Goal: Task Accomplishment & Management: Complete application form

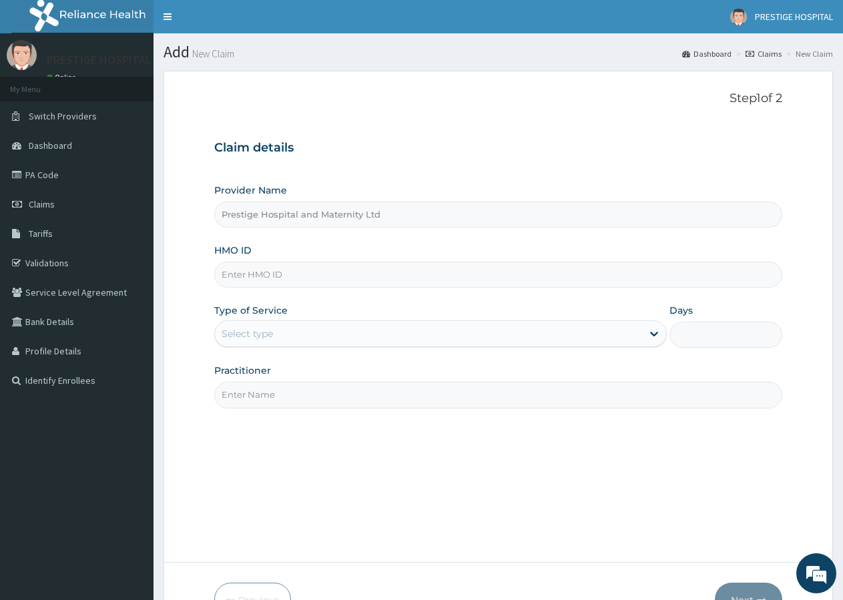
click at [275, 277] on input "HMO ID" at bounding box center [498, 275] width 568 height 26
type input "SFA/13643/A"
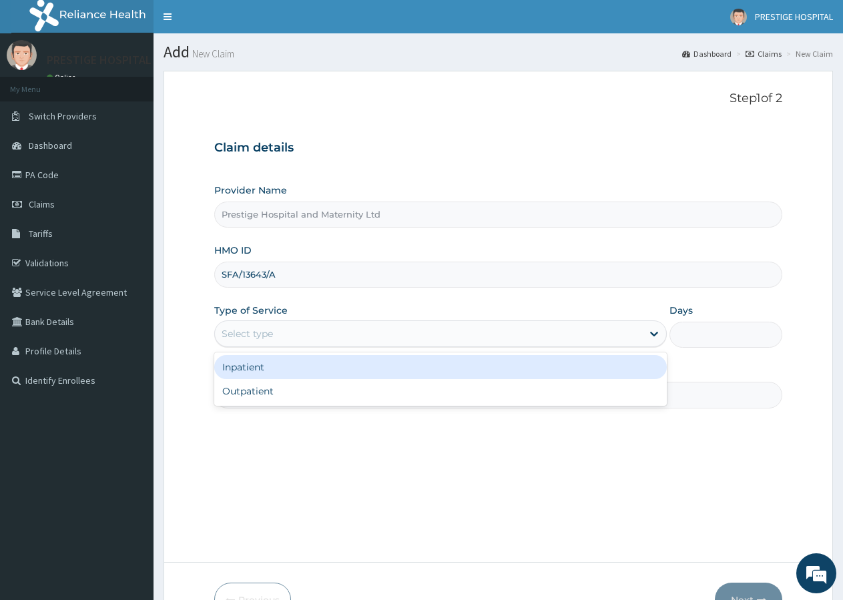
click at [246, 332] on div "Select type" at bounding box center [247, 333] width 51 height 13
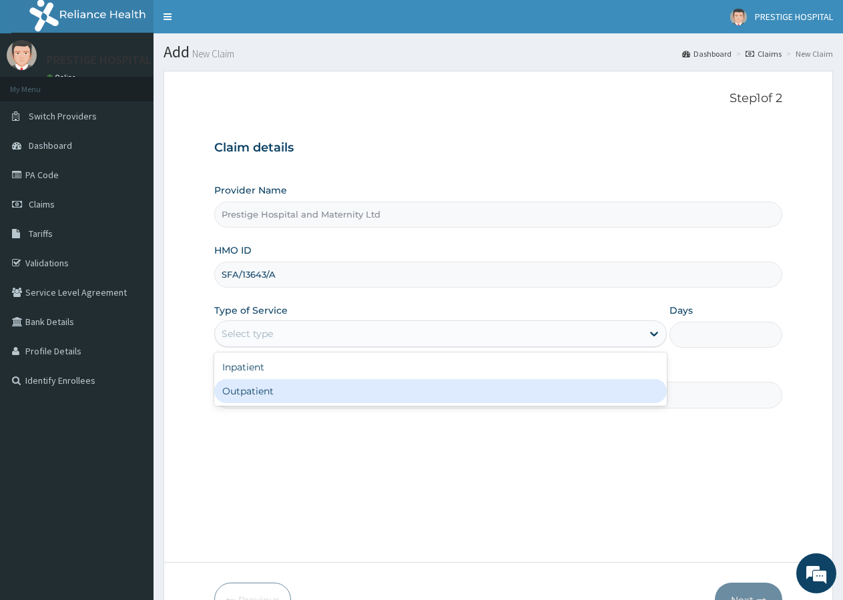
click at [241, 388] on div "Outpatient" at bounding box center [440, 391] width 452 height 24
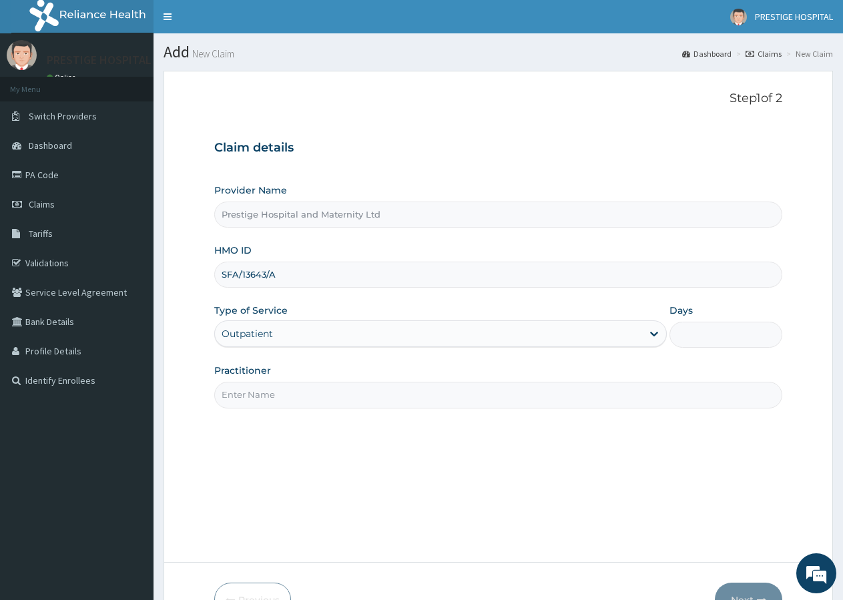
type input "1"
click at [232, 406] on input "Practitioner" at bounding box center [498, 395] width 568 height 26
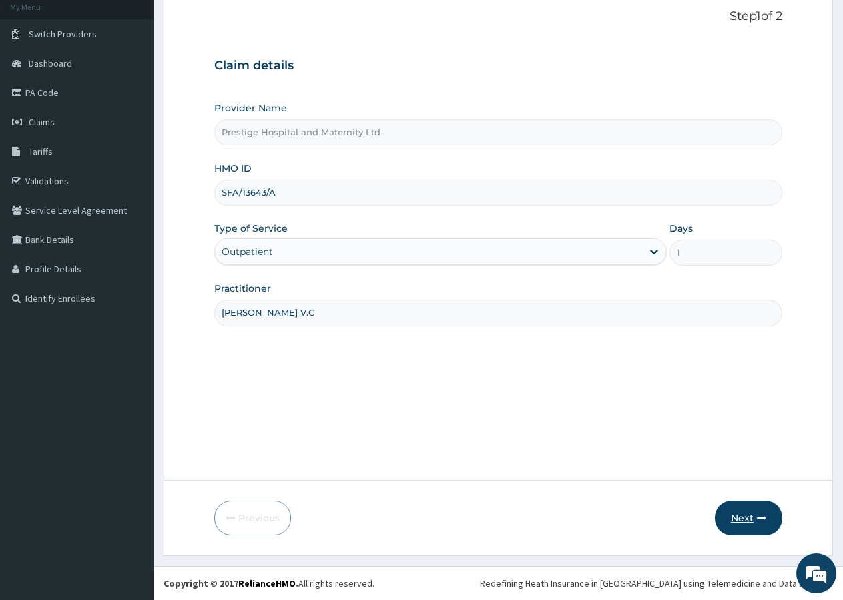
type input "[PERSON_NAME] V.C"
click at [739, 517] on button "Next" at bounding box center [748, 518] width 67 height 35
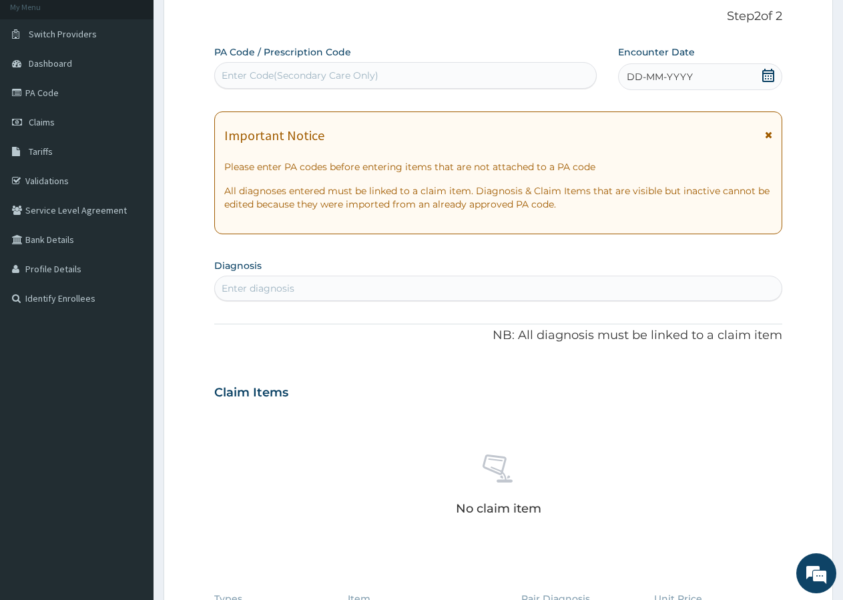
click at [276, 67] on div "Enter Code(Secondary Care Only)" at bounding box center [405, 75] width 381 height 21
type input "PA/C5D409"
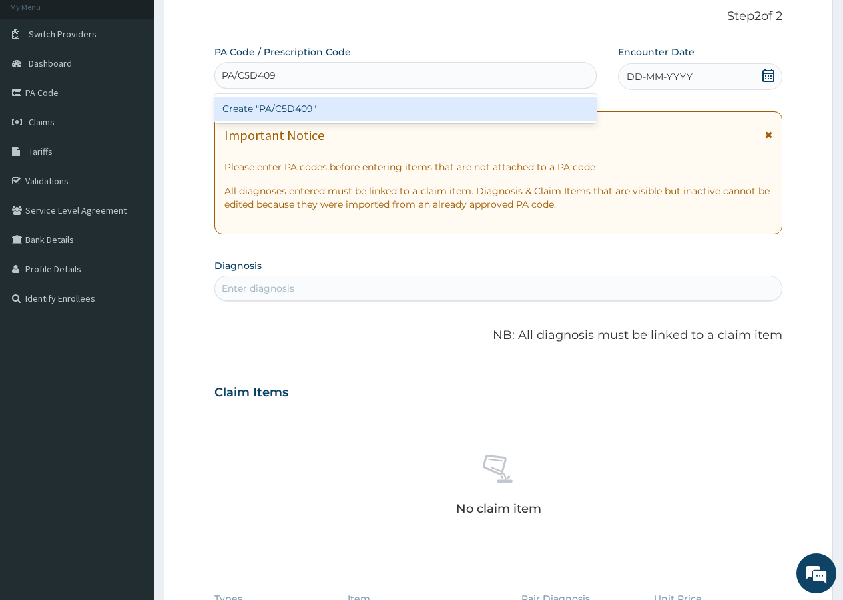
click at [273, 103] on div "Create "PA/C5D409"" at bounding box center [405, 109] width 382 height 24
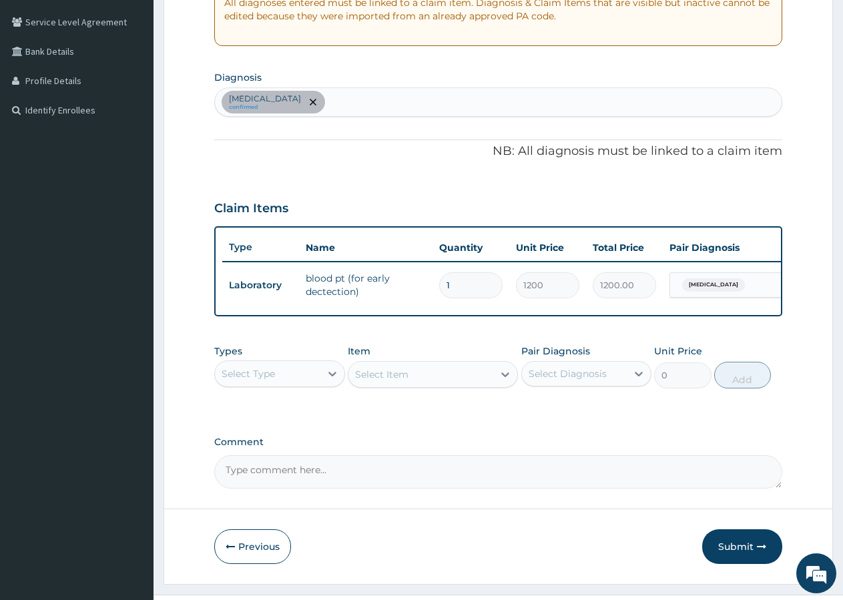
scroll to position [286, 0]
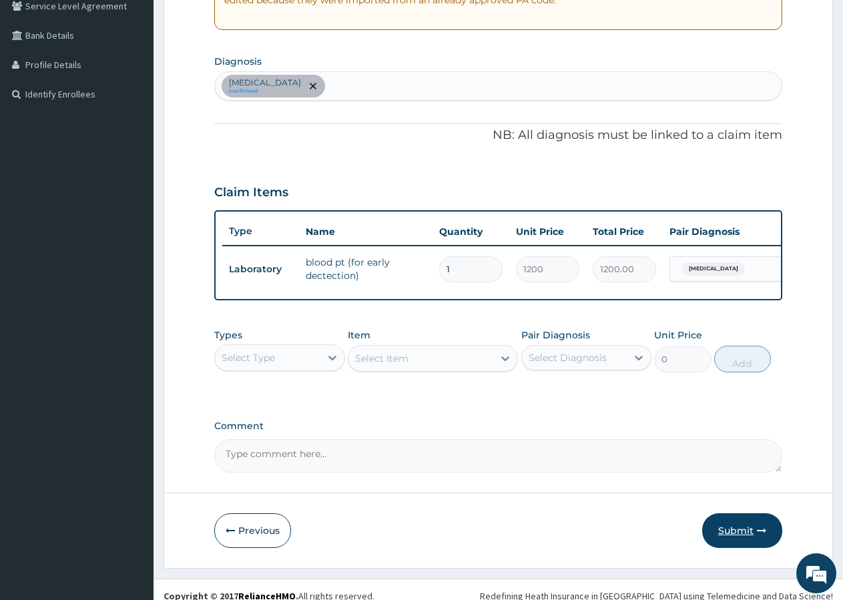
click at [742, 543] on button "Submit" at bounding box center [742, 530] width 80 height 35
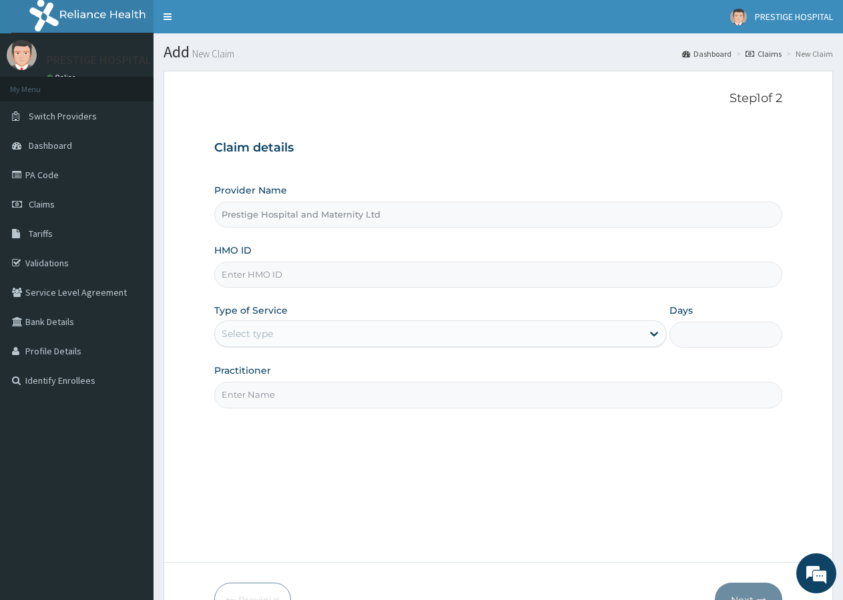
click at [254, 273] on input "HMO ID" at bounding box center [498, 275] width 568 height 26
type input "SFA/13643/A"
click at [258, 332] on div "Select type" at bounding box center [247, 333] width 51 height 13
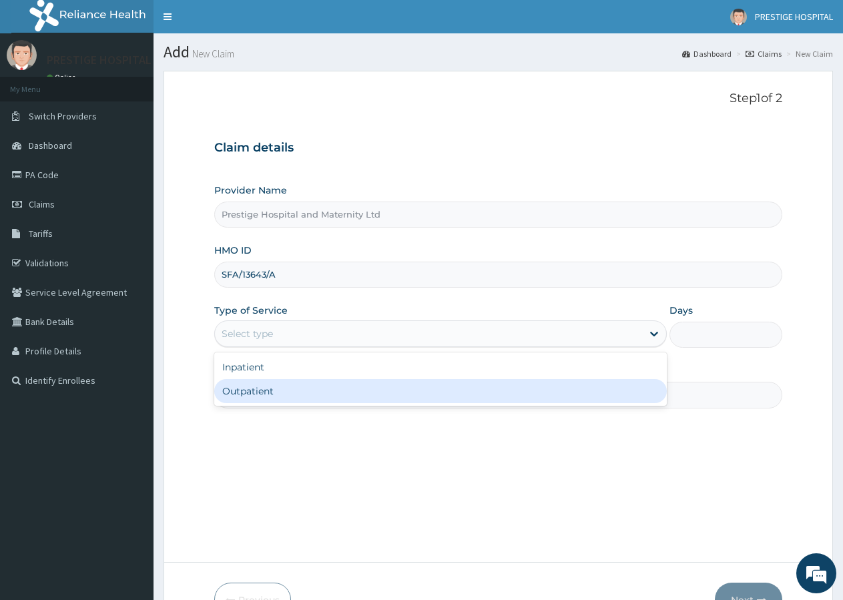
click at [259, 390] on div "Outpatient" at bounding box center [440, 391] width 452 height 24
type input "1"
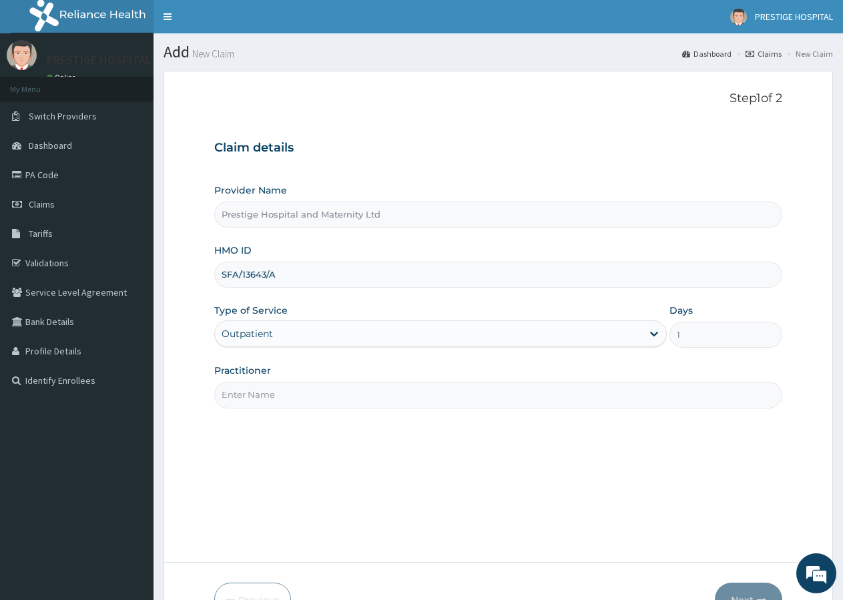
click at [242, 382] on div "Practitioner" at bounding box center [498, 386] width 568 height 44
click at [233, 388] on input "Practitioner" at bounding box center [498, 395] width 568 height 26
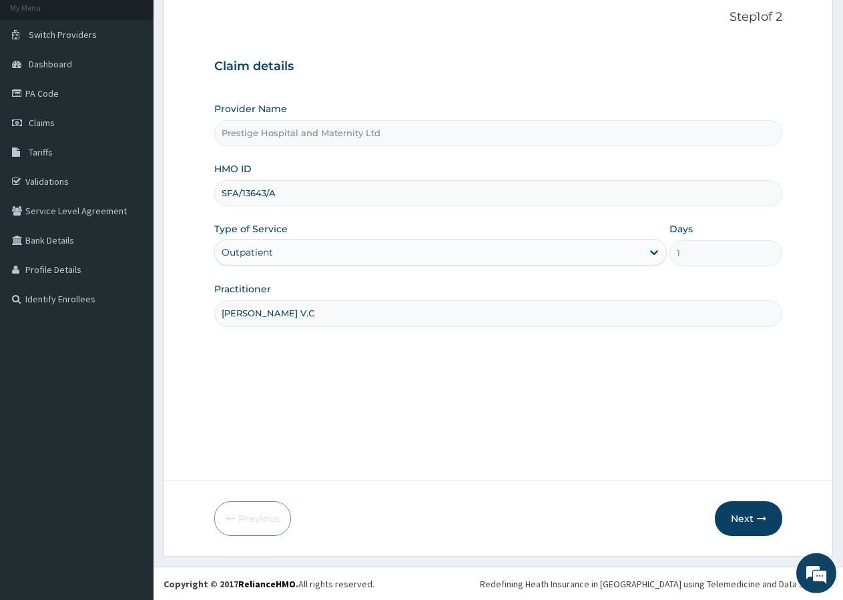
scroll to position [82, 0]
type input "[PERSON_NAME] V.C"
click at [746, 522] on button "Next" at bounding box center [748, 518] width 67 height 35
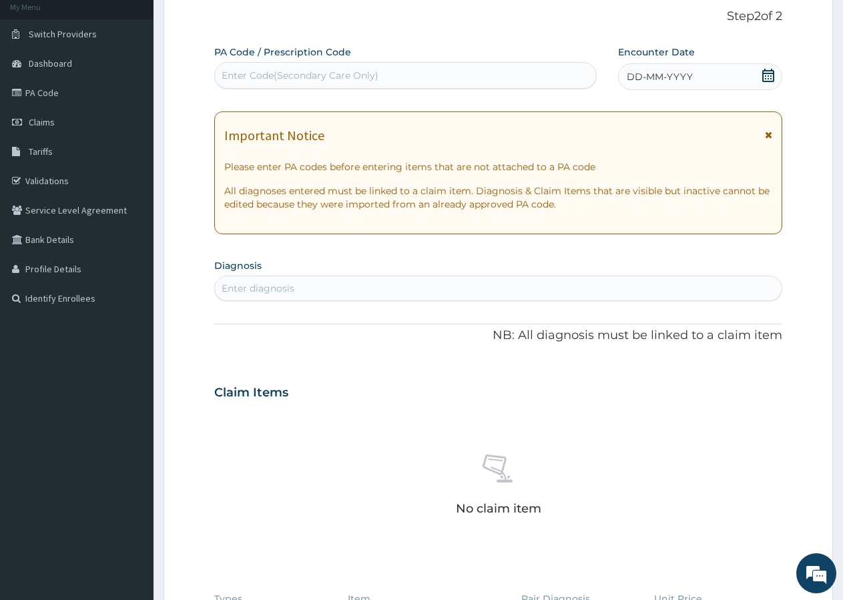
click at [278, 67] on div "Enter Code(Secondary Care Only)" at bounding box center [405, 75] width 381 height 21
click at [765, 75] on icon at bounding box center [767, 75] width 13 height 13
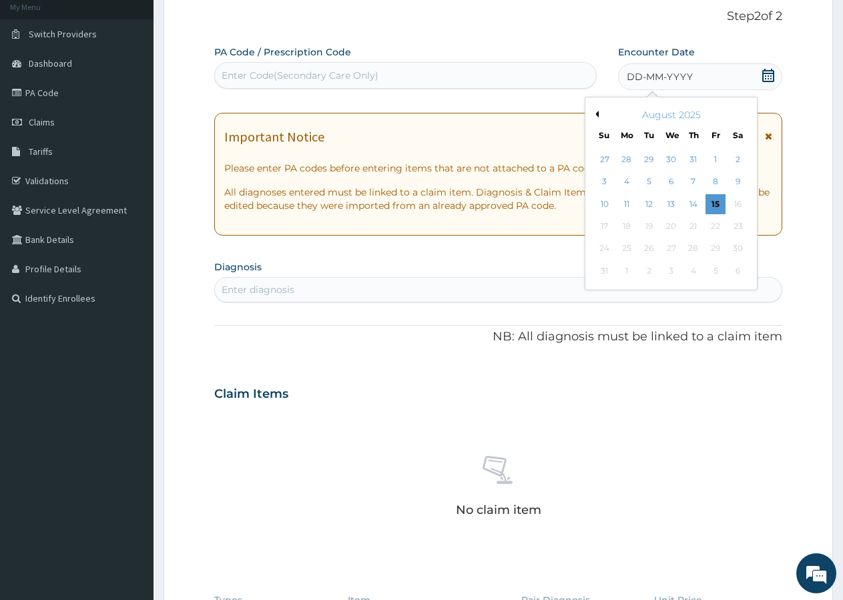
click at [228, 85] on div "Enter Code(Secondary Care Only)" at bounding box center [405, 75] width 381 height 21
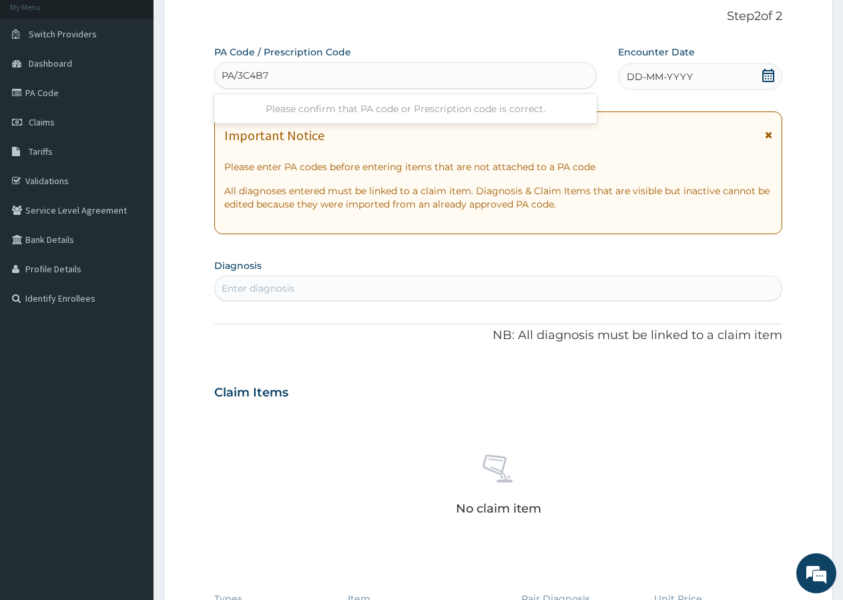
type input "PA/3C4B79"
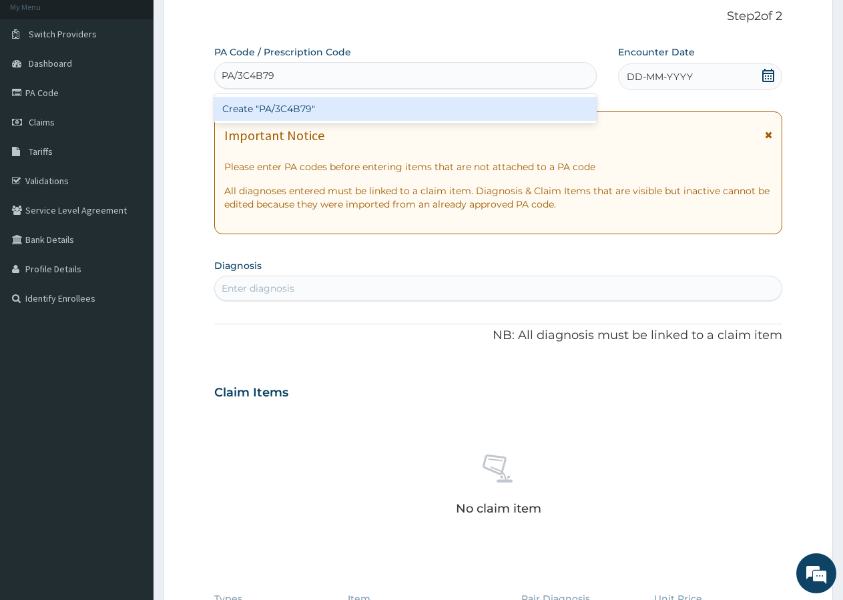
click at [374, 117] on div "Create "PA/3C4B79"" at bounding box center [405, 109] width 382 height 24
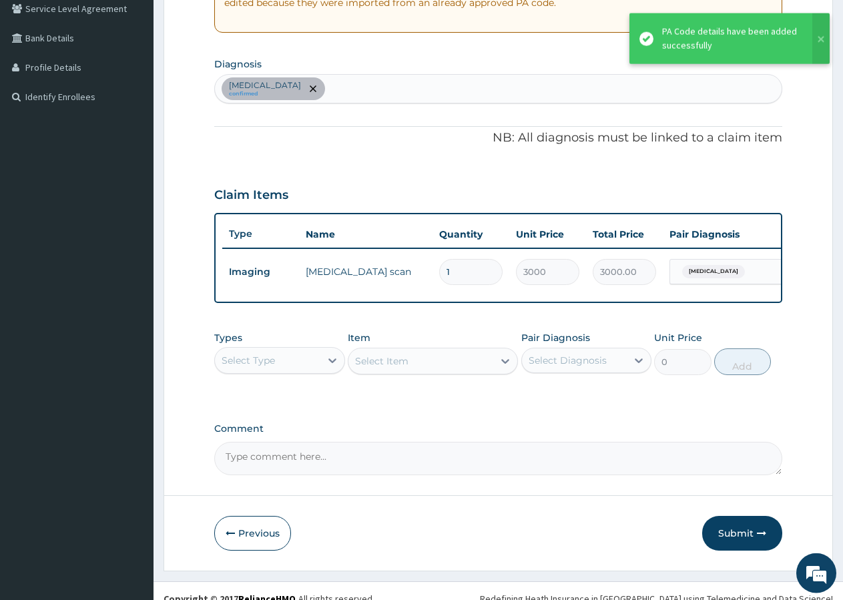
scroll to position [310, 0]
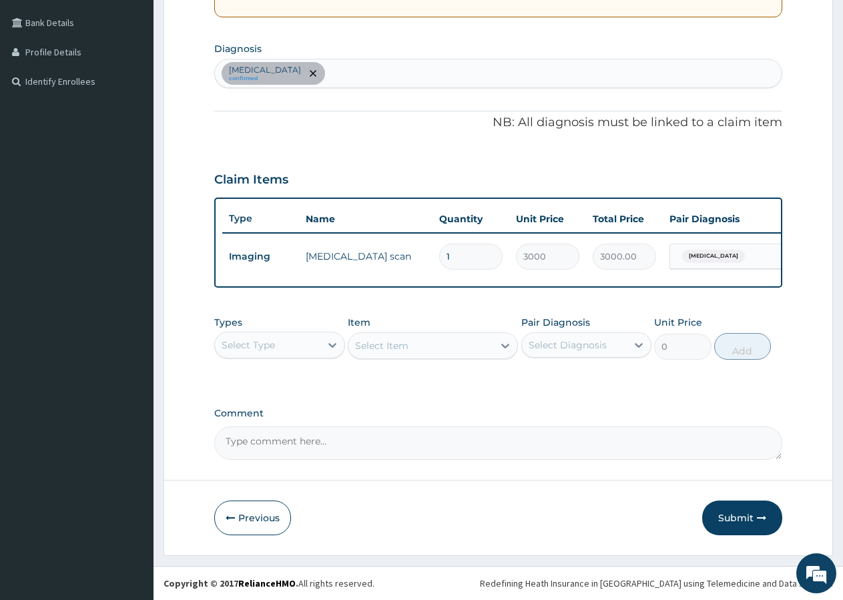
click at [359, 64] on div "Amenorrhea confirmed" at bounding box center [498, 73] width 567 height 28
type input "[MEDICAL_DATA]"
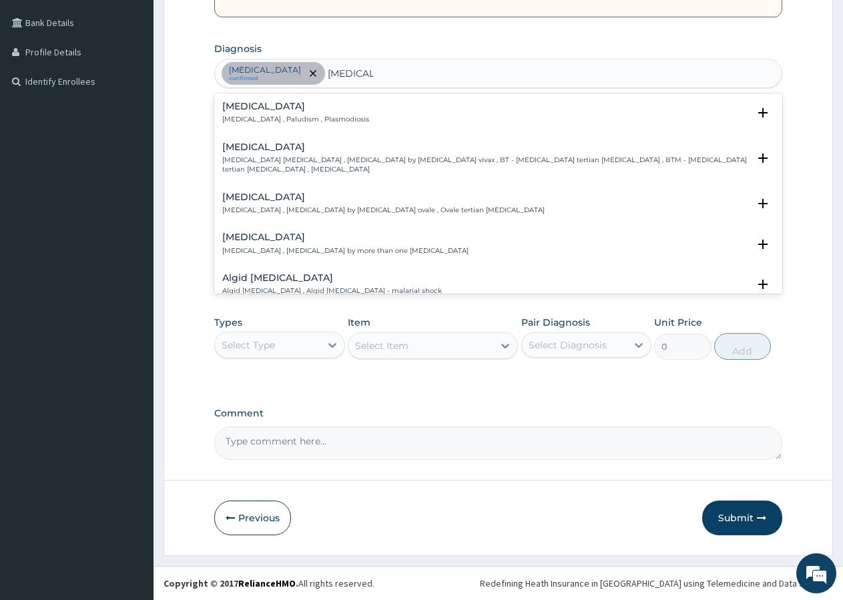
click at [272, 103] on div "Malaria Malaria , Paludism , Plasmodiosis" at bounding box center [295, 112] width 147 height 23
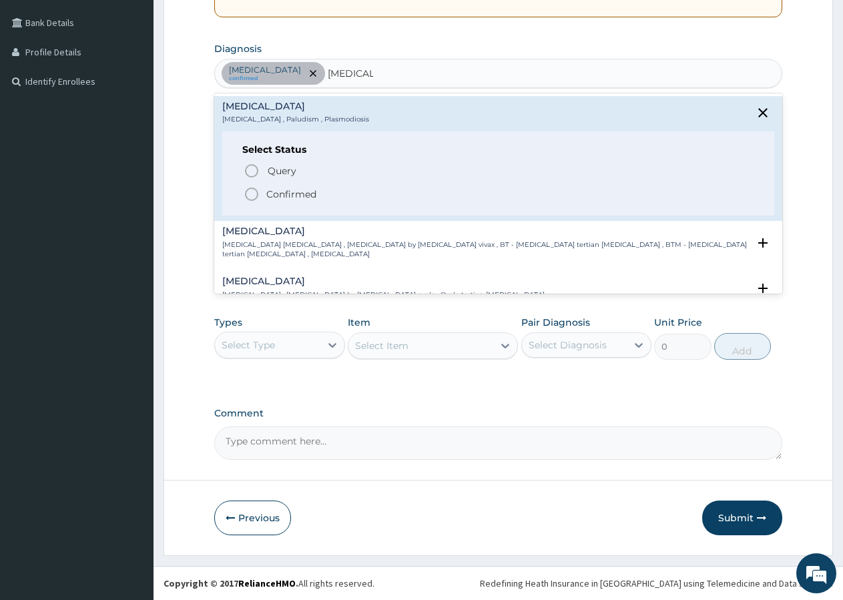
click at [253, 186] on icon "status option filled" at bounding box center [252, 194] width 16 height 16
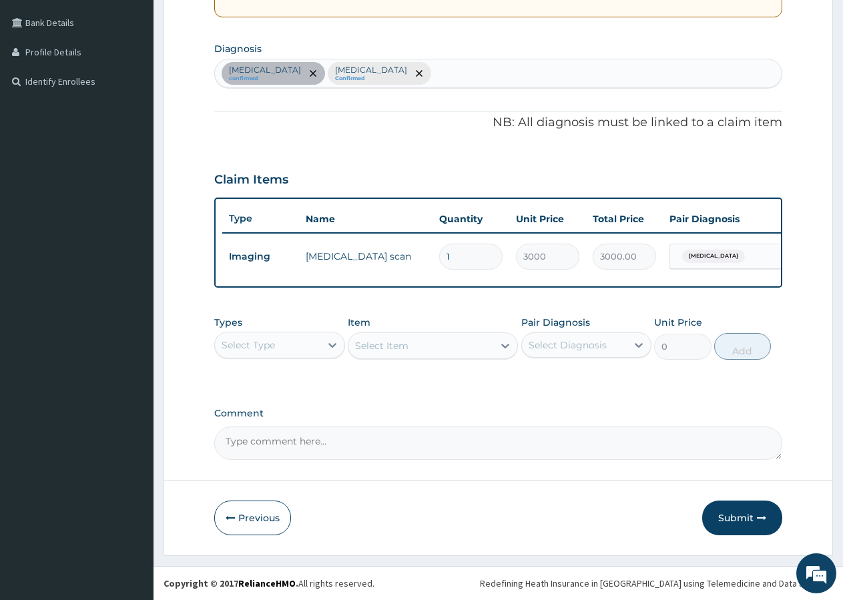
click at [399, 78] on div "PA Code / Prescription Code PA/3C4B79 Encounter Date 04-08-2025 Important Notic…" at bounding box center [498, 143] width 568 height 631
click at [400, 59] on div "Amenorrhea confirmed Malaria Confirmed" at bounding box center [498, 73] width 567 height 28
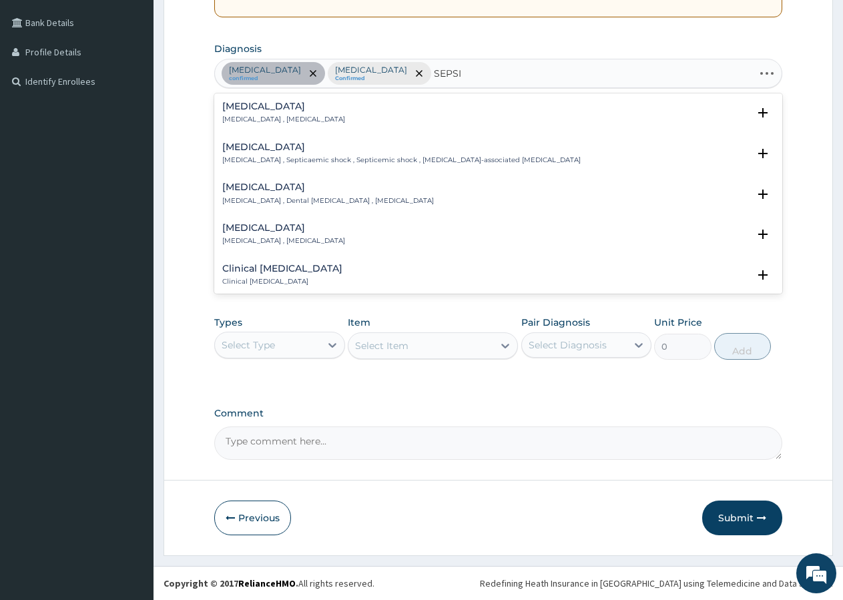
type input "[MEDICAL_DATA]"
click at [269, 101] on div "Sepsis Systemic infection , Sepsis" at bounding box center [283, 112] width 123 height 23
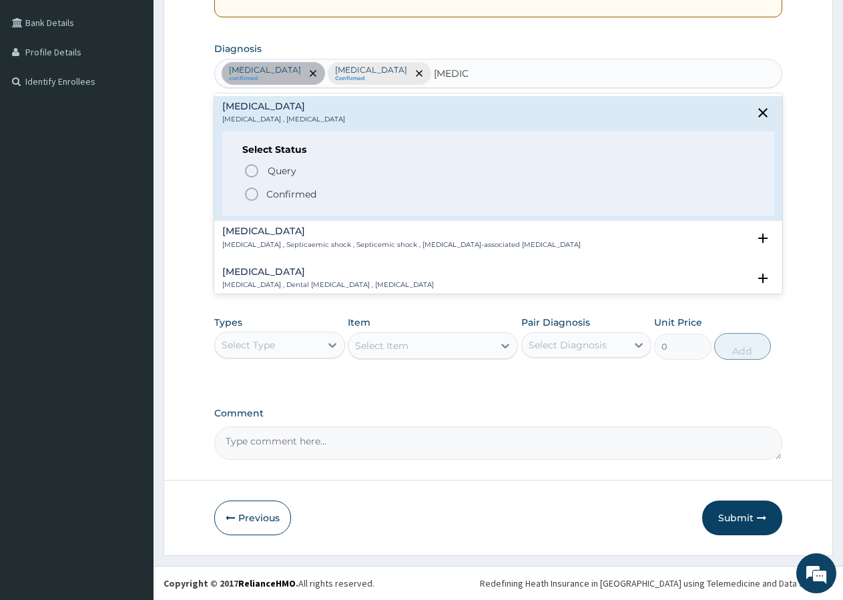
click at [263, 186] on span "Confirmed" at bounding box center [499, 194] width 511 height 16
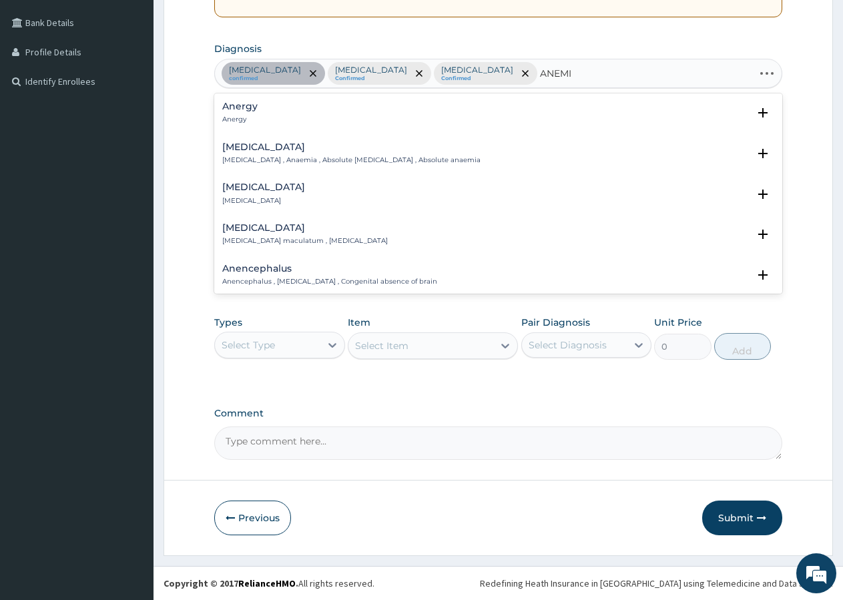
type input "ANEMIA"
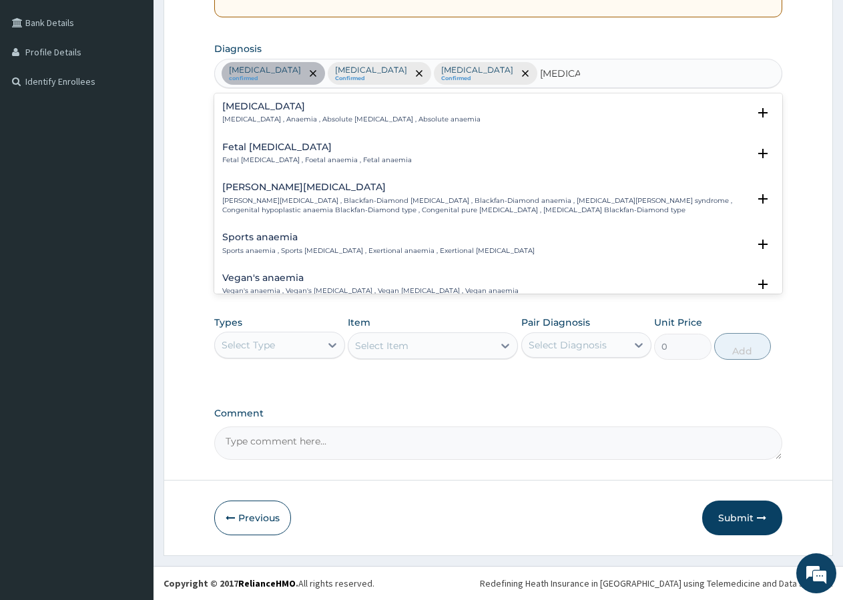
click at [254, 101] on h4 "Anemia" at bounding box center [351, 106] width 258 height 10
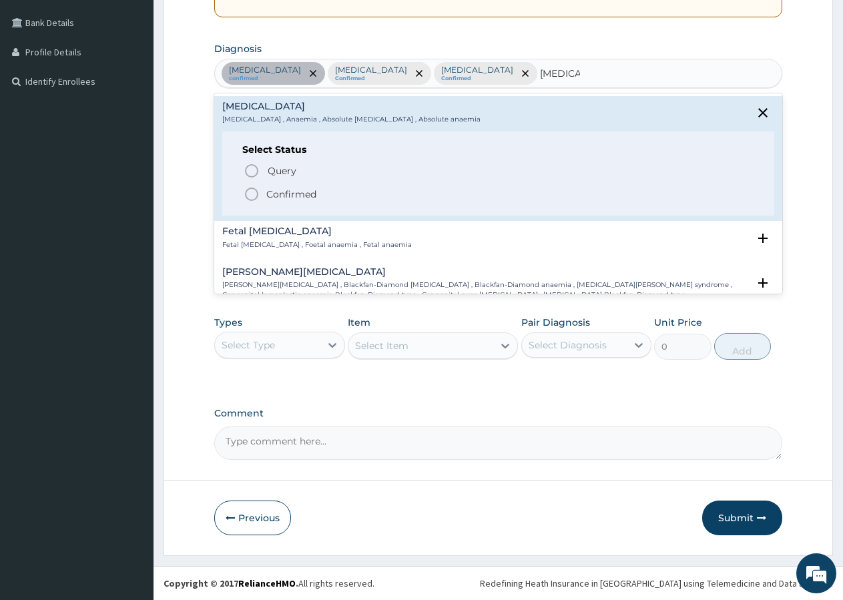
click at [253, 188] on circle "status option filled" at bounding box center [252, 194] width 12 height 12
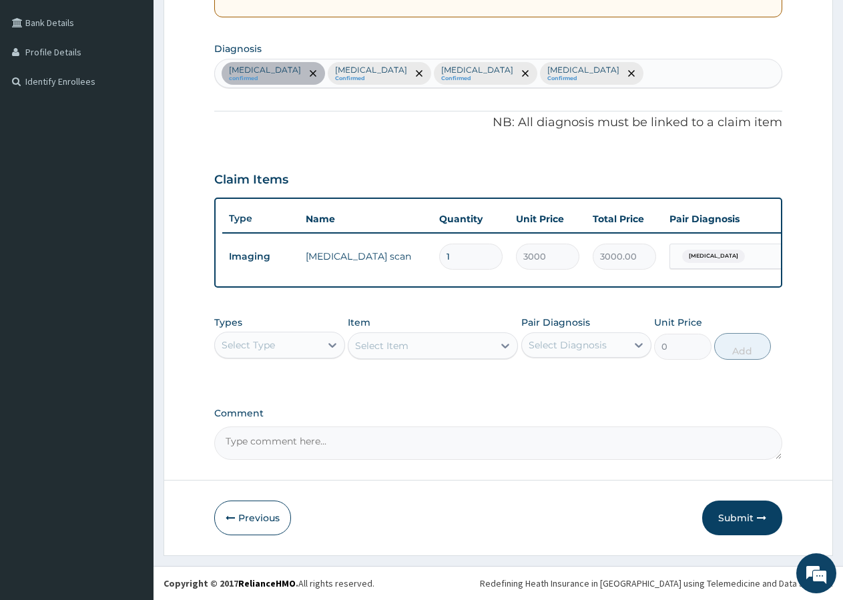
click at [287, 336] on div "Select Type" at bounding box center [267, 344] width 105 height 21
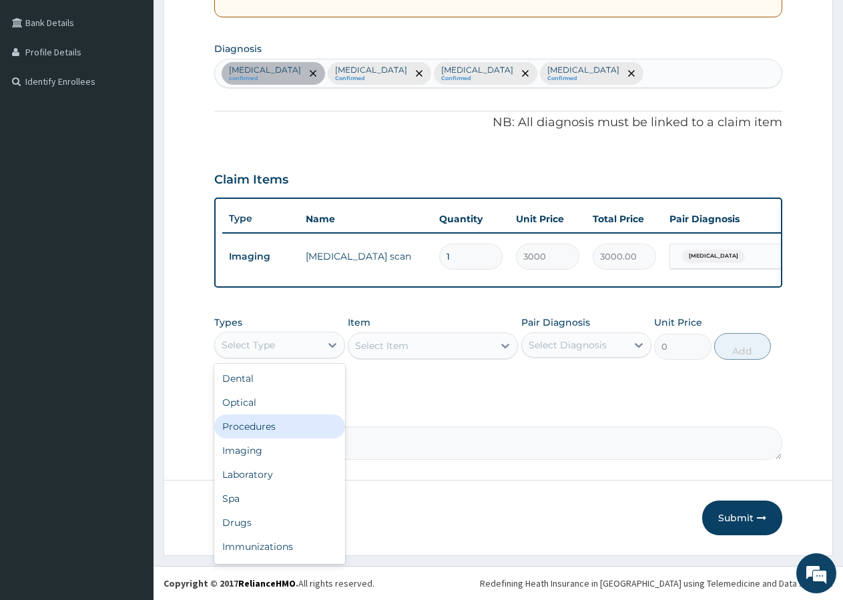
click at [272, 429] on div "Procedures" at bounding box center [279, 426] width 131 height 24
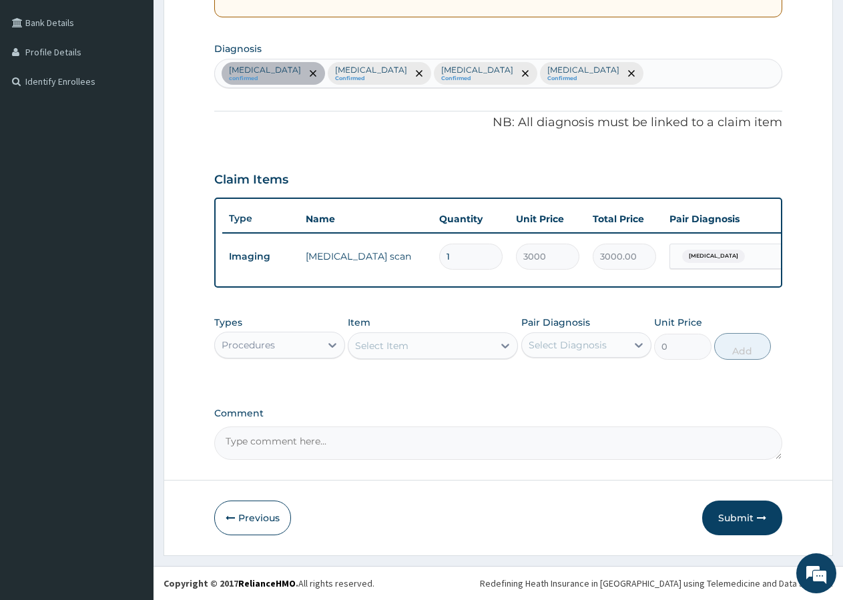
click at [394, 341] on div "Select Item" at bounding box center [433, 345] width 170 height 27
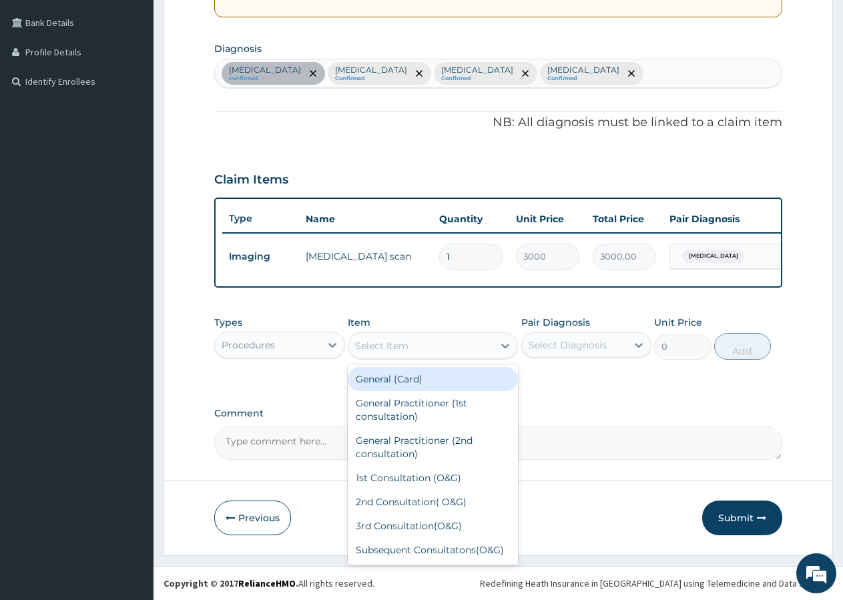
click at [400, 346] on div "Select Item" at bounding box center [381, 345] width 53 height 13
type input "GP"
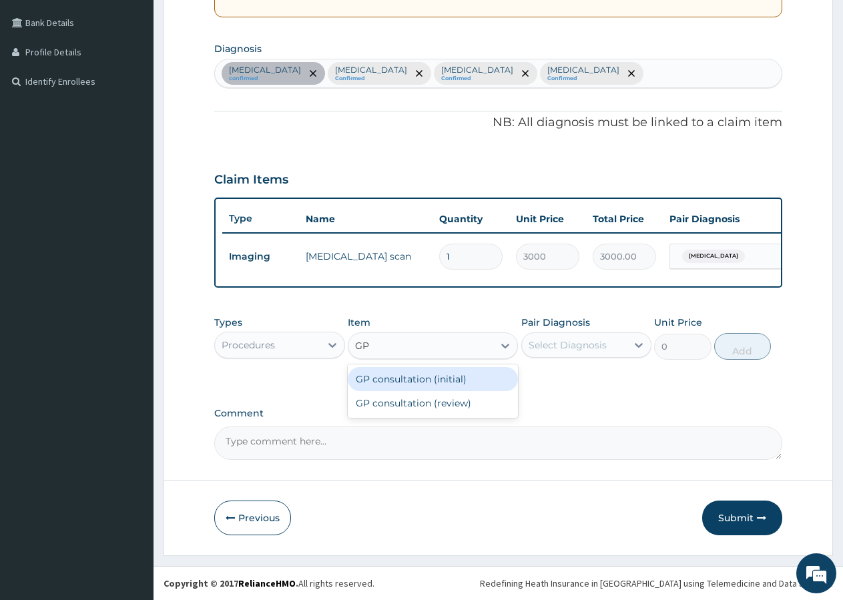
click at [408, 372] on div "GP consultation (initial)" at bounding box center [433, 379] width 170 height 24
type input "3000"
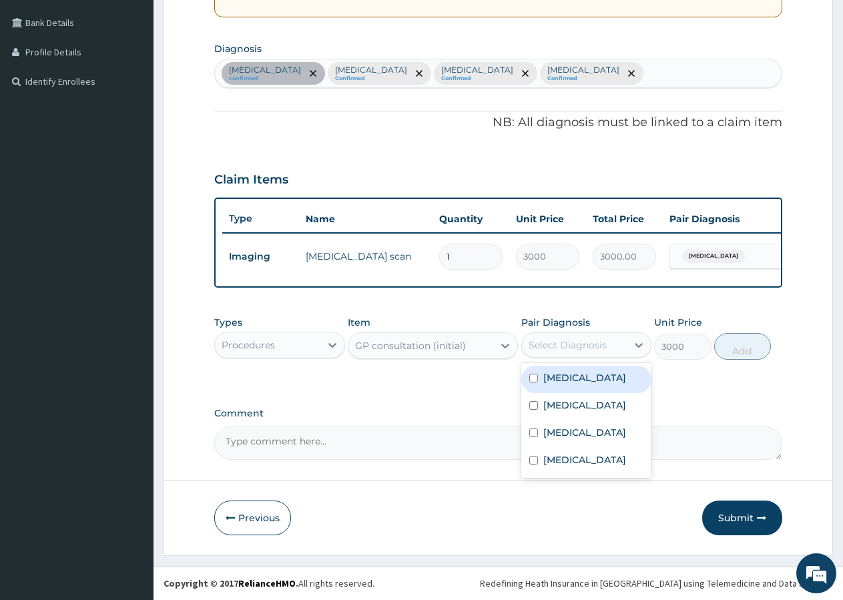
click at [555, 339] on div "Select Diagnosis" at bounding box center [568, 344] width 78 height 13
click at [551, 376] on label "Amenorrhea" at bounding box center [584, 377] width 83 height 13
checkbox input "true"
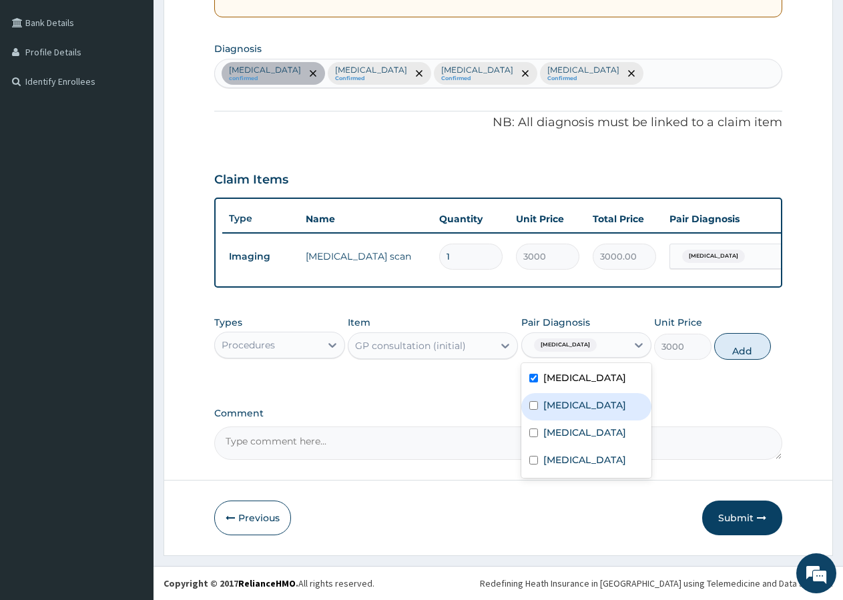
click at [547, 403] on label "[MEDICAL_DATA]" at bounding box center [584, 404] width 83 height 13
checkbox input "true"
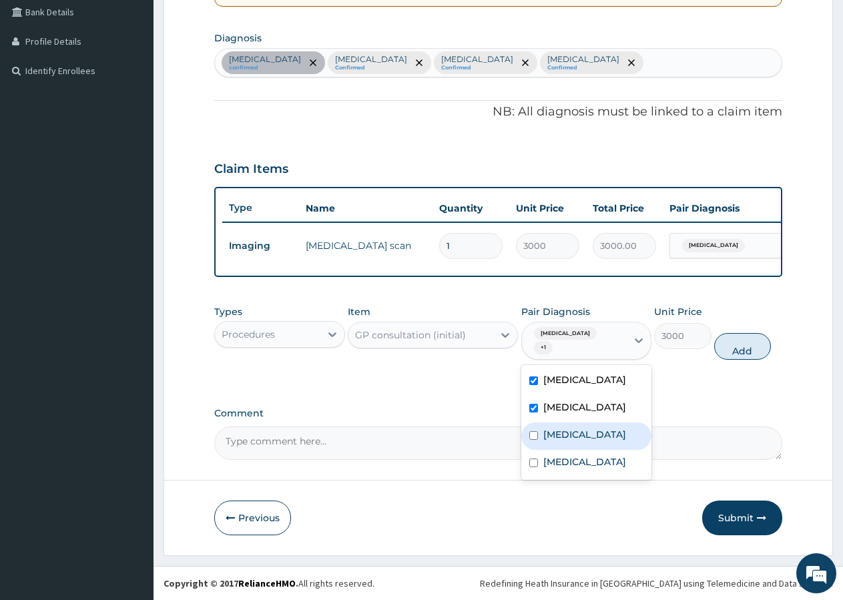
click at [550, 434] on label "[MEDICAL_DATA]" at bounding box center [584, 434] width 83 height 13
checkbox input "true"
click at [559, 462] on label "Anemia" at bounding box center [584, 461] width 83 height 13
checkbox input "true"
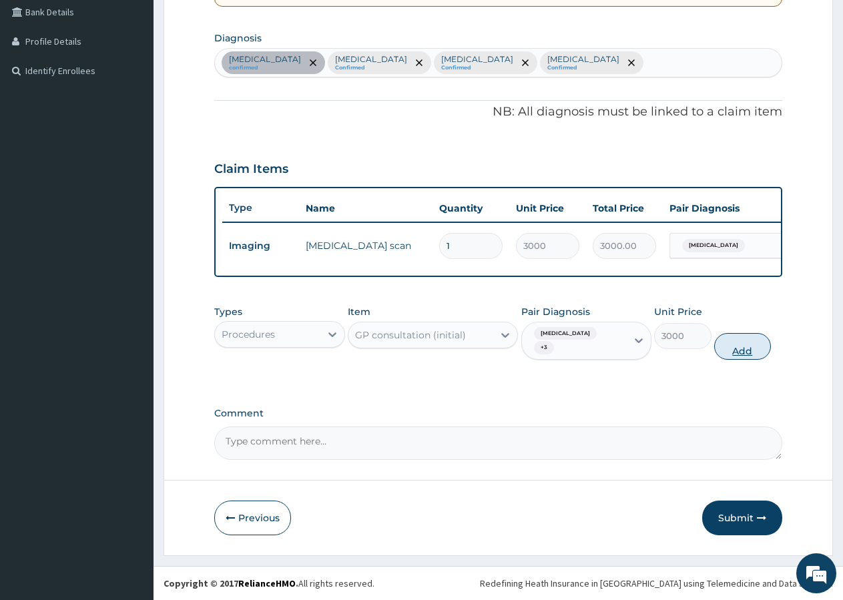
click at [741, 352] on button "Add" at bounding box center [742, 346] width 57 height 27
type input "0"
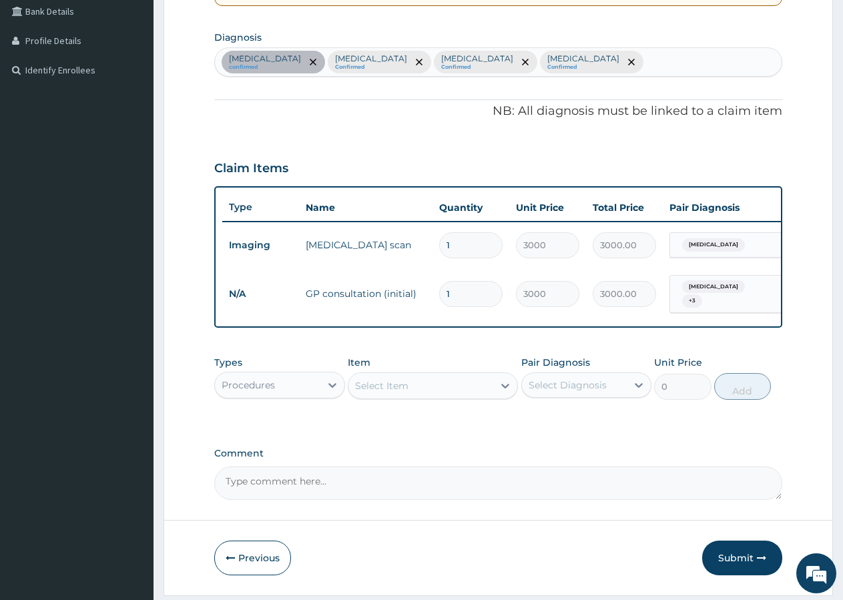
scroll to position [356, 0]
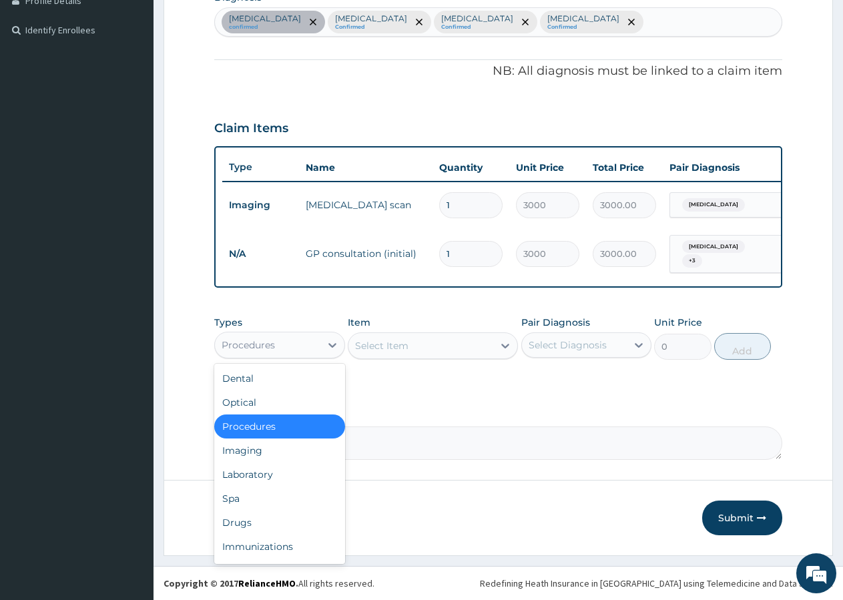
click at [293, 339] on div "Procedures" at bounding box center [267, 344] width 105 height 21
click at [271, 481] on div "Laboratory" at bounding box center [279, 474] width 131 height 24
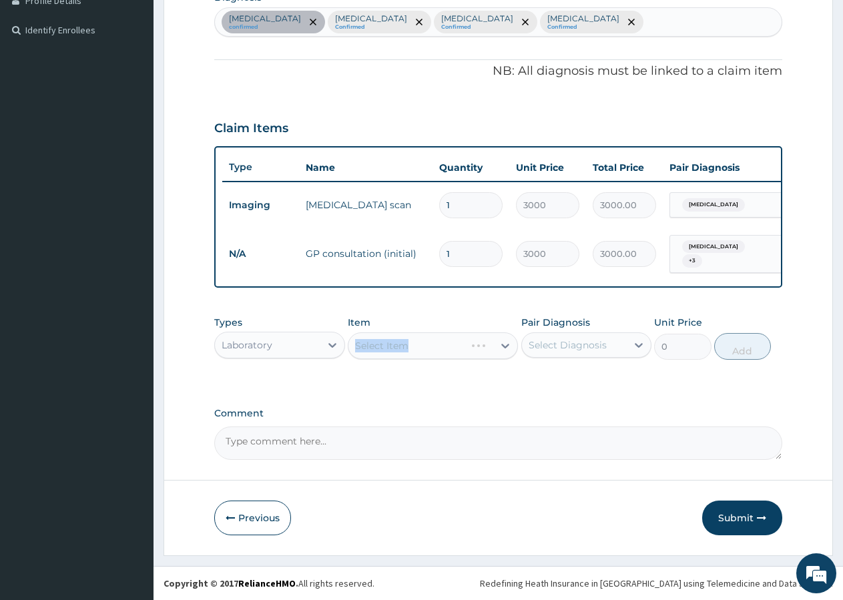
click at [383, 352] on div "Select Item" at bounding box center [433, 345] width 170 height 27
click at [439, 332] on div "Select Item" at bounding box center [433, 345] width 170 height 27
click at [410, 347] on div "Select Item" at bounding box center [420, 345] width 145 height 21
click at [410, 346] on div "Select Item" at bounding box center [420, 345] width 145 height 21
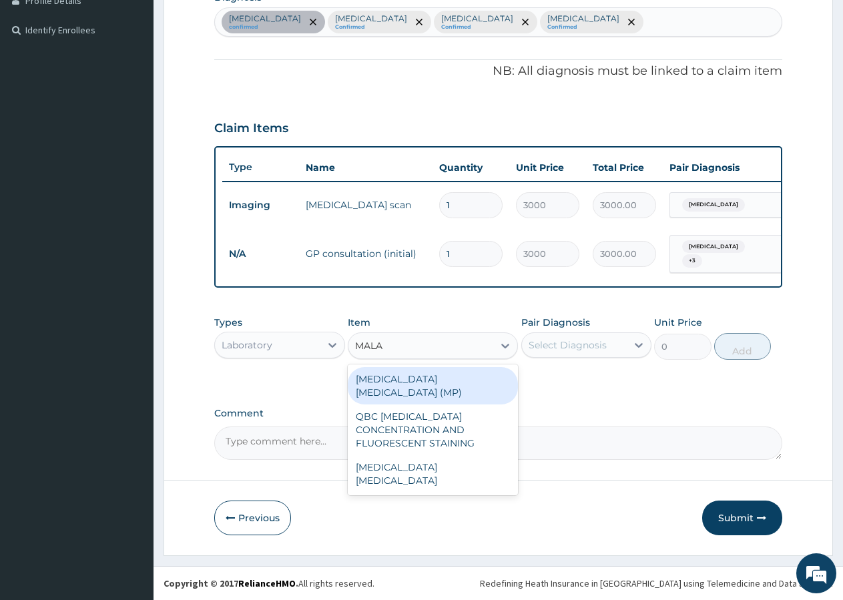
type input "MALAR"
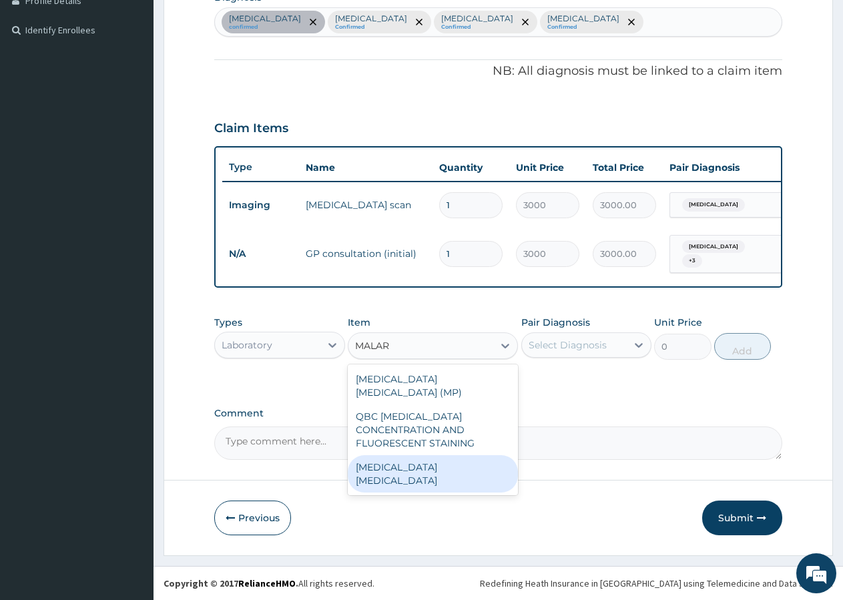
click at [408, 455] on div "[MEDICAL_DATA] [MEDICAL_DATA]" at bounding box center [433, 473] width 170 height 37
type input "800"
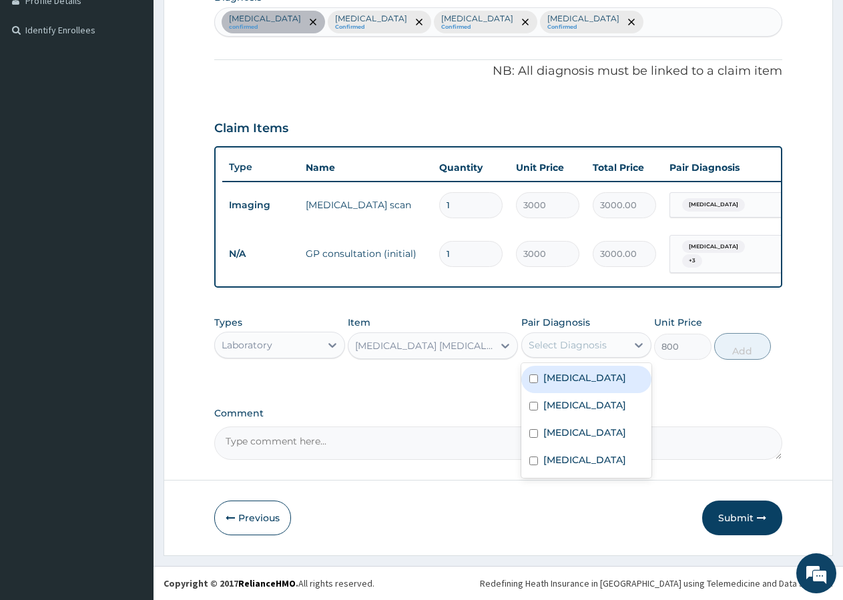
click at [562, 348] on div "Select Diagnosis" at bounding box center [568, 344] width 78 height 13
click at [551, 406] on label "[MEDICAL_DATA]" at bounding box center [584, 404] width 83 height 13
checkbox input "true"
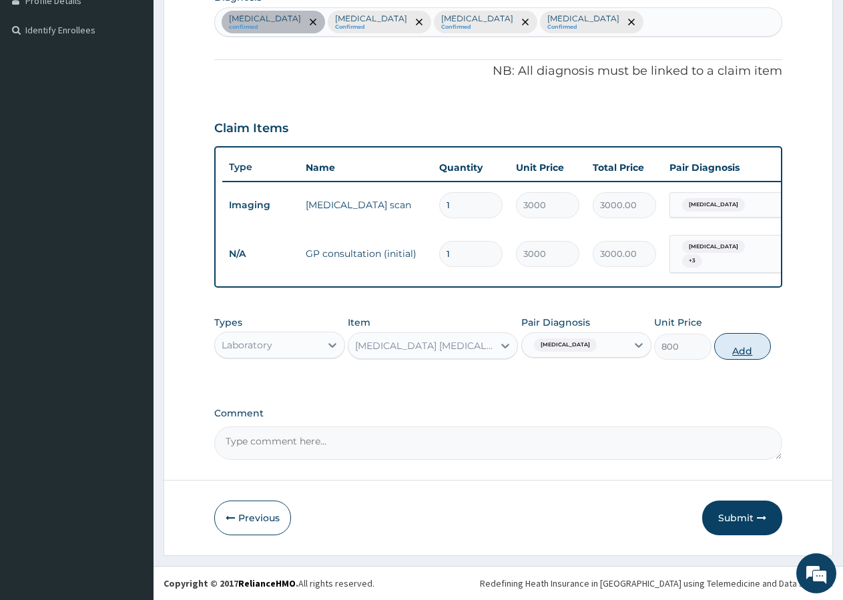
click at [723, 344] on button "Add" at bounding box center [742, 346] width 57 height 27
type input "0"
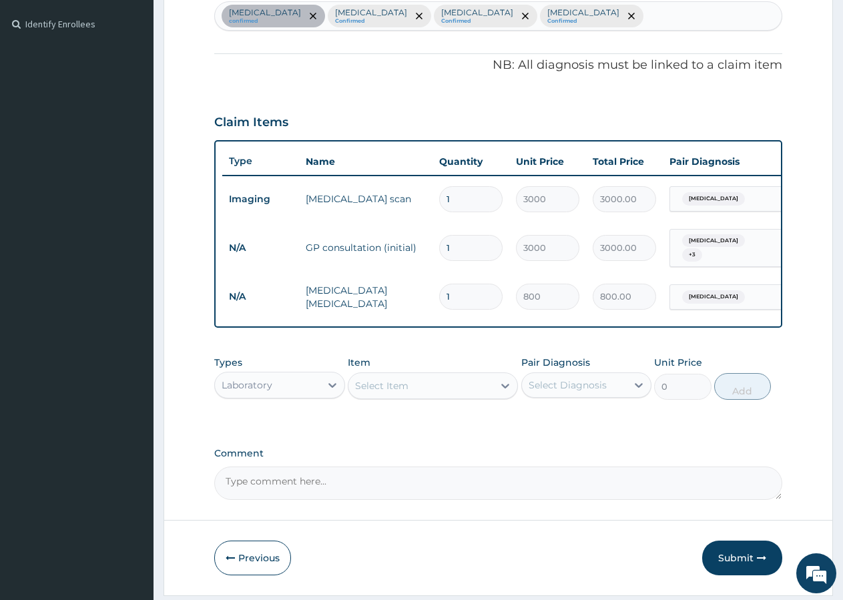
scroll to position [402, 0]
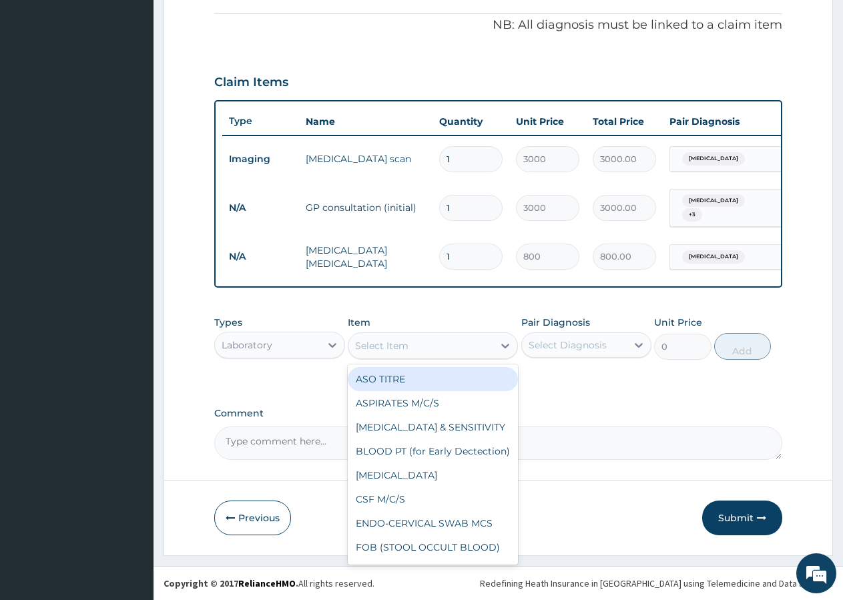
click at [402, 347] on div "Select Item" at bounding box center [381, 345] width 53 height 13
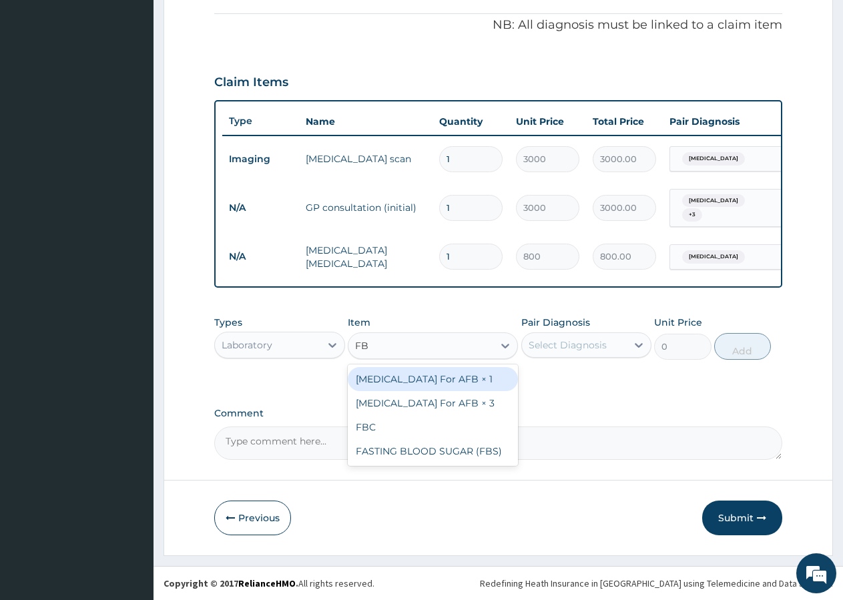
type input "FBC"
click at [411, 388] on div "FBC" at bounding box center [433, 379] width 170 height 24
type input "2000"
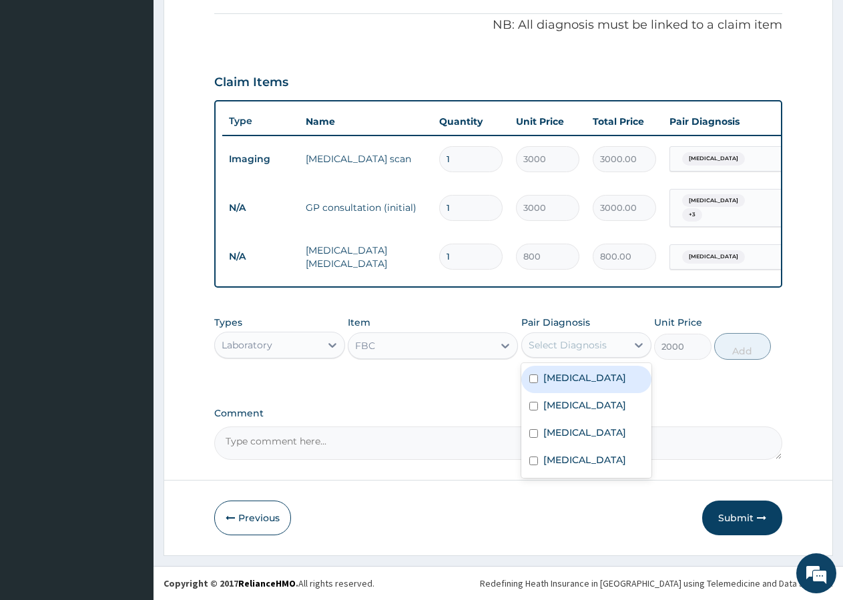
click at [542, 336] on div "Select Diagnosis" at bounding box center [574, 344] width 105 height 21
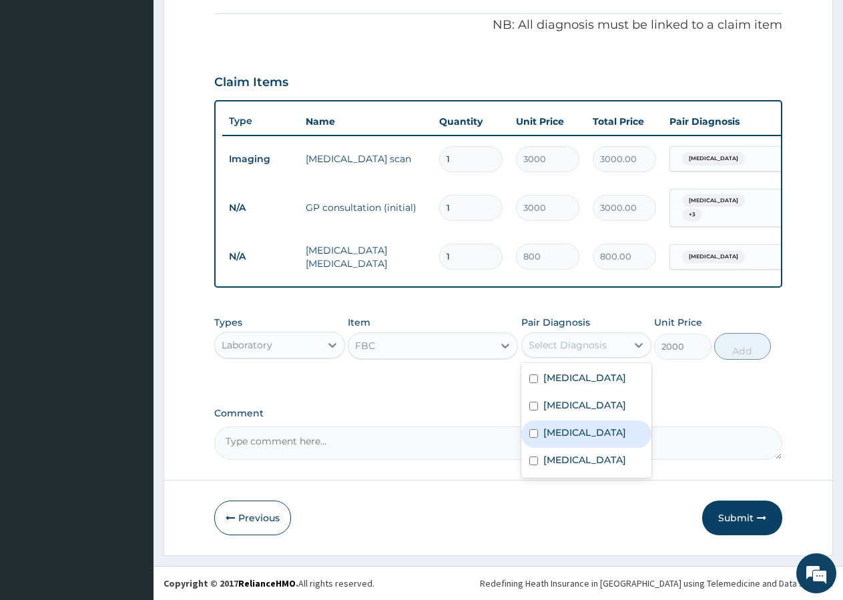
click at [545, 428] on label "Sepsis" at bounding box center [584, 432] width 83 height 13
checkbox input "true"
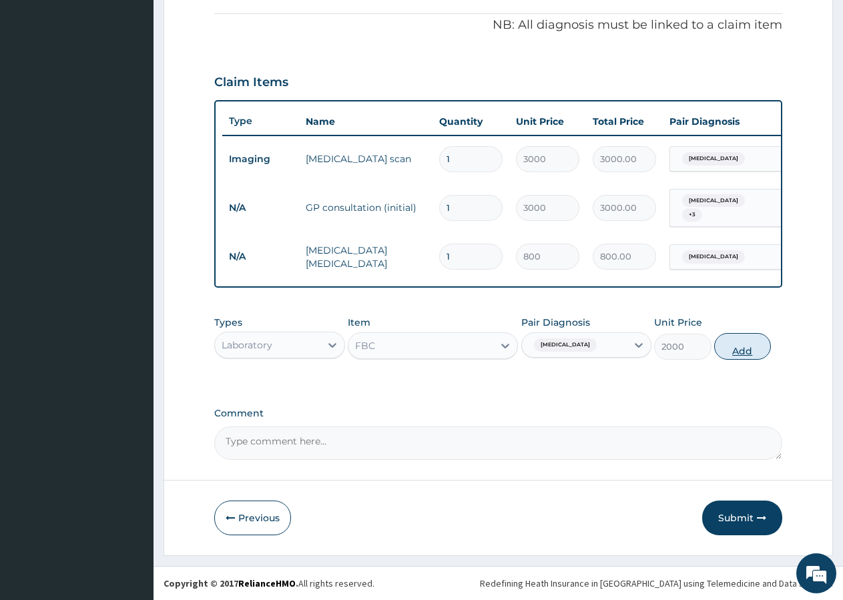
click at [742, 346] on button "Add" at bounding box center [742, 346] width 57 height 27
type input "0"
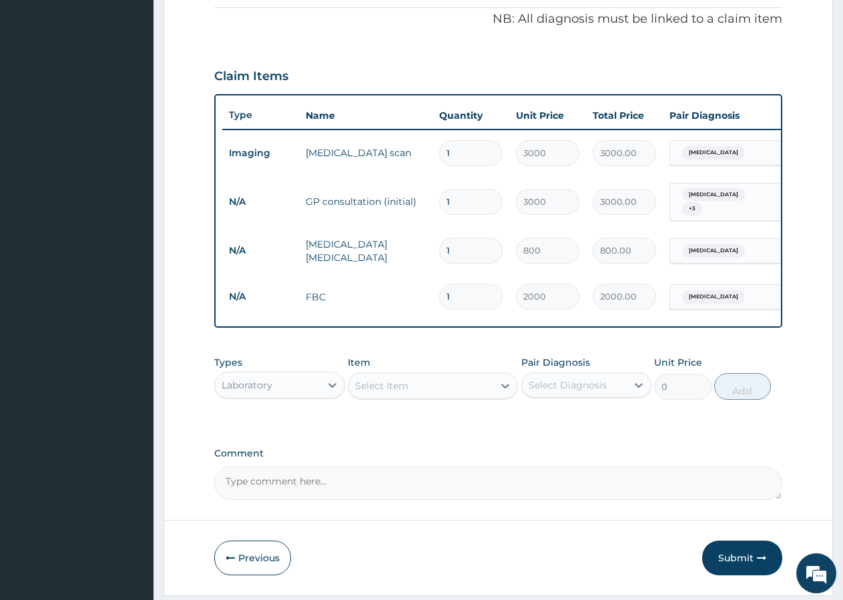
scroll to position [448, 0]
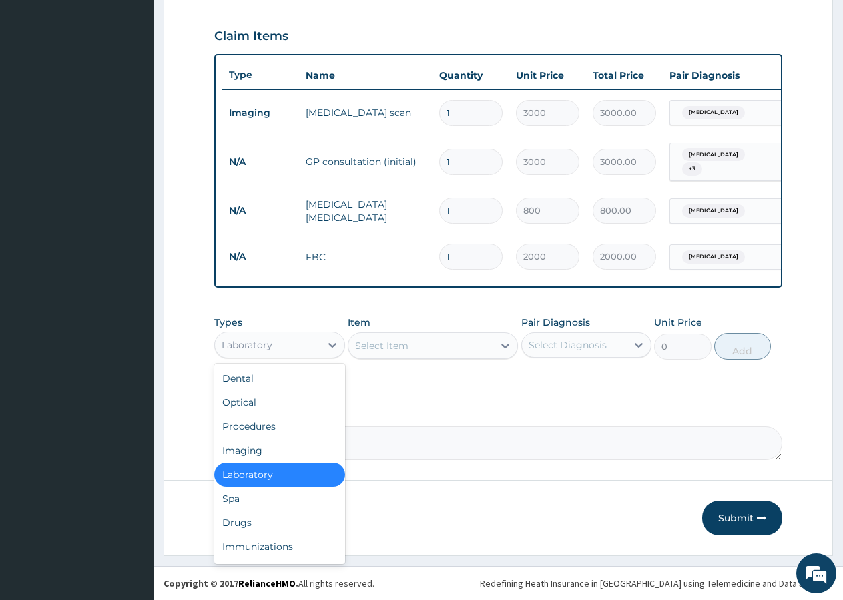
click at [258, 334] on div "Laboratory" at bounding box center [267, 344] width 105 height 21
click at [244, 523] on div "Drugs" at bounding box center [279, 523] width 131 height 24
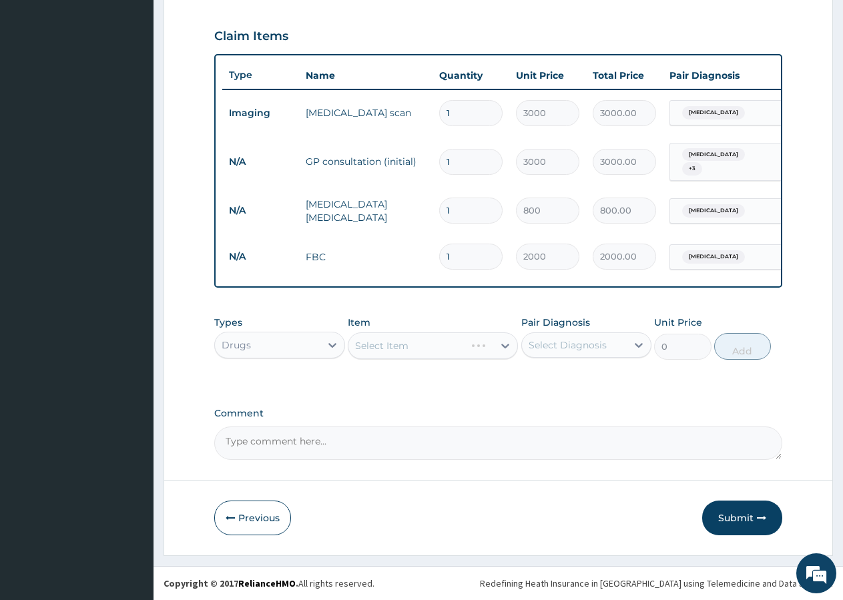
click at [398, 351] on div "Select Item" at bounding box center [433, 345] width 170 height 27
click at [414, 341] on div "Select Item" at bounding box center [433, 345] width 170 height 27
click at [413, 343] on div "Select Item" at bounding box center [420, 345] width 145 height 21
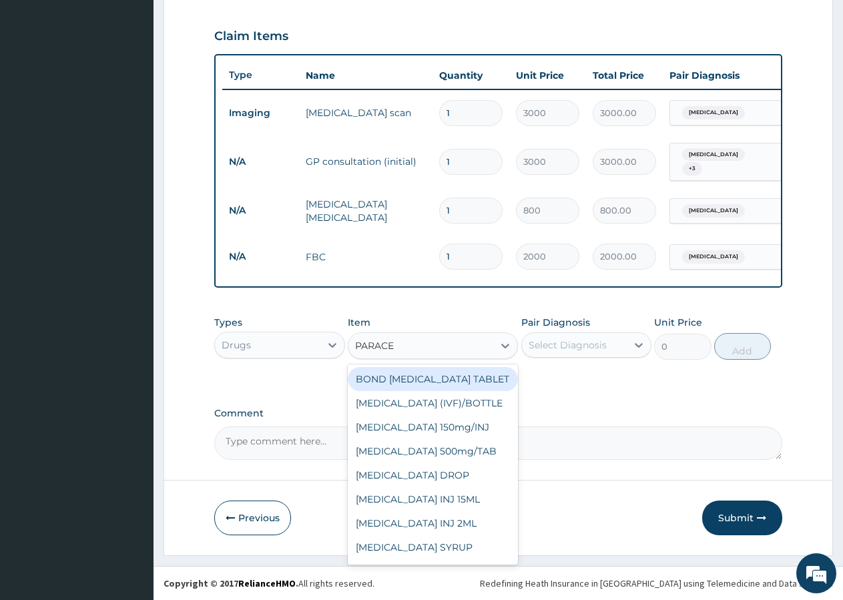
type input "PARACET"
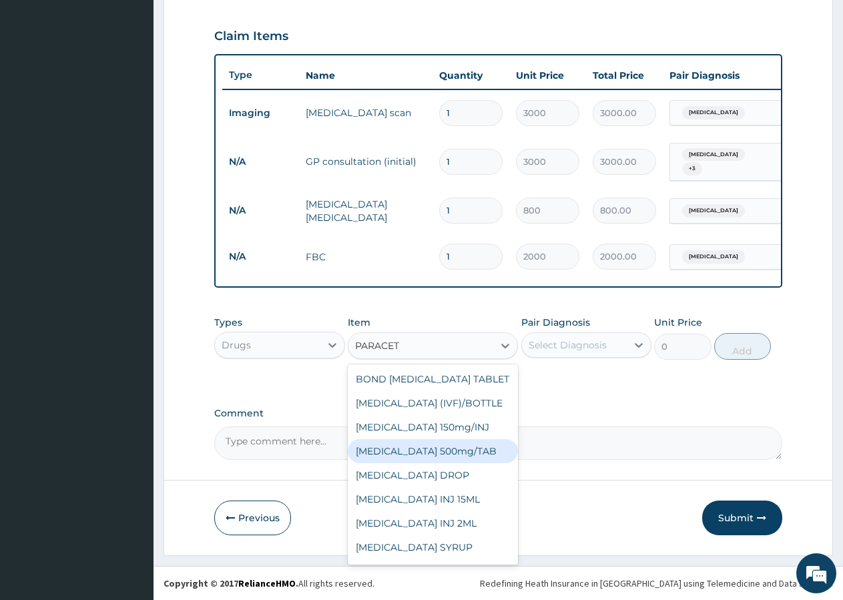
click at [453, 463] on div "PARACETAMOL 500mg/TAB" at bounding box center [433, 451] width 170 height 24
type input "10"
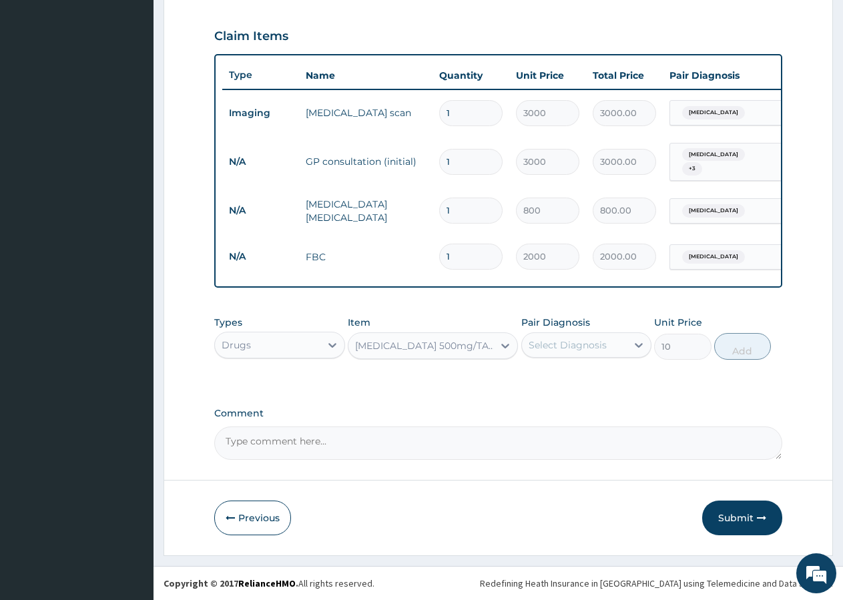
click at [578, 336] on div "Select Diagnosis" at bounding box center [574, 344] width 105 height 21
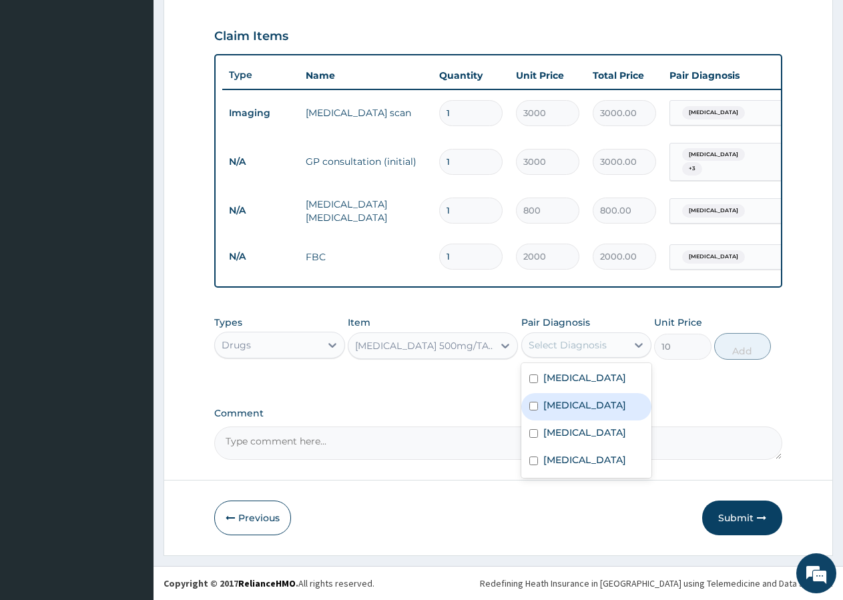
click at [571, 402] on label "[MEDICAL_DATA]" at bounding box center [584, 404] width 83 height 13
checkbox input "true"
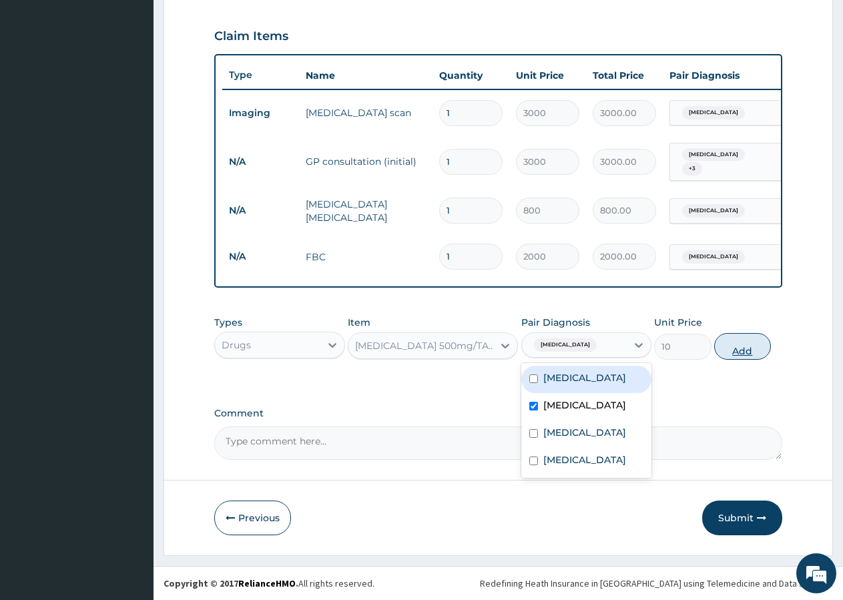
click at [739, 346] on button "Add" at bounding box center [742, 346] width 57 height 27
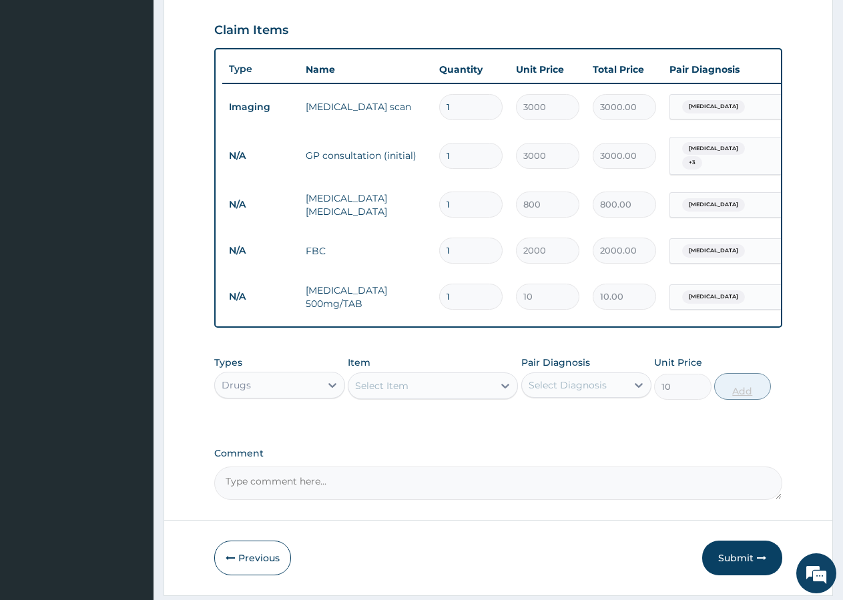
type input "0"
click at [487, 298] on input "1" at bounding box center [470, 297] width 63 height 26
type input "3"
type input "30.00"
type input "5"
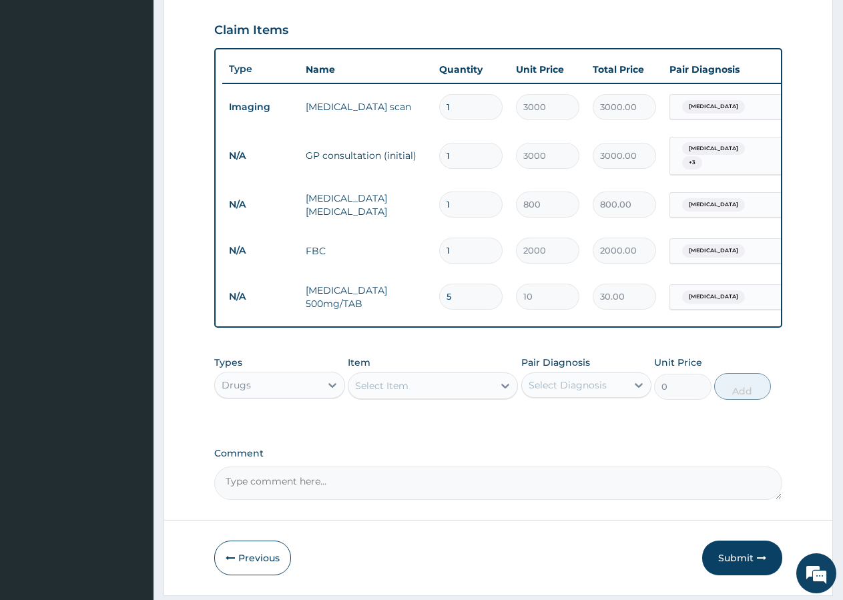
type input "50.00"
type input "7"
type input "70.00"
type input "9"
type input "90.00"
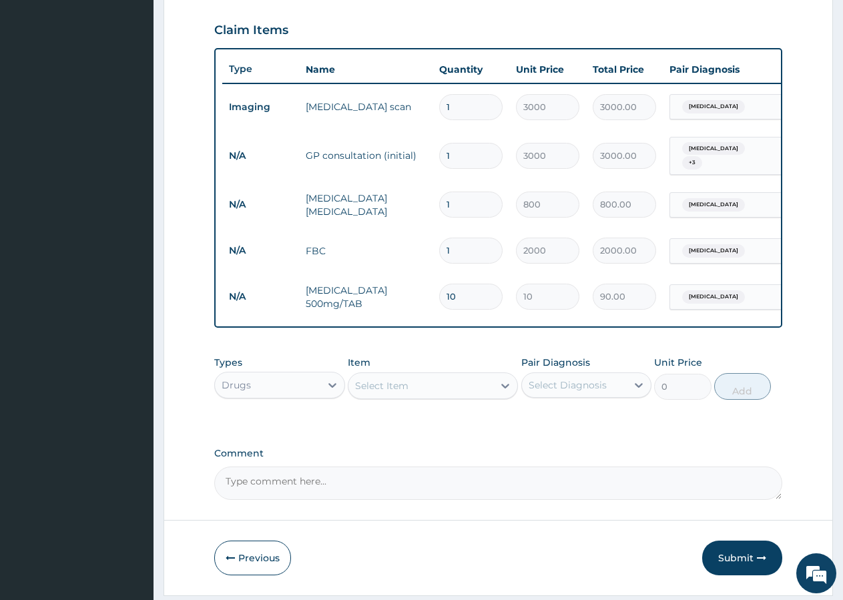
type input "11"
type input "110.00"
type input "13"
type input "130.00"
type input "14"
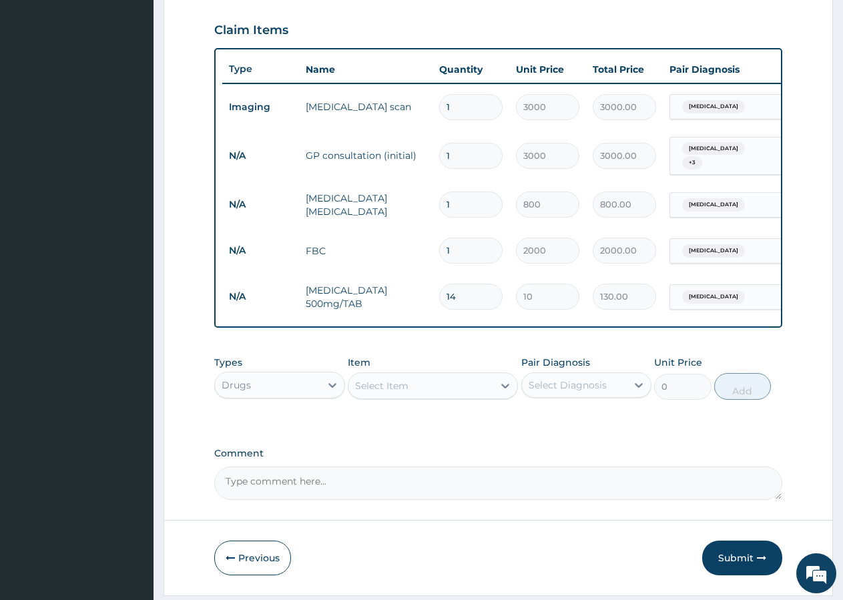
type input "140.00"
type input "15"
type input "150.00"
type input "16"
type input "160.00"
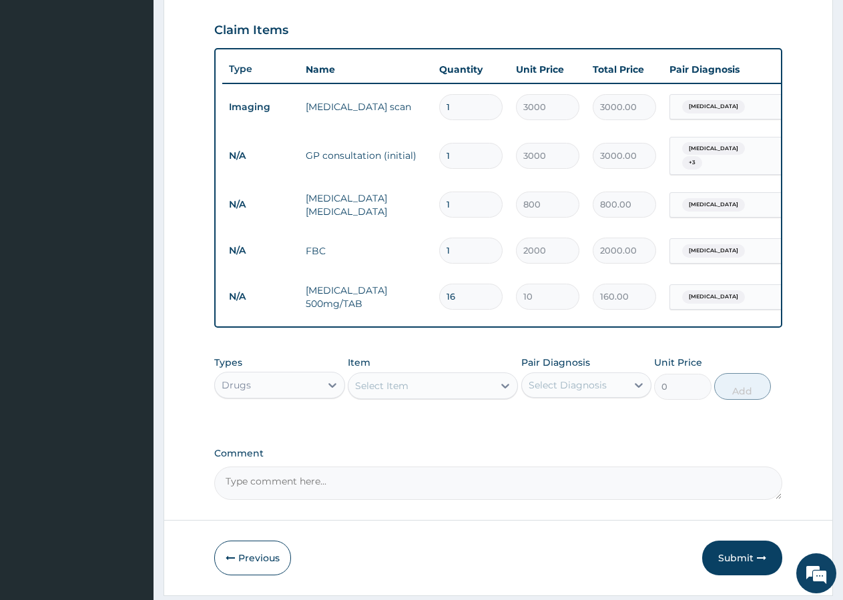
type input "17"
type input "170.00"
type input "18"
type input "180.00"
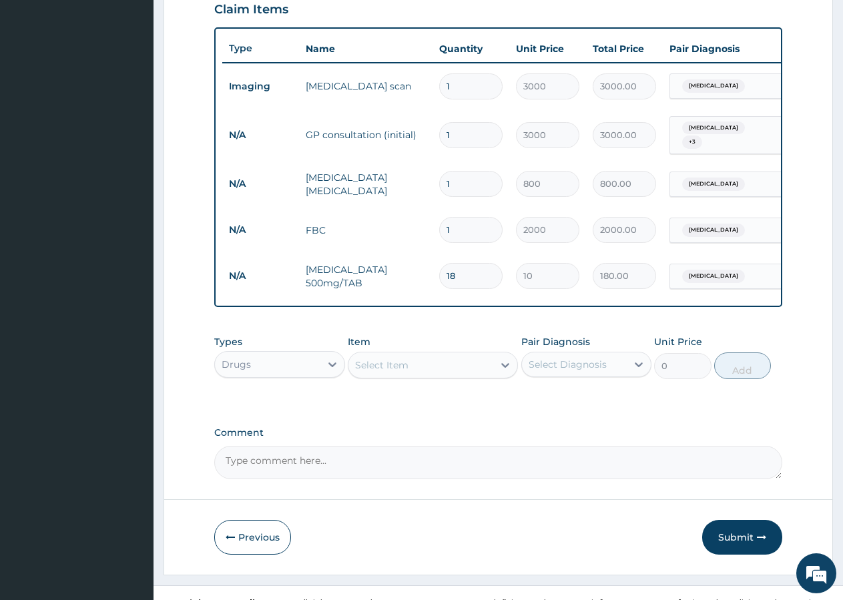
scroll to position [495, 0]
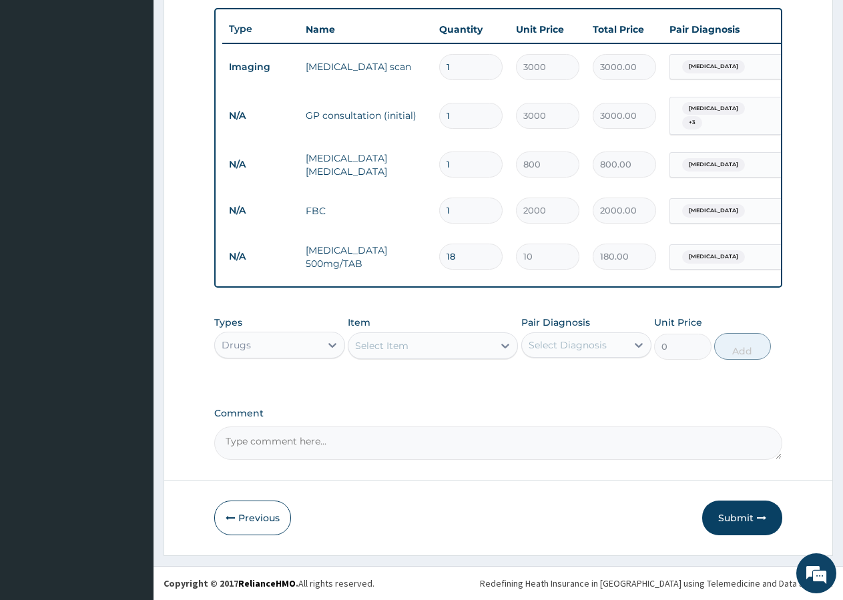
click at [392, 339] on div "Select Item" at bounding box center [381, 345] width 53 height 13
type input "S"
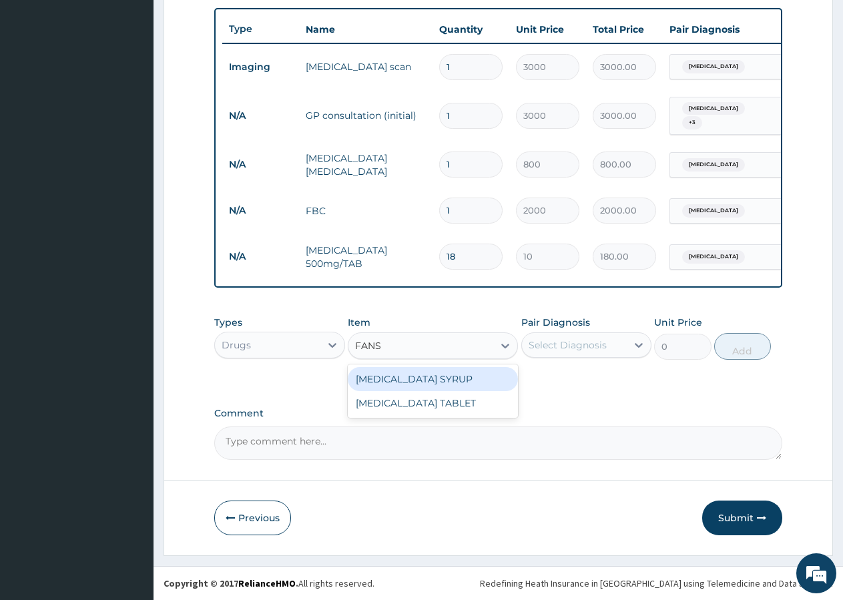
type input "FANSI"
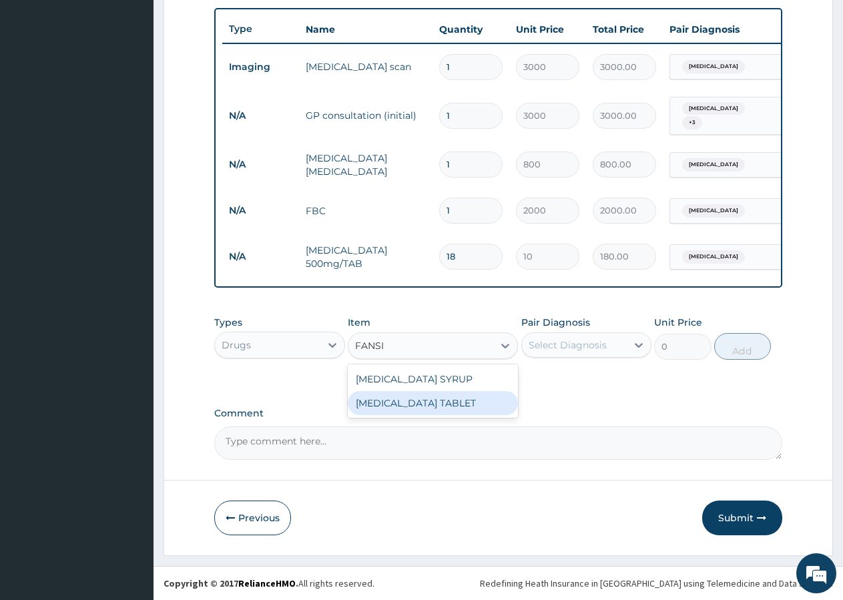
click at [413, 406] on div "FANSIDAR TABLET" at bounding box center [433, 403] width 170 height 24
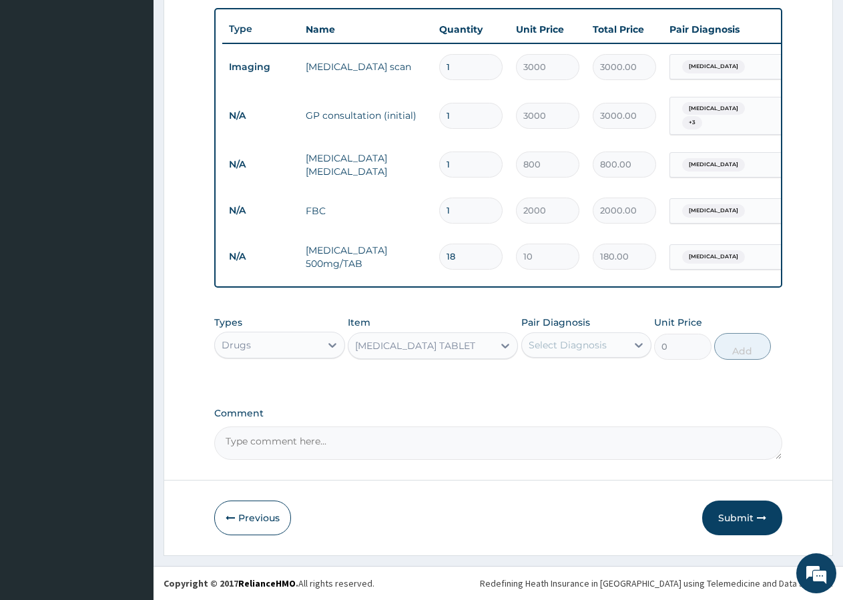
type input "105.2"
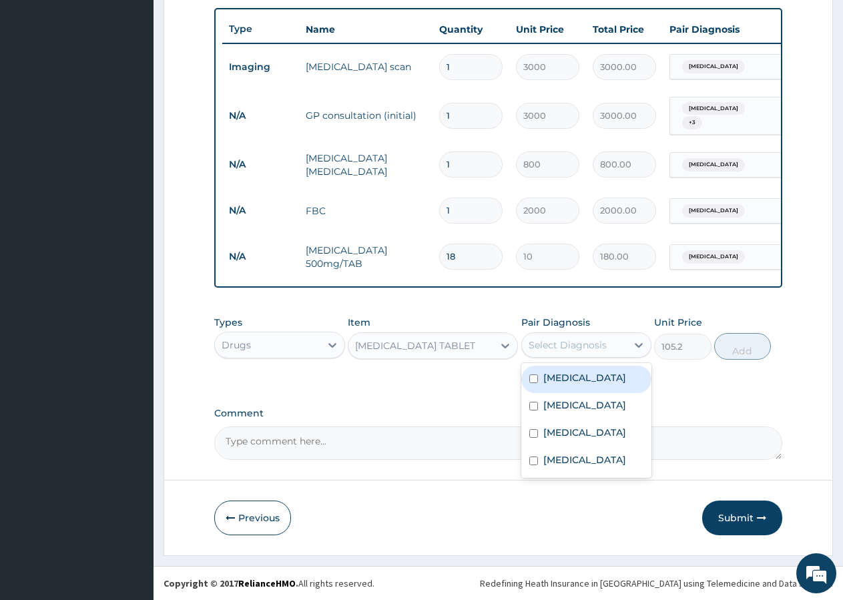
click at [585, 340] on div "Select Diagnosis" at bounding box center [568, 344] width 78 height 13
click at [569, 404] on label "[MEDICAL_DATA]" at bounding box center [584, 404] width 83 height 13
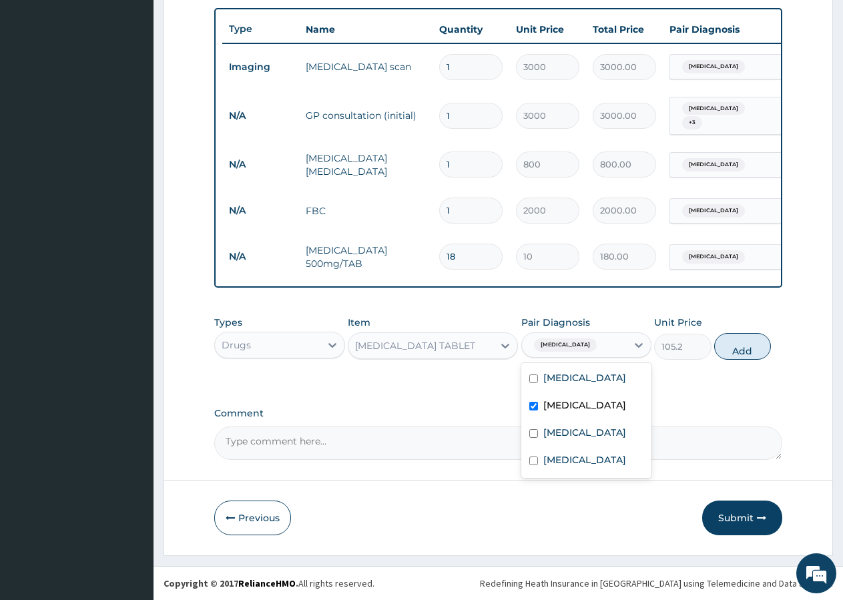
checkbox input "true"
click at [746, 348] on button "Add" at bounding box center [742, 346] width 57 height 27
type input "0"
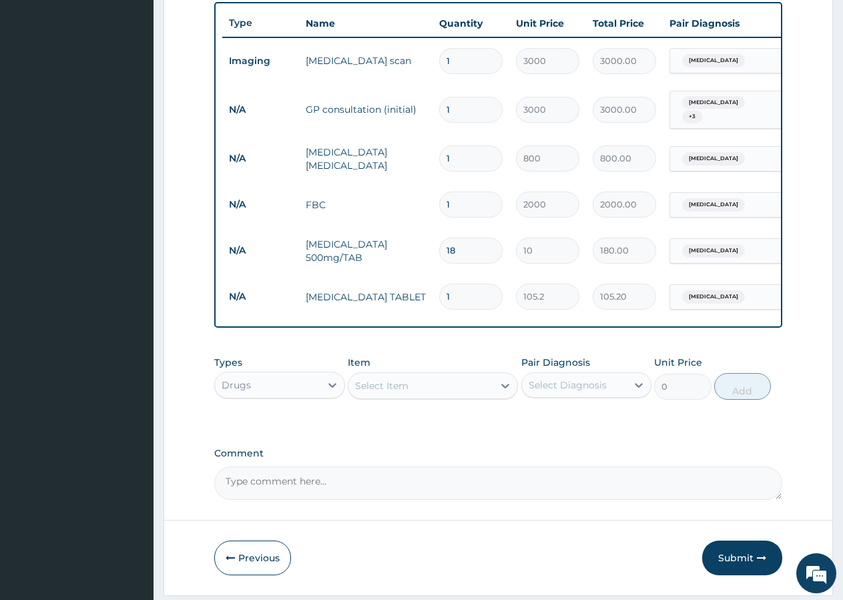
click at [475, 290] on input "1" at bounding box center [470, 297] width 63 height 26
type input "2"
type input "210.40"
type input "3"
type input "315.60"
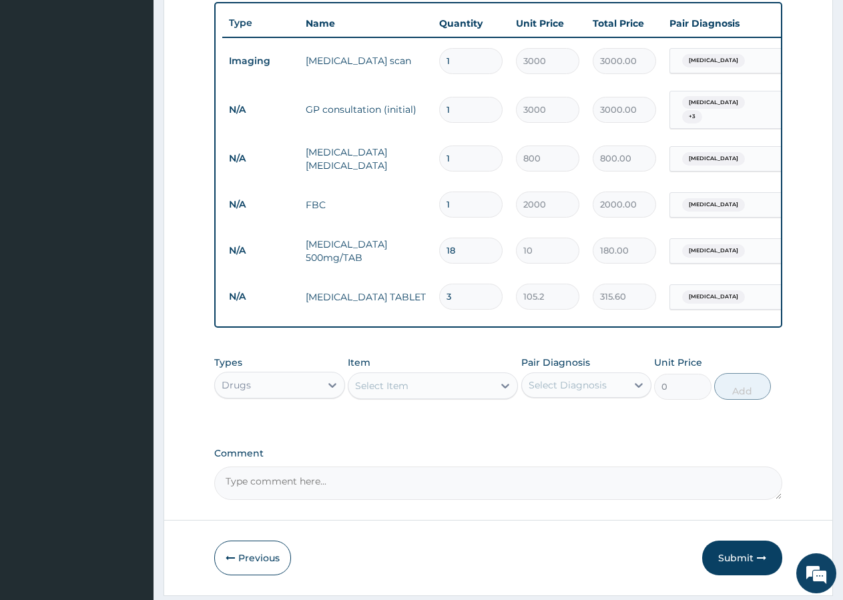
scroll to position [541, 0]
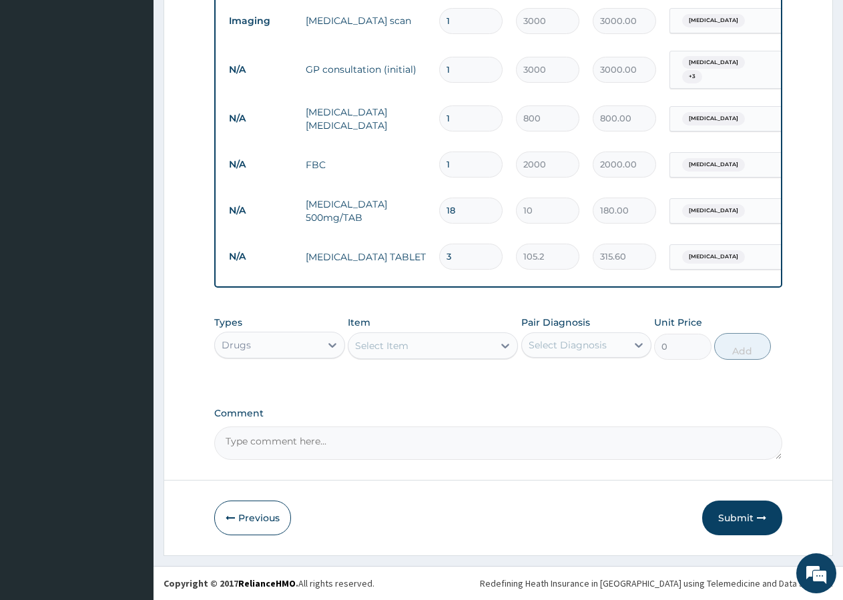
click at [448, 355] on div "Select Item" at bounding box center [420, 345] width 145 height 21
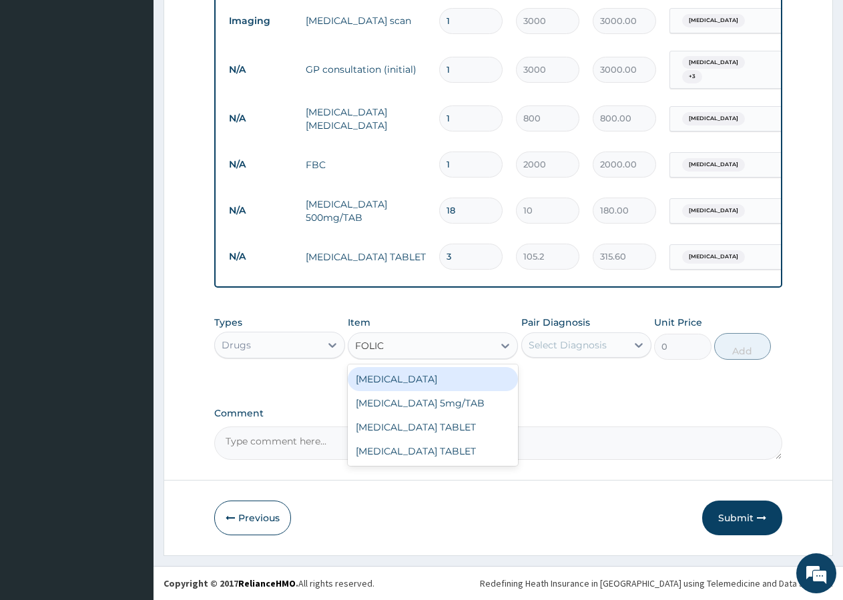
type input "FOLIC"
click at [374, 378] on div "FOLIC ACID" at bounding box center [433, 379] width 170 height 24
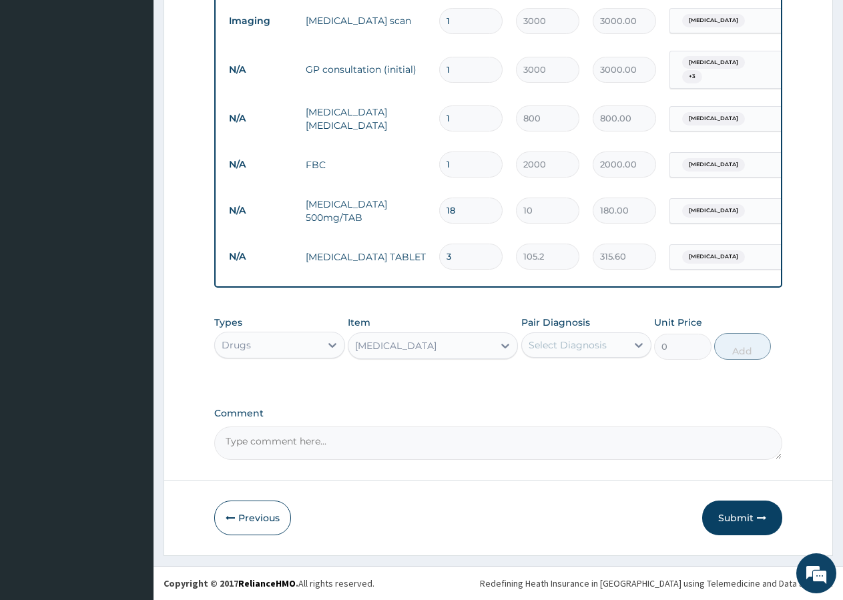
type input "10"
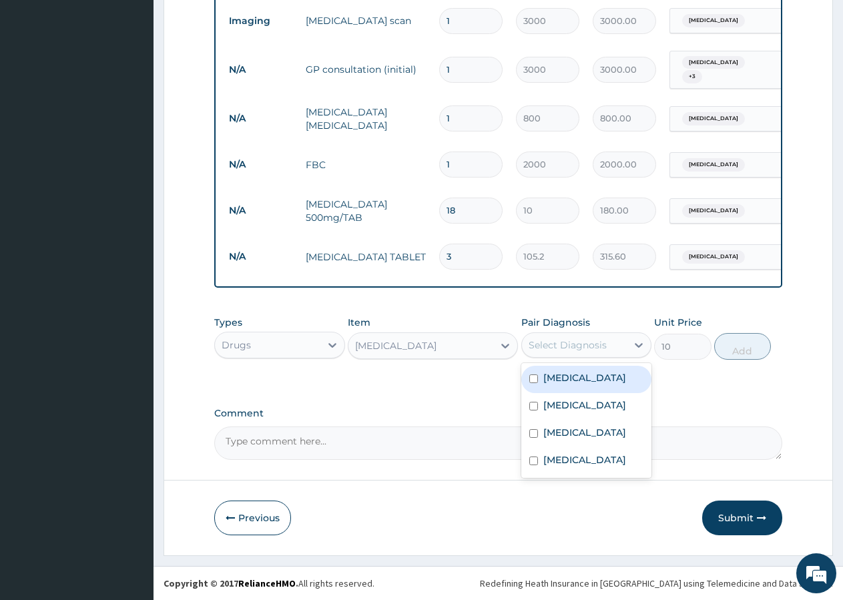
click at [564, 345] on div "Select Diagnosis" at bounding box center [568, 344] width 78 height 13
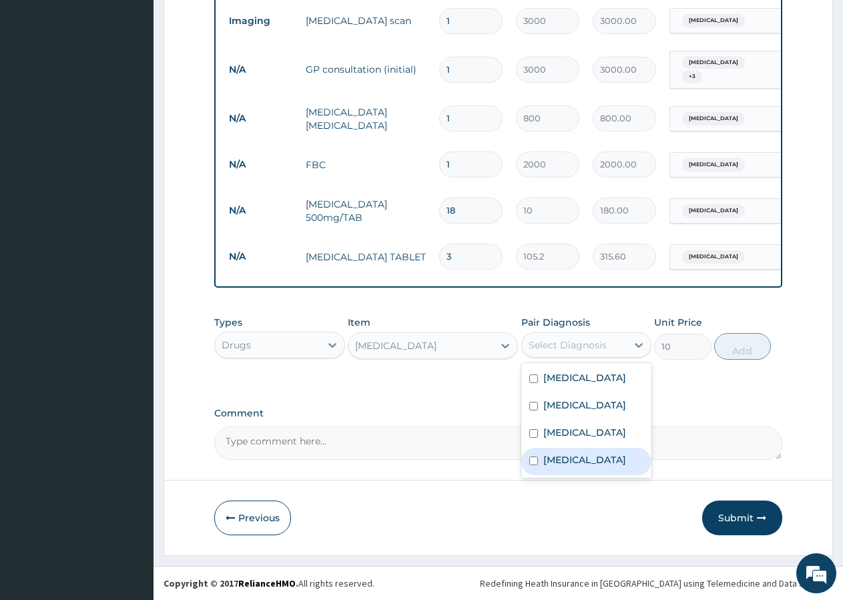
click at [559, 460] on label "Anemia" at bounding box center [584, 459] width 83 height 13
checkbox input "true"
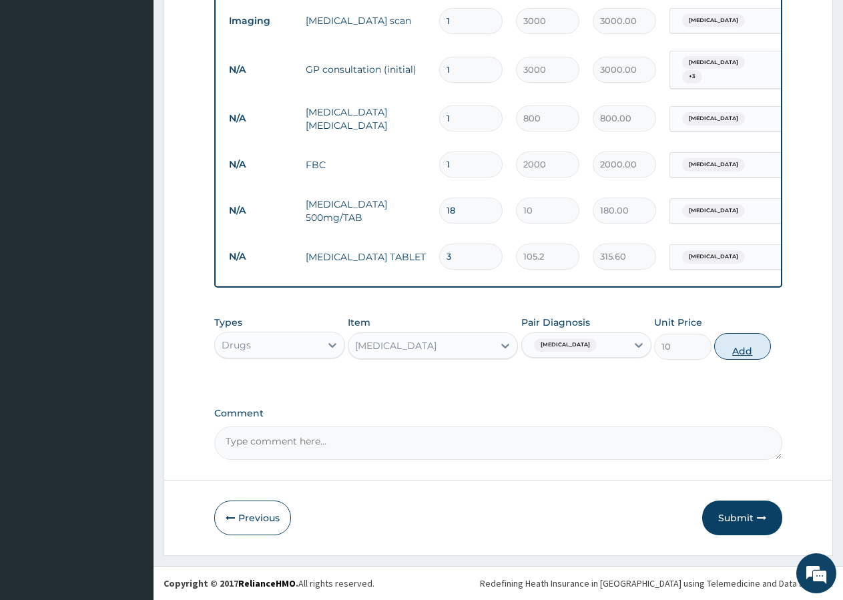
click at [733, 353] on button "Add" at bounding box center [742, 346] width 57 height 27
type input "0"
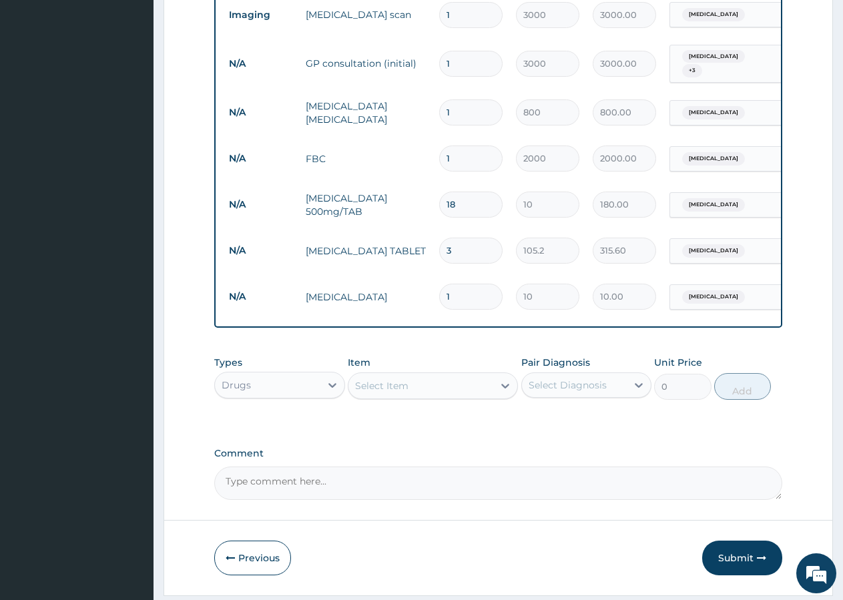
click at [482, 284] on input "1" at bounding box center [470, 297] width 63 height 26
type input "3"
type input "30.00"
type input "4"
type input "40.00"
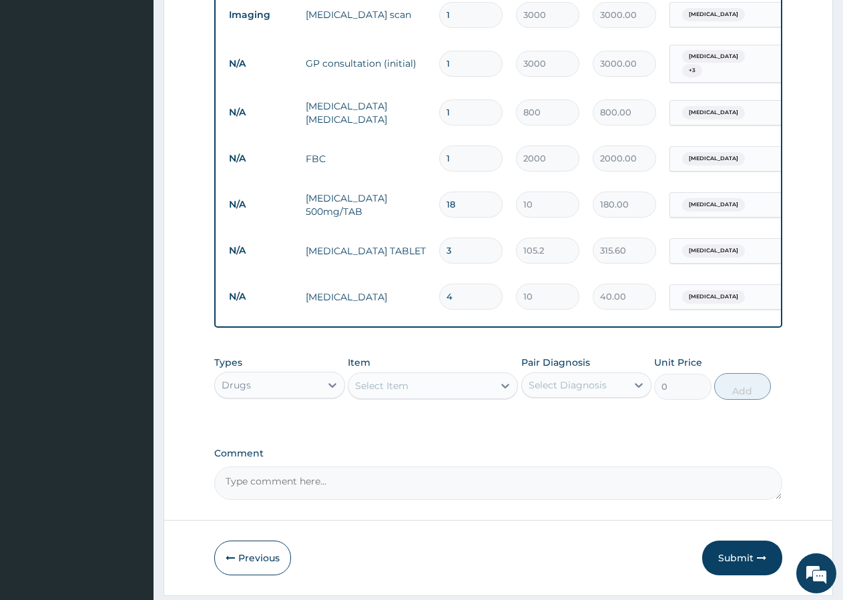
type input "5"
type input "50.00"
type input "8"
type input "80.00"
type input "13"
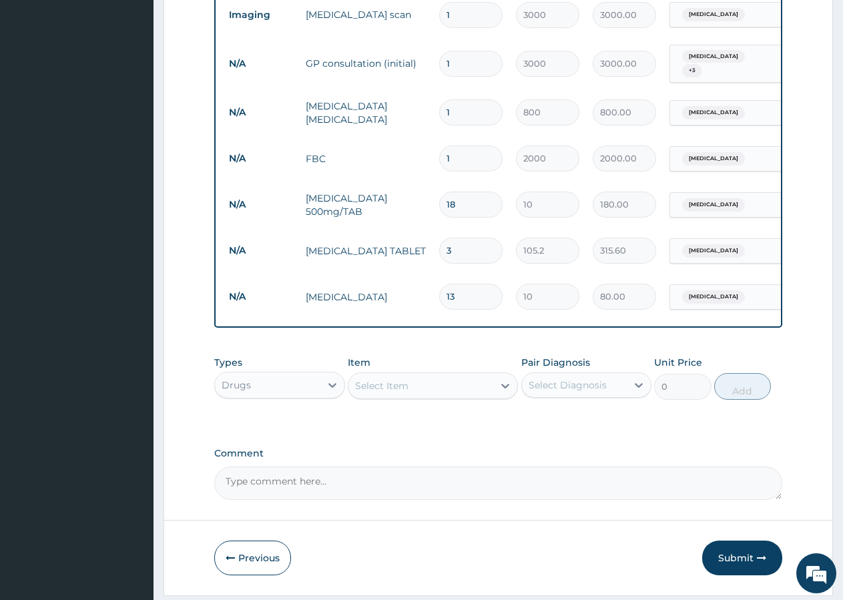
type input "130.00"
type input "15"
type input "150.00"
type input "16"
type input "160.00"
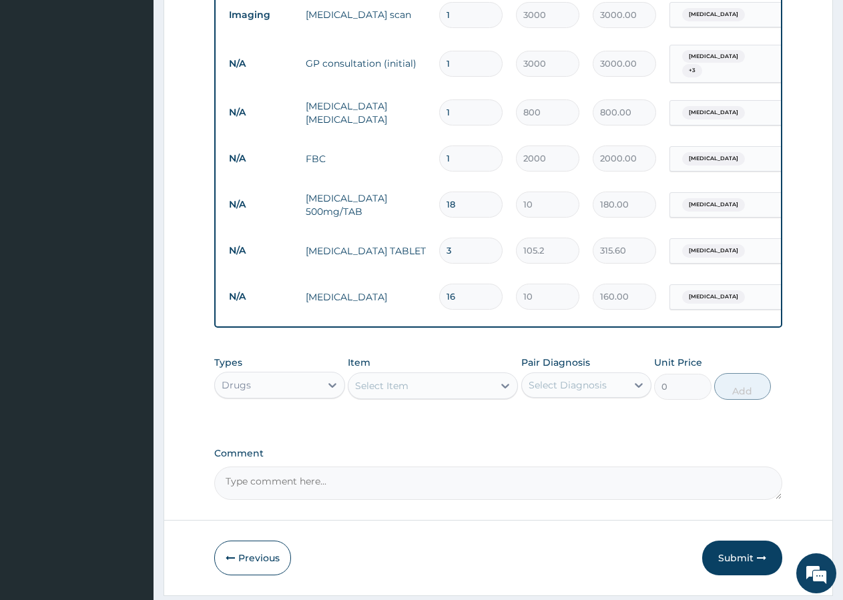
type input "17"
type input "170.00"
type input "18"
type input "180.00"
type input "19"
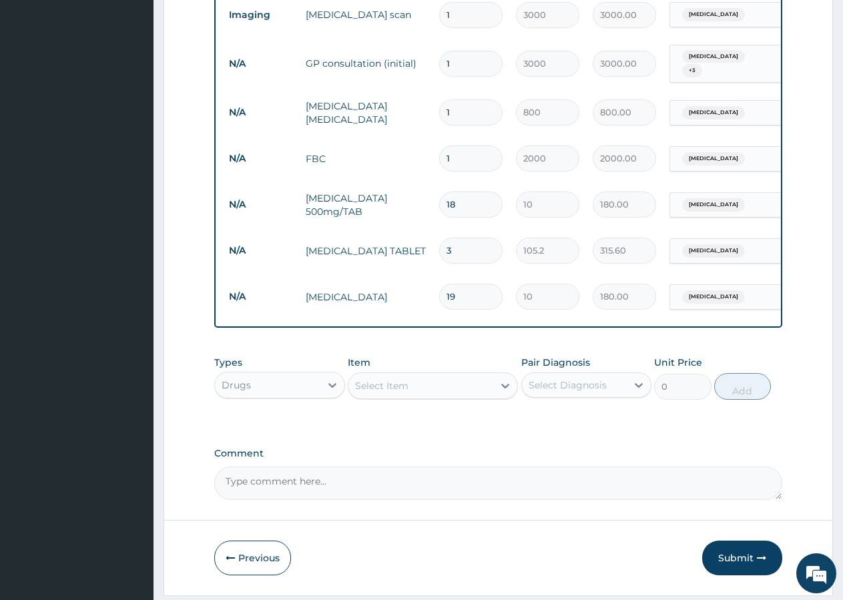
type input "190.00"
type input "20"
type input "200.00"
type input "21"
type input "210.00"
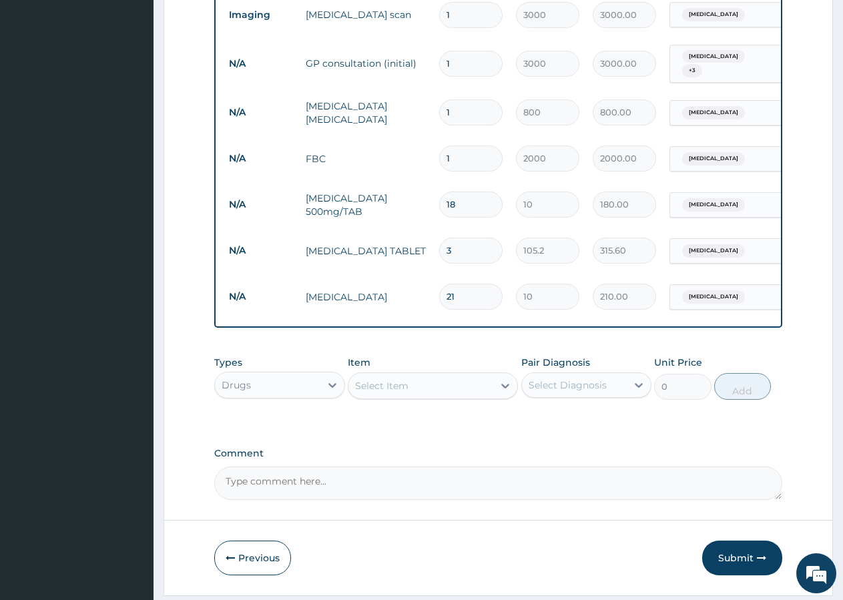
type input "22"
type input "220.00"
type input "23"
type input "230.00"
type input "24"
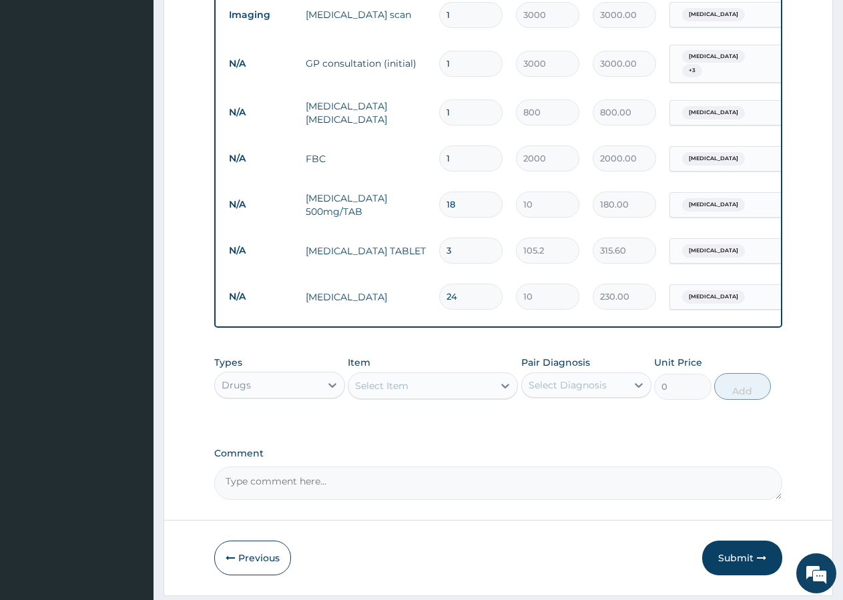
type input "240.00"
type input "25"
type input "250.00"
type input "26"
type input "260.00"
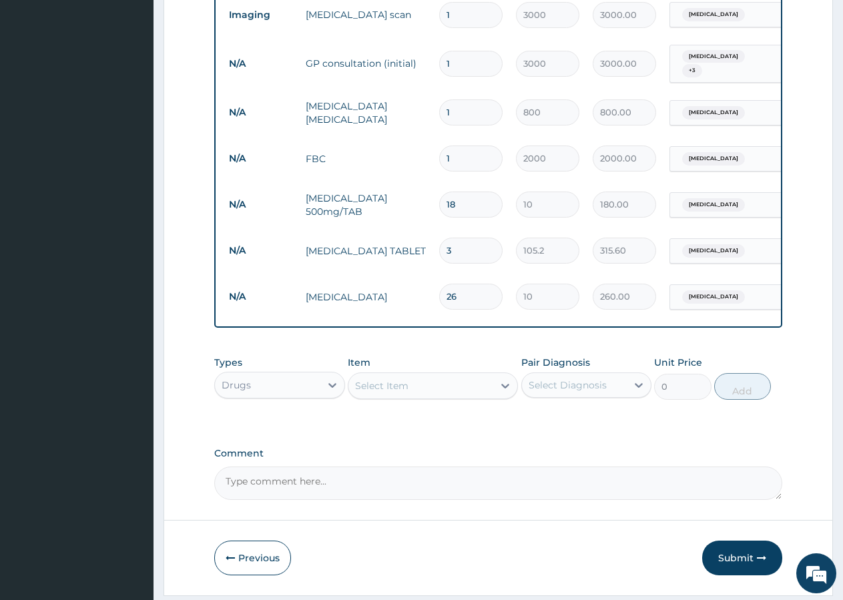
type input "27"
type input "270.00"
type input "28"
type input "280.00"
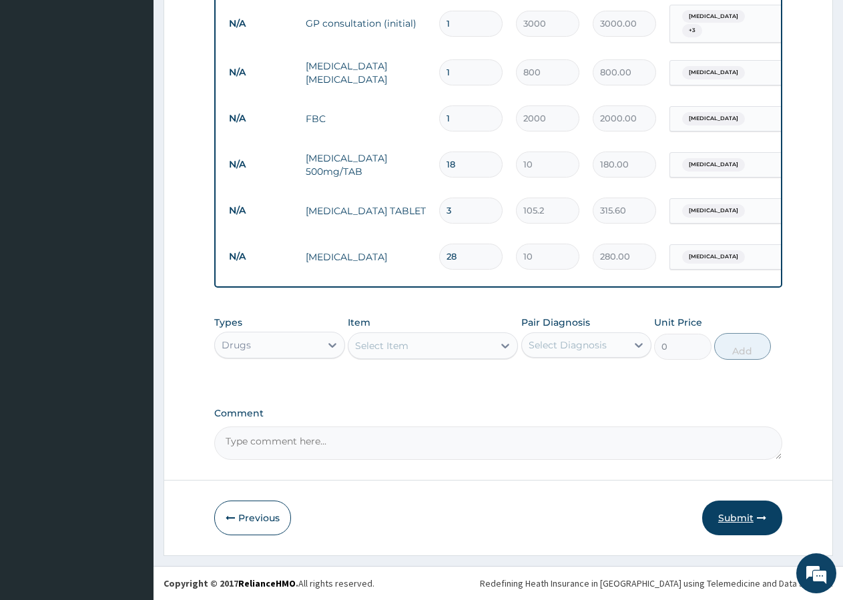
click at [730, 517] on button "Submit" at bounding box center [742, 518] width 80 height 35
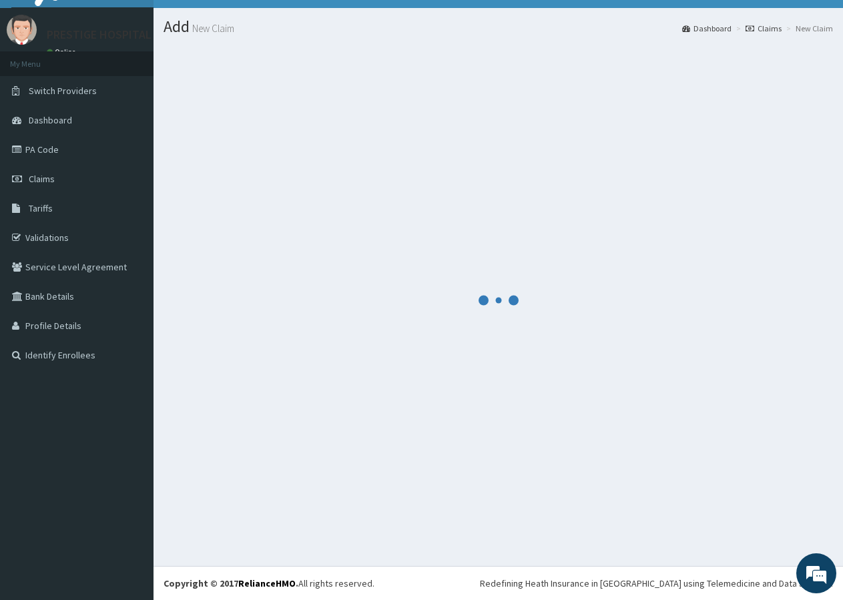
scroll to position [25, 0]
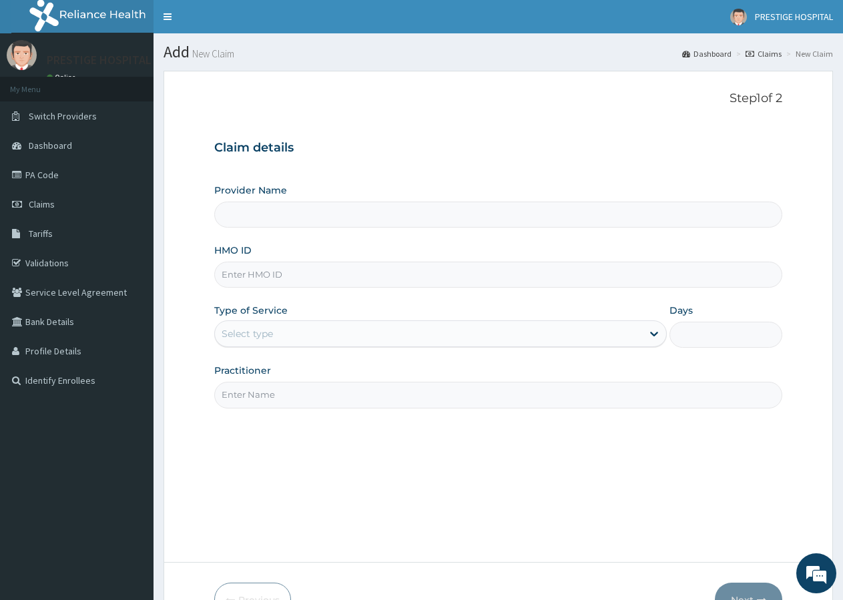
type input "Prestige Hospital and Maternity Ltd"
type input "USL/10039/A"
click at [230, 328] on div "Select type" at bounding box center [247, 333] width 51 height 13
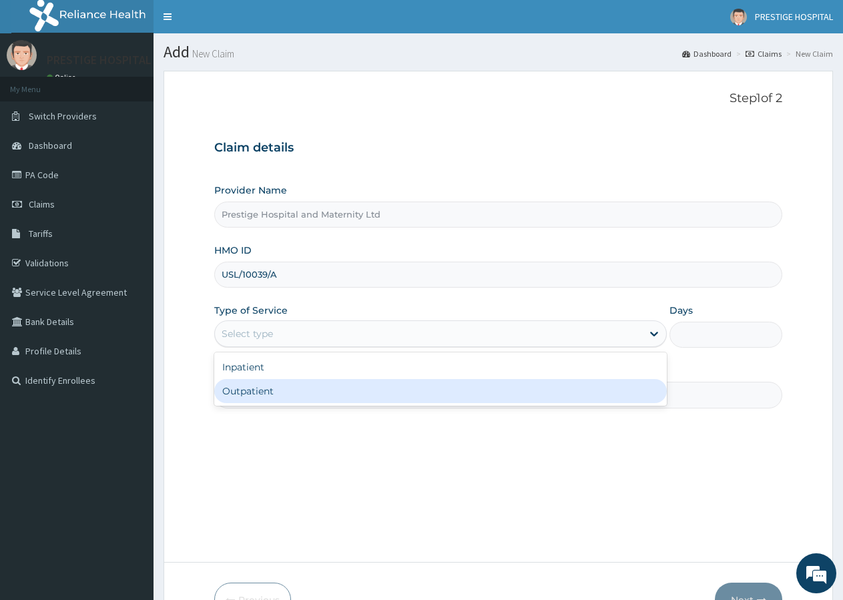
click at [238, 394] on div "Outpatient" at bounding box center [440, 391] width 452 height 24
type input "1"
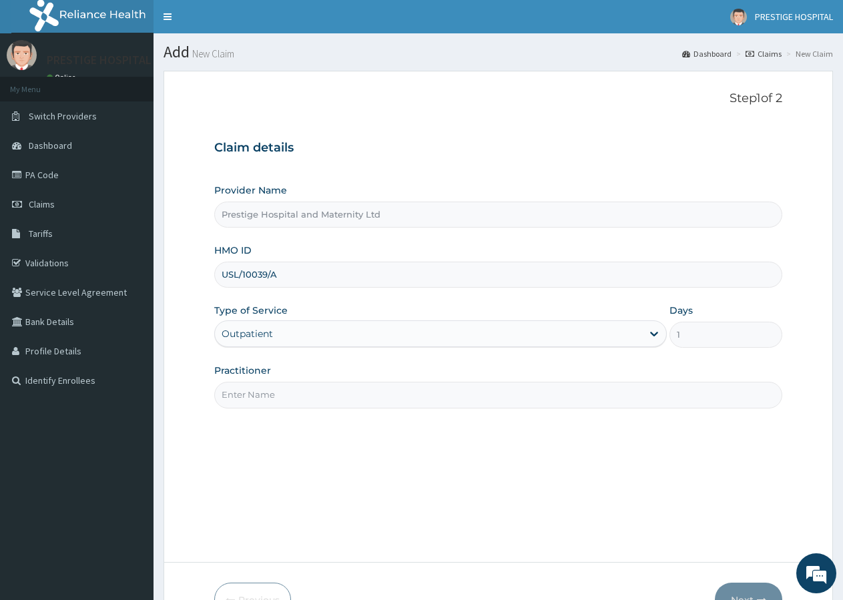
click at [240, 398] on input "Practitioner" at bounding box center [498, 395] width 568 height 26
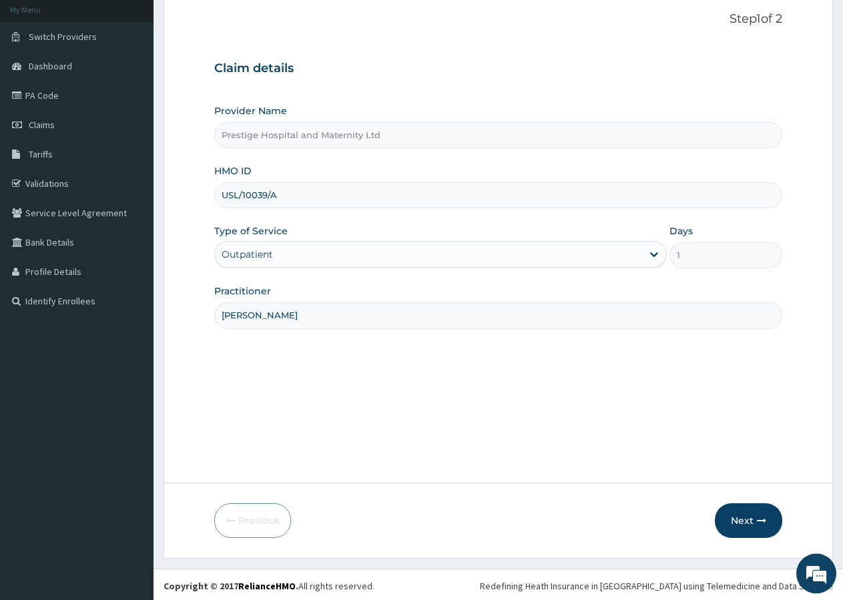
scroll to position [82, 0]
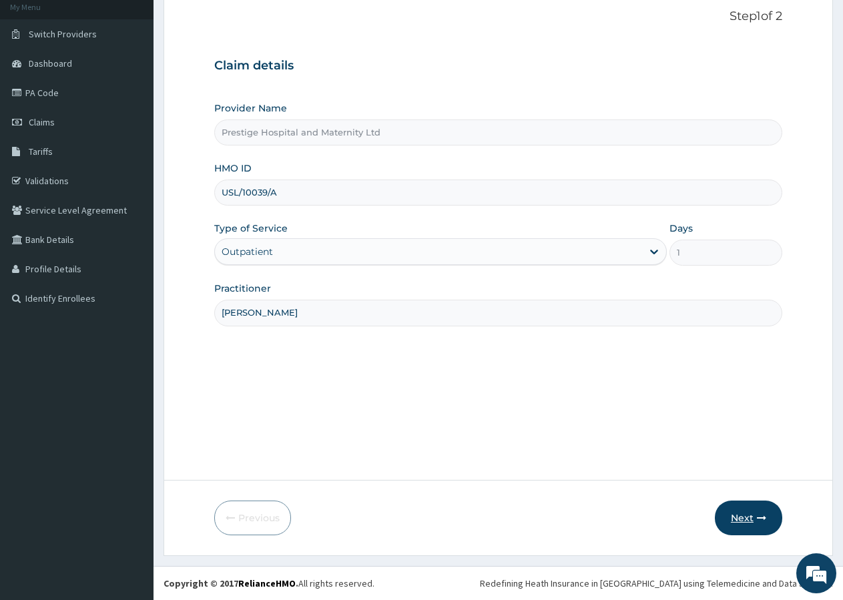
type input "DR. CHIDI NWABEKEE"
click at [729, 513] on button "Next" at bounding box center [748, 518] width 67 height 35
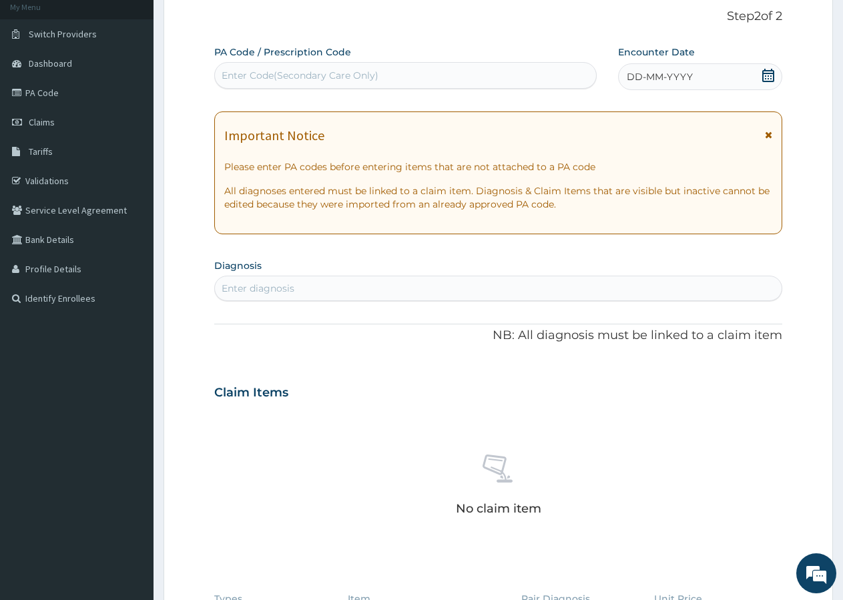
click at [770, 81] on icon at bounding box center [768, 75] width 12 height 13
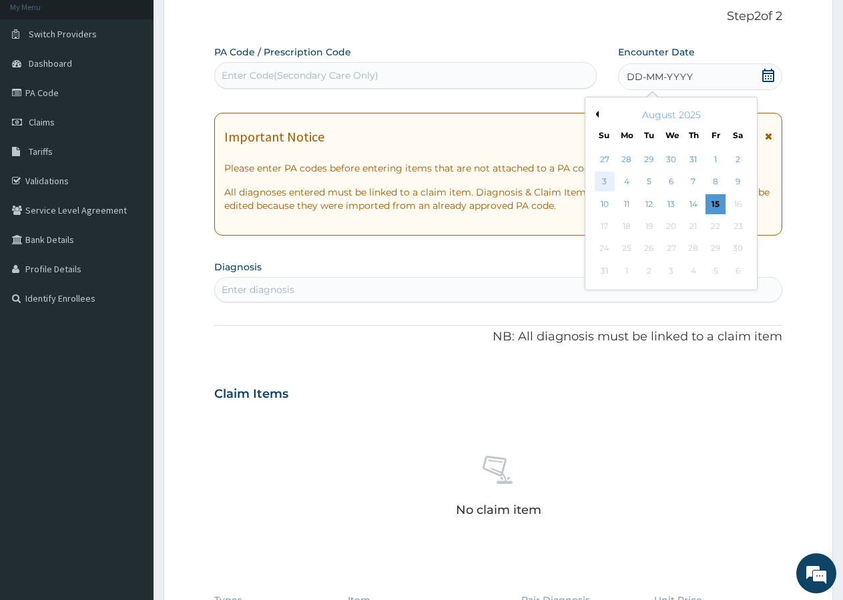
click at [601, 177] on div "3" at bounding box center [605, 182] width 20 height 20
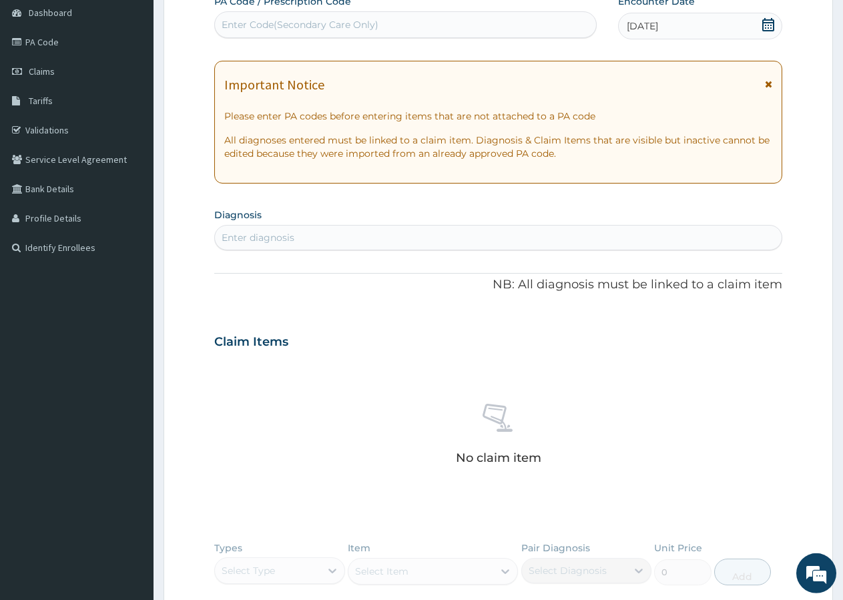
scroll to position [354, 0]
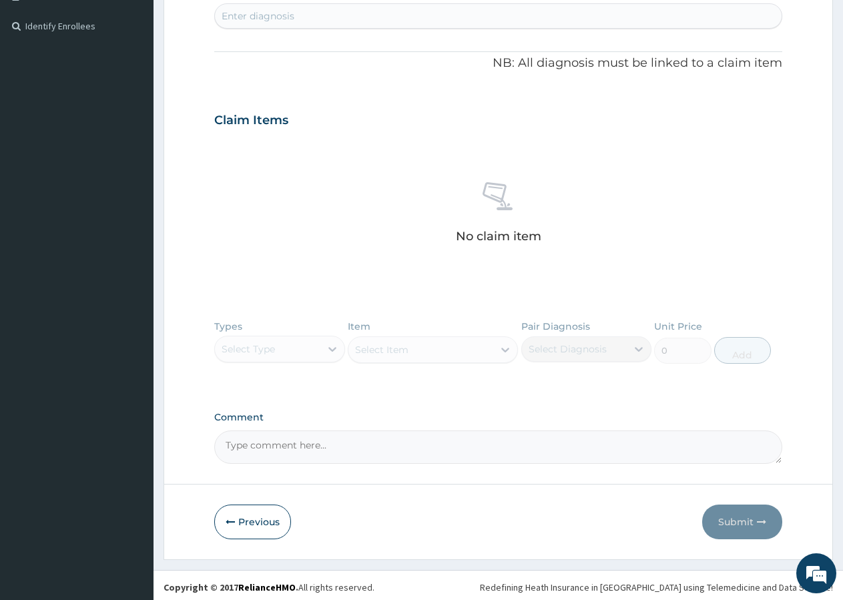
click at [277, 15] on div "Enter diagnosis" at bounding box center [258, 15] width 73 height 13
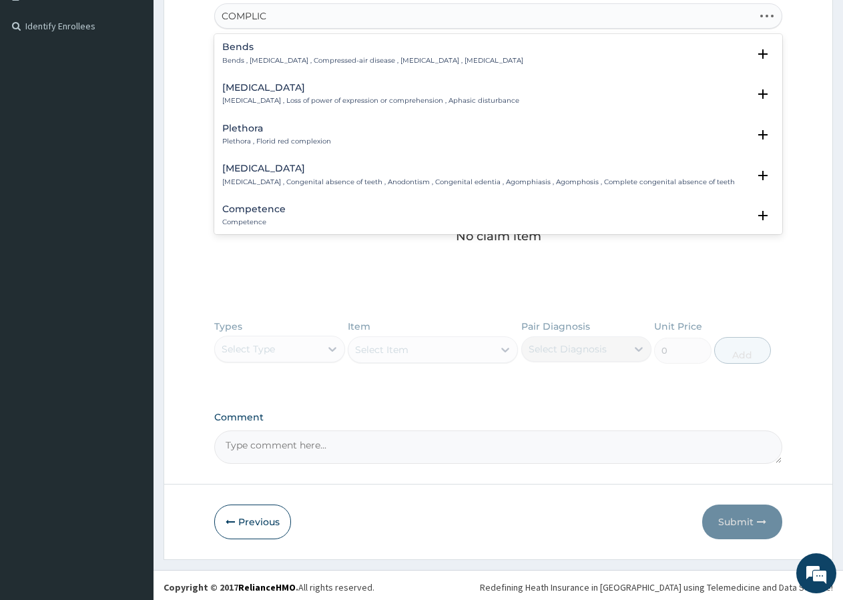
type input "COMPLICA"
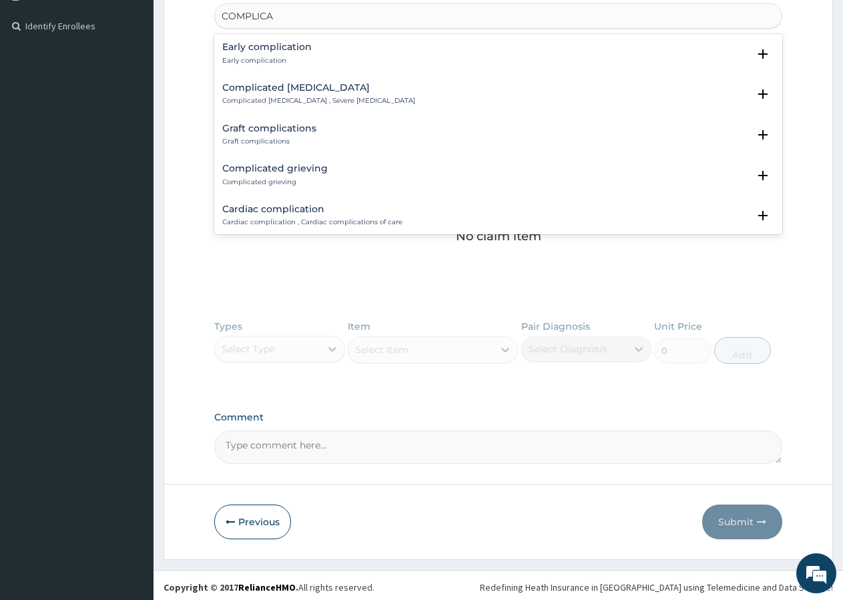
click at [297, 89] on h4 "Complicated [MEDICAL_DATA]" at bounding box center [318, 88] width 193 height 10
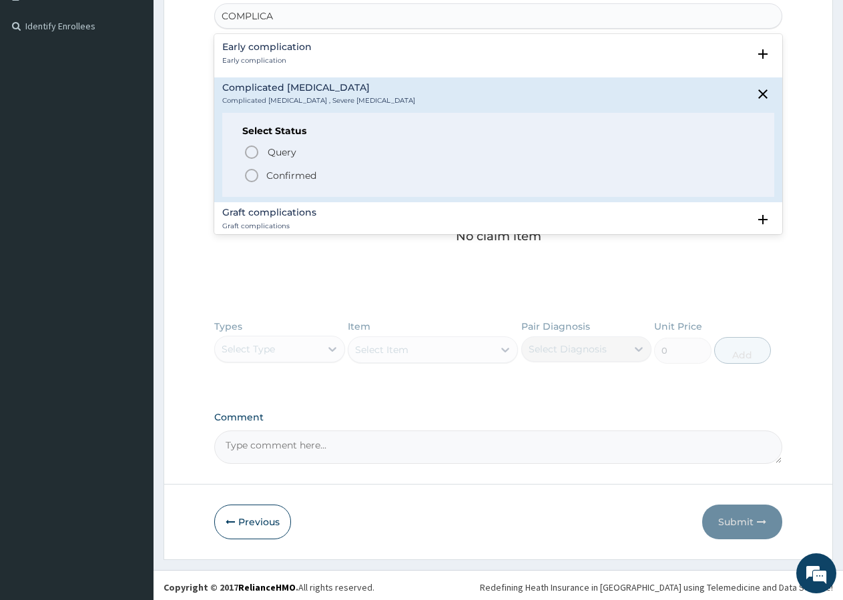
click at [250, 172] on icon "status option filled" at bounding box center [252, 176] width 16 height 16
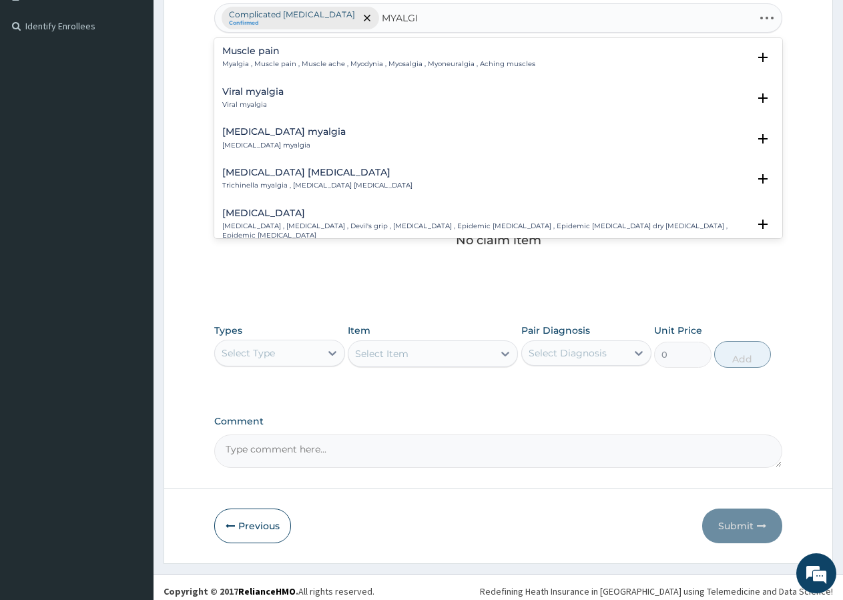
type input "MYALGIA"
click at [303, 55] on h4 "Muscle pain" at bounding box center [378, 51] width 313 height 10
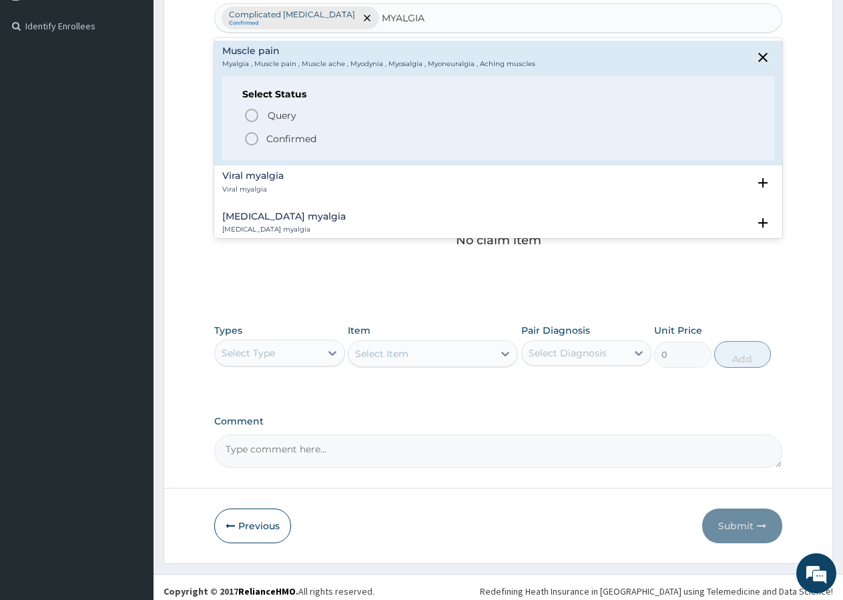
click at [247, 136] on circle "status option filled" at bounding box center [252, 139] width 12 height 12
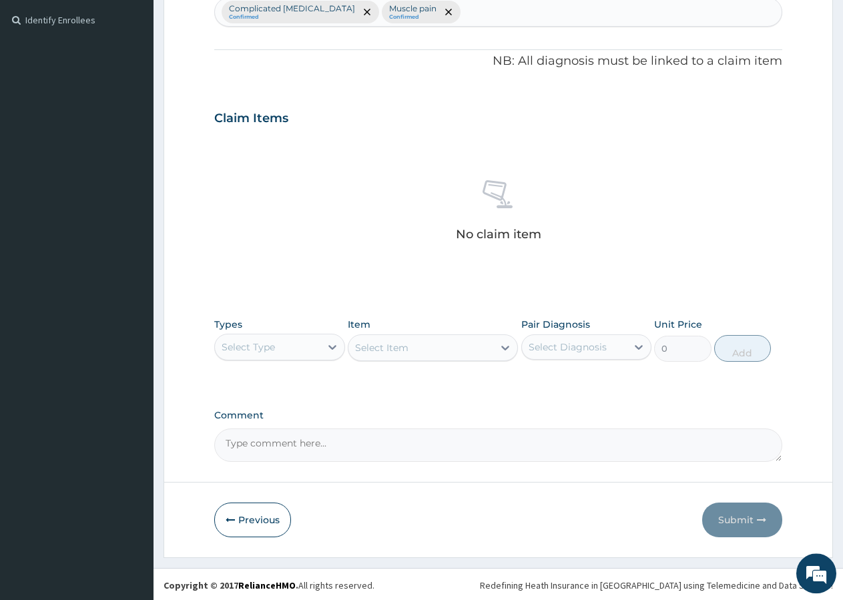
scroll to position [362, 0]
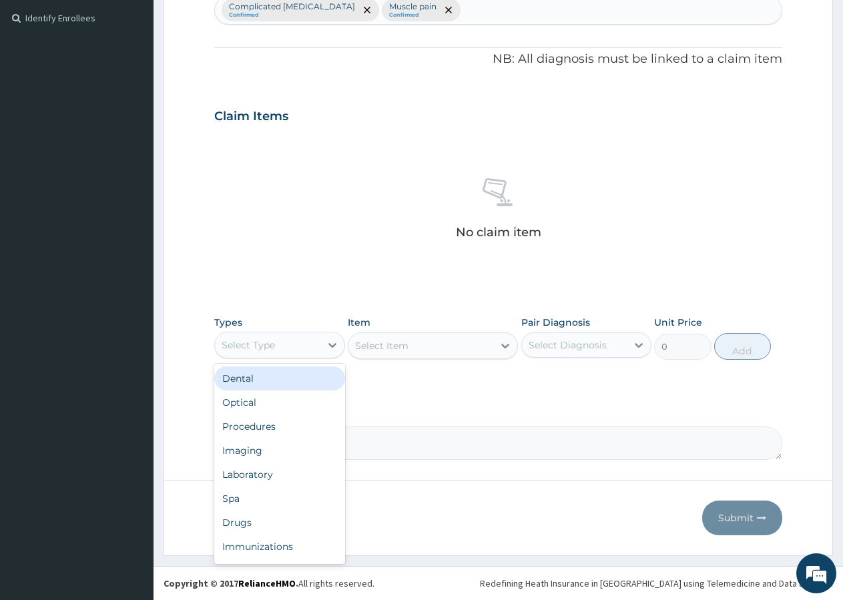
click at [263, 332] on div "Select Type" at bounding box center [279, 345] width 131 height 27
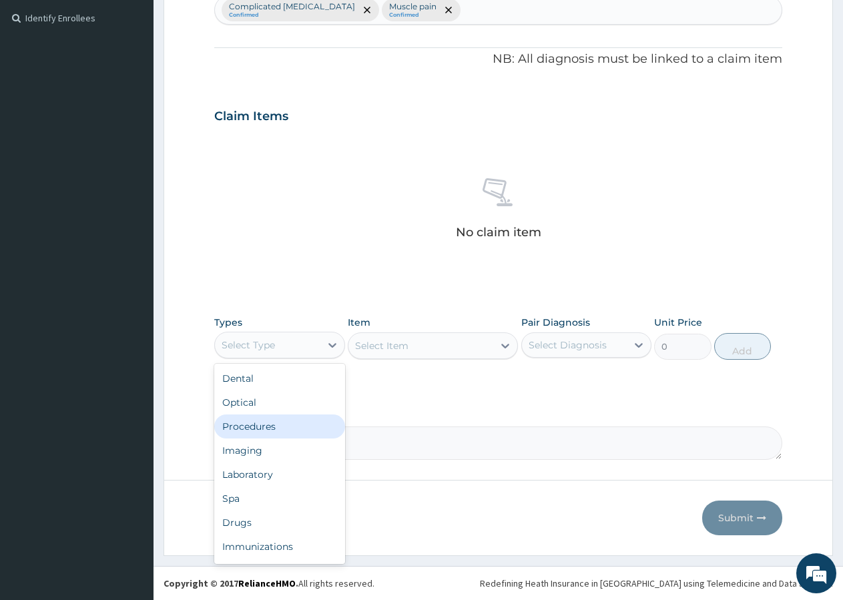
click at [255, 424] on div "Procedures" at bounding box center [279, 426] width 131 height 24
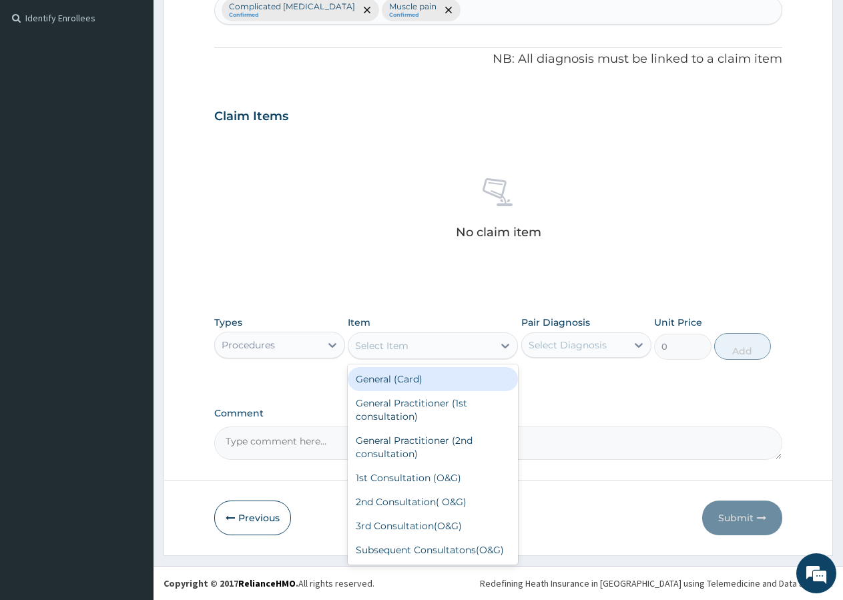
click at [396, 339] on div "Select Item" at bounding box center [381, 345] width 53 height 13
type input "GP"
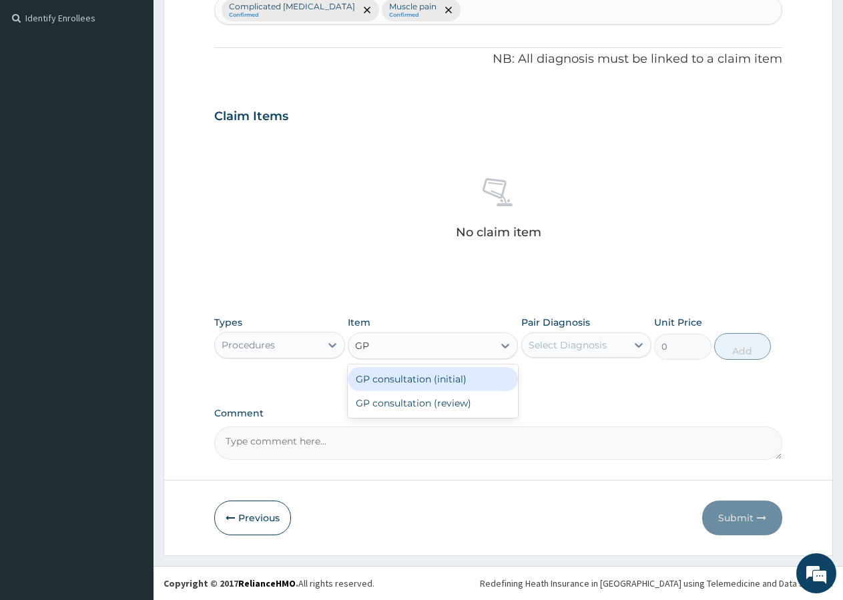
click at [415, 382] on div "GP consultation (initial)" at bounding box center [433, 379] width 170 height 24
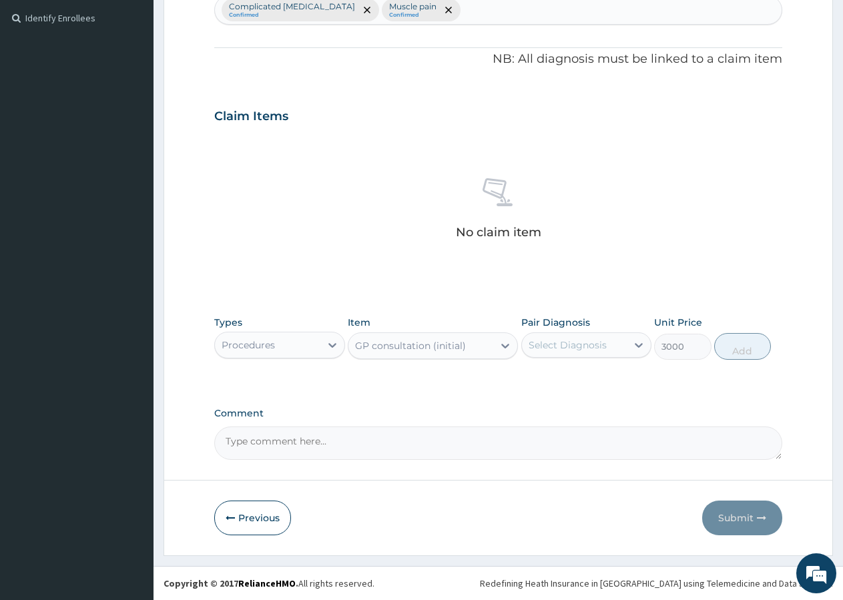
type input "3000"
click at [568, 346] on div "Select Diagnosis" at bounding box center [568, 344] width 78 height 13
drag, startPoint x: 567, startPoint y: 377, endPoint x: 557, endPoint y: 372, distance: 11.9
click at [562, 375] on label "Complicated [MEDICAL_DATA]" at bounding box center [593, 384] width 101 height 27
checkbox input "true"
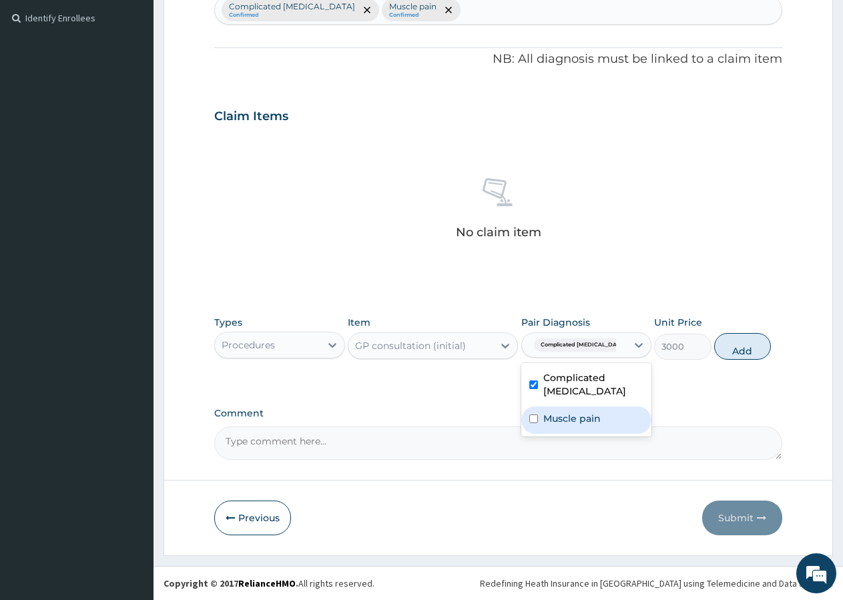
click at [582, 412] on label "Muscle pain" at bounding box center [571, 418] width 57 height 13
checkbox input "true"
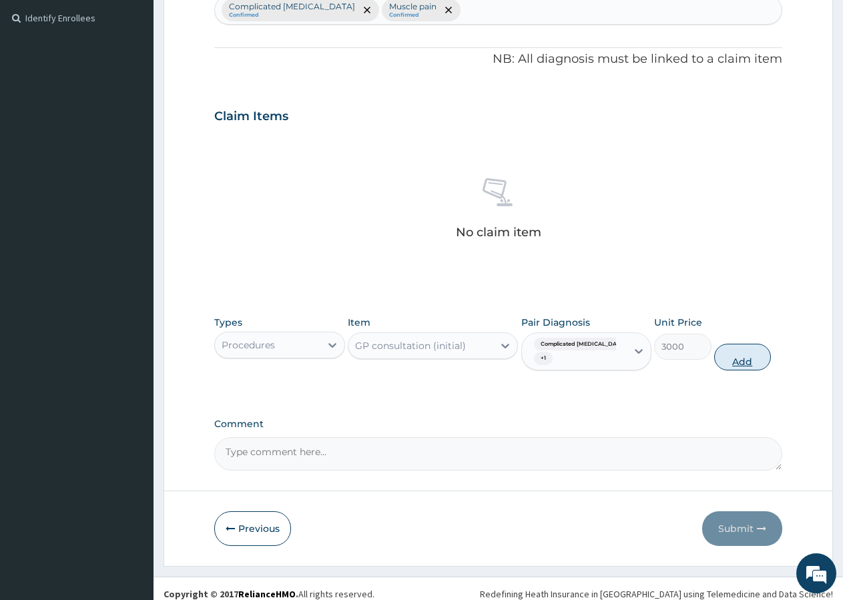
click at [729, 359] on button "Add" at bounding box center [742, 357] width 57 height 27
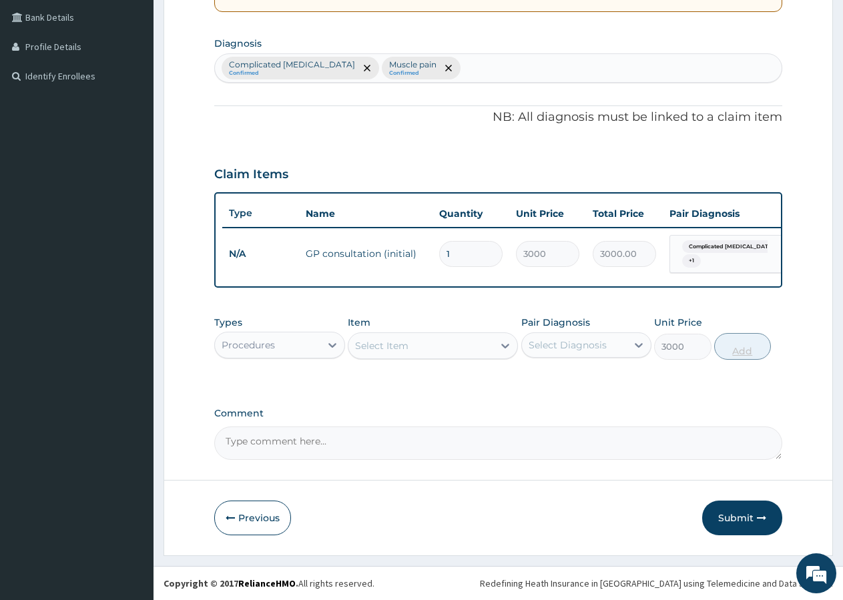
type input "0"
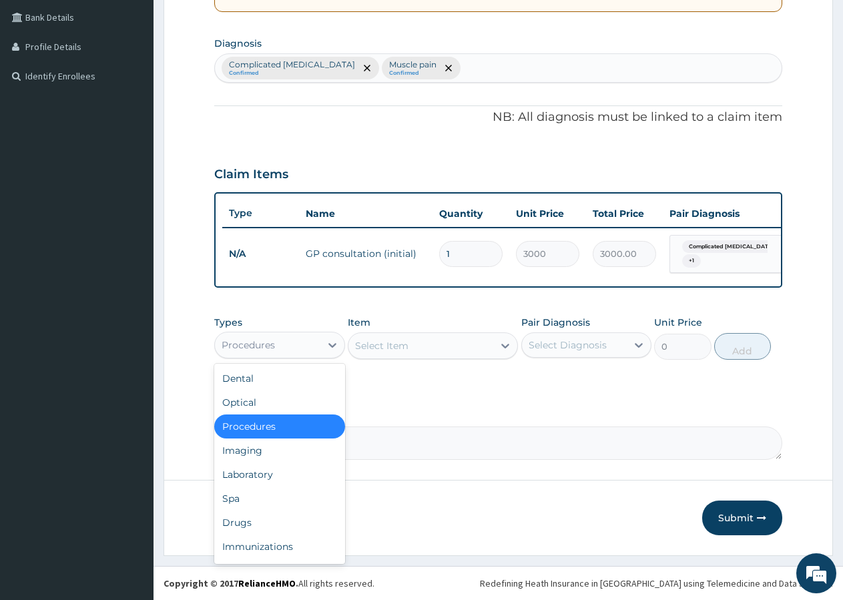
click at [258, 349] on div "Procedures" at bounding box center [248, 344] width 53 height 13
click at [269, 479] on div "Laboratory" at bounding box center [279, 474] width 131 height 24
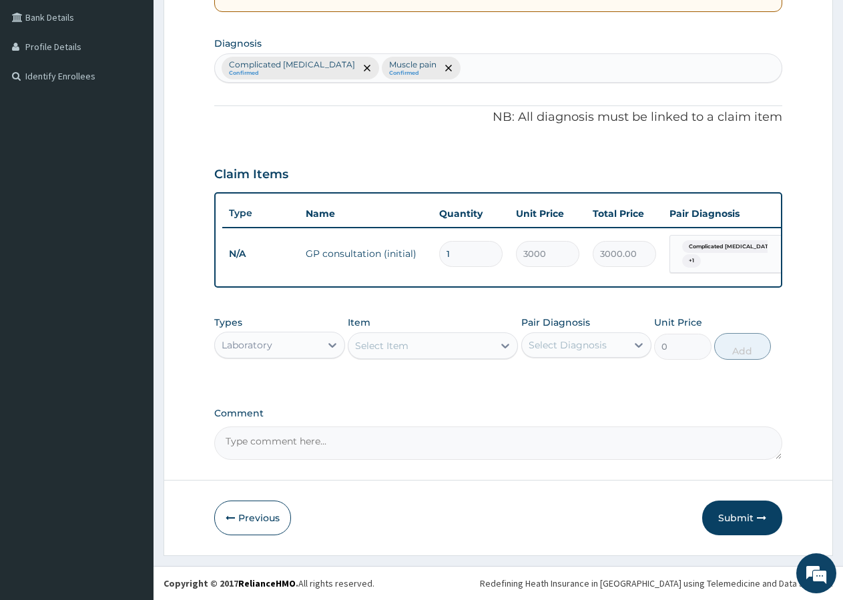
click at [402, 346] on div "Select Item" at bounding box center [381, 345] width 53 height 13
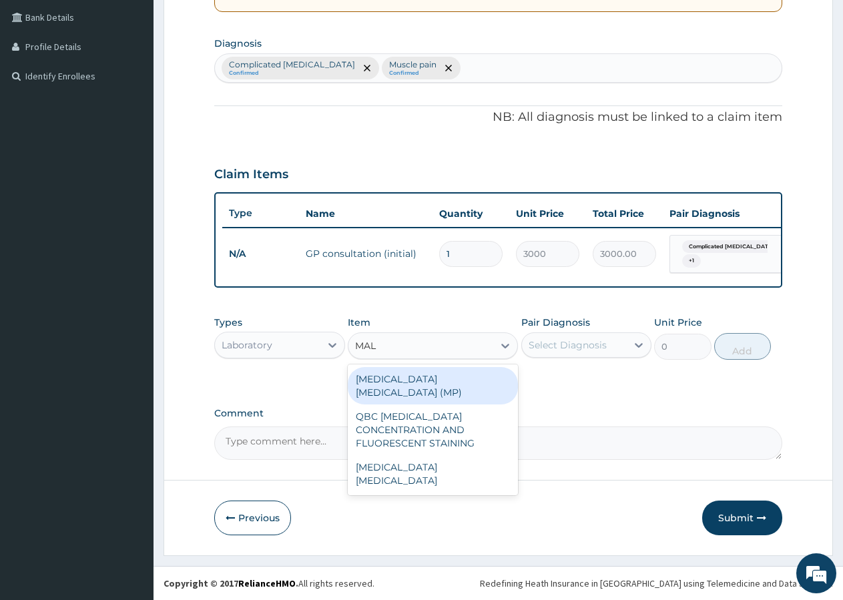
type input "MALA"
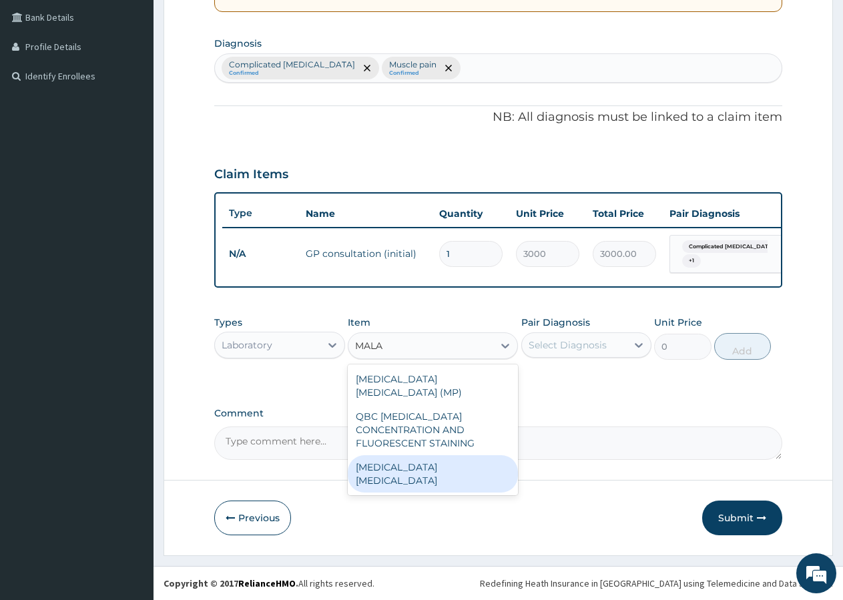
click at [441, 456] on div "[MEDICAL_DATA] [MEDICAL_DATA]" at bounding box center [433, 473] width 170 height 37
type input "800"
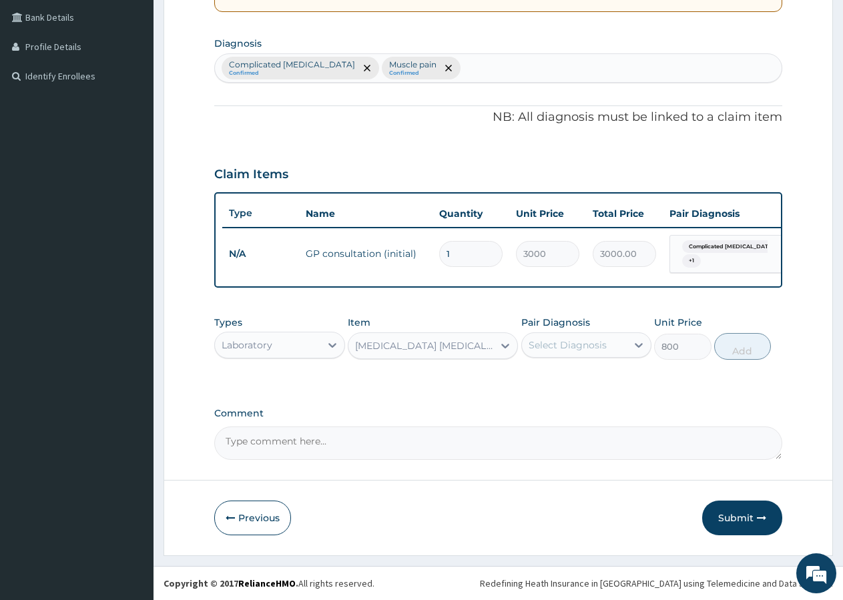
click at [606, 348] on div "Select Diagnosis" at bounding box center [574, 344] width 105 height 21
drag, startPoint x: 579, startPoint y: 376, endPoint x: 591, endPoint y: 370, distance: 14.0
click at [579, 376] on label "Complicated [MEDICAL_DATA]" at bounding box center [593, 384] width 101 height 27
checkbox input "true"
click at [743, 350] on button "Add" at bounding box center [742, 346] width 57 height 27
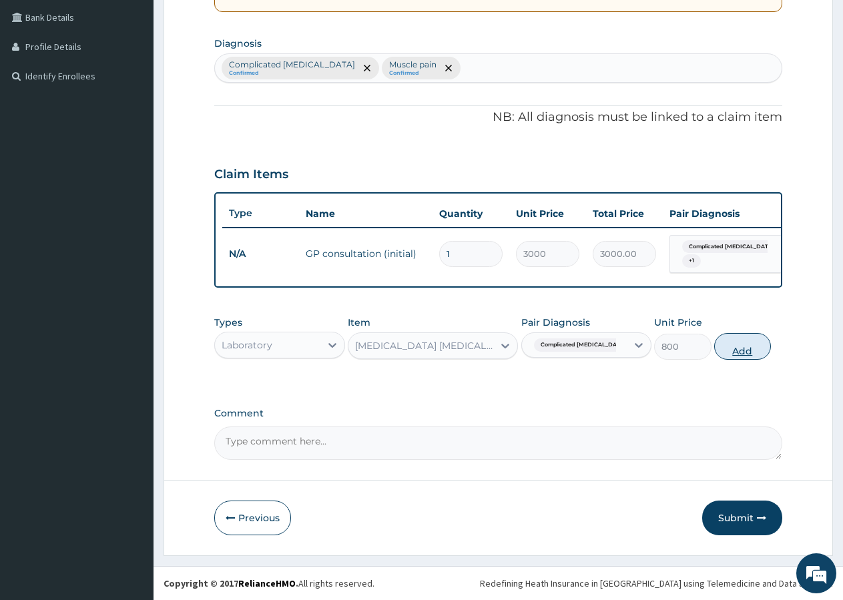
type input "0"
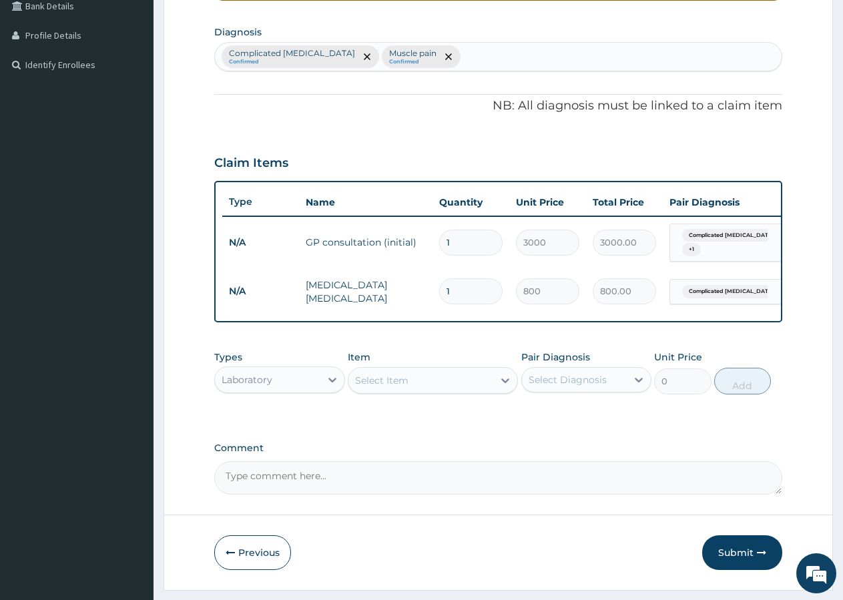
scroll to position [362, 0]
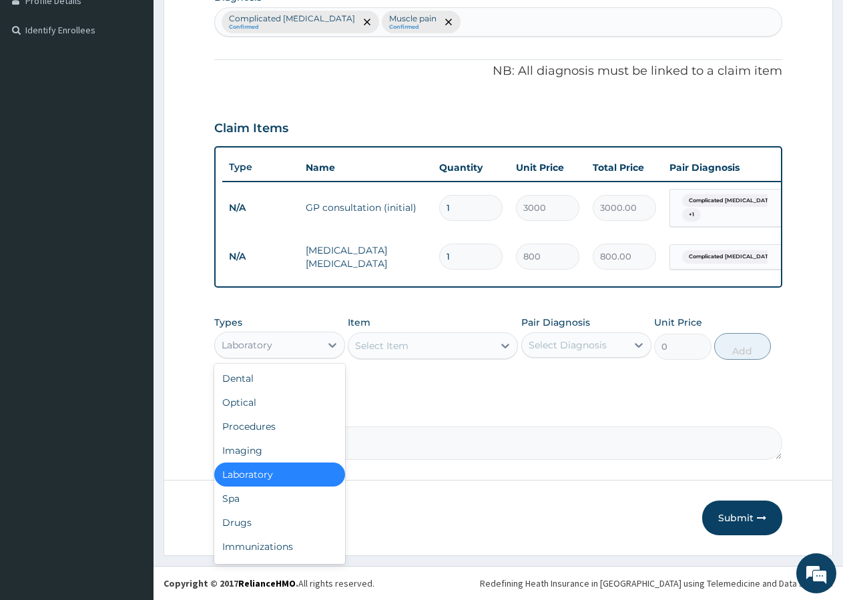
click at [256, 344] on div "Laboratory" at bounding box center [247, 344] width 51 height 13
click at [255, 520] on div "Drugs" at bounding box center [279, 523] width 131 height 24
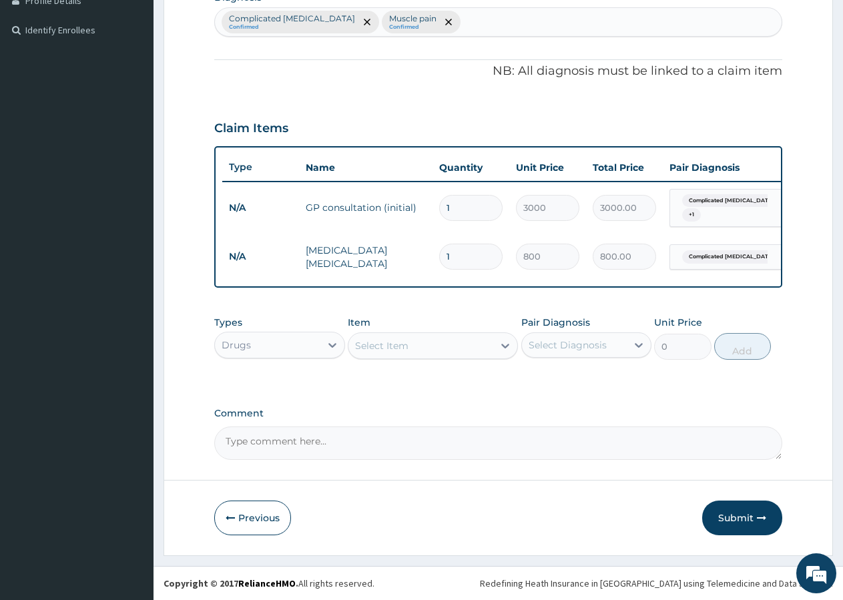
drag, startPoint x: 397, startPoint y: 346, endPoint x: 408, endPoint y: 344, distance: 10.9
click at [396, 346] on div "Select Item" at bounding box center [381, 345] width 53 height 13
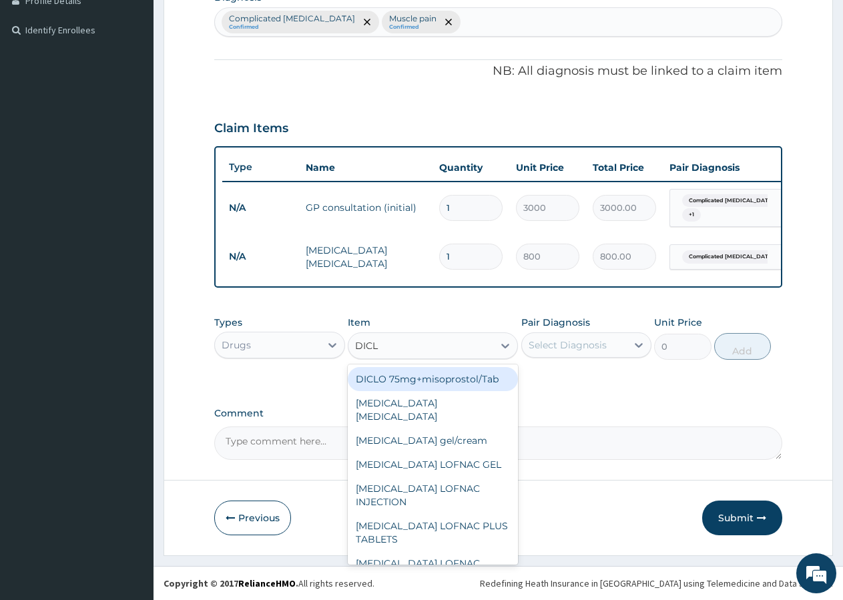
type input "DICLO"
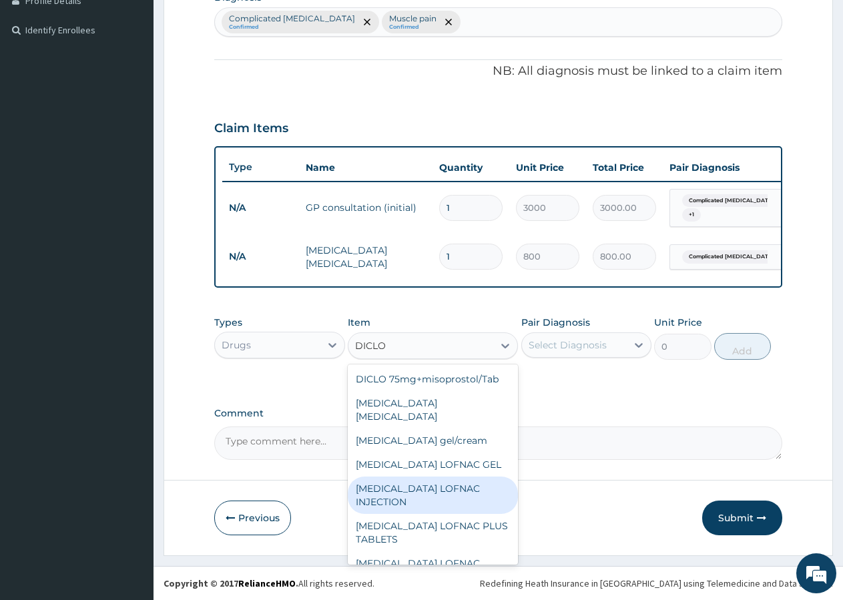
scroll to position [195, 0]
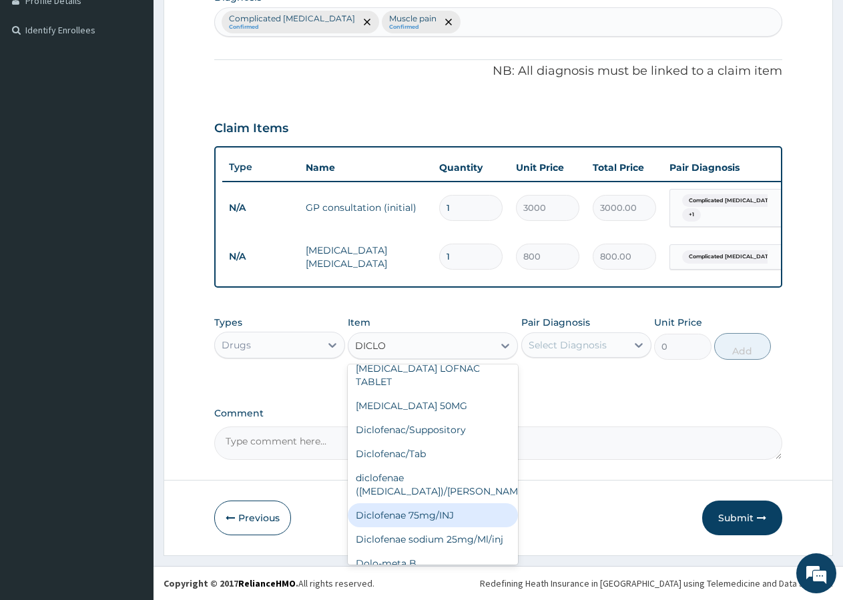
click at [438, 503] on div "Diclofenae 75mg/INJ" at bounding box center [433, 515] width 170 height 24
type input "671.5"
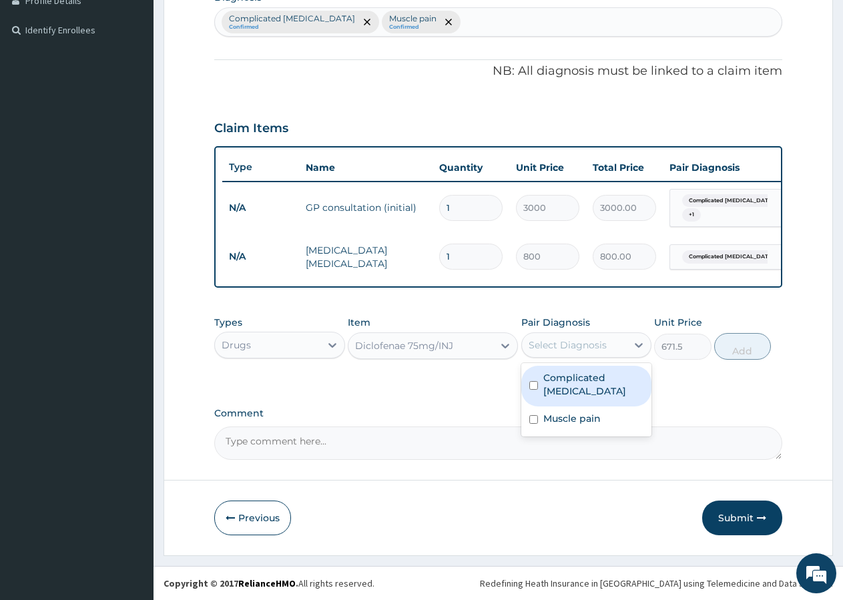
click at [571, 341] on div "Select Diagnosis" at bounding box center [568, 344] width 78 height 13
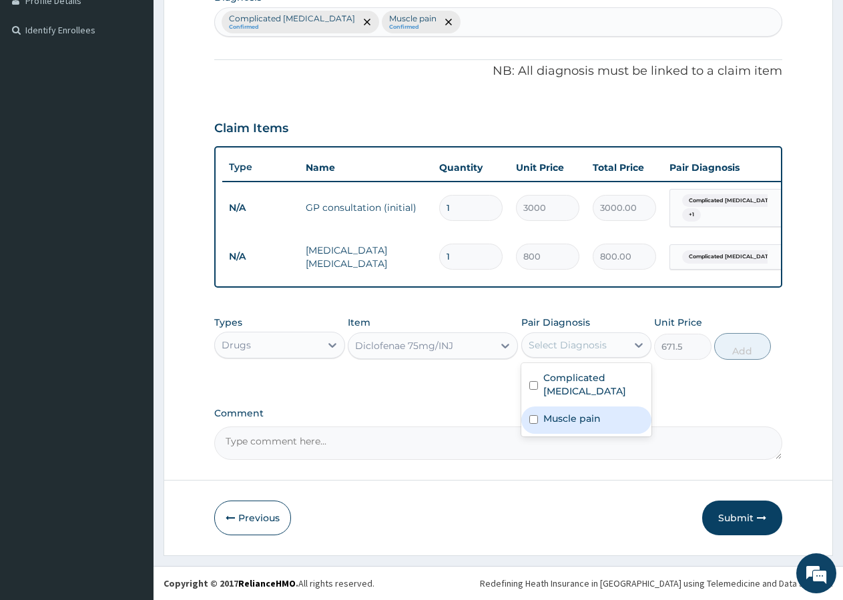
click at [549, 412] on label "Muscle pain" at bounding box center [571, 418] width 57 height 13
checkbox input "true"
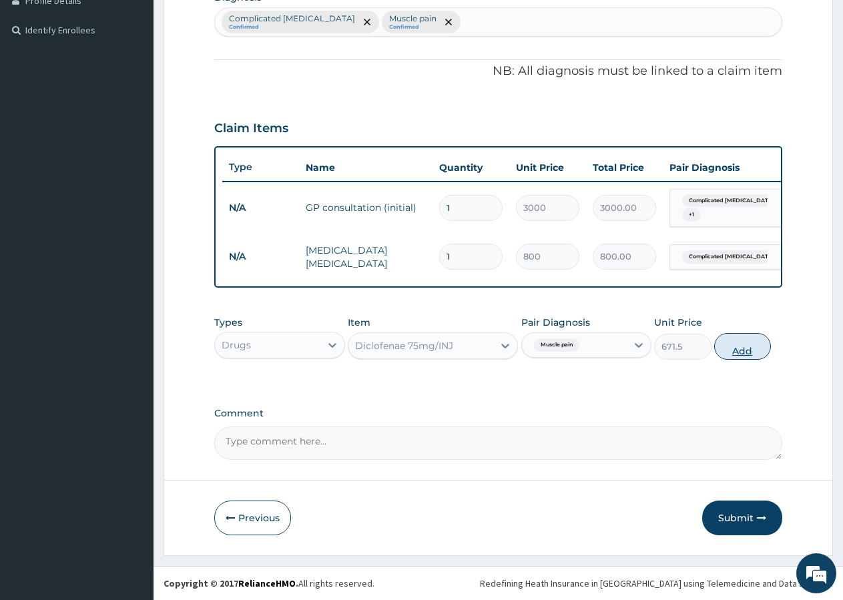
click at [747, 348] on button "Add" at bounding box center [742, 346] width 57 height 27
type input "0"
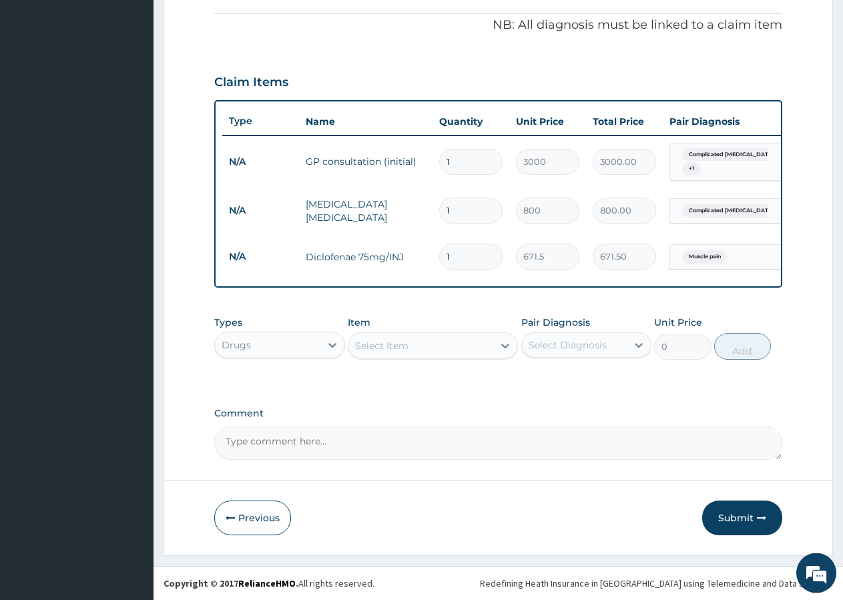
scroll to position [408, 0]
click at [404, 343] on div "Select Item" at bounding box center [381, 345] width 53 height 13
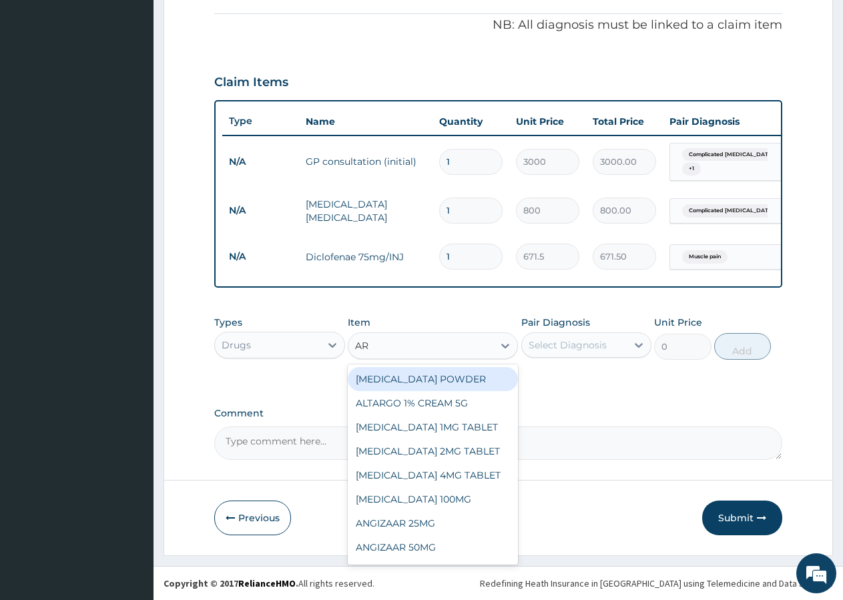
type input "ART"
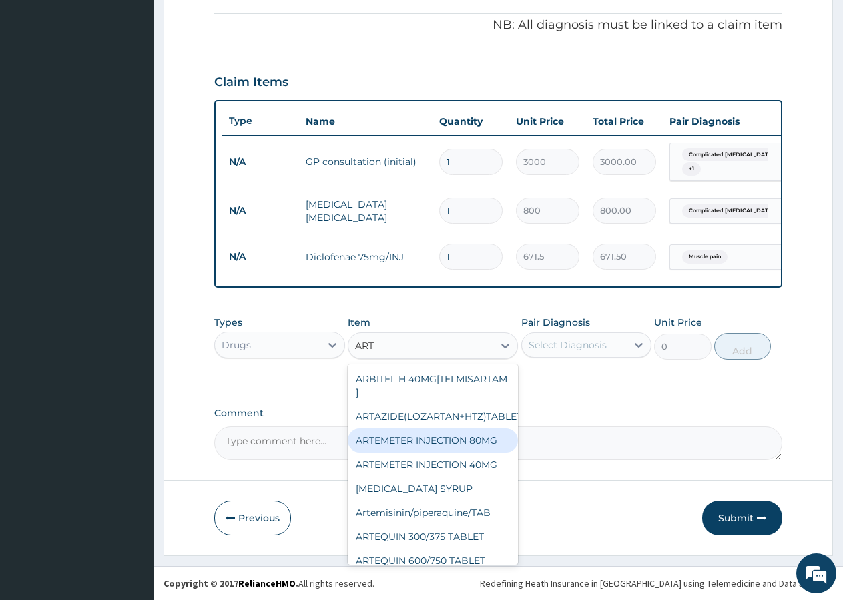
click at [434, 440] on div "ARTEMETER INJECTION 80MG" at bounding box center [433, 440] width 170 height 24
type input "610"
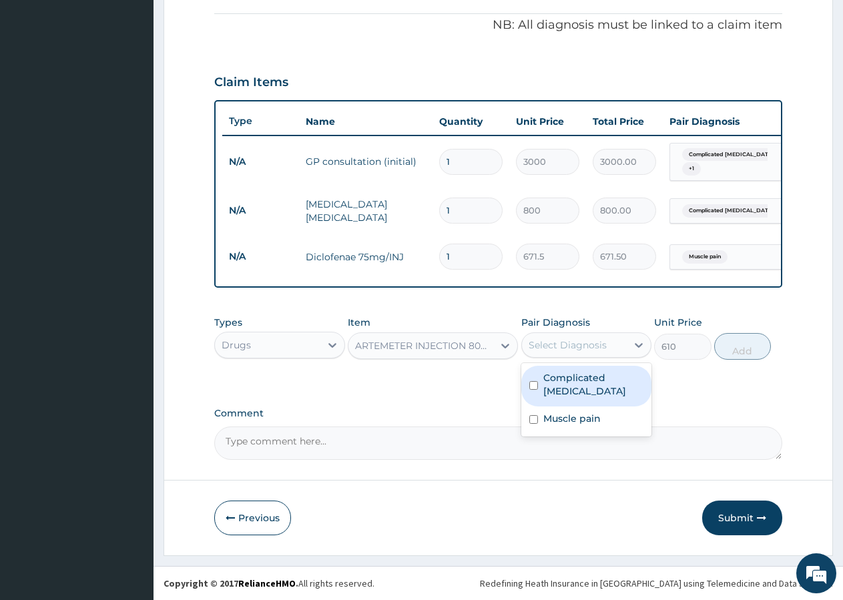
click at [549, 350] on div "Select Diagnosis" at bounding box center [568, 344] width 78 height 13
click at [544, 385] on div "Complicated [MEDICAL_DATA]" at bounding box center [586, 386] width 131 height 41
checkbox input "true"
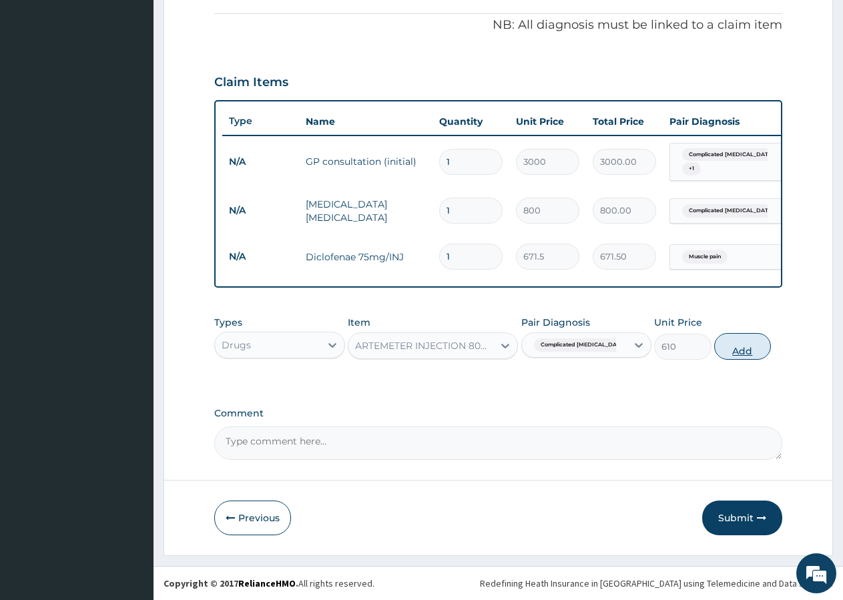
click at [751, 346] on button "Add" at bounding box center [742, 346] width 57 height 27
type input "0"
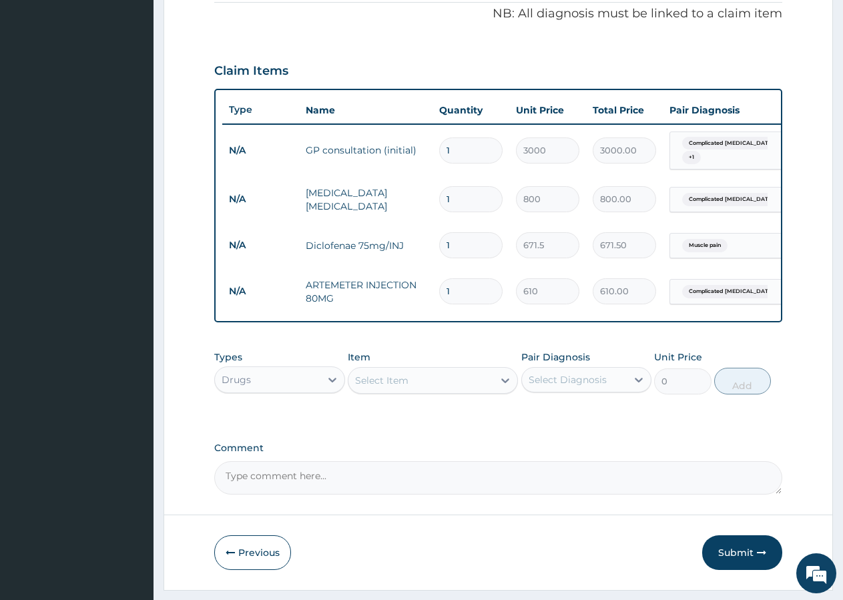
click at [462, 294] on input "1" at bounding box center [470, 291] width 63 height 26
type input "3"
type input "1830.00"
type input "4"
type input "2440.00"
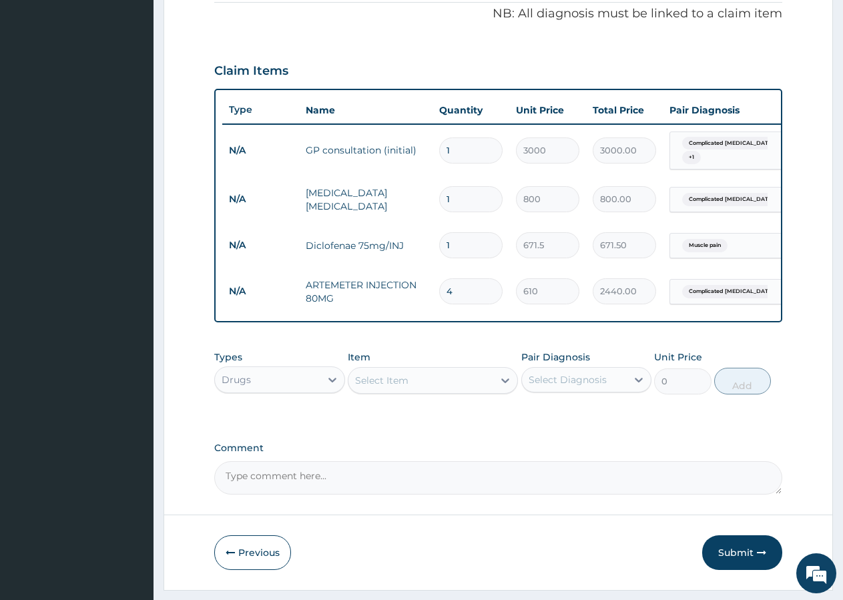
type input "5"
type input "3050.00"
type input "6"
type input "3660.00"
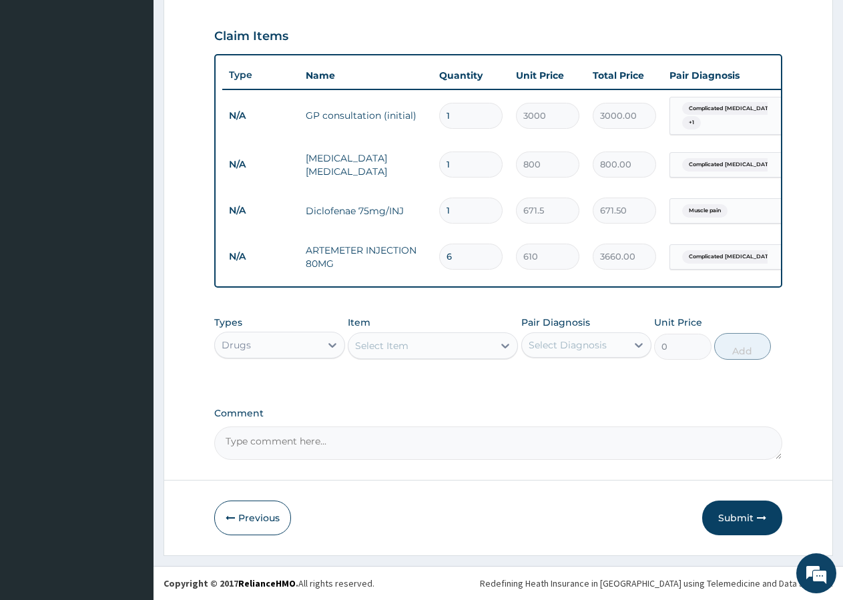
click at [439, 340] on div "Select Item" at bounding box center [420, 345] width 145 height 21
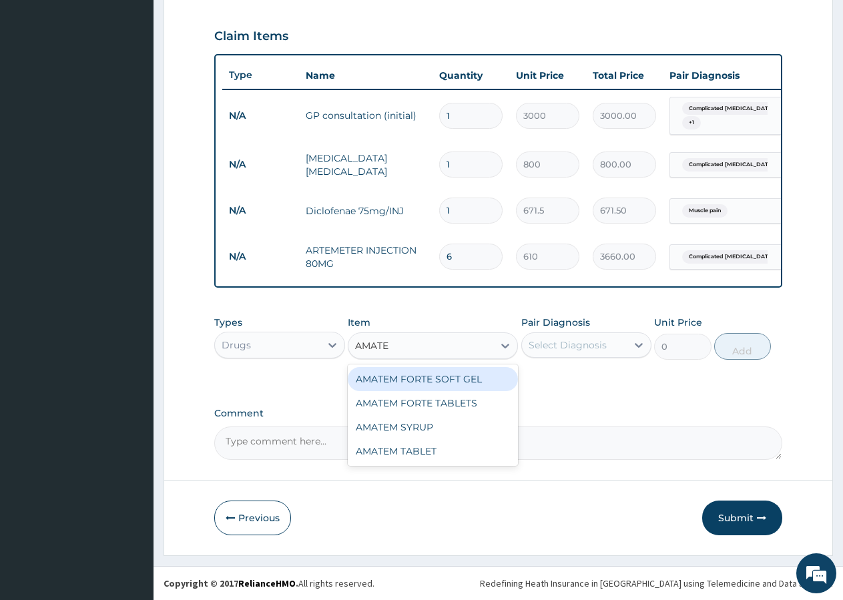
type input "AMATEM"
drag, startPoint x: 451, startPoint y: 373, endPoint x: 553, endPoint y: 344, distance: 106.2
click at [454, 373] on div "AMATEM FORTE SOFT GEL" at bounding box center [433, 379] width 170 height 24
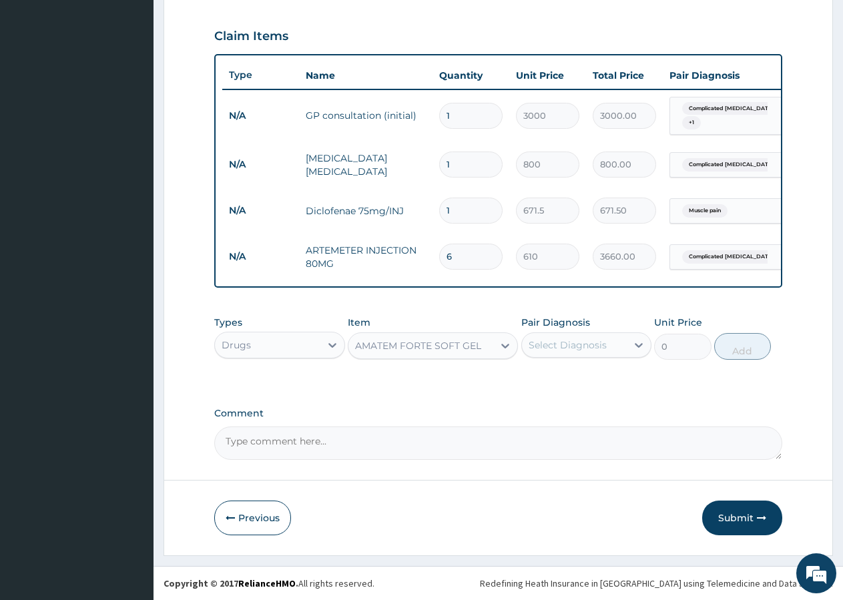
type input "280.5"
click at [616, 330] on div "Pair Diagnosis Select Diagnosis" at bounding box center [586, 338] width 131 height 44
click at [591, 342] on div "Select Diagnosis" at bounding box center [568, 344] width 78 height 13
click at [575, 376] on label "Complicated [MEDICAL_DATA]" at bounding box center [593, 384] width 101 height 27
checkbox input "true"
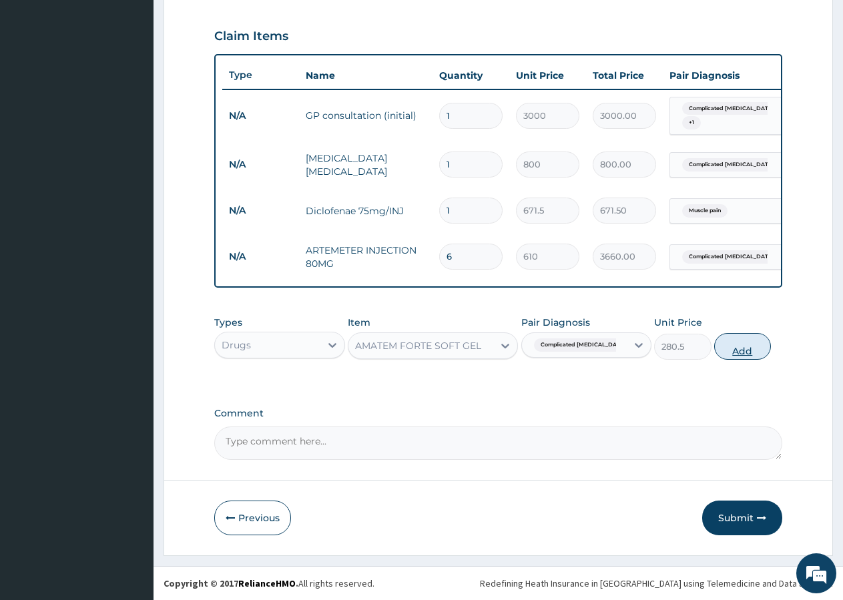
click at [732, 346] on button "Add" at bounding box center [742, 346] width 57 height 27
type input "0"
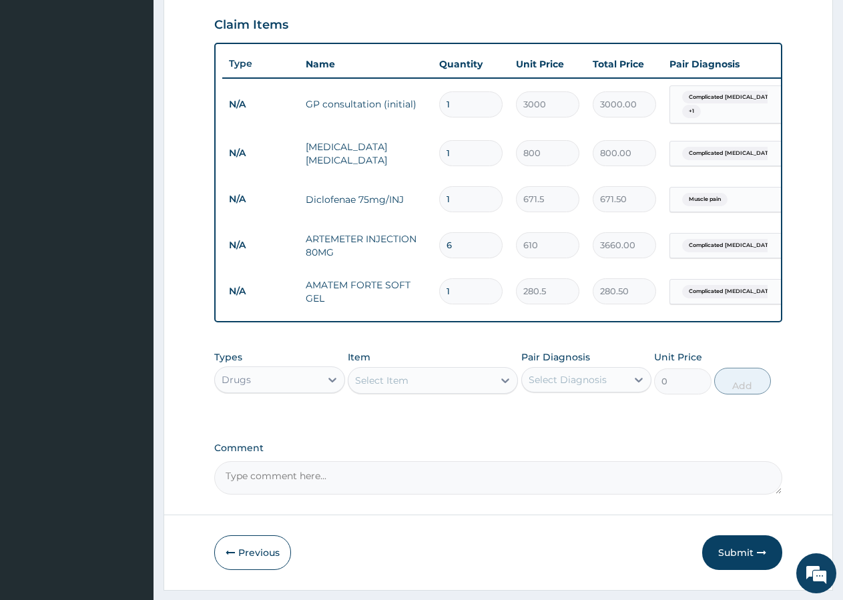
click at [483, 298] on input "1" at bounding box center [470, 291] width 63 height 26
type input "2"
type input "561.00"
type input "3"
type input "841.50"
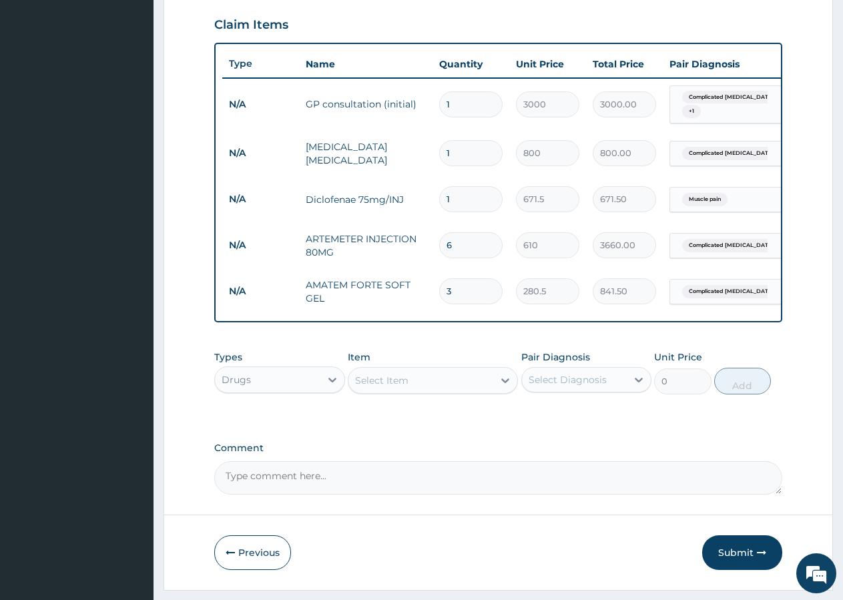
type input "4"
type input "1122.00"
type input "5"
type input "1402.50"
type input "6"
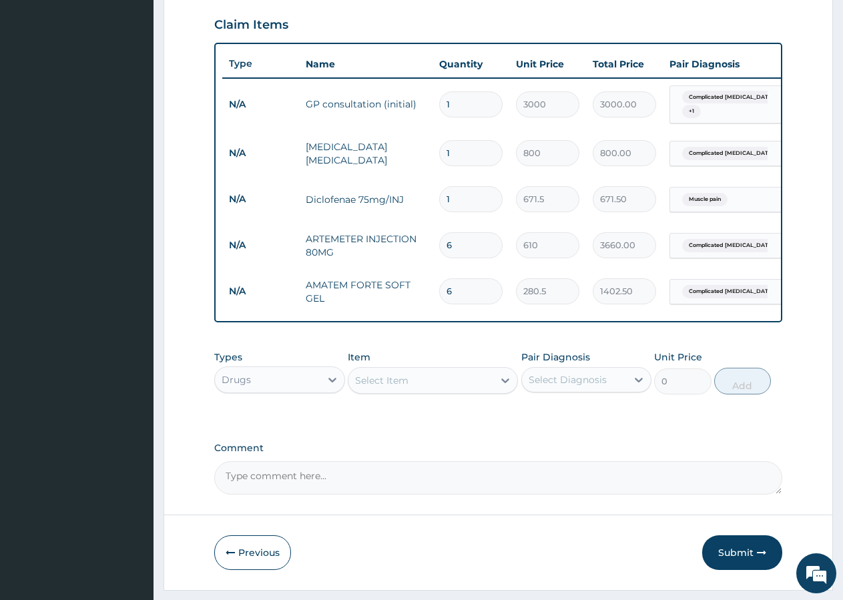
type input "1683.00"
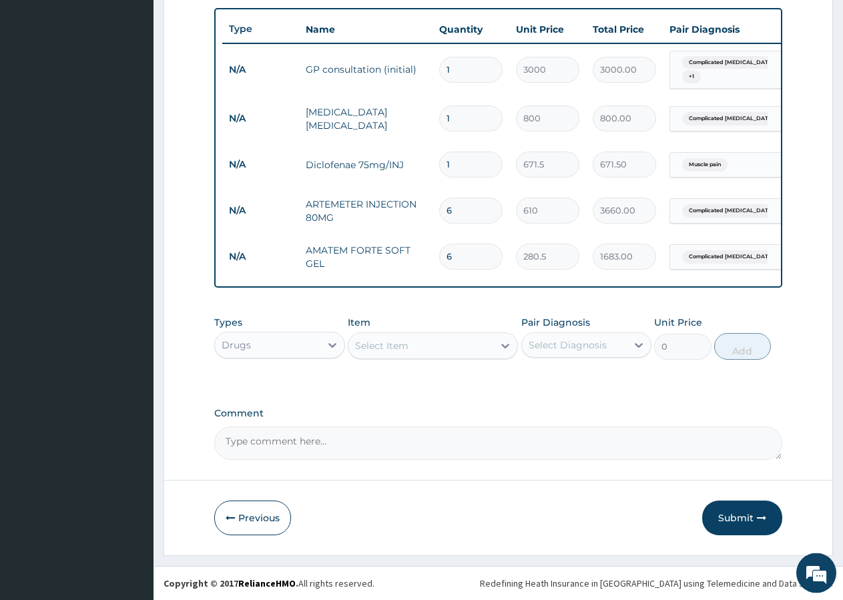
scroll to position [500, 0]
click at [440, 344] on div "Select Item" at bounding box center [420, 345] width 145 height 21
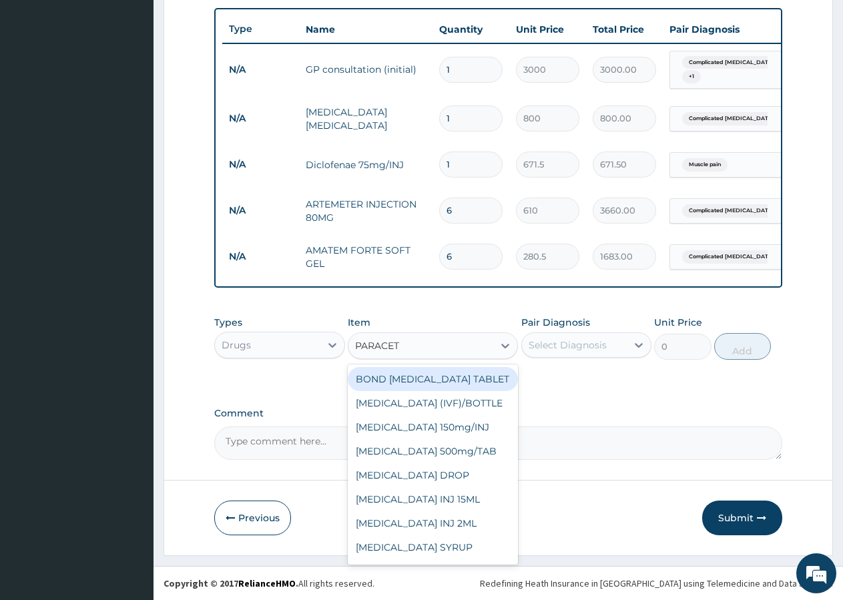
type input "PARACETA"
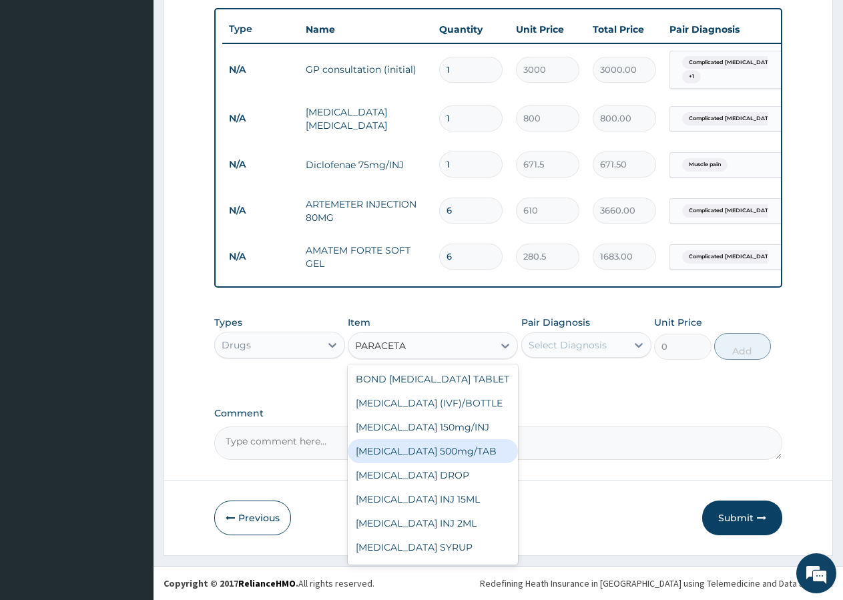
click at [456, 463] on div "PARACETAMOL 500mg/TAB" at bounding box center [433, 451] width 170 height 24
type input "10"
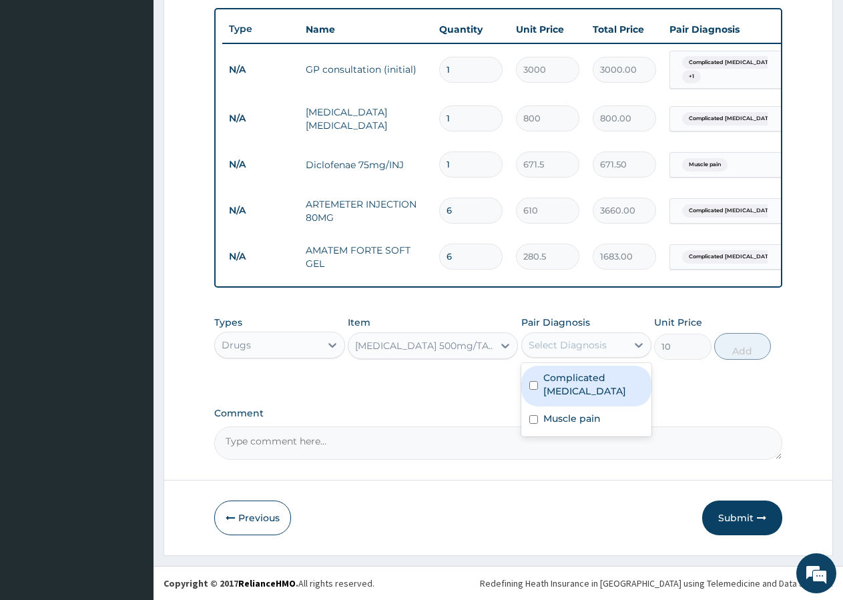
click at [581, 340] on div "Select Diagnosis" at bounding box center [568, 344] width 78 height 13
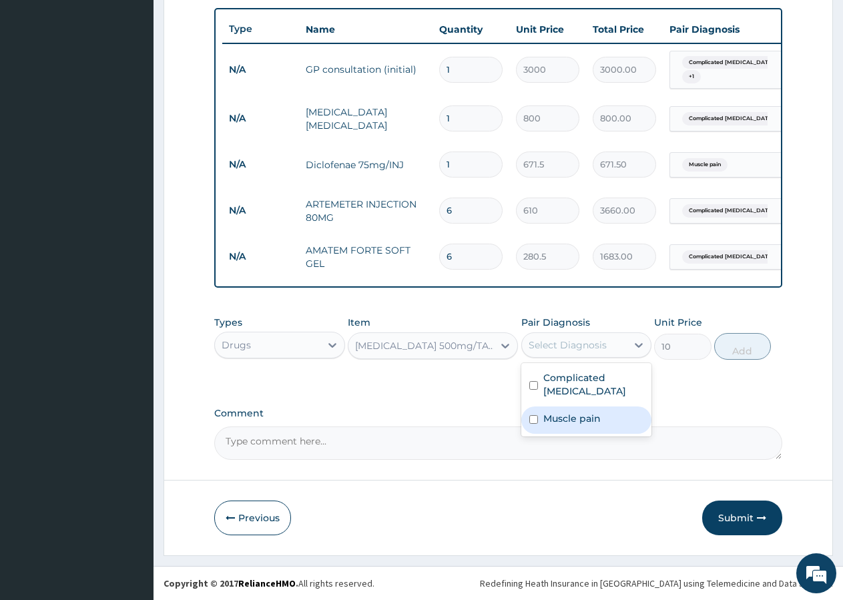
click at [583, 412] on label "Muscle pain" at bounding box center [571, 418] width 57 height 13
checkbox input "true"
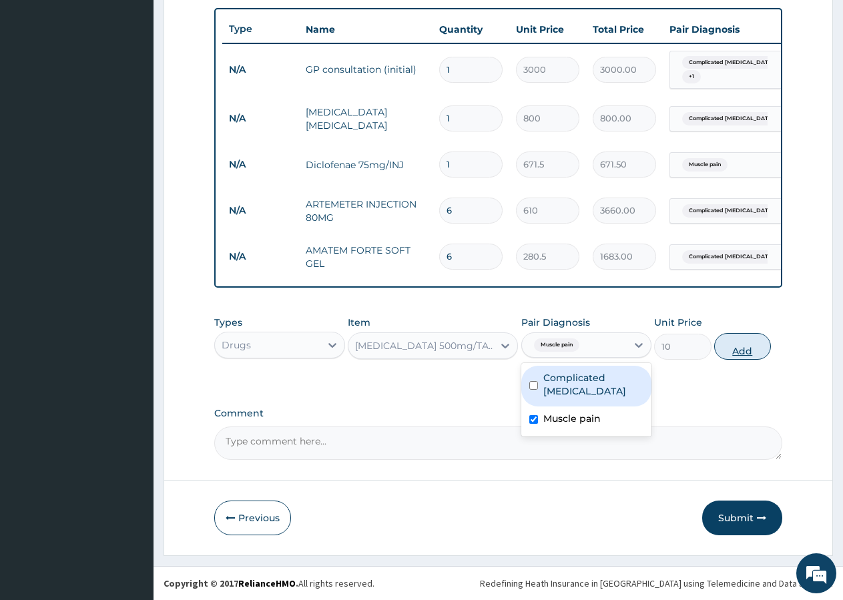
click at [739, 351] on button "Add" at bounding box center [742, 346] width 57 height 27
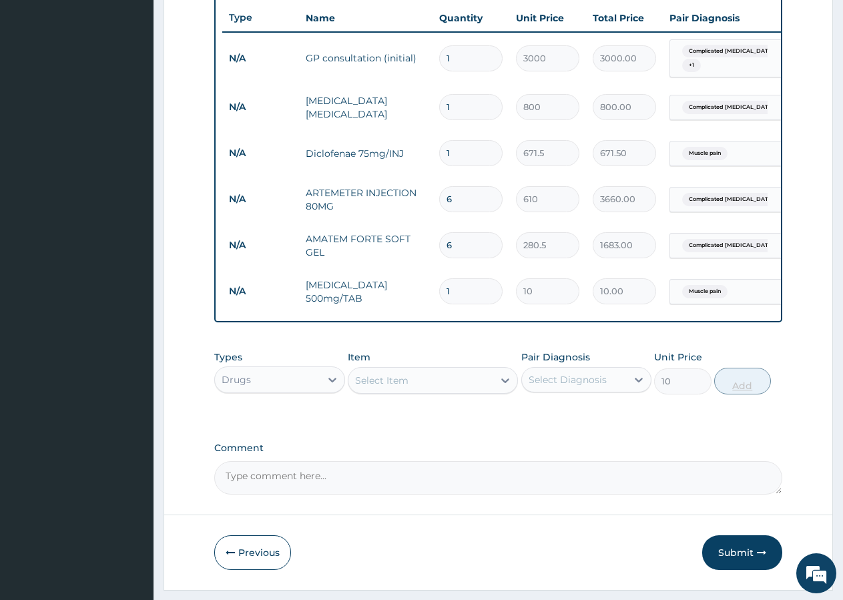
type input "0"
click at [464, 292] on input "1" at bounding box center [470, 291] width 63 height 26
type input "4"
type input "40.00"
type input "7"
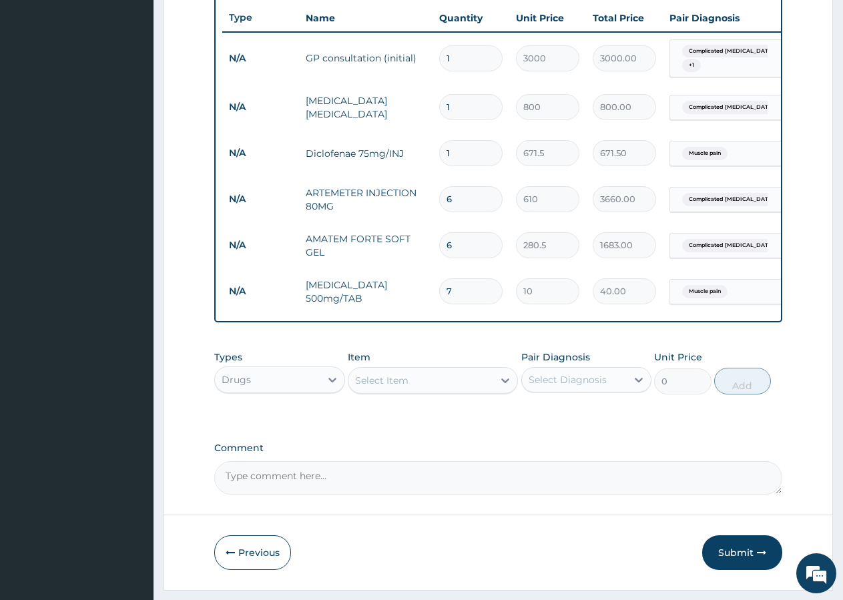
type input "70.00"
type input "9"
type input "90.00"
type input "10"
type input "100.00"
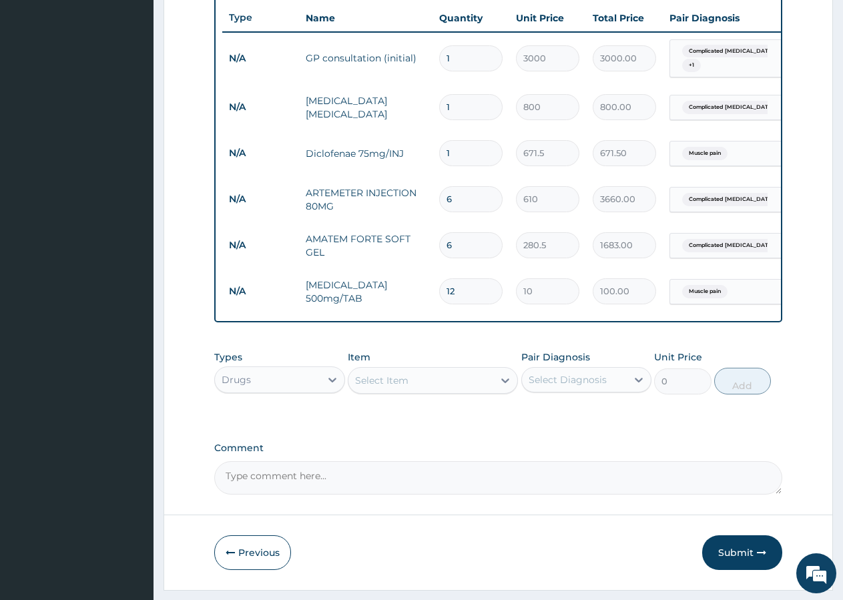
type input "13"
type input "130.00"
type input "15"
type input "150.00"
type input "19"
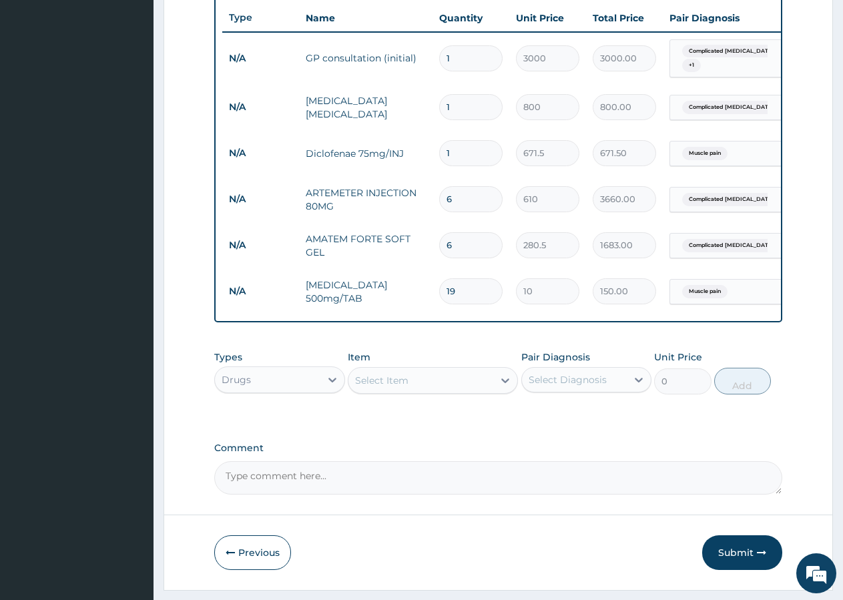
type input "190.00"
type input "18"
type input "180.00"
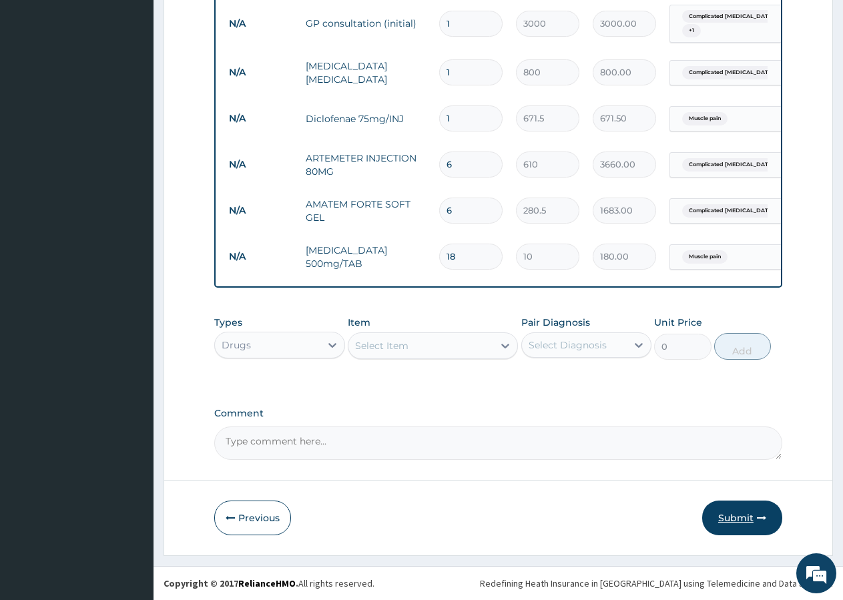
click at [732, 512] on button "Submit" at bounding box center [742, 518] width 80 height 35
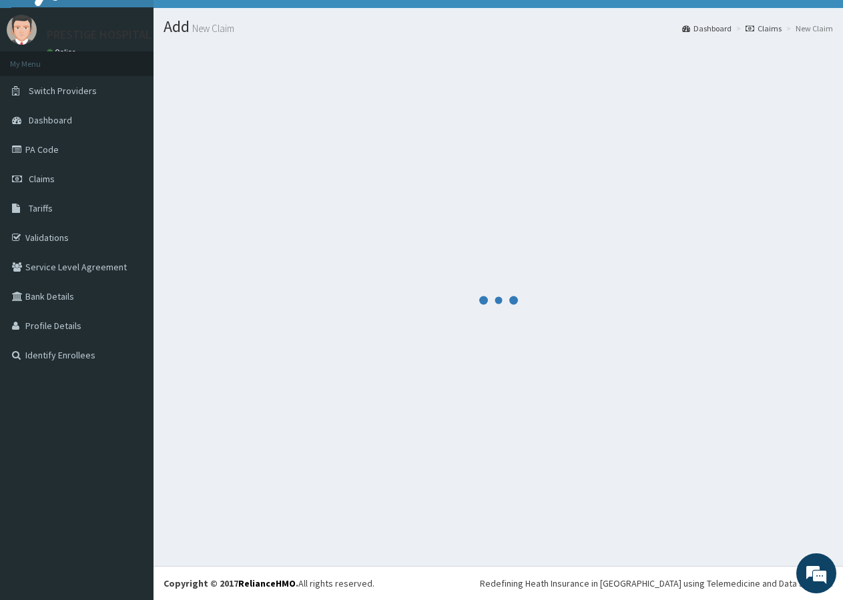
scroll to position [25, 0]
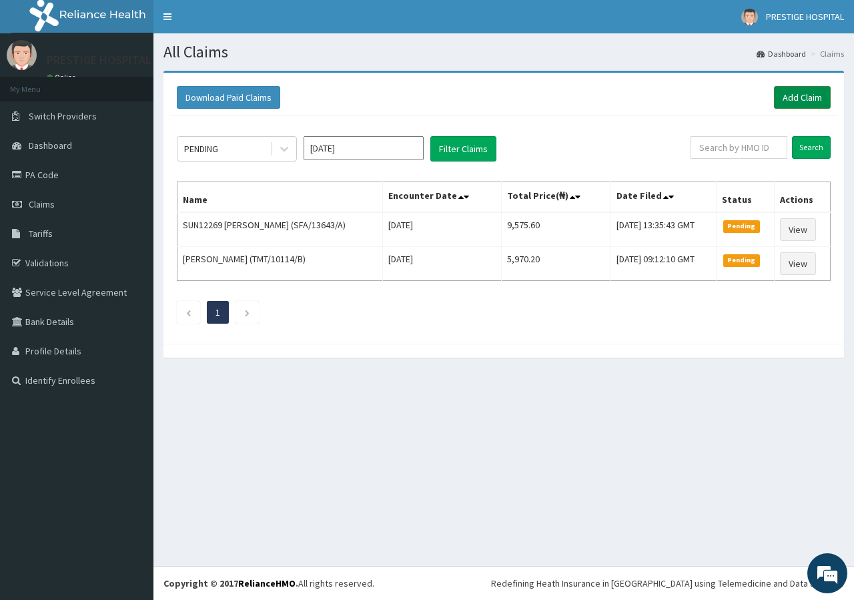
click at [802, 91] on link "Add Claim" at bounding box center [802, 97] width 57 height 23
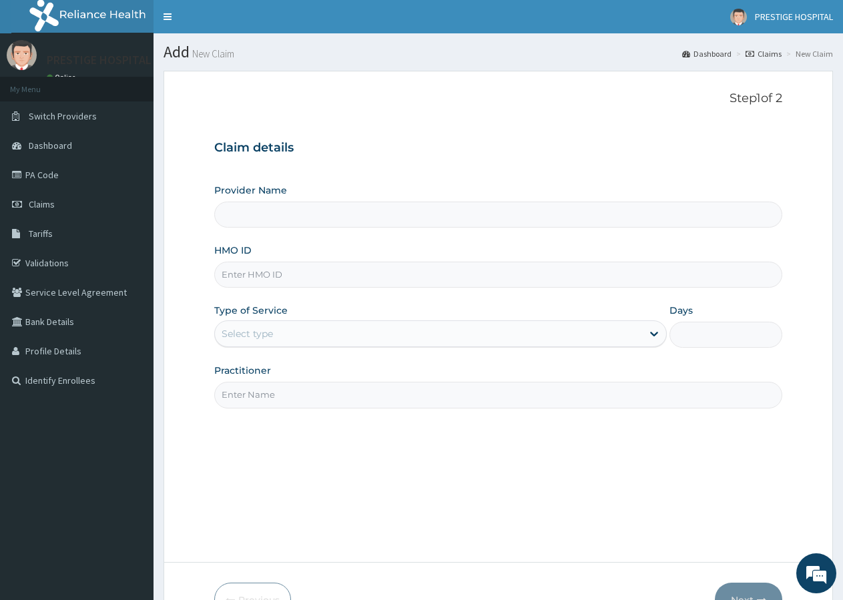
type input "Prestige Hospital and Maternity Ltd"
type input "UOA/10009/E"
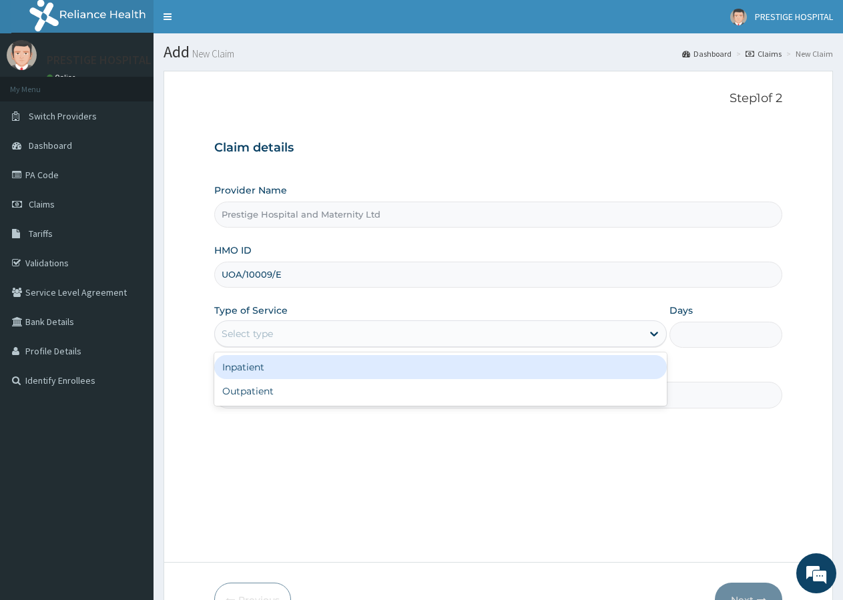
click at [240, 331] on div "Select type" at bounding box center [247, 333] width 51 height 13
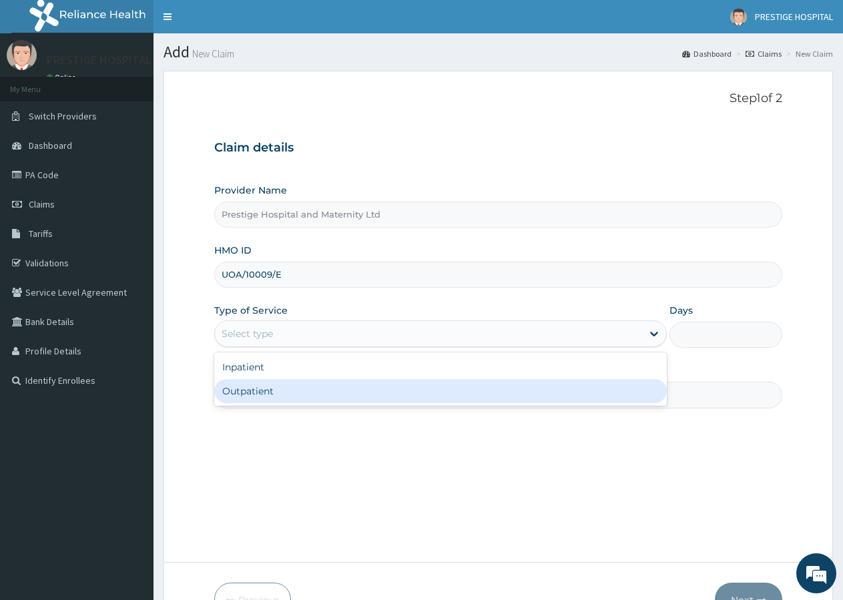
click at [230, 389] on div "Outpatient" at bounding box center [440, 391] width 452 height 24
type input "1"
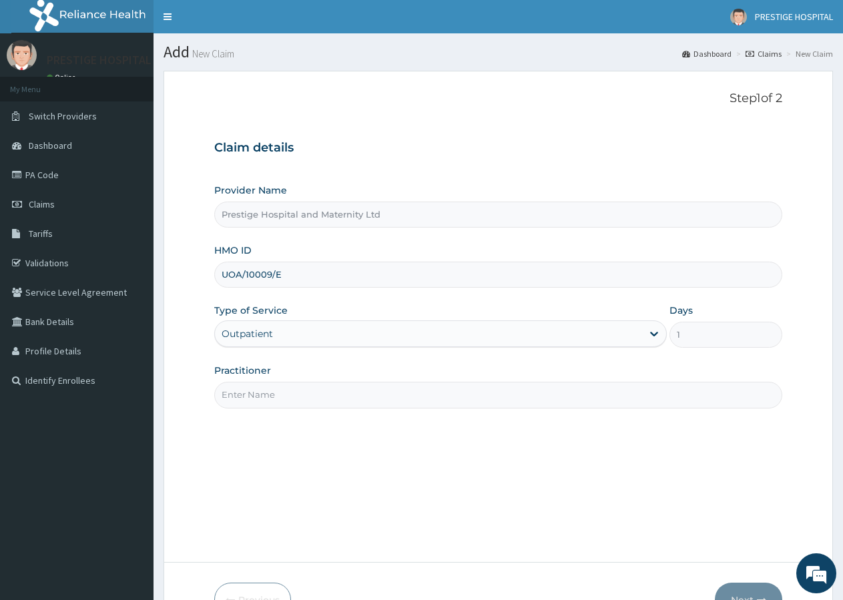
click at [253, 400] on input "Practitioner" at bounding box center [498, 395] width 568 height 26
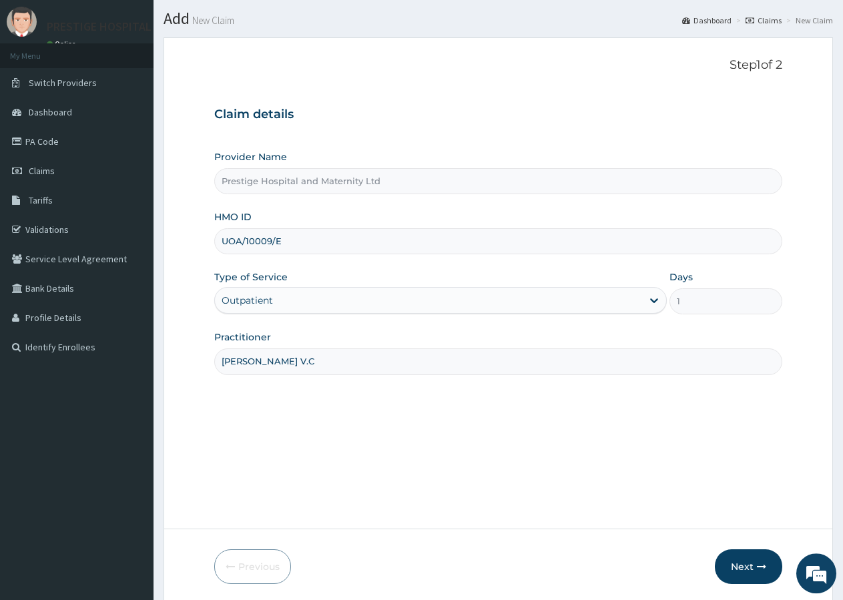
scroll to position [82, 0]
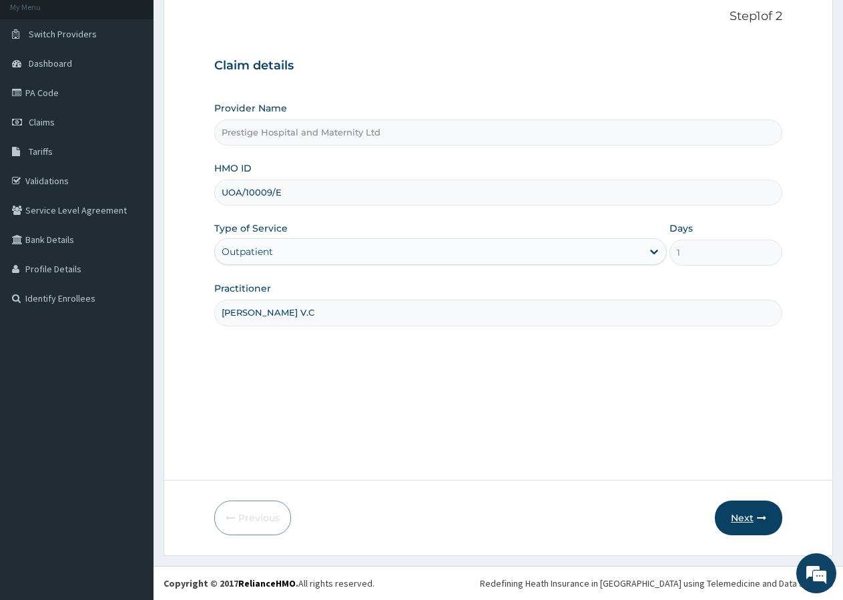
type input "[PERSON_NAME] V.C"
click at [733, 511] on button "Next" at bounding box center [748, 518] width 67 height 35
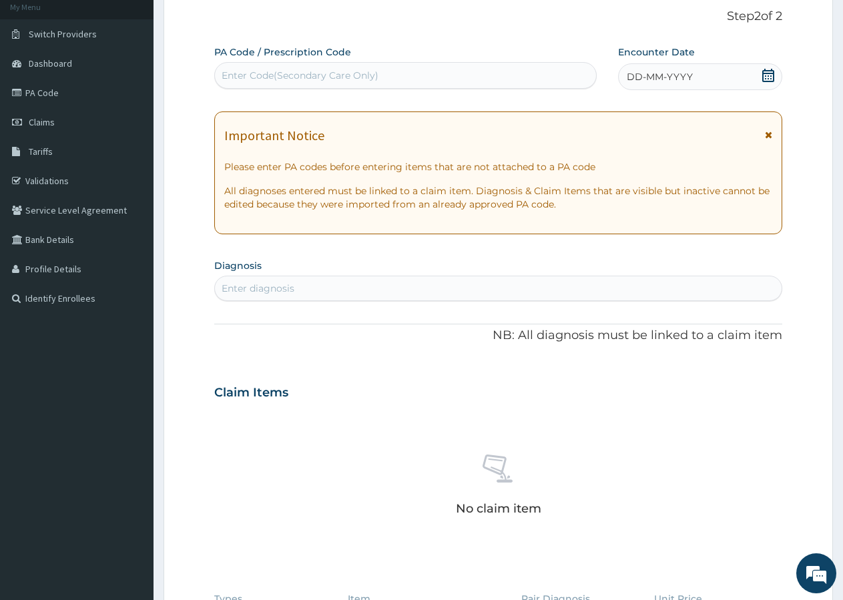
click at [767, 72] on icon at bounding box center [767, 75] width 13 height 13
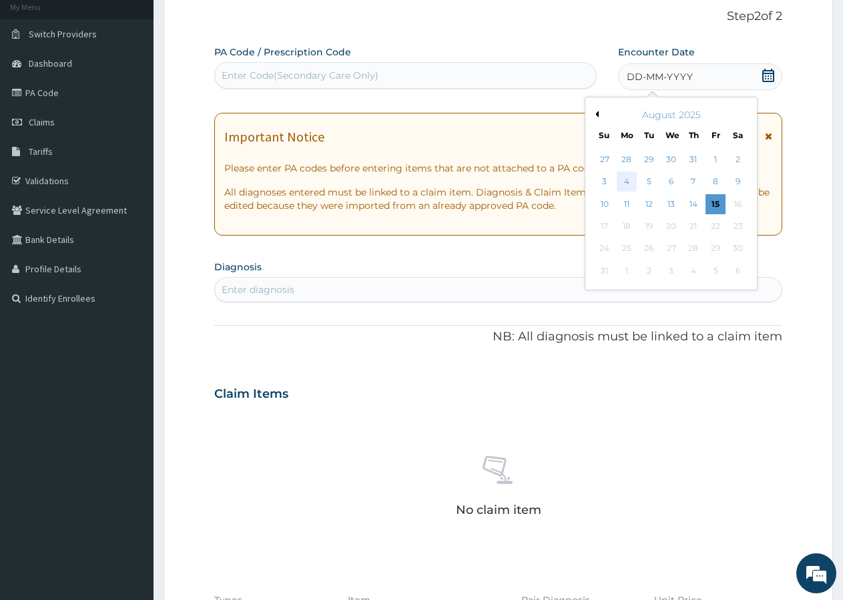
click at [626, 178] on div "4" at bounding box center [627, 182] width 20 height 20
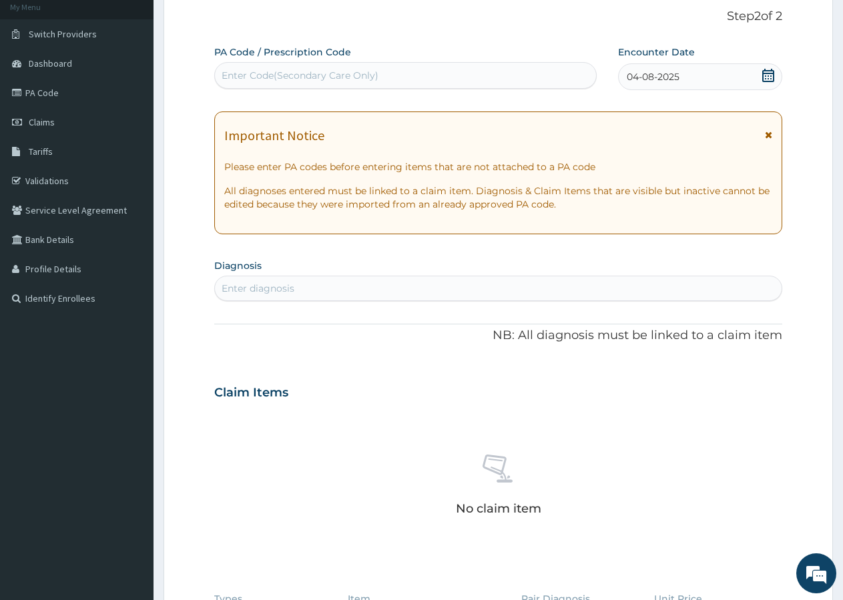
click at [242, 282] on div "Enter diagnosis" at bounding box center [258, 288] width 73 height 13
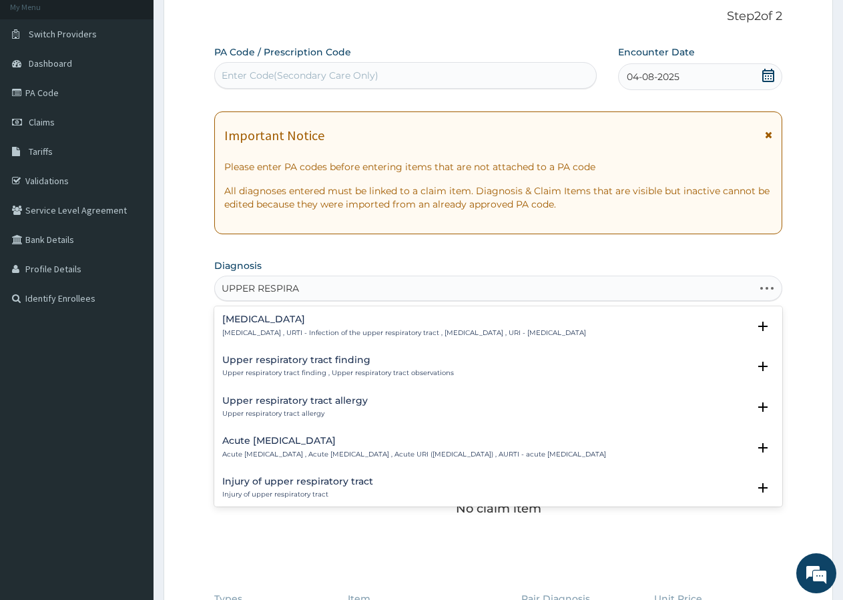
type input "UPPER RESPIRAT"
click at [312, 316] on h4 "[MEDICAL_DATA]" at bounding box center [404, 319] width 364 height 10
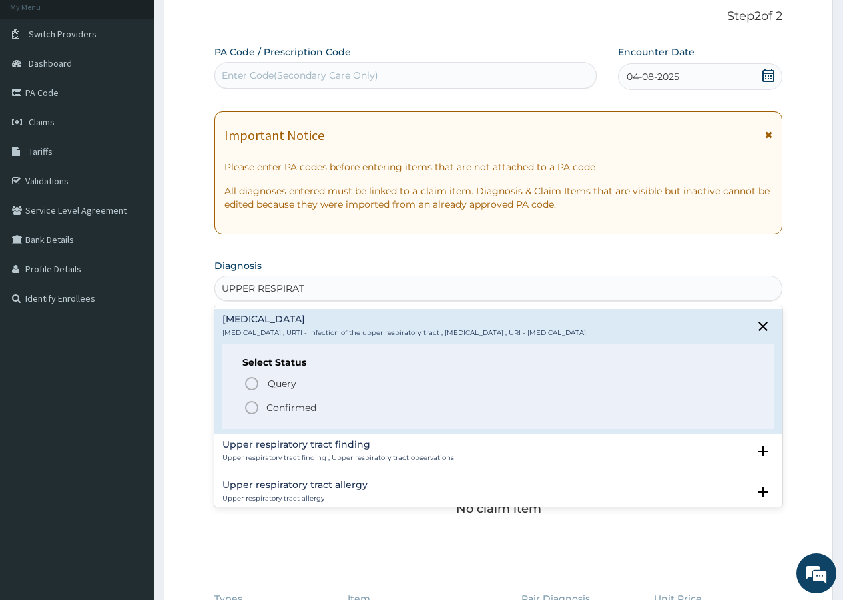
click at [252, 405] on icon "status option filled" at bounding box center [252, 408] width 16 height 16
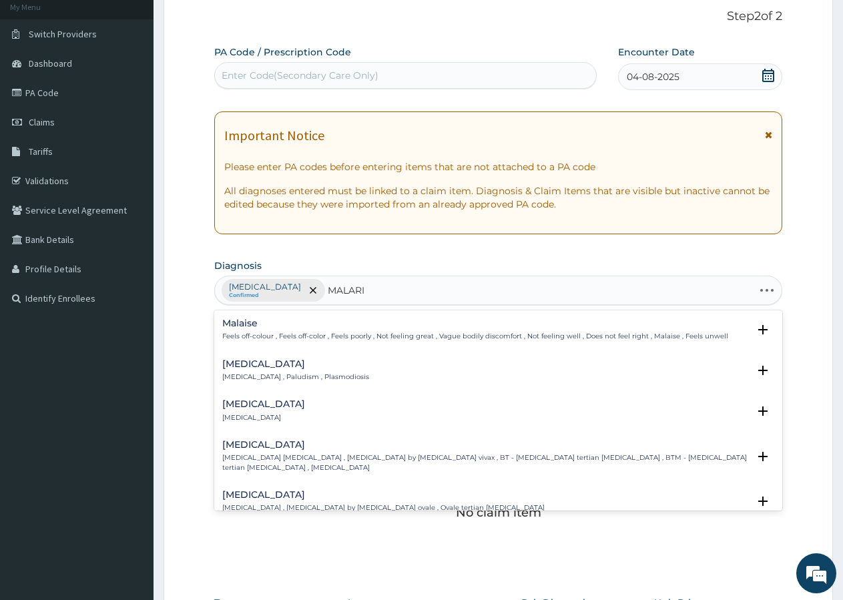
type input "[MEDICAL_DATA]"
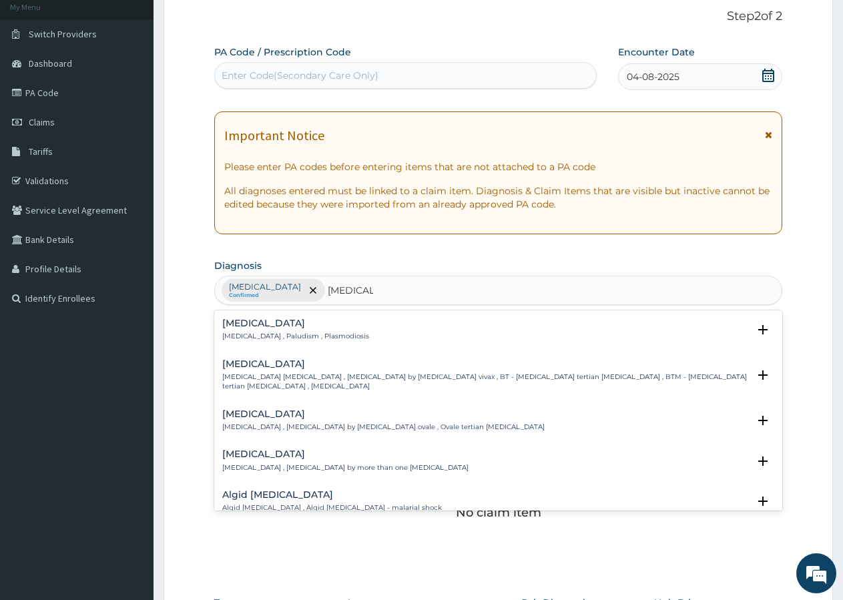
click at [288, 327] on h4 "[MEDICAL_DATA]" at bounding box center [295, 323] width 147 height 10
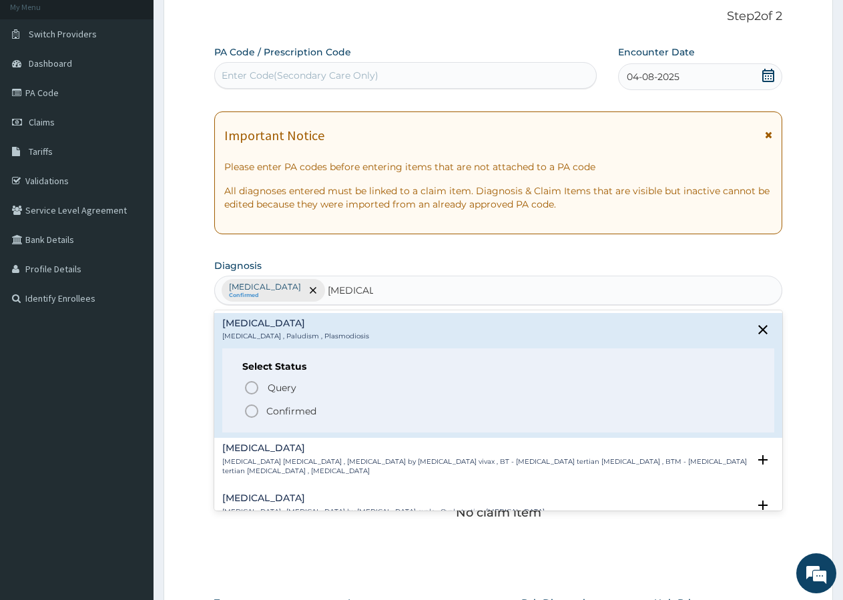
click at [252, 407] on icon "status option filled" at bounding box center [252, 411] width 16 height 16
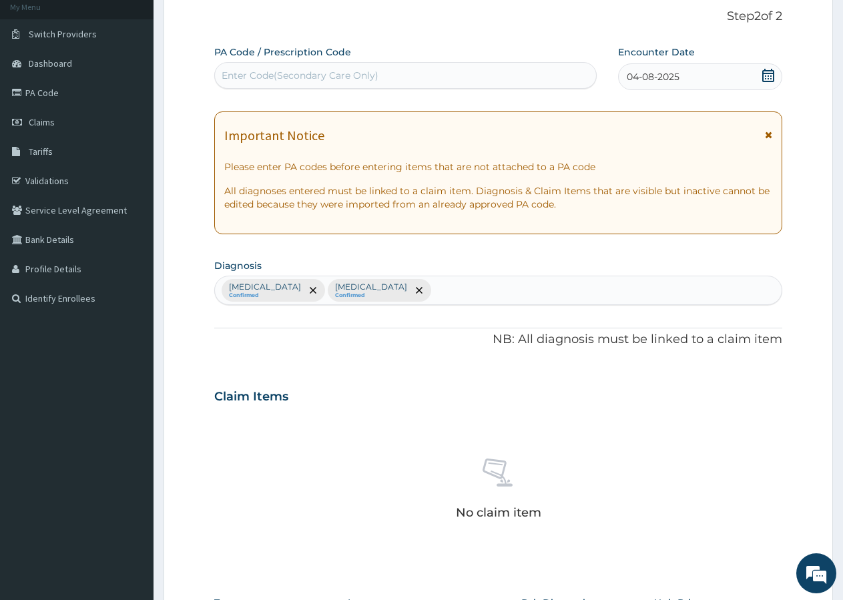
scroll to position [362, 0]
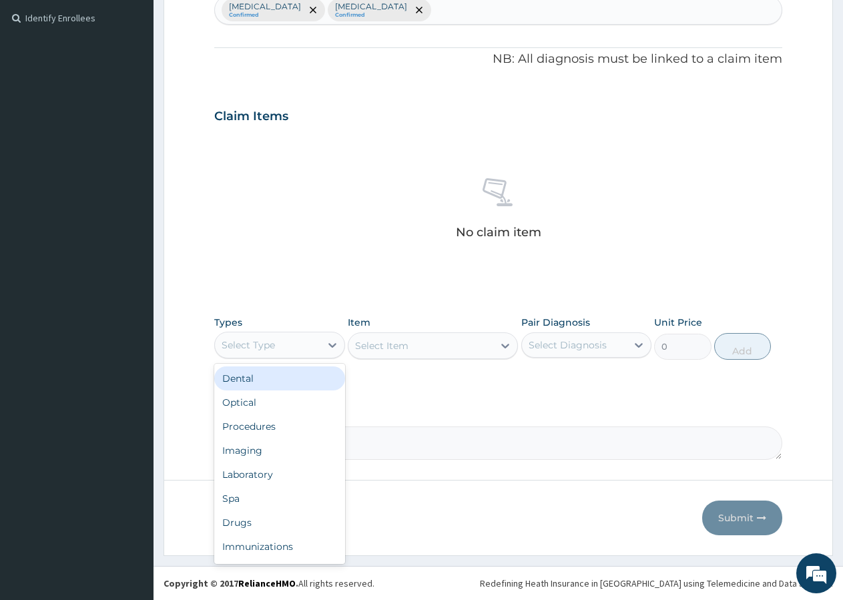
click at [260, 352] on div "Select Type" at bounding box center [267, 344] width 105 height 21
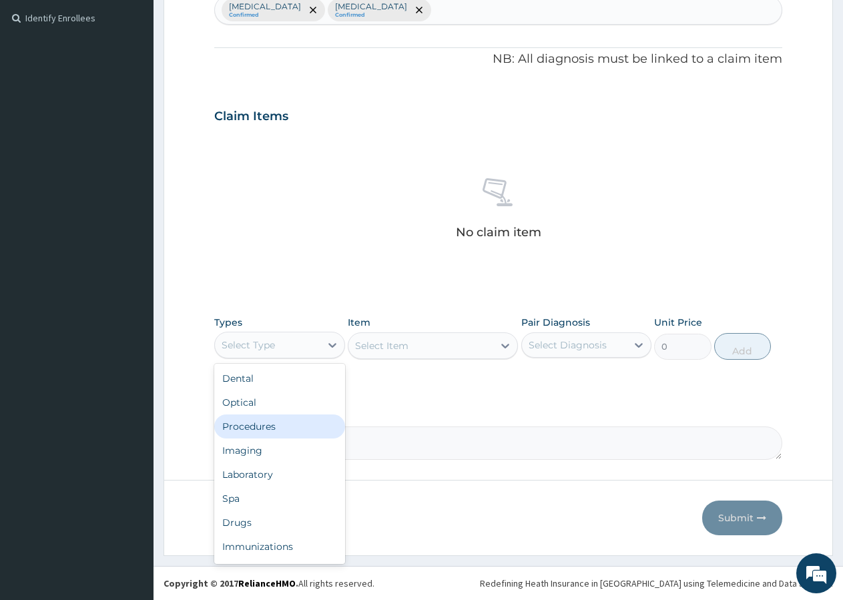
click at [272, 422] on div "Procedures" at bounding box center [279, 426] width 131 height 24
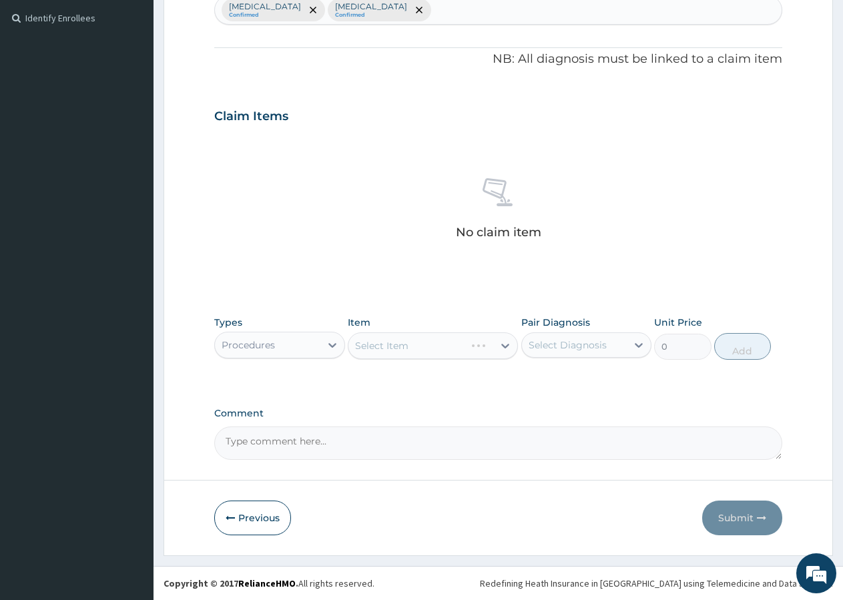
click at [376, 342] on div "Select Item" at bounding box center [433, 345] width 170 height 27
click at [416, 346] on div "Select Item" at bounding box center [420, 345] width 145 height 21
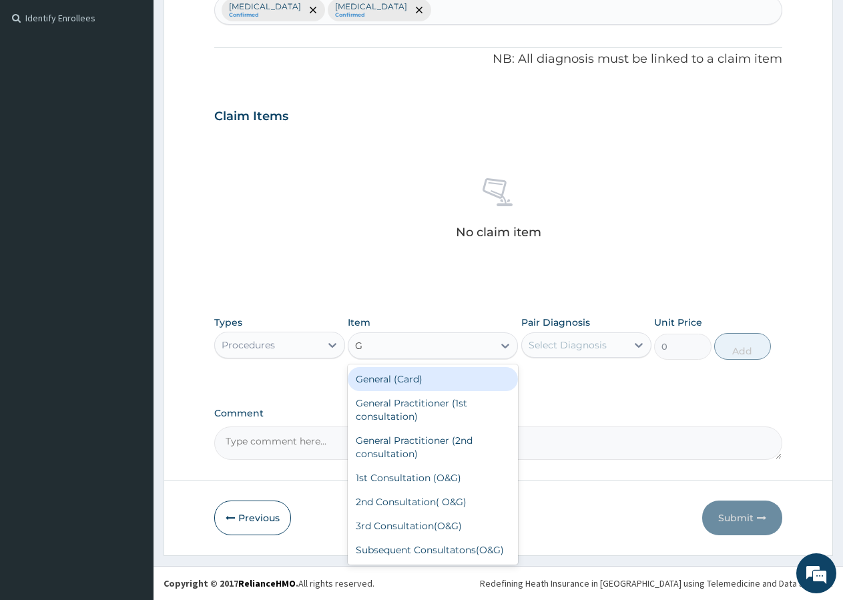
type input "GP"
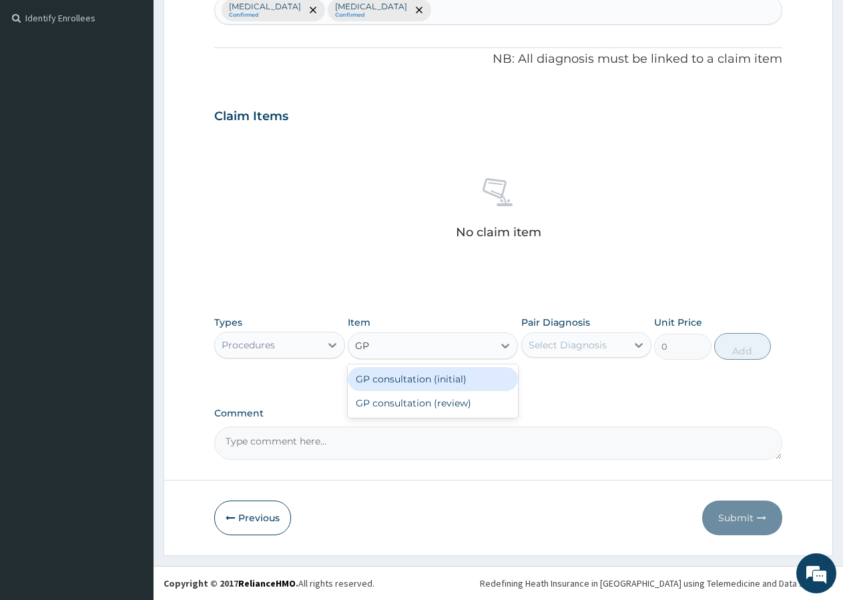
click at [436, 384] on div "GP consultation (initial)" at bounding box center [433, 379] width 170 height 24
type input "3000"
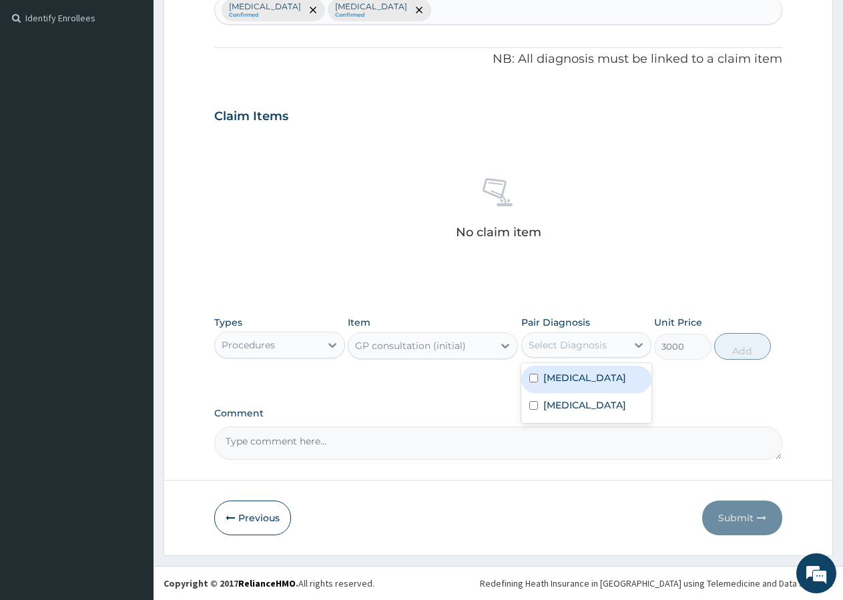
click at [572, 339] on div "Select Diagnosis" at bounding box center [568, 344] width 78 height 13
click at [570, 383] on label "Upper respiratory infection" at bounding box center [584, 377] width 83 height 13
checkbox input "true"
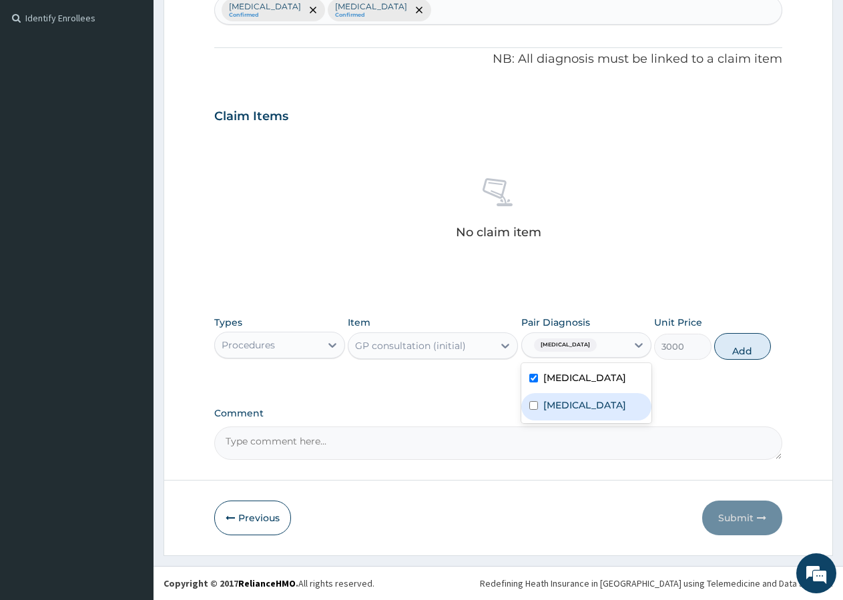
click at [566, 412] on label "[MEDICAL_DATA]" at bounding box center [584, 404] width 83 height 13
checkbox input "true"
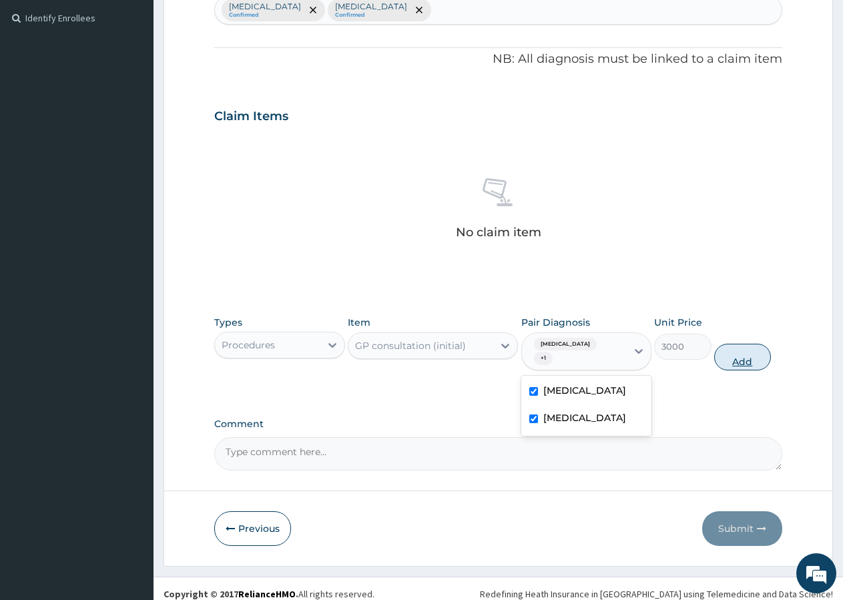
click at [721, 356] on button "Add" at bounding box center [742, 357] width 57 height 27
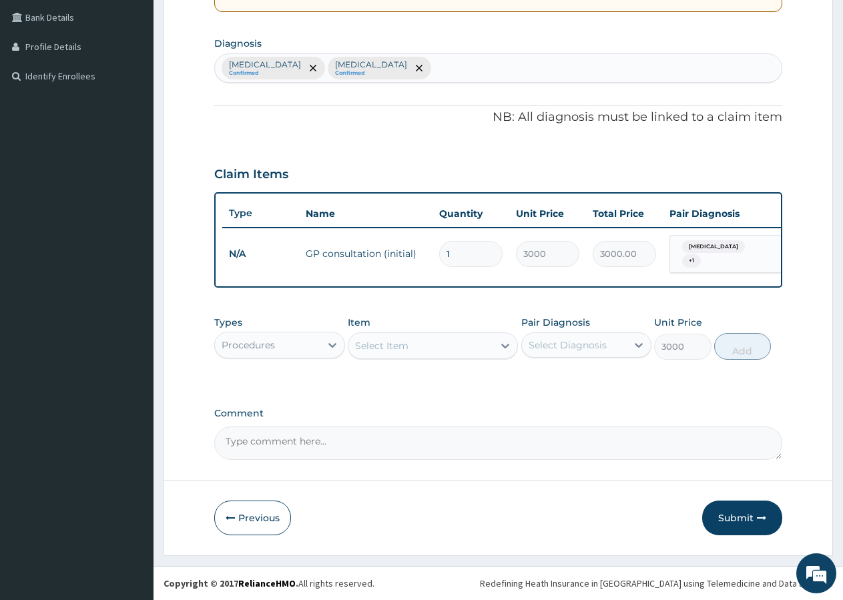
type input "0"
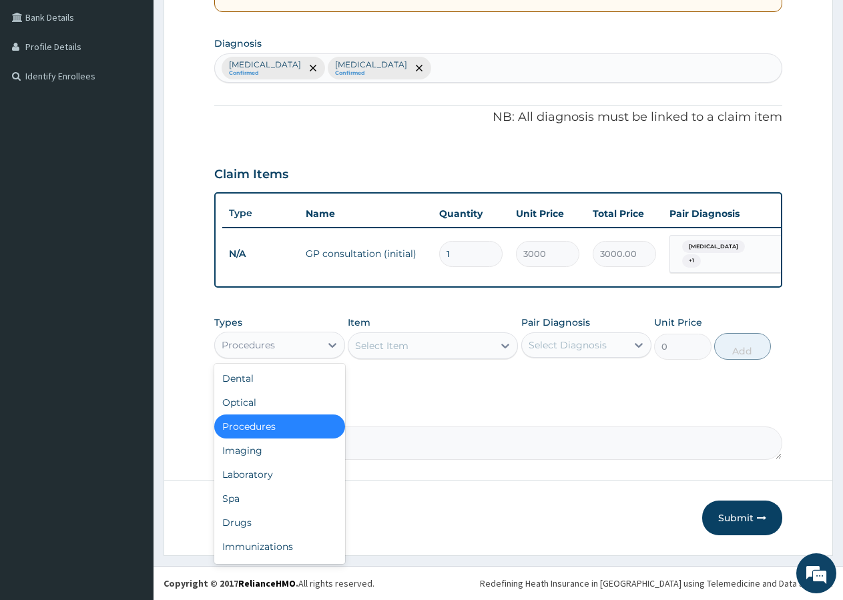
click at [258, 338] on div "Procedures" at bounding box center [248, 344] width 53 height 13
click at [262, 476] on div "Laboratory" at bounding box center [279, 474] width 131 height 24
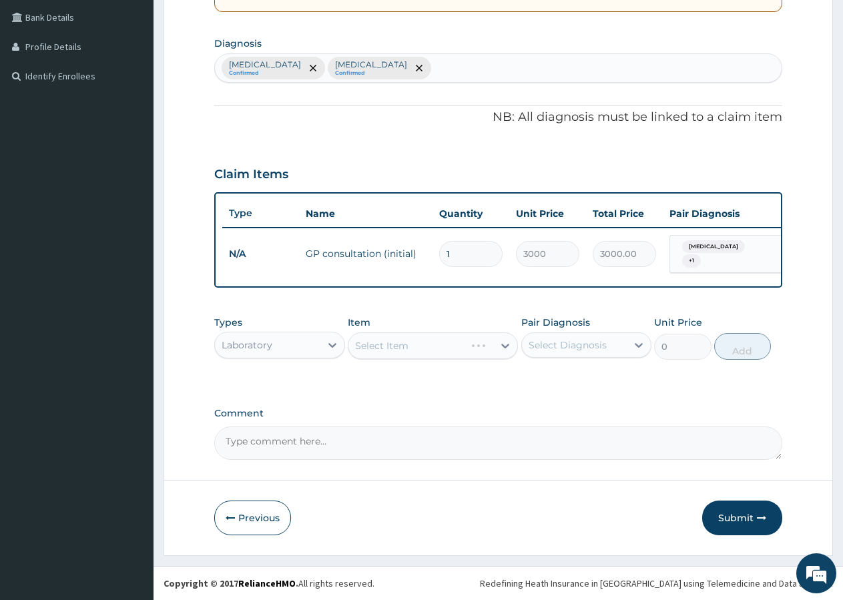
click at [382, 350] on div "Select Item" at bounding box center [433, 345] width 170 height 27
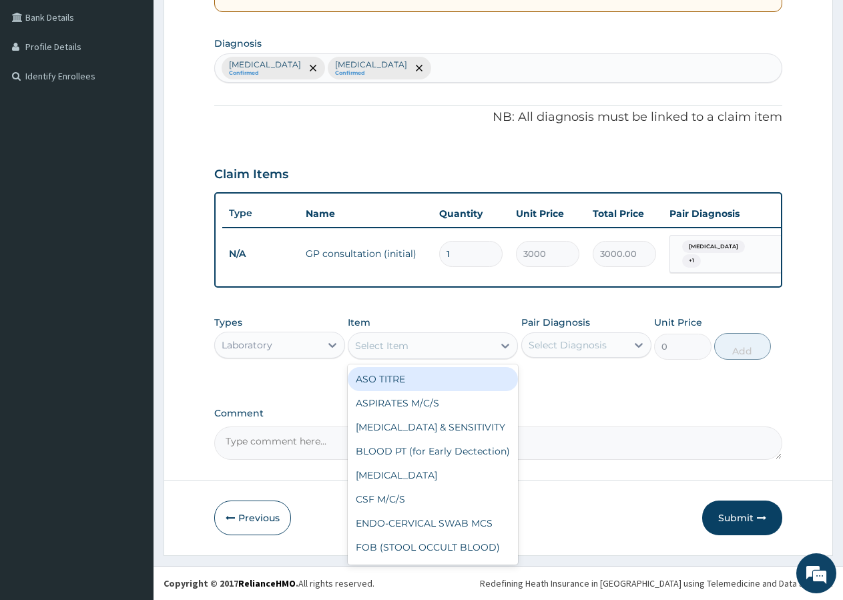
click at [383, 348] on div "Select Item" at bounding box center [381, 345] width 53 height 13
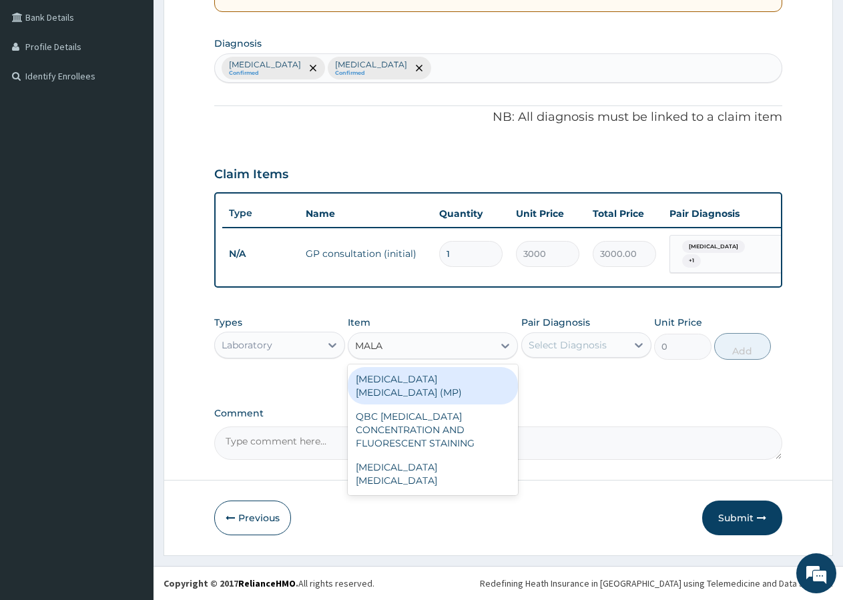
type input "MALAR"
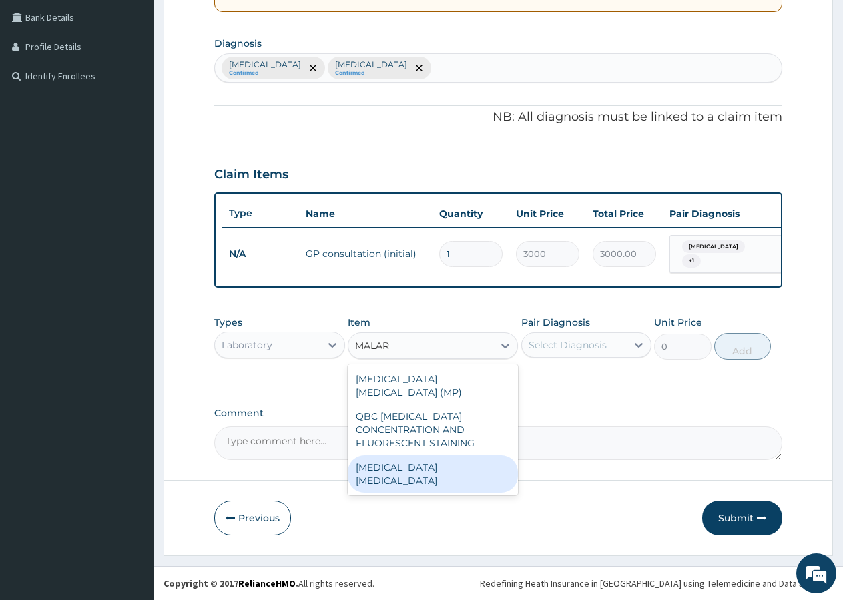
click at [389, 455] on div "[MEDICAL_DATA] [MEDICAL_DATA]" at bounding box center [433, 473] width 170 height 37
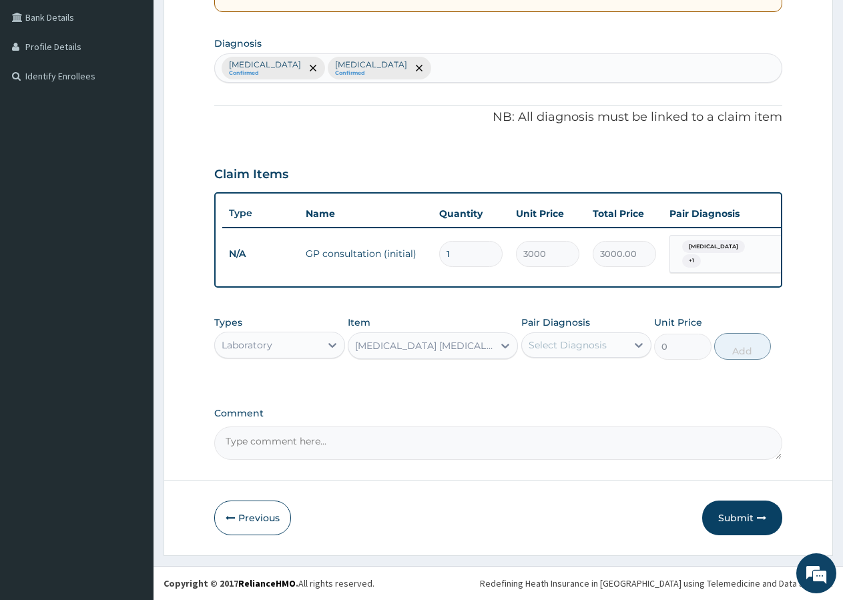
type input "800"
click at [575, 342] on div "Select Diagnosis" at bounding box center [568, 344] width 78 height 13
click at [557, 412] on label "[MEDICAL_DATA]" at bounding box center [584, 404] width 83 height 13
checkbox input "true"
click at [733, 351] on button "Add" at bounding box center [742, 346] width 57 height 27
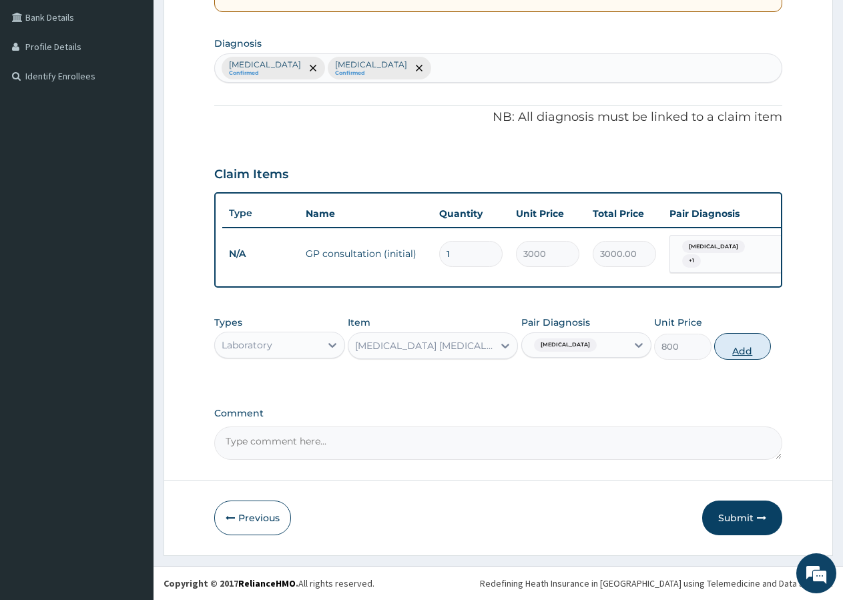
type input "0"
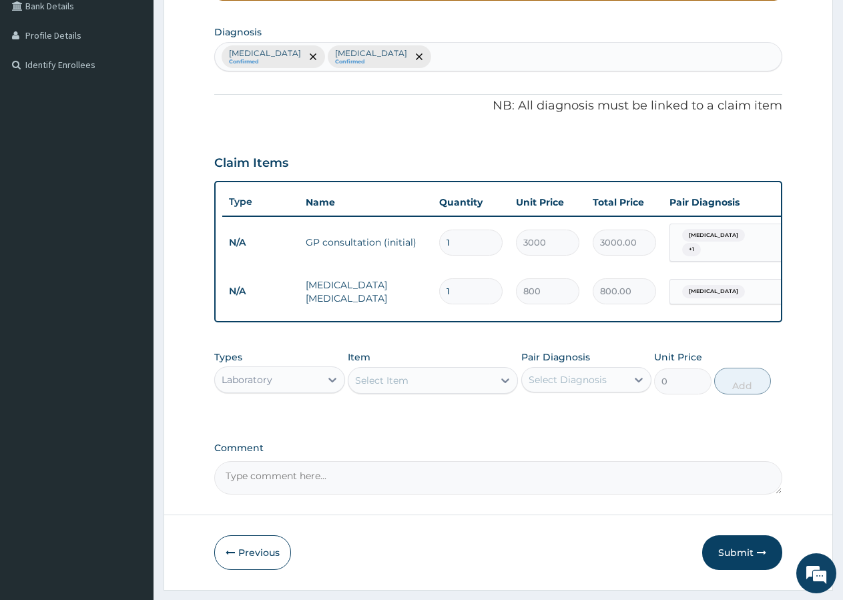
scroll to position [362, 0]
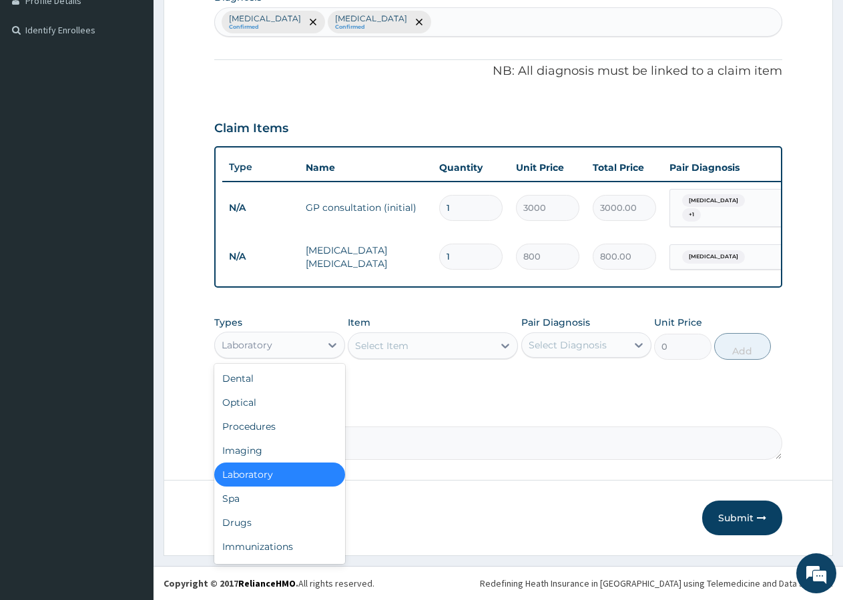
click at [255, 340] on div "Laboratory" at bounding box center [247, 344] width 51 height 13
click at [255, 527] on div "Drugs" at bounding box center [279, 523] width 131 height 24
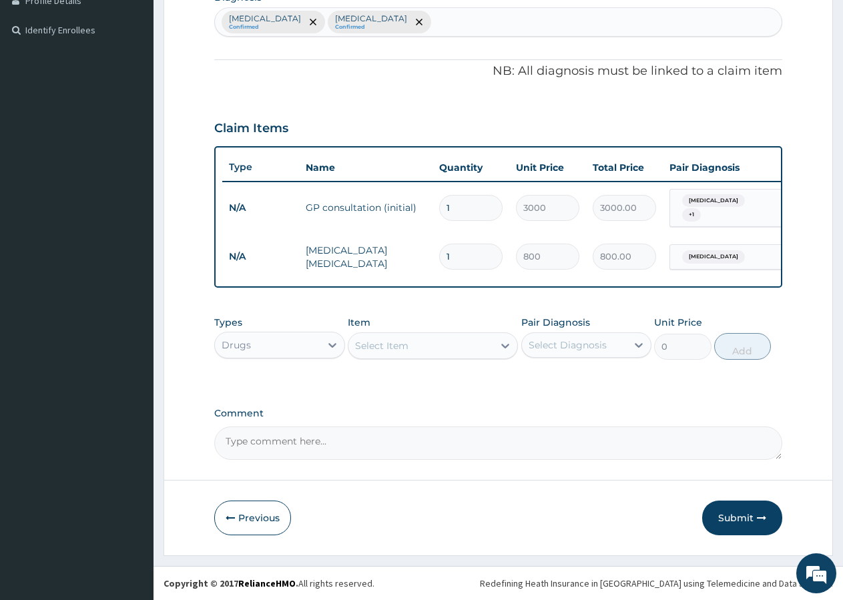
click at [397, 345] on div "Select Item" at bounding box center [381, 345] width 53 height 13
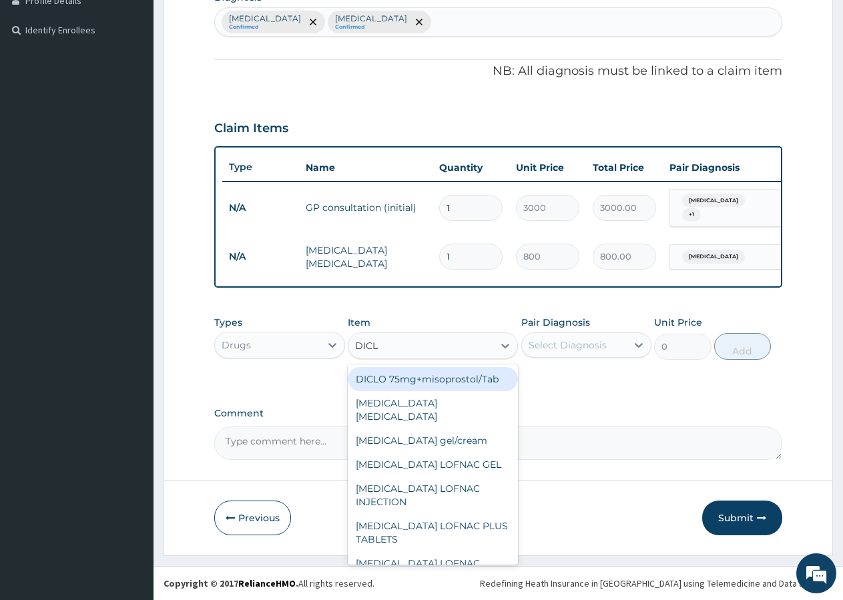
type input "DICLO"
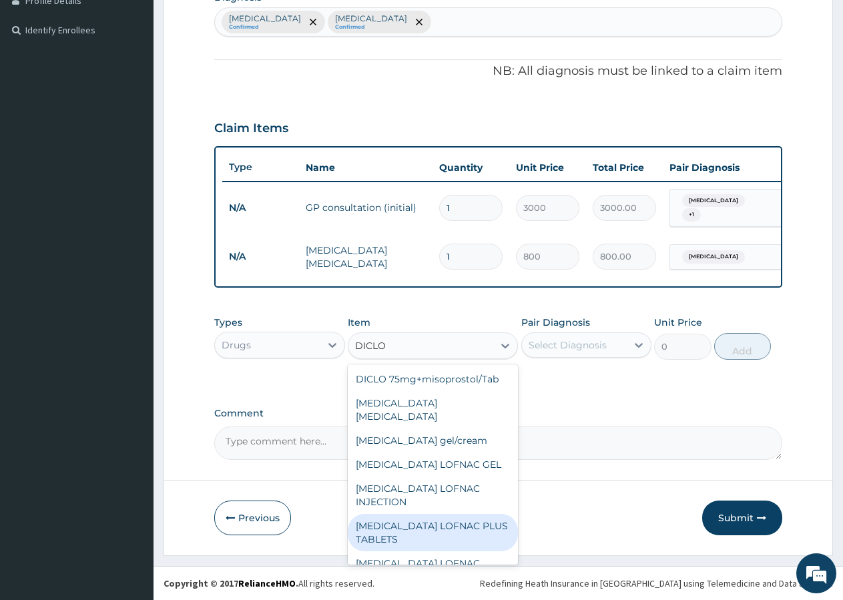
scroll to position [195, 0]
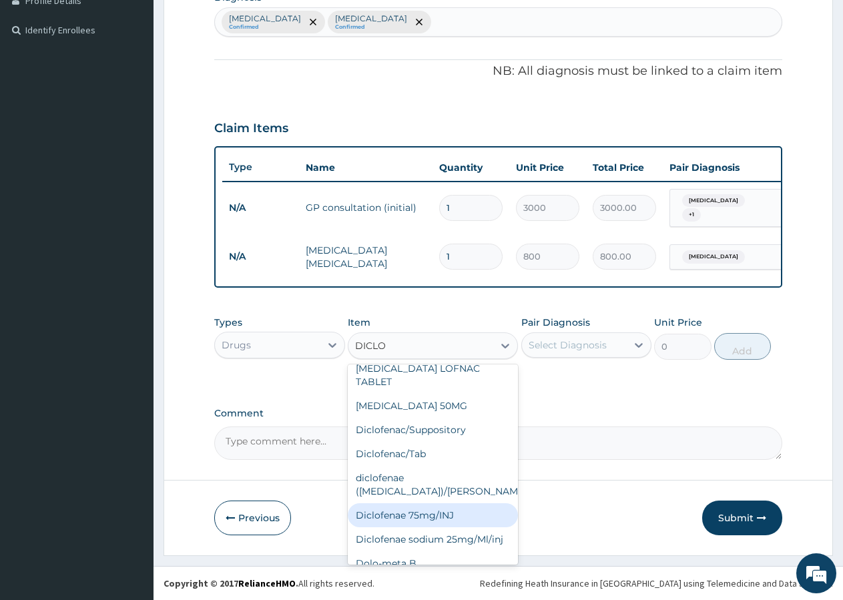
click at [416, 503] on div "Diclofenae 75mg/INJ" at bounding box center [433, 515] width 170 height 24
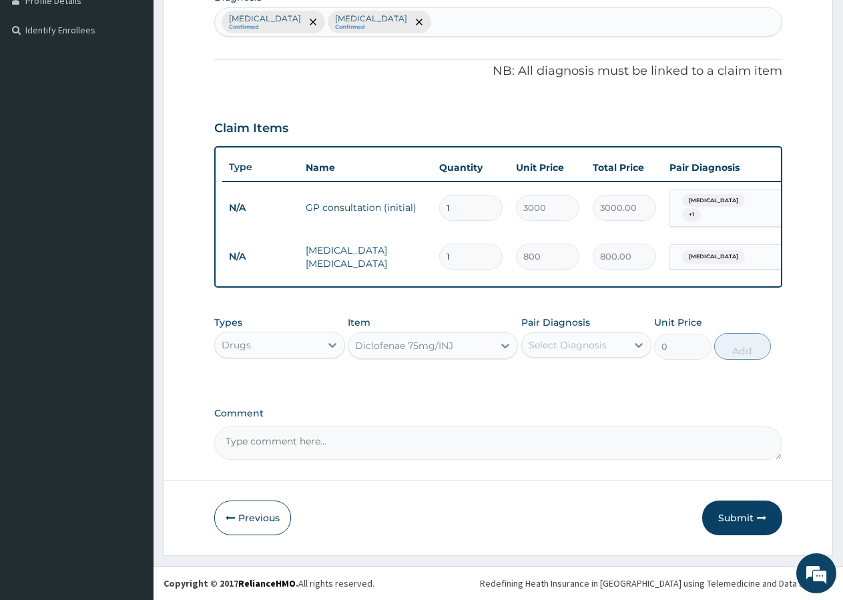
type input "671.5"
click at [590, 349] on div "Select Diagnosis" at bounding box center [568, 344] width 78 height 13
click at [462, 13] on div "Upper respiratory infection Confirmed Malaria Confirmed" at bounding box center [498, 22] width 567 height 28
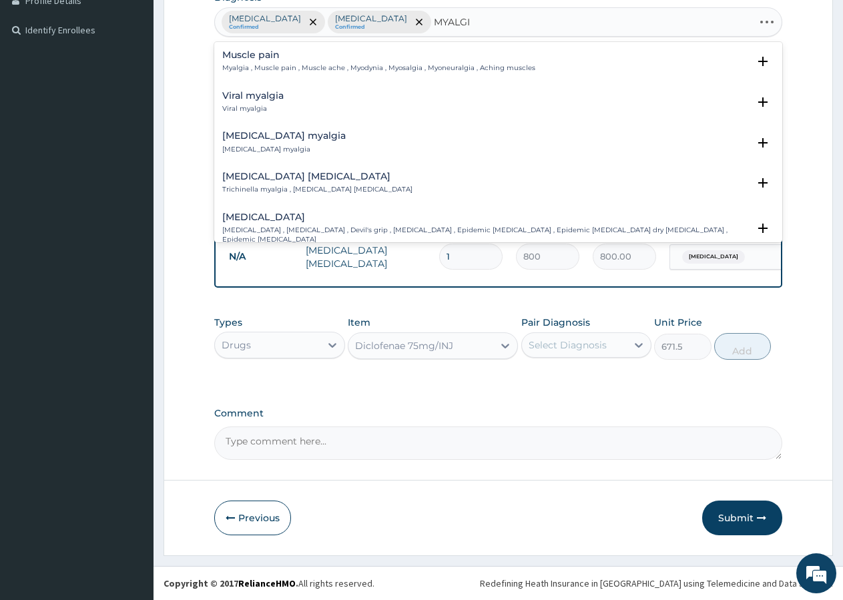
type input "MYALGIA"
click at [270, 45] on div "Muscle pain Myalgia , Muscle pain , Muscle ache , Myodynia , Myosalgia , Myoneu…" at bounding box center [498, 65] width 568 height 41
click at [274, 50] on h4 "Muscle pain" at bounding box center [378, 55] width 313 height 10
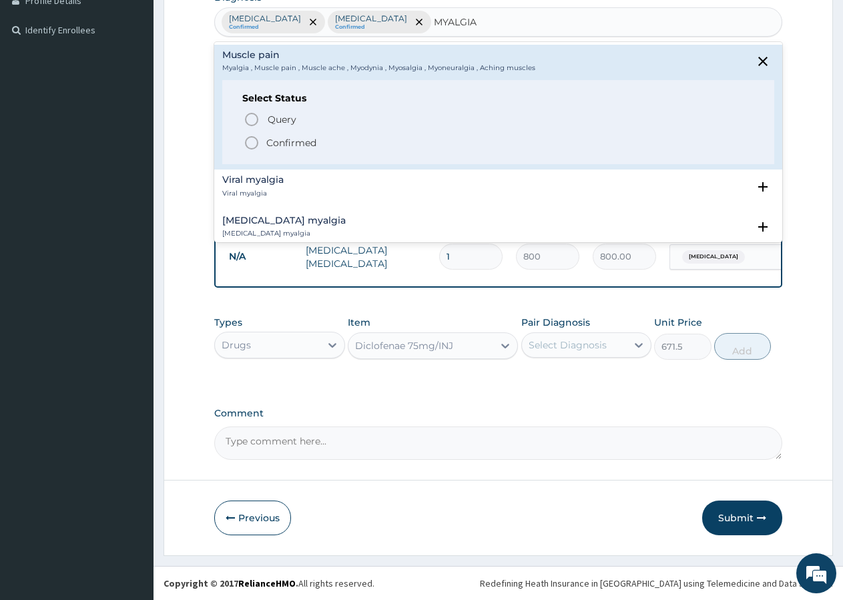
click at [256, 135] on icon "status option filled" at bounding box center [252, 143] width 16 height 16
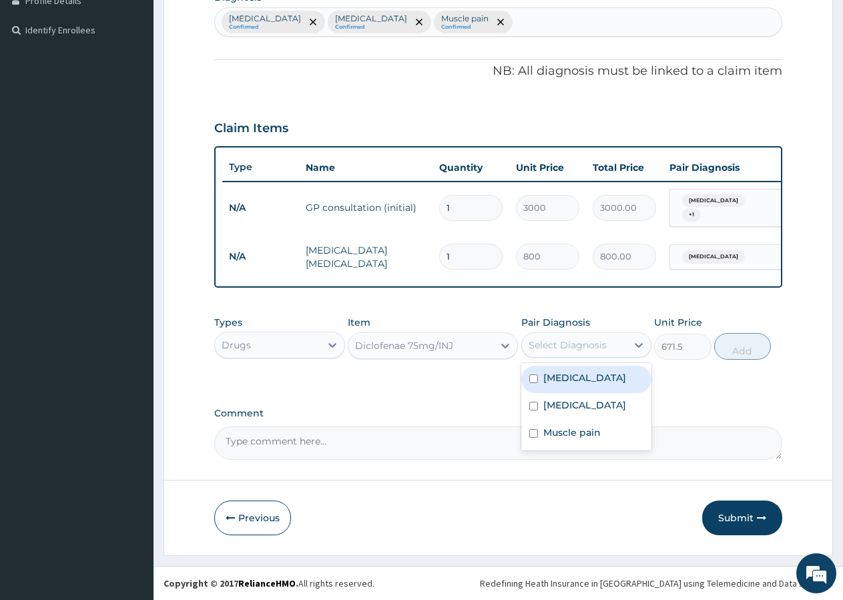
click at [557, 341] on div "Select Diagnosis" at bounding box center [568, 344] width 78 height 13
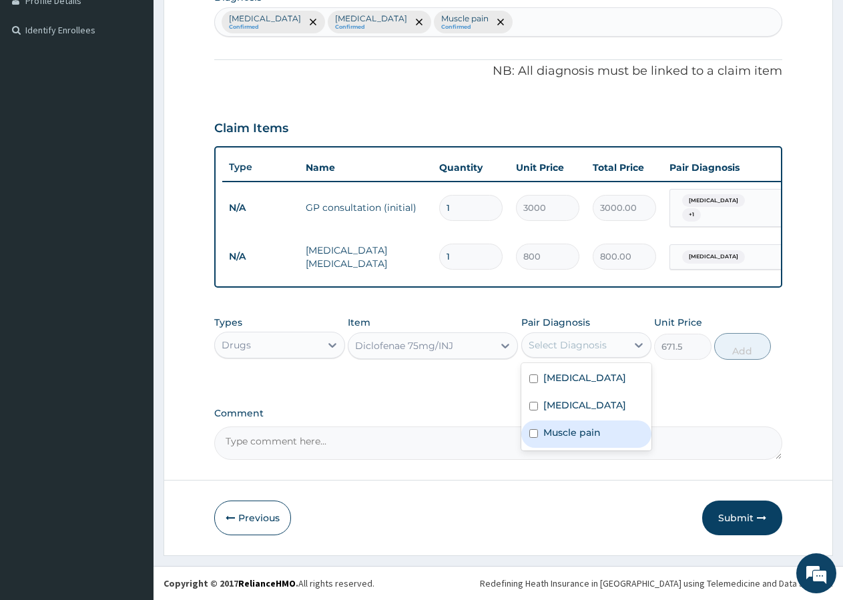
click at [569, 439] on label "Muscle pain" at bounding box center [571, 432] width 57 height 13
checkbox input "true"
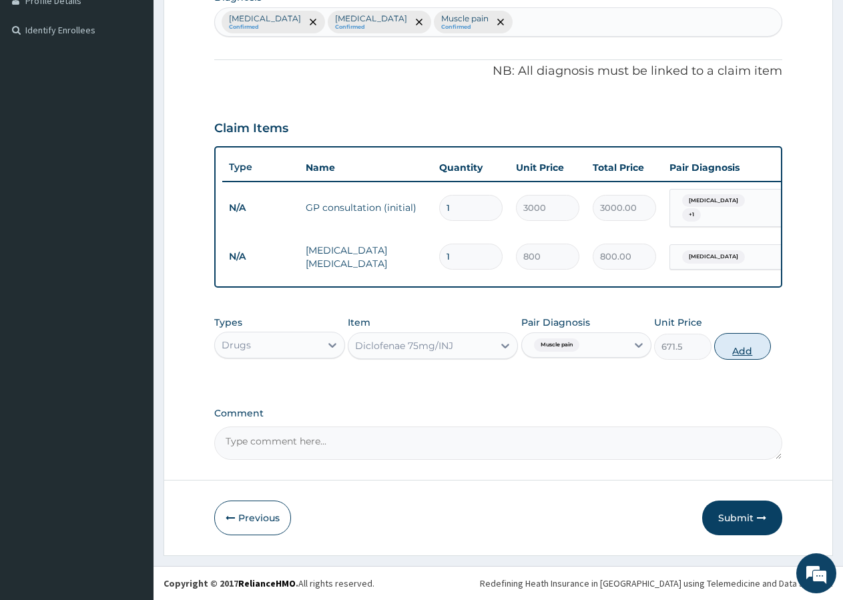
click at [733, 344] on button "Add" at bounding box center [742, 346] width 57 height 27
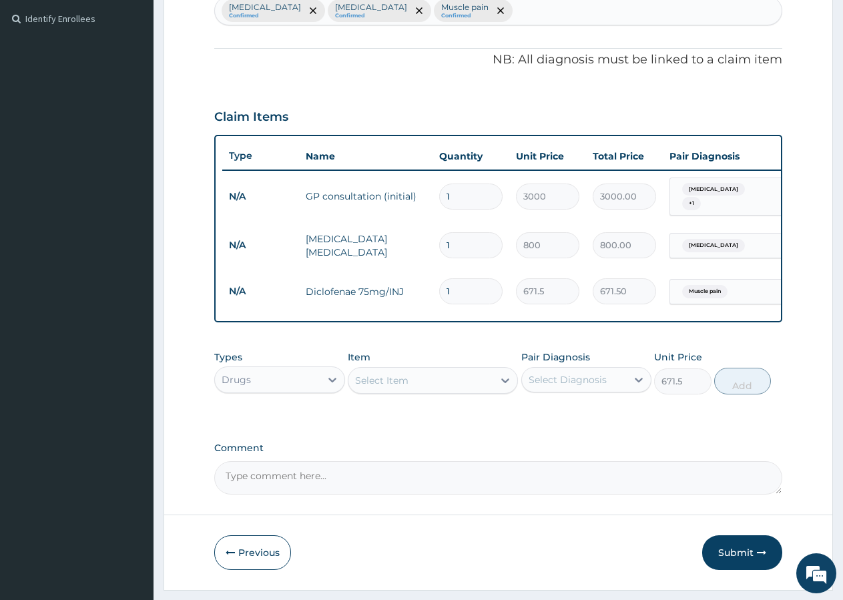
type input "0"
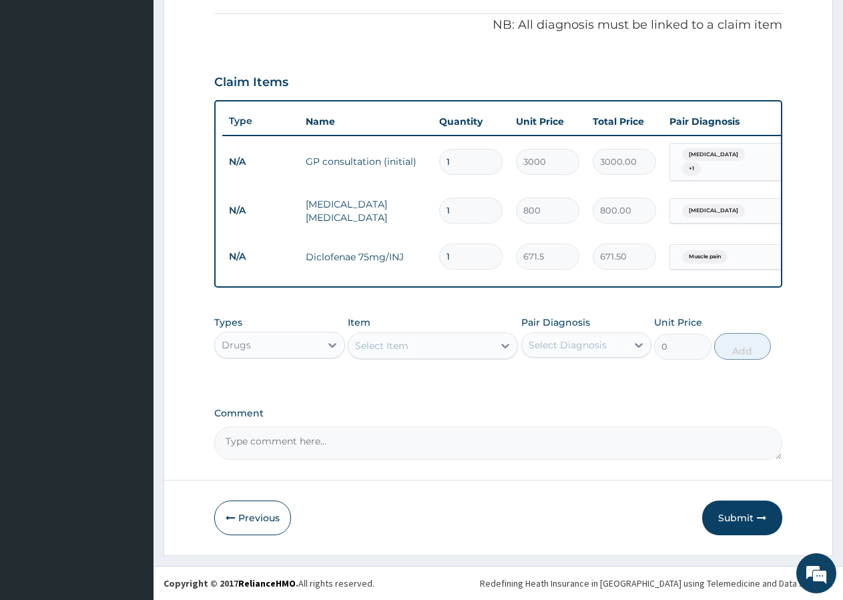
click at [390, 348] on div "Select Item" at bounding box center [381, 345] width 53 height 13
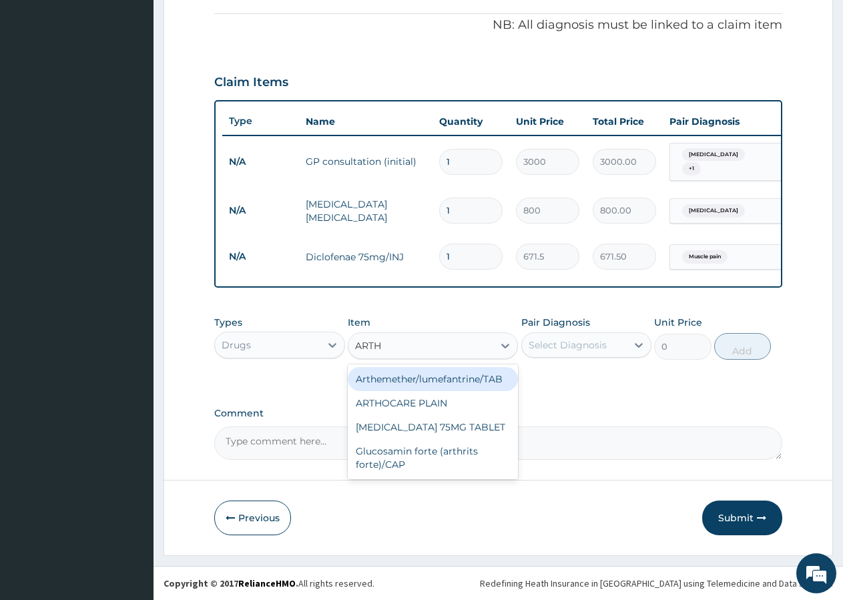
type input "ART"
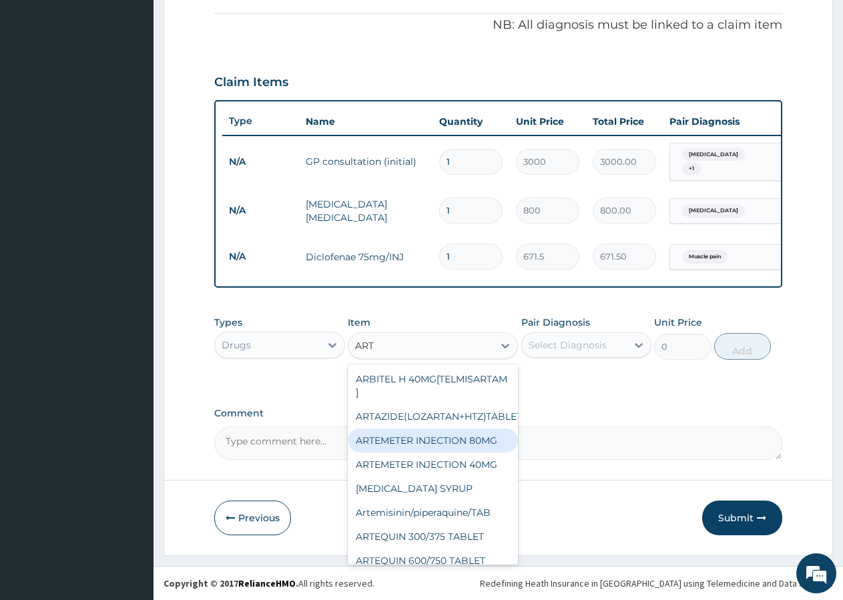
click at [385, 442] on div "ARTEMETER INJECTION 80MG" at bounding box center [433, 440] width 170 height 24
type input "610"
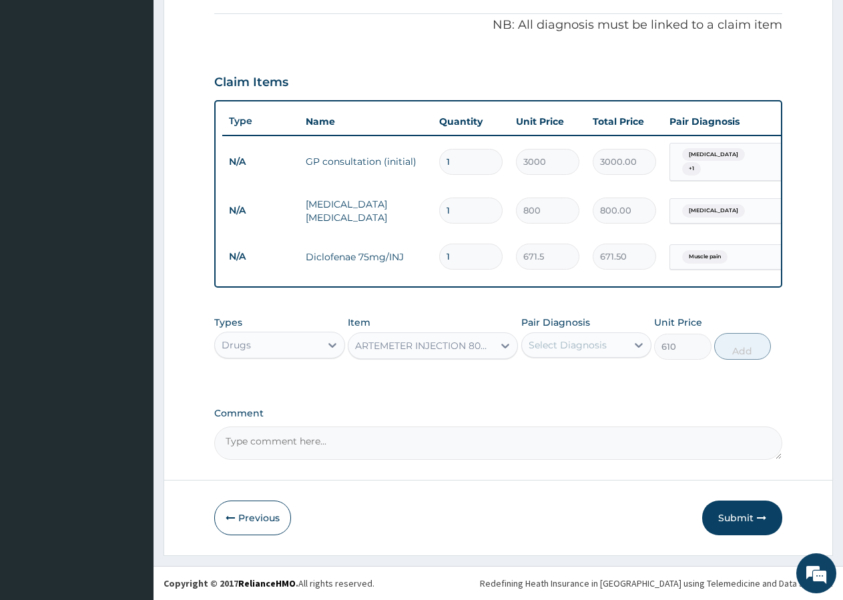
click at [573, 340] on div "Select Diagnosis" at bounding box center [568, 344] width 78 height 13
click at [566, 412] on label "[MEDICAL_DATA]" at bounding box center [584, 404] width 83 height 13
checkbox input "true"
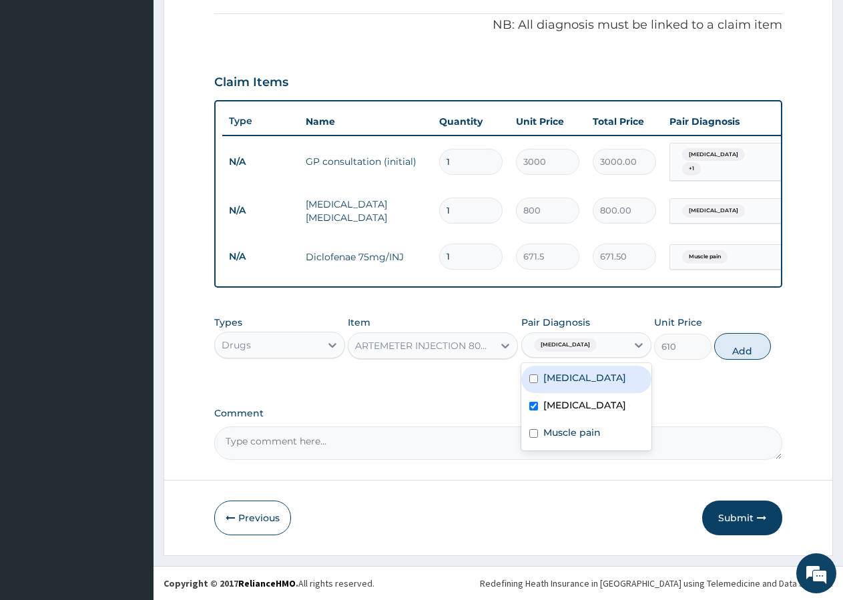
drag, startPoint x: 754, startPoint y: 343, endPoint x: 726, endPoint y: 334, distance: 29.5
click at [753, 344] on button "Add" at bounding box center [742, 346] width 57 height 27
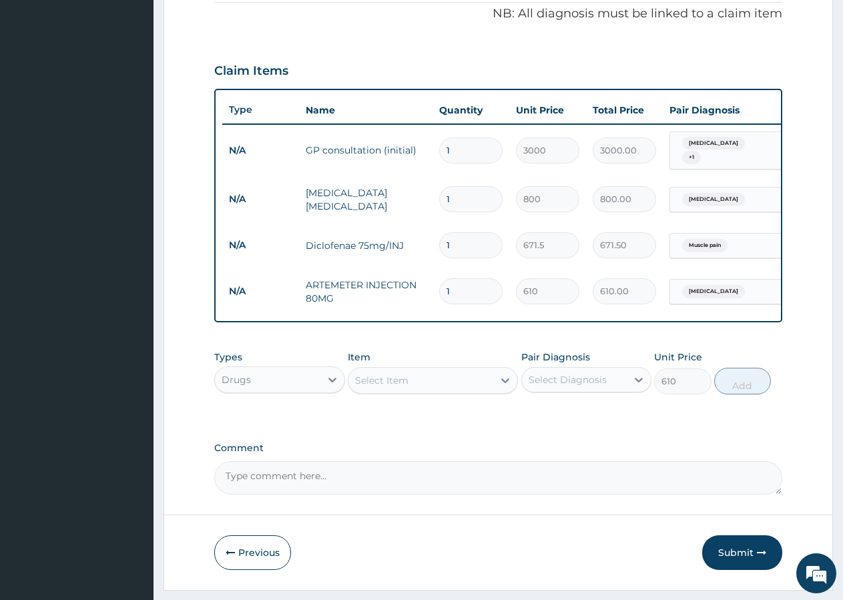
type input "0"
click at [458, 288] on input "1" at bounding box center [470, 291] width 63 height 26
type input "4"
type input "2440.00"
type input "5"
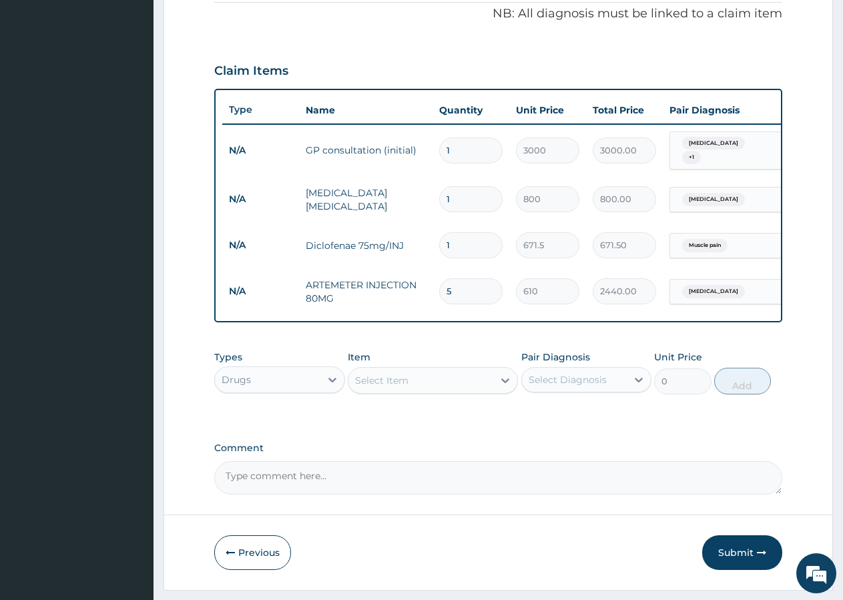
type input "3050.00"
type input "6"
type input "3660.00"
type input "7"
type input "4270.00"
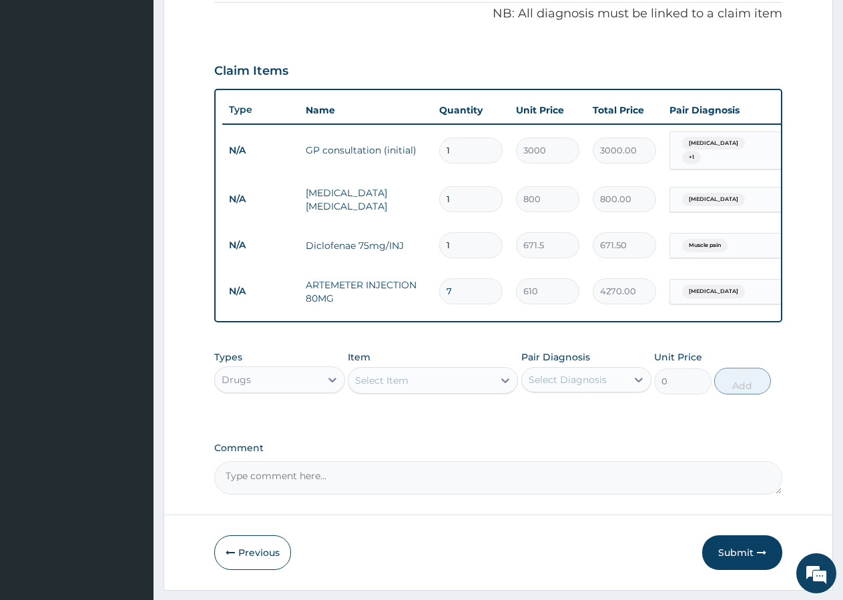
type input "6"
type input "3660.00"
type input "5"
type input "3050.00"
type input "4"
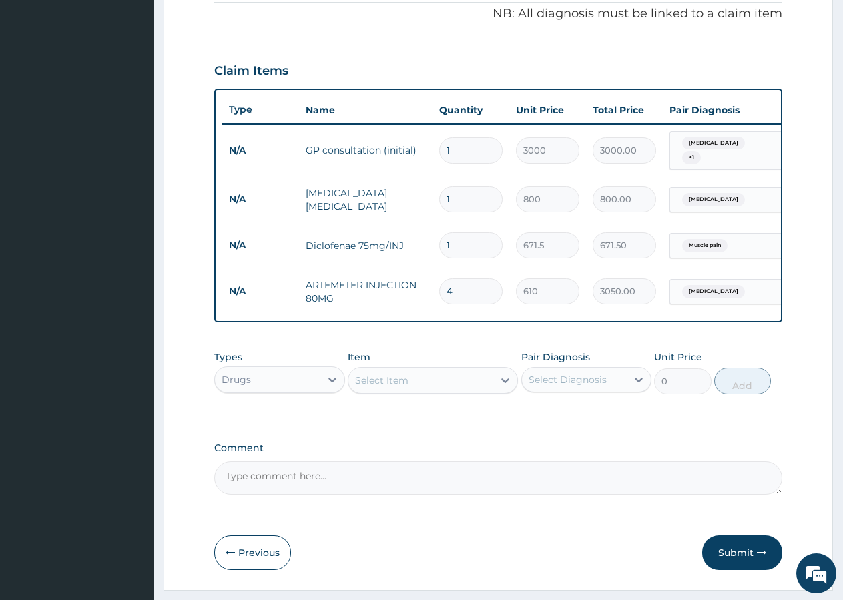
type input "2440.00"
type input "3"
type input "1830.00"
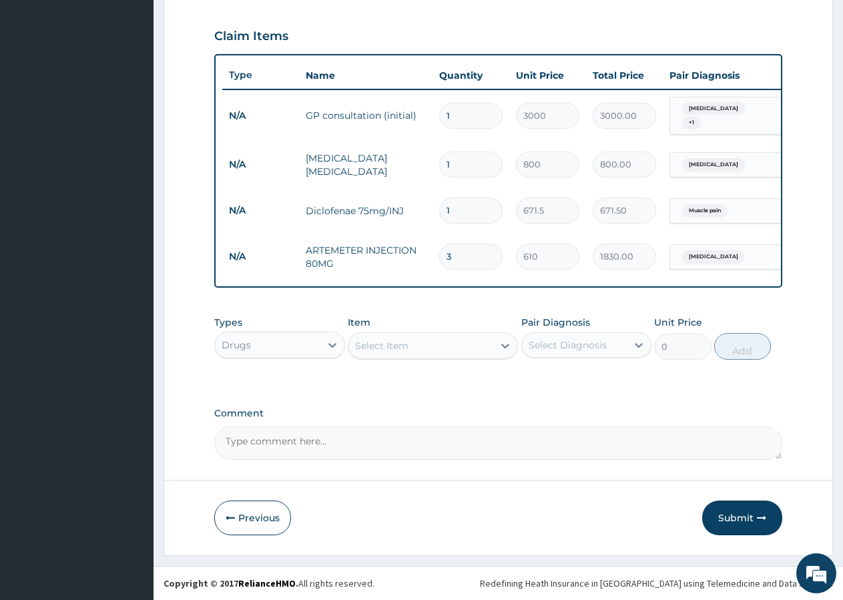
click at [368, 350] on div "Select Item" at bounding box center [381, 345] width 53 height 13
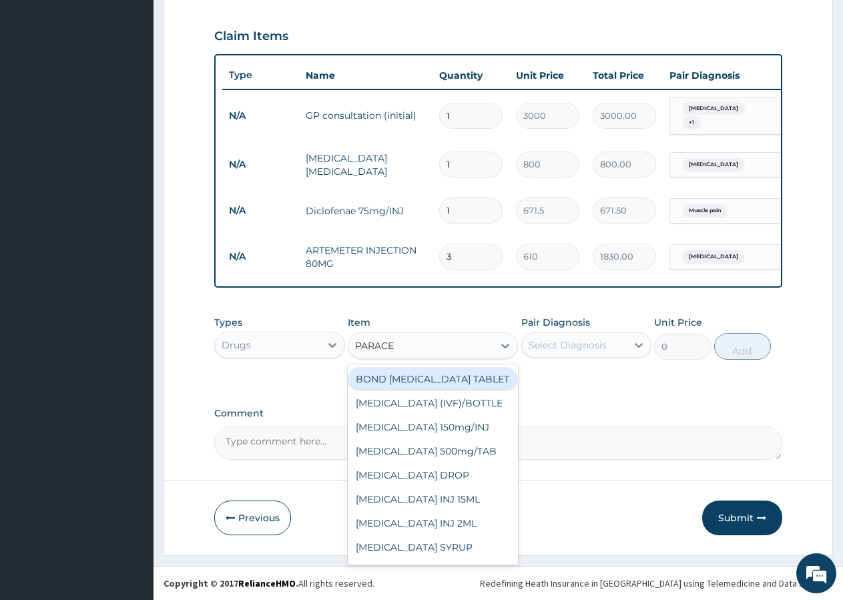
type input "PARACET"
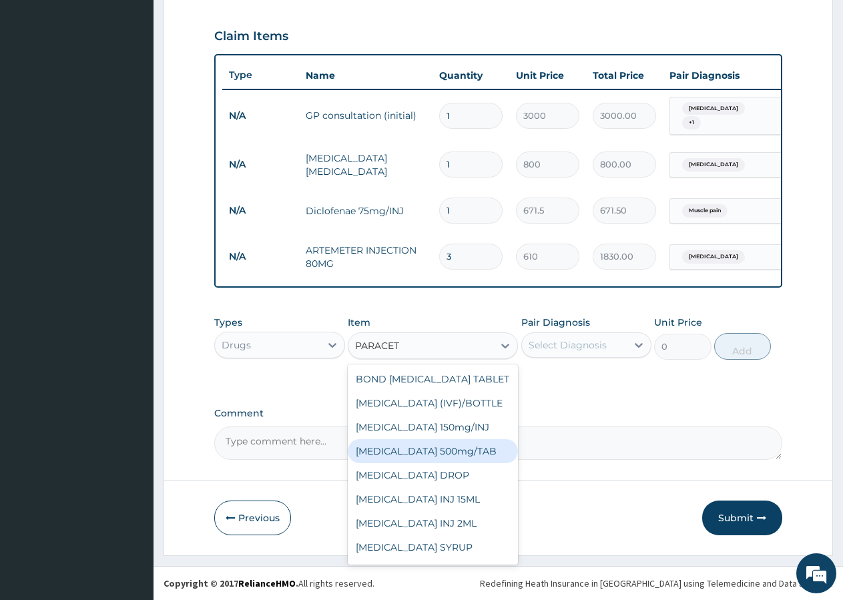
drag, startPoint x: 465, startPoint y: 463, endPoint x: 469, endPoint y: 455, distance: 9.0
click at [469, 455] on div "[MEDICAL_DATA] 500mg/TAB" at bounding box center [433, 451] width 170 height 24
type input "10"
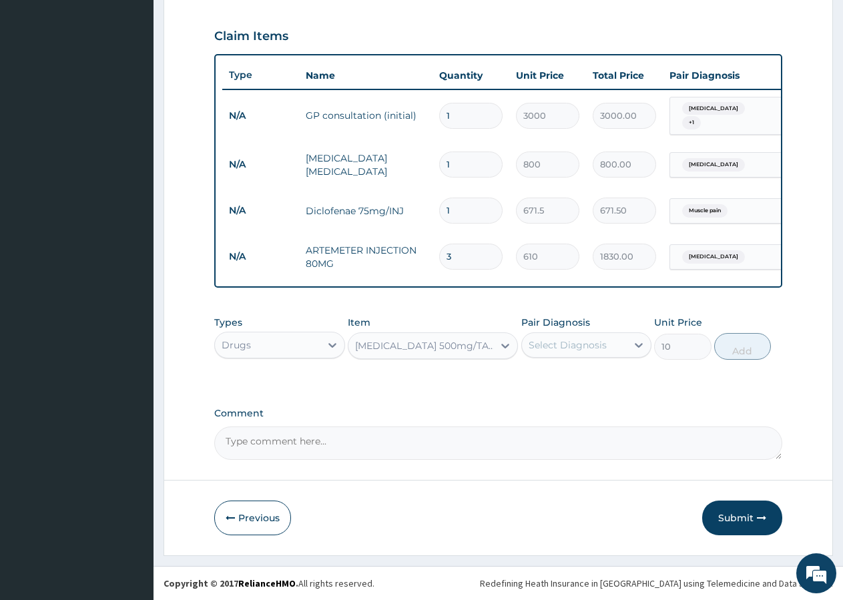
click at [570, 340] on div "Select Diagnosis" at bounding box center [568, 344] width 78 height 13
click at [560, 412] on label "[MEDICAL_DATA]" at bounding box center [584, 404] width 83 height 13
checkbox input "true"
click at [729, 349] on button "Add" at bounding box center [742, 346] width 57 height 27
type input "0"
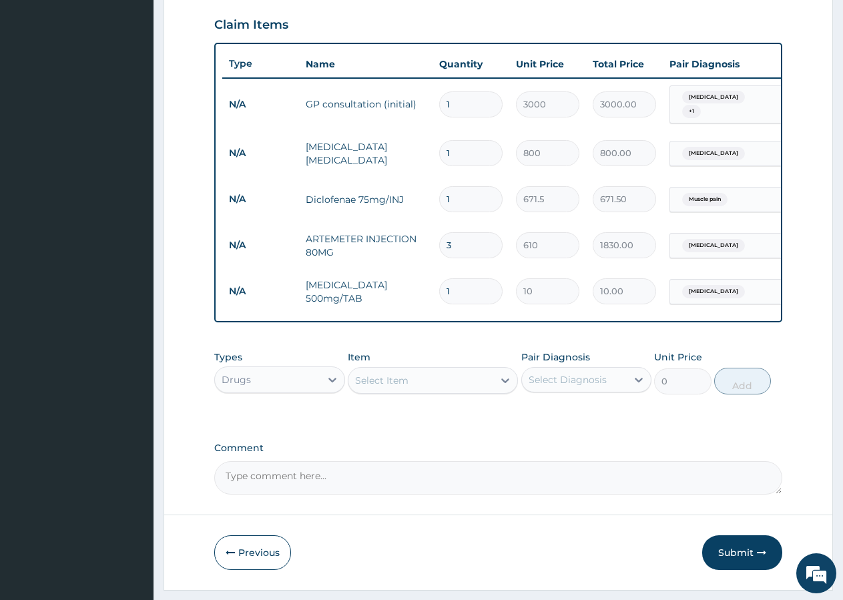
click at [470, 301] on input "1" at bounding box center [470, 291] width 63 height 26
type input "2"
type input "20.00"
type input "3"
type input "30.00"
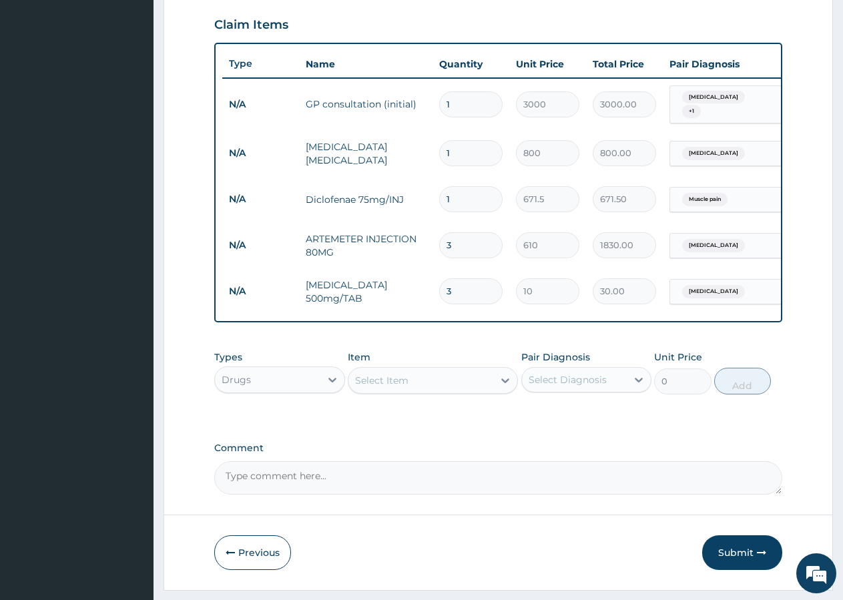
type input "4"
type input "40.00"
type input "5"
type input "50.00"
type input "6"
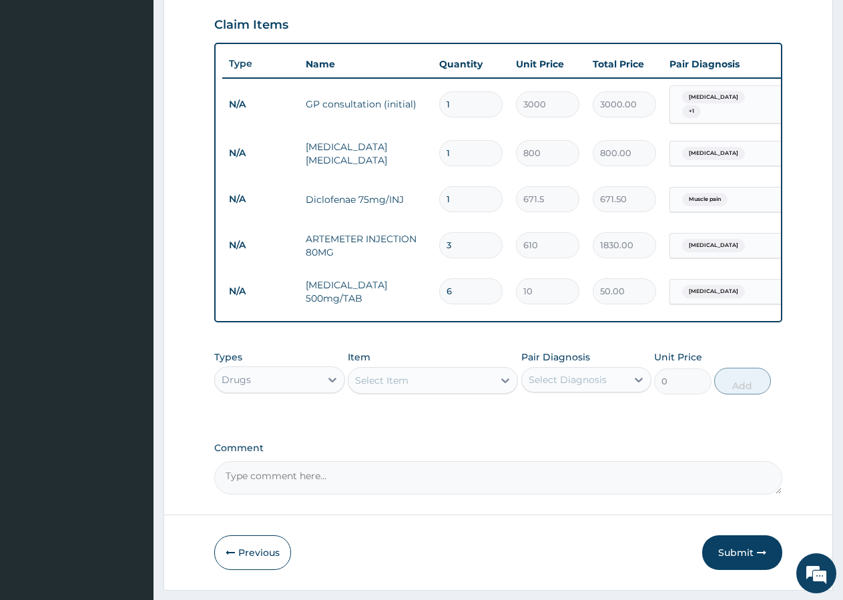
type input "60.00"
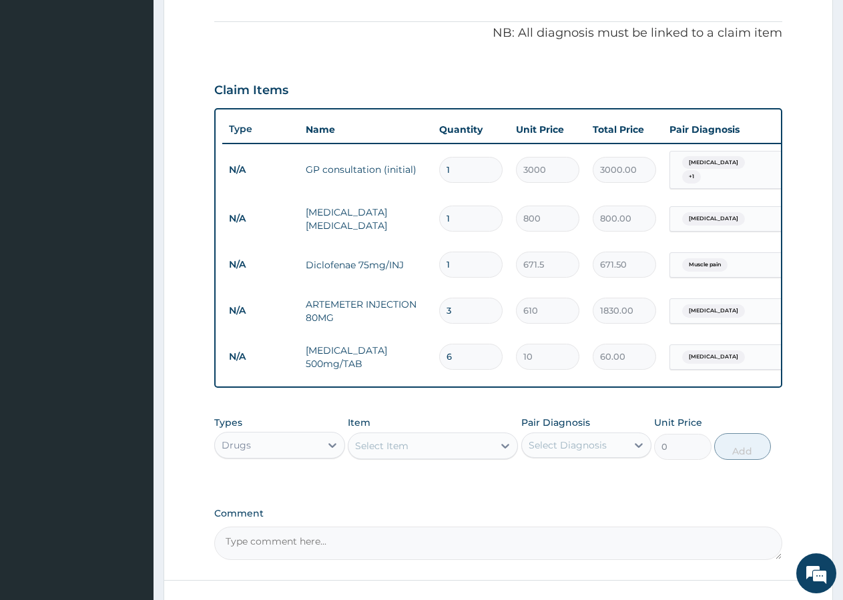
scroll to position [386, 0]
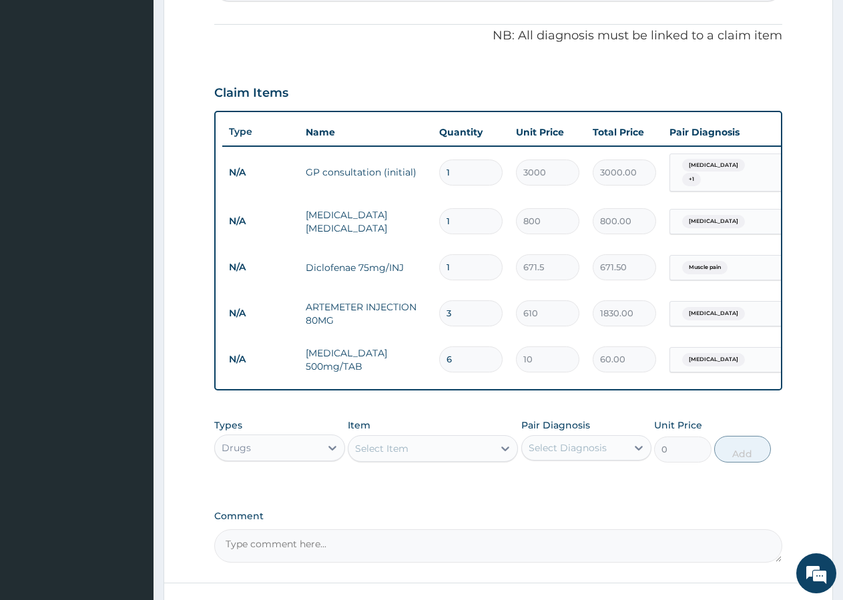
click at [473, 346] on td "6" at bounding box center [470, 359] width 77 height 39
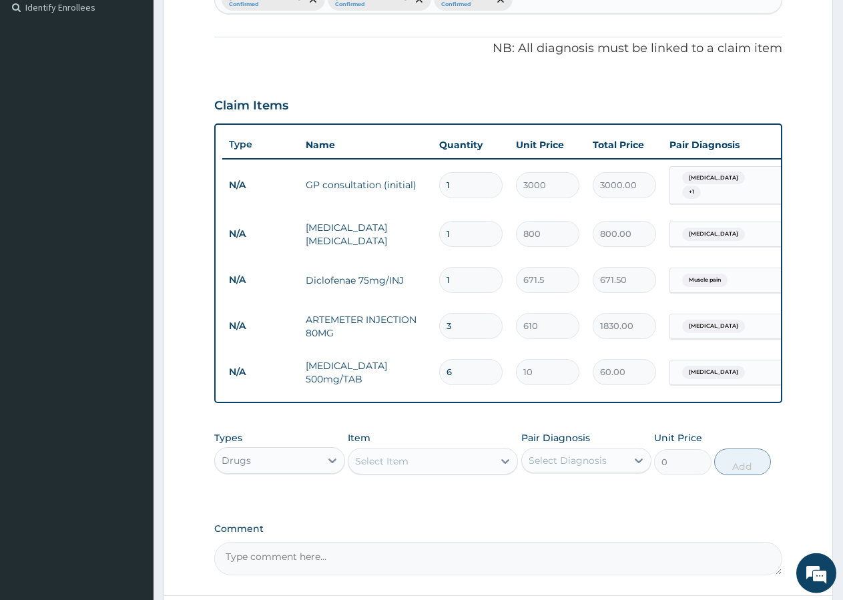
scroll to position [318, 0]
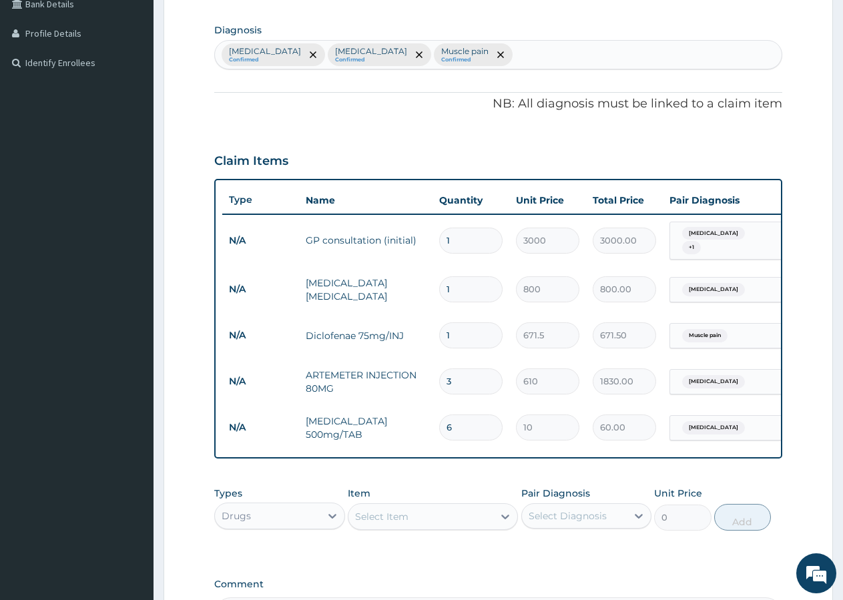
click at [456, 422] on input "6" at bounding box center [470, 427] width 63 height 26
type input "7"
type input "70.00"
type input "8"
type input "80.00"
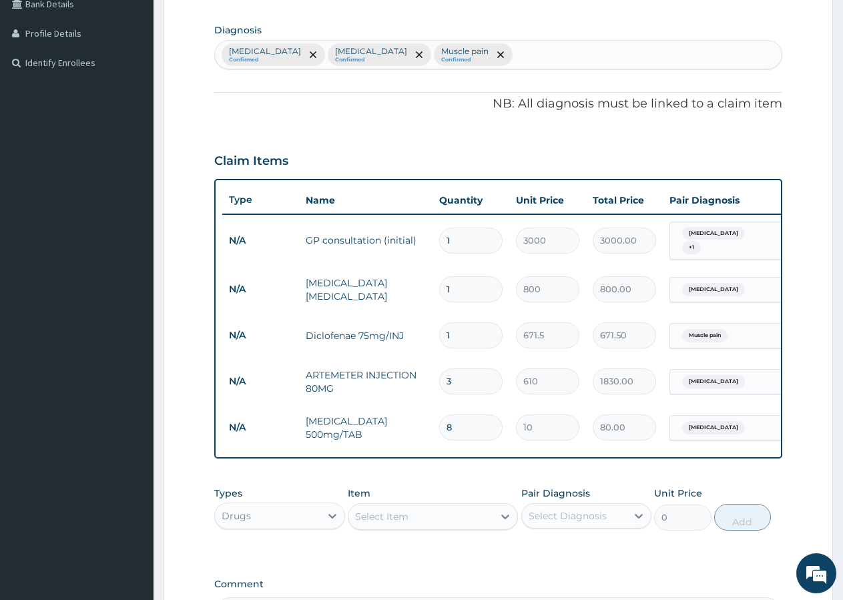
type input "9"
type input "90.00"
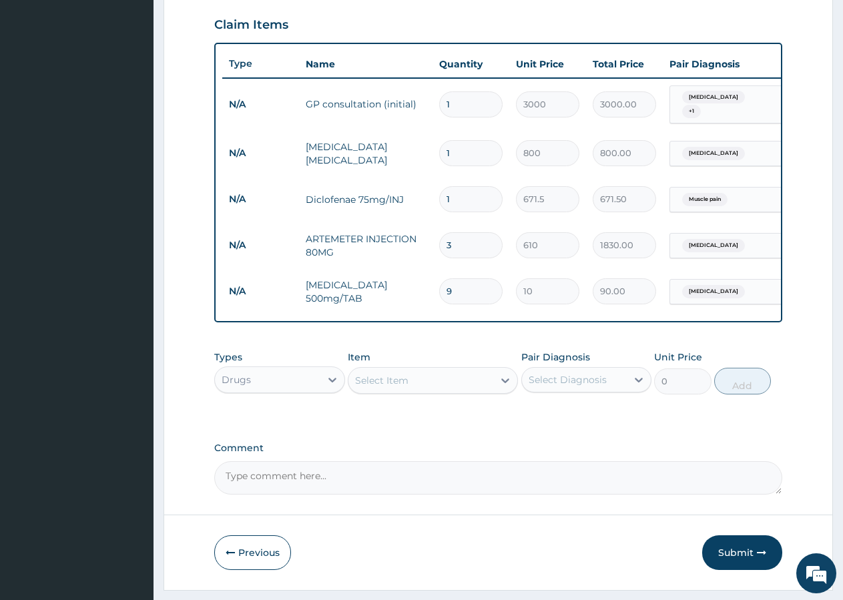
scroll to position [500, 0]
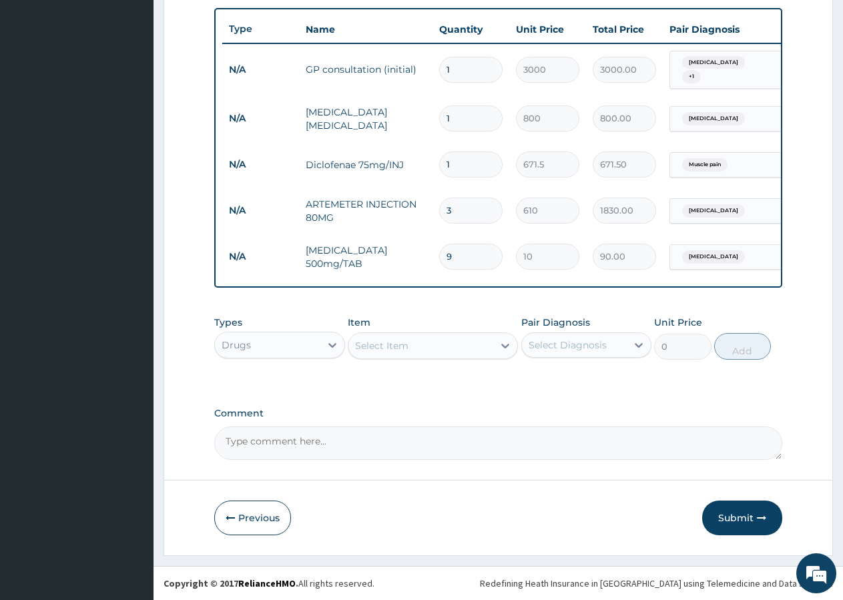
click at [380, 339] on div "Select Item" at bounding box center [420, 345] width 145 height 21
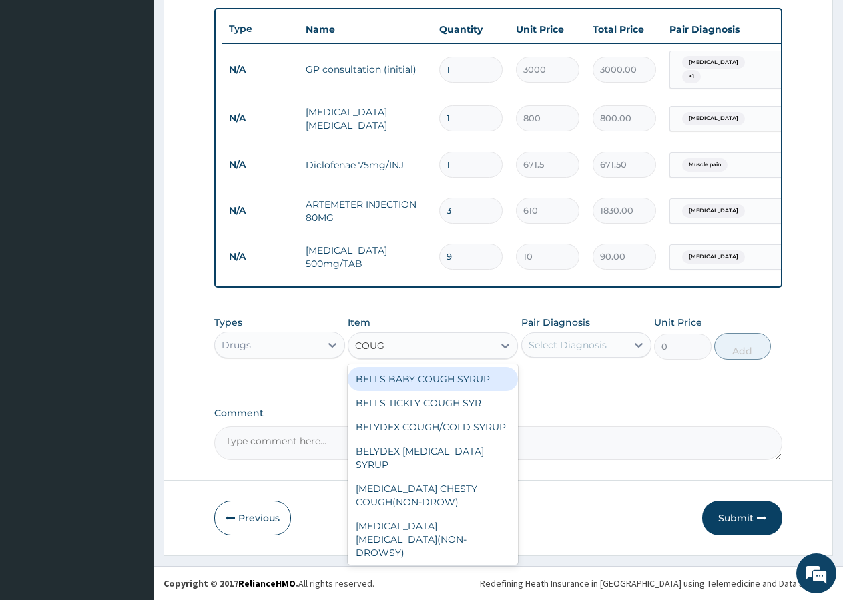
type input "COUGH"
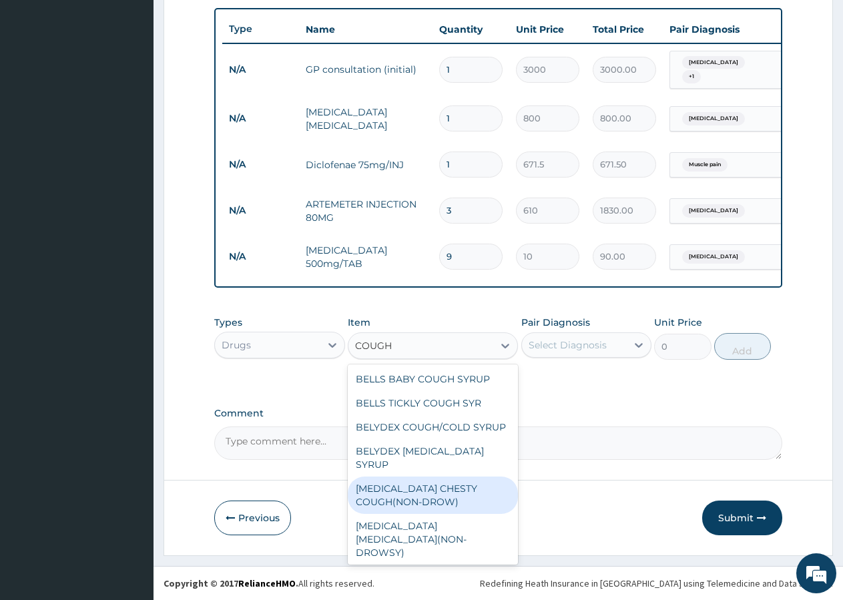
click at [411, 489] on div "[MEDICAL_DATA] CHESTY COUGH(NON-DROW)" at bounding box center [433, 495] width 170 height 37
type input "1200"
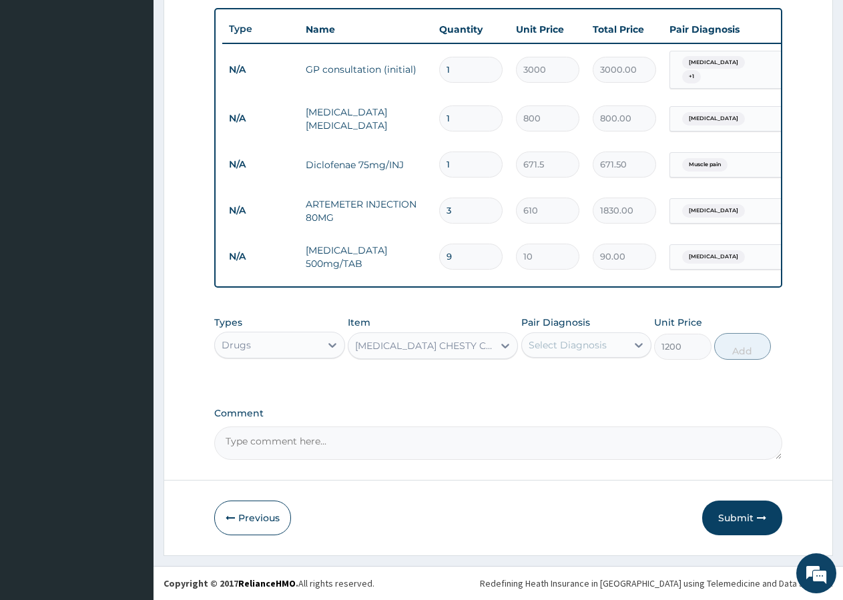
click at [609, 335] on div "Select Diagnosis" at bounding box center [574, 344] width 105 height 21
click at [578, 374] on label "[MEDICAL_DATA]" at bounding box center [584, 377] width 83 height 13
checkbox input "true"
drag, startPoint x: 745, startPoint y: 339, endPoint x: 543, endPoint y: 328, distance: 202.5
click at [745, 340] on button "Add" at bounding box center [742, 346] width 57 height 27
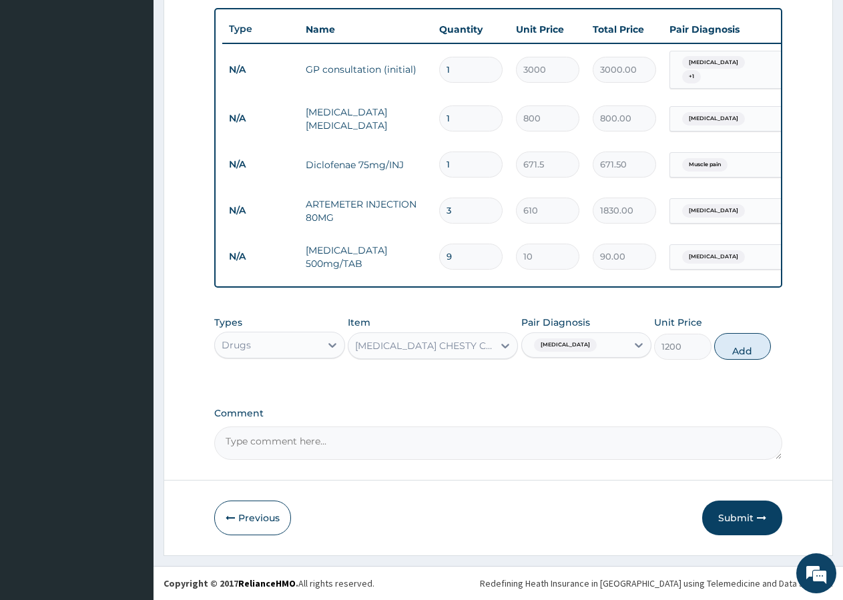
type input "0"
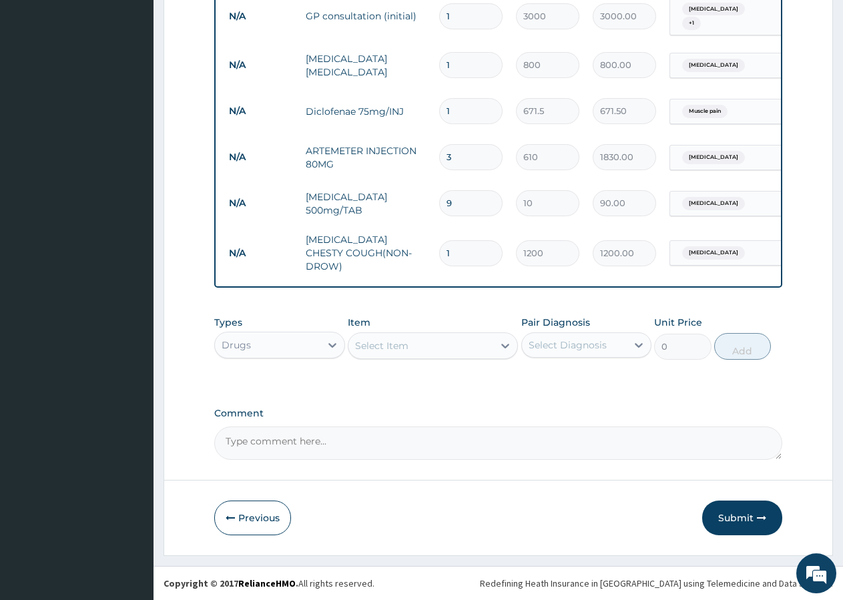
scroll to position [546, 0]
click at [405, 340] on div "Select Item" at bounding box center [381, 345] width 53 height 13
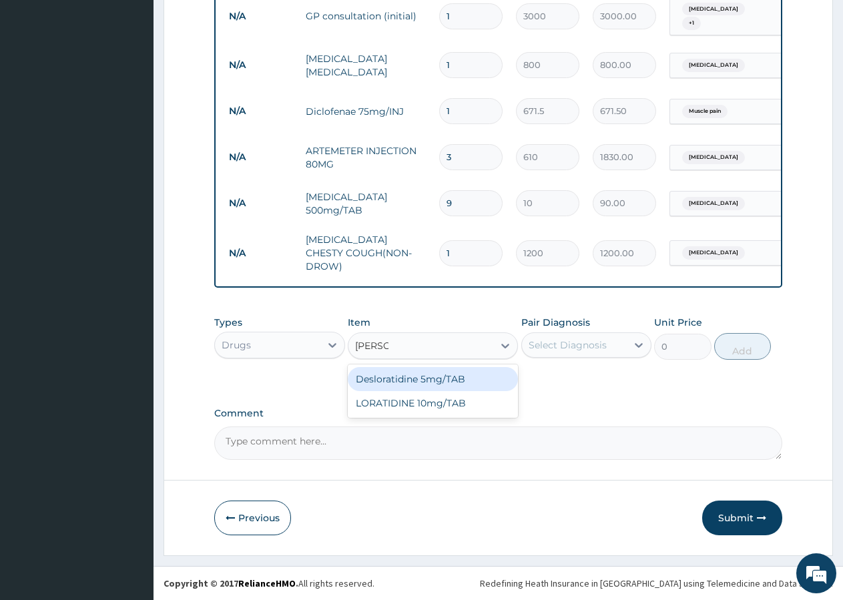
type input "LORAT"
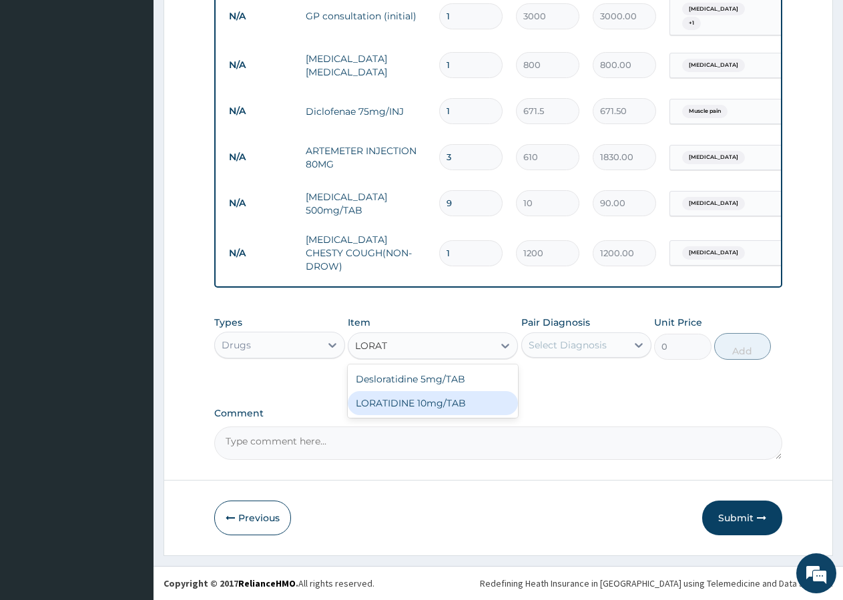
click at [400, 408] on div "LORATIDINE 10mg/TAB" at bounding box center [433, 403] width 170 height 24
type input "80.44"
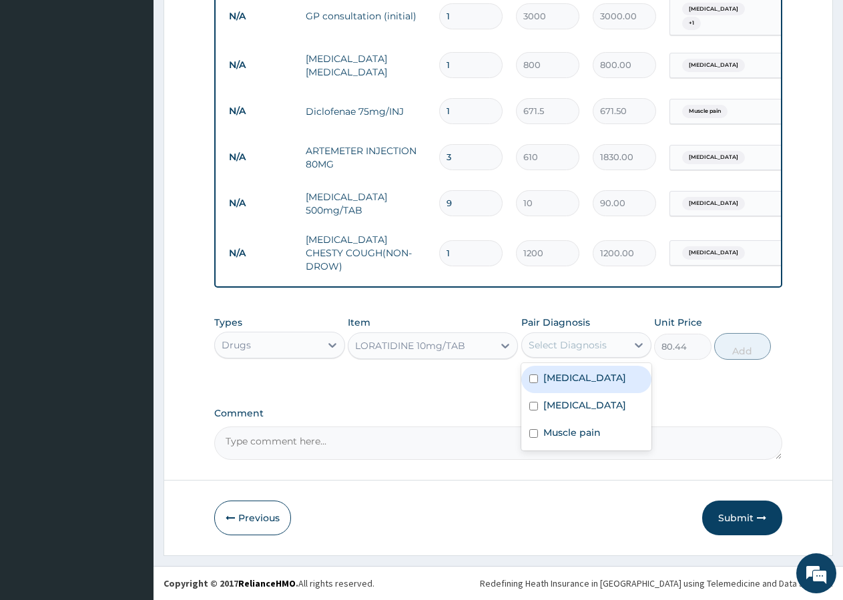
click at [560, 349] on div "Select Diagnosis" at bounding box center [568, 344] width 78 height 13
drag, startPoint x: 551, startPoint y: 384, endPoint x: 579, endPoint y: 381, distance: 27.5
click at [551, 384] on label "[MEDICAL_DATA]" at bounding box center [584, 377] width 83 height 13
checkbox input "true"
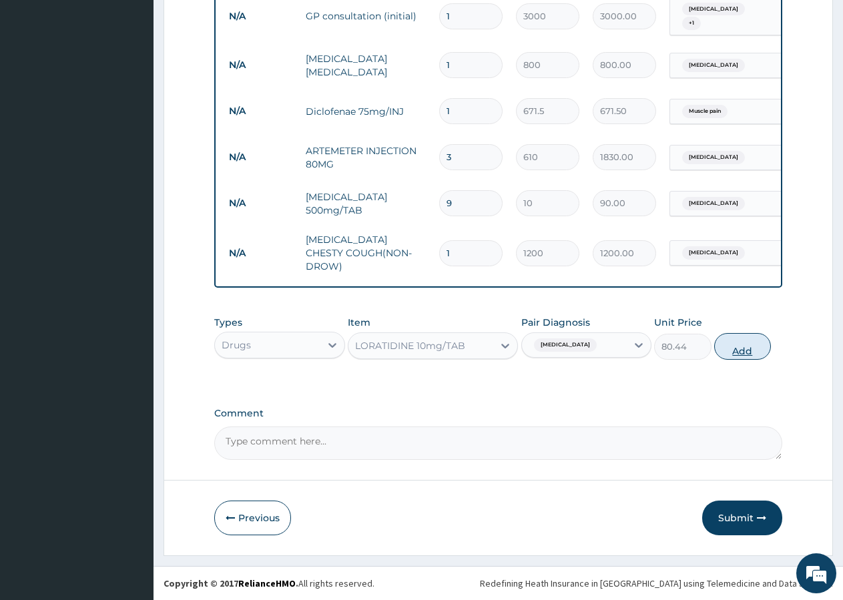
click at [739, 345] on button "Add" at bounding box center [742, 346] width 57 height 27
type input "0"
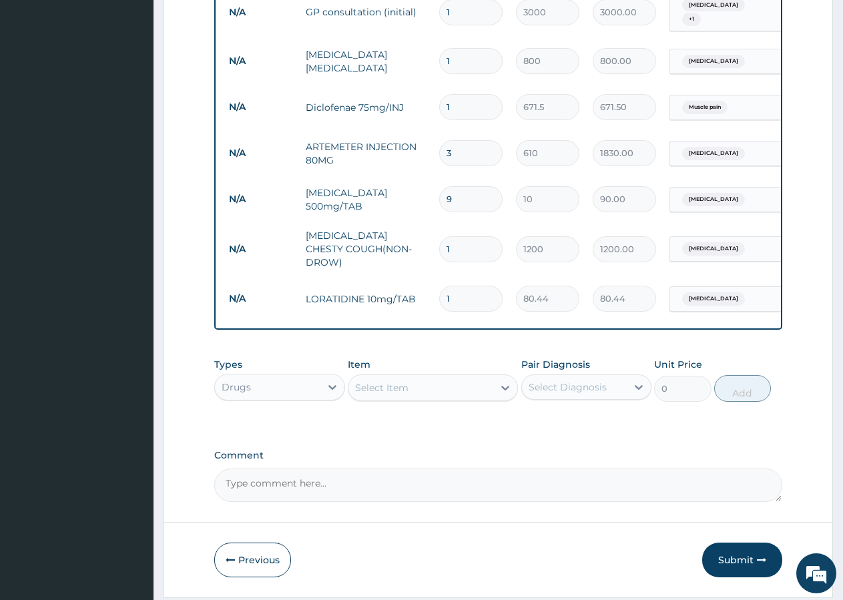
click at [474, 297] on input "1" at bounding box center [470, 299] width 63 height 26
type input "2"
type input "160.88"
type input "3"
type input "241.32"
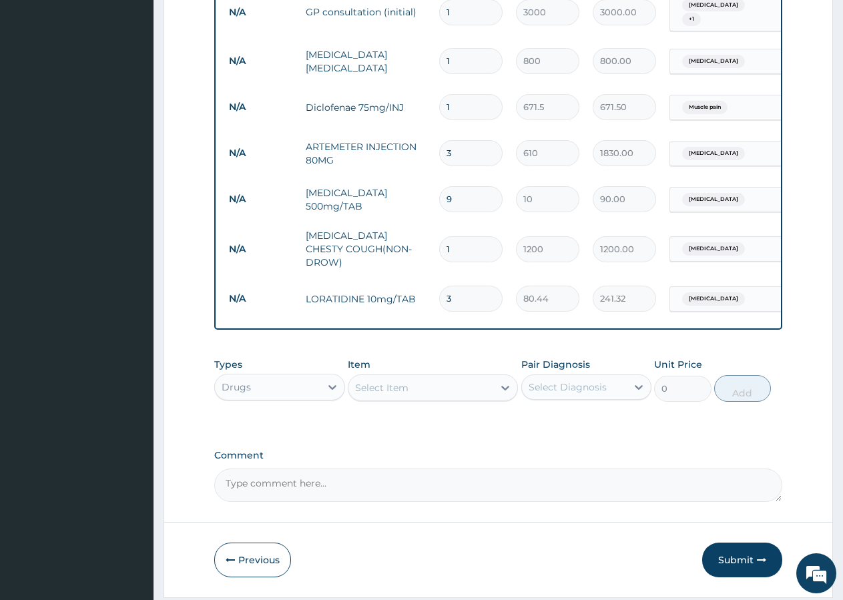
type input "4"
type input "321.76"
click at [446, 398] on div "Select Item" at bounding box center [420, 387] width 145 height 21
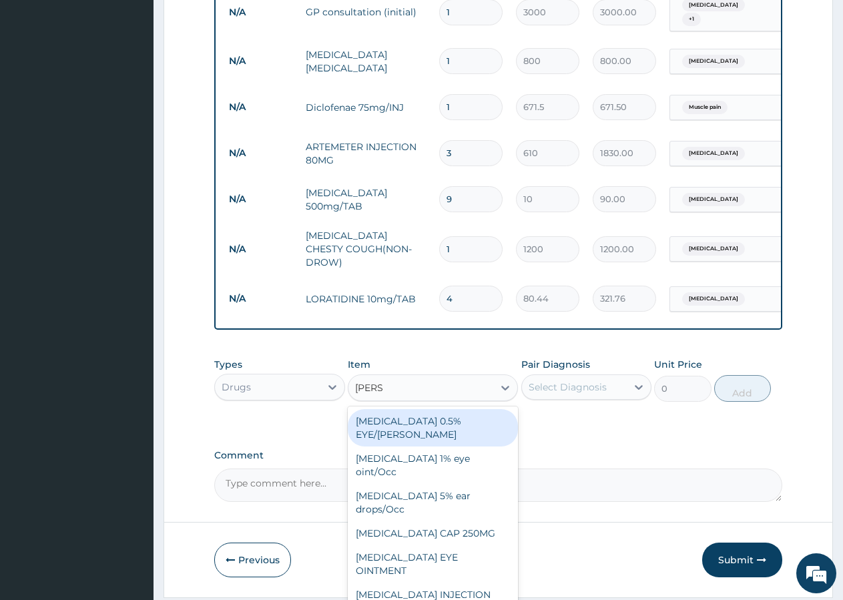
type input "LORAT"
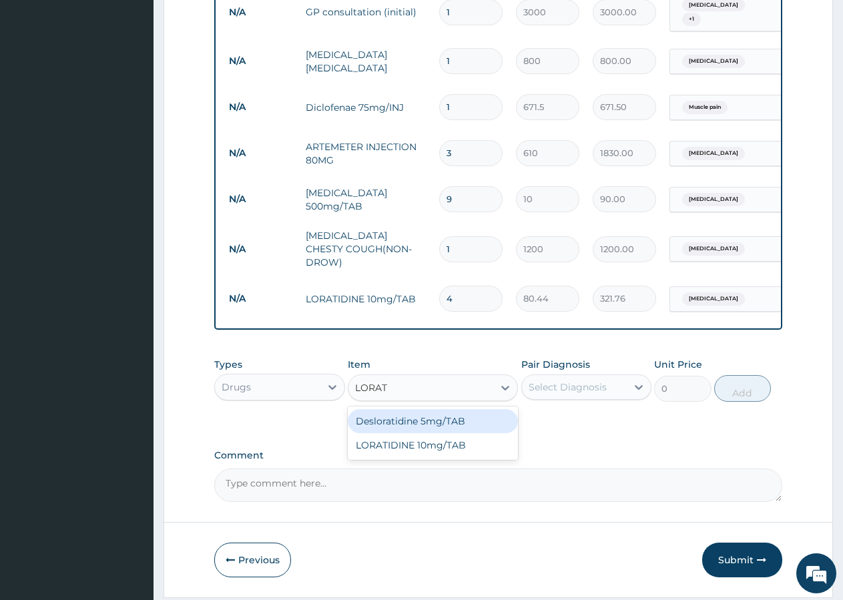
click at [453, 416] on div "Desloratidine 5mg/TAB" at bounding box center [433, 421] width 170 height 24
type input "18.9"
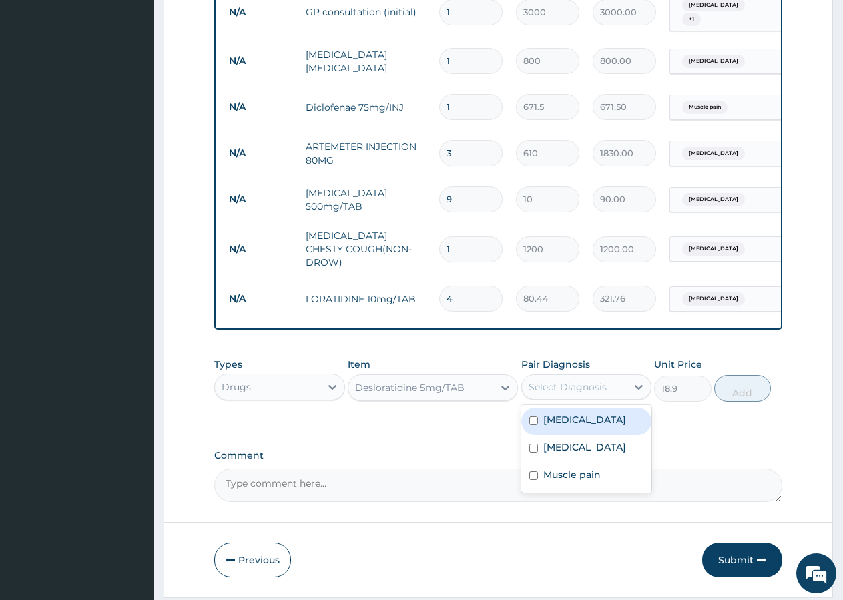
click at [597, 392] on div "Select Diagnosis" at bounding box center [568, 386] width 78 height 13
click at [561, 426] on label "[MEDICAL_DATA]" at bounding box center [584, 419] width 83 height 13
checkbox input "true"
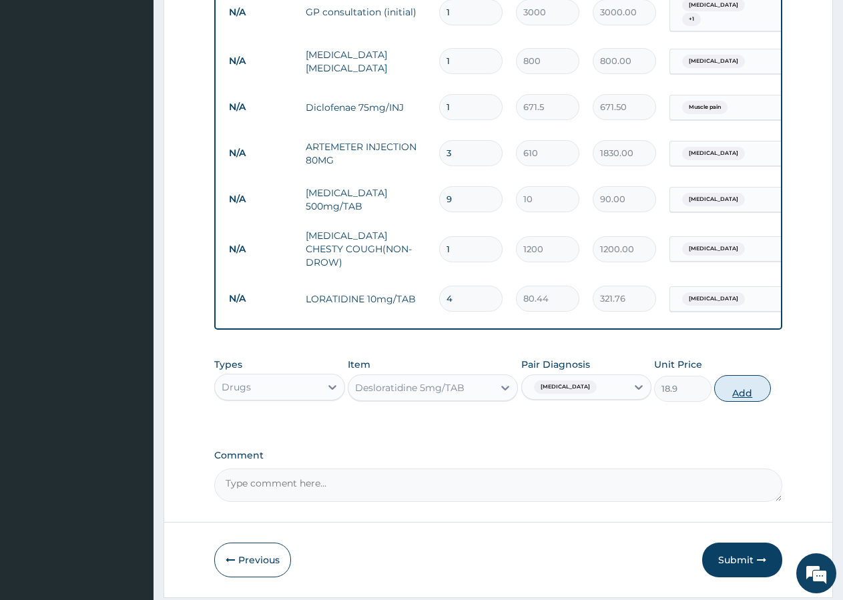
click at [740, 398] on button "Add" at bounding box center [742, 388] width 57 height 27
type input "0"
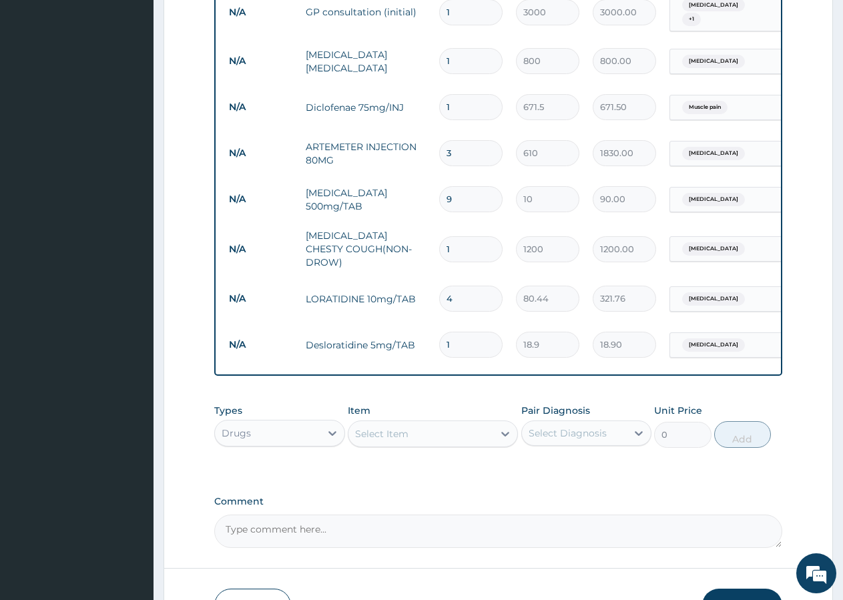
click at [486, 334] on input "1" at bounding box center [470, 345] width 63 height 26
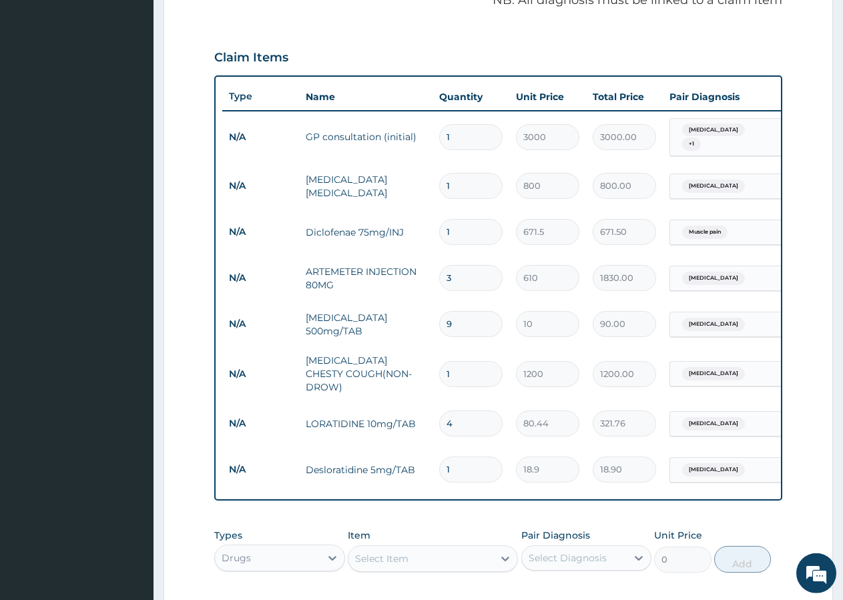
scroll to position [410, 0]
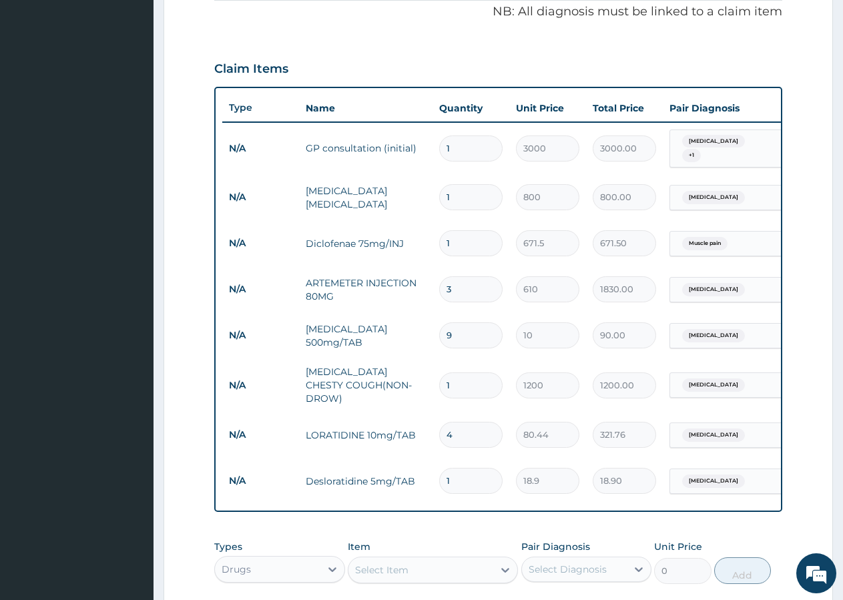
click at [457, 479] on input "1" at bounding box center [470, 481] width 63 height 26
type input "2"
type input "37.80"
type input "3"
type input "56.70"
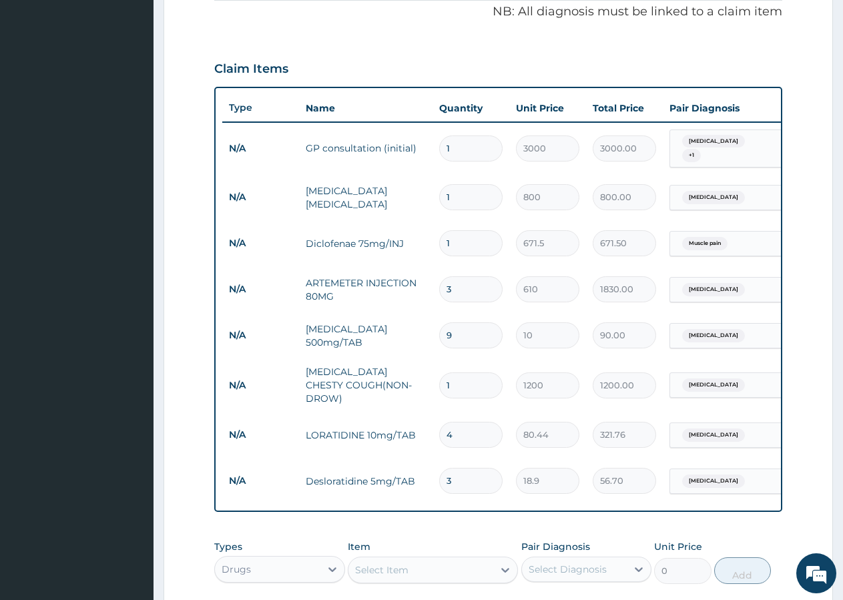
type input "4"
type input "75.60"
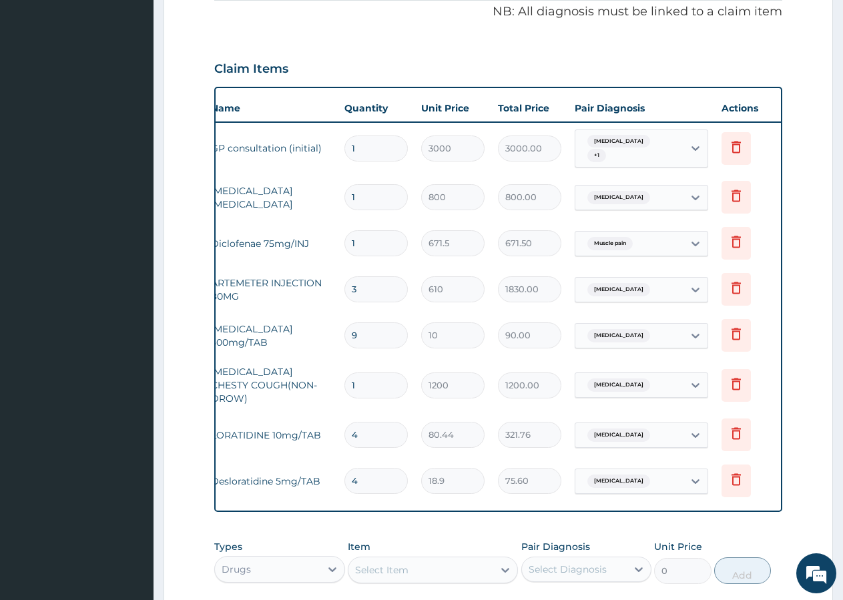
scroll to position [0, 95]
click at [733, 428] on icon at bounding box center [735, 433] width 16 height 16
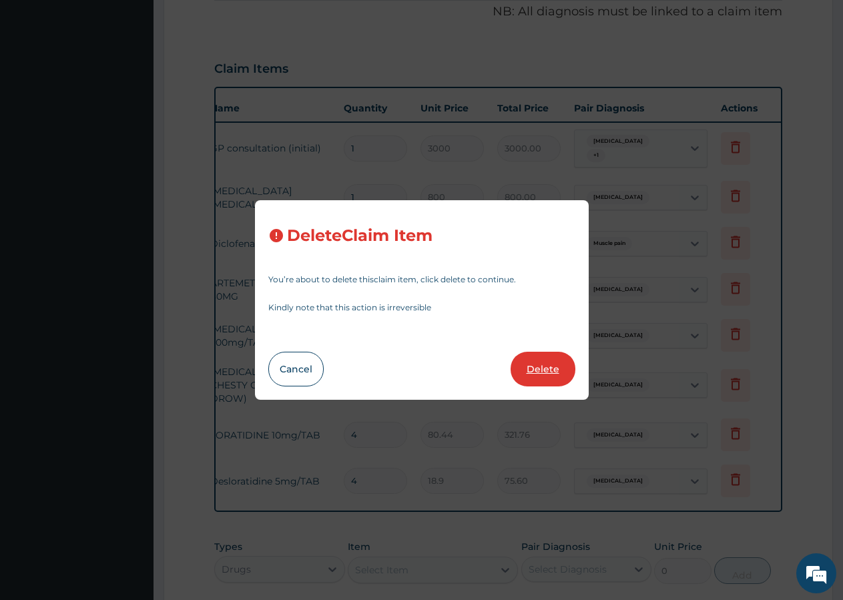
click at [537, 362] on button "Delete" at bounding box center [543, 369] width 65 height 35
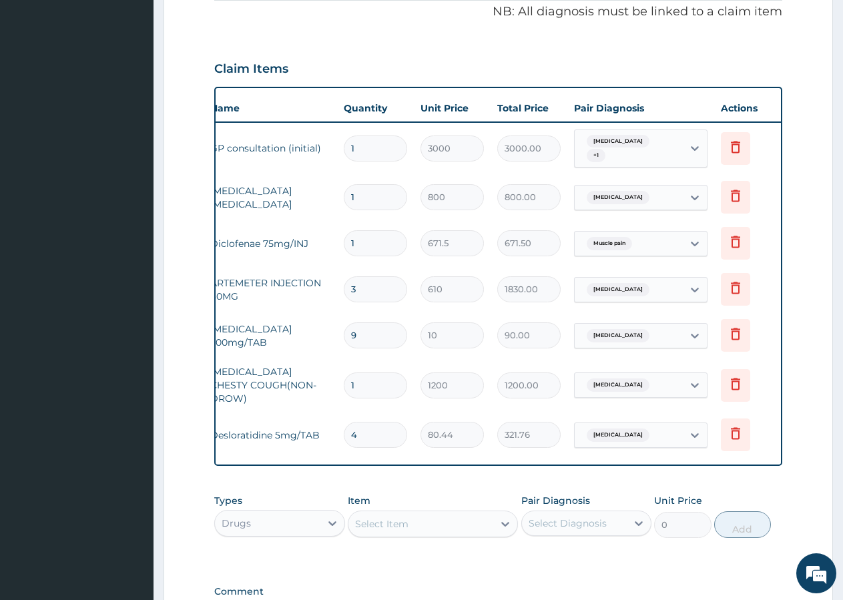
type input "18.9"
type input "75.60"
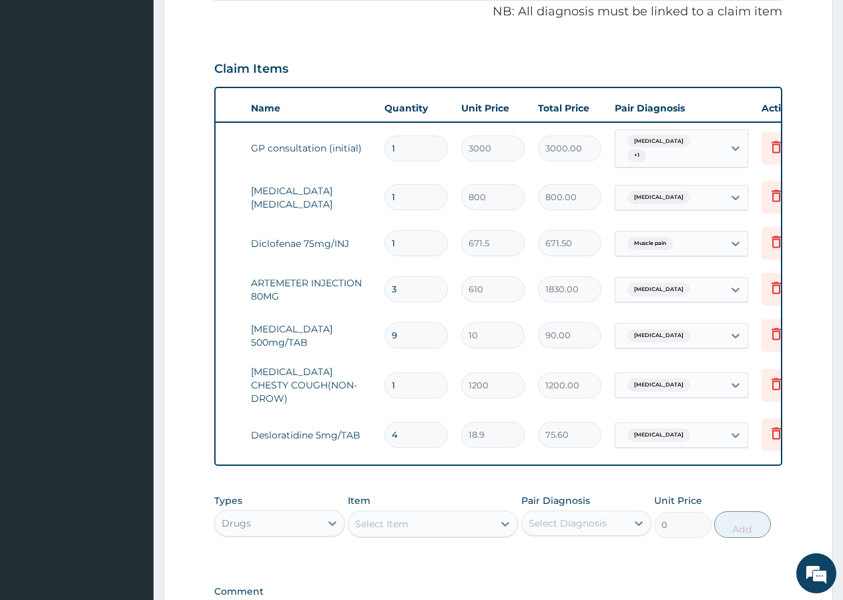
drag, startPoint x: 222, startPoint y: 464, endPoint x: 213, endPoint y: 455, distance: 12.8
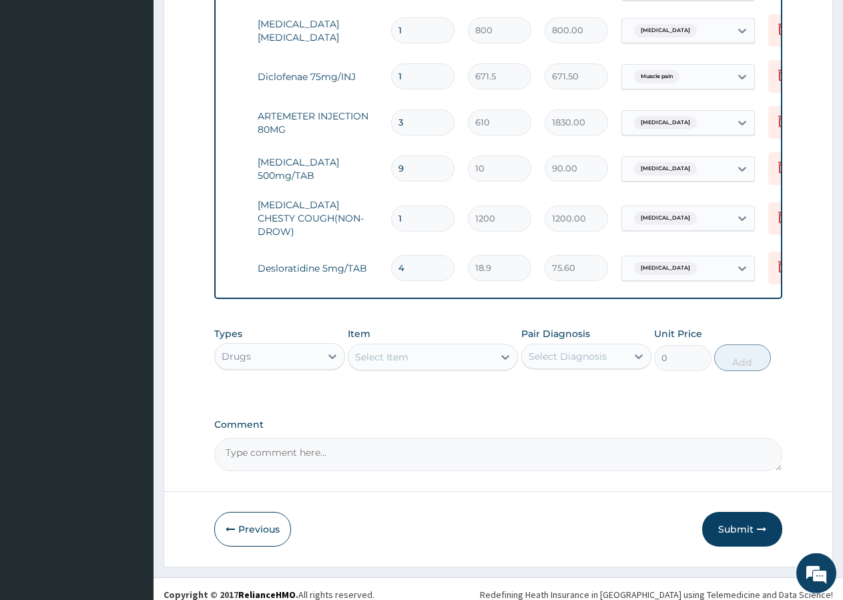
scroll to position [592, 0]
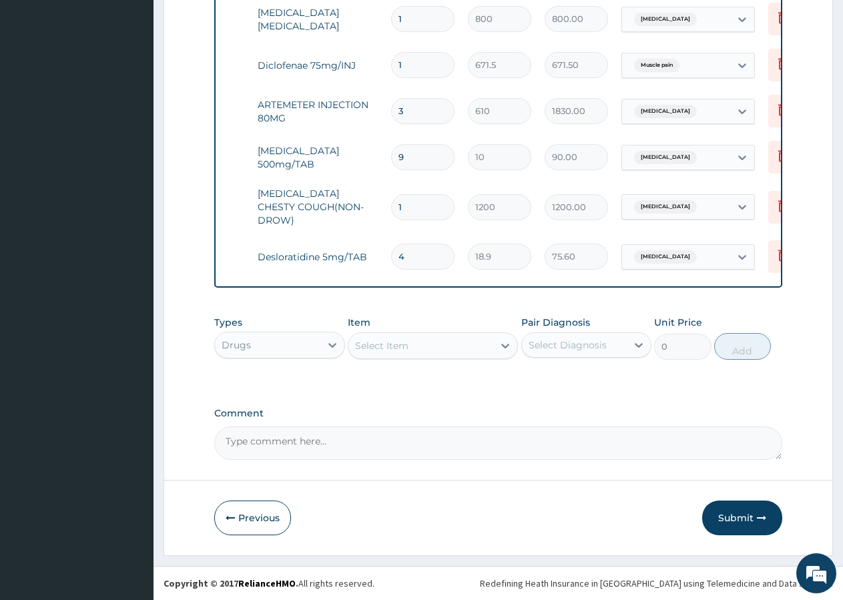
click at [413, 319] on div "Item Select Item" at bounding box center [433, 338] width 170 height 44
click at [390, 344] on div "Select Item" at bounding box center [381, 345] width 53 height 13
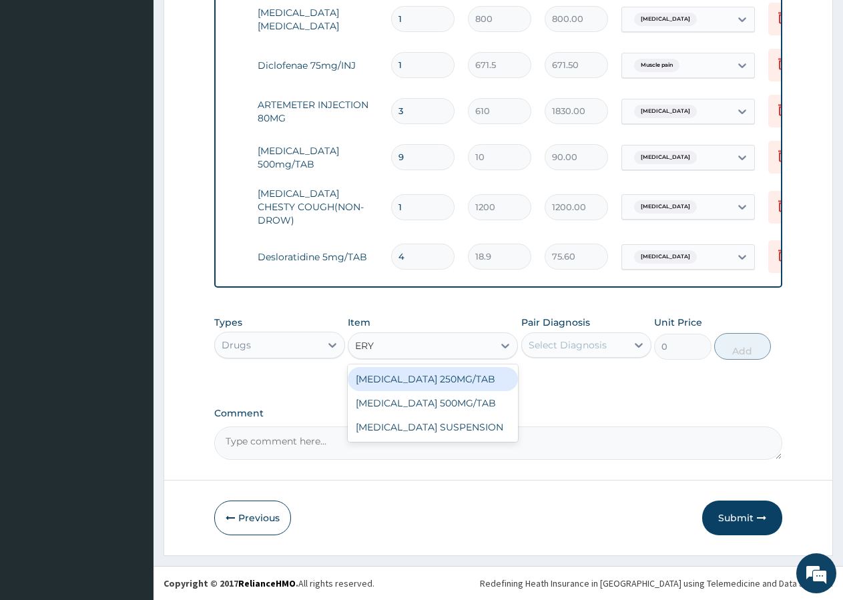
type input "ERYT"
click at [440, 383] on div "[MEDICAL_DATA] 250MG/TAB" at bounding box center [433, 379] width 170 height 24
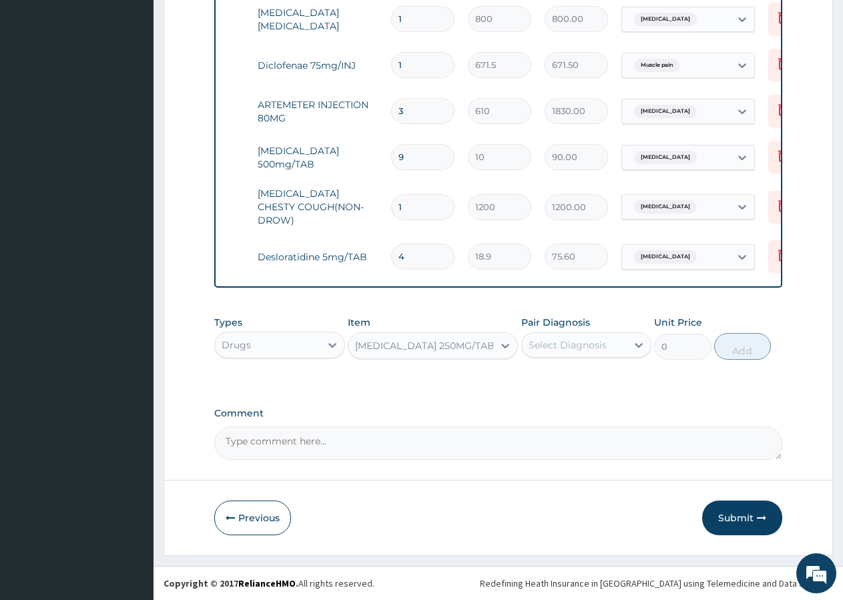
type input "98.9"
click at [575, 338] on div "Select Diagnosis" at bounding box center [574, 344] width 105 height 21
click at [562, 384] on label "[MEDICAL_DATA]" at bounding box center [584, 377] width 83 height 13
checkbox input "true"
click at [733, 336] on button "Add" at bounding box center [742, 346] width 57 height 27
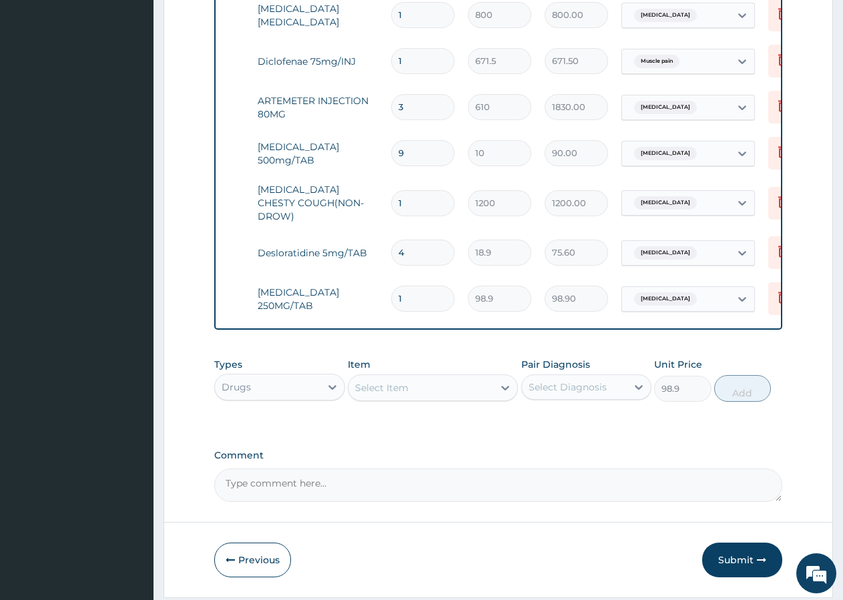
type input "0"
click at [444, 291] on input "1" at bounding box center [422, 299] width 63 height 26
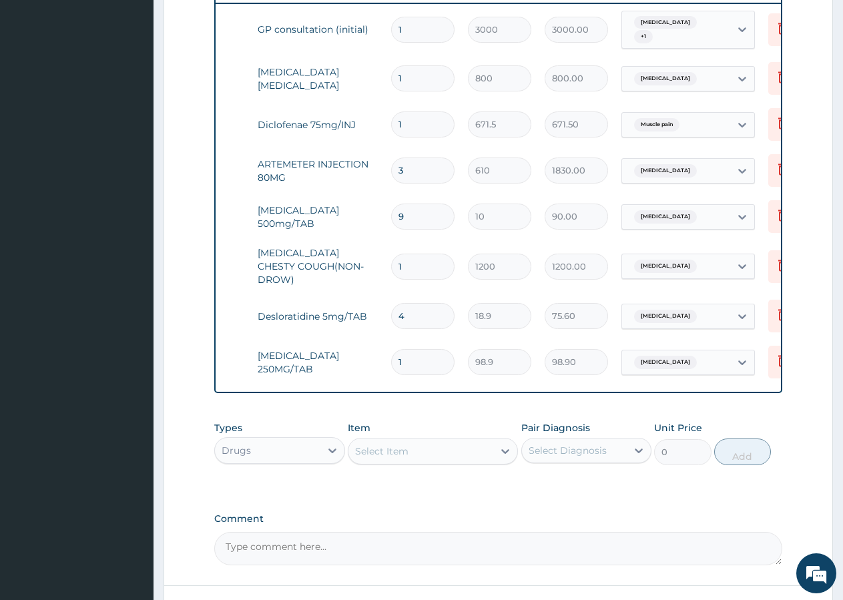
scroll to position [456, 0]
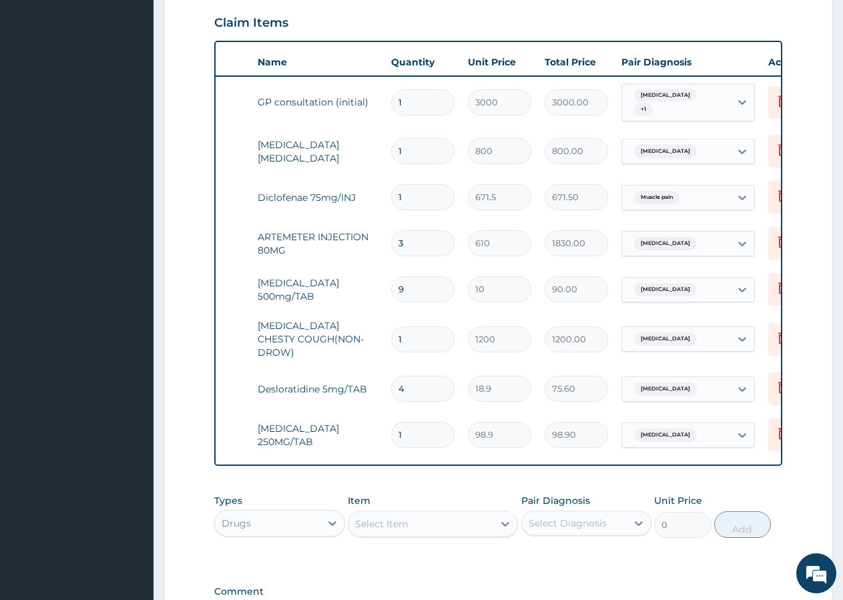
click at [412, 436] on input "1" at bounding box center [422, 435] width 63 height 26
type input "4"
type input "395.60"
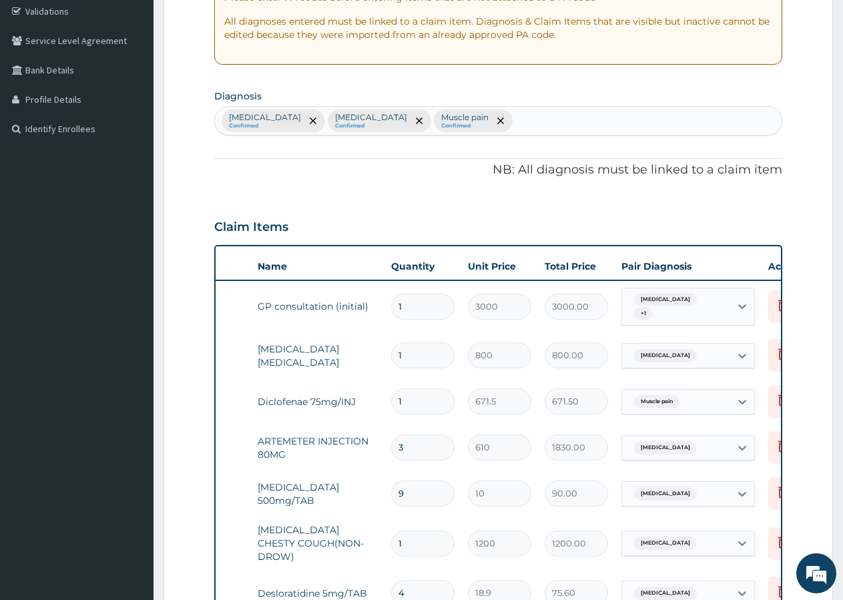
scroll to position [524, 0]
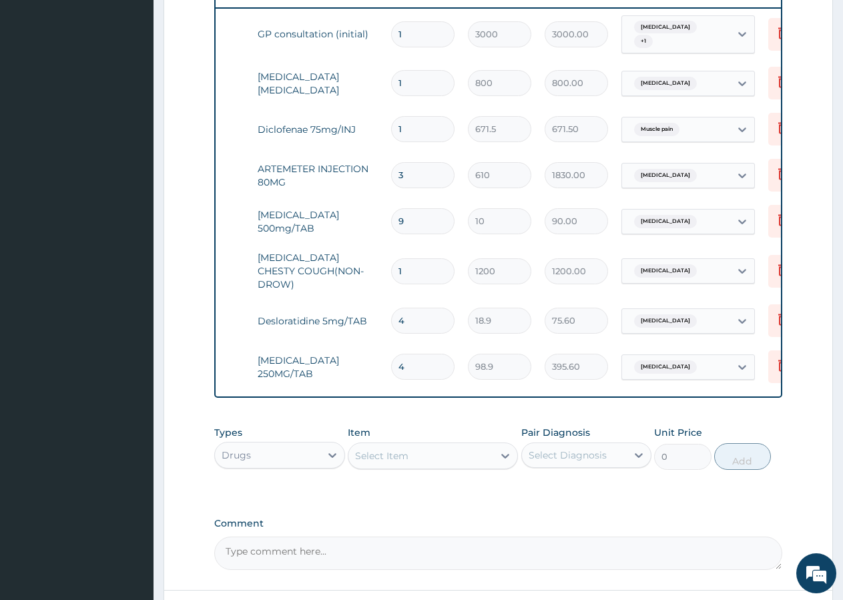
click at [408, 367] on input "4" at bounding box center [422, 367] width 63 height 26
type input "7"
type input "692.30"
type input "9"
type input "890.10"
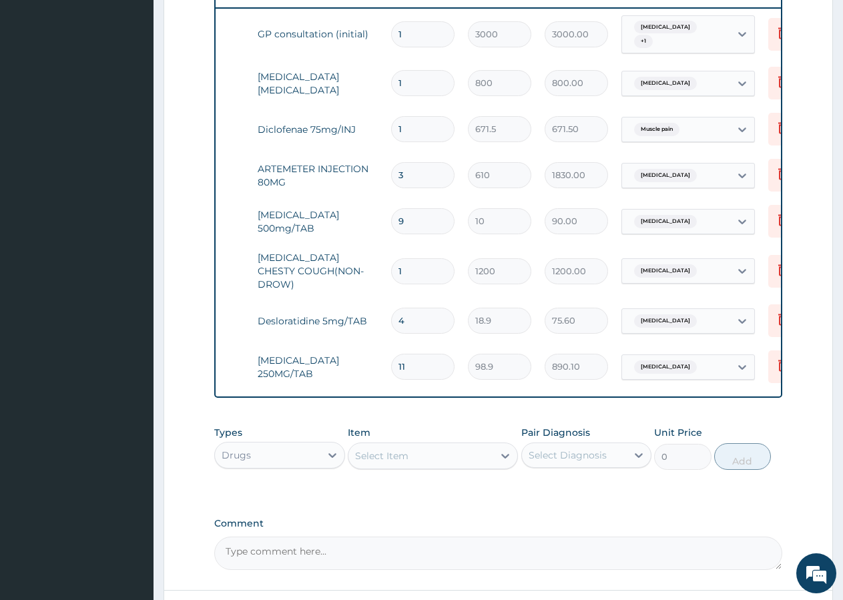
type input "12"
type input "1186.80"
type input "11"
type input "1087.90"
type input "10"
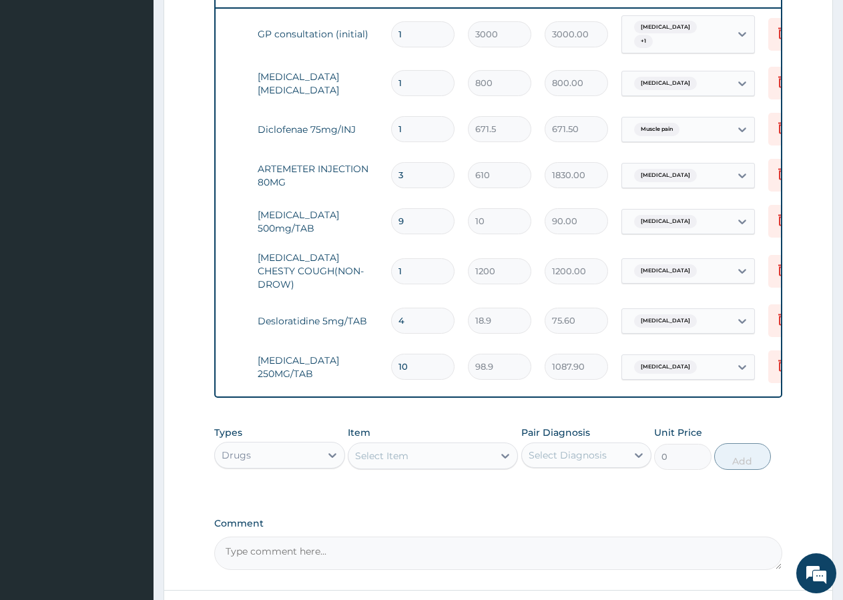
type input "989.00"
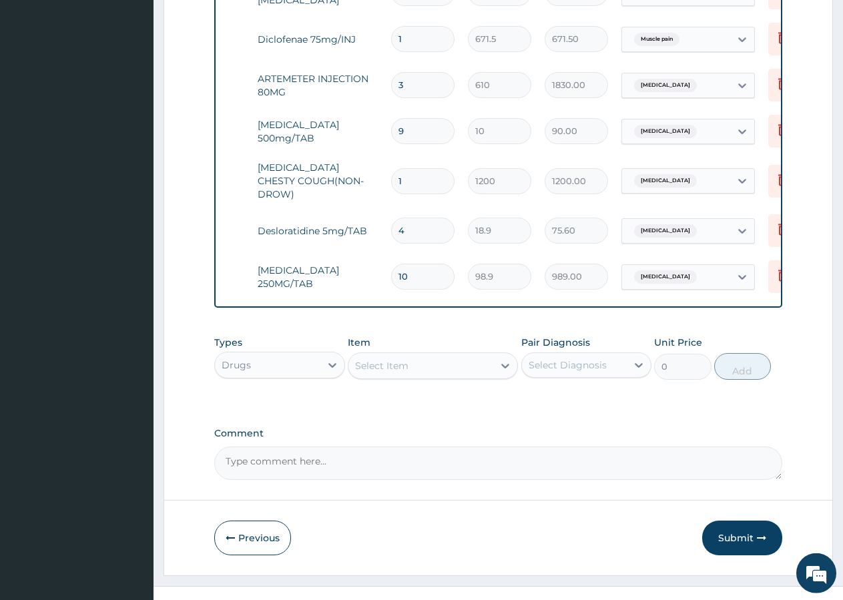
scroll to position [638, 0]
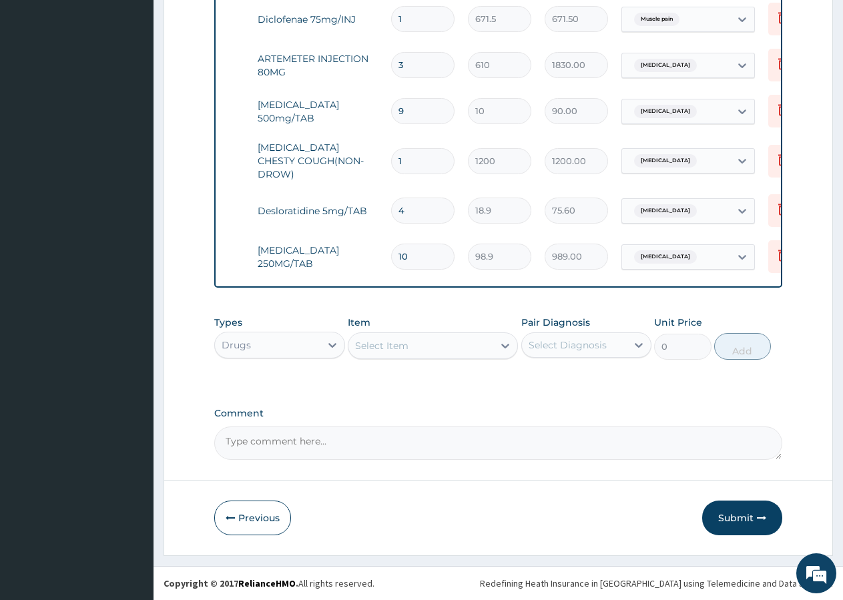
click at [350, 341] on div "Select Item" at bounding box center [420, 345] width 145 height 21
drag, startPoint x: 724, startPoint y: 505, endPoint x: 715, endPoint y: 487, distance: 20.0
click at [722, 505] on button "Submit" at bounding box center [742, 518] width 80 height 35
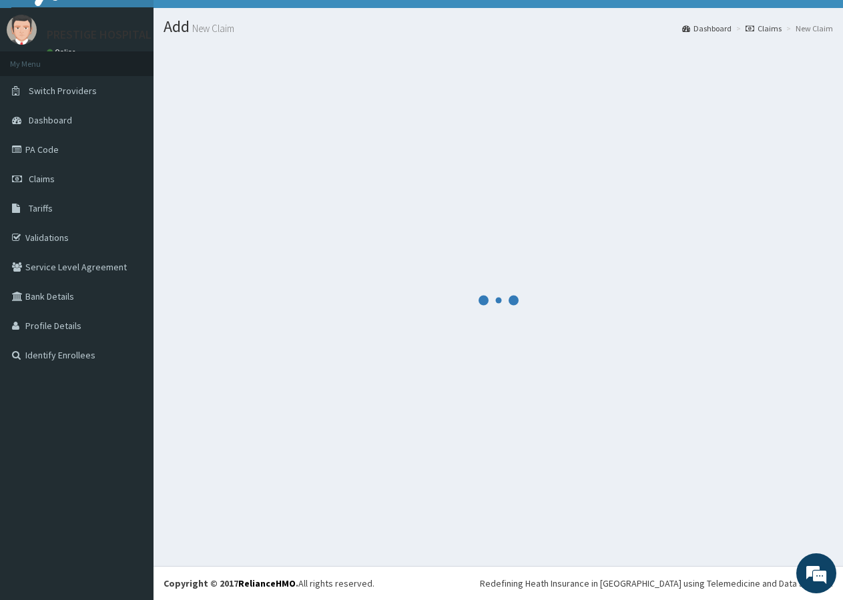
scroll to position [25, 0]
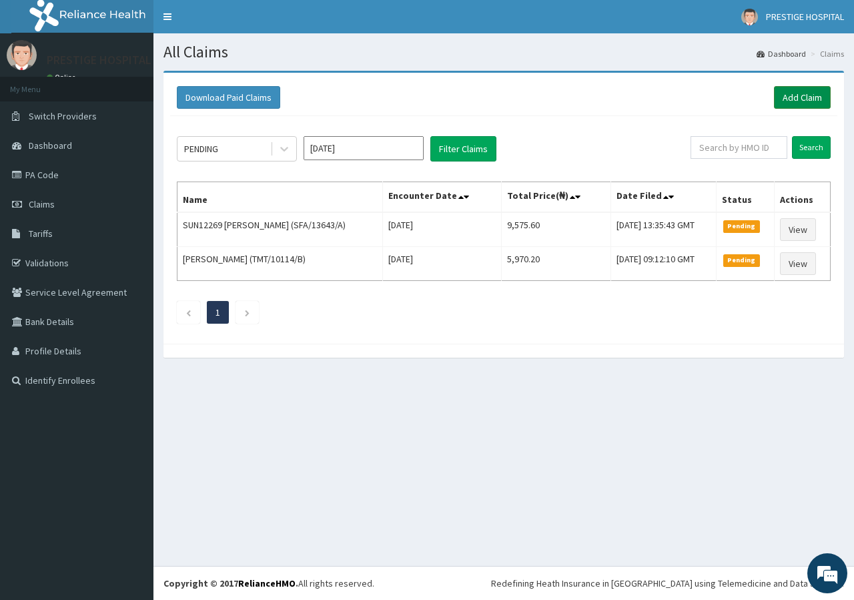
click at [813, 104] on link "Add Claim" at bounding box center [802, 97] width 57 height 23
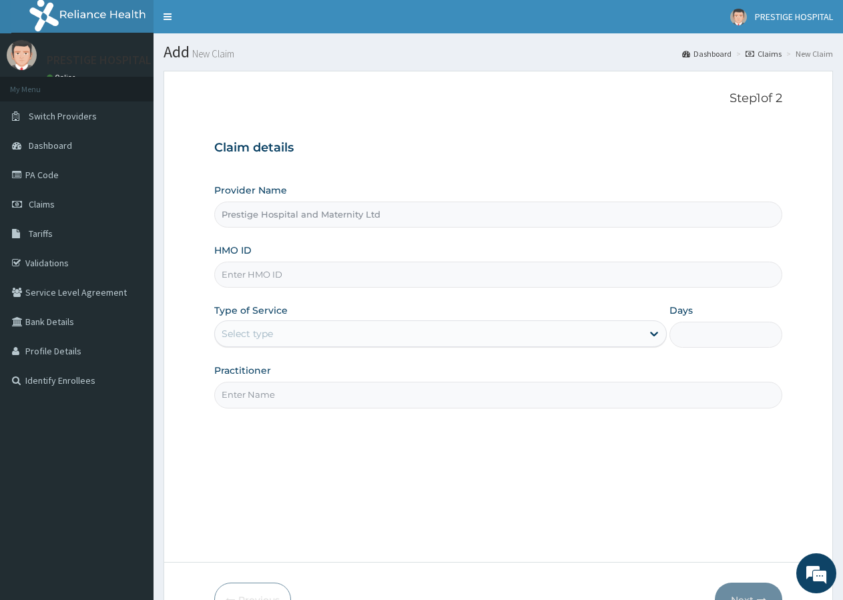
type input "Prestige Hospital and Maternity Ltd"
click at [271, 268] on input "HMO ID" at bounding box center [498, 275] width 568 height 26
type input "STZ/10087/H"
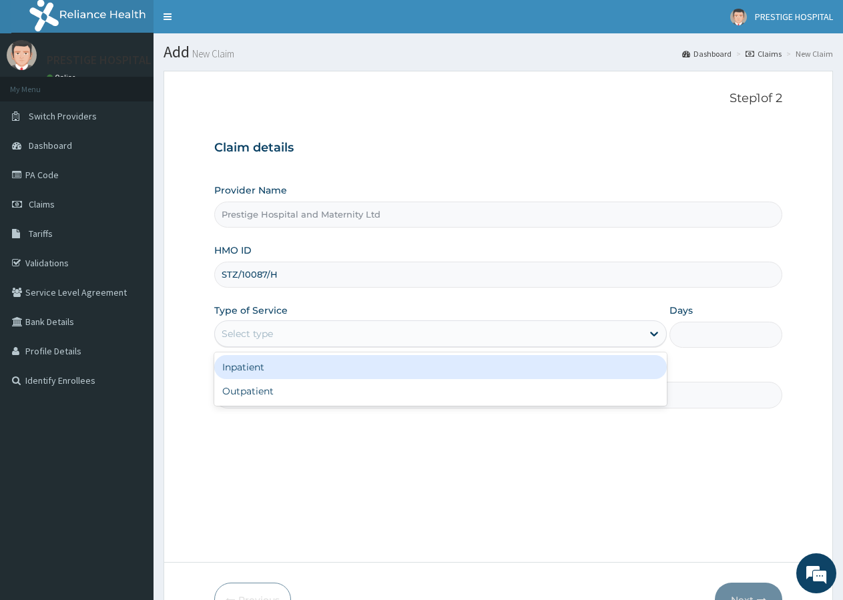
click at [257, 334] on div "Select type" at bounding box center [247, 333] width 51 height 13
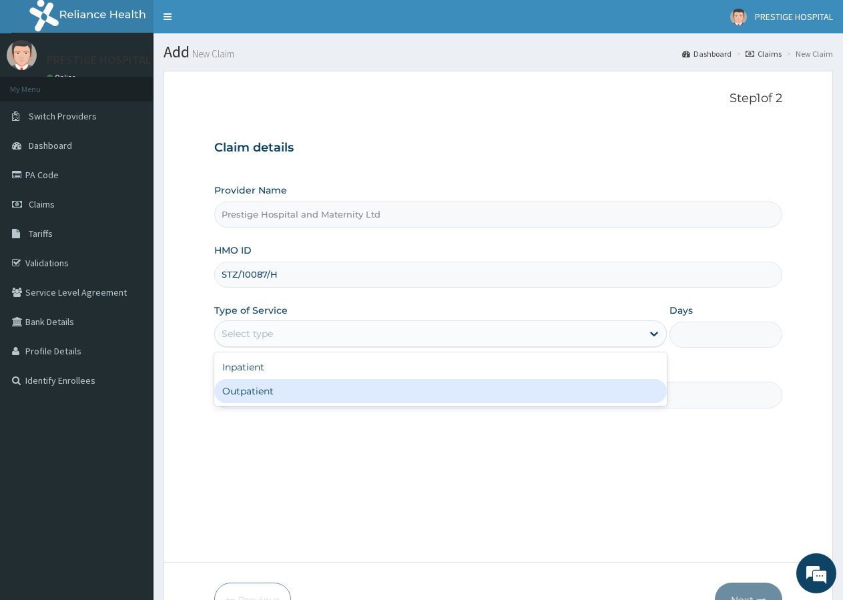
click at [256, 388] on div "Outpatient" at bounding box center [440, 391] width 452 height 24
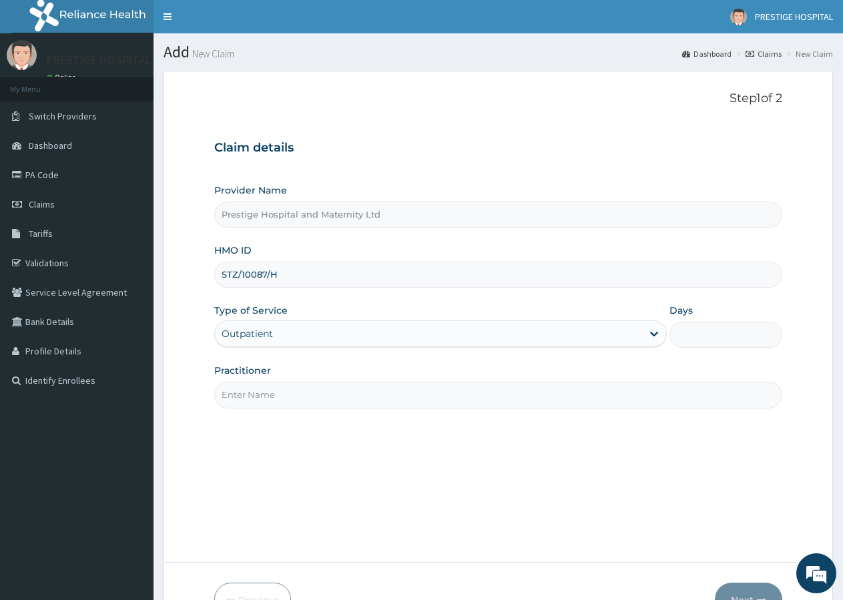
type input "1"
click at [252, 392] on input "Practitioner" at bounding box center [498, 395] width 568 height 26
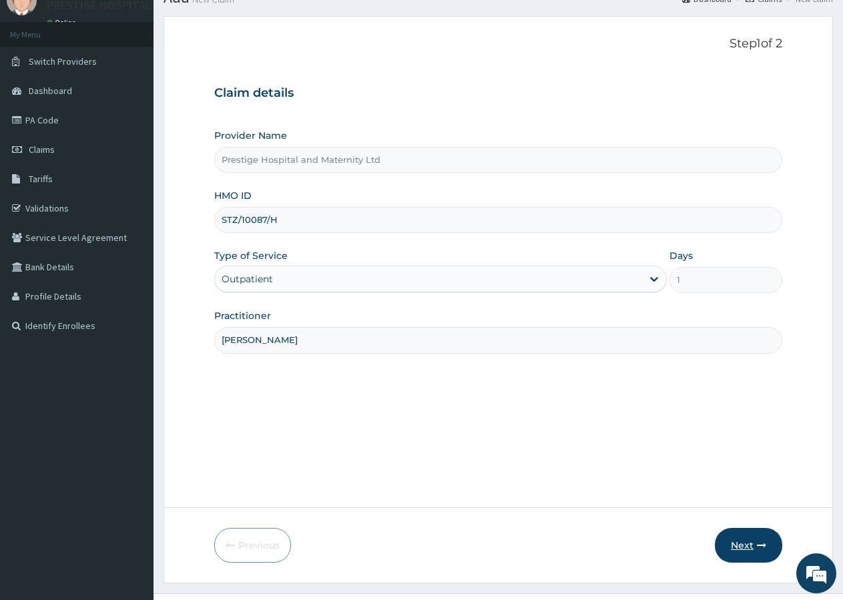
scroll to position [82, 0]
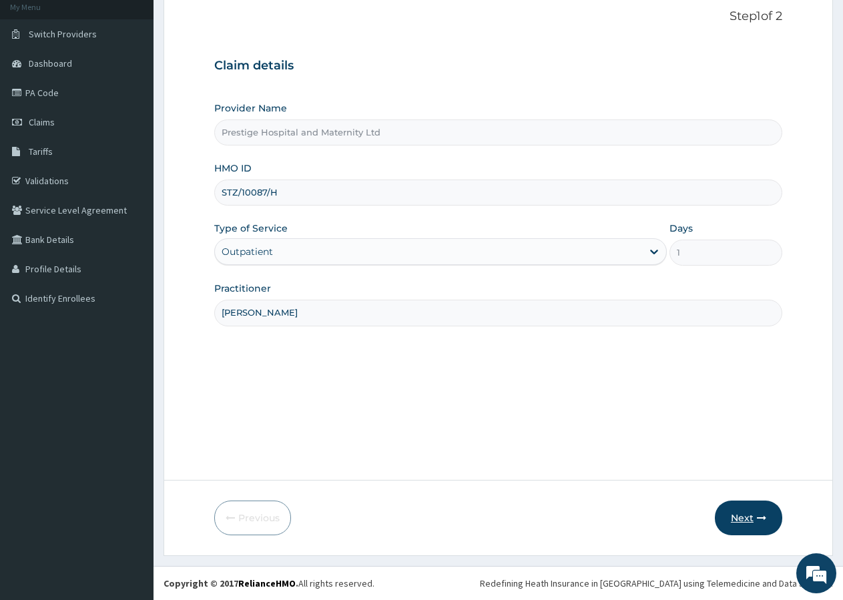
type input "[PERSON_NAME]"
click at [750, 517] on button "Next" at bounding box center [748, 518] width 67 height 35
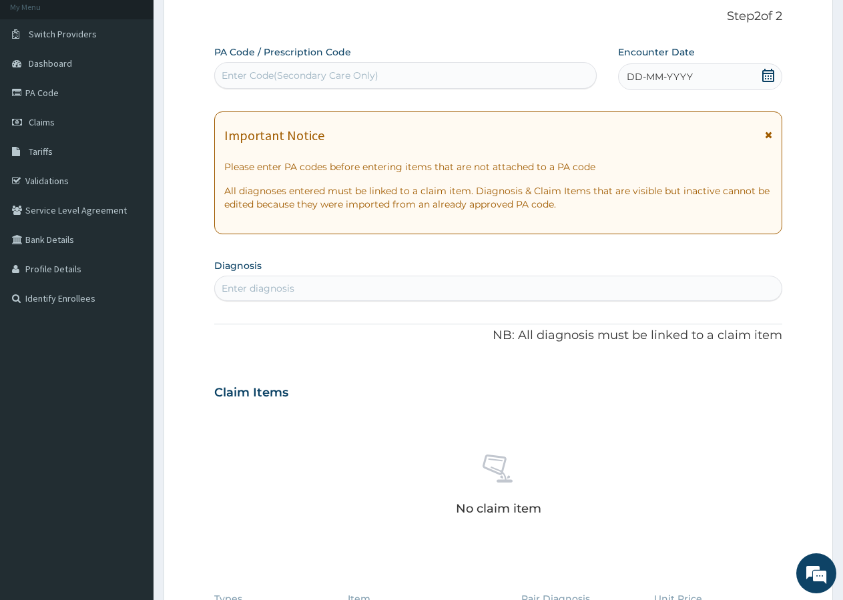
click at [771, 78] on icon at bounding box center [768, 75] width 12 height 13
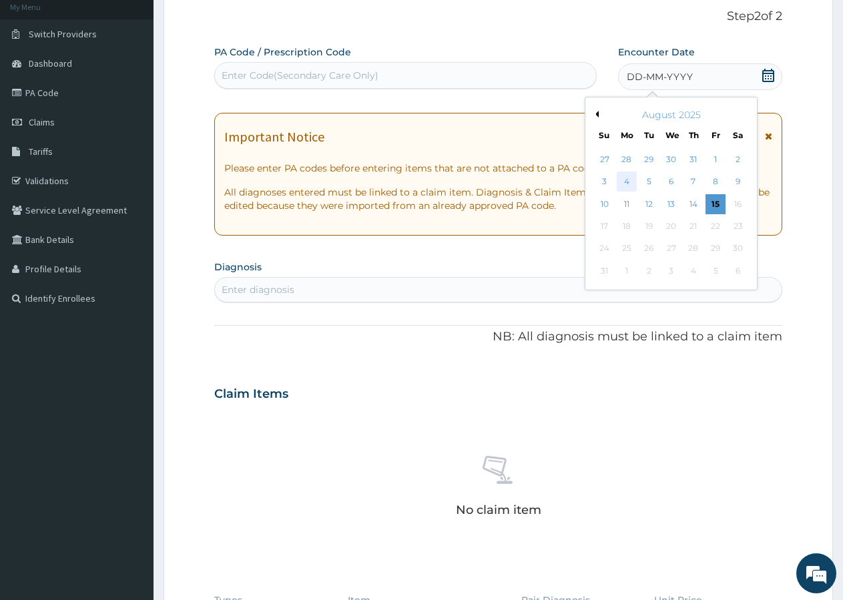
click at [629, 181] on div "4" at bounding box center [627, 182] width 20 height 20
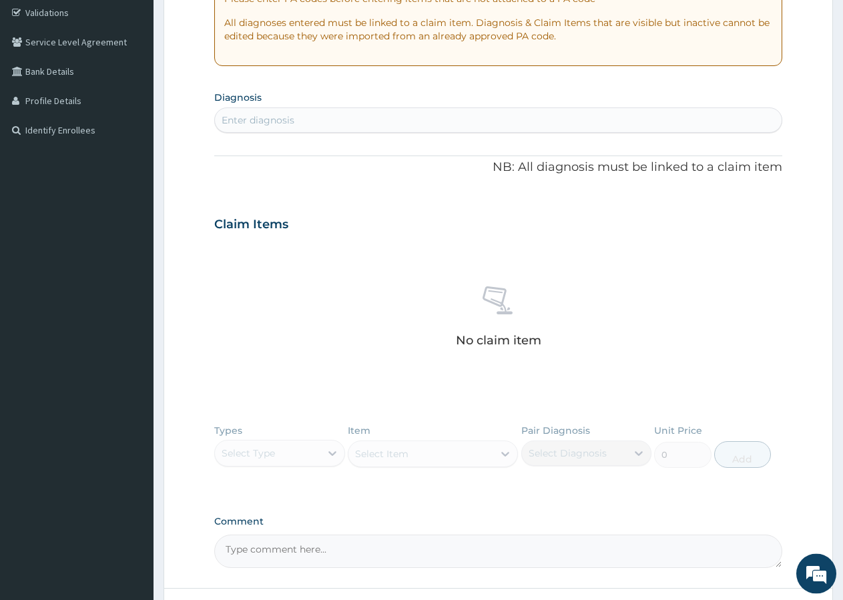
scroll to position [222, 0]
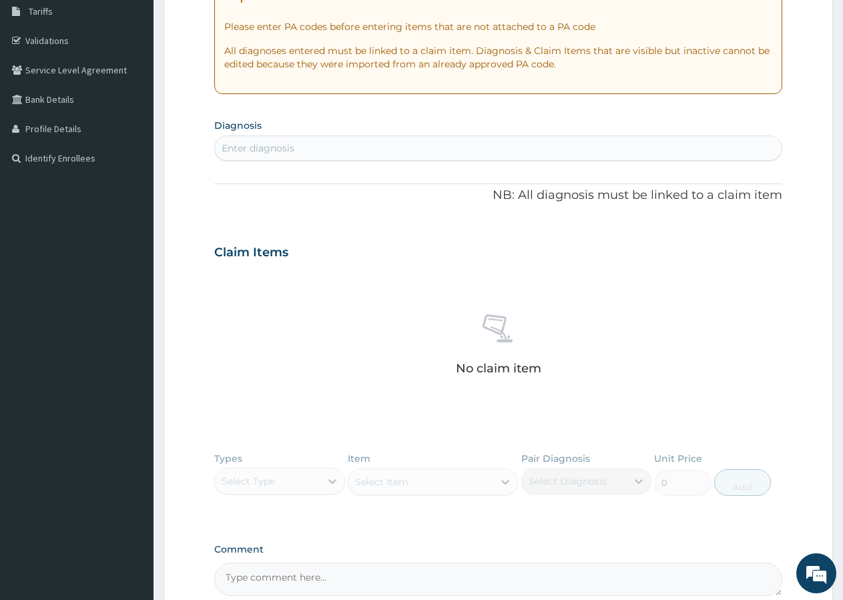
click at [300, 155] on div "Enter diagnosis" at bounding box center [498, 147] width 567 height 21
type input "[MEDICAL_DATA]"
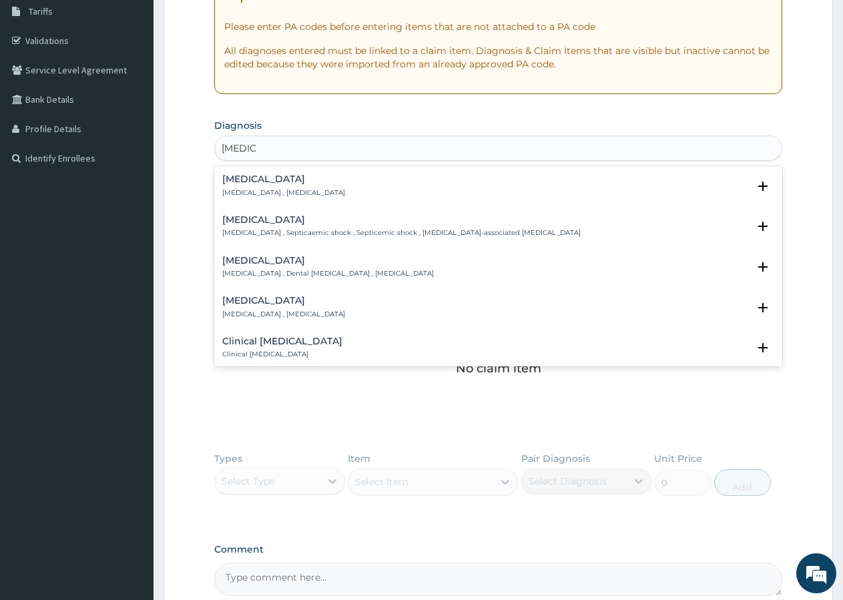
click at [245, 183] on h4 "[MEDICAL_DATA]" at bounding box center [283, 179] width 123 height 10
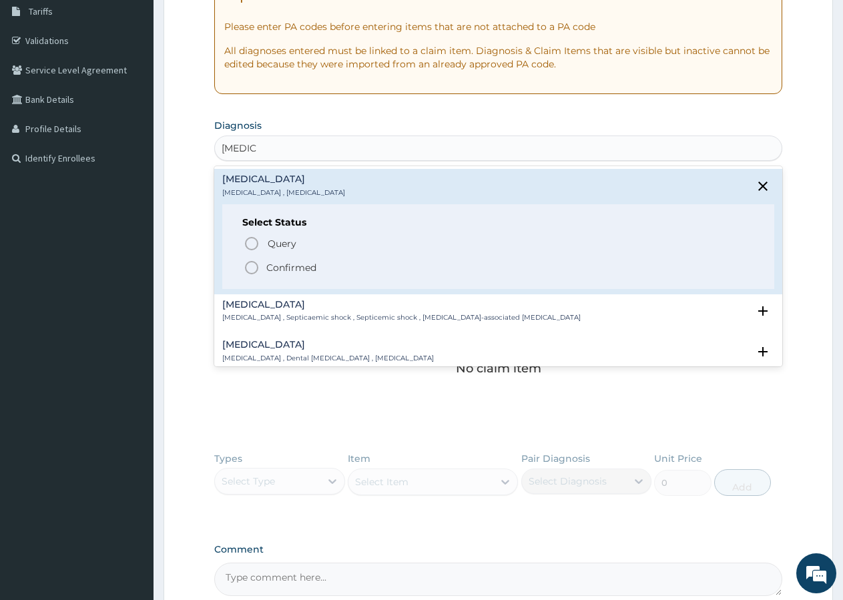
click at [247, 270] on circle "status option filled" at bounding box center [252, 268] width 12 height 12
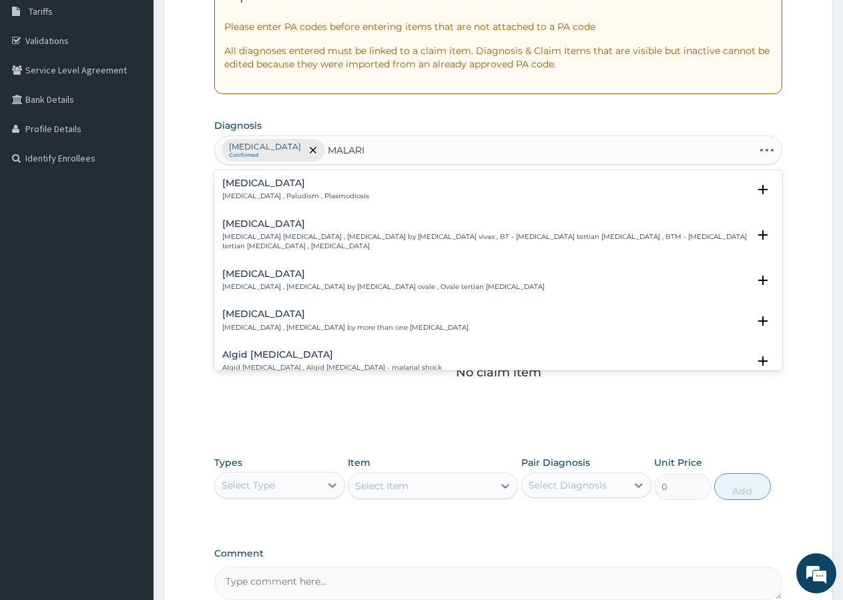
type input "[MEDICAL_DATA]"
click at [288, 193] on p "[MEDICAL_DATA] , Paludism , Plasmodiosis" at bounding box center [295, 196] width 147 height 9
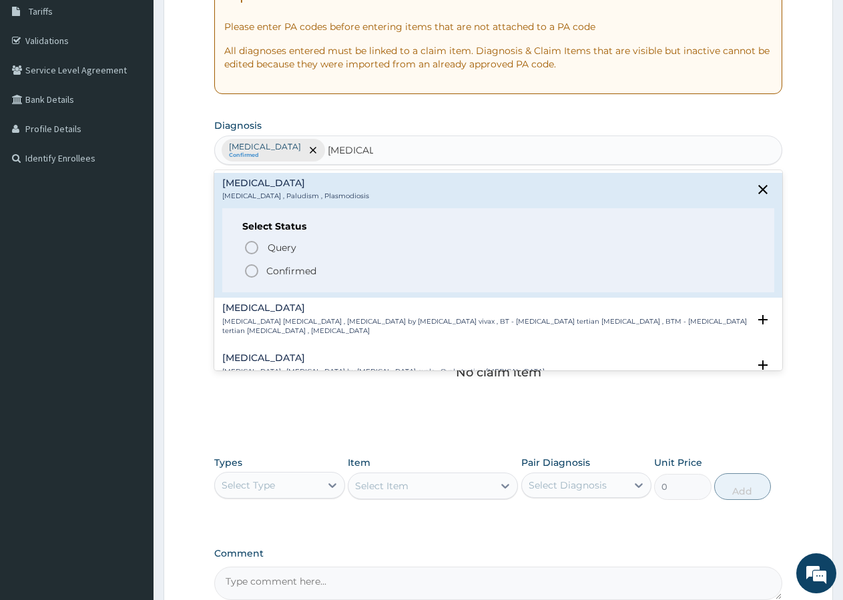
click at [271, 270] on p "Confirmed" at bounding box center [291, 270] width 50 height 13
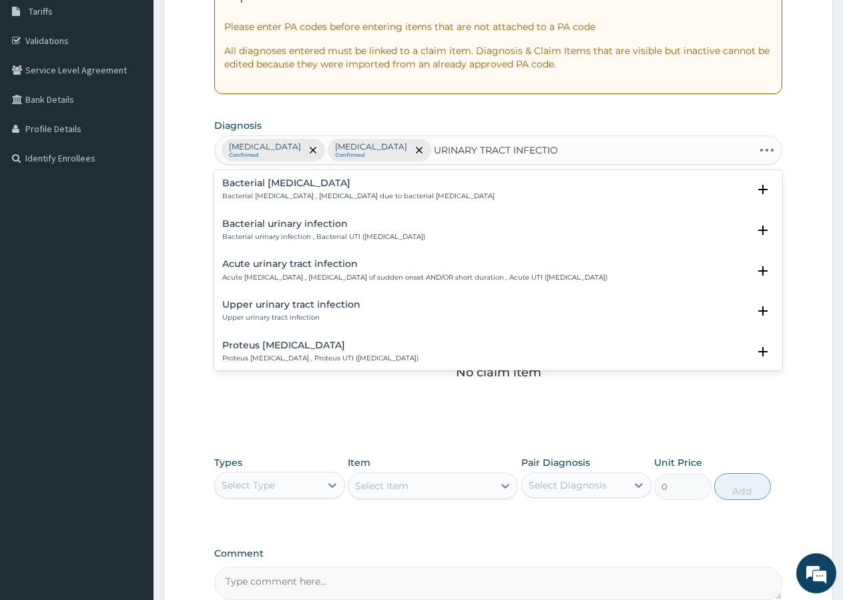
type input "[MEDICAL_DATA]"
click at [308, 262] on h4 "Acute urinary tract infection" at bounding box center [414, 264] width 385 height 10
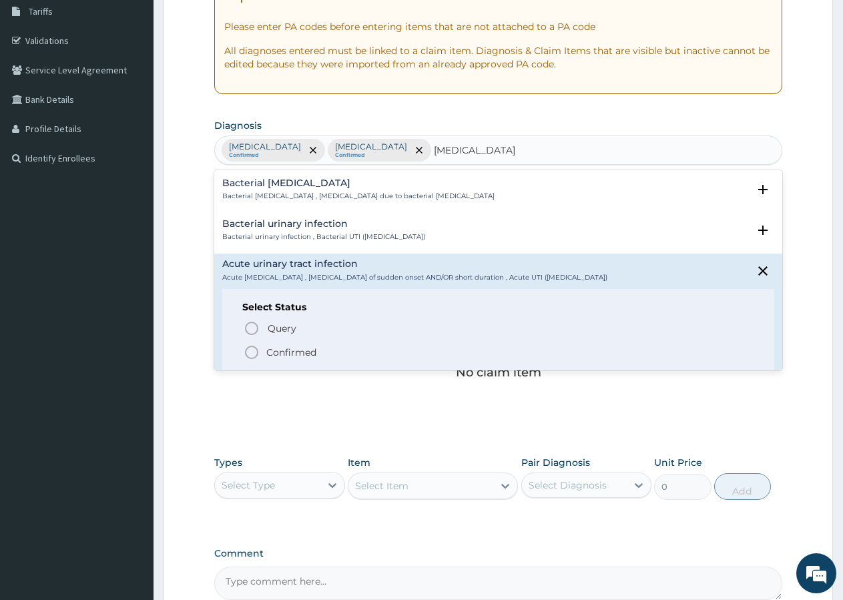
click at [264, 350] on span "Confirmed" at bounding box center [499, 352] width 511 height 16
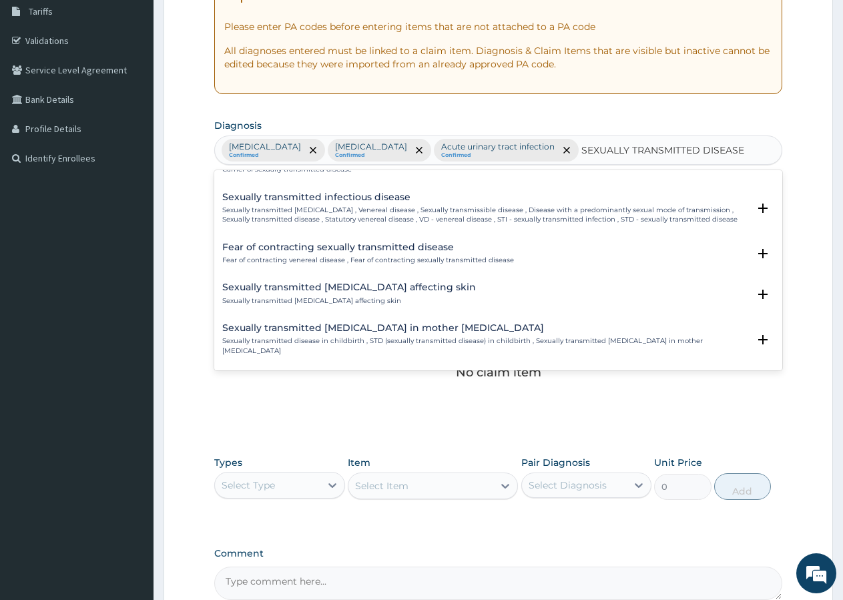
scroll to position [0, 0]
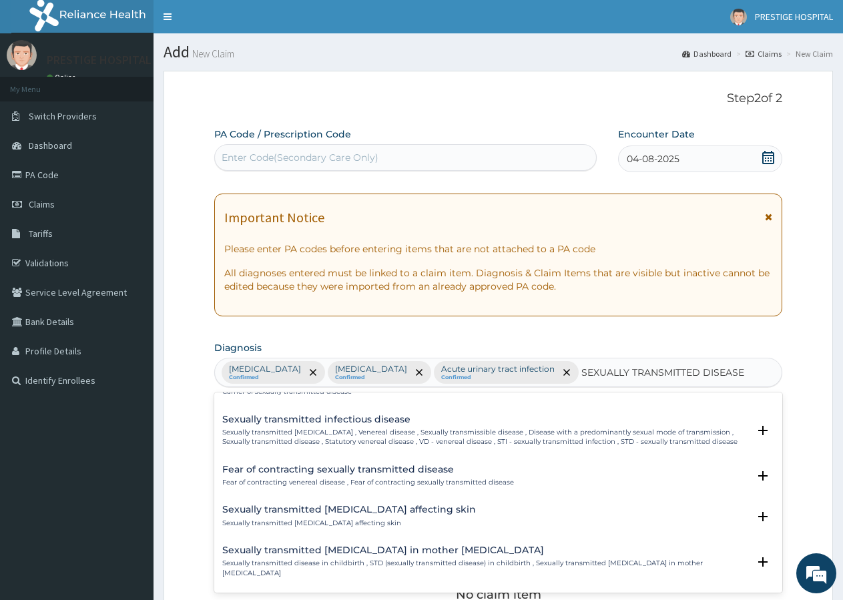
type input "SEXUALLY TRANSMITTED DISEASE"
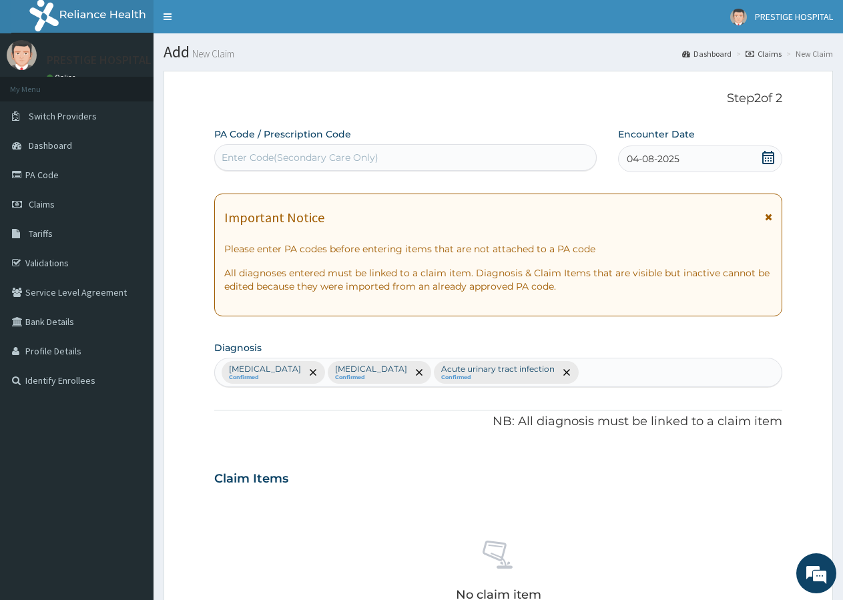
click at [349, 147] on div "Enter Code(Secondary Care Only)" at bounding box center [405, 157] width 381 height 21
type input "PA/B25517"
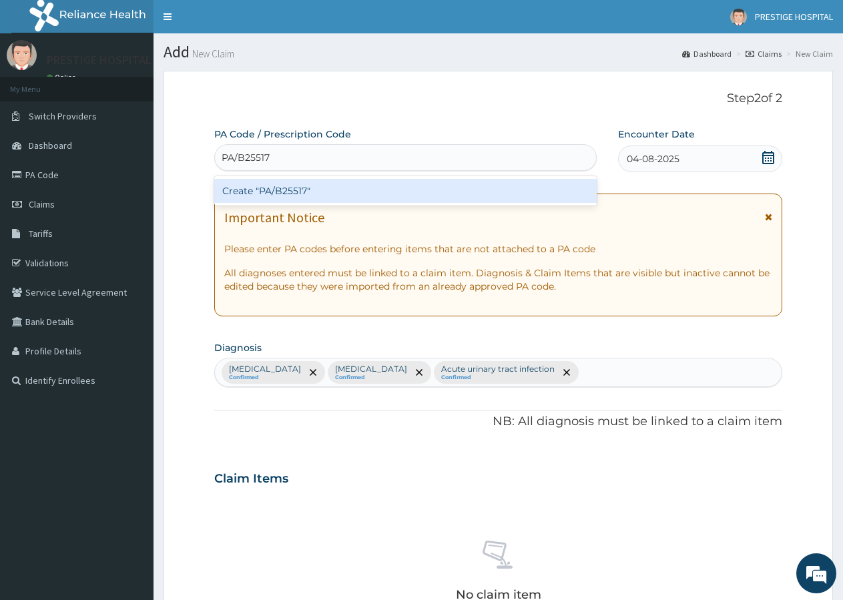
click at [310, 193] on div "Create "PA/B25517"" at bounding box center [405, 191] width 382 height 24
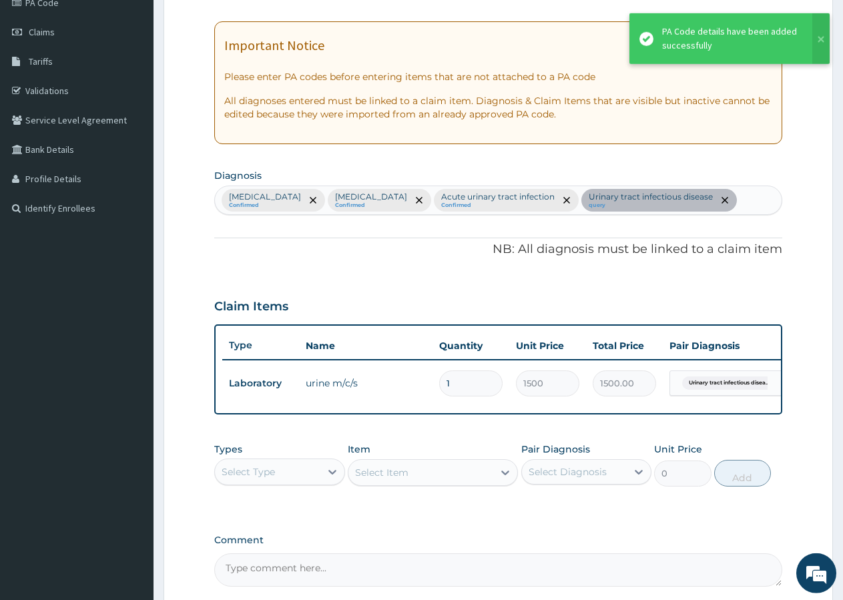
scroll to position [272, 0]
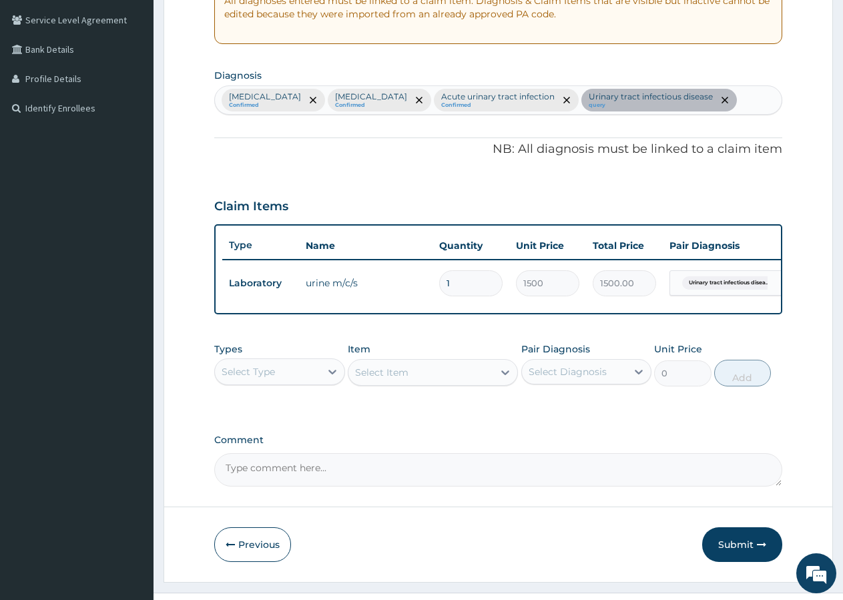
drag, startPoint x: 697, startPoint y: 99, endPoint x: 694, endPoint y: 109, distance: 10.6
click at [694, 109] on div "[MEDICAL_DATA] Confirmed [MEDICAL_DATA] Confirmed Acute [MEDICAL_DATA] Confirme…" at bounding box center [498, 100] width 567 height 28
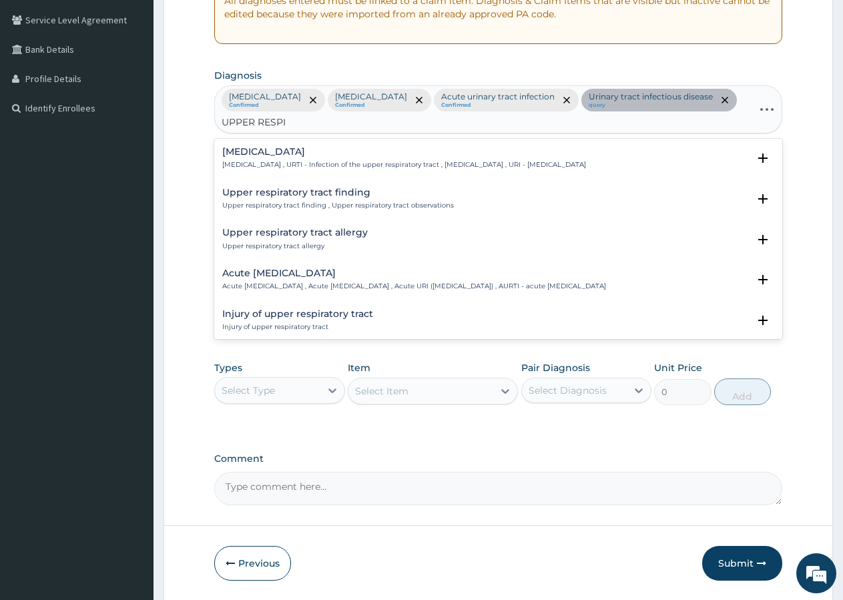
type input "UPPER RESPIR"
click at [323, 147] on div "[MEDICAL_DATA] [MEDICAL_DATA] , URTI - Infection of the upper respiratory tract…" at bounding box center [404, 158] width 364 height 23
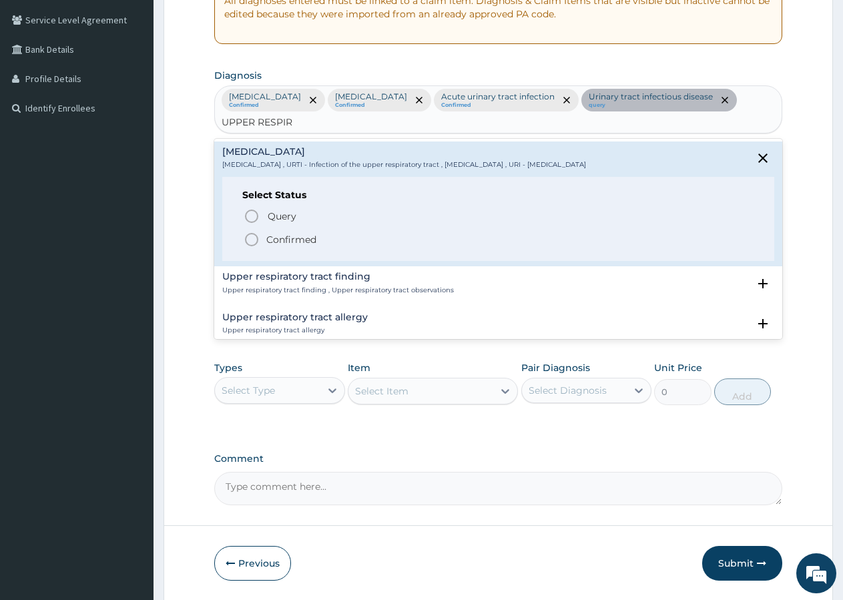
click at [252, 234] on circle "status option filled" at bounding box center [252, 240] width 12 height 12
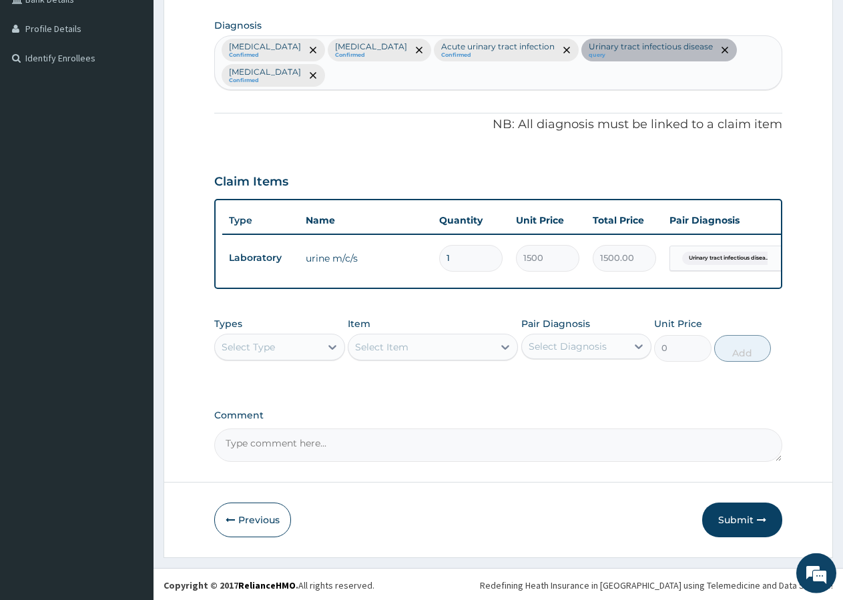
scroll to position [336, 0]
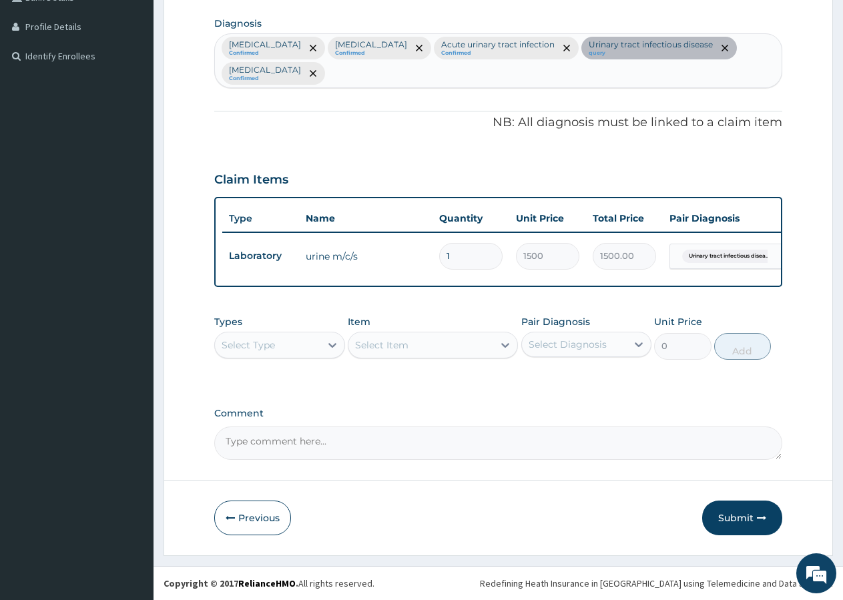
click at [254, 339] on div "Select Type" at bounding box center [267, 344] width 105 height 21
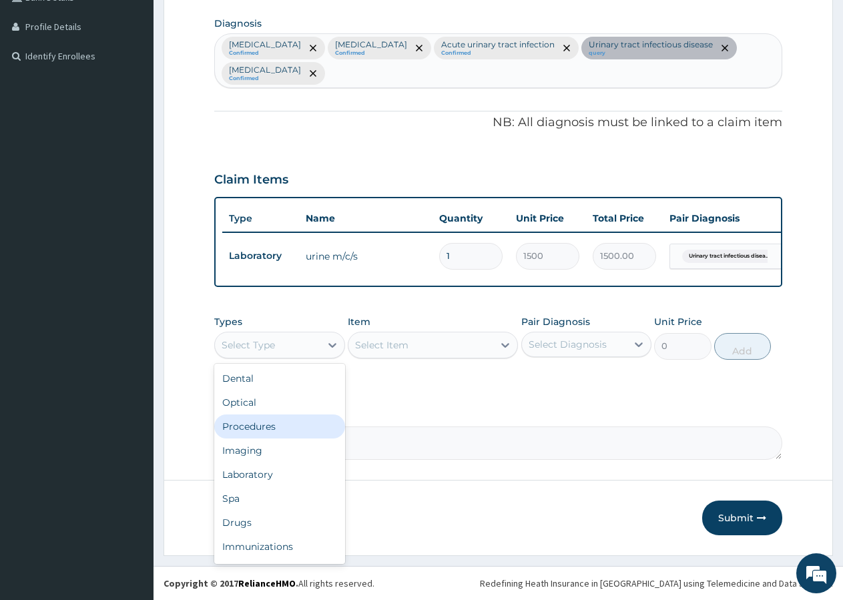
click at [236, 430] on div "Procedures" at bounding box center [279, 426] width 131 height 24
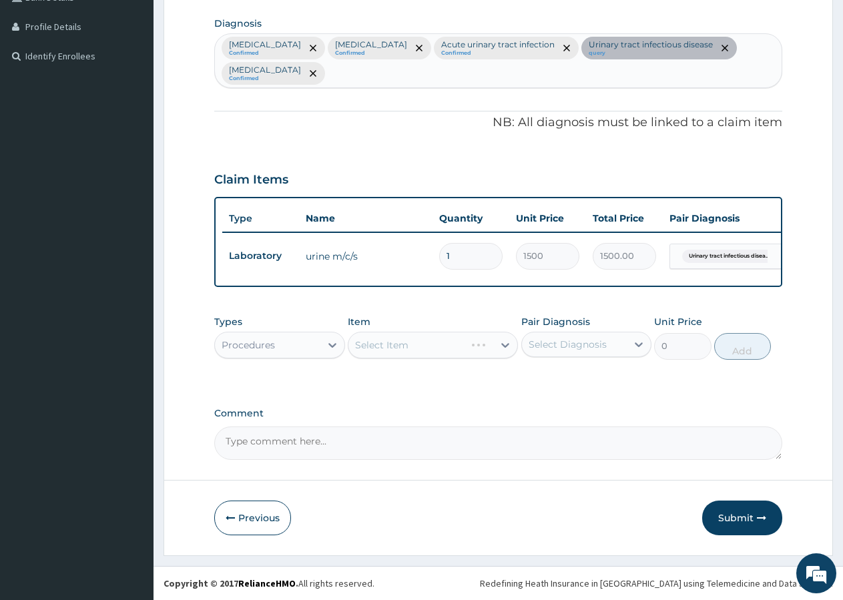
click at [398, 348] on div "Select Item" at bounding box center [433, 345] width 170 height 27
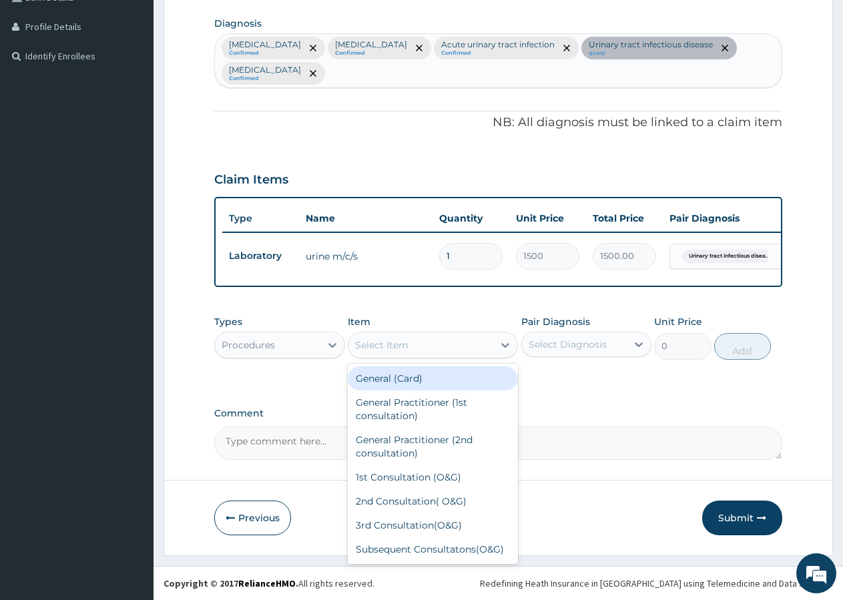
click at [458, 338] on div "Select Item" at bounding box center [420, 344] width 145 height 21
type input "GP"
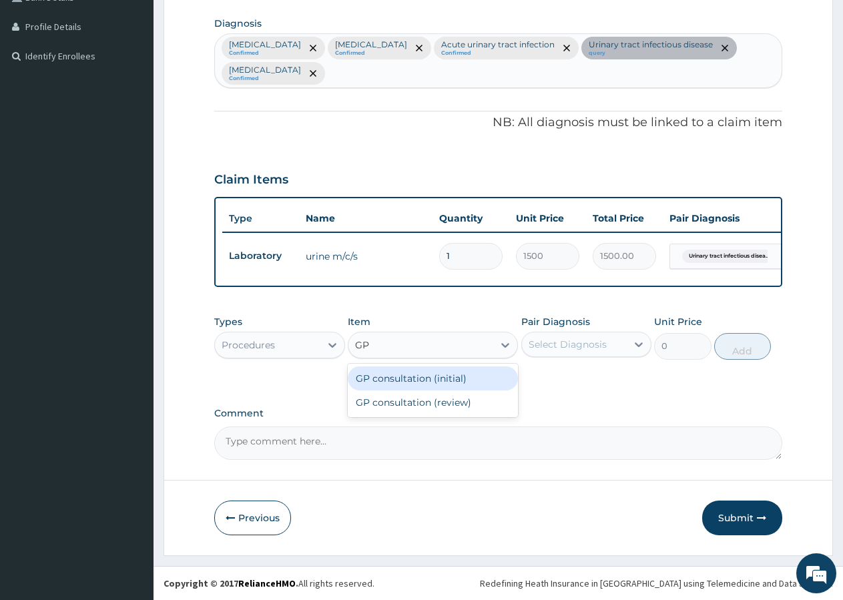
click at [419, 366] on div "GP consultation (initial) GP consultation (review)" at bounding box center [433, 390] width 170 height 53
click at [412, 375] on div "GP consultation (initial)" at bounding box center [433, 378] width 170 height 24
type input "3000"
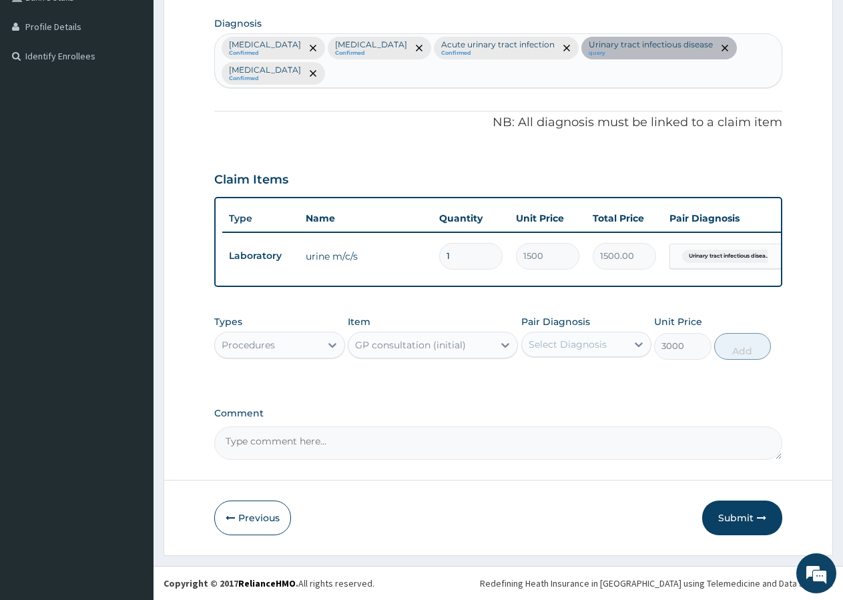
click at [561, 350] on div "Select Diagnosis" at bounding box center [568, 344] width 78 height 13
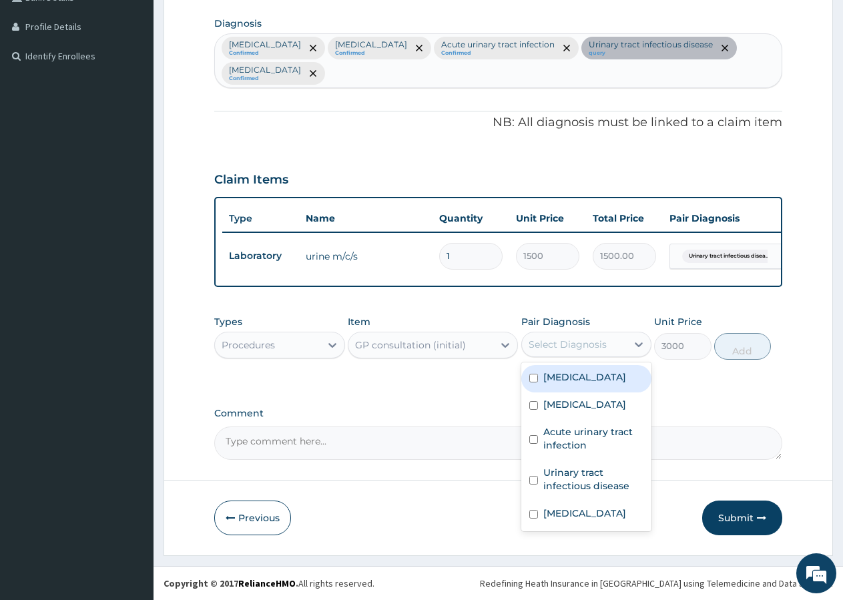
click at [559, 379] on label "[MEDICAL_DATA]" at bounding box center [584, 376] width 83 height 13
checkbox input "true"
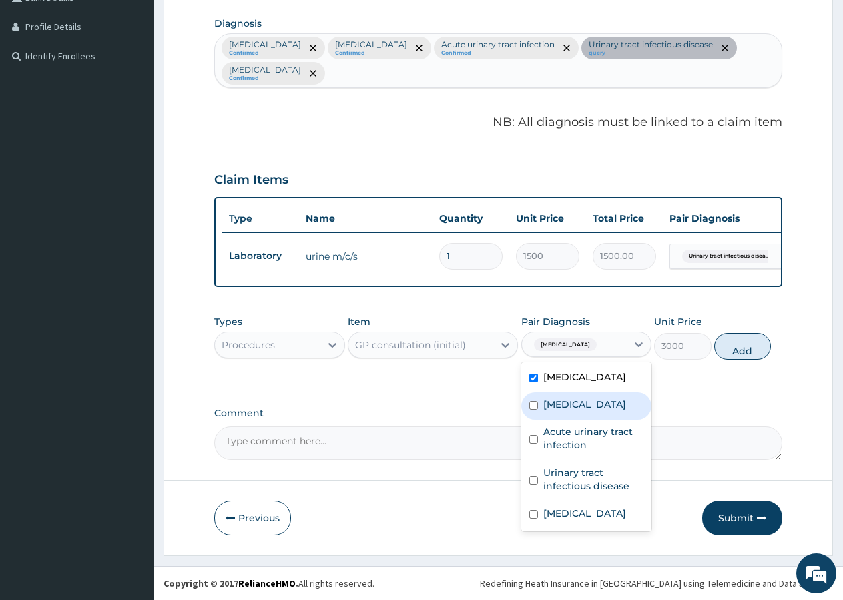
click at [555, 404] on label "[MEDICAL_DATA]" at bounding box center [584, 404] width 83 height 13
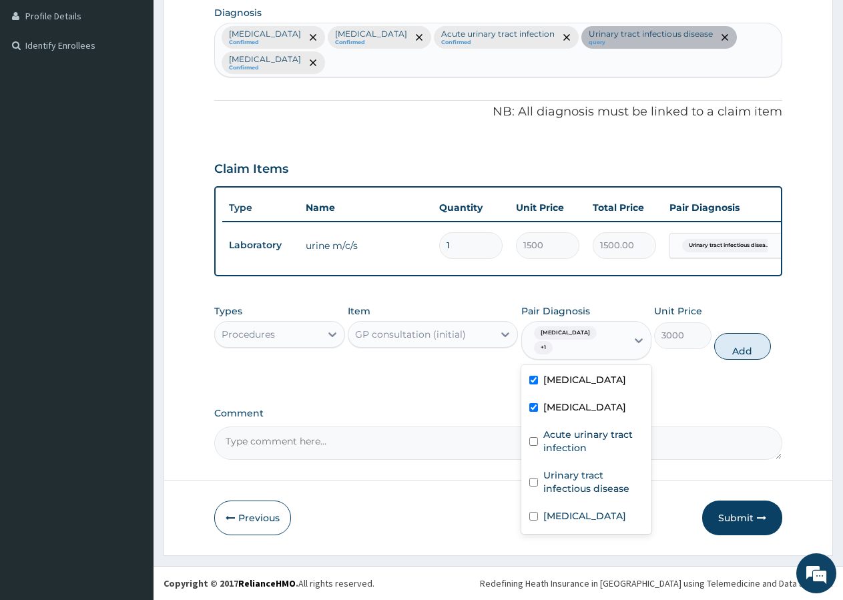
checkbox input "true"
click at [563, 432] on label "Acute urinary tract infection" at bounding box center [593, 441] width 101 height 27
checkbox input "true"
click at [559, 473] on label "Urinary tract infectious disease" at bounding box center [593, 482] width 101 height 27
checkbox input "true"
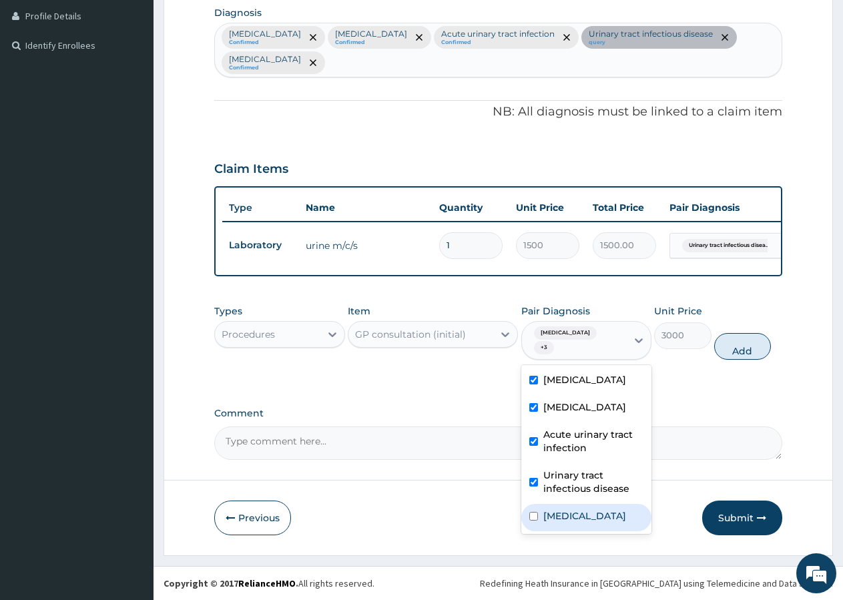
drag, startPoint x: 542, startPoint y: 519, endPoint x: 553, endPoint y: 509, distance: 15.6
click at [561, 519] on label "[MEDICAL_DATA]" at bounding box center [584, 515] width 83 height 13
checkbox input "true"
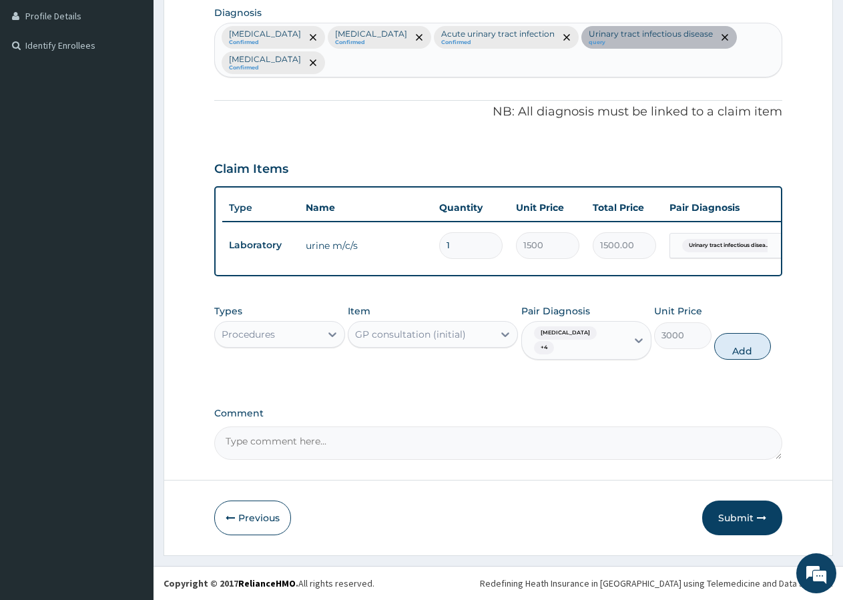
drag, startPoint x: 742, startPoint y: 351, endPoint x: 717, endPoint y: 354, distance: 25.6
click at [743, 351] on button "Add" at bounding box center [742, 346] width 57 height 27
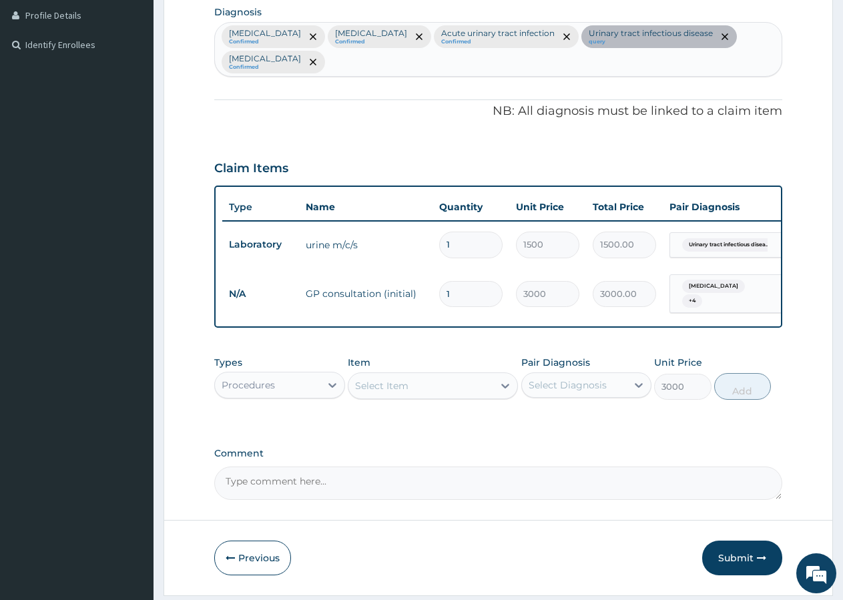
type input "0"
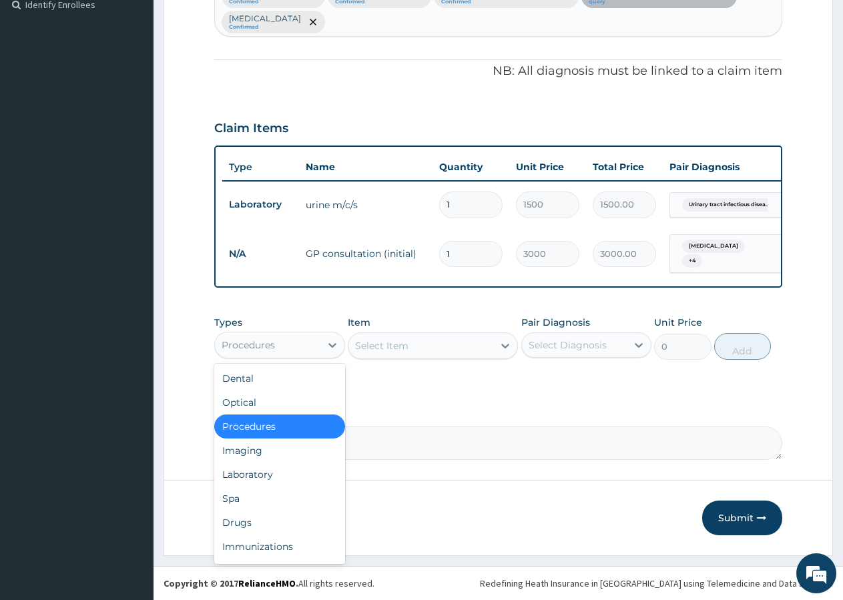
click at [278, 353] on div "Procedures" at bounding box center [267, 344] width 105 height 21
click at [233, 470] on div "Laboratory" at bounding box center [279, 474] width 131 height 24
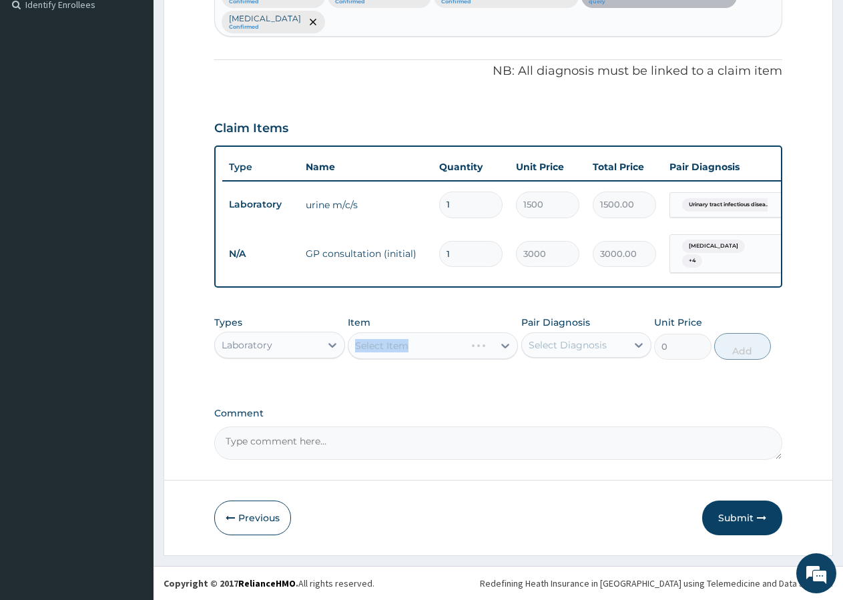
click at [400, 354] on div "Select Item" at bounding box center [433, 345] width 170 height 27
click at [404, 350] on div "Select Item" at bounding box center [433, 345] width 170 height 27
click at [446, 352] on div "Select Item" at bounding box center [420, 345] width 145 height 21
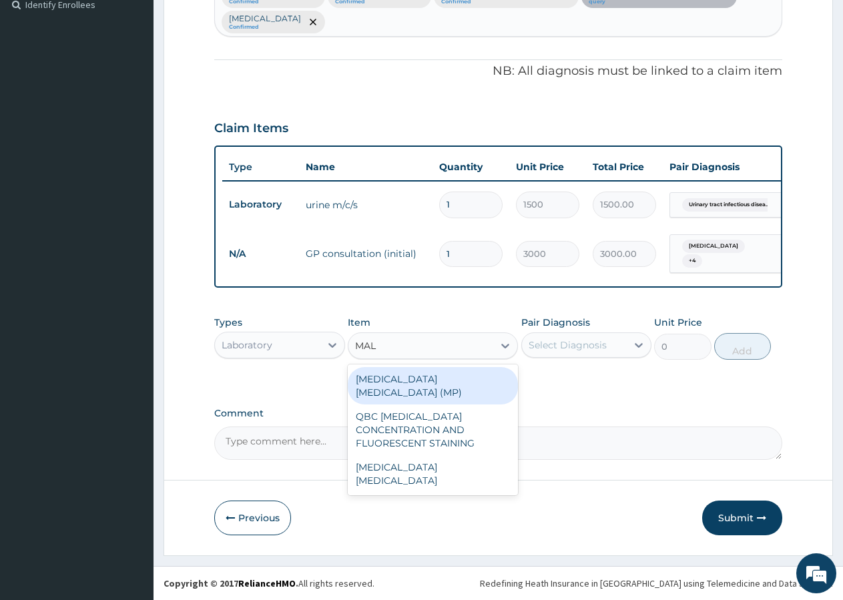
type input "MALA"
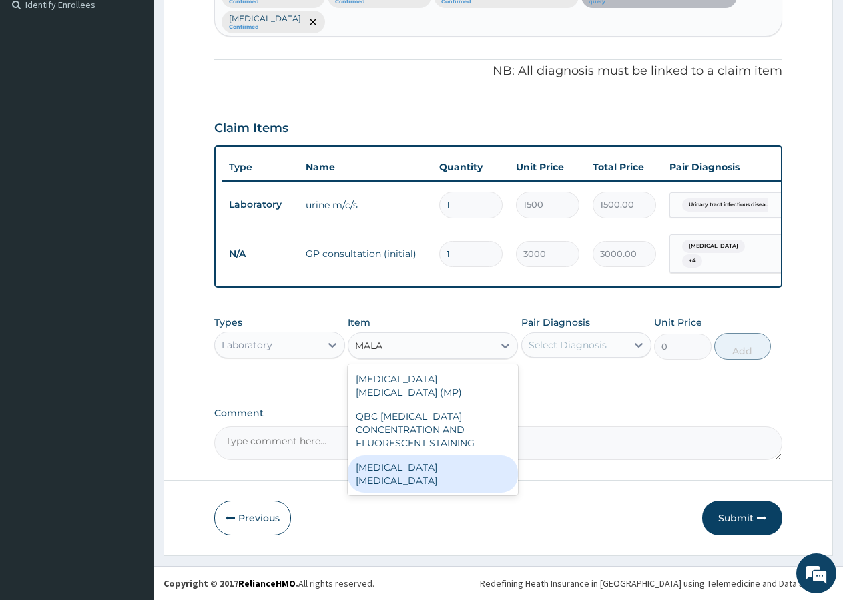
drag, startPoint x: 428, startPoint y: 464, endPoint x: 434, endPoint y: 459, distance: 8.0
click at [432, 460] on div "[MEDICAL_DATA] [MEDICAL_DATA]" at bounding box center [433, 473] width 170 height 37
type input "800"
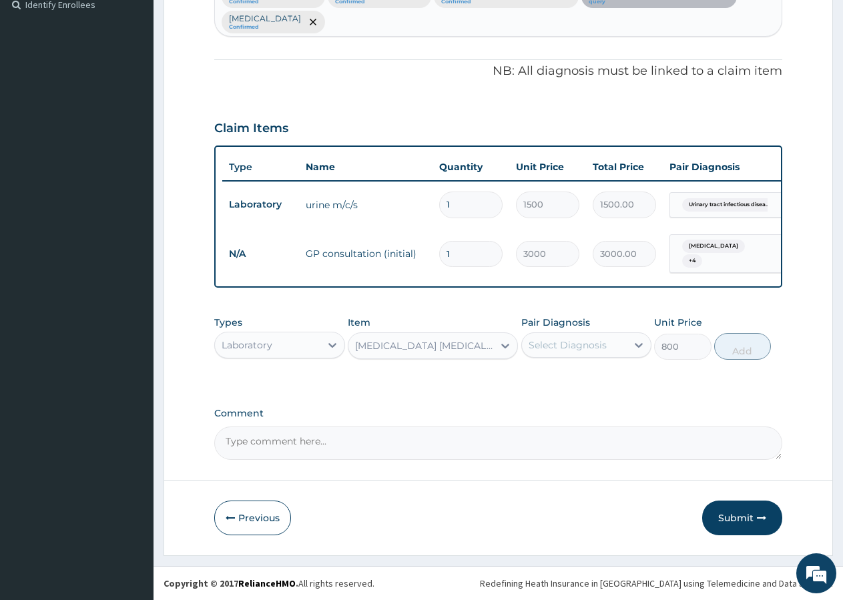
click at [579, 346] on div "Select Diagnosis" at bounding box center [568, 344] width 78 height 13
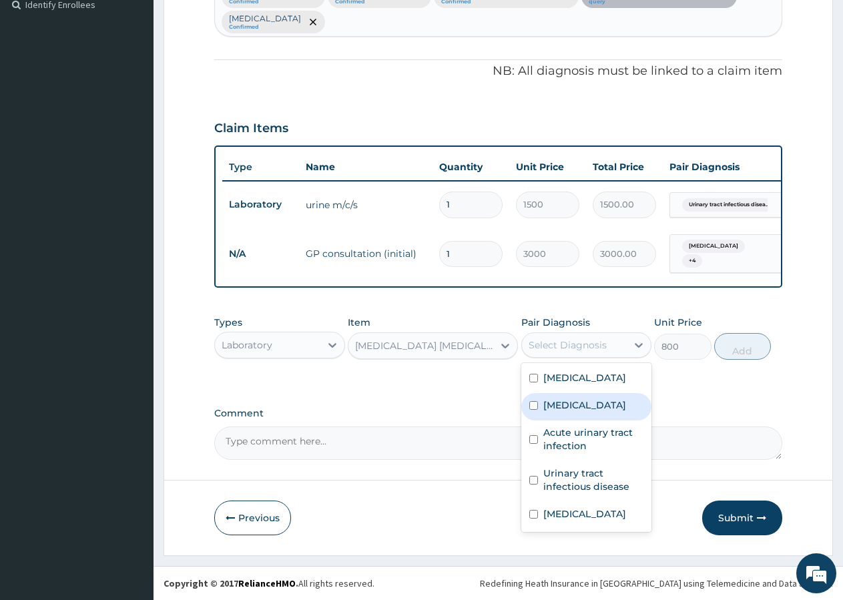
click at [554, 400] on label "[MEDICAL_DATA]" at bounding box center [584, 404] width 83 height 13
checkbox input "true"
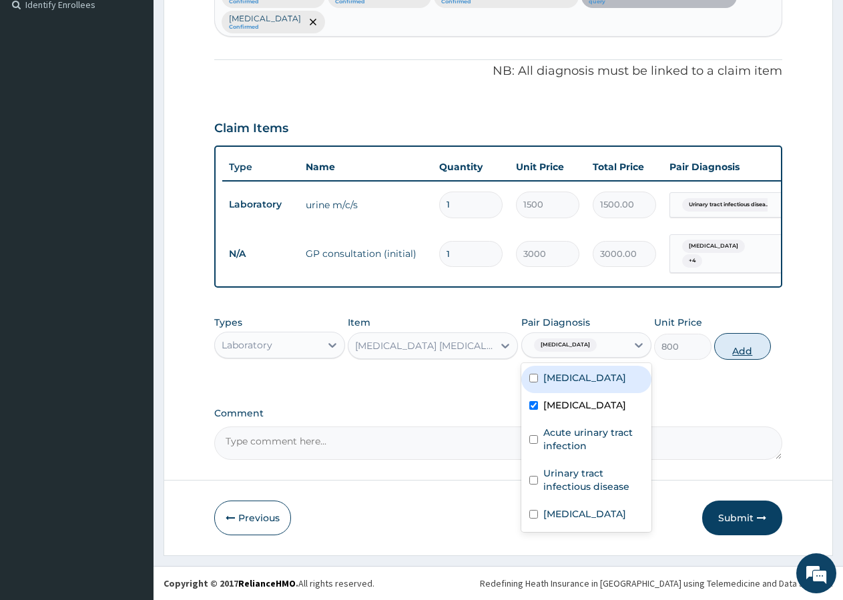
click at [725, 344] on button "Add" at bounding box center [742, 346] width 57 height 27
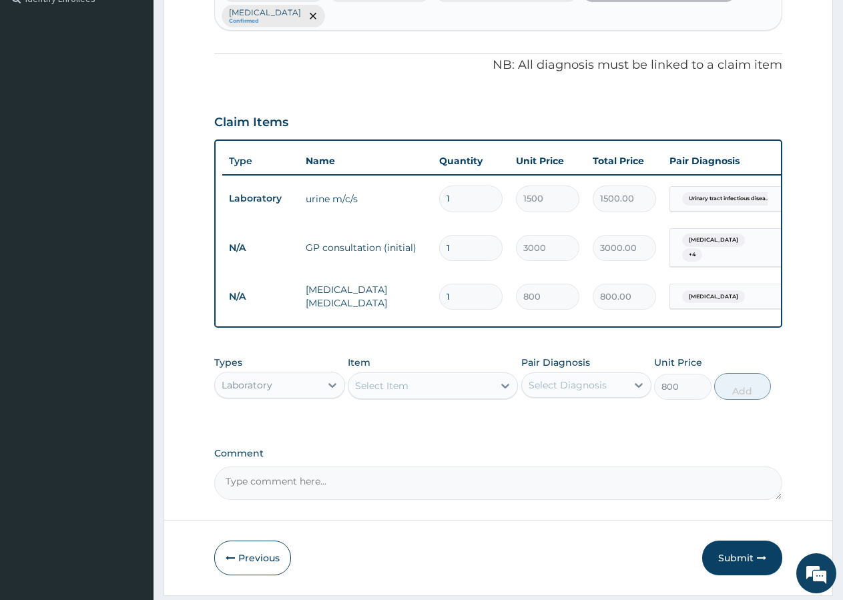
type input "0"
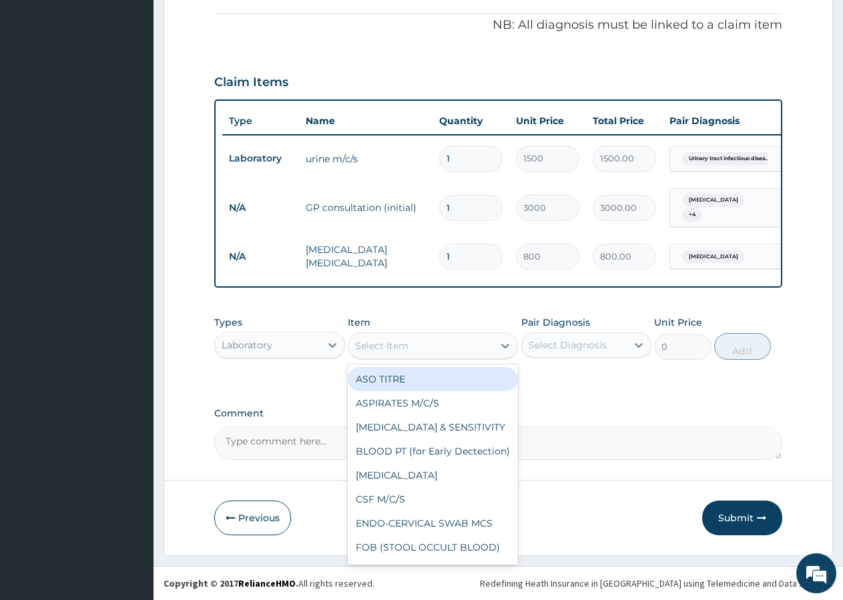
click at [426, 350] on div "Select Item" at bounding box center [420, 345] width 145 height 21
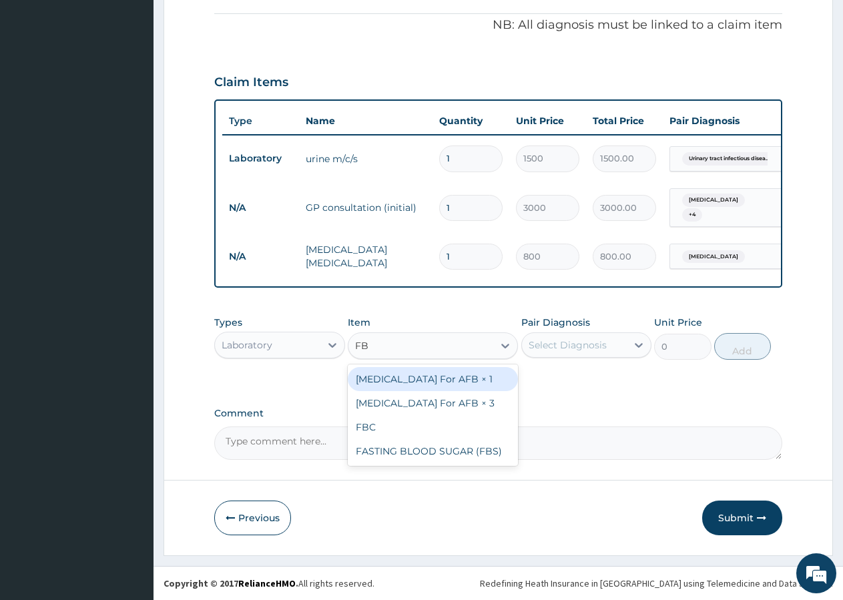
type input "FBC"
drag, startPoint x: 377, startPoint y: 380, endPoint x: 387, endPoint y: 375, distance: 11.3
click at [378, 380] on div "FBC" at bounding box center [433, 379] width 170 height 24
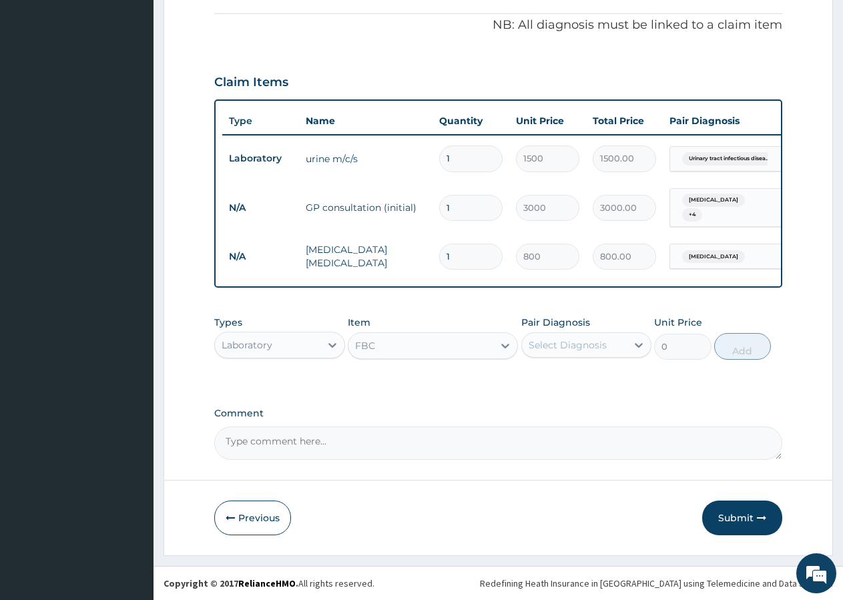
type input "2000"
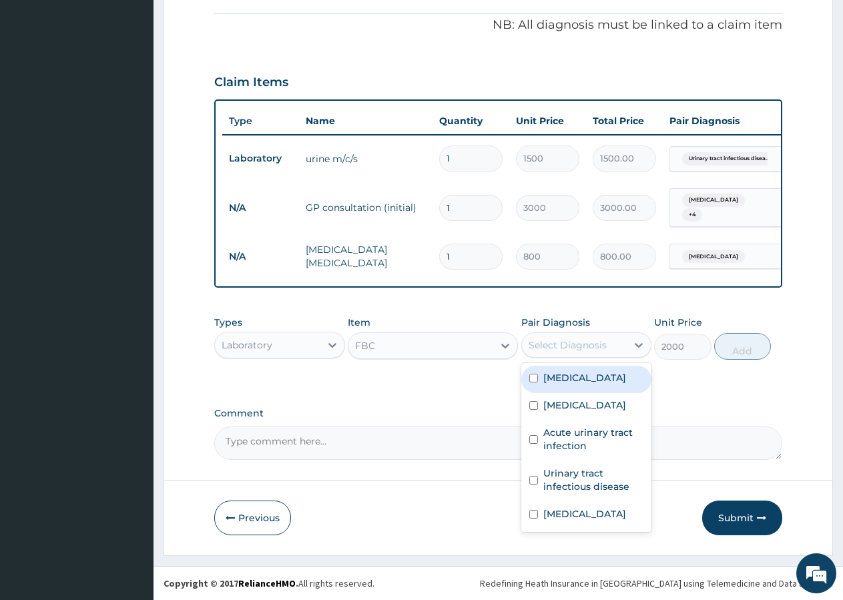
click at [570, 346] on div "Select Diagnosis" at bounding box center [568, 344] width 78 height 13
click at [556, 382] on label "[MEDICAL_DATA]" at bounding box center [584, 377] width 83 height 13
checkbox input "true"
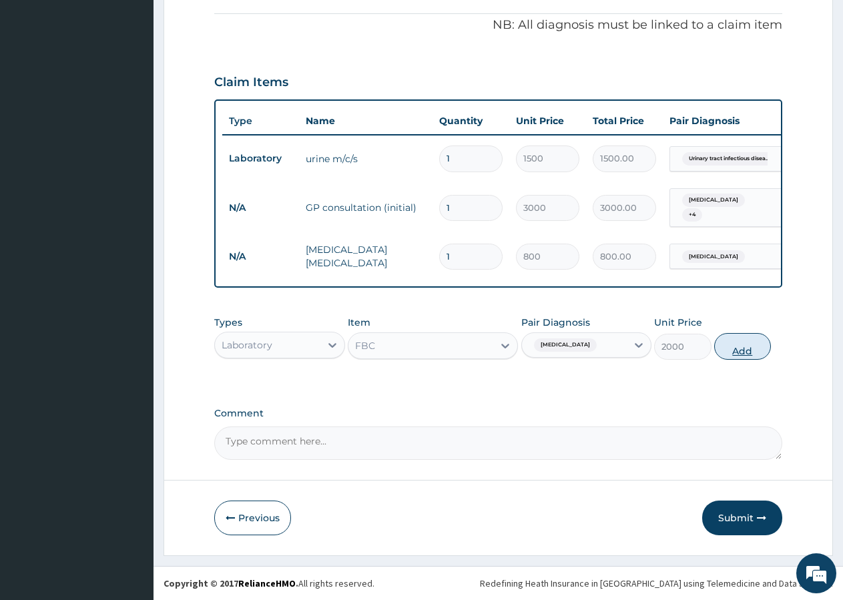
click at [739, 350] on button "Add" at bounding box center [742, 346] width 57 height 27
type input "0"
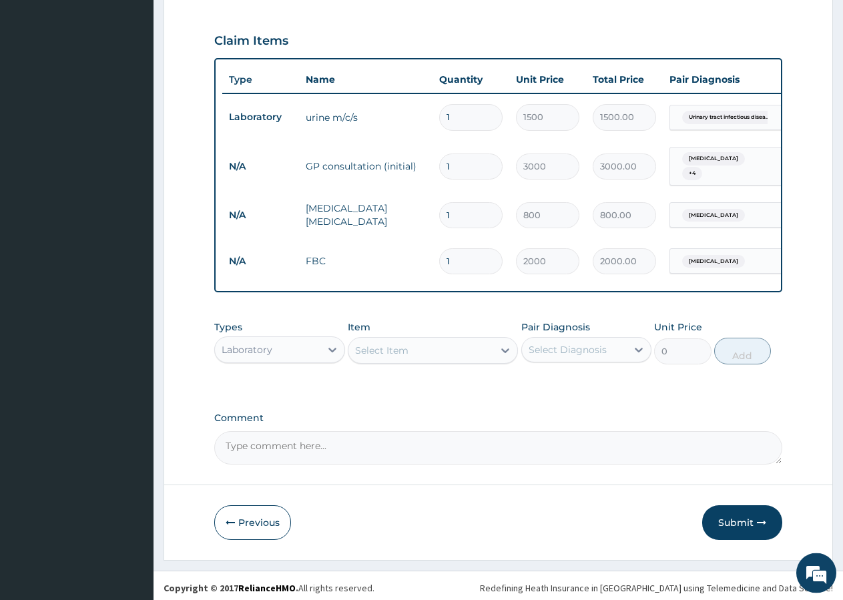
scroll to position [474, 0]
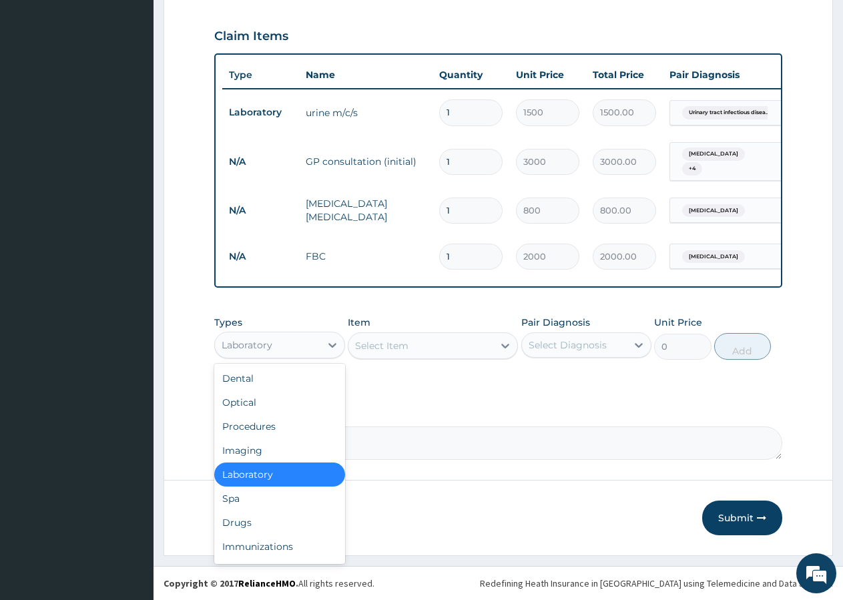
click at [289, 350] on div "Laboratory" at bounding box center [267, 344] width 105 height 21
click at [232, 525] on div "Drugs" at bounding box center [279, 523] width 131 height 24
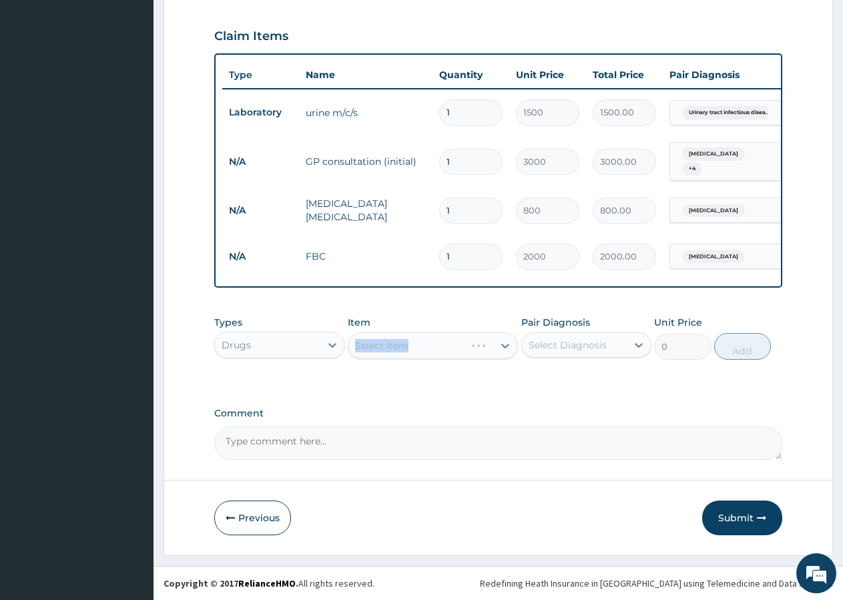
click at [386, 340] on div "Select Item" at bounding box center [433, 345] width 170 height 27
click at [426, 357] on div "Select Item" at bounding box center [433, 345] width 170 height 27
click at [414, 337] on div "Select Item" at bounding box center [420, 345] width 145 height 21
click at [407, 345] on div "Select Item" at bounding box center [381, 345] width 53 height 13
click at [413, 344] on div "Select Item" at bounding box center [420, 345] width 145 height 21
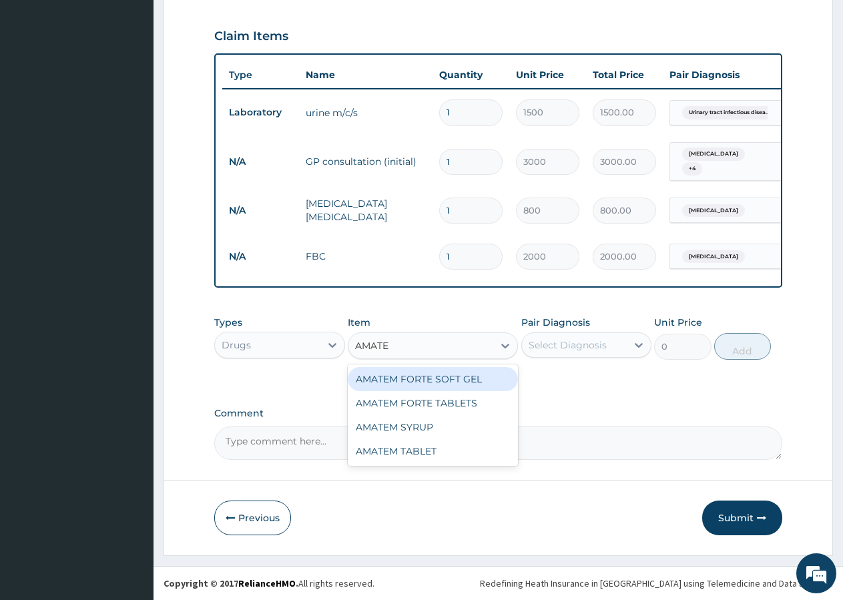
type input "AMATEM"
click at [442, 382] on div "AMATEM FORTE SOFT GEL" at bounding box center [433, 379] width 170 height 24
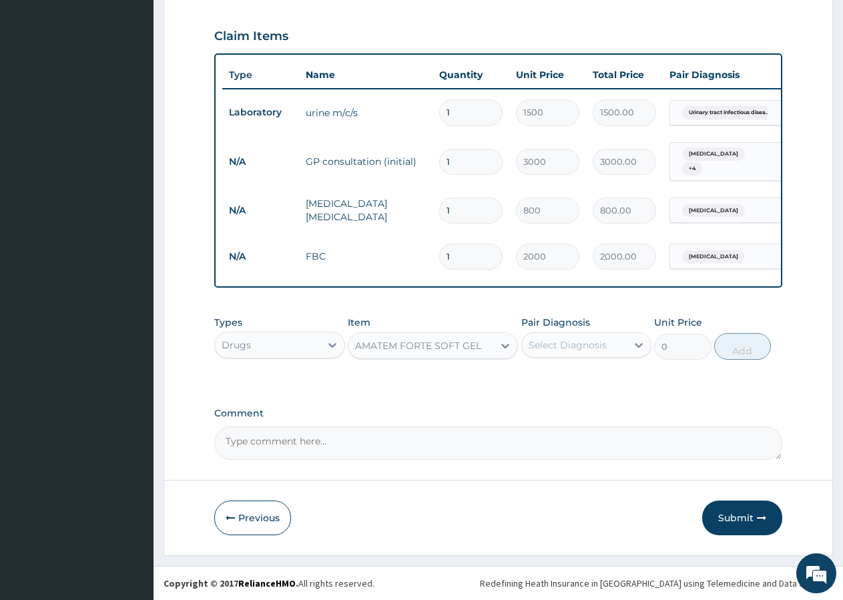
type input "280.5"
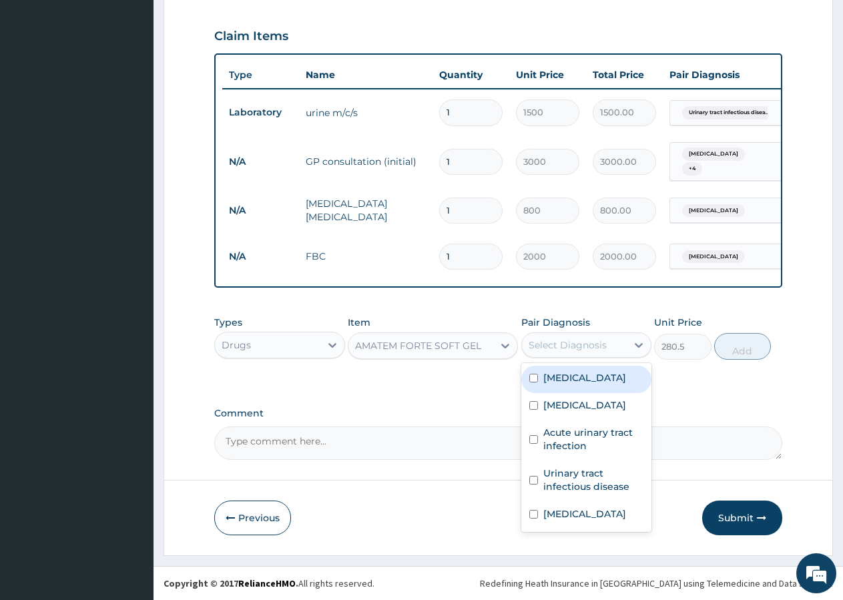
click at [546, 352] on div "Select Diagnosis" at bounding box center [574, 344] width 105 height 21
click at [565, 408] on label "[MEDICAL_DATA]" at bounding box center [584, 404] width 83 height 13
checkbox input "true"
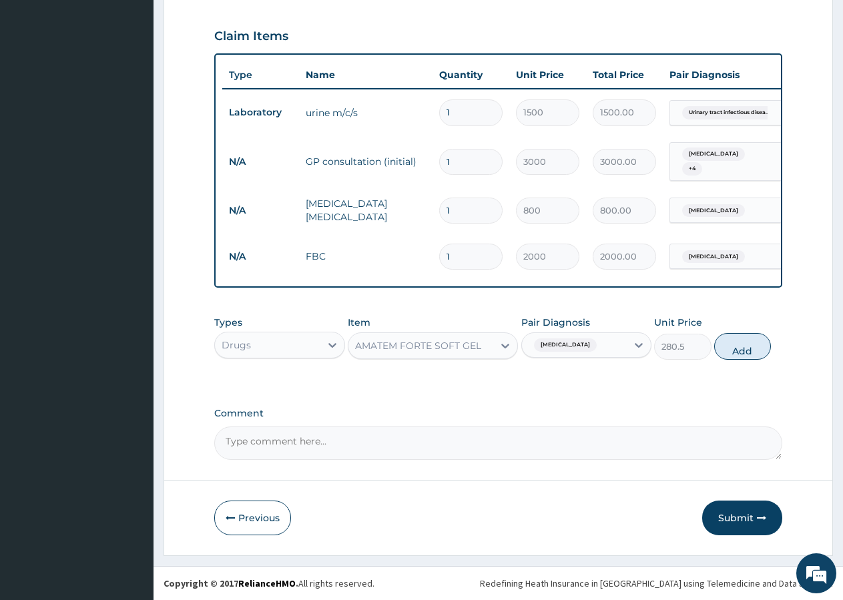
drag, startPoint x: 723, startPoint y: 347, endPoint x: 639, endPoint y: 317, distance: 89.9
click at [724, 346] on button "Add" at bounding box center [742, 346] width 57 height 27
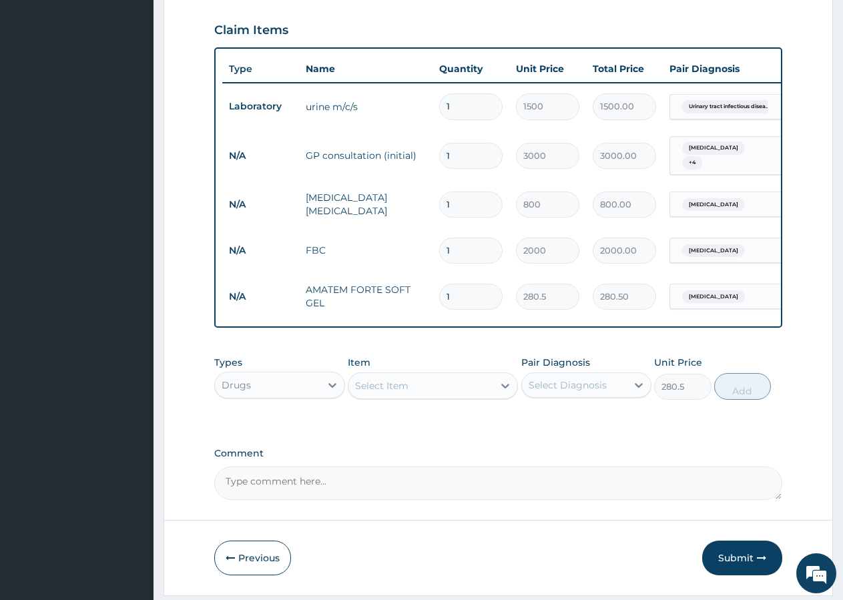
type input "0"
click at [477, 284] on input "1" at bounding box center [470, 297] width 63 height 26
type input "3"
type input "841.50"
type input "5"
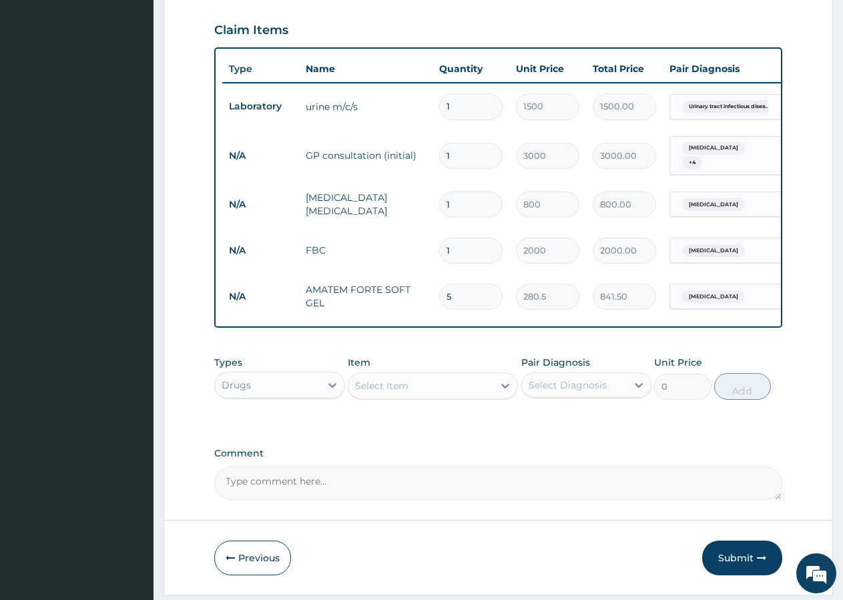
type input "1402.50"
type input "8"
type input "2244.00"
type input "7"
type input "1963.50"
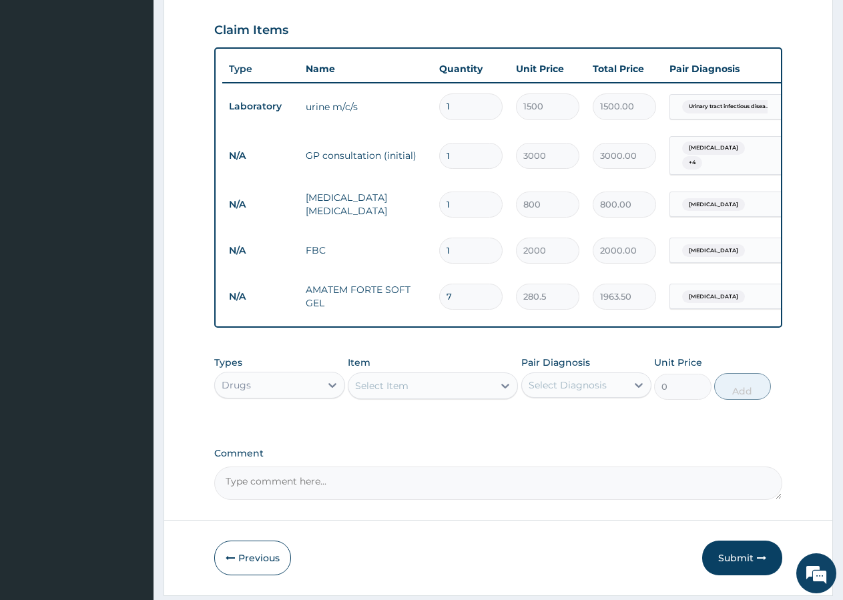
type input "6"
type input "1683.00"
click at [381, 392] on div "Select Item" at bounding box center [381, 385] width 53 height 13
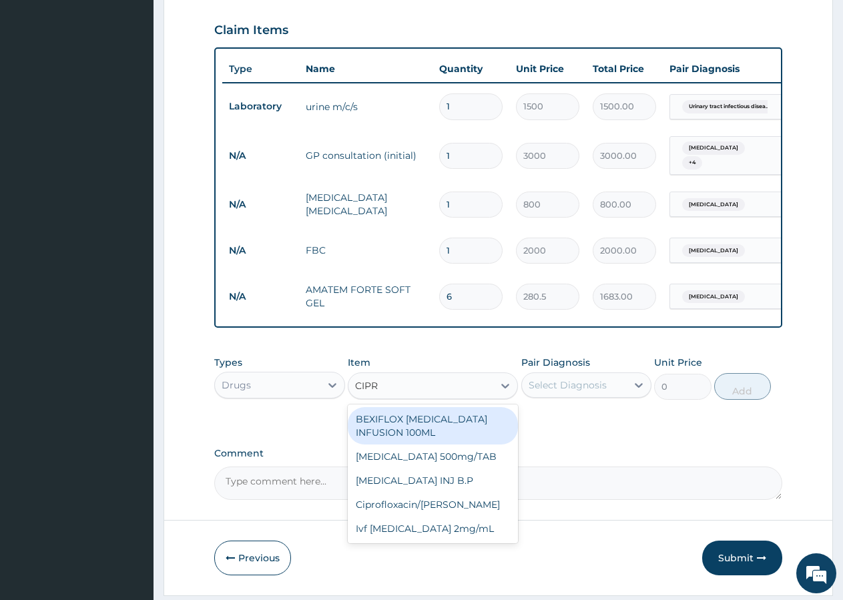
type input "CIPRO"
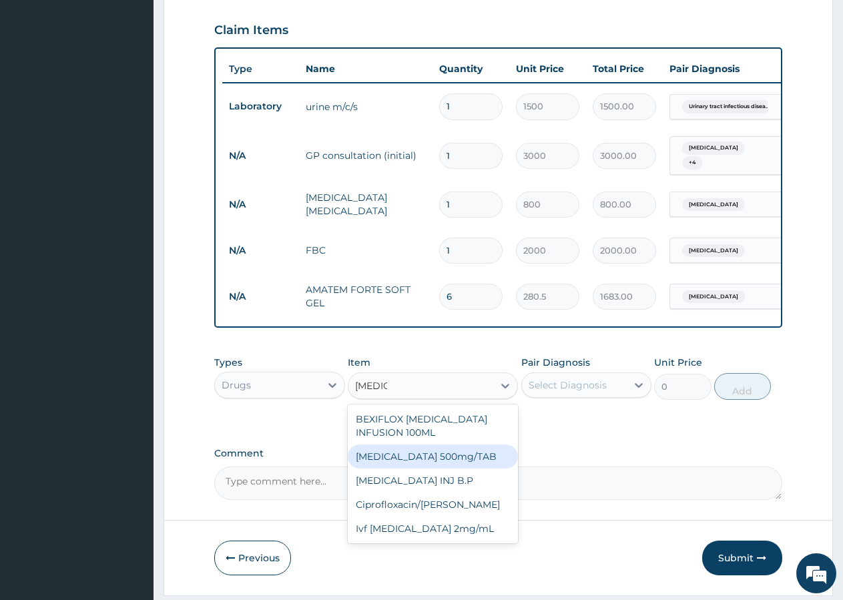
click at [451, 461] on div "[MEDICAL_DATA] 500mg/TAB" at bounding box center [433, 456] width 170 height 24
type input "226.78"
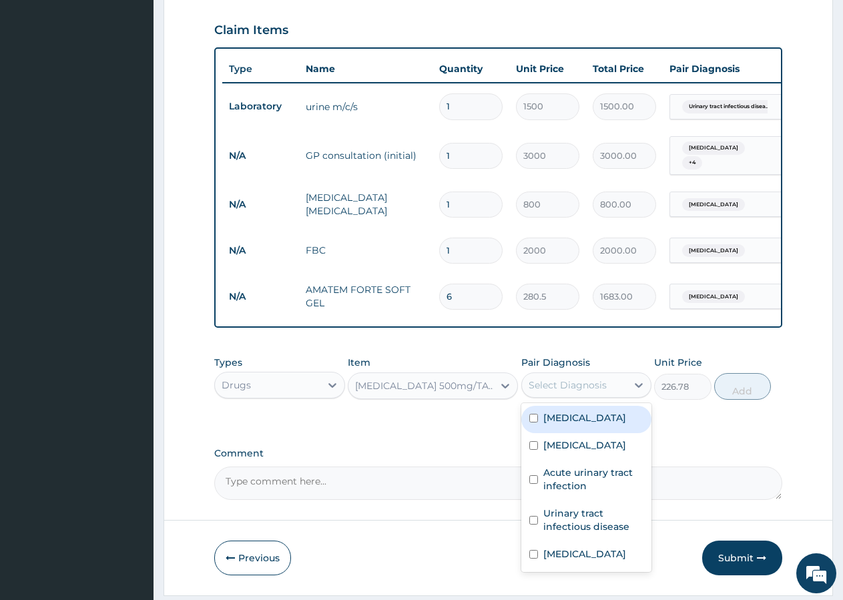
click at [588, 389] on div "Select Diagnosis" at bounding box center [568, 384] width 78 height 13
click at [561, 420] on label "Sepsis" at bounding box center [584, 417] width 83 height 13
checkbox input "true"
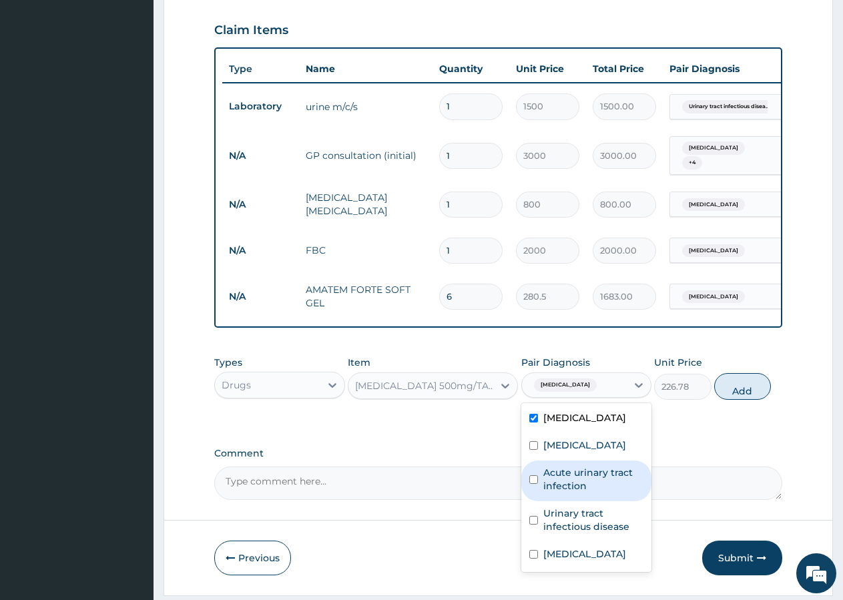
click at [575, 479] on label "Acute urinary tract infection" at bounding box center [593, 479] width 101 height 27
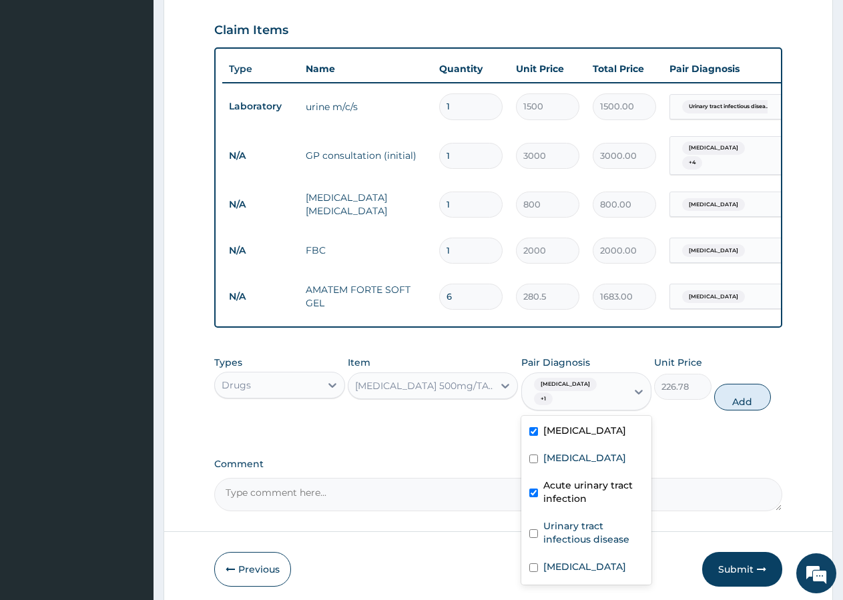
checkbox input "true"
click at [561, 524] on label "Urinary tract infectious disease" at bounding box center [593, 532] width 101 height 27
checkbox input "true"
click at [556, 563] on label "[MEDICAL_DATA]" at bounding box center [584, 566] width 83 height 13
checkbox input "true"
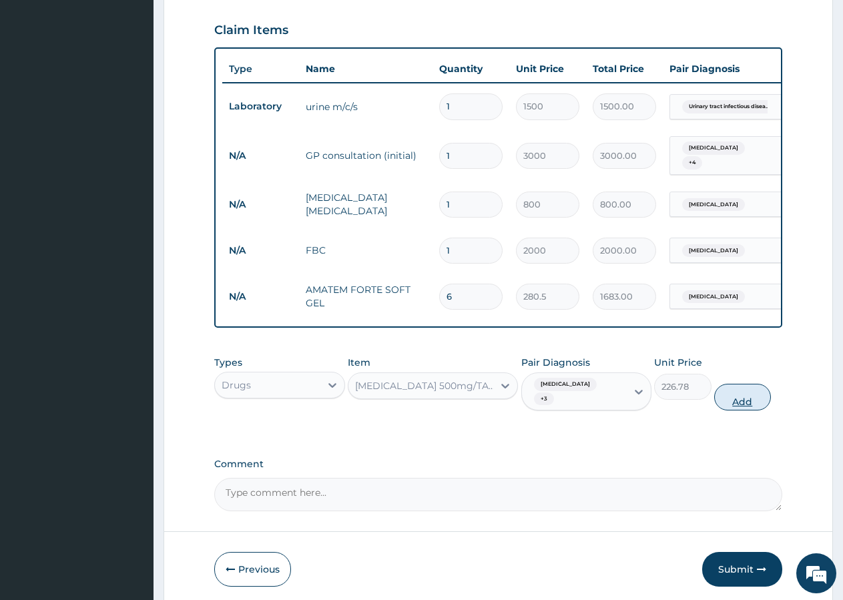
click at [742, 393] on button "Add" at bounding box center [742, 397] width 57 height 27
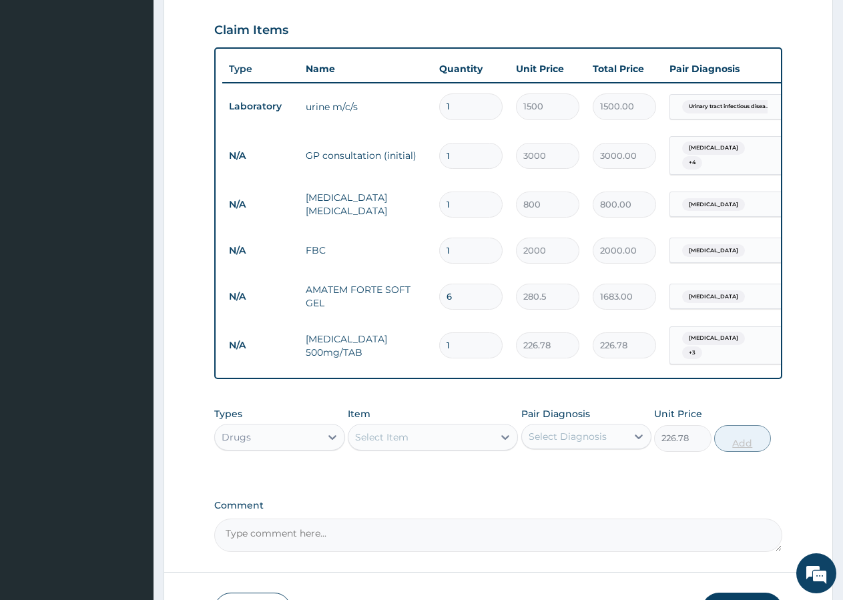
type input "0"
click at [477, 340] on input "1" at bounding box center [470, 345] width 63 height 26
type input "4"
type input "907.12"
type input "7"
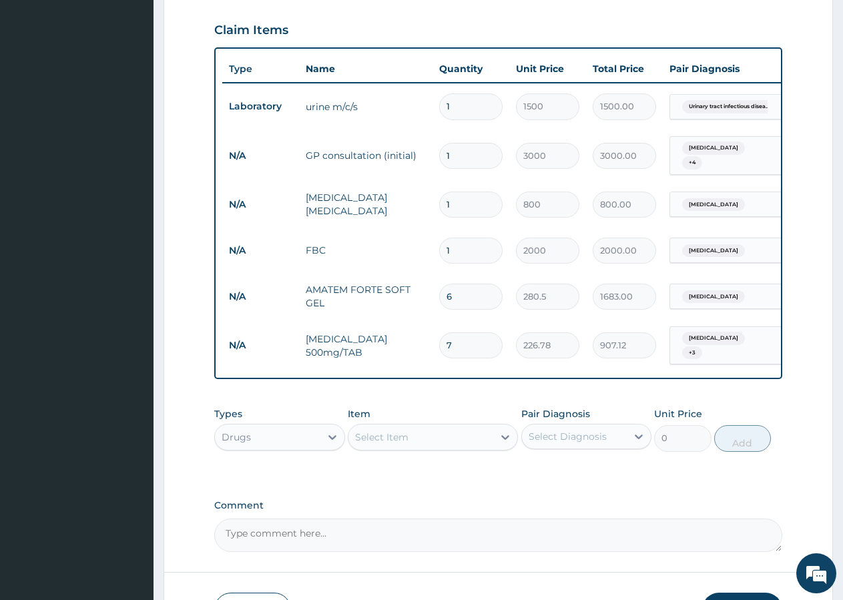
type input "1587.46"
type input "11"
type input "2494.58"
type input "13"
type input "2948.14"
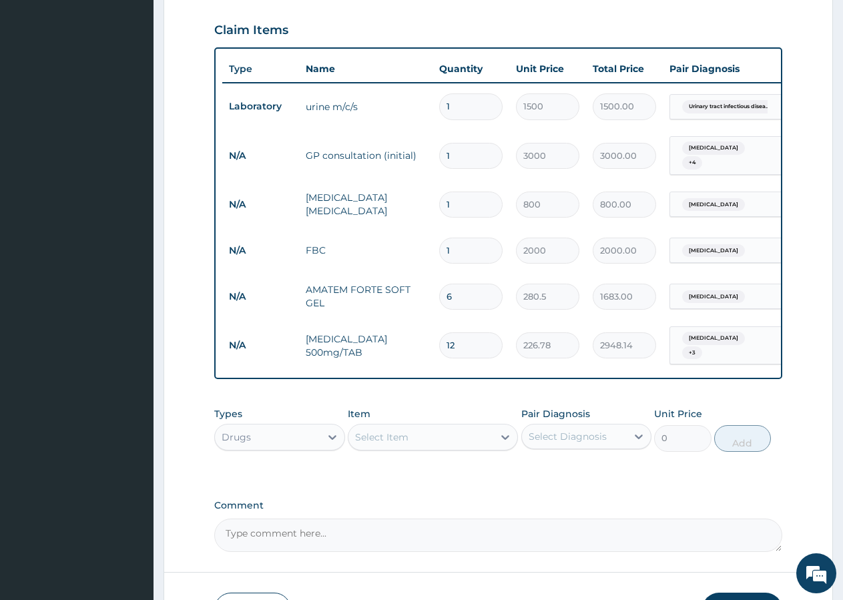
type input "11"
type input "2494.58"
type input "10"
type input "2267.80"
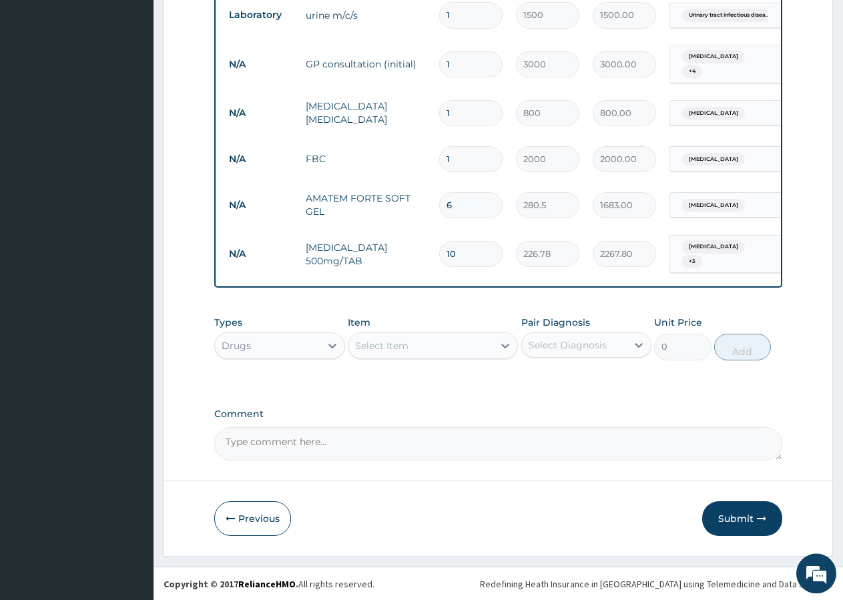
scroll to position [566, 0]
click at [399, 350] on div "Select Item" at bounding box center [381, 344] width 53 height 13
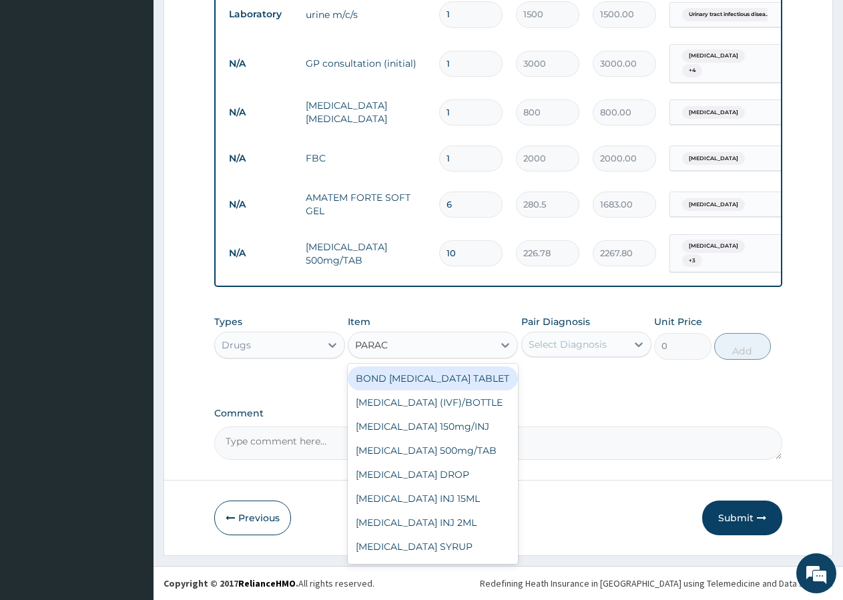
type input "PARACE"
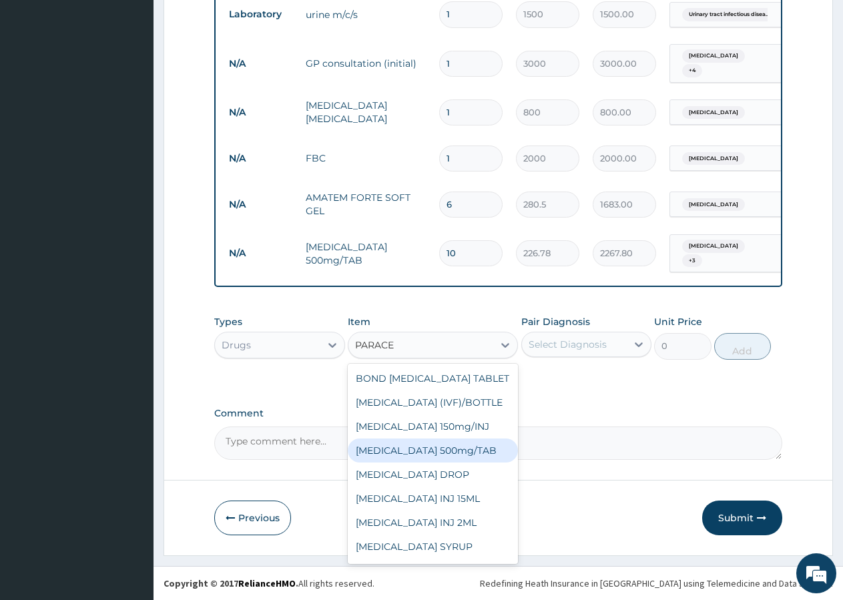
click at [442, 462] on div "PARACETAMOL 500mg/TAB" at bounding box center [433, 450] width 170 height 24
type input "10"
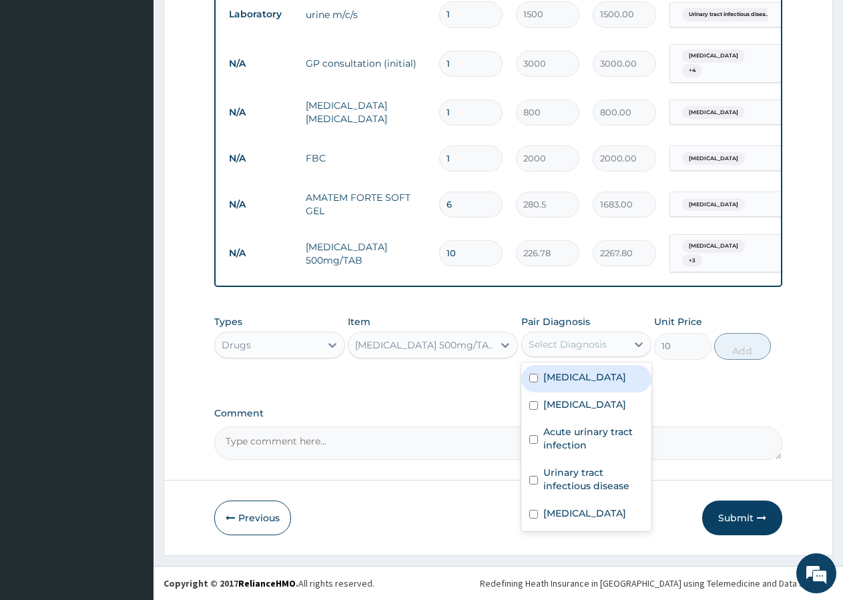
click at [587, 344] on div "Select Diagnosis" at bounding box center [568, 344] width 78 height 13
click at [555, 405] on label "[MEDICAL_DATA]" at bounding box center [584, 404] width 83 height 13
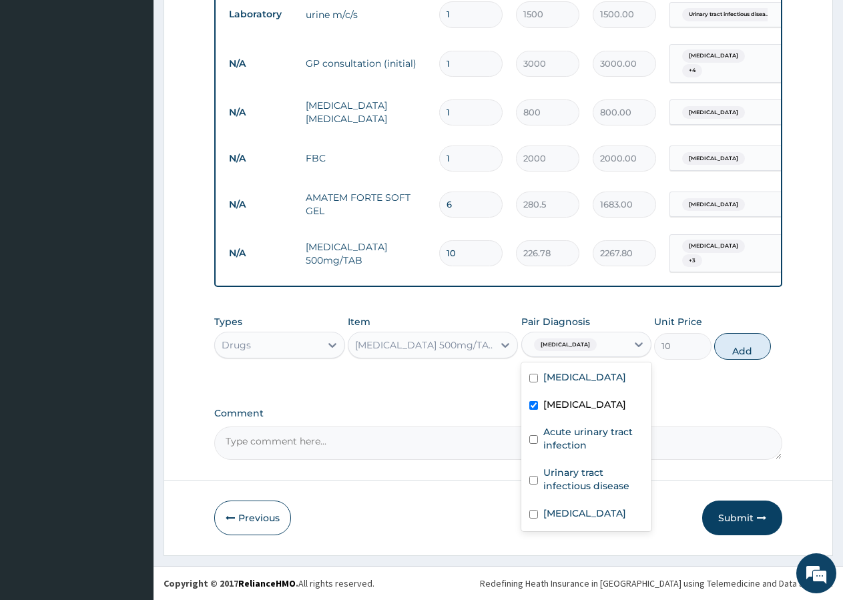
checkbox input "true"
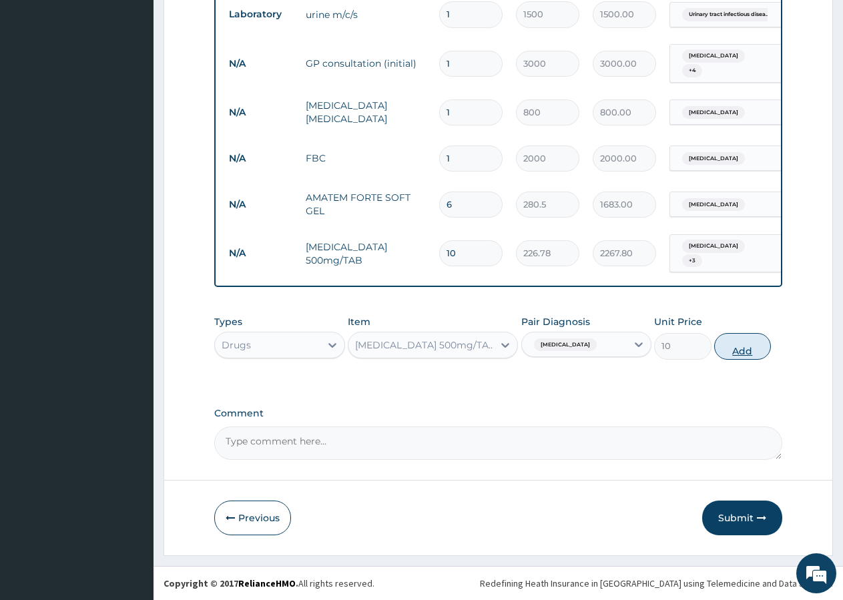
click at [734, 346] on button "Add" at bounding box center [742, 346] width 57 height 27
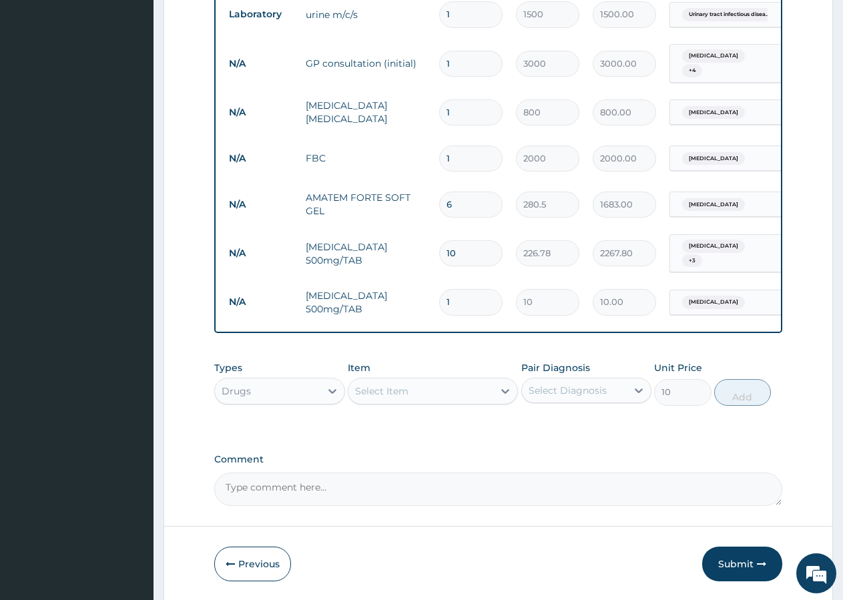
type input "0"
click at [457, 294] on input "1" at bounding box center [470, 302] width 63 height 26
type input "2"
type input "20.00"
type input "3"
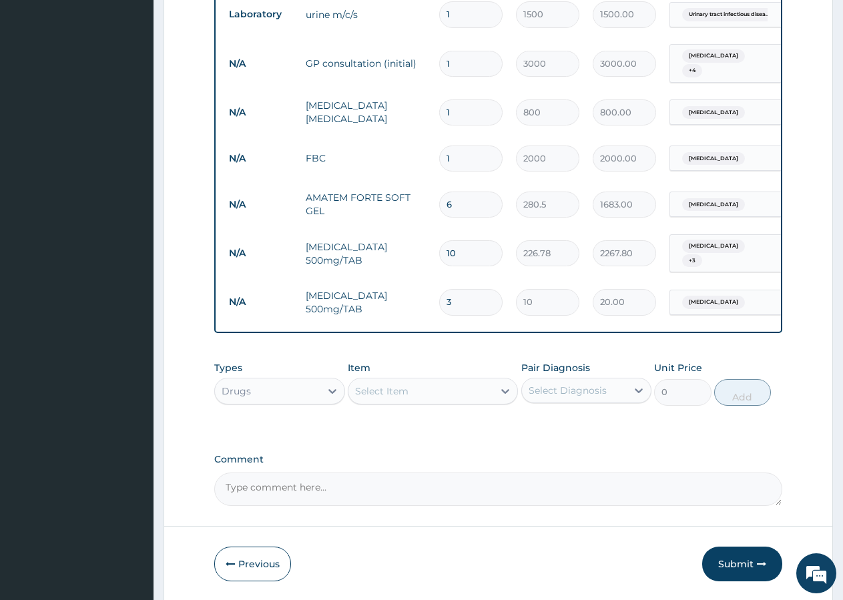
type input "30.00"
type input "4"
type input "40.00"
type input "6"
type input "60.00"
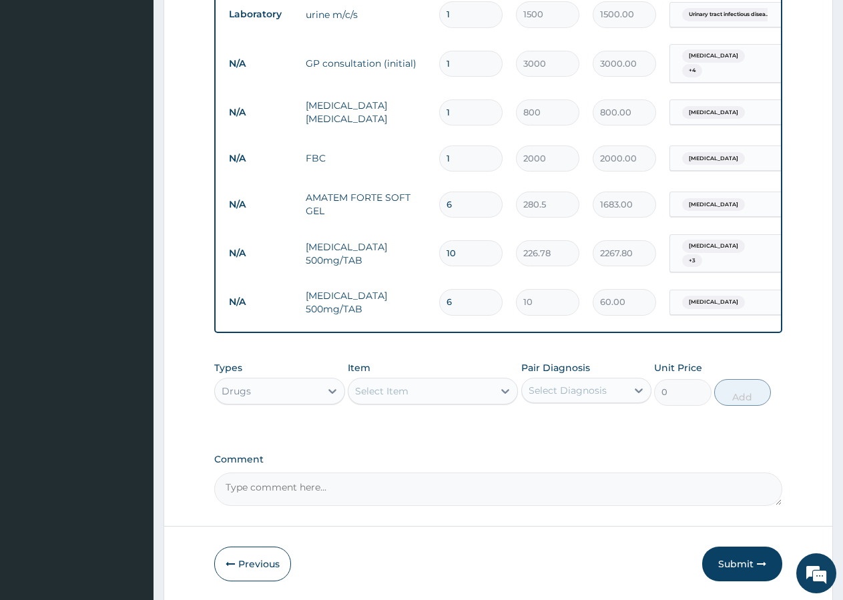
type input "7"
type input "70.00"
type input "9"
type input "90.00"
type input "11"
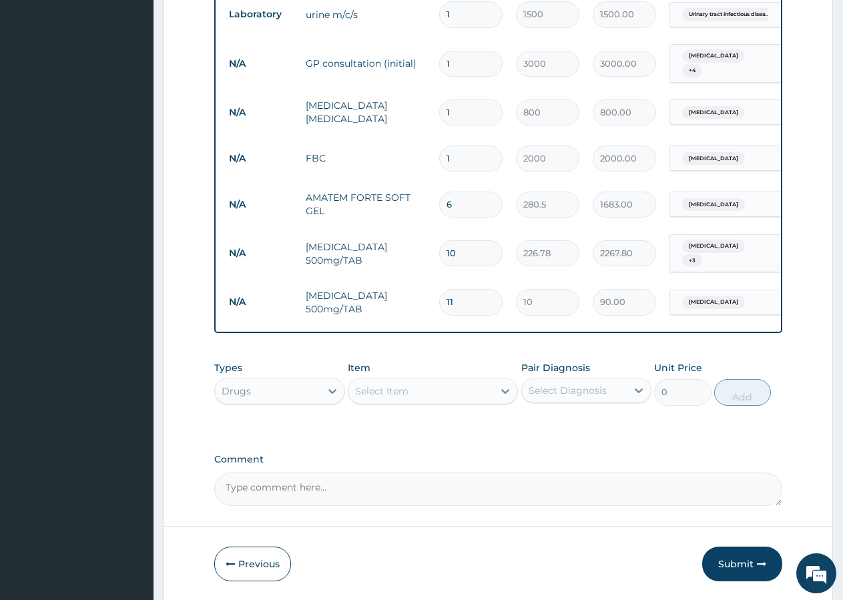
type input "110.00"
type input "12"
type input "120.00"
type input "14"
type input "140.00"
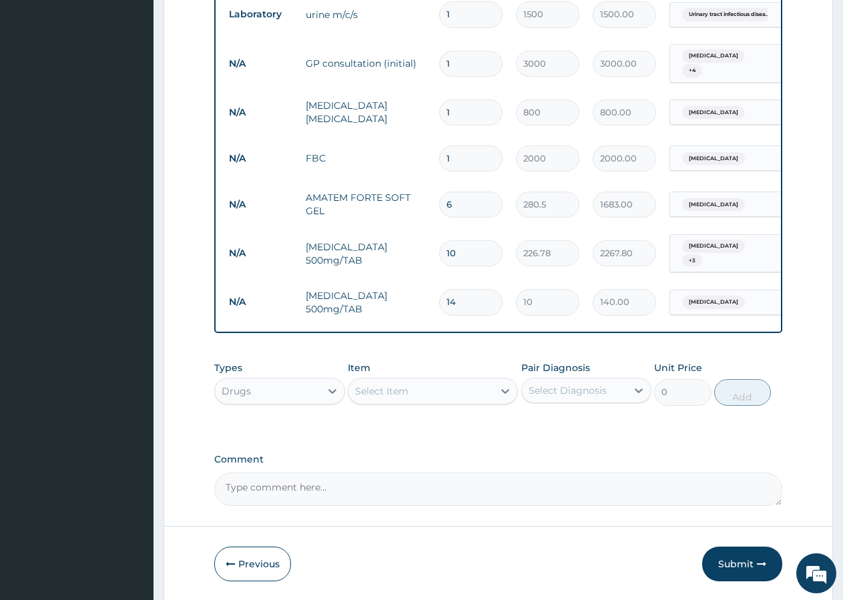
type input "15"
type input "150.00"
type input "16"
type input "160.00"
type input "17"
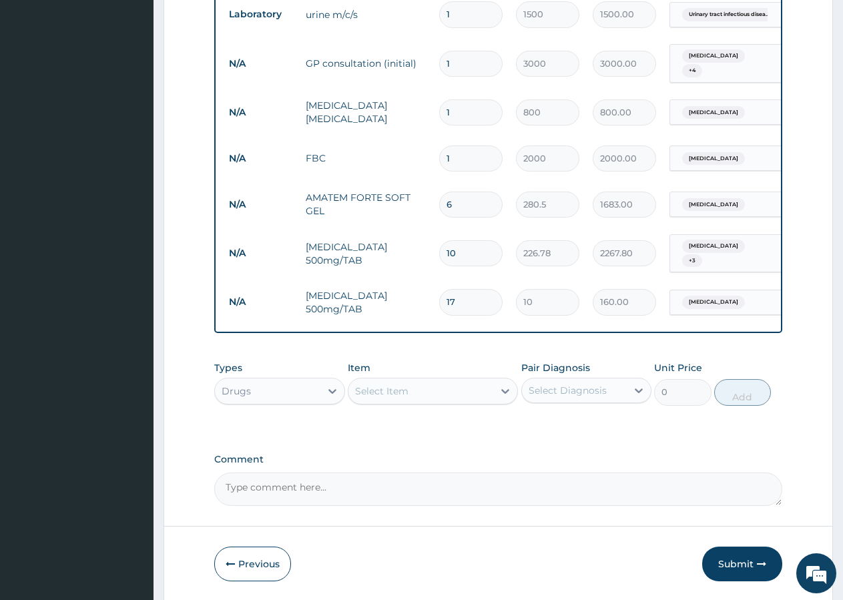
type input "170.00"
type input "18"
type input "180.00"
type input "19"
type input "190.00"
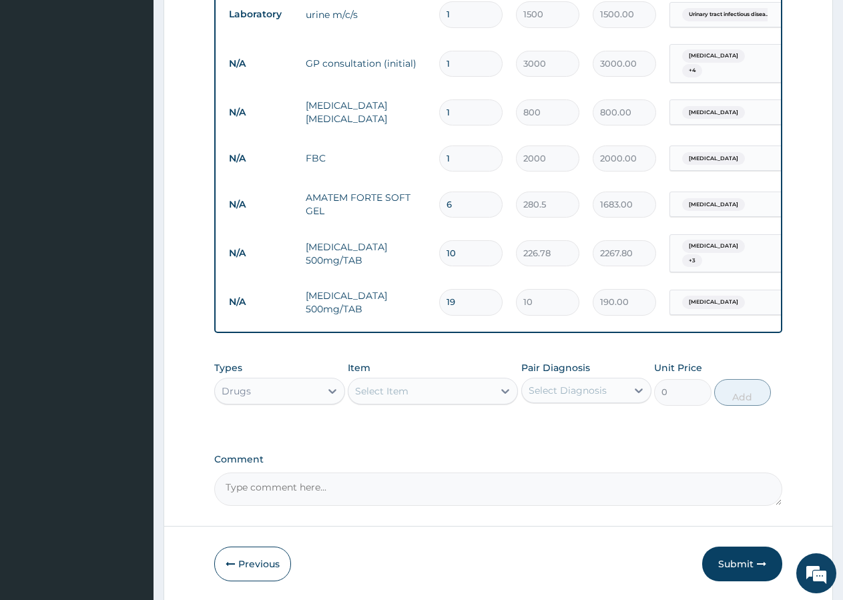
type input "18"
type input "180.00"
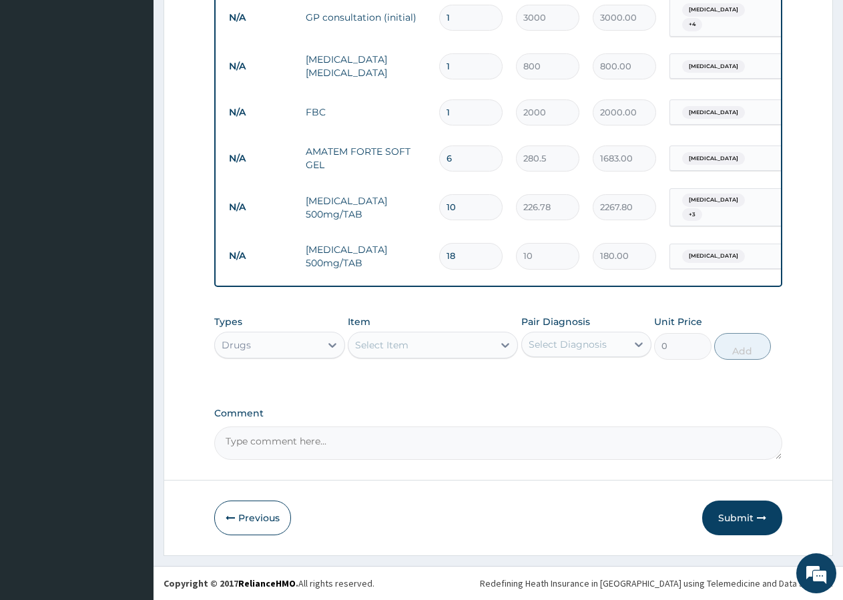
click at [395, 345] on div "Select Item" at bounding box center [381, 344] width 53 height 13
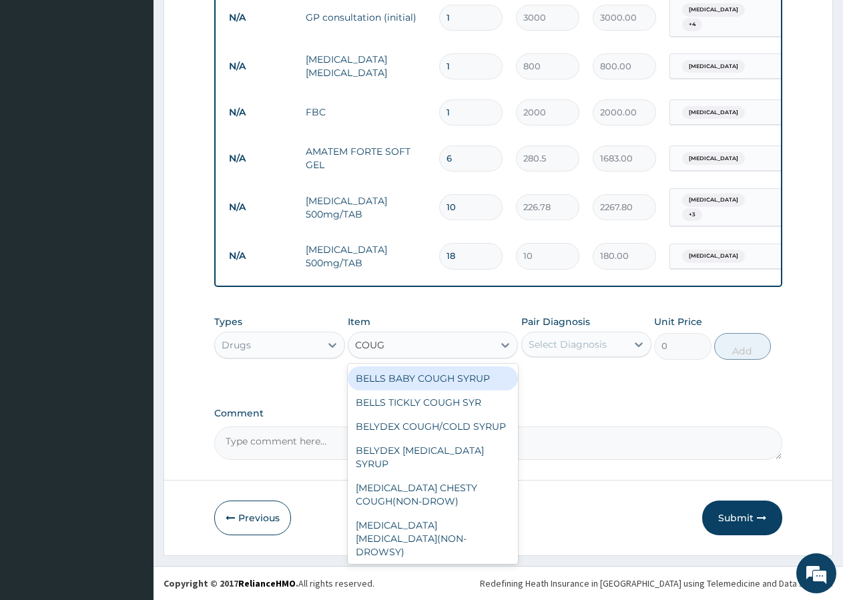
type input "COUGH"
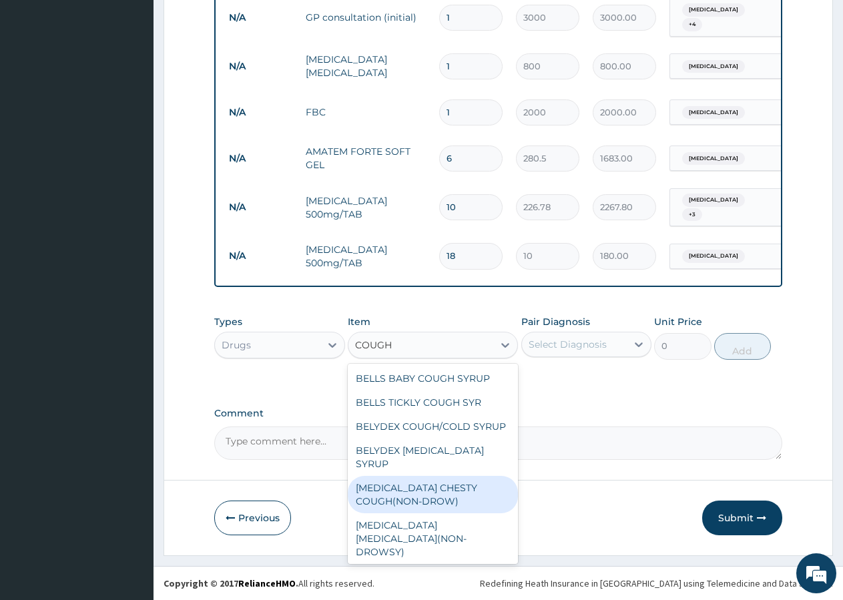
click at [390, 502] on div "BENYLIN CHESTY COUGH(NON-DROW)" at bounding box center [433, 494] width 170 height 37
type input "1200"
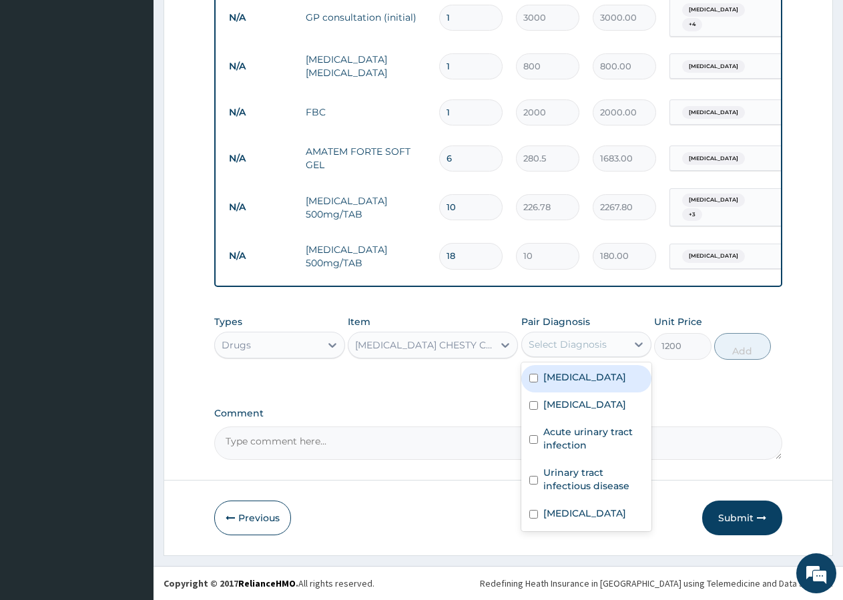
click at [559, 346] on div "Select Diagnosis" at bounding box center [568, 344] width 78 height 13
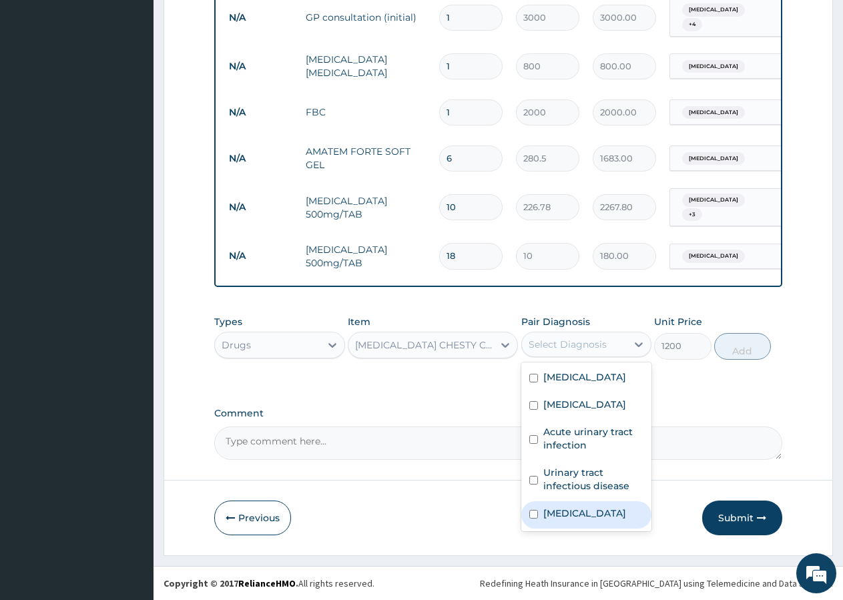
drag, startPoint x: 567, startPoint y: 521, endPoint x: 608, endPoint y: 490, distance: 51.5
click at [567, 520] on label "[MEDICAL_DATA]" at bounding box center [584, 513] width 83 height 13
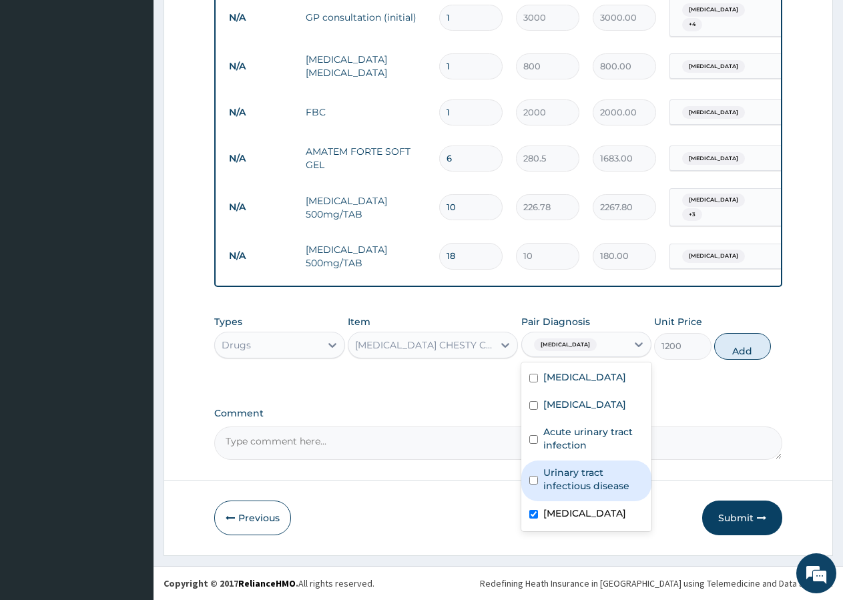
checkbox input "true"
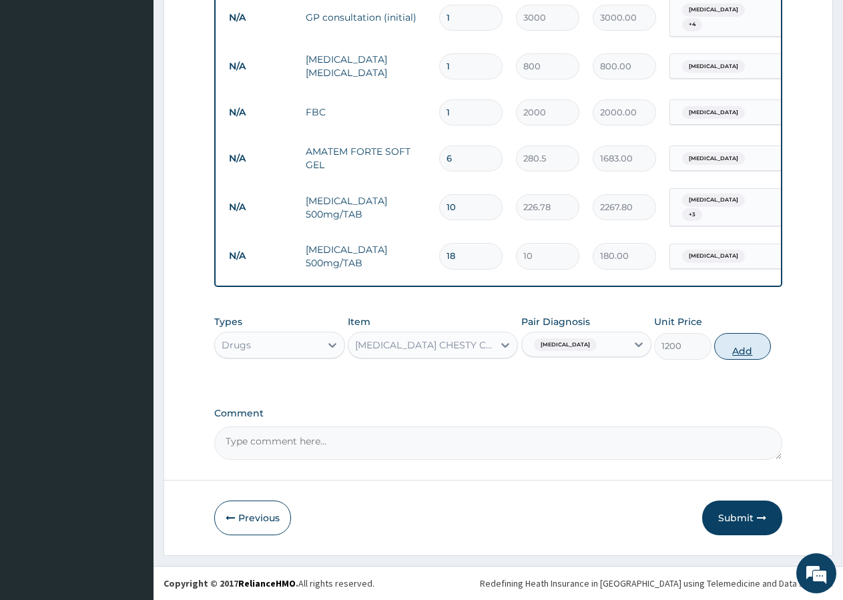
click at [747, 343] on button "Add" at bounding box center [742, 346] width 57 height 27
type input "0"
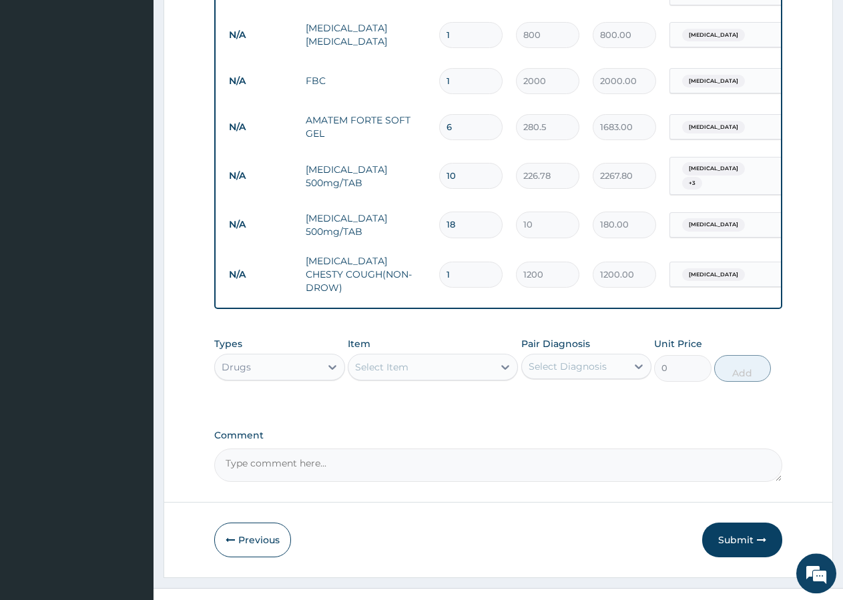
scroll to position [658, 0]
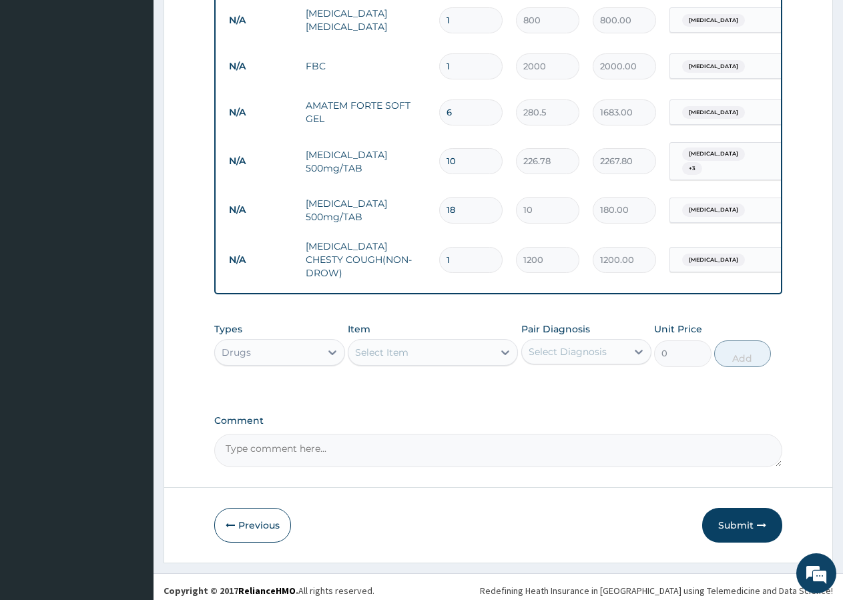
click at [396, 330] on div "Item Select Item" at bounding box center [433, 344] width 170 height 44
click at [456, 342] on div "Select Item" at bounding box center [420, 352] width 145 height 21
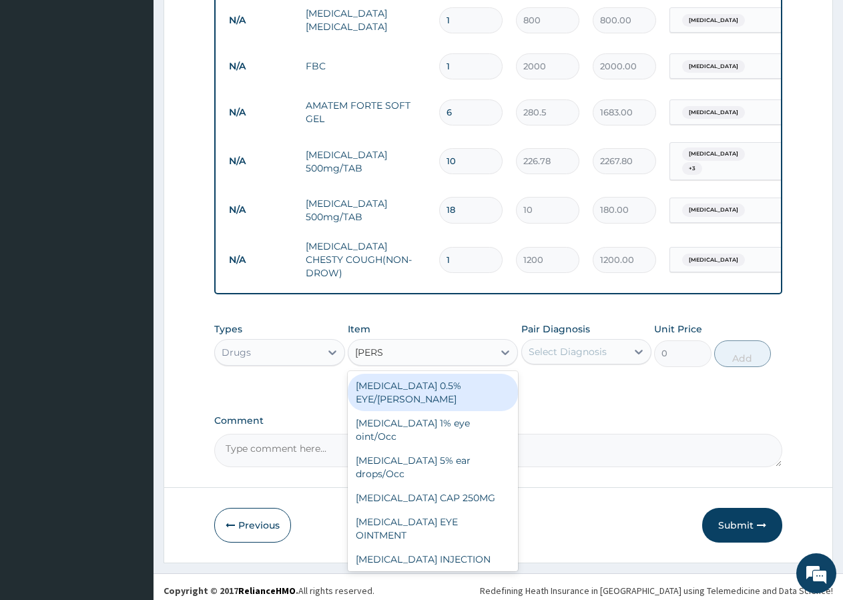
type input "LORAT"
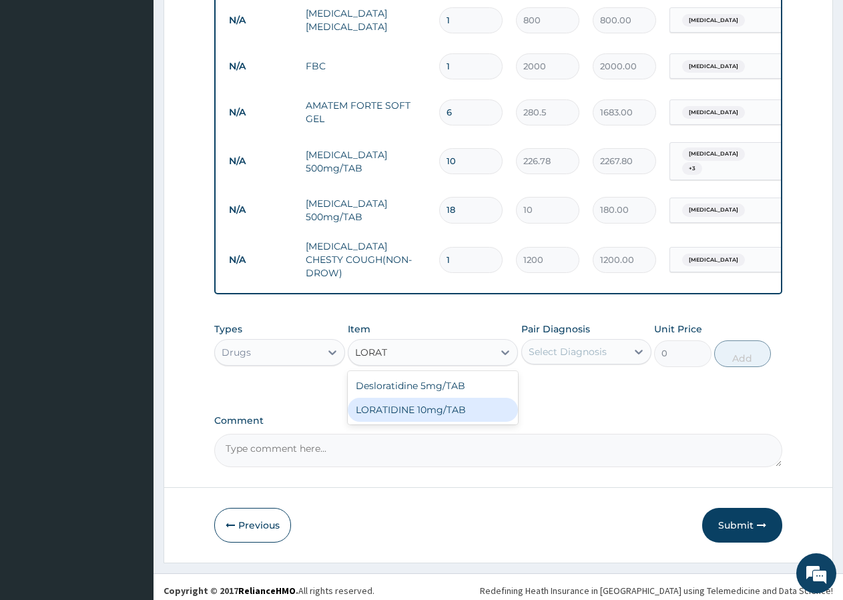
drag, startPoint x: 457, startPoint y: 404, endPoint x: 512, endPoint y: 382, distance: 58.7
click at [456, 403] on div "LORATIDINE 10mg/TAB" at bounding box center [433, 410] width 170 height 24
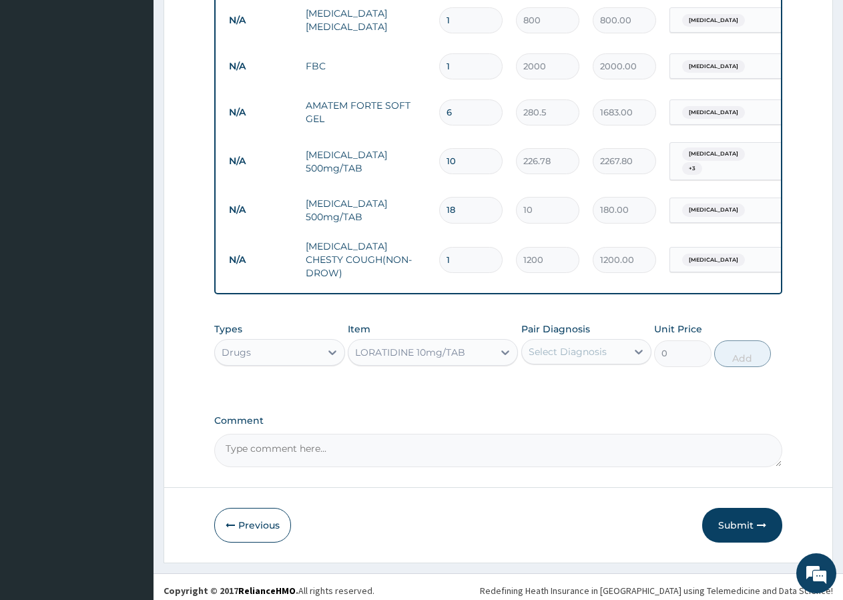
type input "80.44"
click at [584, 350] on div "Select Diagnosis" at bounding box center [568, 351] width 78 height 13
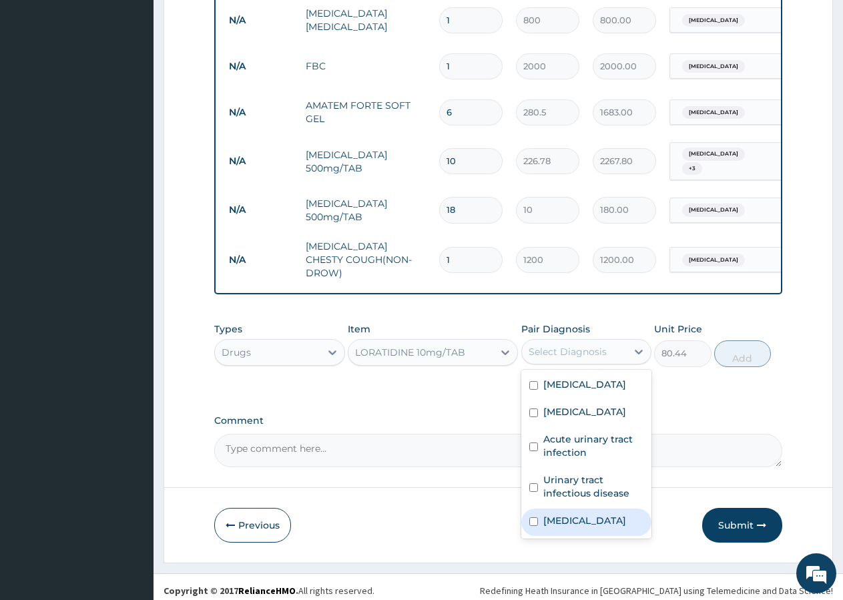
click at [577, 527] on label "[MEDICAL_DATA]" at bounding box center [584, 520] width 83 height 13
checkbox input "true"
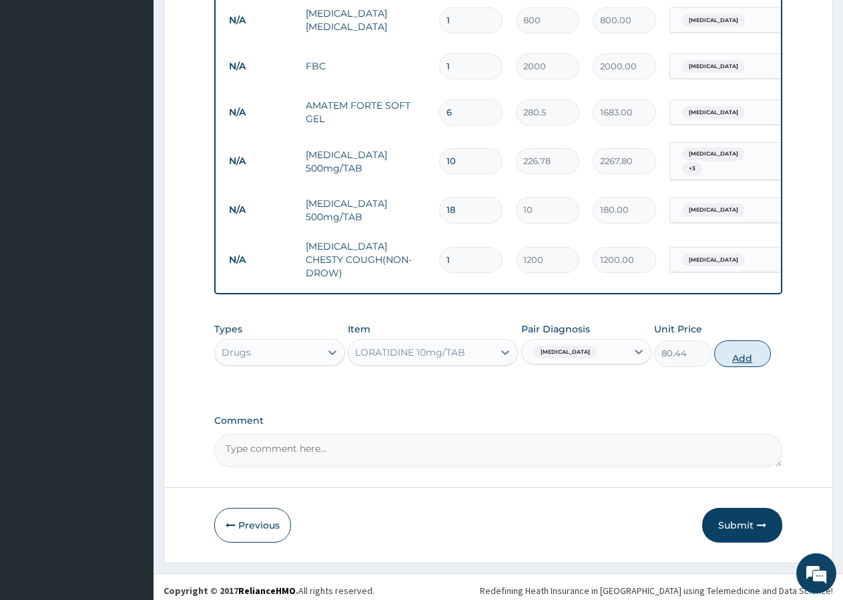
click at [731, 348] on button "Add" at bounding box center [742, 353] width 57 height 27
type input "0"
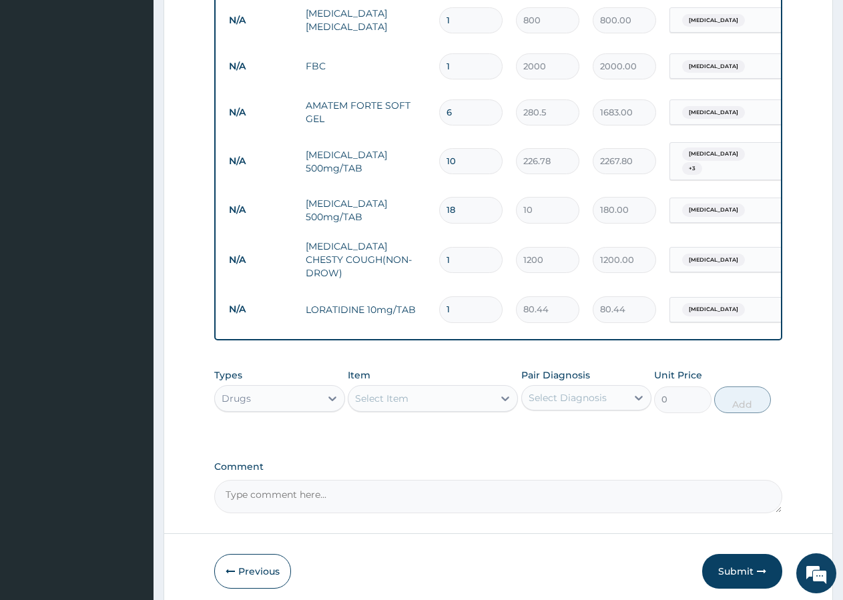
click at [458, 296] on input "1" at bounding box center [470, 309] width 63 height 26
type input "4"
type input "321.76"
type input "7"
type input "563.08"
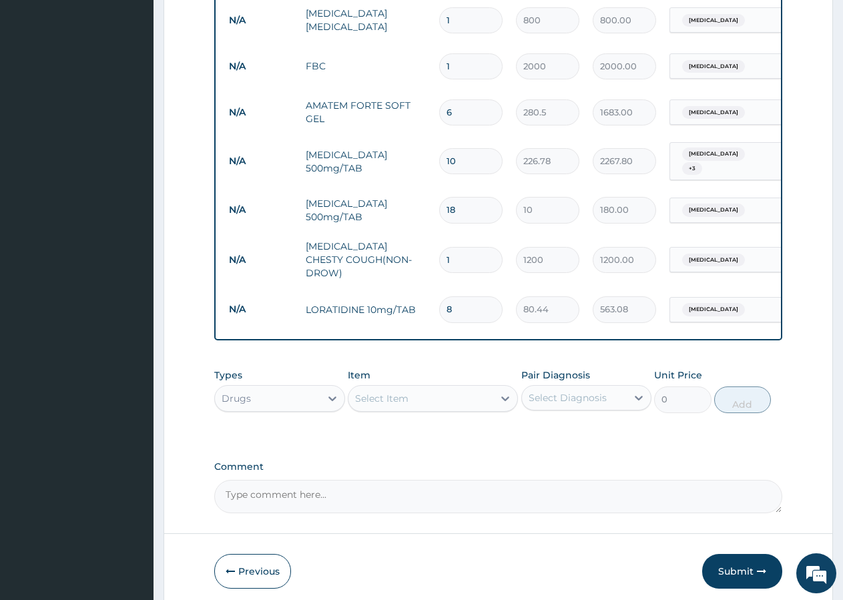
type input "9"
type input "723.96"
type input "10"
type input "804.40"
type input "12"
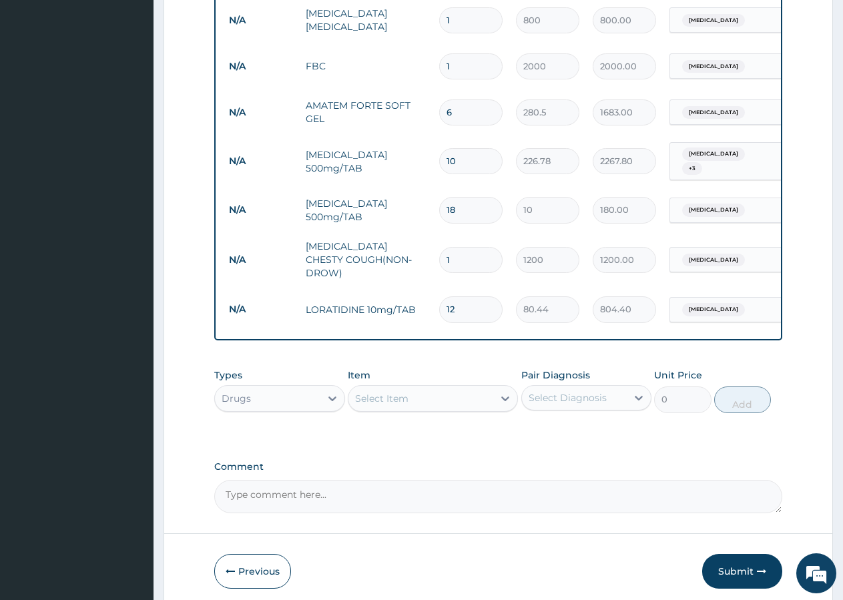
type input "965.28"
type input "11"
type input "884.84"
type input "10"
type input "804.40"
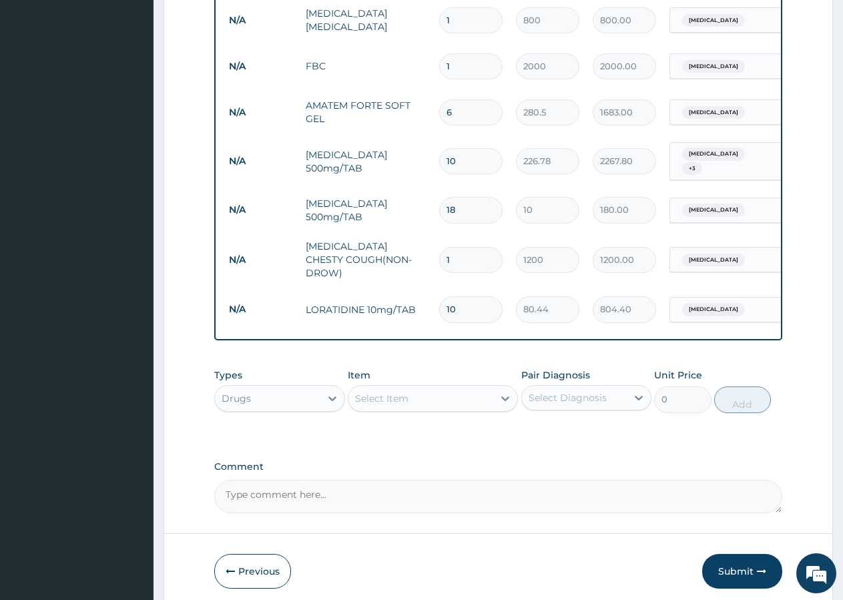
type input "9"
type input "723.96"
type input "8"
type input "643.52"
type input "7"
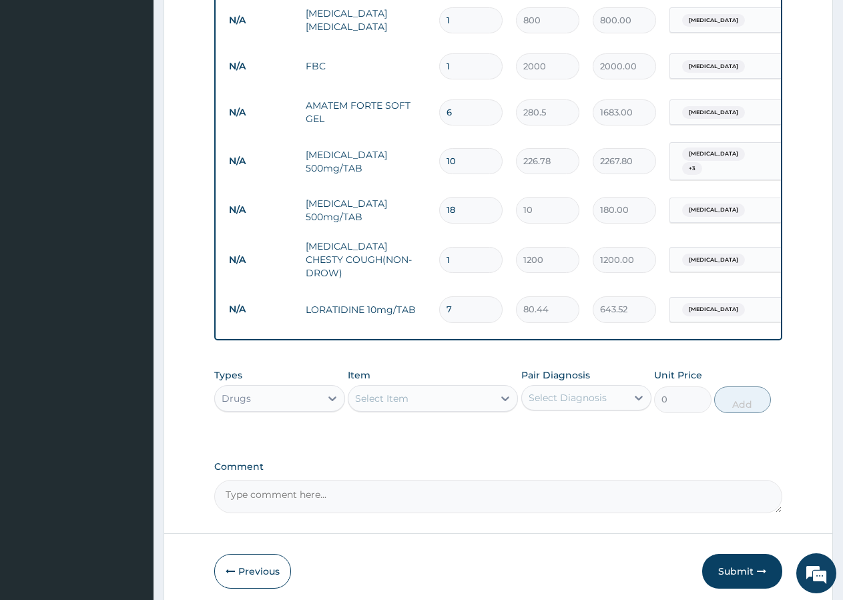
type input "563.08"
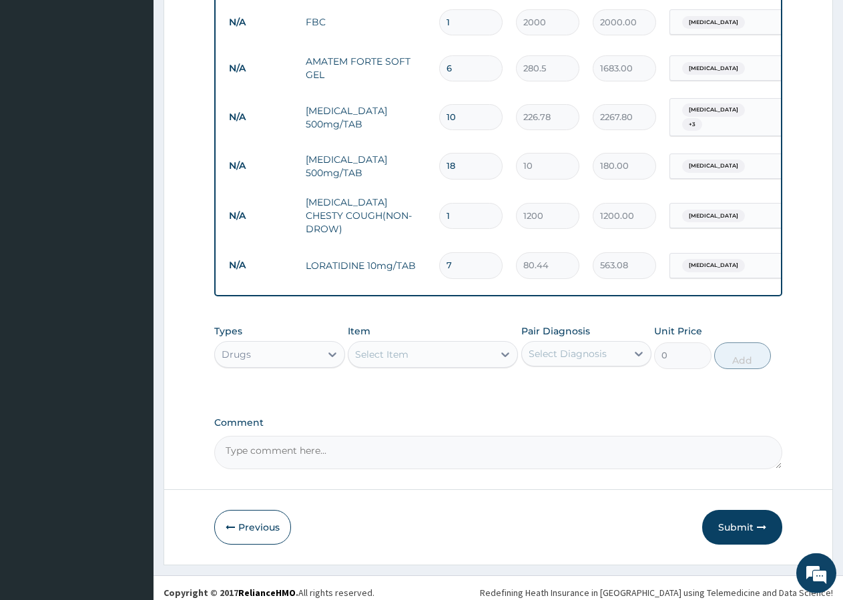
scroll to position [704, 0]
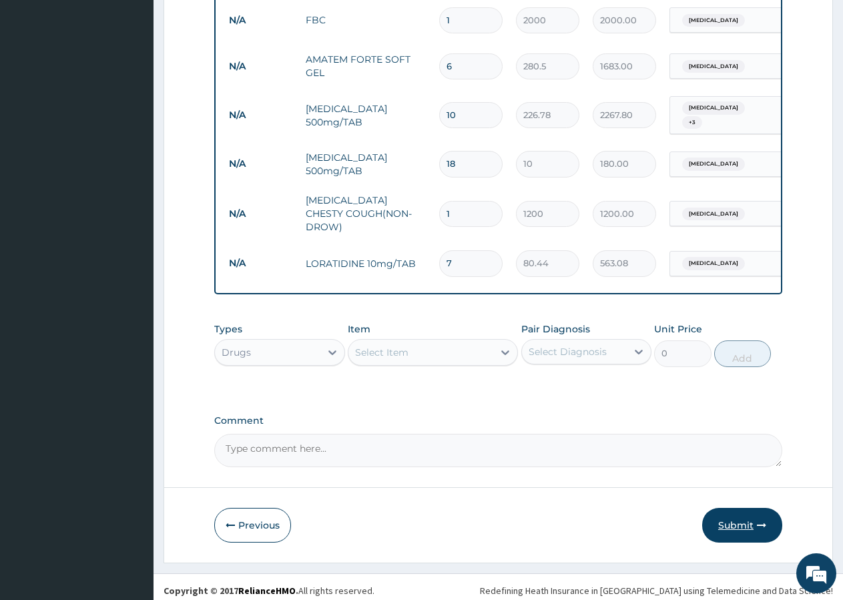
click at [751, 522] on button "Submit" at bounding box center [742, 525] width 80 height 35
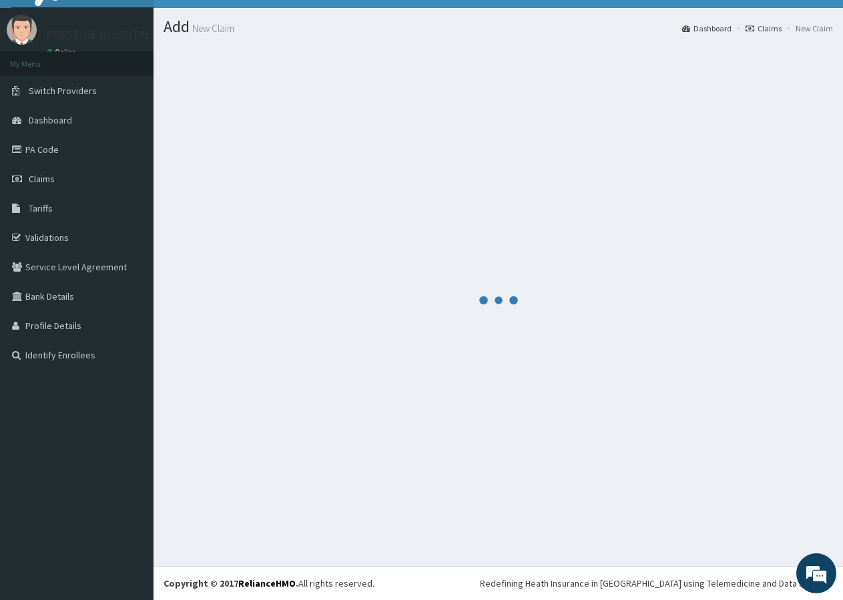
scroll to position [25, 0]
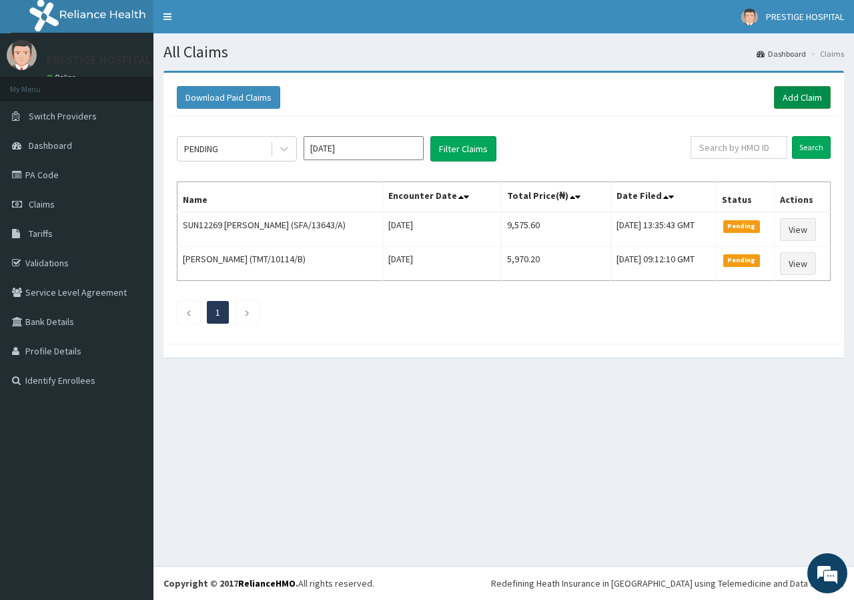
click at [813, 104] on link "Add Claim" at bounding box center [802, 97] width 57 height 23
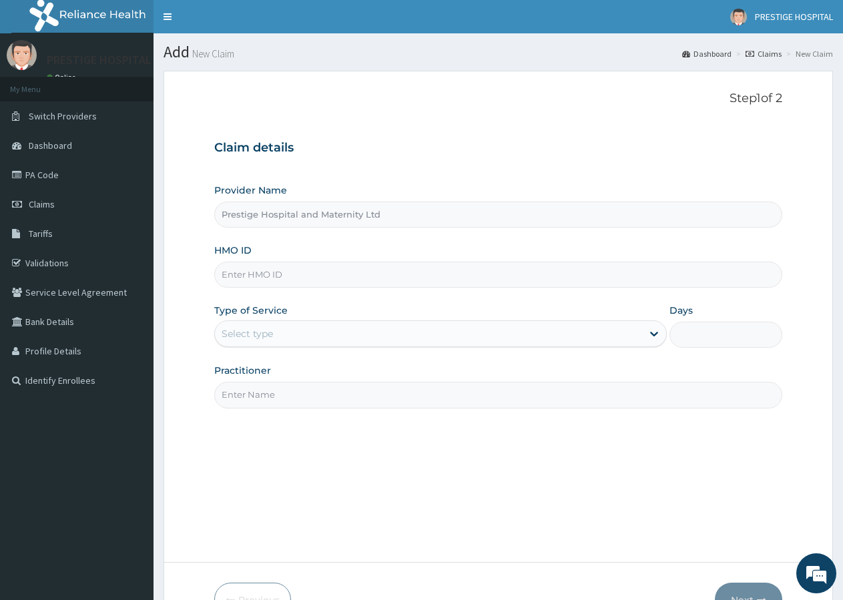
type input "Prestige Hospital and Maternity Ltd"
type input "TMT/10017/E"
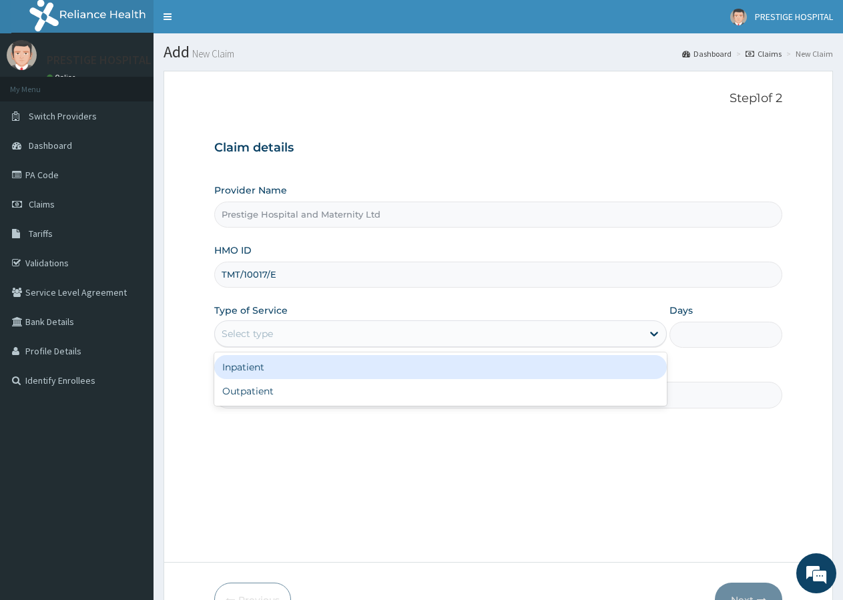
click at [252, 326] on div "Select type" at bounding box center [428, 333] width 426 height 21
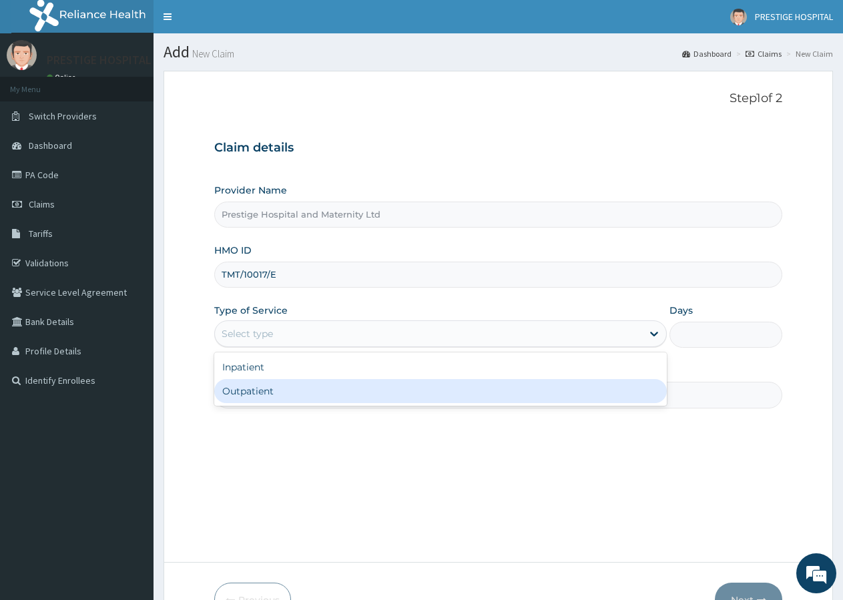
click at [243, 392] on div "Outpatient" at bounding box center [440, 391] width 452 height 24
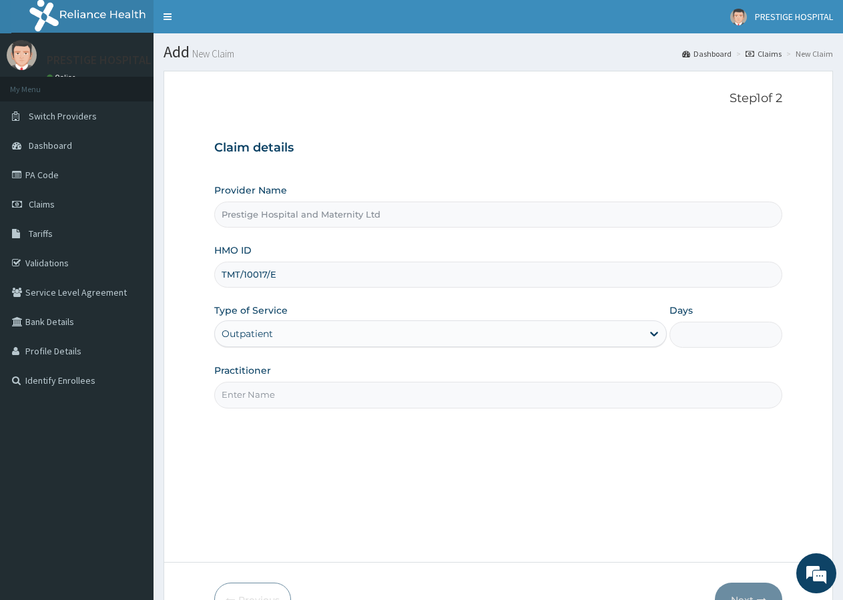
type input "1"
drag, startPoint x: 232, startPoint y: 390, endPoint x: 243, endPoint y: 380, distance: 14.7
click at [236, 388] on input "Practitioner" at bounding box center [498, 395] width 568 height 26
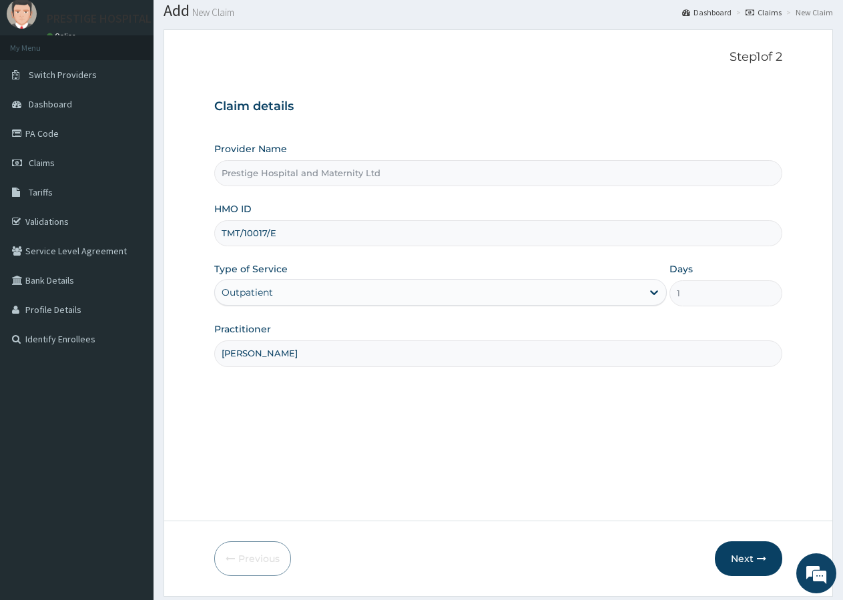
scroll to position [82, 0]
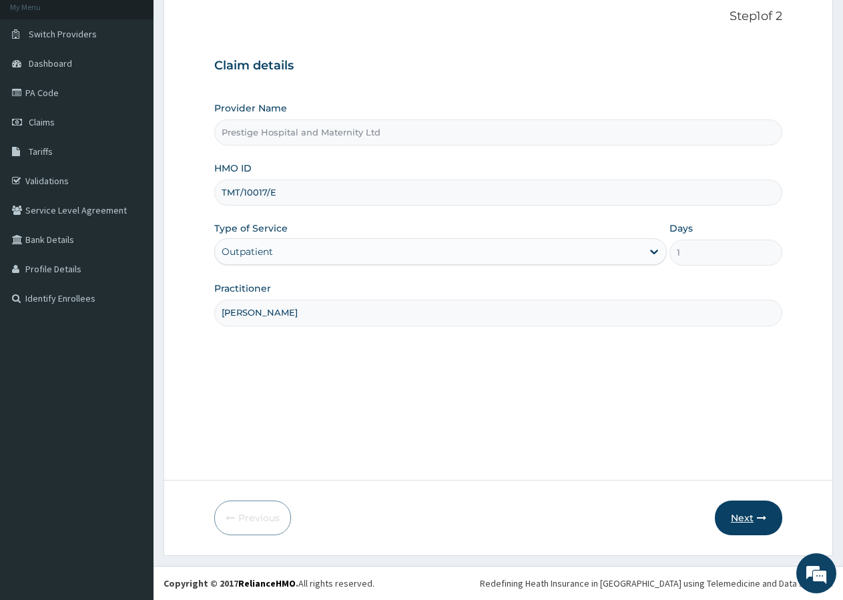
type input "[PERSON_NAME]"
click at [752, 519] on button "Next" at bounding box center [748, 518] width 67 height 35
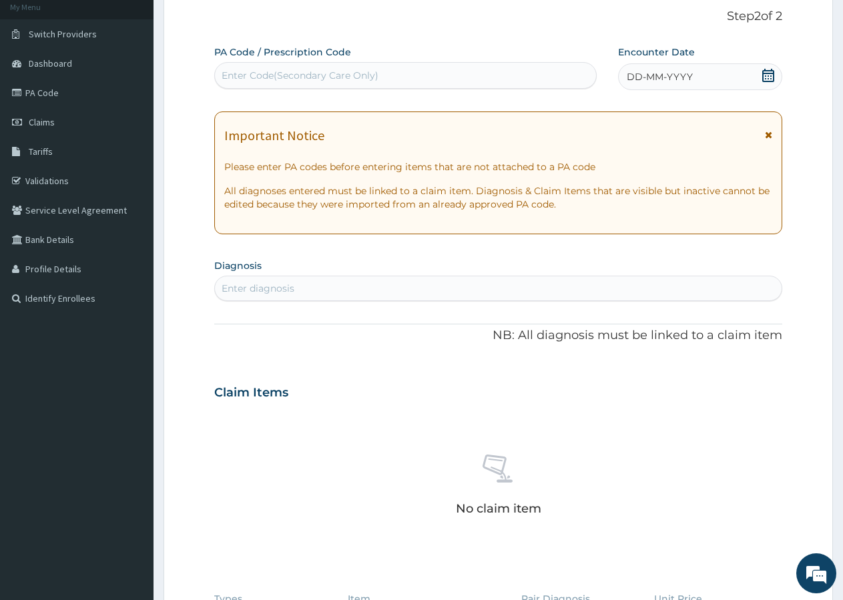
click at [767, 71] on icon at bounding box center [768, 75] width 12 height 13
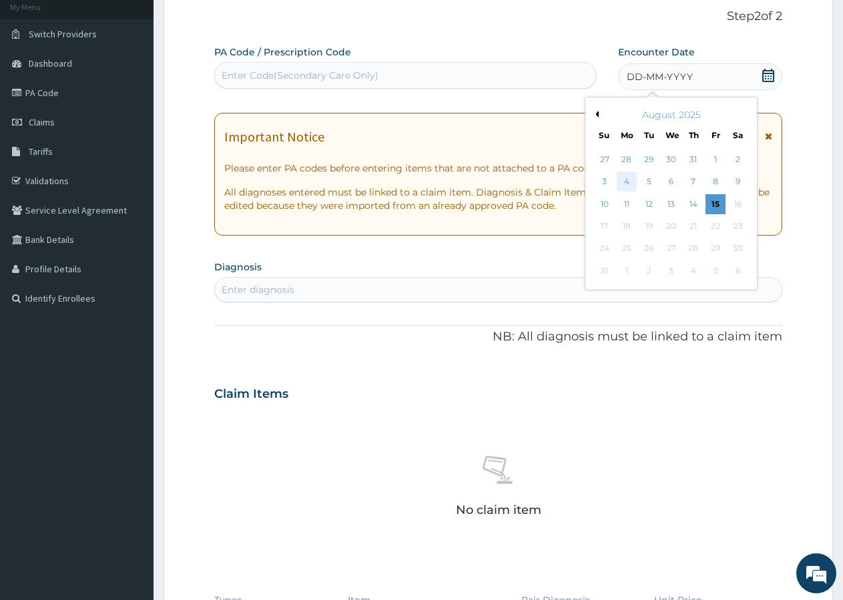
click at [625, 176] on div "4" at bounding box center [627, 182] width 20 height 20
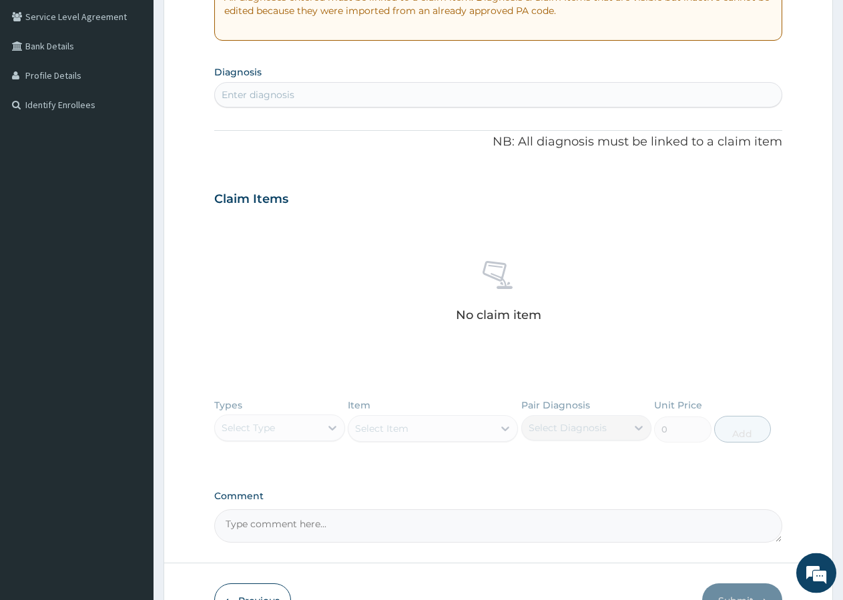
scroll to position [286, 0]
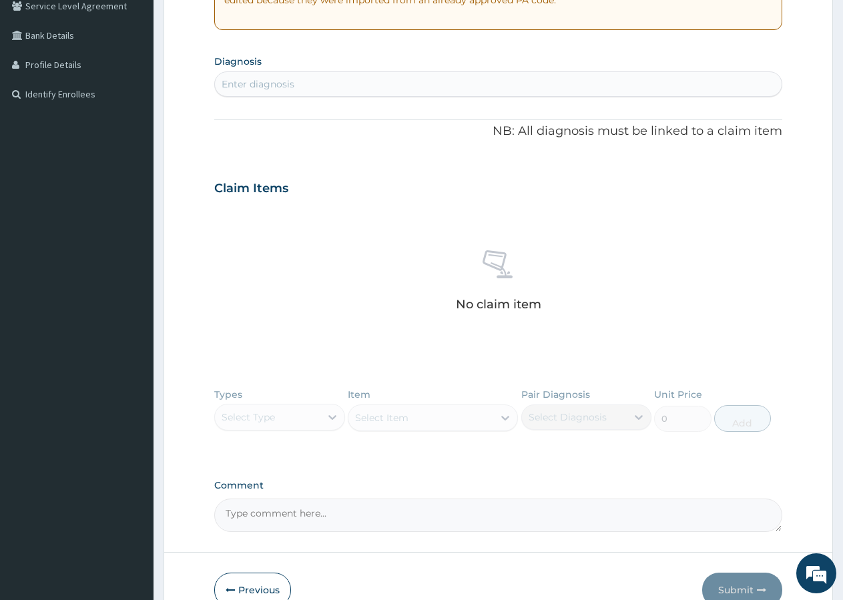
click at [315, 86] on div "Enter diagnosis" at bounding box center [498, 83] width 567 height 21
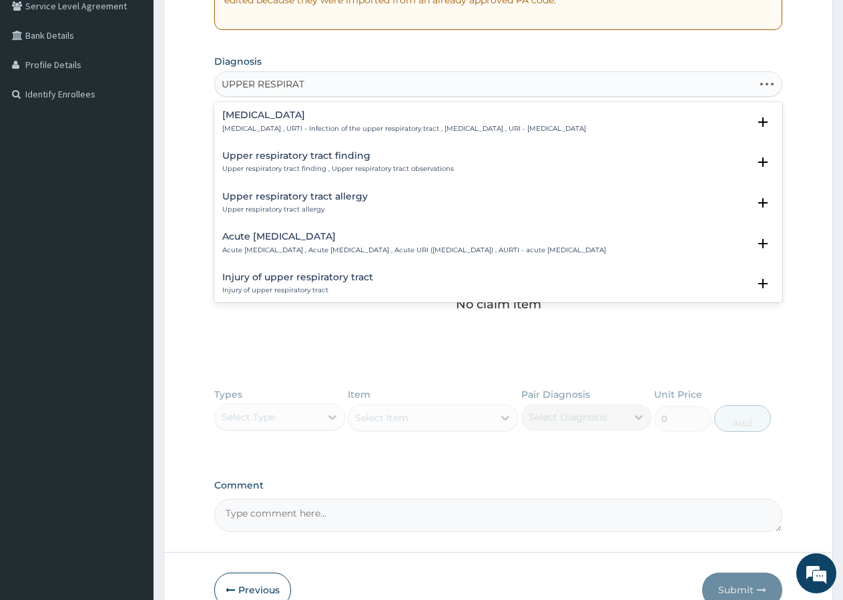
type input "UPPER RESPIRATO"
click at [308, 125] on p "[MEDICAL_DATA] , URTI - Infection of the upper respiratory tract , [MEDICAL_DAT…" at bounding box center [404, 128] width 364 height 9
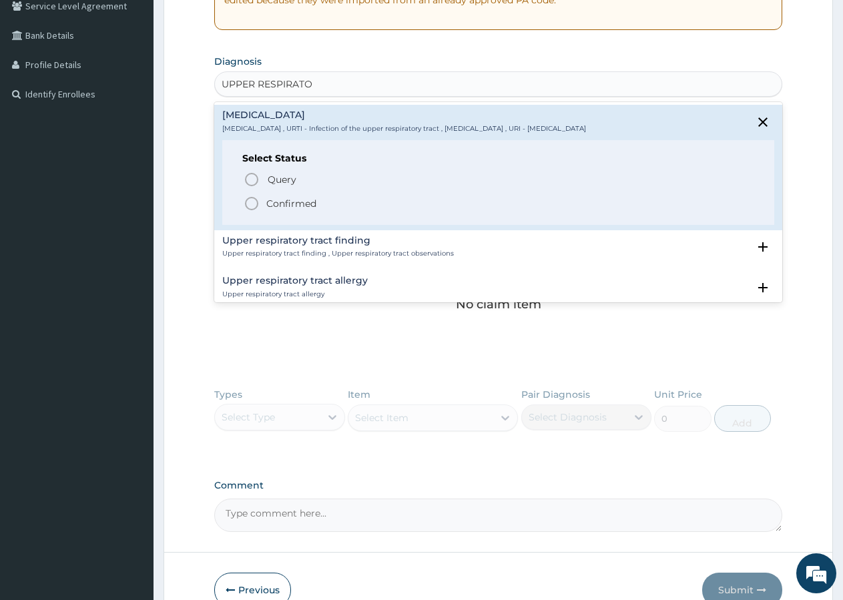
drag, startPoint x: 283, startPoint y: 203, endPoint x: 292, endPoint y: 193, distance: 13.7
click at [283, 204] on p "Confirmed" at bounding box center [291, 203] width 50 height 13
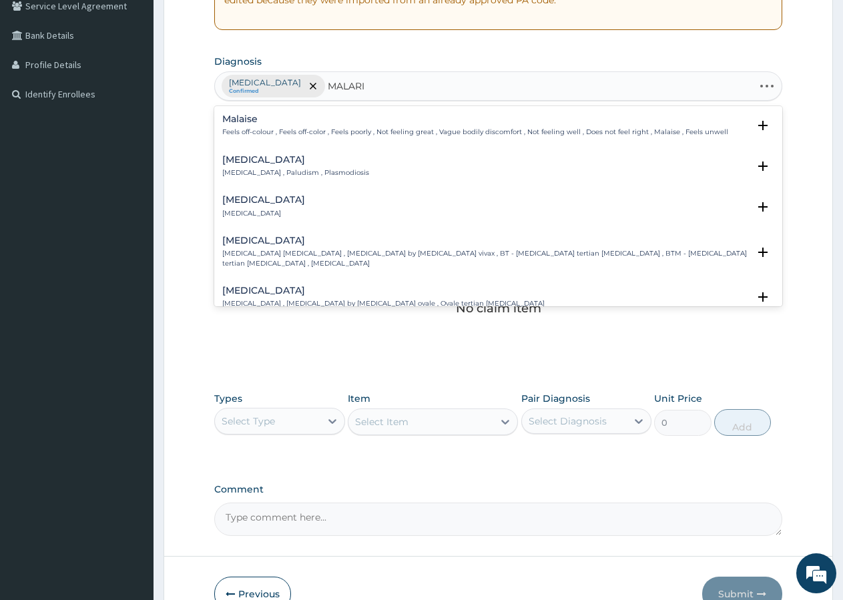
type input "[MEDICAL_DATA]"
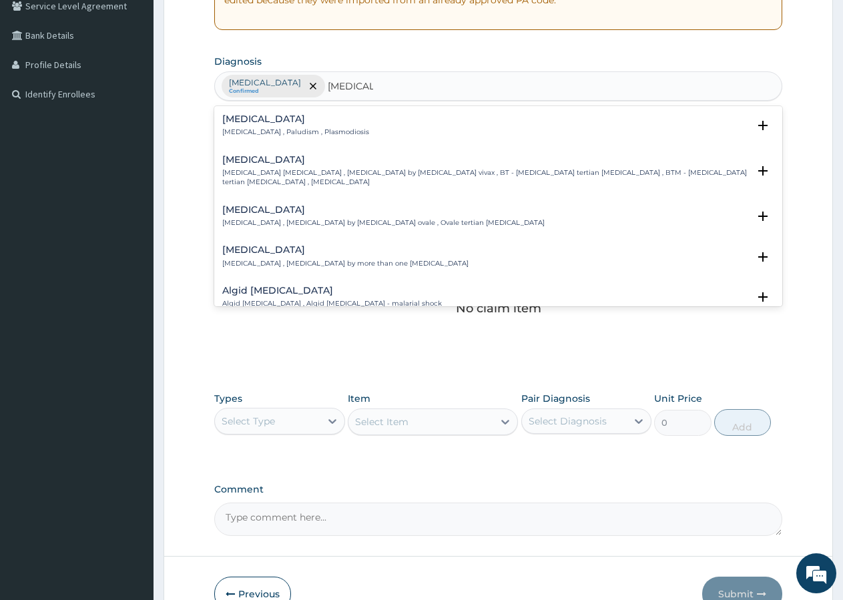
click at [272, 120] on h4 "[MEDICAL_DATA]" at bounding box center [295, 119] width 147 height 10
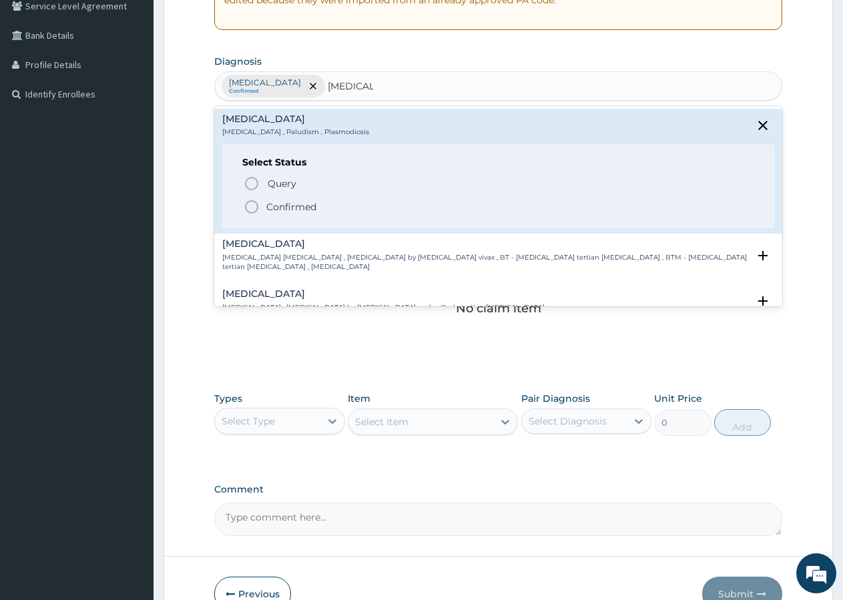
click at [268, 202] on p "Confirmed" at bounding box center [291, 206] width 50 height 13
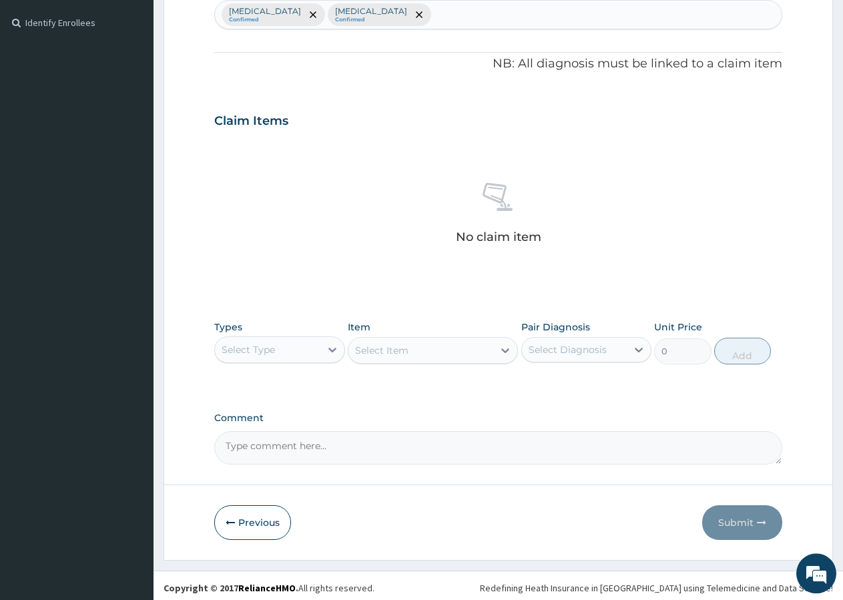
scroll to position [362, 0]
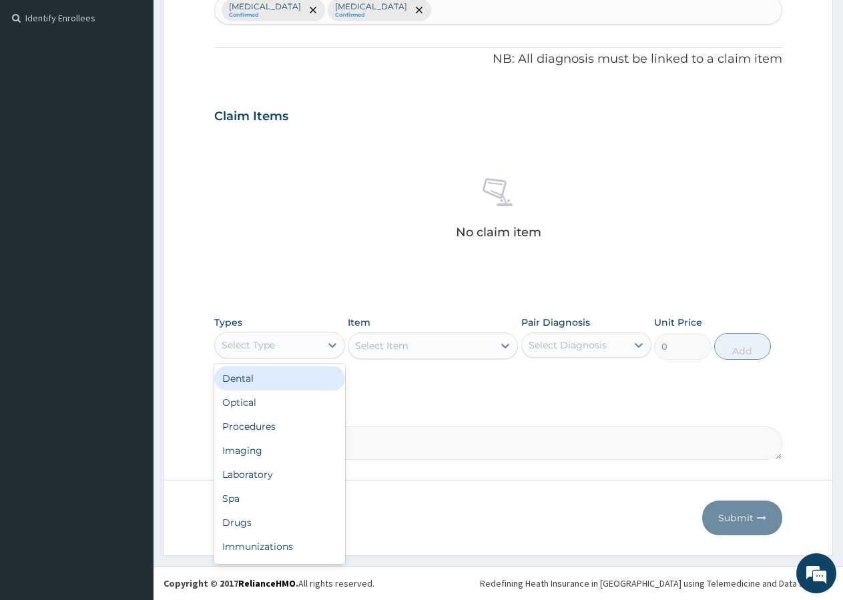
click at [274, 348] on div "Select Type" at bounding box center [248, 344] width 53 height 13
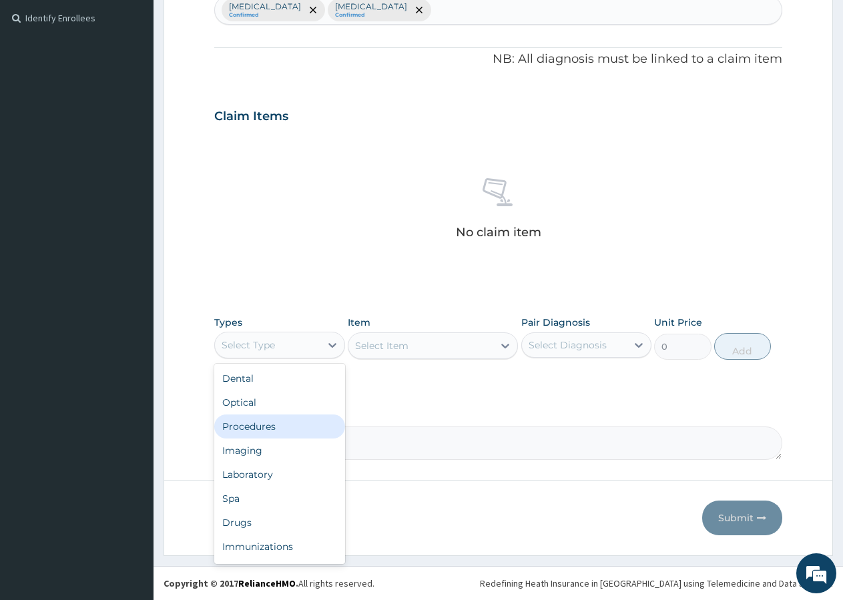
click at [278, 424] on div "Procedures" at bounding box center [279, 426] width 131 height 24
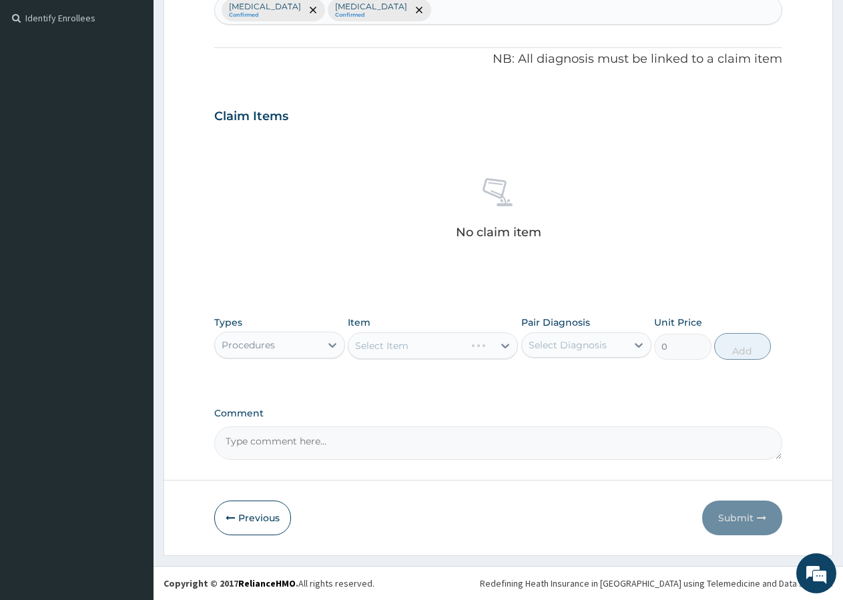
click at [372, 332] on div "Select Item" at bounding box center [433, 345] width 170 height 27
click at [378, 348] on div "Select Item" at bounding box center [433, 345] width 170 height 27
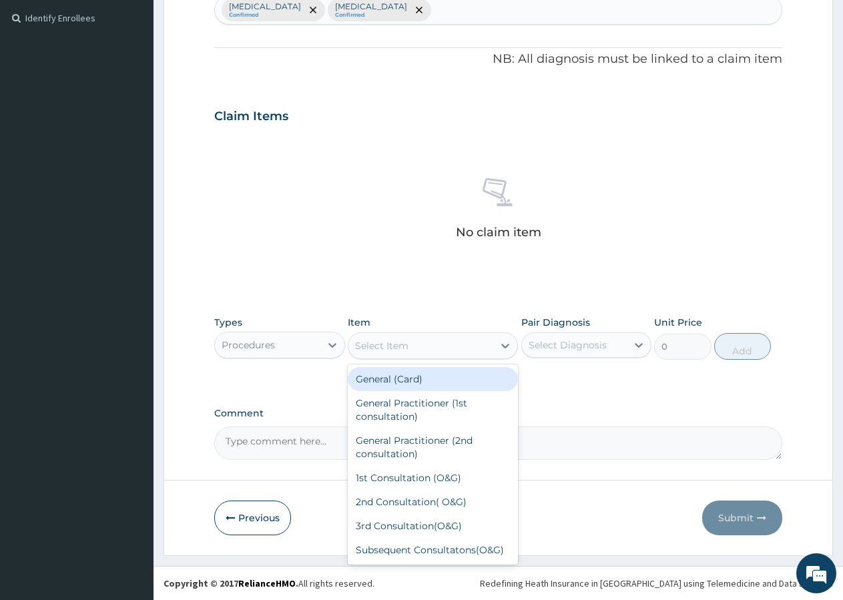
click at [418, 349] on div "Select Item" at bounding box center [420, 345] width 145 height 21
type input "GP"
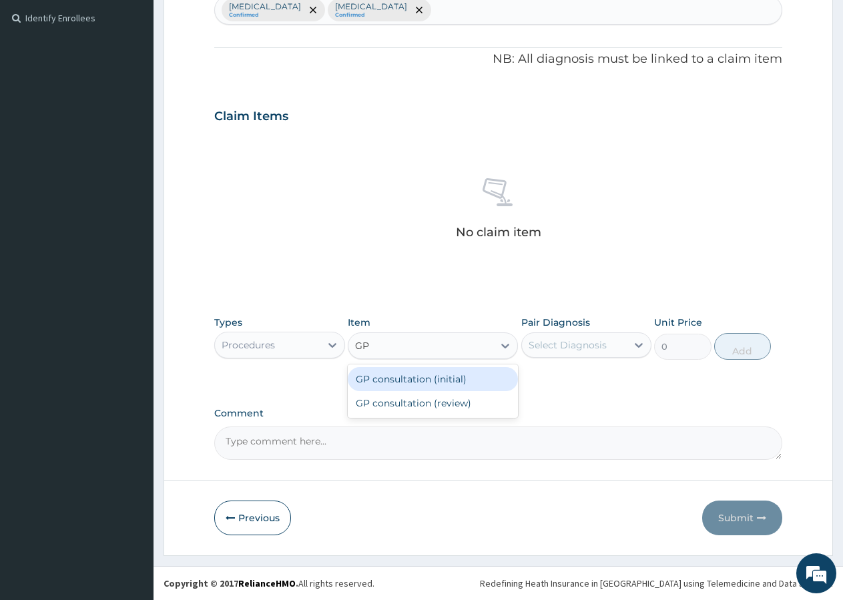
click at [426, 383] on div "GP consultation (initial)" at bounding box center [433, 379] width 170 height 24
type input "3000"
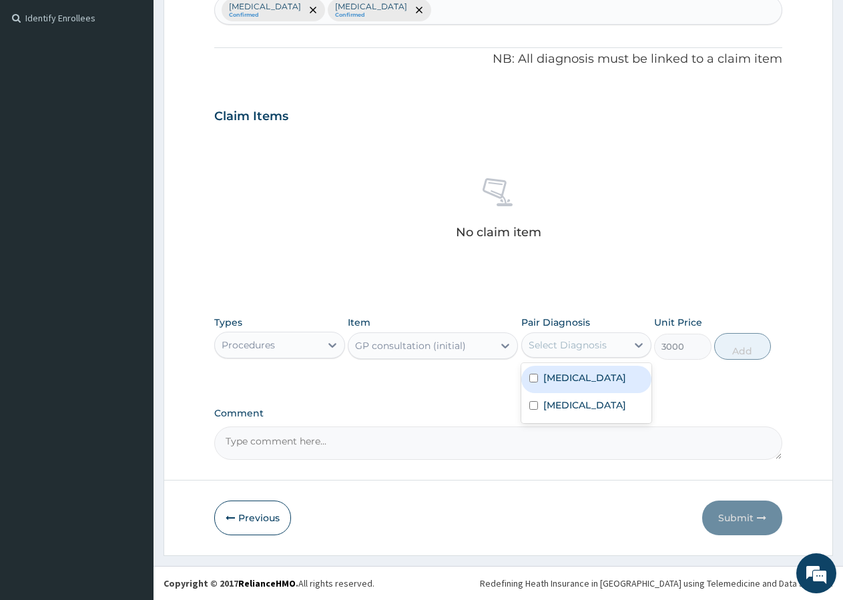
click at [543, 344] on div "Select Diagnosis" at bounding box center [568, 344] width 78 height 13
click at [557, 379] on label "Upper respiratory infection" at bounding box center [584, 377] width 83 height 13
checkbox input "true"
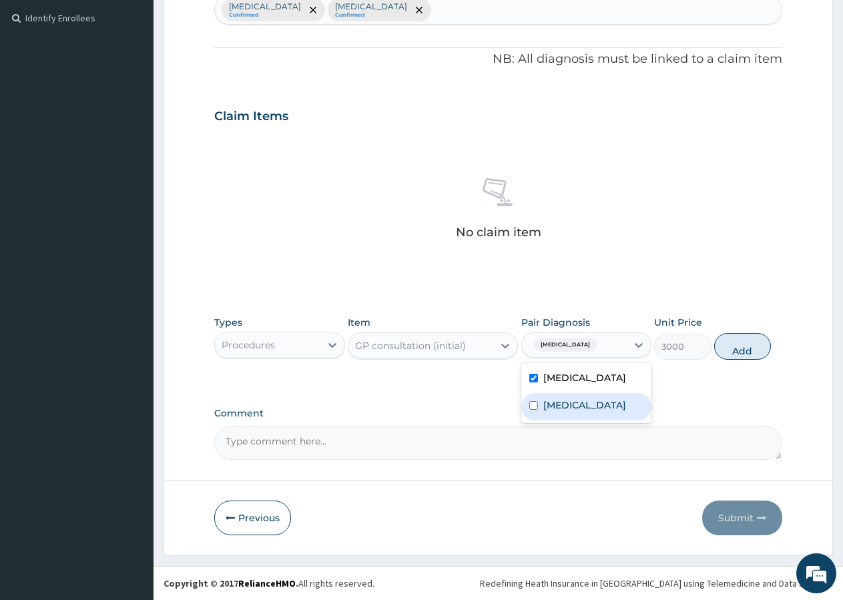
click at [559, 412] on label "Malaria" at bounding box center [584, 404] width 83 height 13
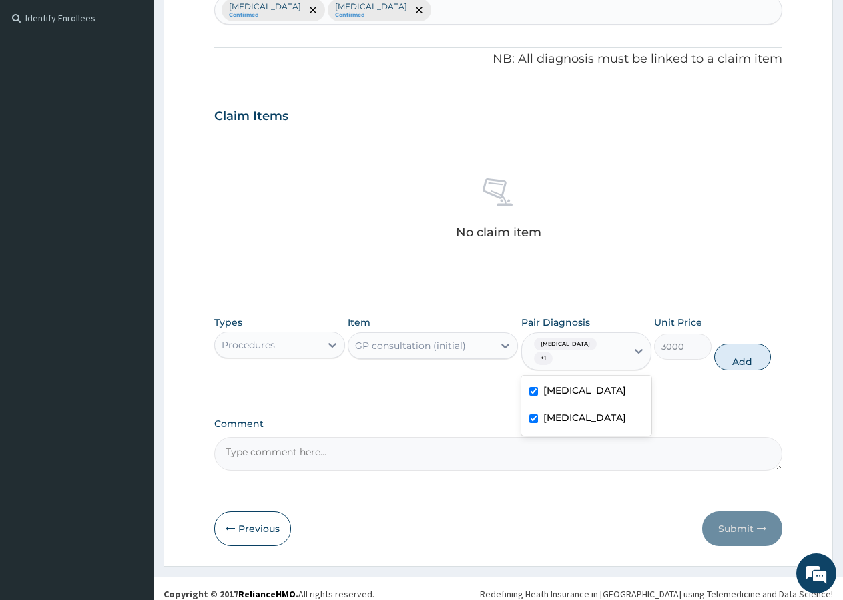
checkbox input "true"
click at [727, 359] on button "Add" at bounding box center [742, 357] width 57 height 27
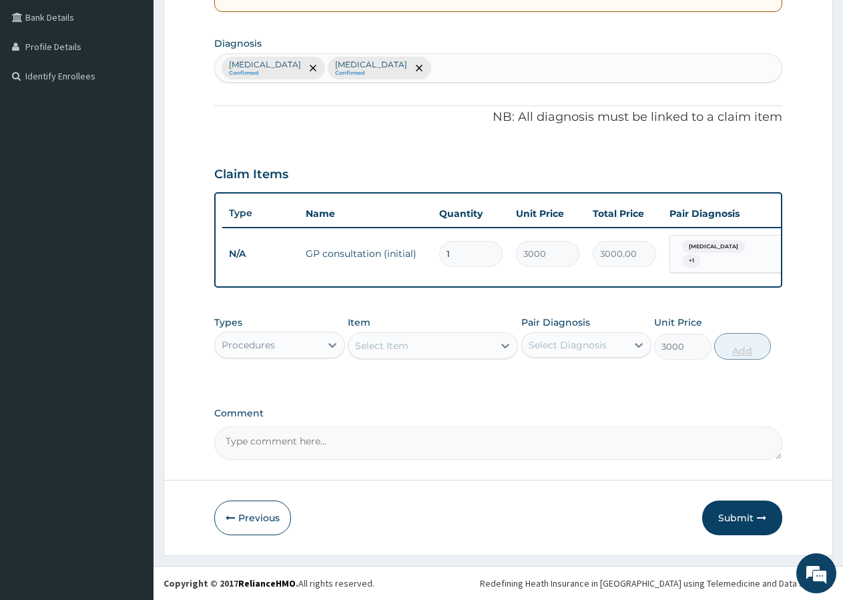
type input "0"
click at [274, 346] on div "Procedures" at bounding box center [248, 344] width 53 height 13
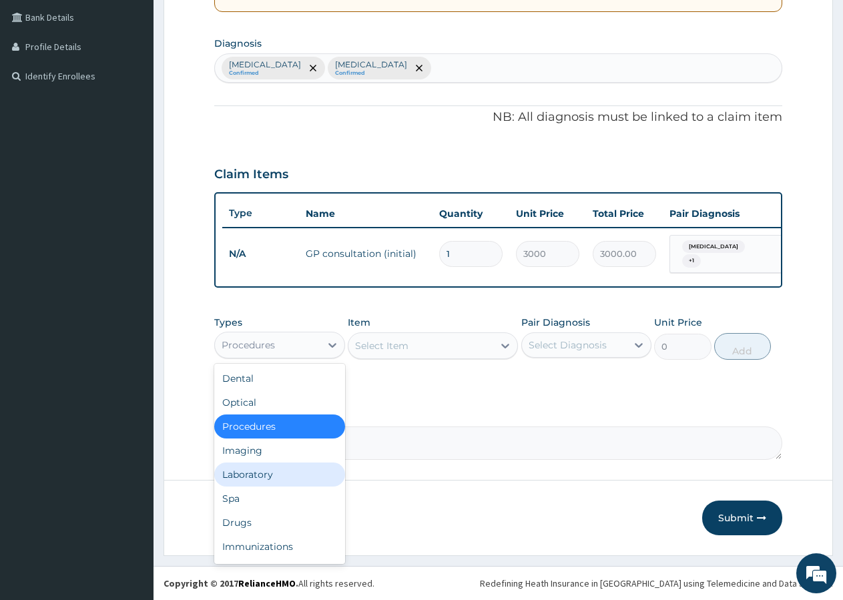
click at [256, 473] on div "Laboratory" at bounding box center [279, 474] width 131 height 24
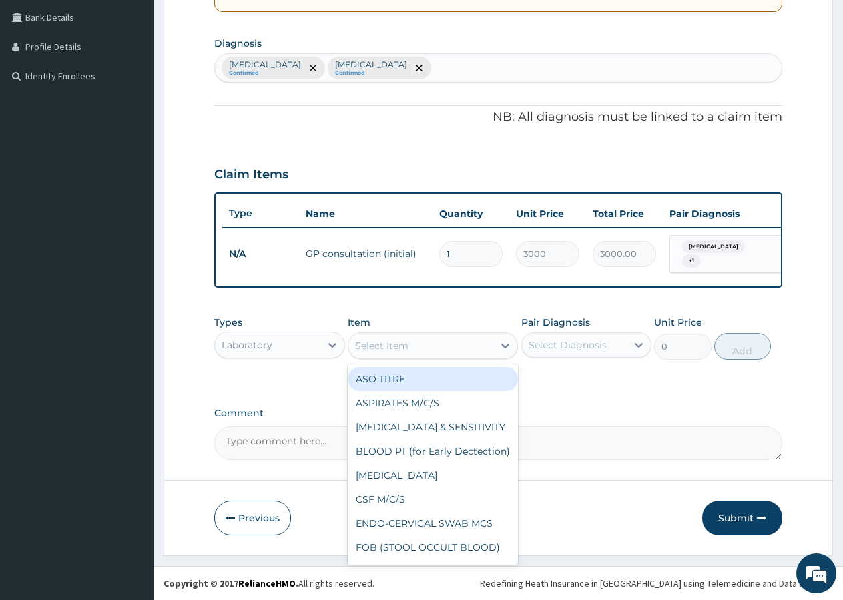
click at [456, 351] on div "Select Item" at bounding box center [420, 345] width 145 height 21
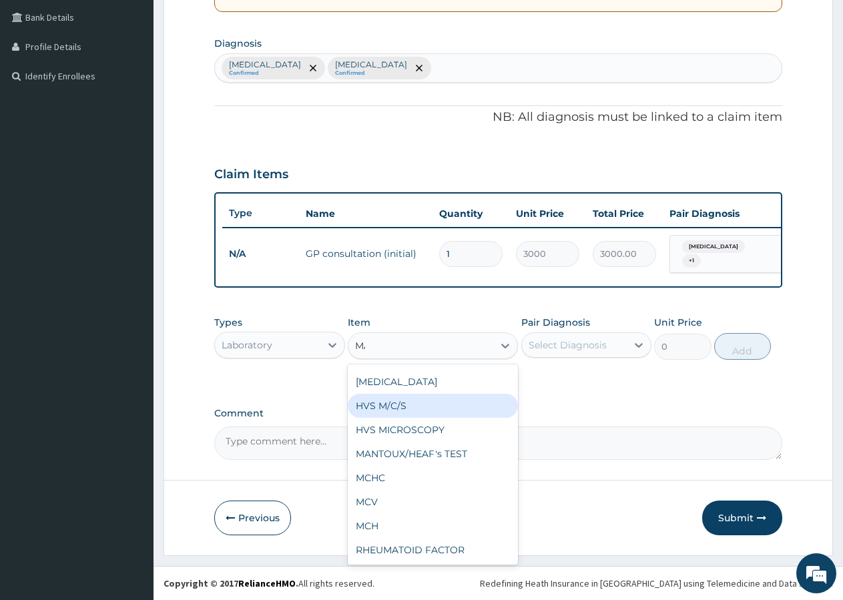
scroll to position [0, 0]
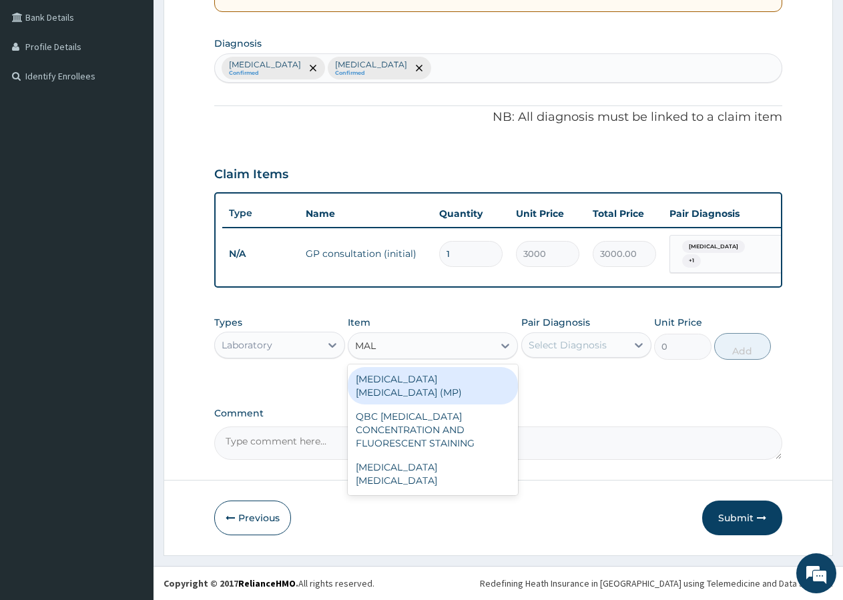
type input "MALA"
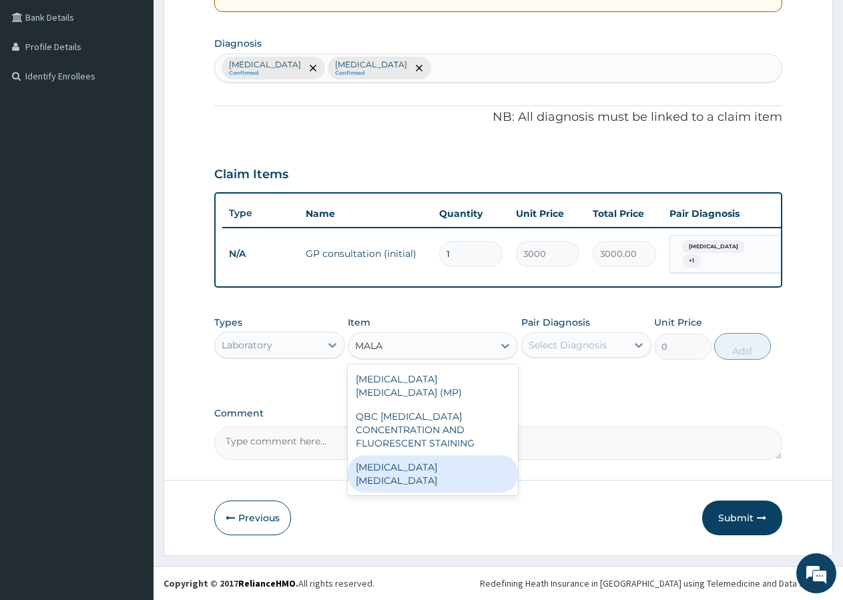
click at [430, 455] on div "malaria parasite" at bounding box center [433, 473] width 170 height 37
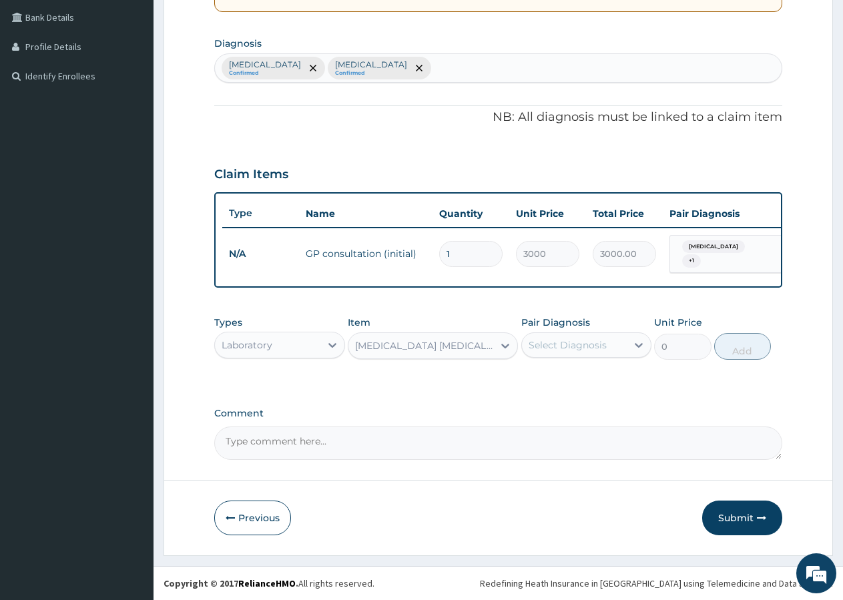
type input "800"
click at [578, 354] on div "Select Diagnosis" at bounding box center [574, 344] width 105 height 21
click at [575, 409] on div "[MEDICAL_DATA]" at bounding box center [586, 406] width 131 height 27
checkbox input "true"
click at [750, 348] on button "Add" at bounding box center [742, 346] width 57 height 27
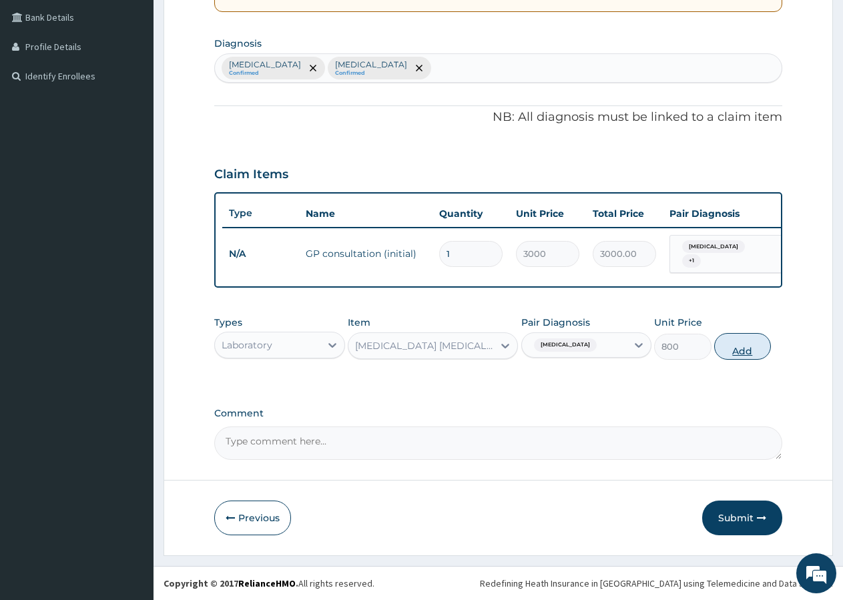
type input "0"
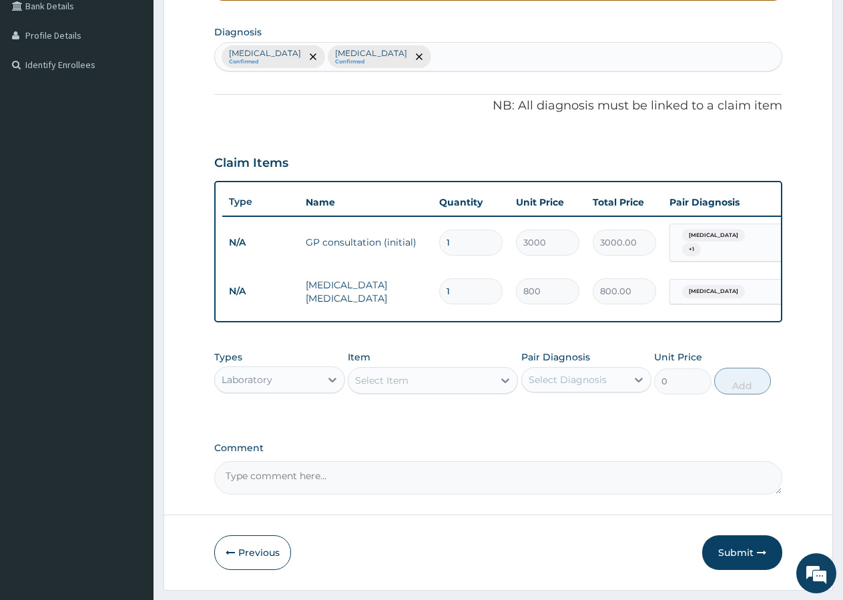
scroll to position [362, 0]
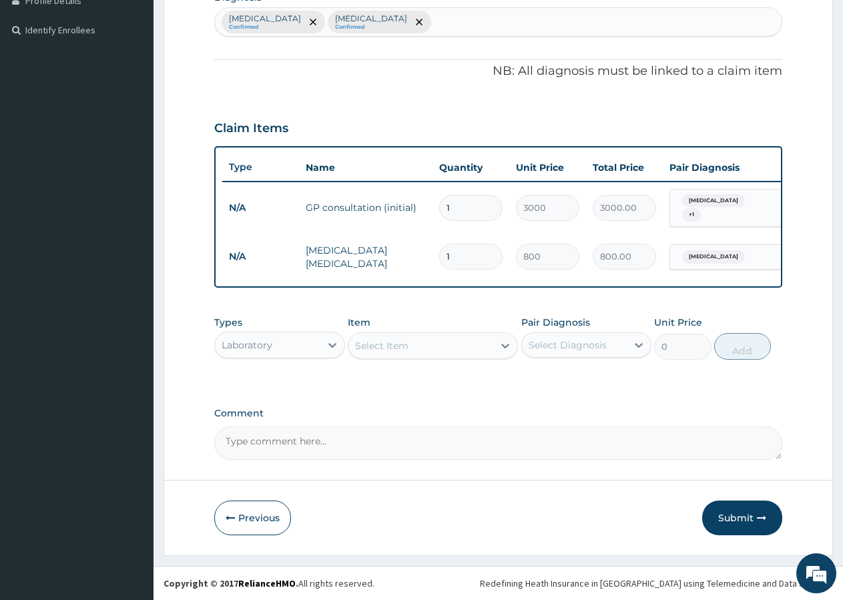
click at [276, 342] on div "Laboratory" at bounding box center [267, 344] width 105 height 21
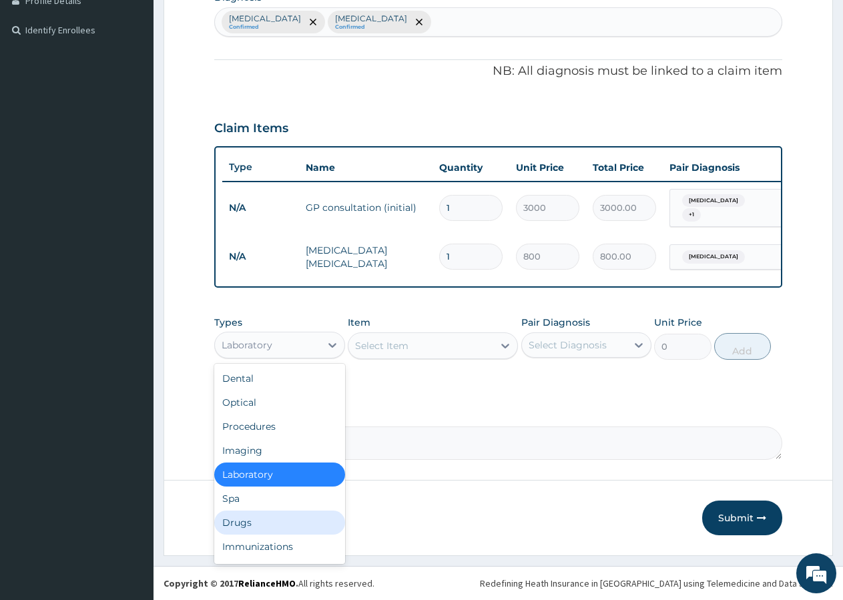
click at [253, 521] on div "Drugs" at bounding box center [279, 523] width 131 height 24
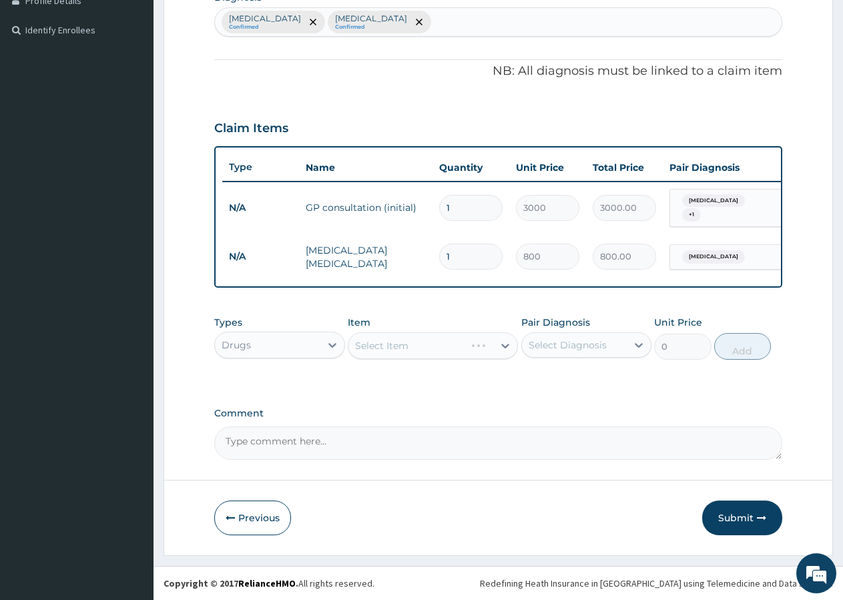
click at [371, 343] on div "Select Item" at bounding box center [433, 345] width 170 height 27
drag, startPoint x: 371, startPoint y: 348, endPoint x: 436, endPoint y: 370, distance: 68.2
click at [373, 350] on div "Select Item" at bounding box center [433, 345] width 170 height 27
click at [451, 346] on div "Select Item" at bounding box center [420, 345] width 145 height 21
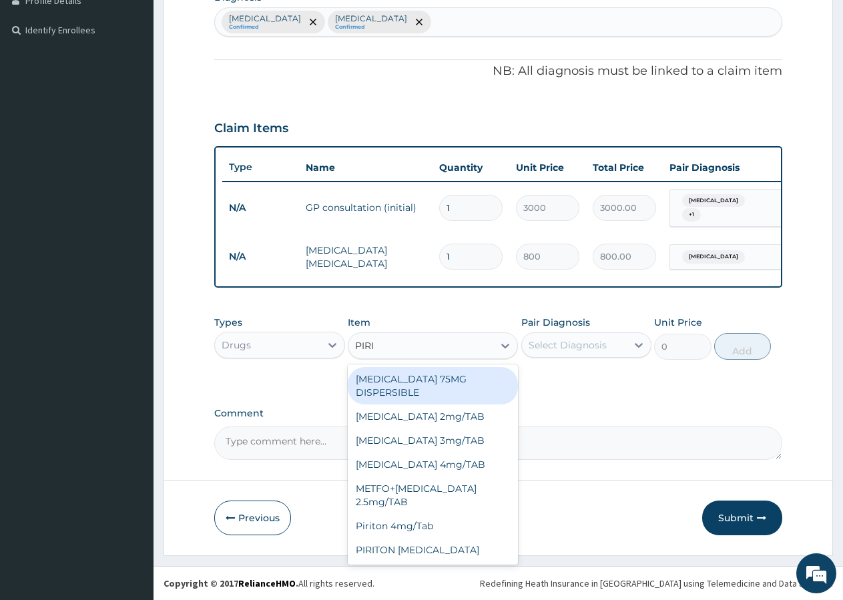
type input "PIRIT"
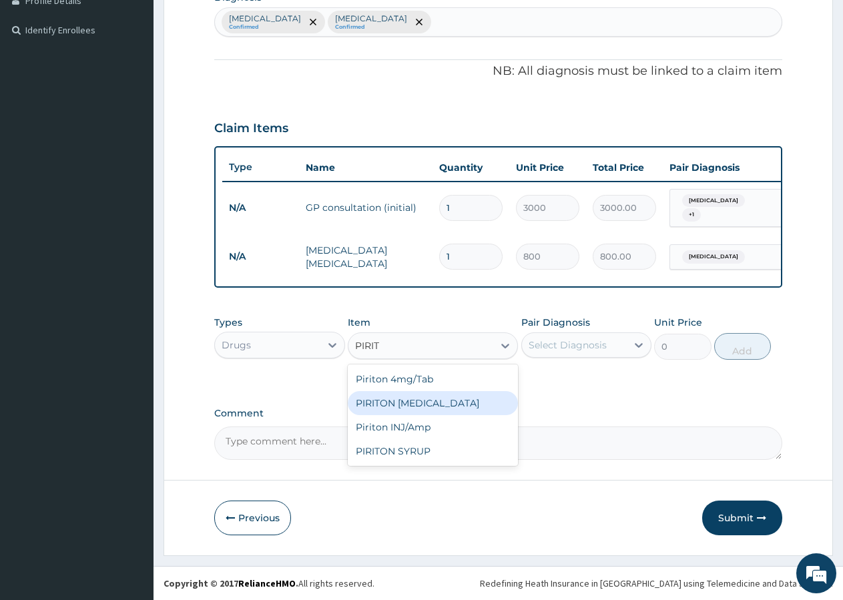
click at [451, 397] on div "PIRITON EXPECTORANT" at bounding box center [433, 403] width 170 height 24
type input "1073"
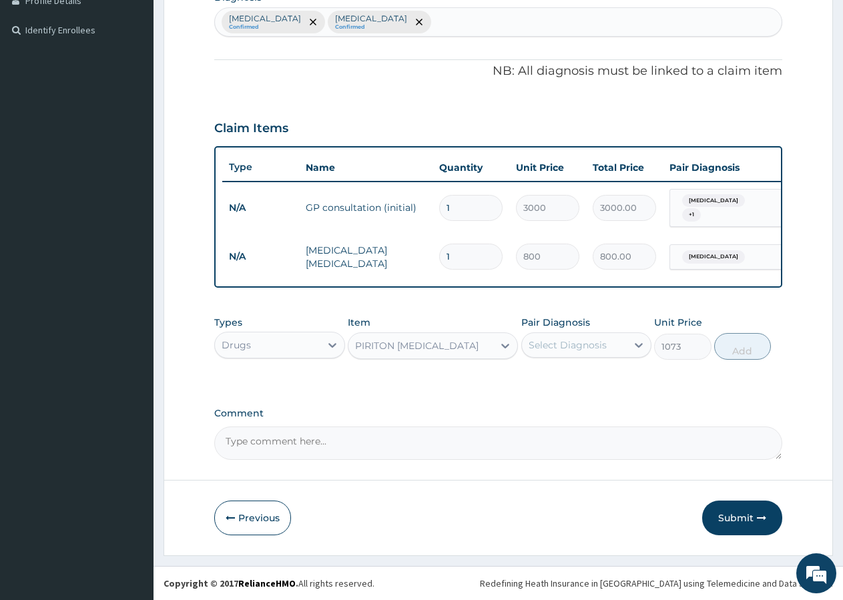
click at [549, 348] on div "Select Diagnosis" at bounding box center [568, 344] width 78 height 13
click at [553, 384] on label "[MEDICAL_DATA]" at bounding box center [584, 377] width 83 height 13
checkbox input "true"
click at [741, 342] on button "Add" at bounding box center [742, 346] width 57 height 27
type input "0"
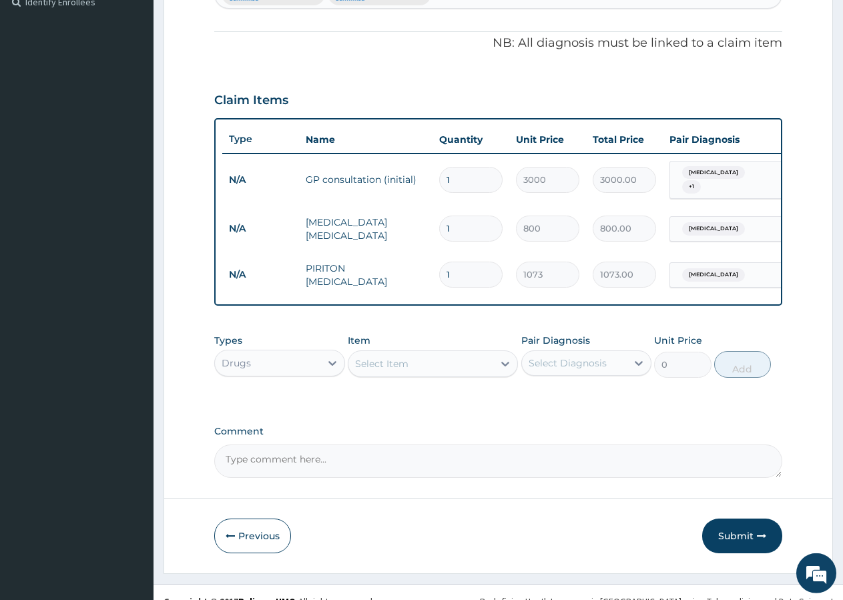
scroll to position [408, 0]
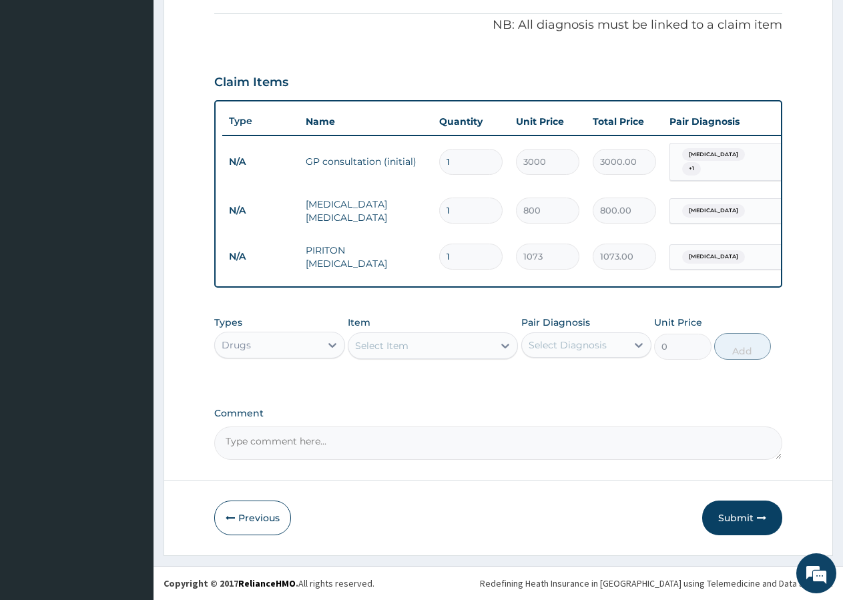
click at [416, 350] on div "Select Item" at bounding box center [420, 345] width 145 height 21
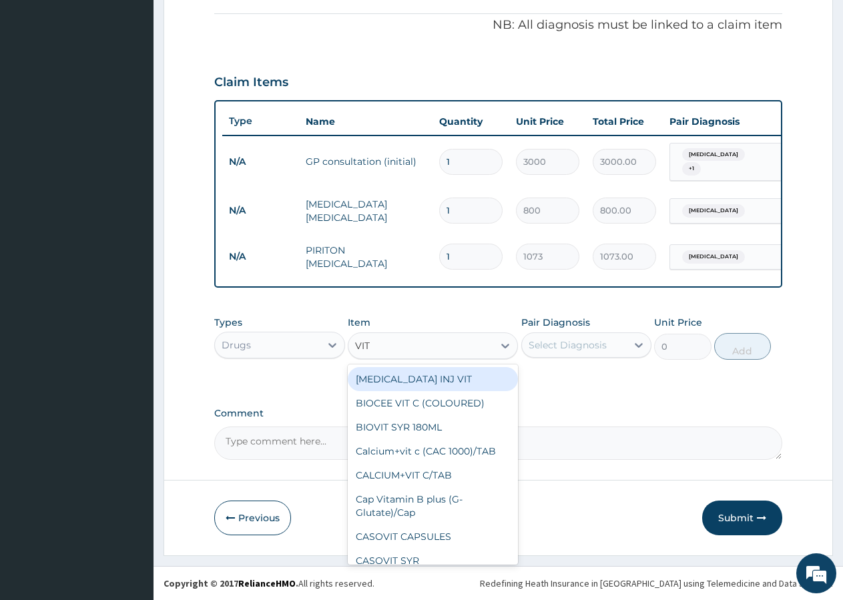
type input "VIT C"
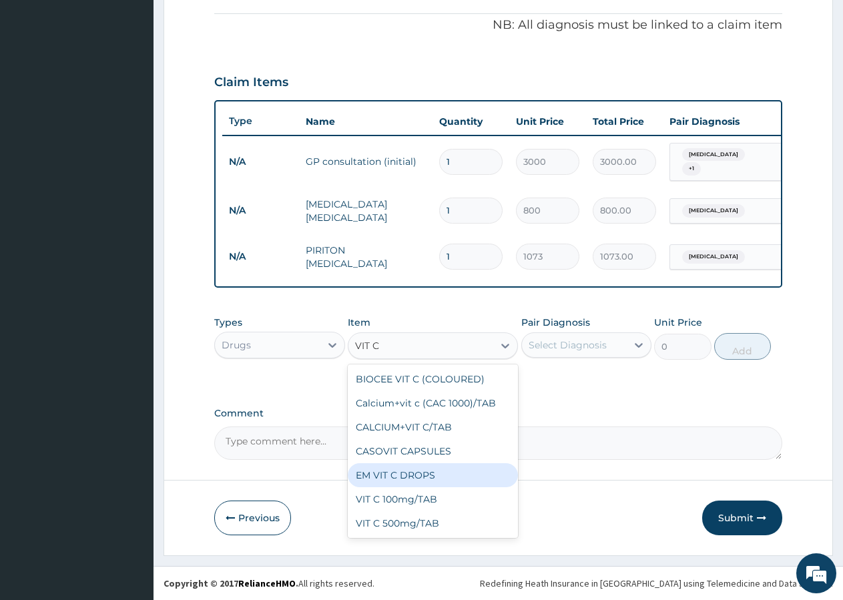
click at [429, 479] on div "EM VIT C DROPS" at bounding box center [433, 475] width 170 height 24
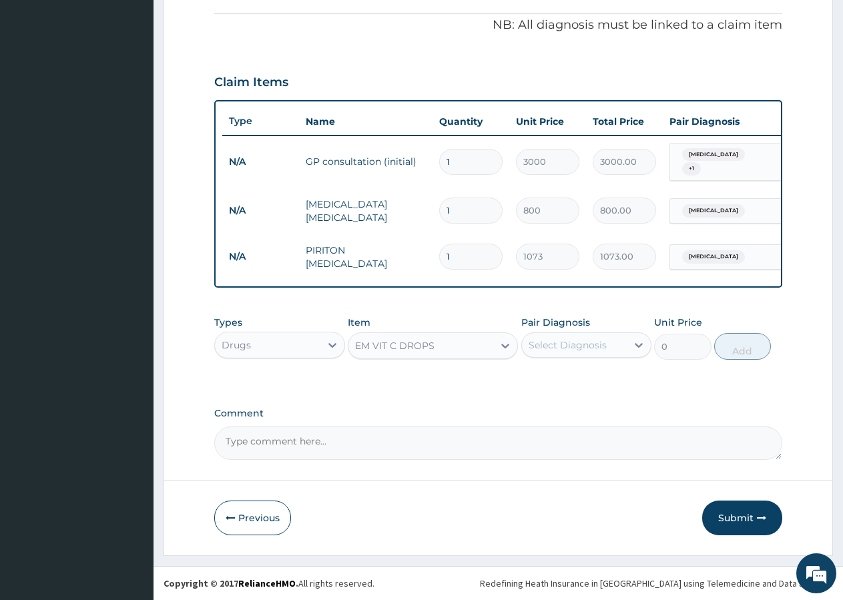
type input "488.2"
click at [584, 351] on div "Select Diagnosis" at bounding box center [568, 344] width 78 height 13
click at [579, 384] on label "[MEDICAL_DATA]" at bounding box center [584, 377] width 83 height 13
checkbox input "true"
click at [733, 351] on button "Add" at bounding box center [742, 346] width 57 height 27
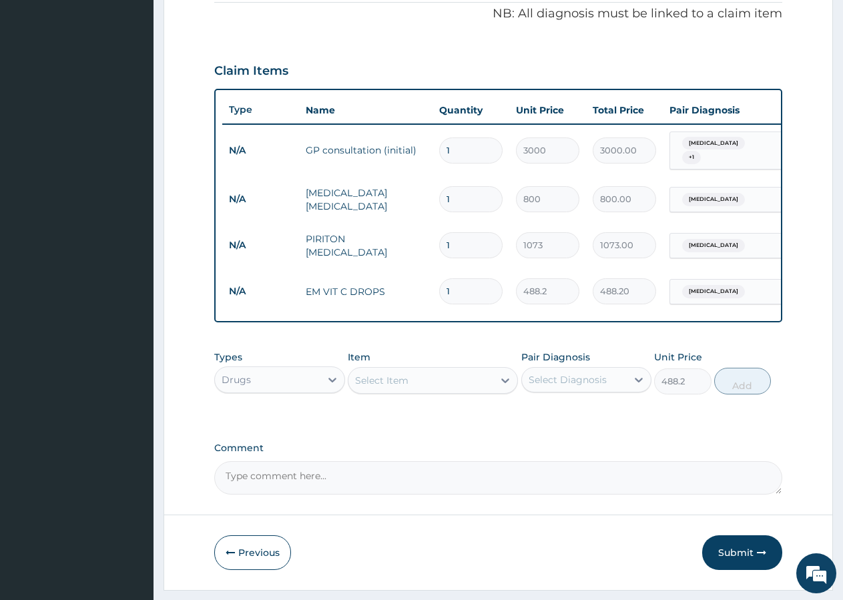
type input "0"
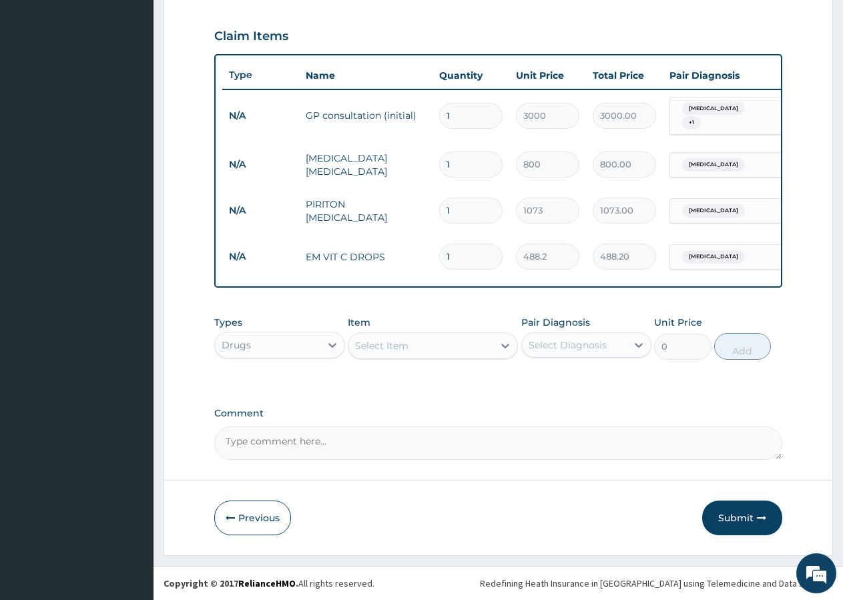
click at [406, 338] on div "Select Item" at bounding box center [420, 345] width 145 height 21
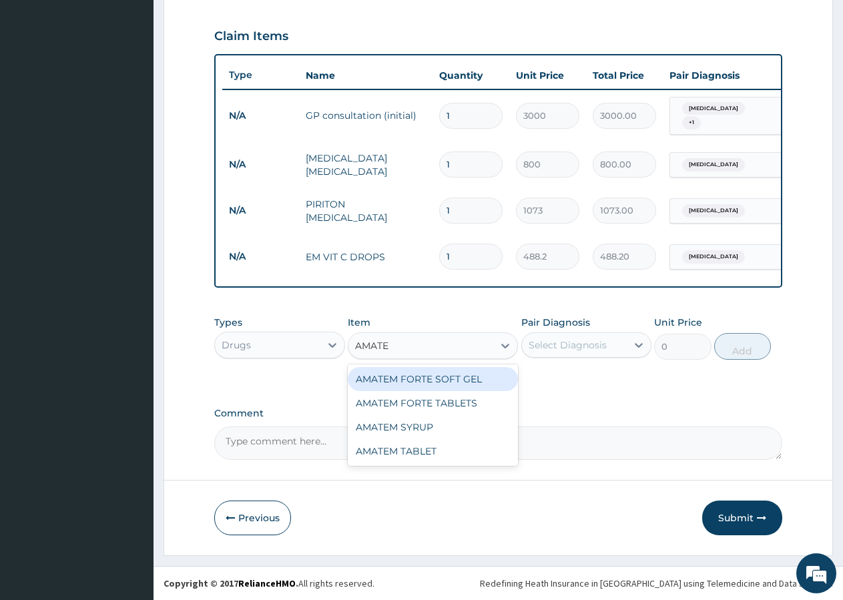
type input "AMATEM"
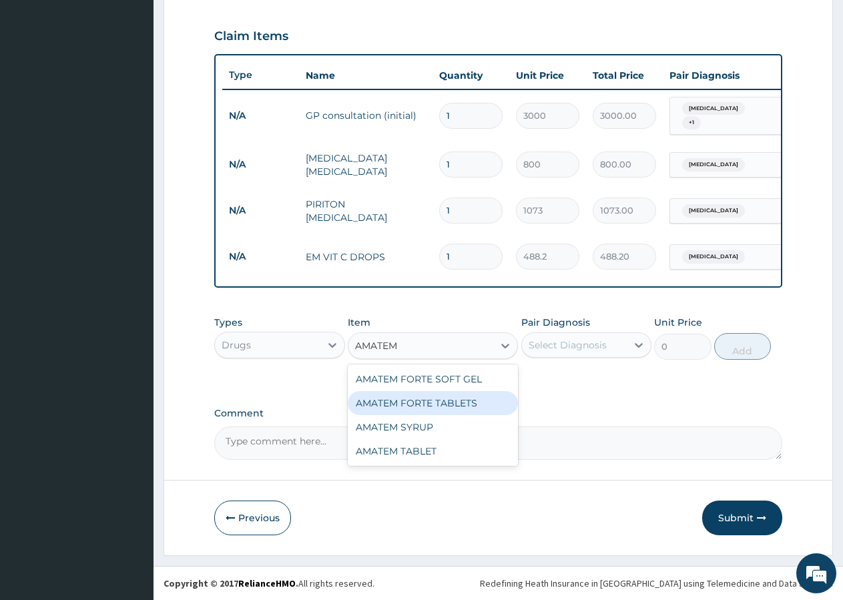
click at [438, 409] on div "AMATEM FORTE TABLETS" at bounding box center [433, 403] width 170 height 24
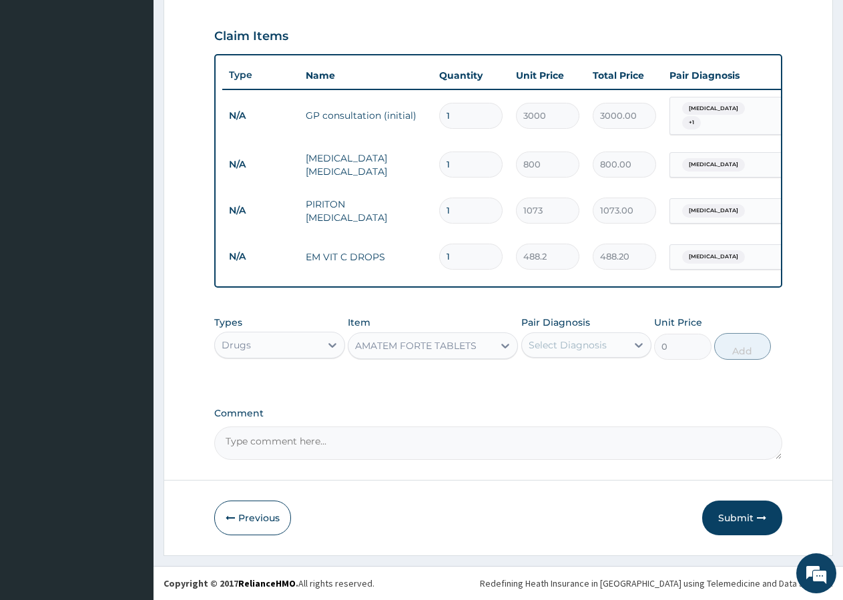
type input "280"
click at [581, 342] on div "Select Diagnosis" at bounding box center [568, 344] width 78 height 13
click at [562, 412] on label "[MEDICAL_DATA]" at bounding box center [584, 404] width 83 height 13
checkbox input "true"
click at [482, 251] on input "1" at bounding box center [470, 257] width 63 height 26
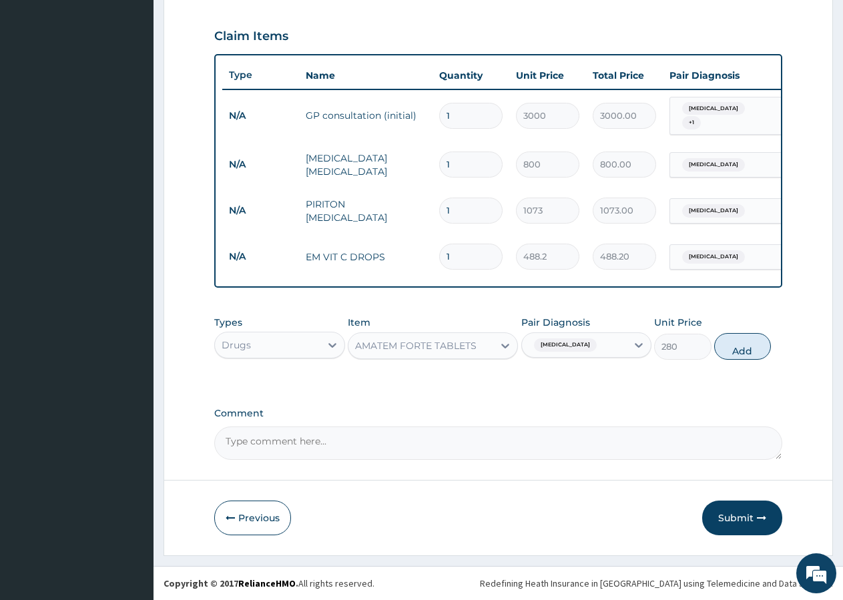
type input "2"
type input "976.40"
type input "3"
type input "1464.60"
type input "4"
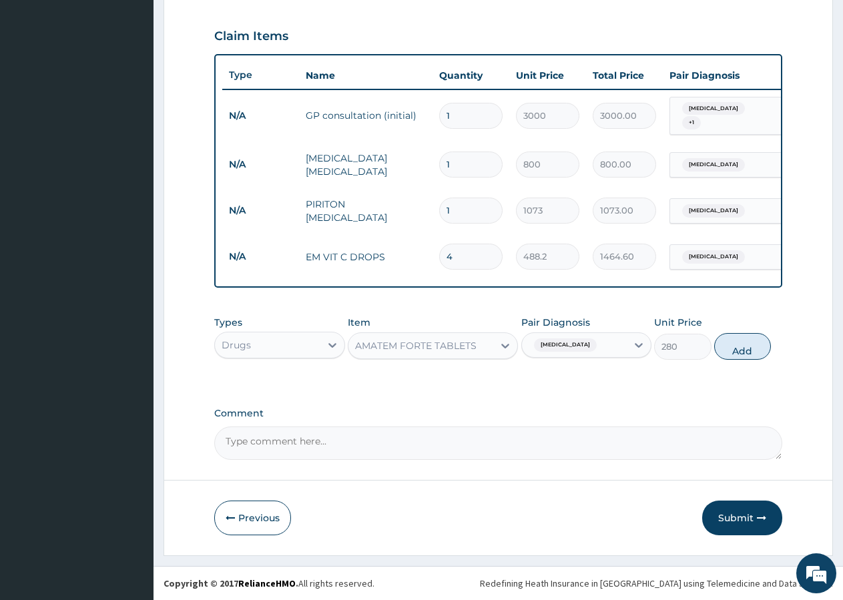
type input "1952.80"
type input "5"
type input "2441.00"
type input "6"
type input "2929.20"
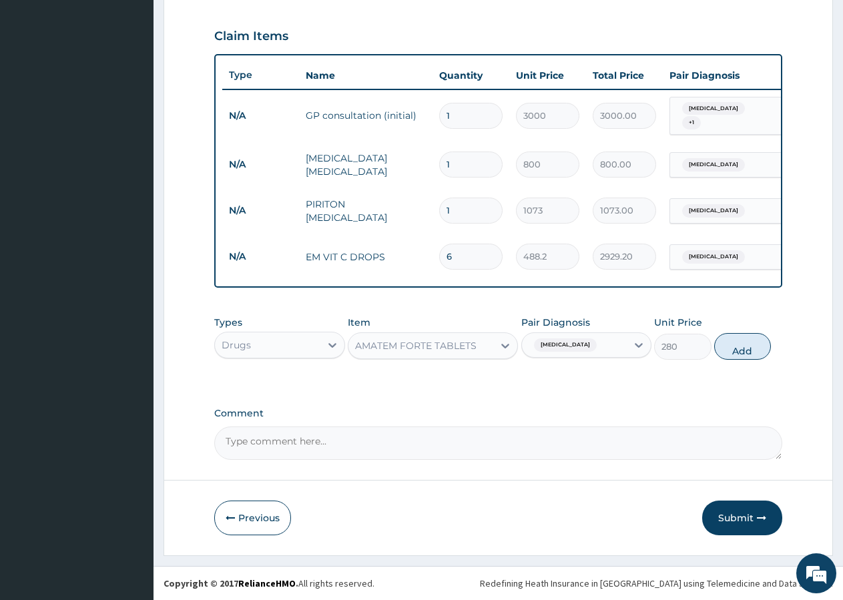
type input "7"
type input "3417.40"
type input "8"
type input "3905.60"
type input "9"
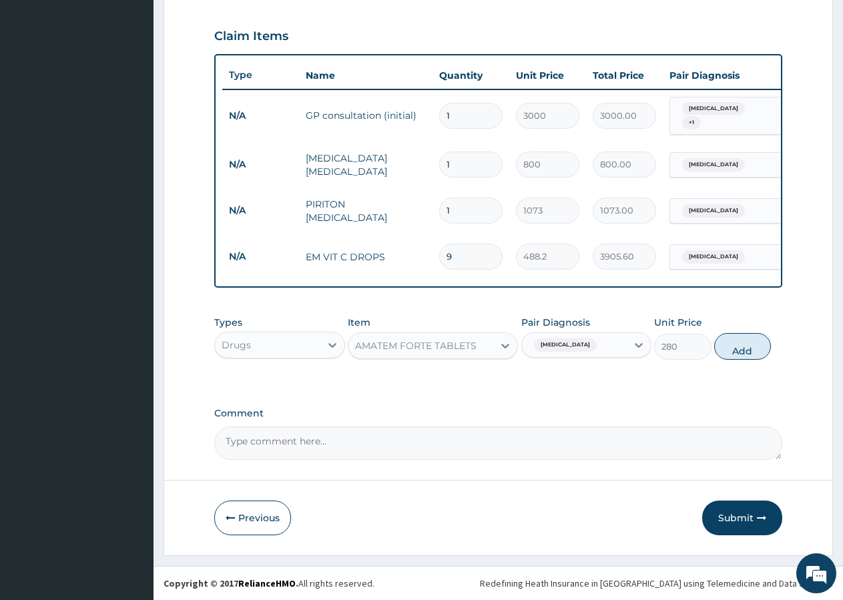
type input "4393.80"
type input "8"
type input "3905.60"
type input "7"
type input "3417.40"
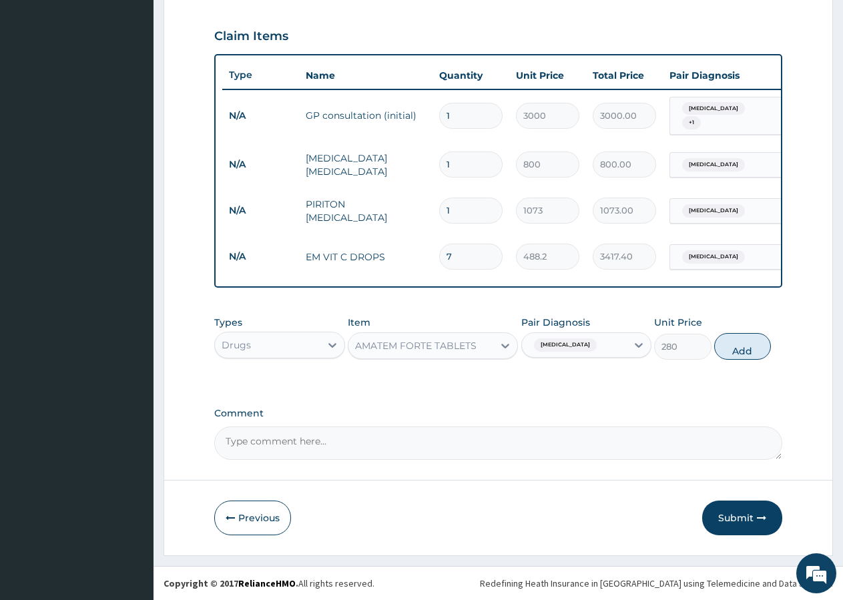
type input "6"
type input "2929.20"
type input "4"
type input "1952.80"
type input "3"
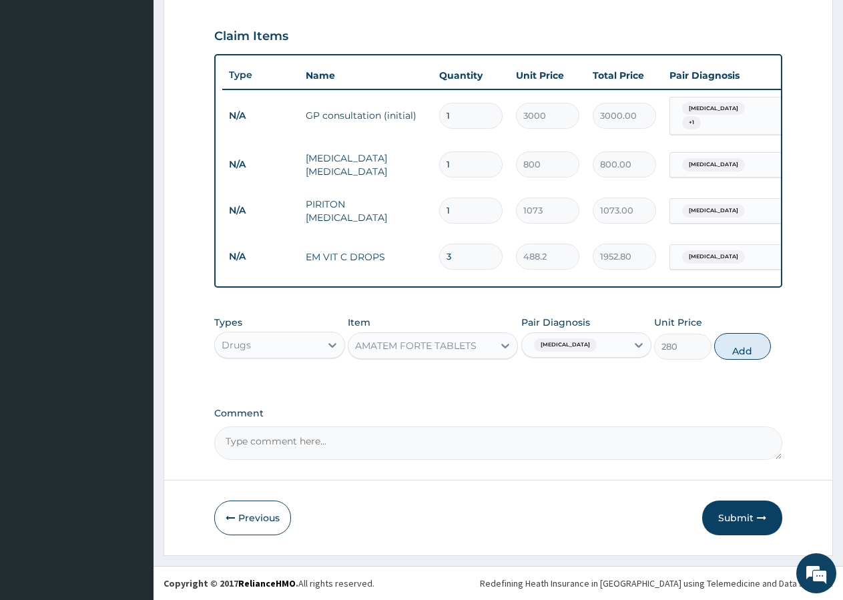
type input "1464.60"
type input "2"
type input "976.40"
type input "1"
type input "488.20"
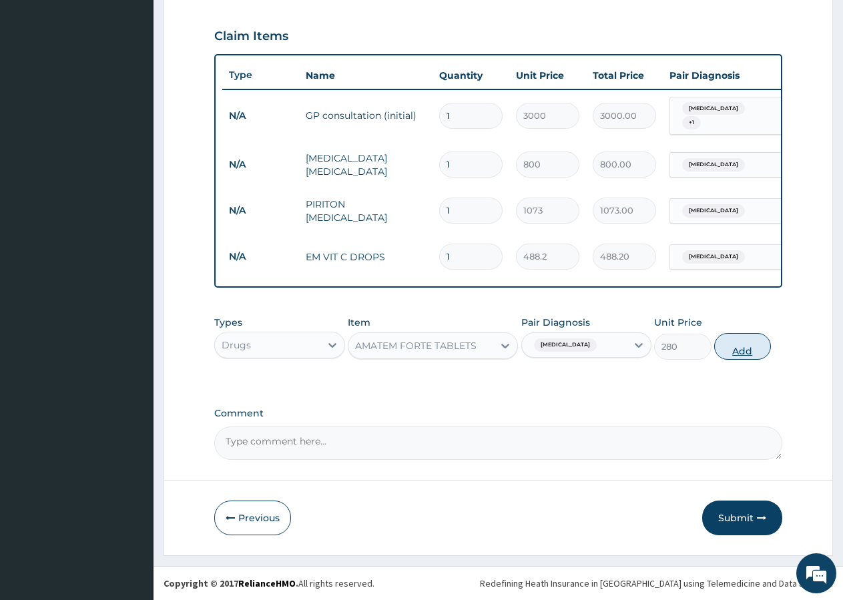
click at [749, 353] on button "Add" at bounding box center [742, 346] width 57 height 27
type input "0"
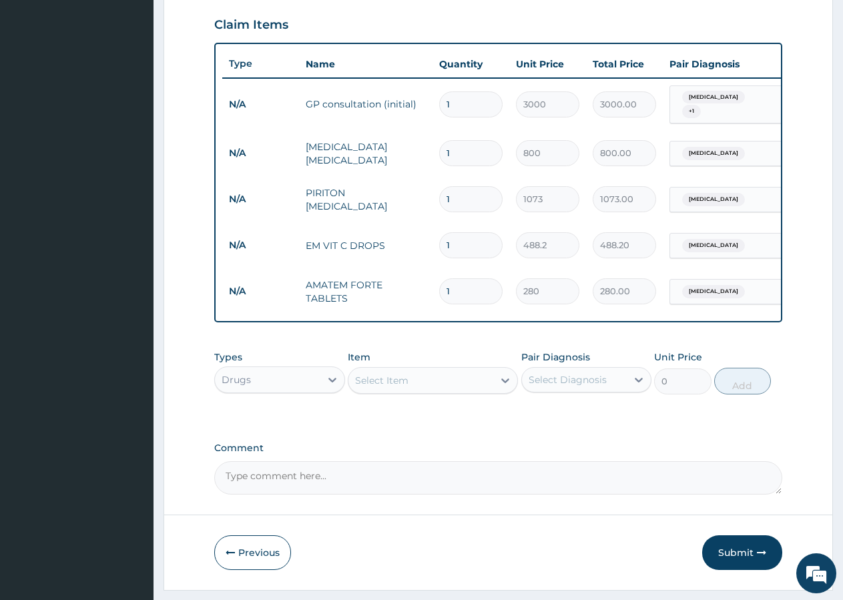
click at [483, 303] on input "1" at bounding box center [470, 291] width 63 height 26
type input "3"
type input "840.00"
type input "4"
type input "1120.00"
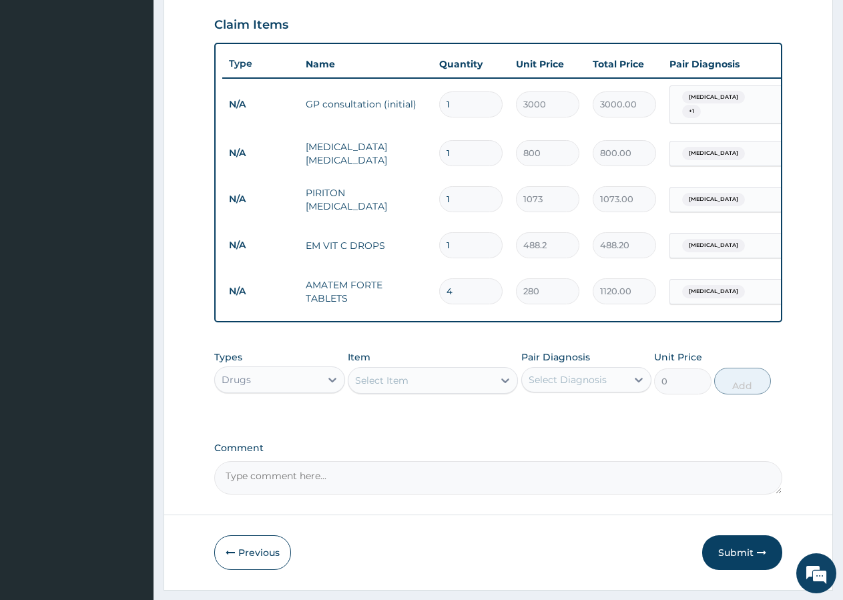
type input "5"
type input "1400.00"
type input "6"
type input "1680.00"
type input "7"
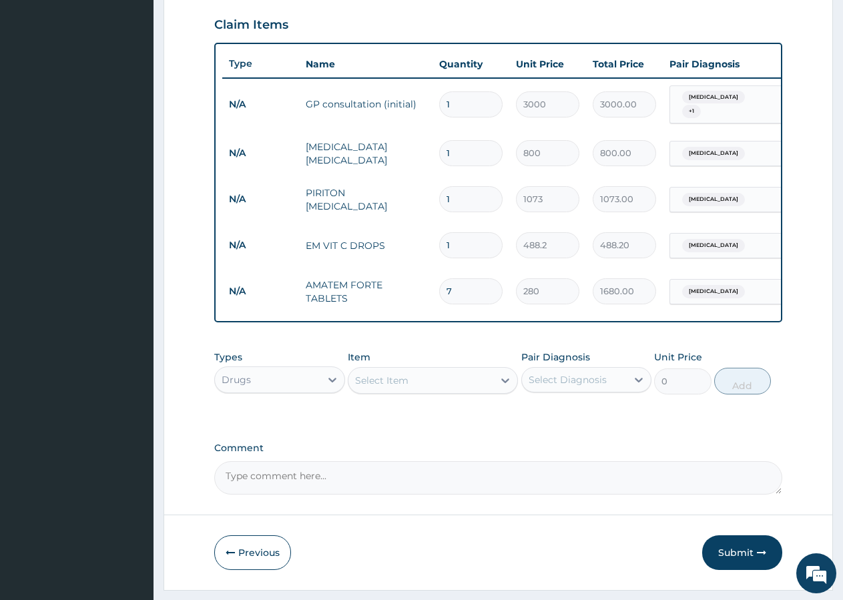
type input "1960.00"
type input "8"
type input "2240.00"
type input "9"
type input "2520.00"
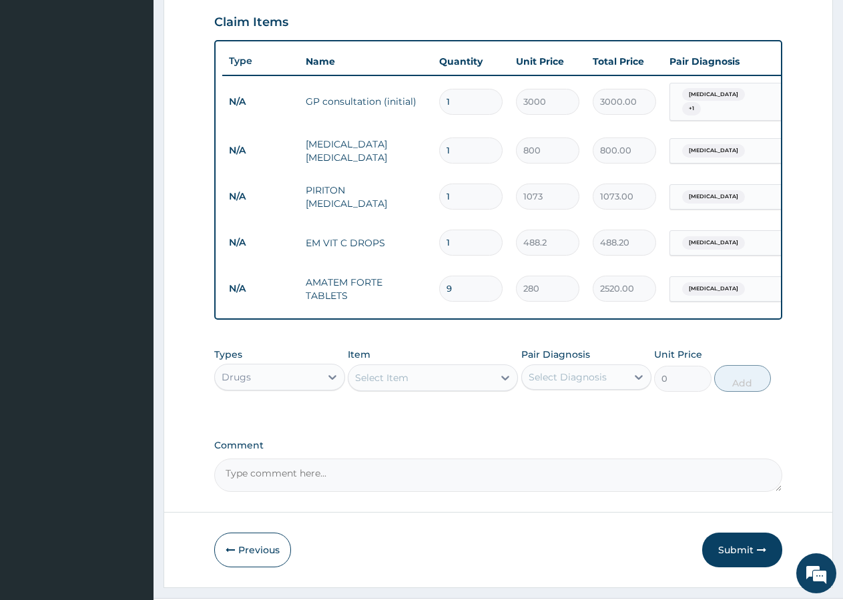
scroll to position [500, 0]
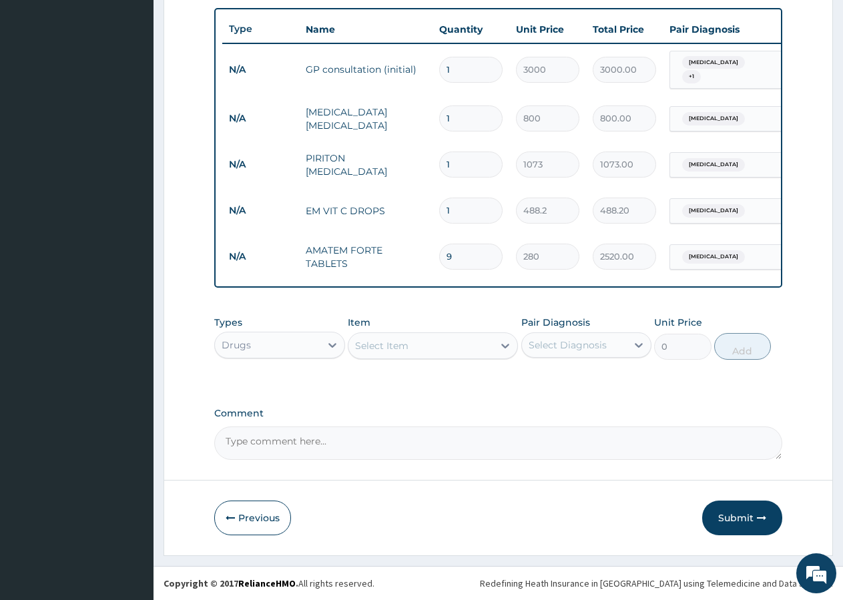
click at [451, 351] on div "Select Item" at bounding box center [420, 345] width 145 height 21
type input "SYRUP"
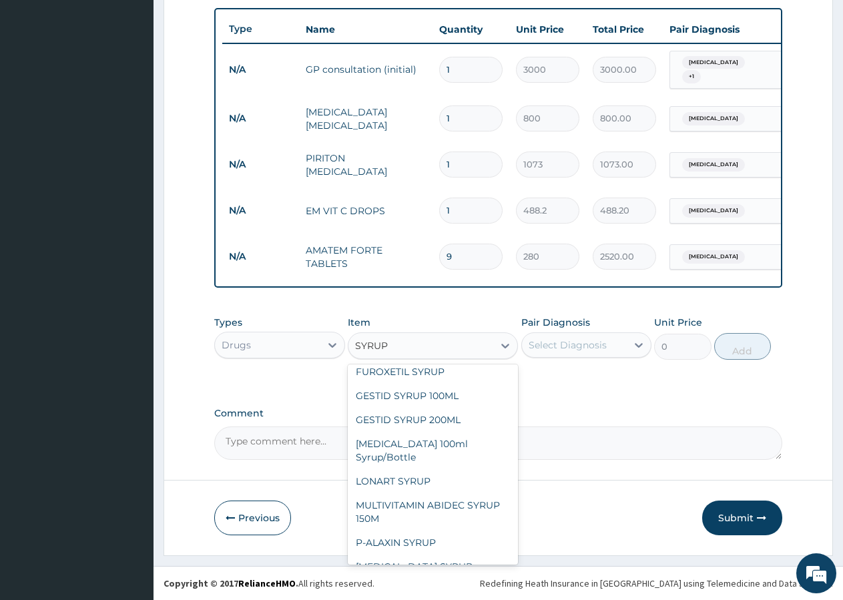
scroll to position [1442, 0]
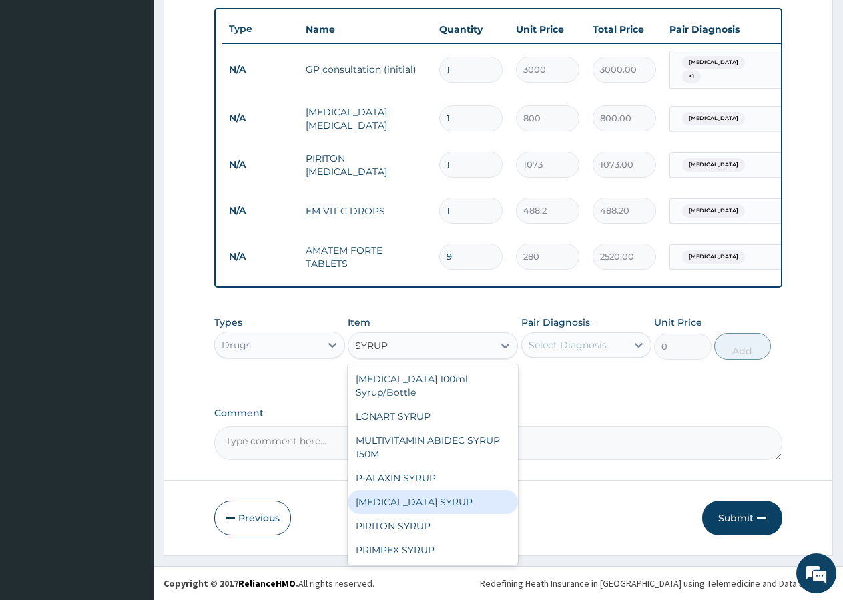
click at [453, 490] on div "PARACETAMOL SYRUP" at bounding box center [433, 502] width 170 height 24
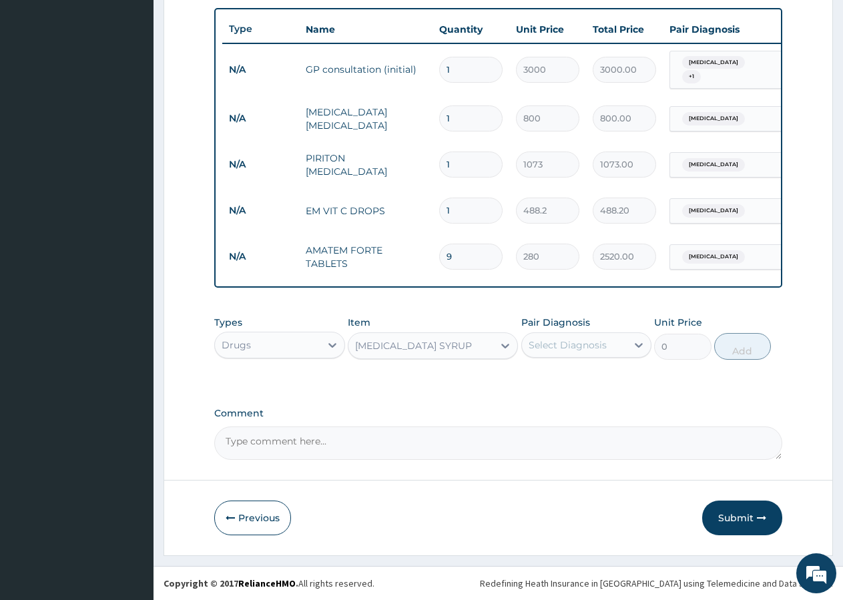
type input "400.2"
click at [588, 342] on div "Select Diagnosis" at bounding box center [568, 344] width 78 height 13
drag, startPoint x: 557, startPoint y: 418, endPoint x: 569, endPoint y: 413, distance: 13.5
click at [556, 412] on label "[MEDICAL_DATA]" at bounding box center [584, 404] width 83 height 13
checkbox input "true"
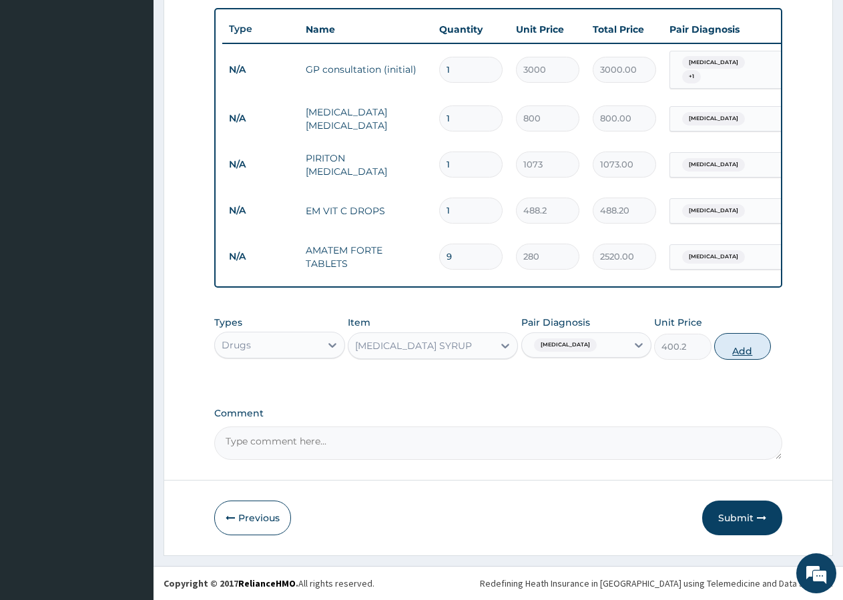
click at [743, 348] on button "Add" at bounding box center [742, 346] width 57 height 27
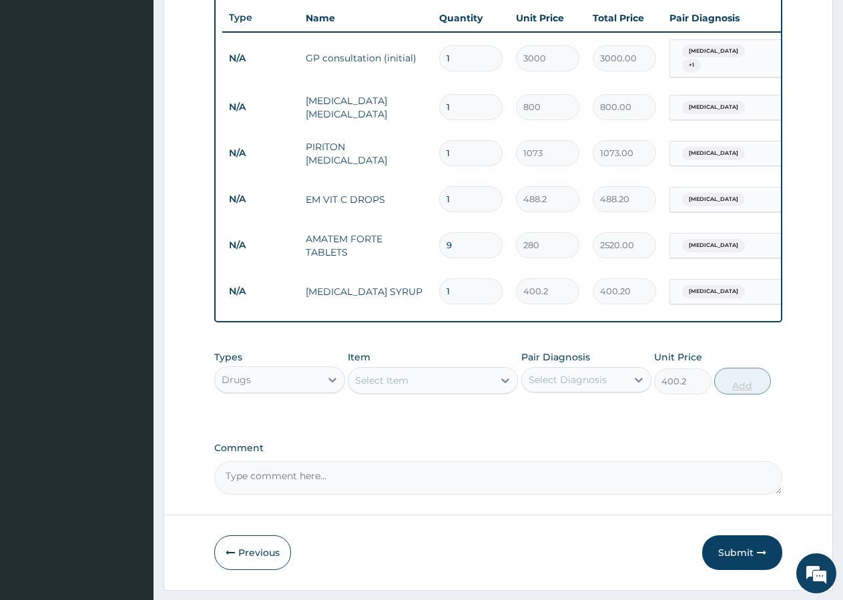
type input "0"
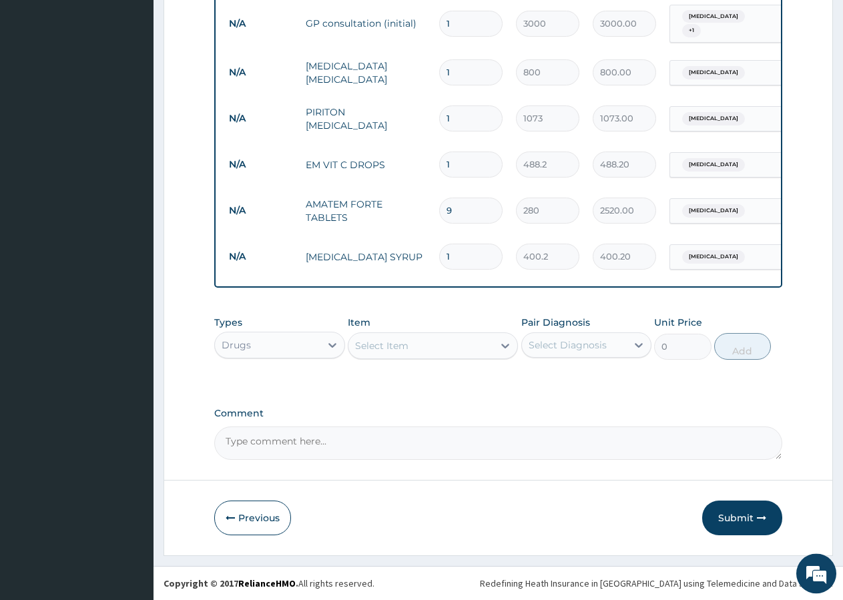
scroll to position [546, 0]
click at [430, 348] on div "Select Item" at bounding box center [420, 345] width 145 height 21
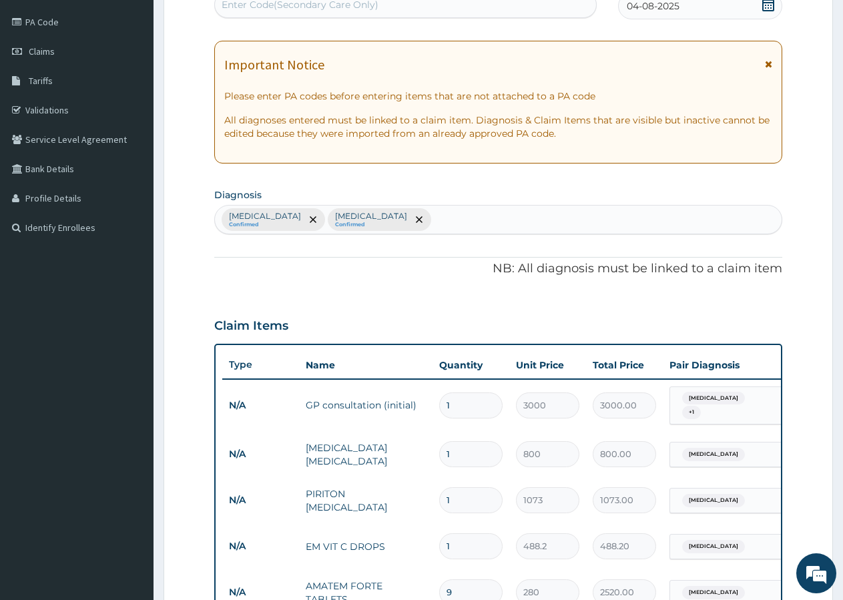
scroll to position [137, 0]
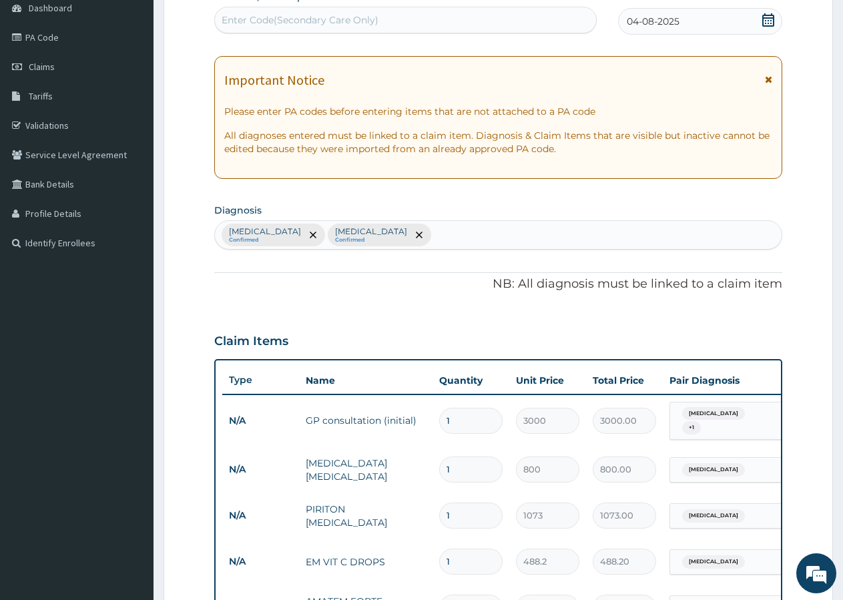
click at [490, 242] on div "Upper respiratory infection Confirmed Malaria Confirmed" at bounding box center [498, 235] width 567 height 28
type input "ANEMIA"
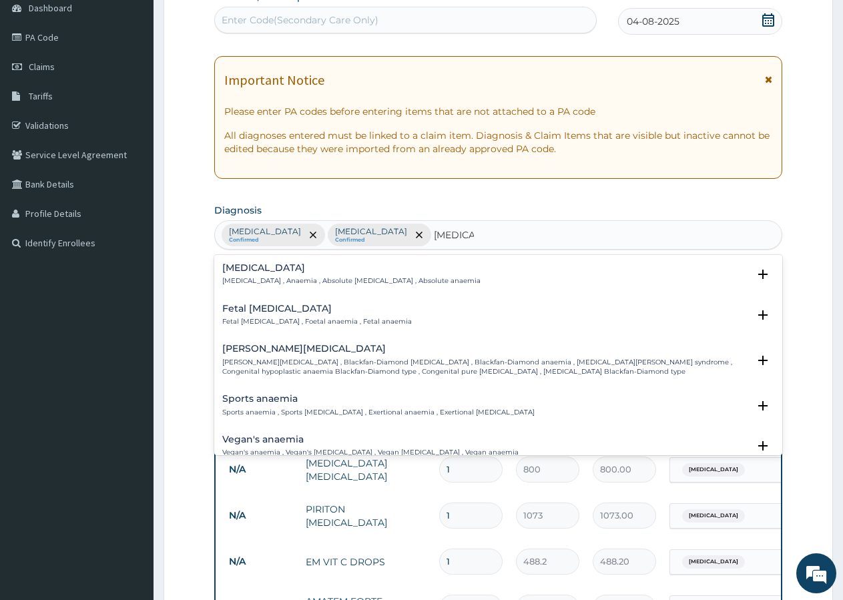
click at [269, 276] on div "Anemia Anemia , Anaemia , Absolute anemia , Absolute anaemia" at bounding box center [351, 274] width 258 height 23
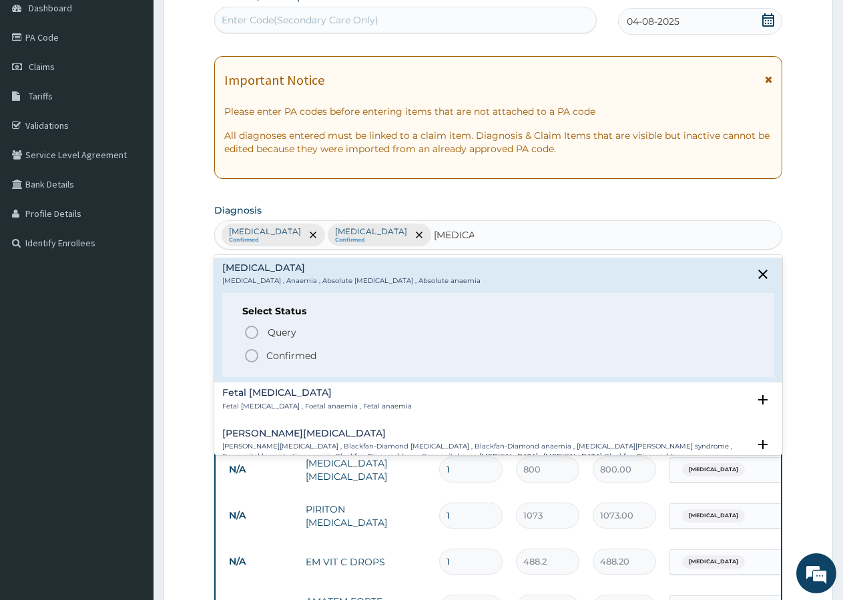
click at [259, 356] on icon "status option filled" at bounding box center [252, 356] width 16 height 16
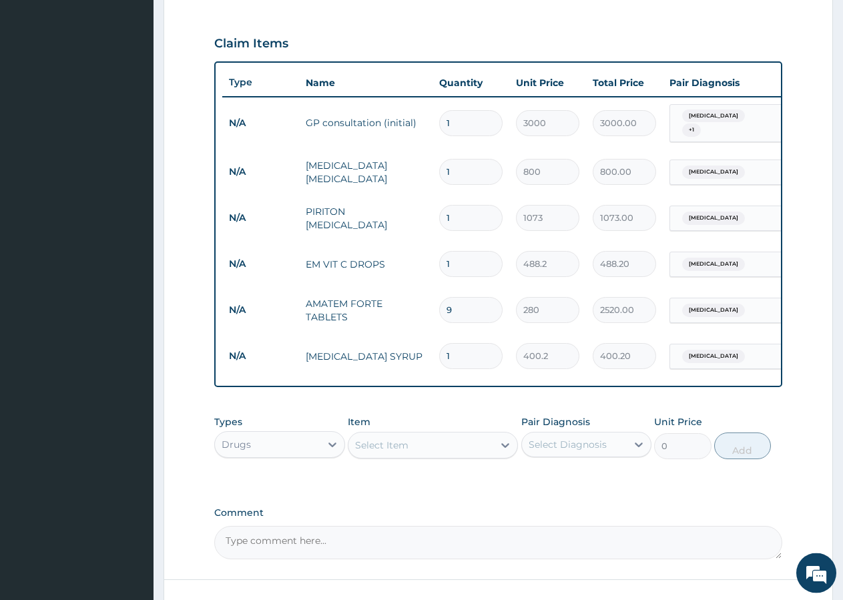
scroll to position [478, 0]
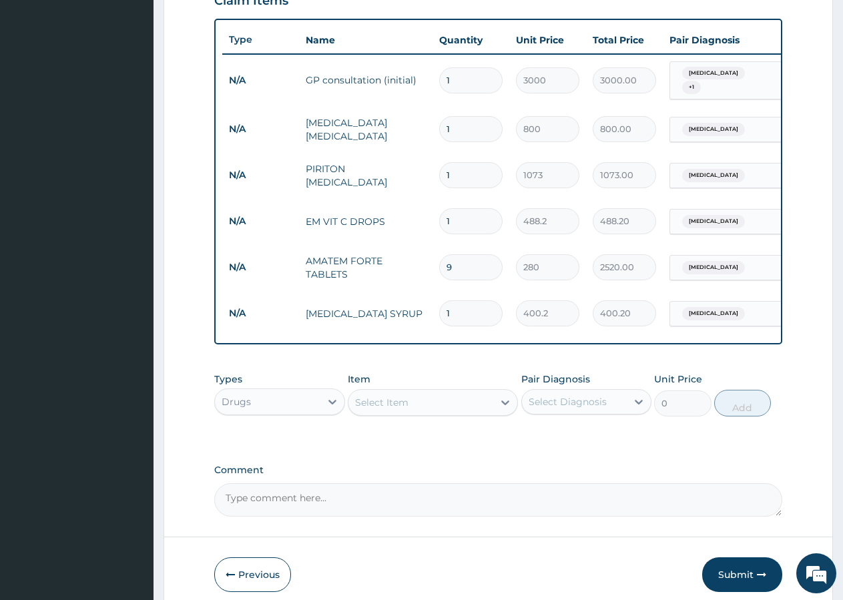
click at [380, 409] on div "Select Item" at bounding box center [381, 402] width 53 height 13
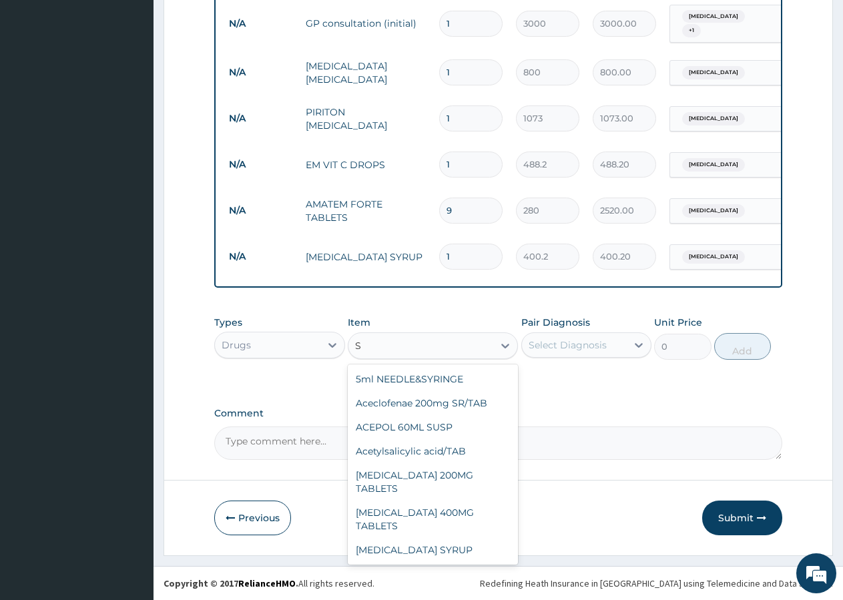
scroll to position [24, 0]
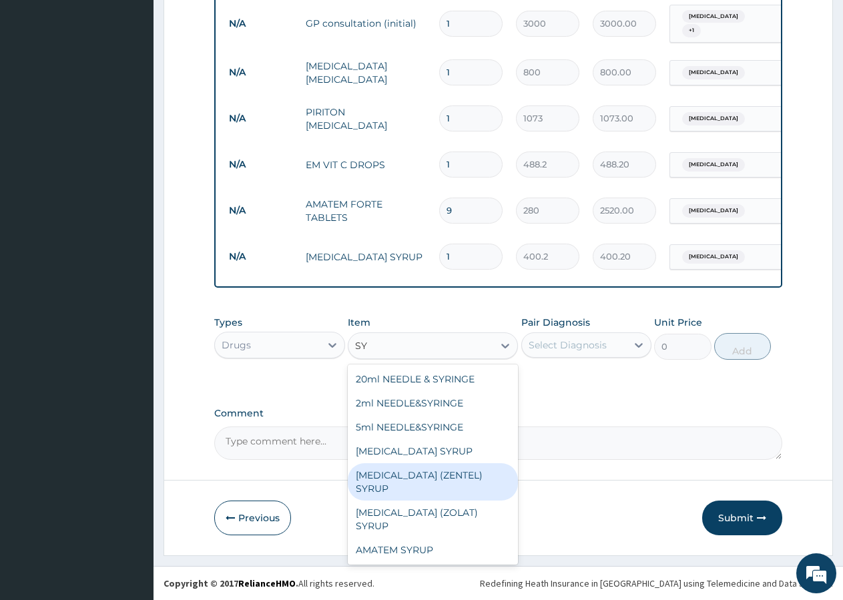
type input "S"
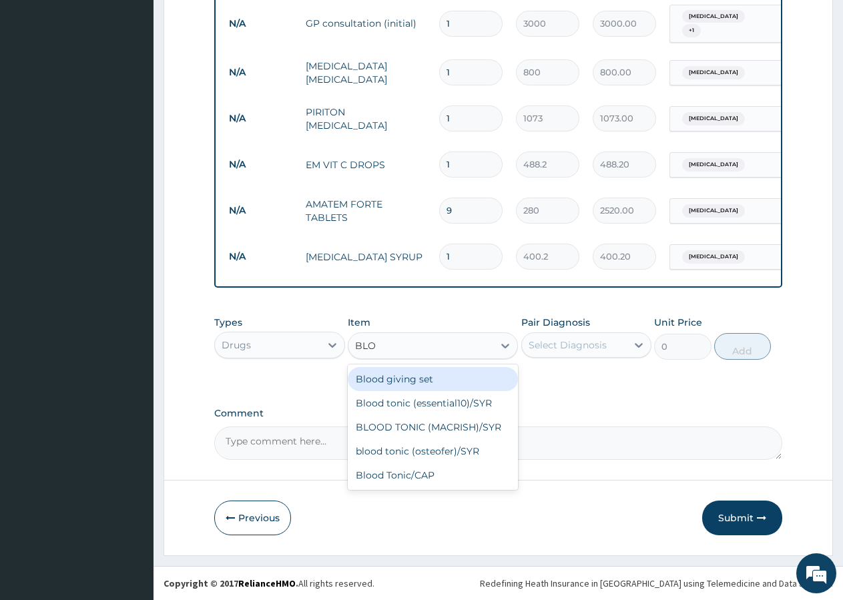
scroll to position [0, 0]
type input "BLOO"
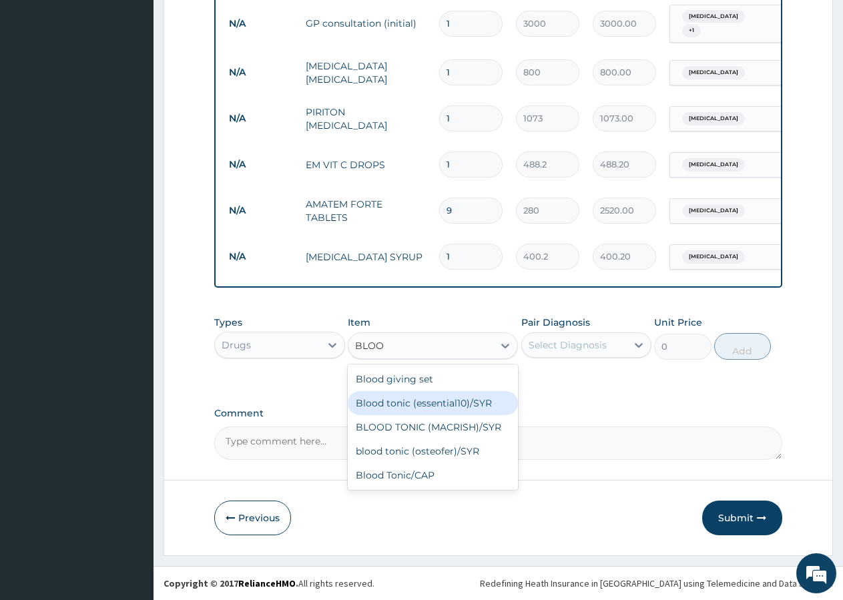
click at [471, 405] on div "Blood tonic (essential10)/SYR" at bounding box center [433, 403] width 170 height 24
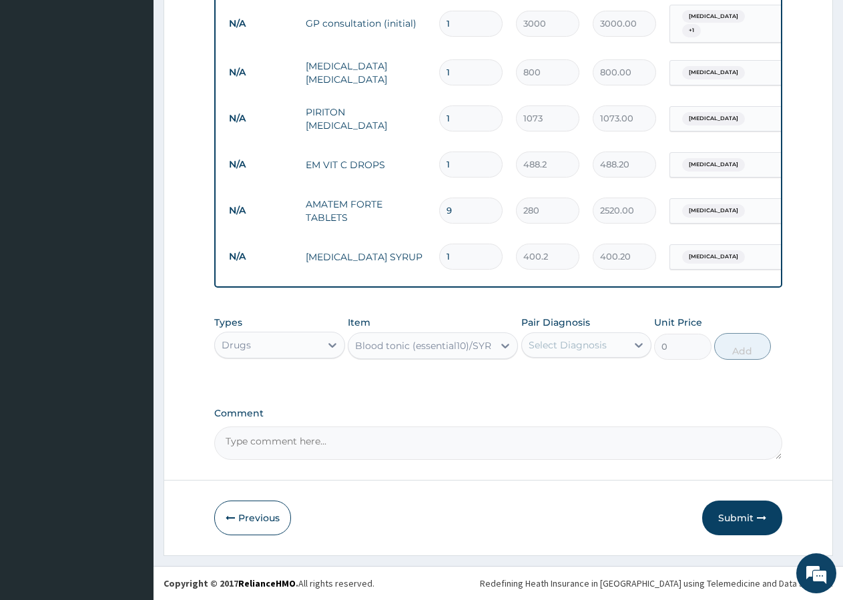
type input "1500"
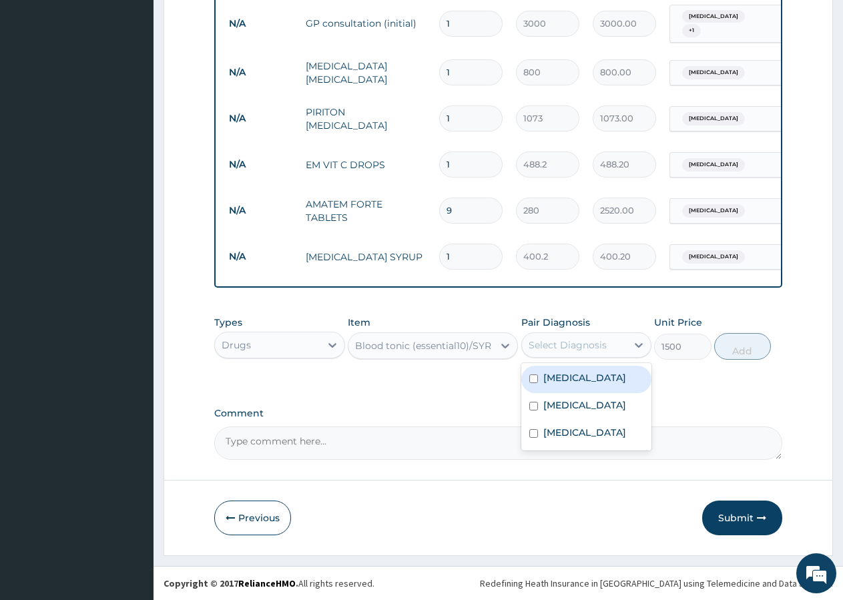
click at [599, 338] on div "Select Diagnosis" at bounding box center [574, 344] width 105 height 21
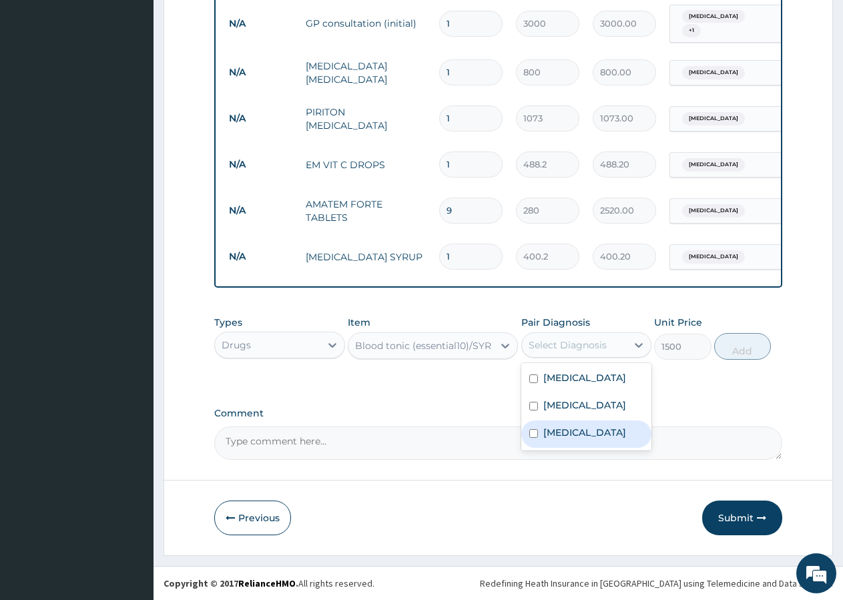
click at [565, 439] on label "Anemia" at bounding box center [584, 432] width 83 height 13
checkbox input "true"
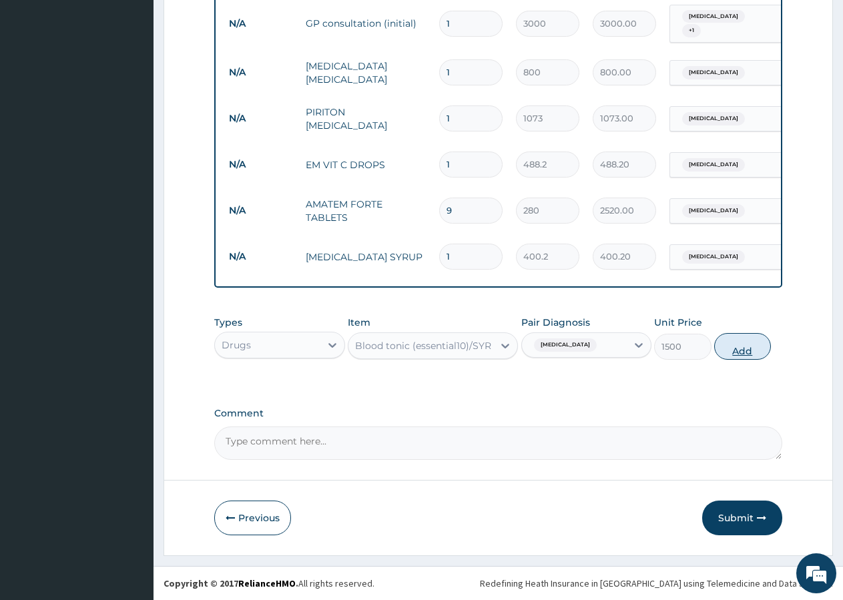
click at [729, 350] on button "Add" at bounding box center [742, 346] width 57 height 27
type input "0"
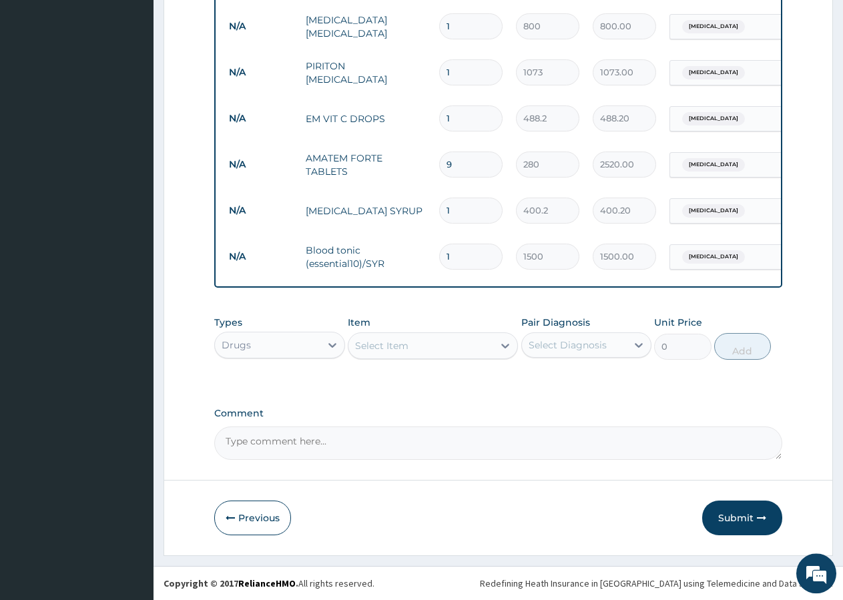
scroll to position [592, 0]
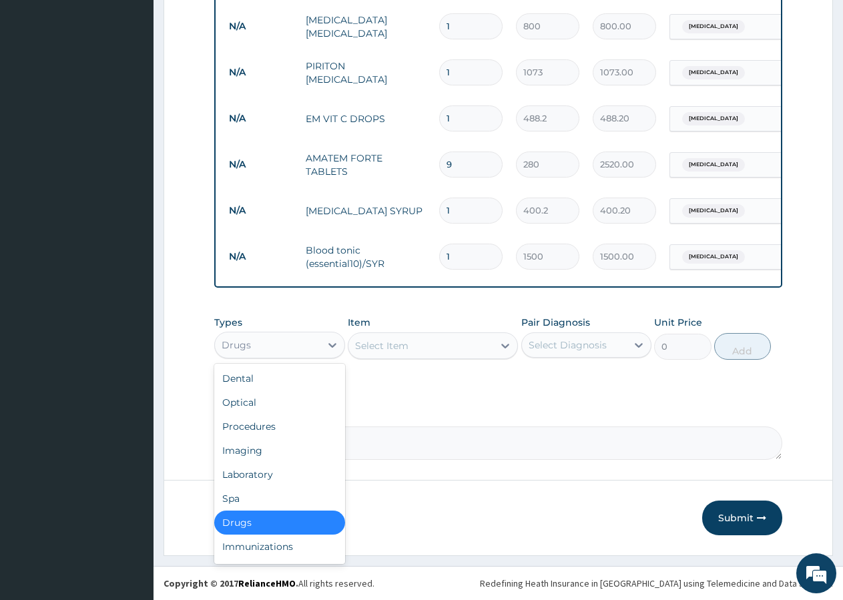
click at [305, 342] on div "Drugs" at bounding box center [267, 344] width 105 height 21
click at [269, 472] on div "Laboratory" at bounding box center [279, 474] width 131 height 24
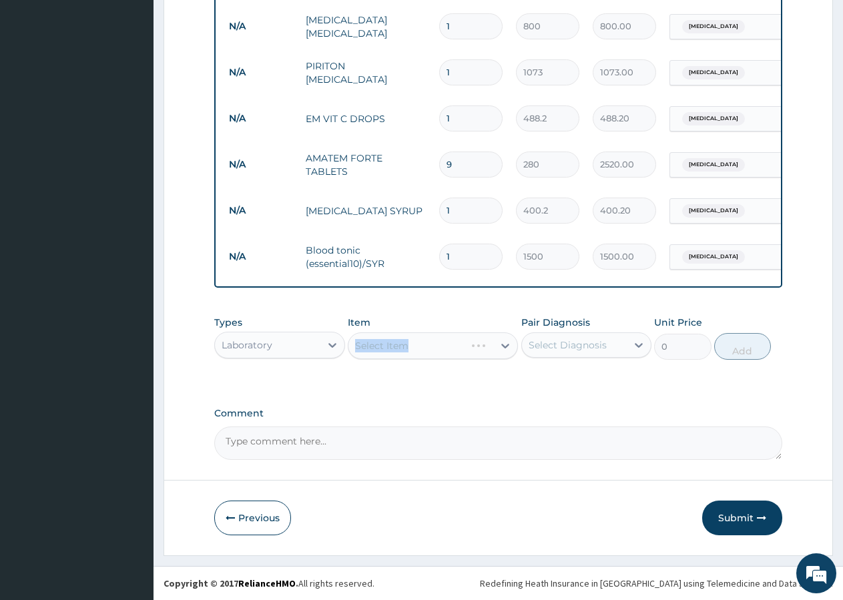
click at [387, 346] on div "Select Item" at bounding box center [433, 345] width 170 height 27
click at [428, 348] on div "Select Item" at bounding box center [420, 345] width 145 height 21
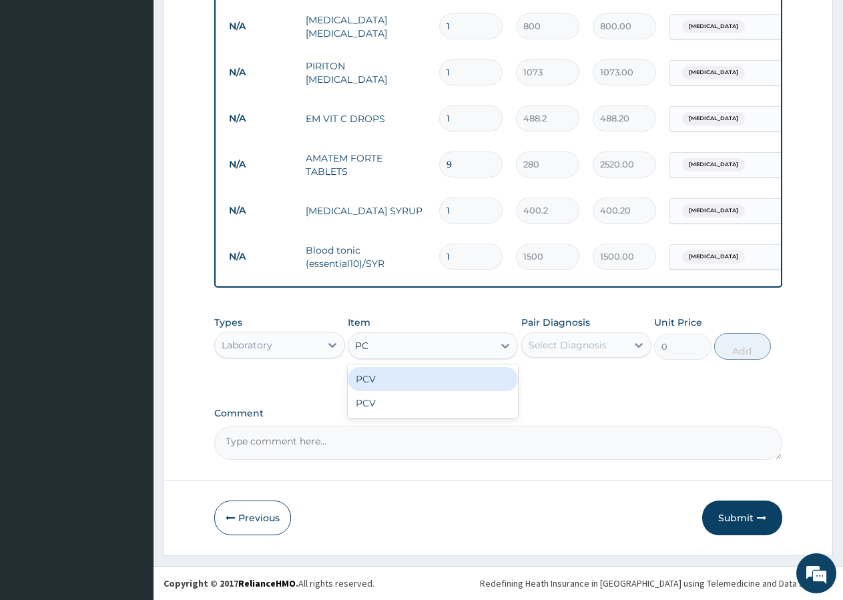
type input "PCV"
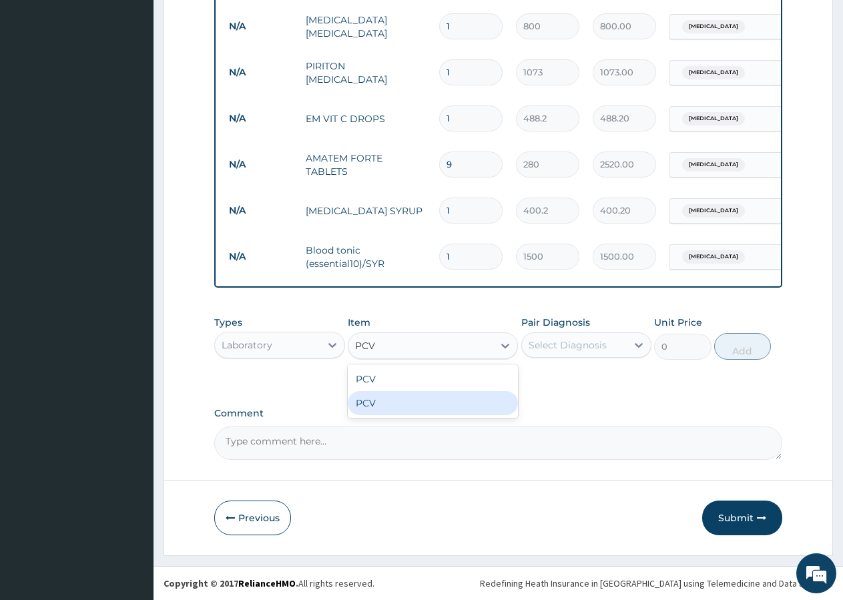
click at [385, 412] on div "PCV" at bounding box center [433, 403] width 170 height 24
type input "700"
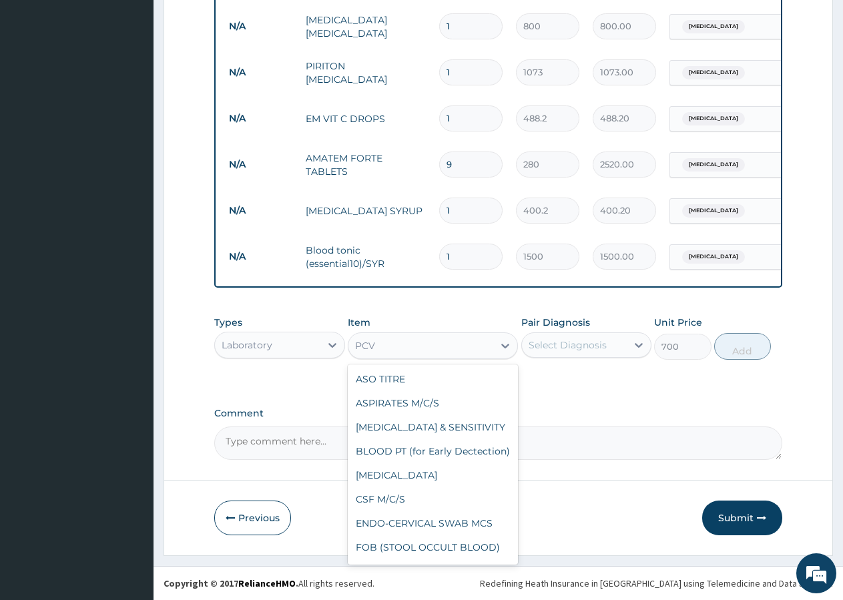
click at [400, 342] on div "PCV" at bounding box center [420, 345] width 145 height 21
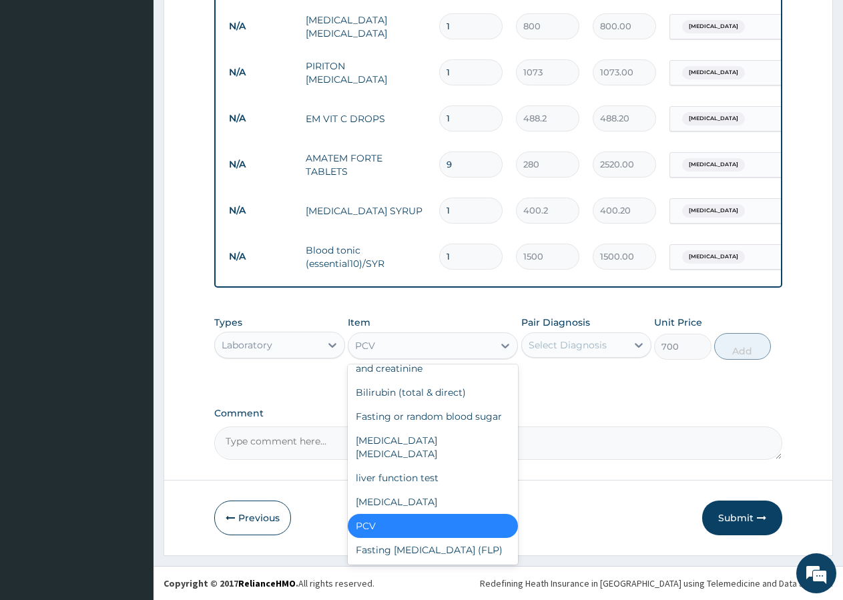
scroll to position [4928, 0]
click at [561, 339] on div "Select Diagnosis" at bounding box center [574, 344] width 105 height 21
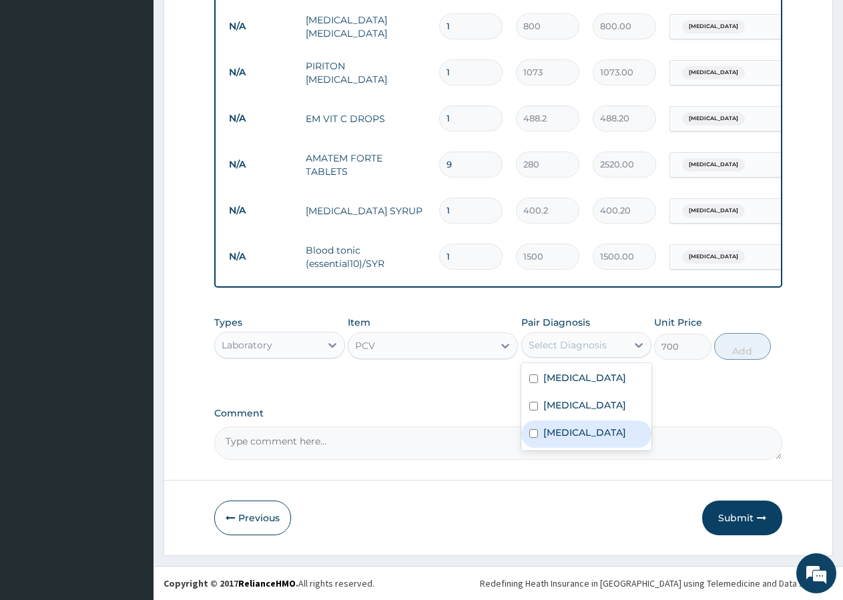
click at [579, 439] on label "Anemia" at bounding box center [584, 432] width 83 height 13
checkbox input "true"
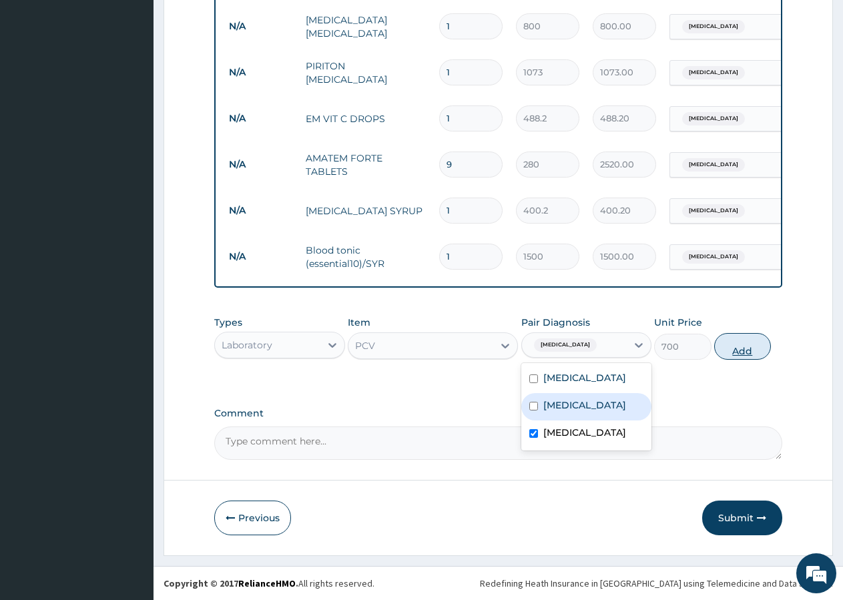
click at [728, 351] on button "Add" at bounding box center [742, 346] width 57 height 27
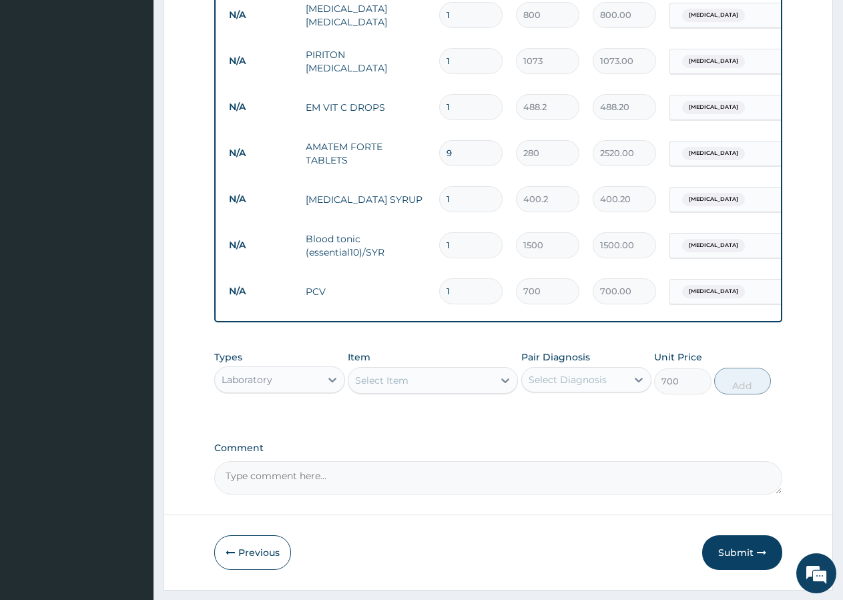
type input "0"
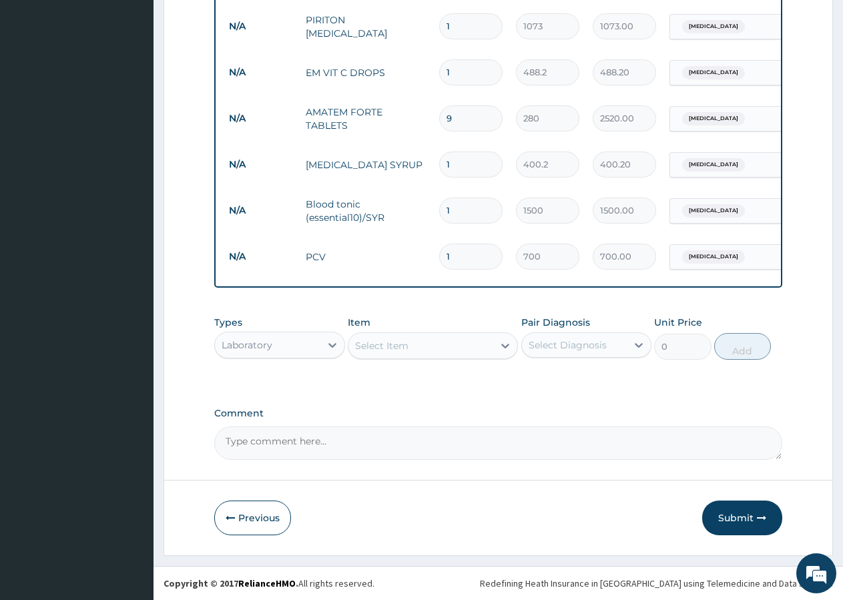
drag, startPoint x: 723, startPoint y: 515, endPoint x: 689, endPoint y: 485, distance: 45.4
click at [721, 510] on button "Submit" at bounding box center [742, 518] width 80 height 35
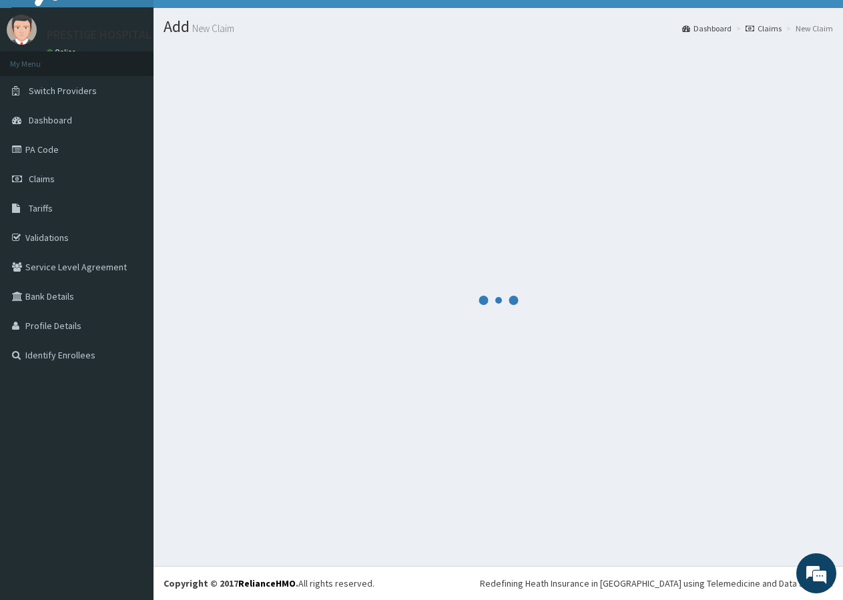
scroll to position [25, 0]
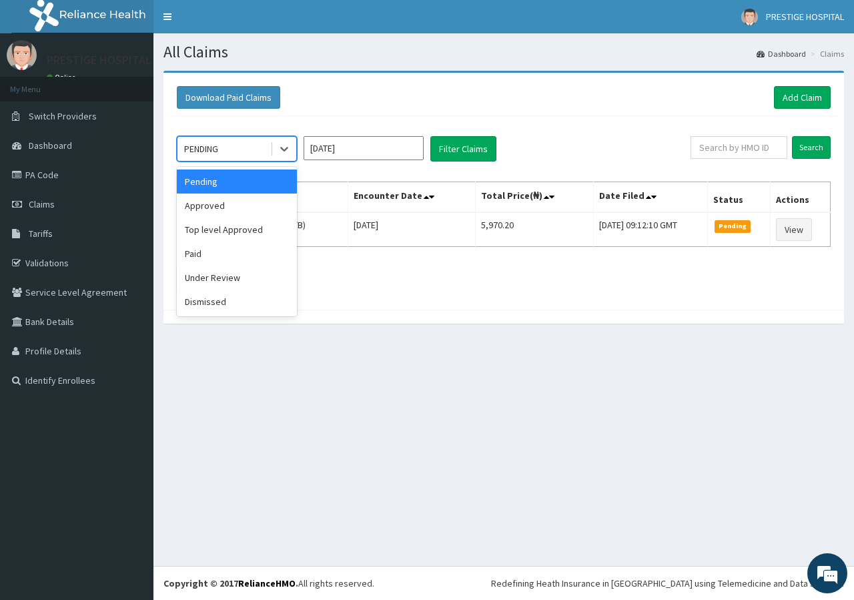
click at [217, 146] on div "PENDING" at bounding box center [201, 148] width 34 height 13
click at [228, 212] on div "Approved" at bounding box center [237, 206] width 120 height 24
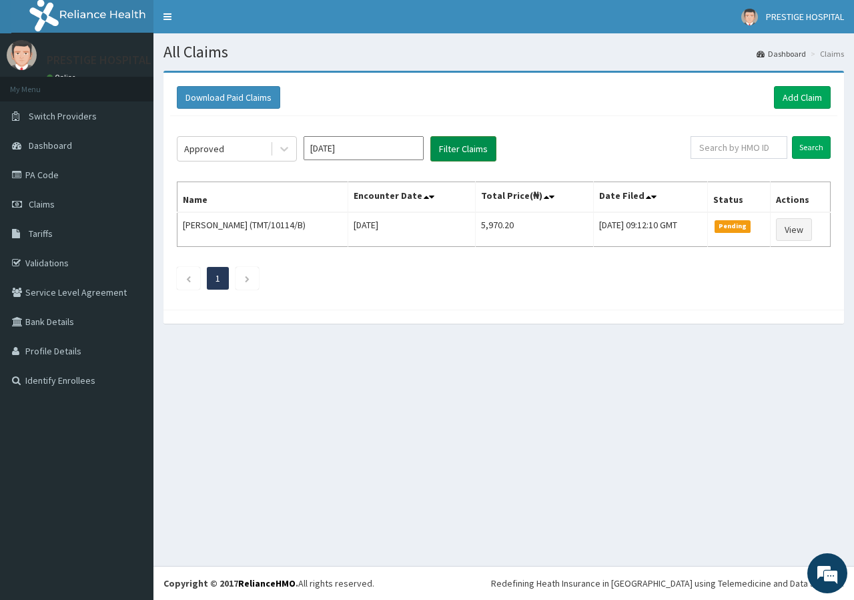
click at [469, 148] on button "Filter Claims" at bounding box center [463, 148] width 66 height 25
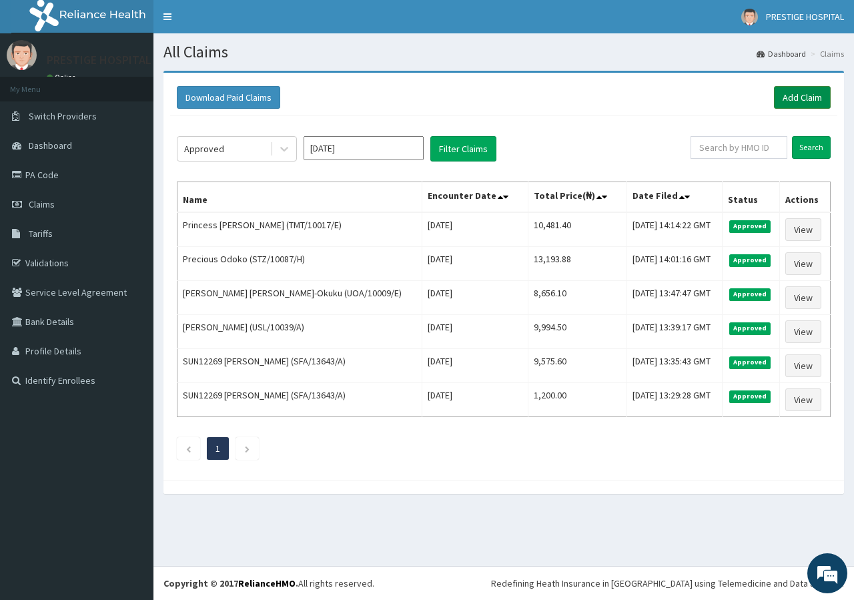
click at [803, 109] on link "Add Claim" at bounding box center [802, 97] width 57 height 23
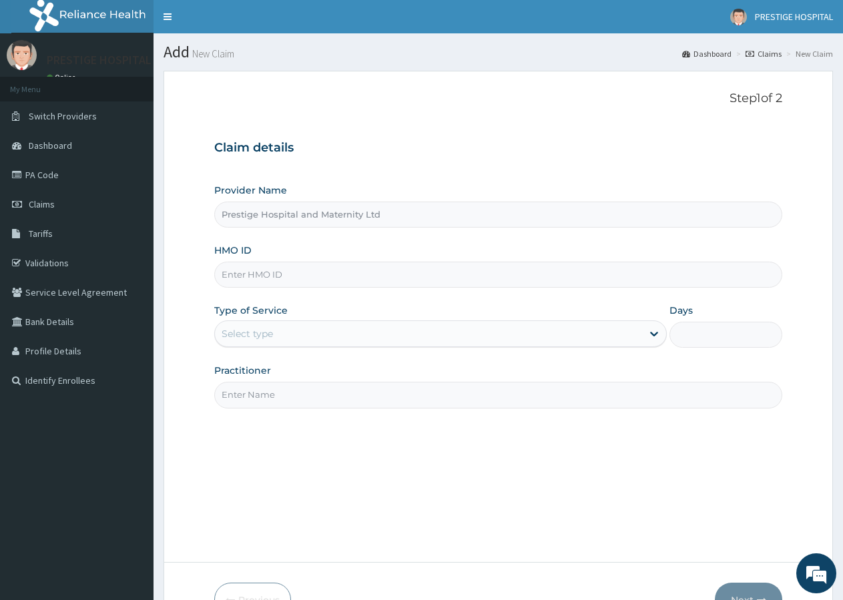
click at [276, 268] on input "HMO ID" at bounding box center [498, 275] width 568 height 26
type input "TMT/10017/D"
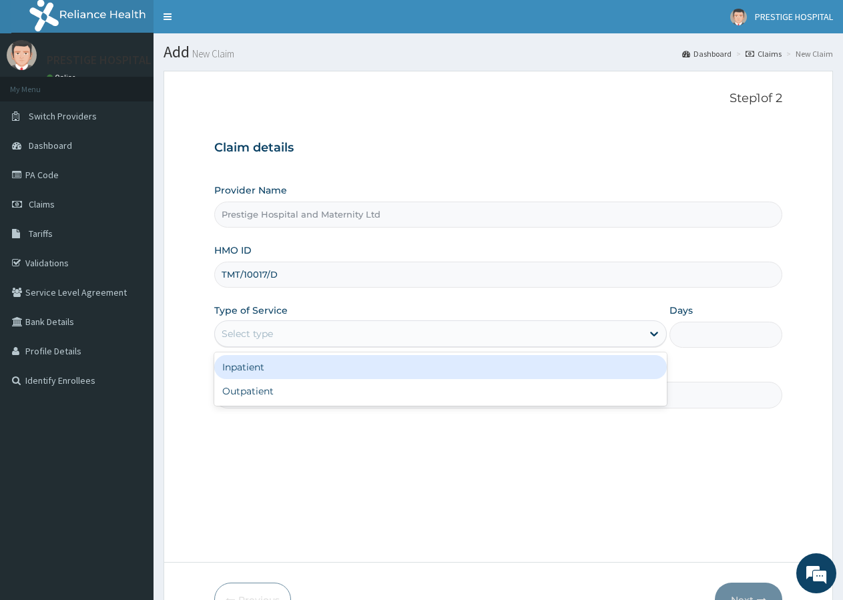
click at [250, 330] on div "Select type" at bounding box center [247, 333] width 51 height 13
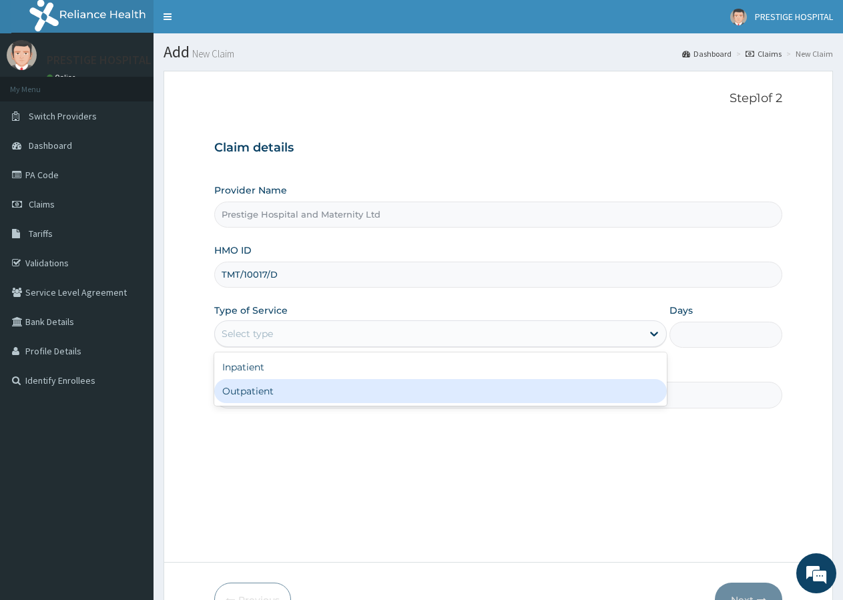
click at [239, 386] on div "Outpatient" at bounding box center [440, 391] width 452 height 24
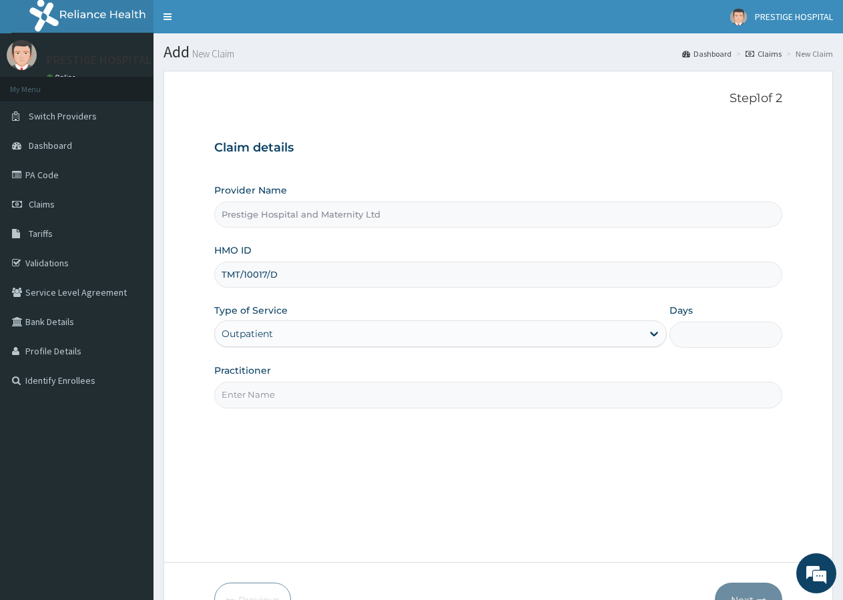
type input "1"
click at [242, 396] on input "Practitioner" at bounding box center [498, 395] width 568 height 26
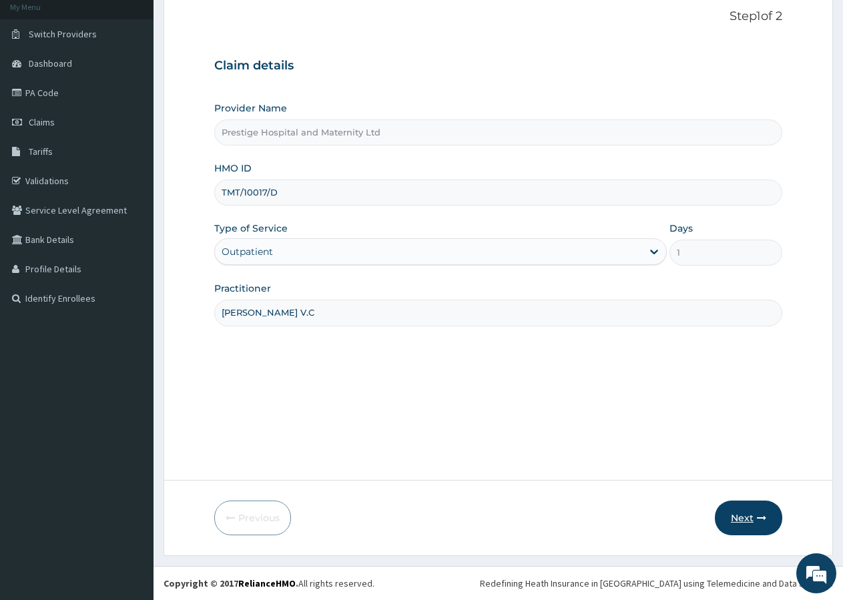
type input "[PERSON_NAME] V.C"
click at [753, 519] on button "Next" at bounding box center [748, 518] width 67 height 35
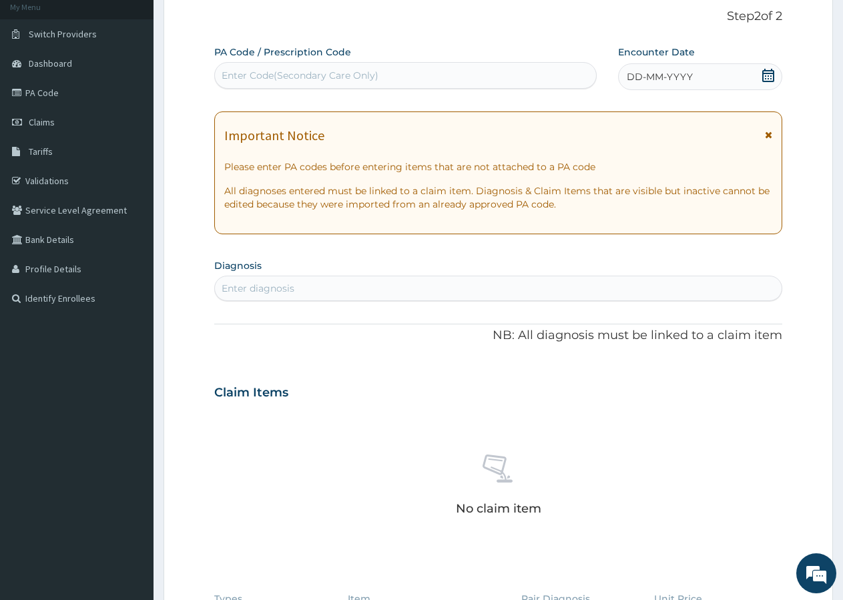
click at [248, 288] on div "Enter diagnosis" at bounding box center [258, 288] width 73 height 13
click at [769, 75] on icon at bounding box center [767, 75] width 13 height 13
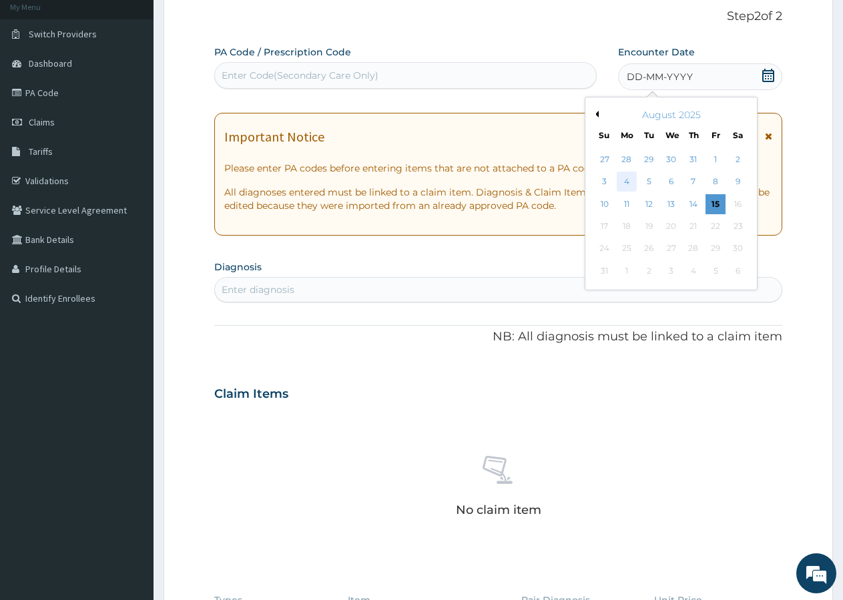
click at [625, 178] on div "4" at bounding box center [627, 182] width 20 height 20
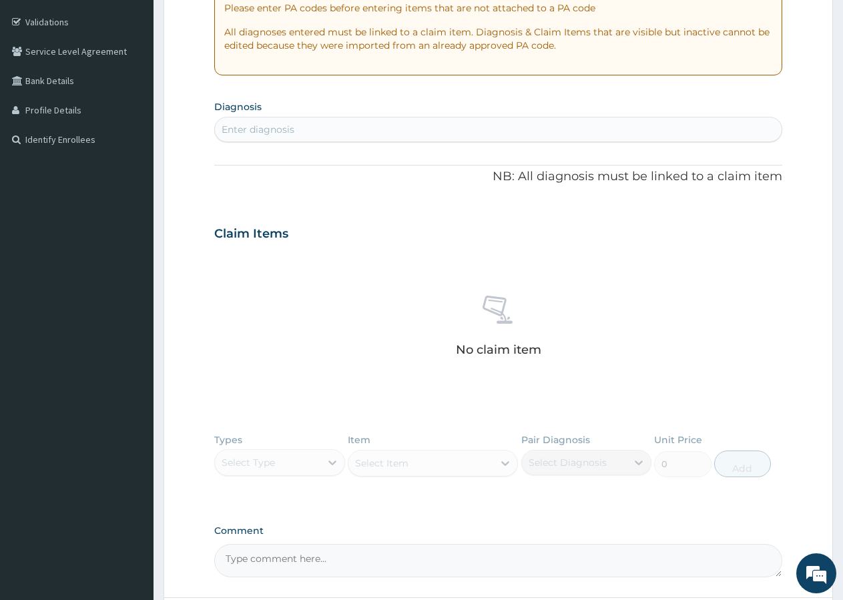
scroll to position [286, 0]
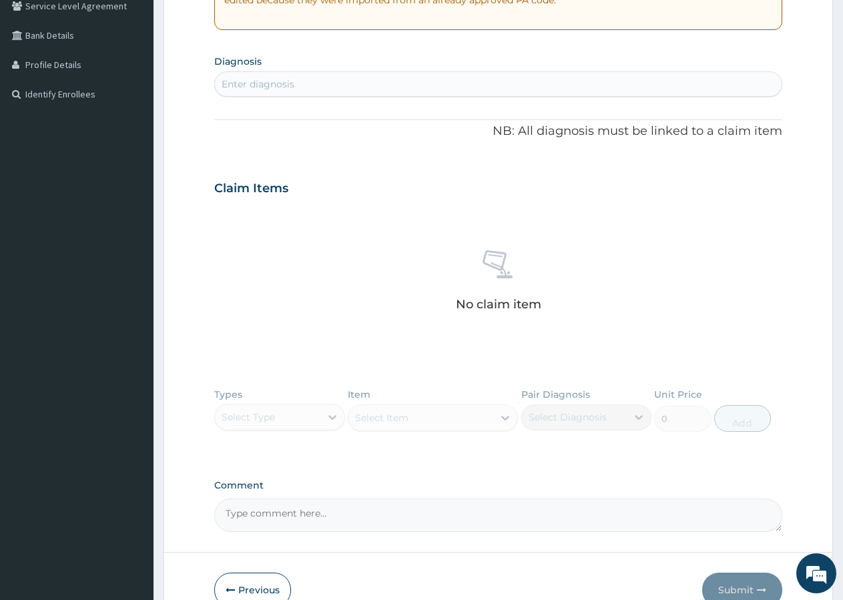
click at [294, 97] on div "PA Code / Prescription Code Enter Code(Secondary Care Only) Encounter Date [DAT…" at bounding box center [498, 186] width 568 height 691
click at [302, 82] on div "Enter diagnosis" at bounding box center [498, 83] width 567 height 21
click at [293, 75] on div "Enter diagnosis" at bounding box center [498, 83] width 567 height 21
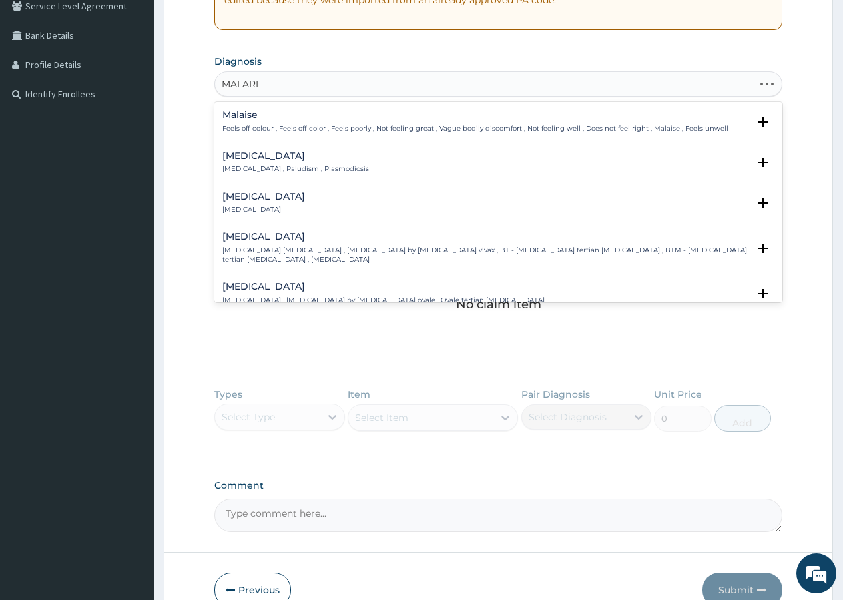
type input "[MEDICAL_DATA]"
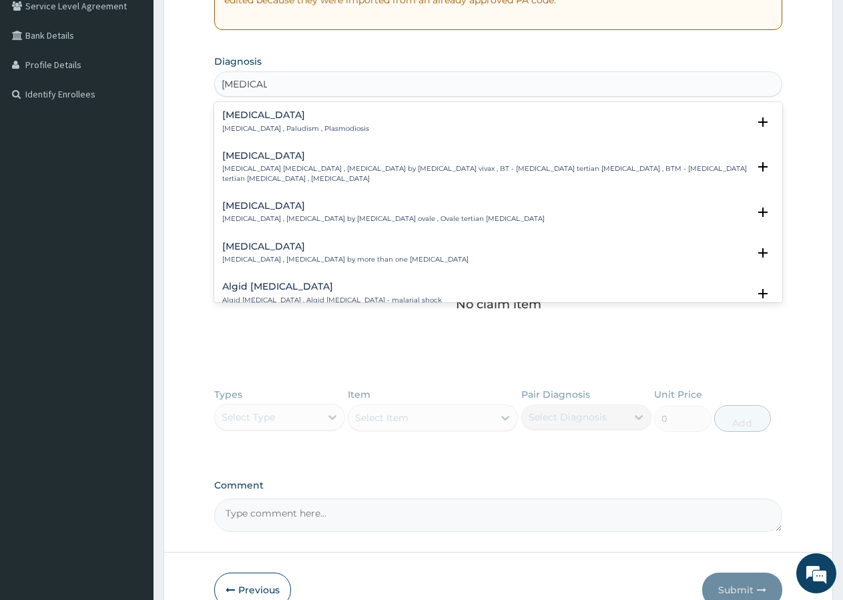
click at [251, 115] on h4 "[MEDICAL_DATA]" at bounding box center [295, 115] width 147 height 10
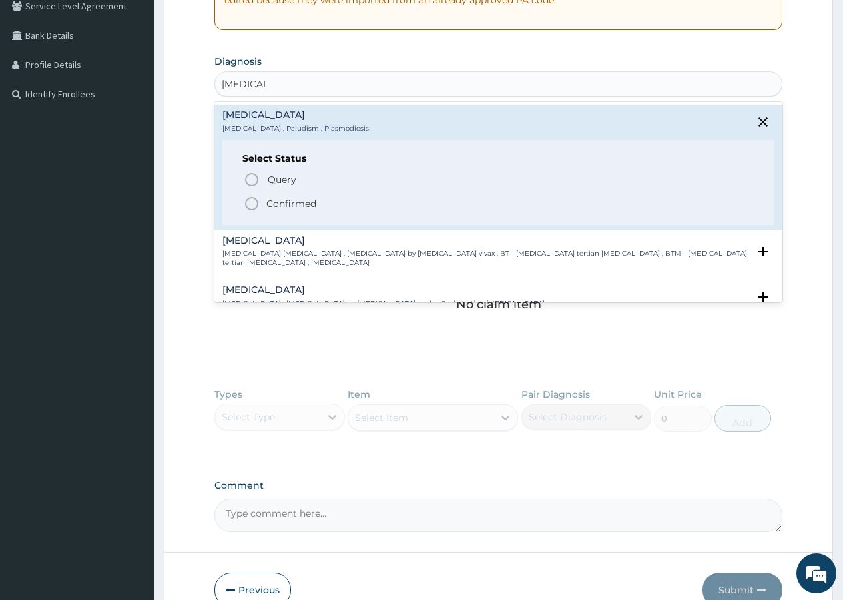
drag, startPoint x: 250, startPoint y: 200, endPoint x: 240, endPoint y: 192, distance: 12.3
click at [243, 200] on div "Query Query covers suspected (?), Keep in view (kiv), Ruled out (r/o) Confirmed" at bounding box center [498, 190] width 512 height 41
click at [250, 206] on icon "status option filled" at bounding box center [252, 204] width 16 height 16
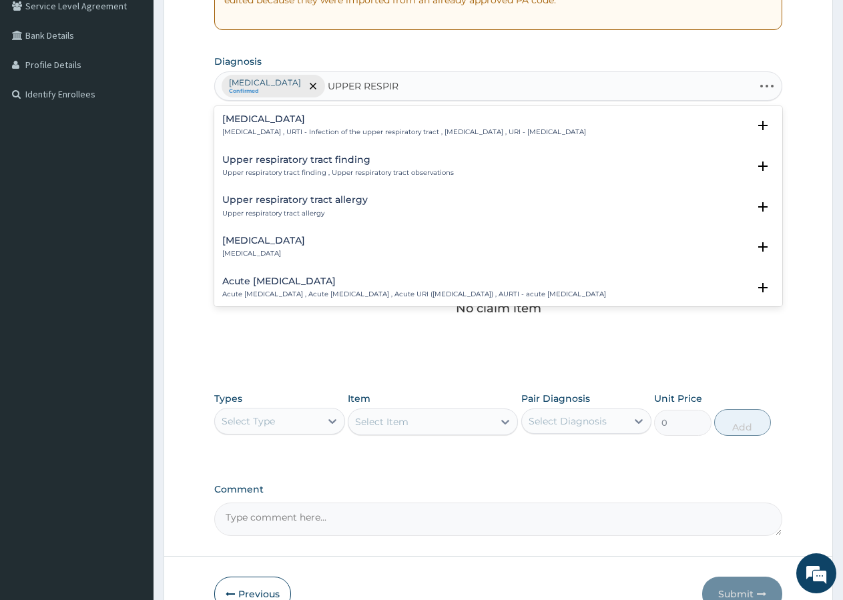
type input "UPPER RESPIRA"
click at [303, 115] on h4 "[MEDICAL_DATA]" at bounding box center [404, 119] width 364 height 10
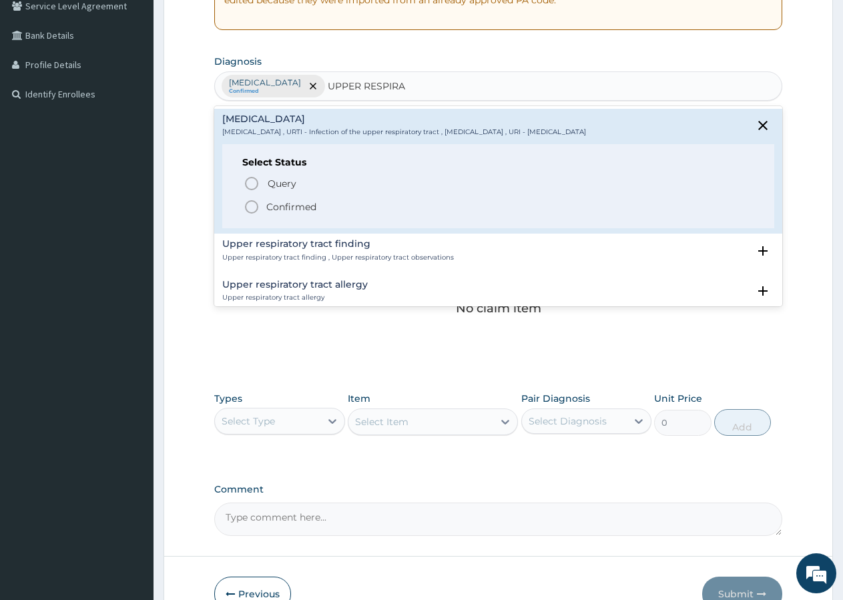
click at [264, 204] on span "Confirmed" at bounding box center [499, 207] width 511 height 16
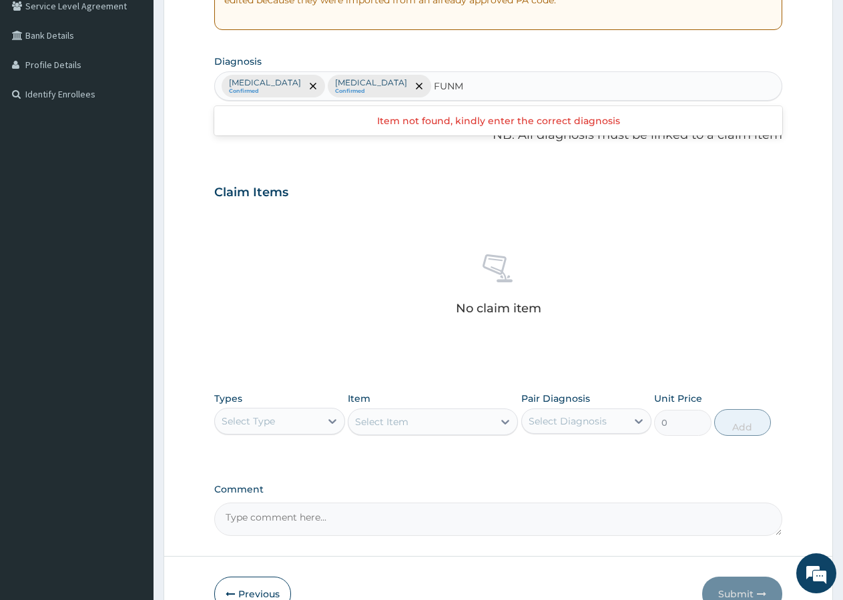
type input "FUN"
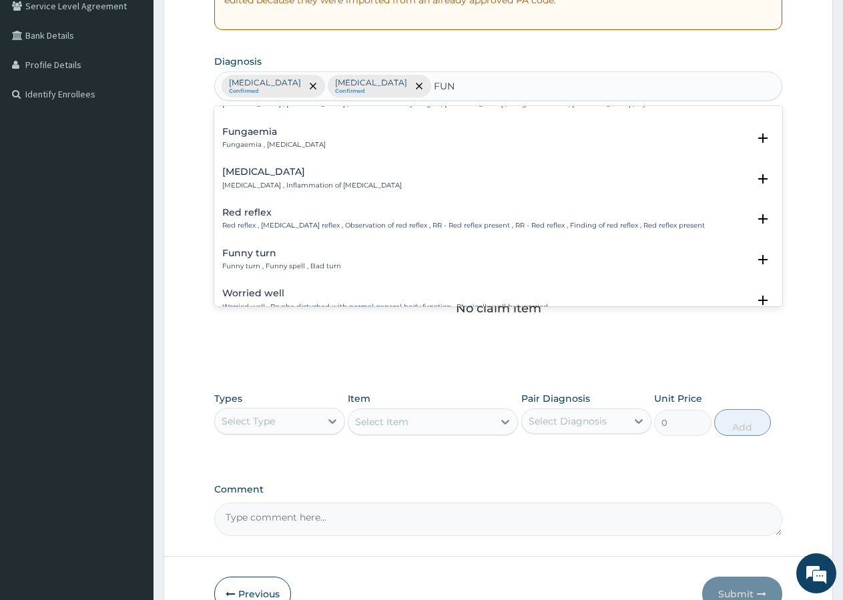
scroll to position [0, 0]
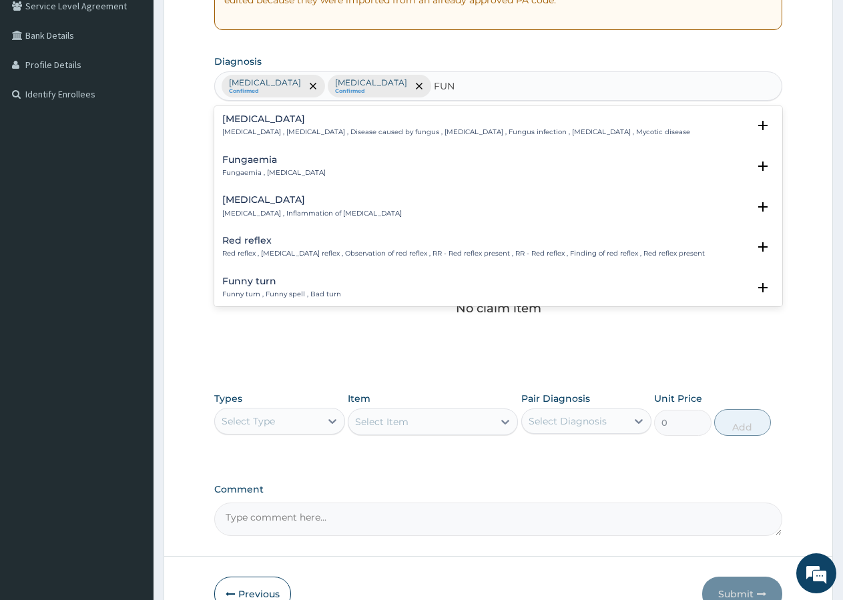
click at [331, 122] on h4 "[MEDICAL_DATA]" at bounding box center [456, 119] width 468 height 10
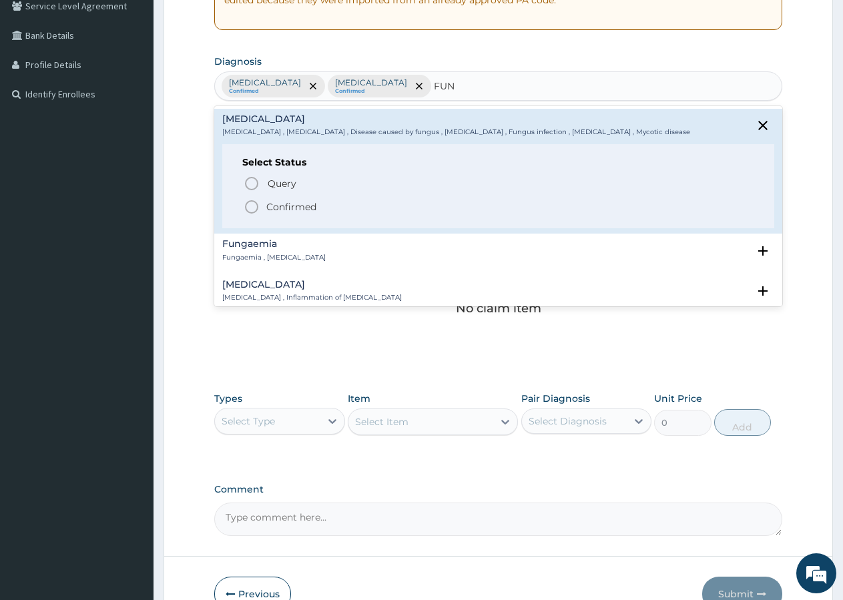
click at [251, 204] on icon "status option filled" at bounding box center [252, 207] width 16 height 16
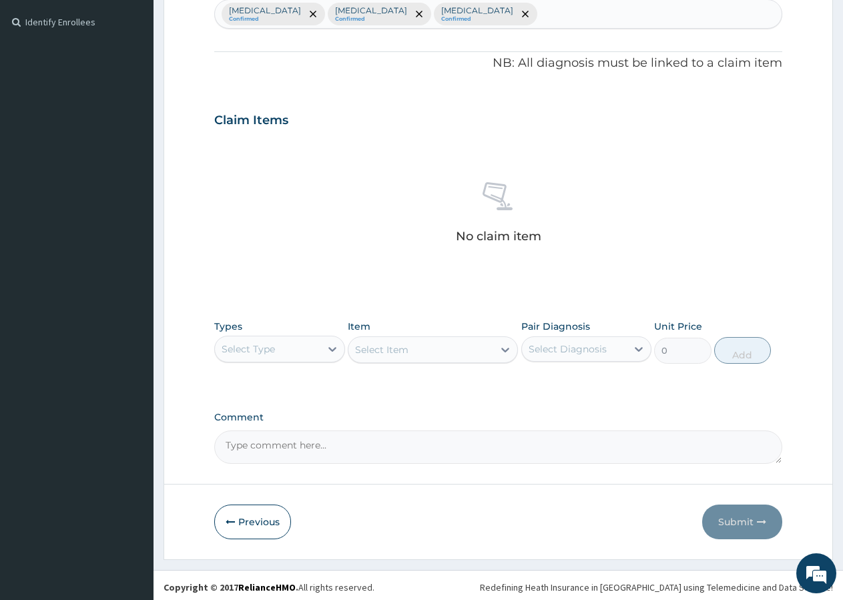
scroll to position [362, 0]
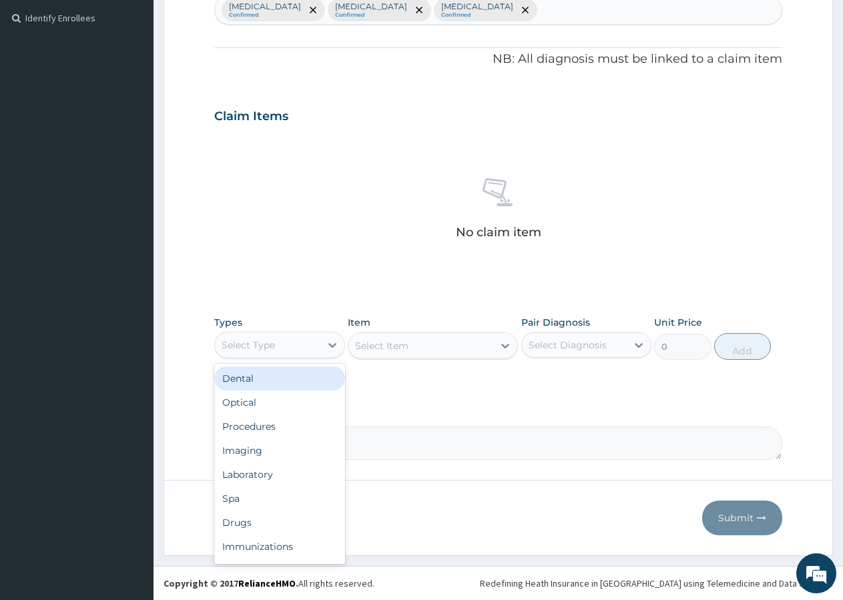
click at [230, 343] on div "Select Type" at bounding box center [248, 344] width 53 height 13
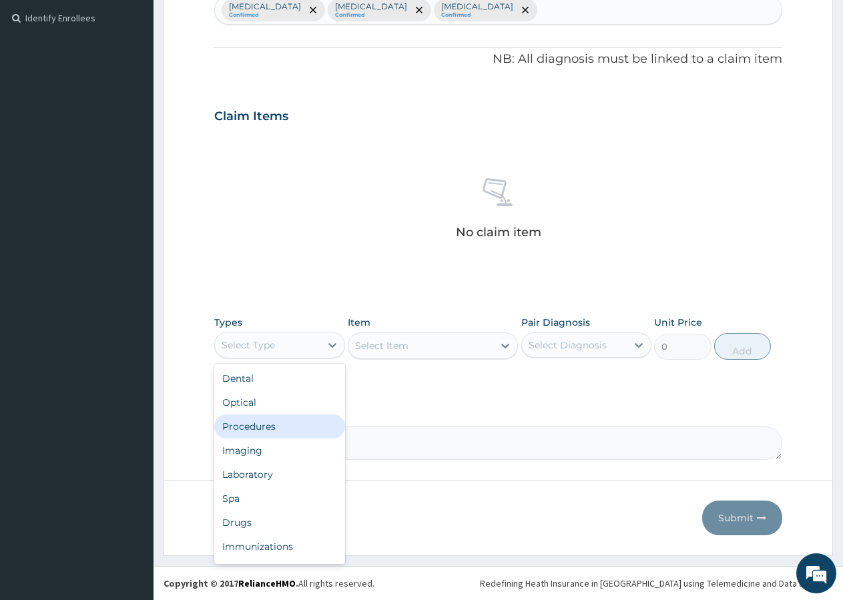
click at [256, 424] on div "Procedures" at bounding box center [279, 426] width 131 height 24
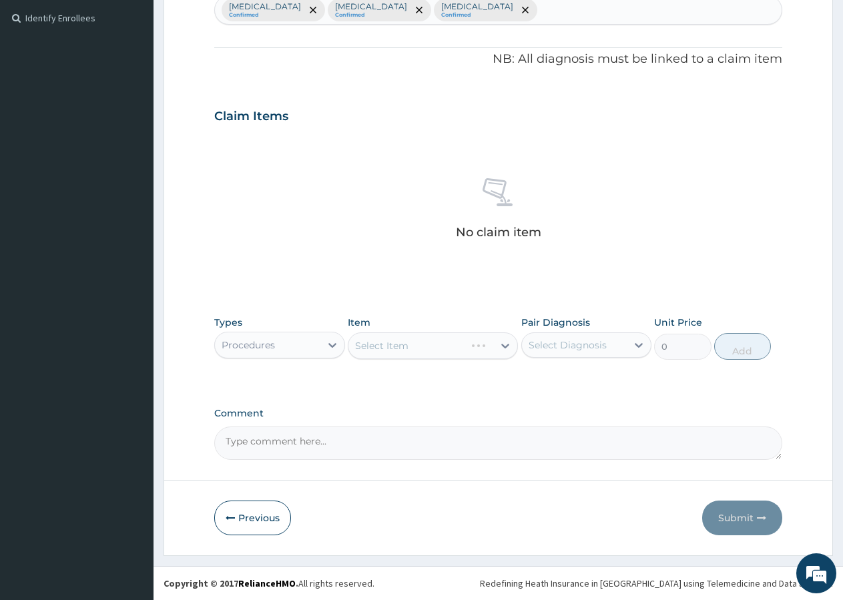
click at [390, 330] on div "Item Select Item" at bounding box center [433, 338] width 170 height 44
click at [422, 344] on div "Select Item" at bounding box center [420, 345] width 145 height 21
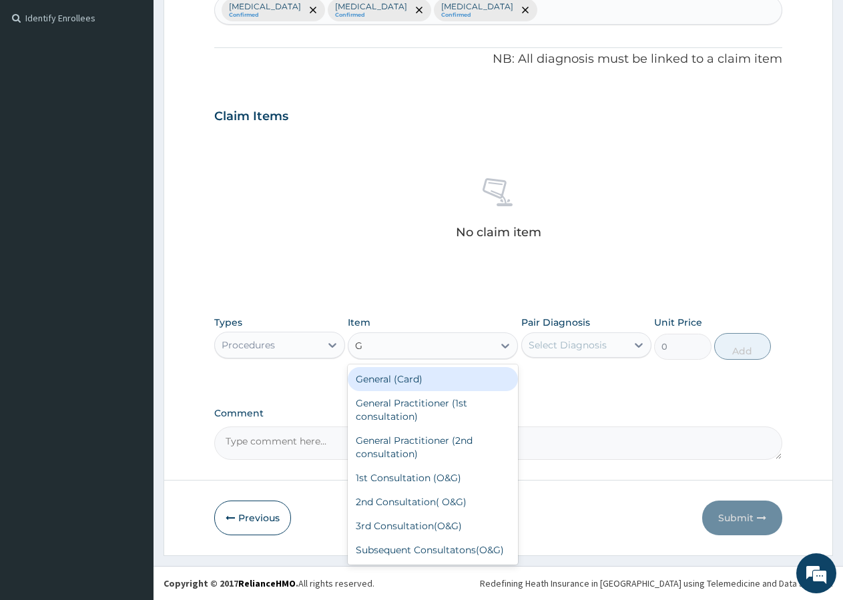
type input "GP"
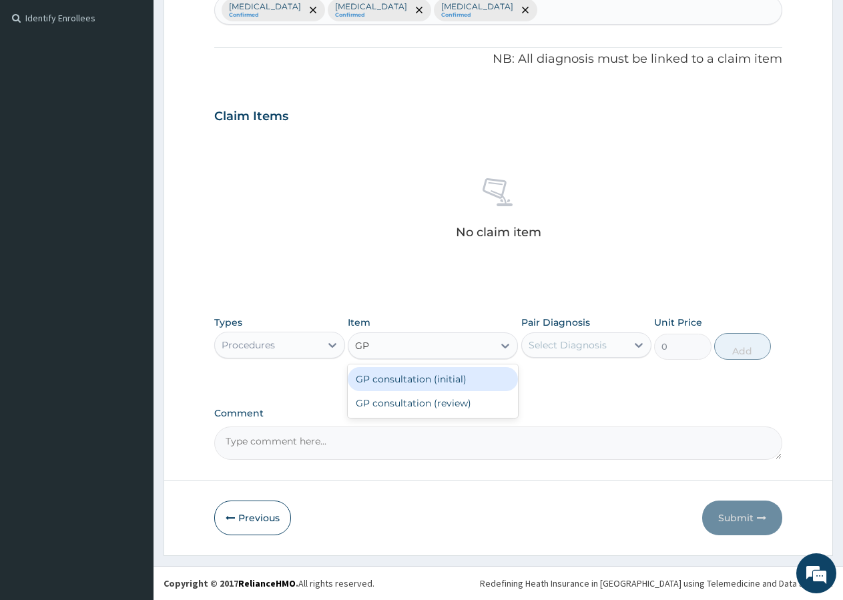
click at [394, 382] on div "GP consultation (initial)" at bounding box center [433, 379] width 170 height 24
type input "3000"
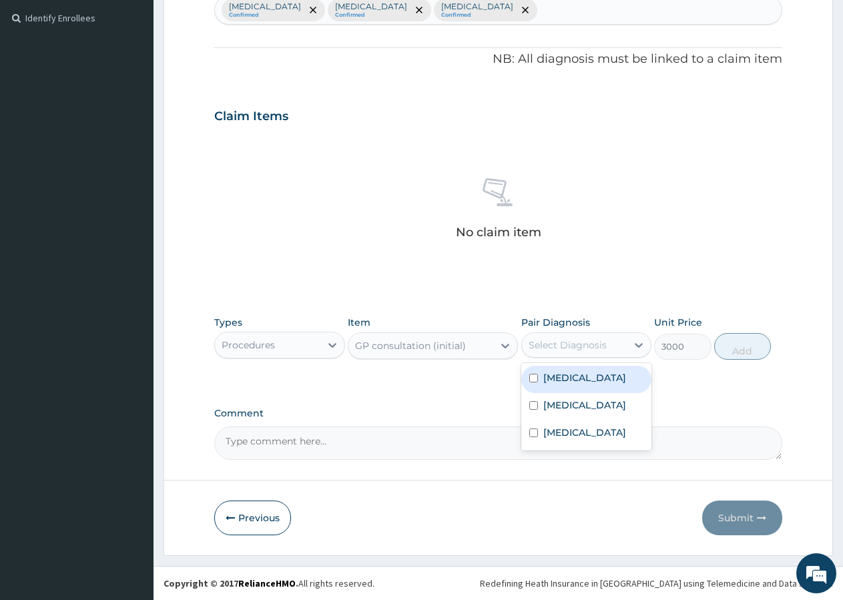
click at [573, 348] on div "Select Diagnosis" at bounding box center [568, 344] width 78 height 13
click at [563, 377] on label "[MEDICAL_DATA]" at bounding box center [584, 377] width 83 height 13
checkbox input "true"
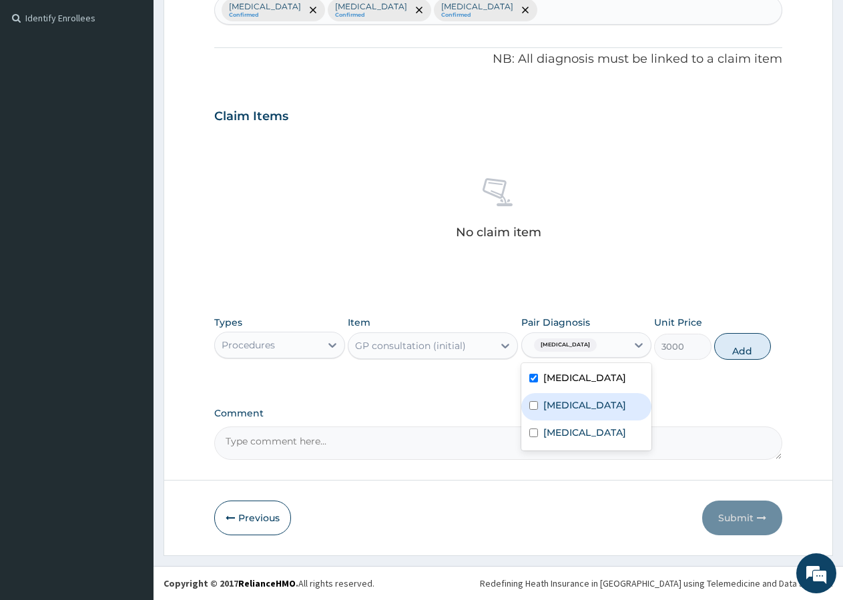
click at [563, 408] on label "[MEDICAL_DATA]" at bounding box center [584, 404] width 83 height 13
checkbox input "true"
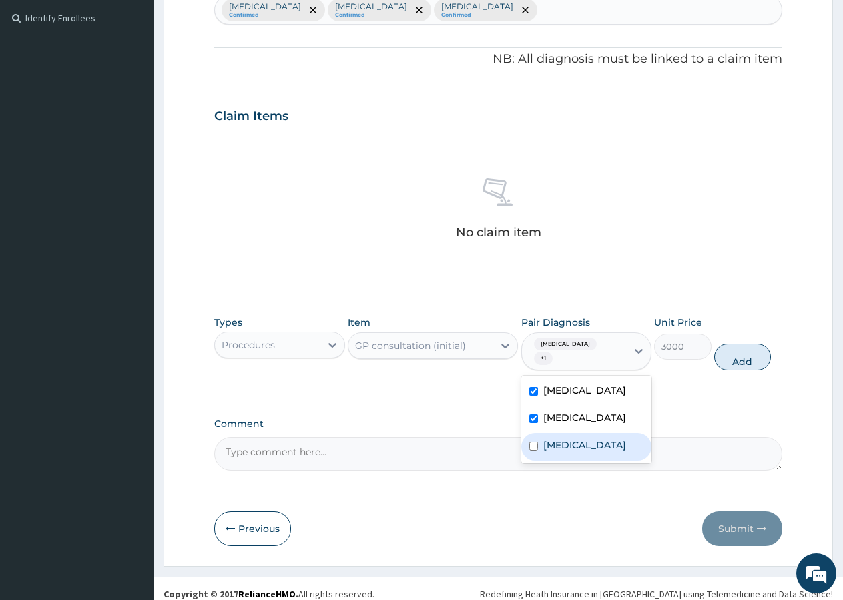
drag, startPoint x: 554, startPoint y: 440, endPoint x: 563, endPoint y: 438, distance: 8.8
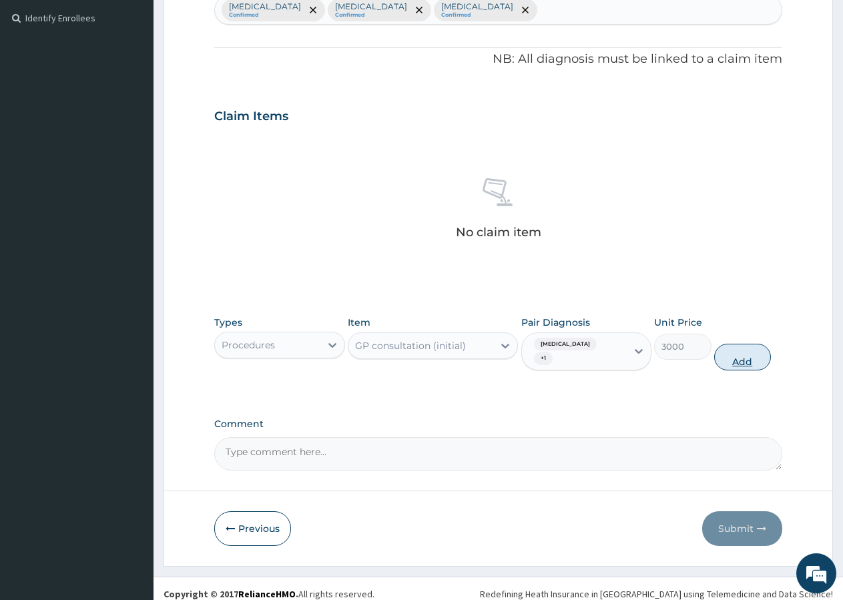
click at [753, 345] on button "Add" at bounding box center [742, 357] width 57 height 27
type input "0"
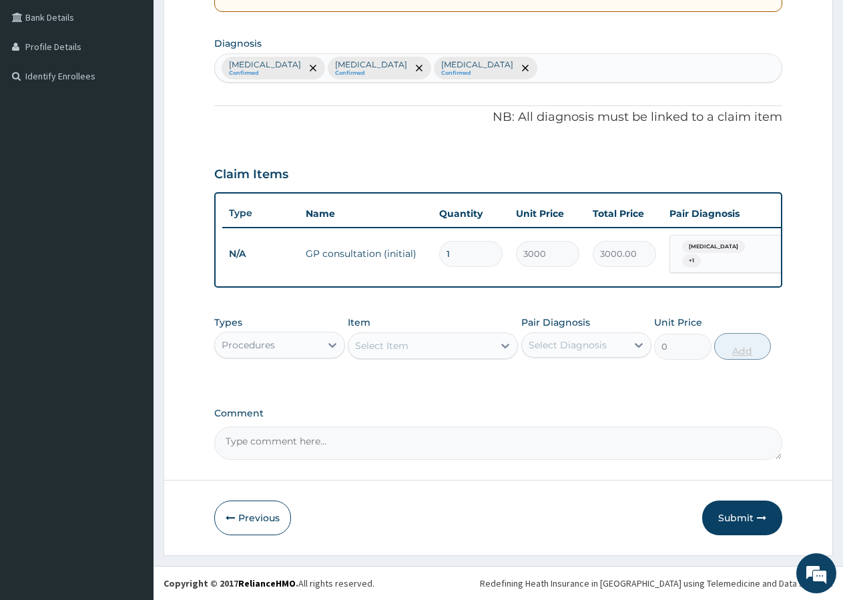
scroll to position [310, 0]
click at [286, 337] on div "Procedures" at bounding box center [267, 344] width 105 height 21
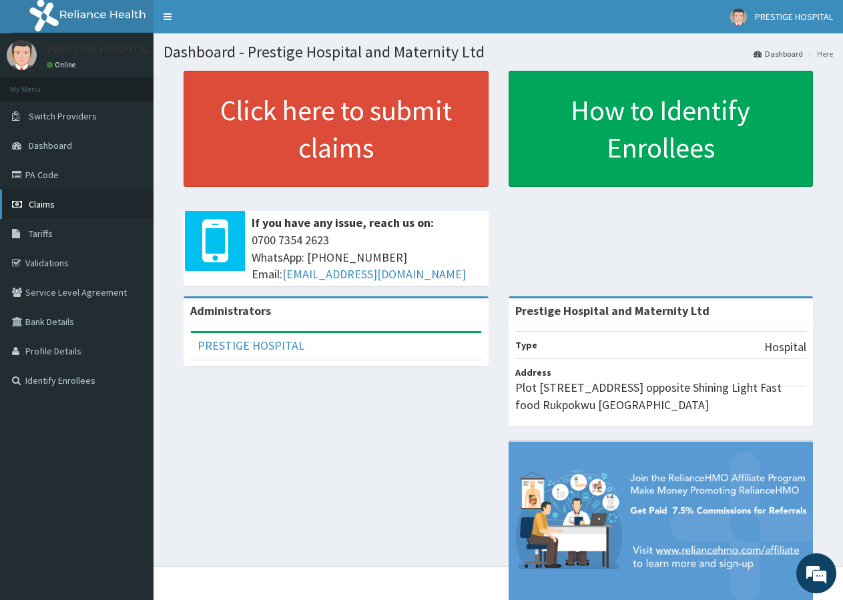
click at [61, 200] on link "Claims" at bounding box center [76, 204] width 153 height 29
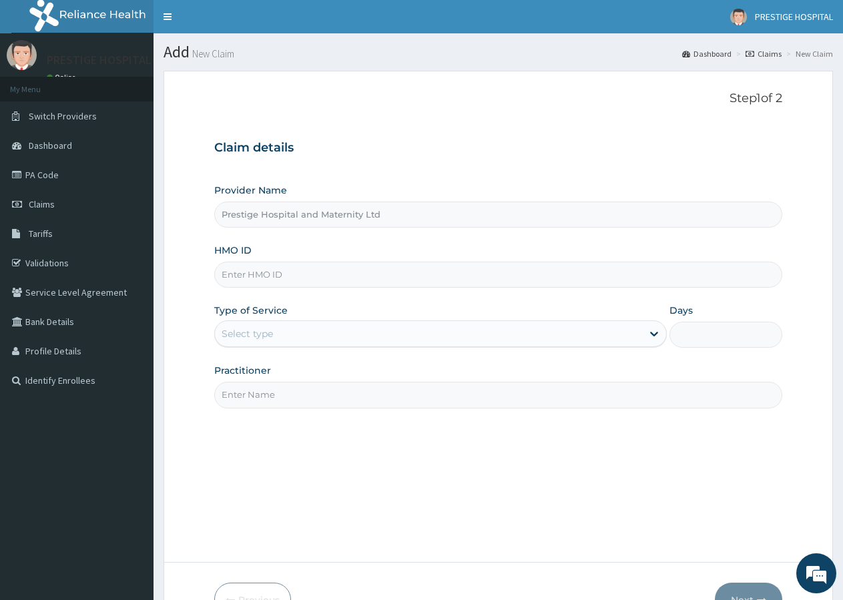
click at [251, 268] on input "HMO ID" at bounding box center [498, 275] width 568 height 26
type input "TMT/10017/D"
click at [242, 336] on div "Select type" at bounding box center [247, 333] width 51 height 13
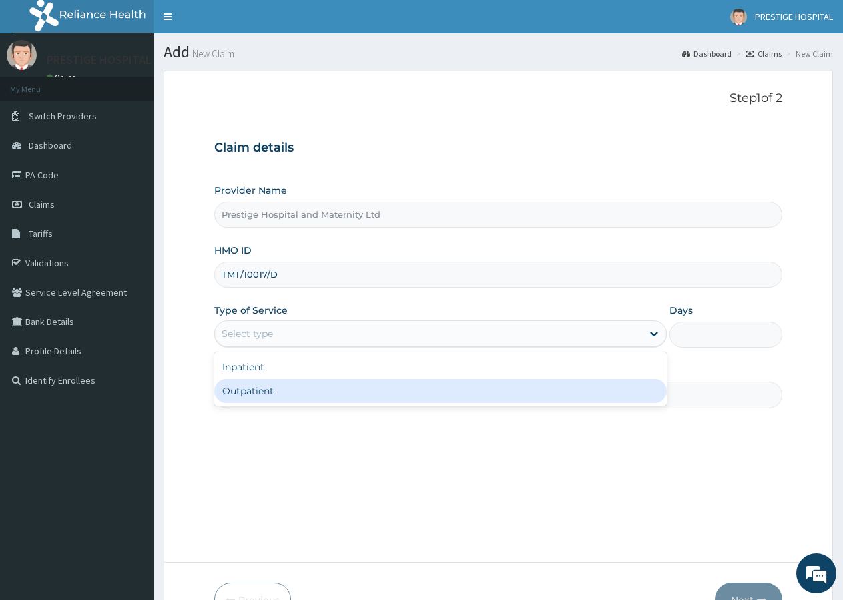
click at [242, 384] on div "Outpatient" at bounding box center [440, 391] width 452 height 24
type input "1"
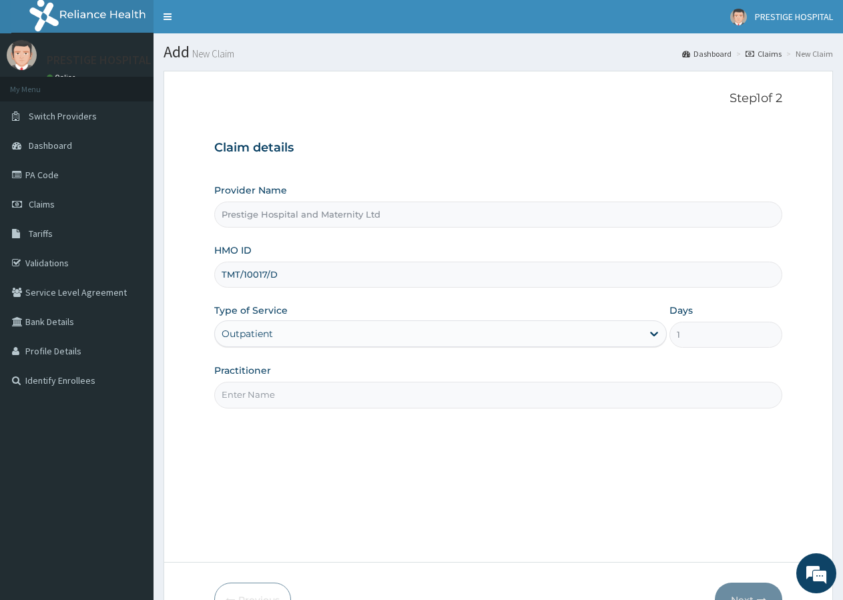
click at [252, 394] on input "Practitioner" at bounding box center [498, 395] width 568 height 26
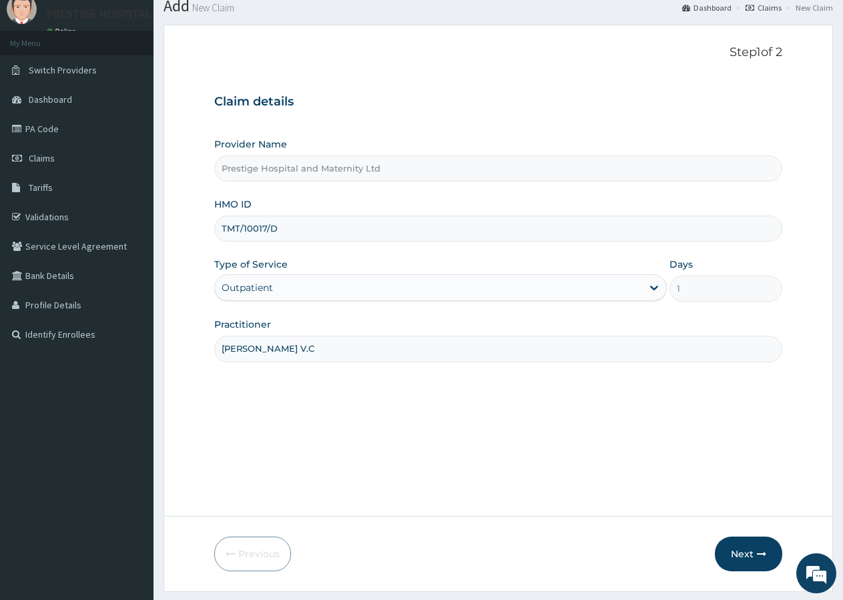
scroll to position [82, 0]
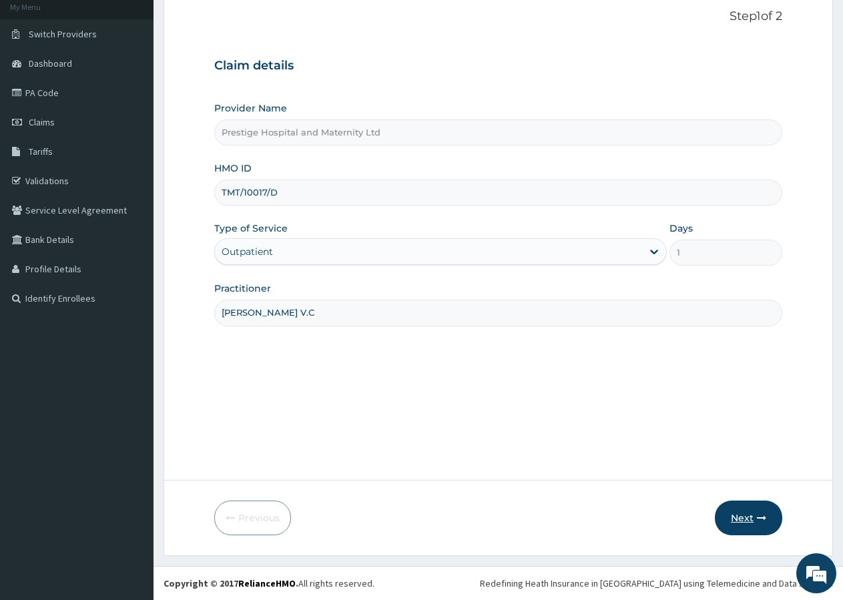
type input "[PERSON_NAME] V.C"
click at [739, 521] on button "Next" at bounding box center [748, 518] width 67 height 35
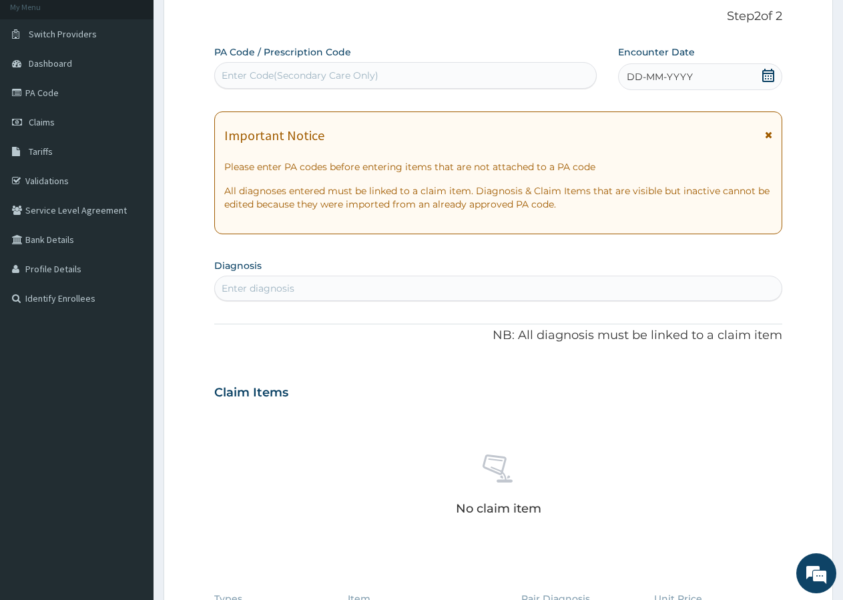
click at [773, 74] on icon at bounding box center [768, 75] width 12 height 13
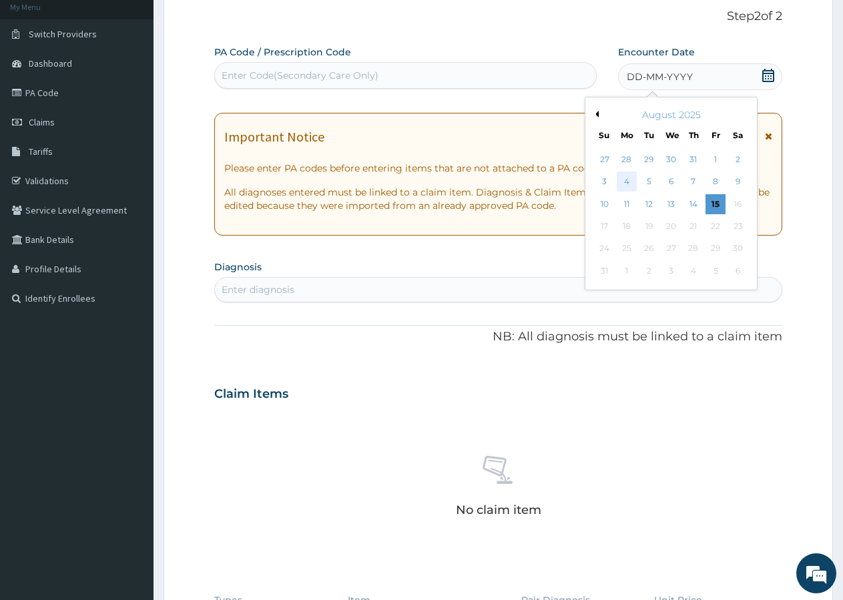
click at [625, 185] on div "4" at bounding box center [627, 182] width 20 height 20
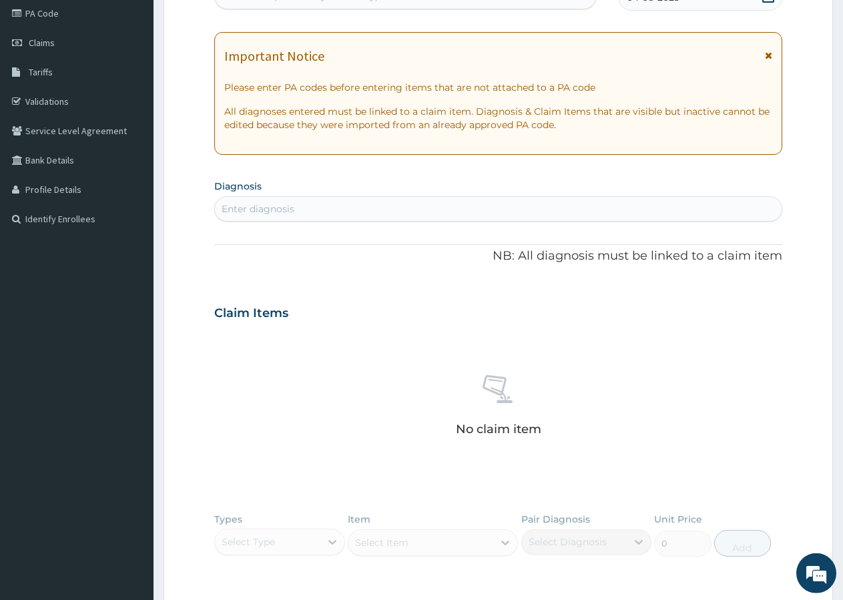
scroll to position [218, 0]
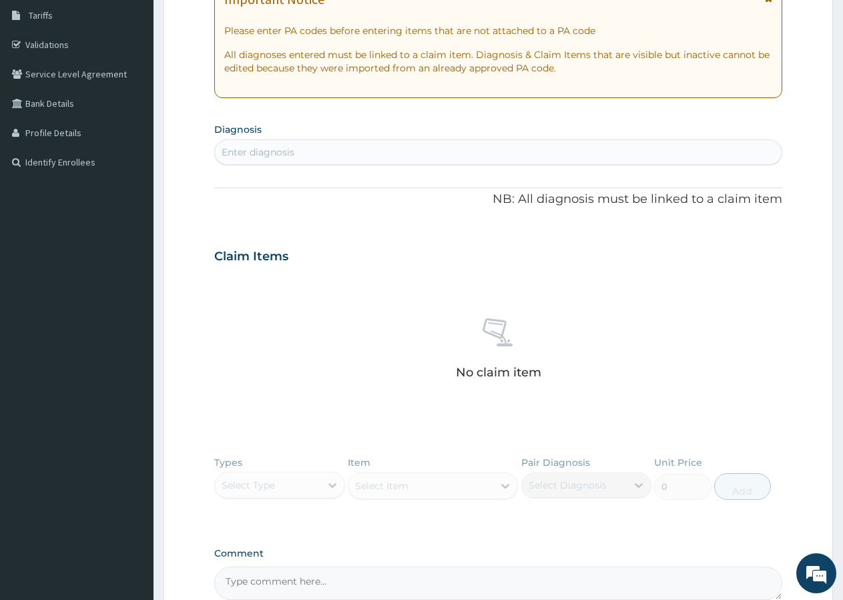
click at [255, 142] on div "Enter diagnosis" at bounding box center [498, 151] width 567 height 21
click at [600, 279] on div "No claim item" at bounding box center [498, 350] width 568 height 153
click at [263, 158] on div "Enter diagnosis" at bounding box center [258, 151] width 73 height 13
type input "MALARIA"
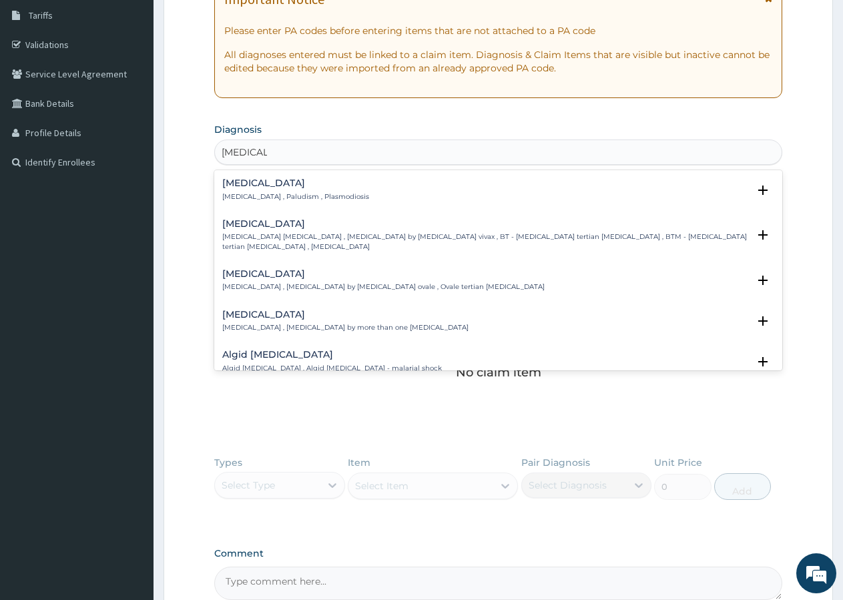
click at [238, 180] on div "Malaria Malaria , Paludism , Plasmodiosis Select Status Query Query covers susp…" at bounding box center [498, 193] width 568 height 41
click at [252, 188] on h4 "Malaria" at bounding box center [295, 183] width 147 height 10
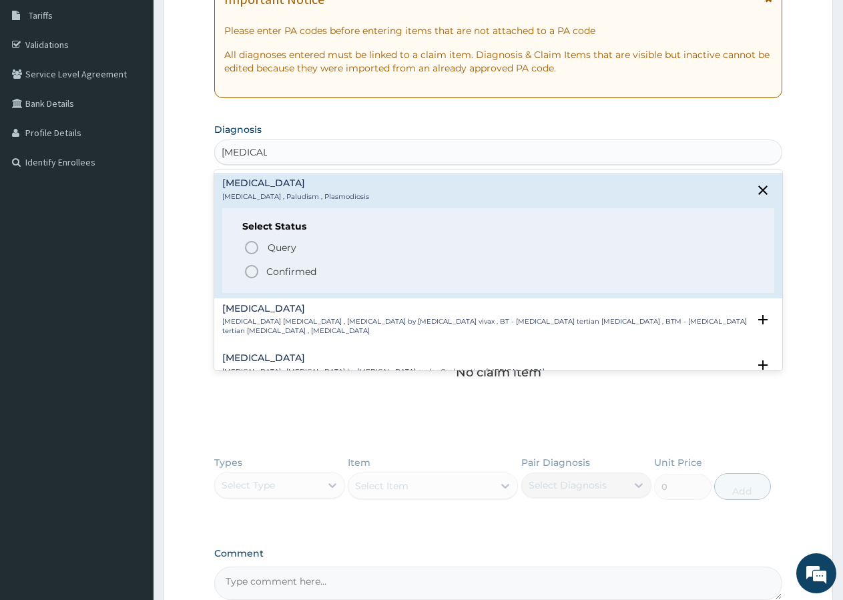
click at [251, 270] on icon "status option filled" at bounding box center [252, 272] width 16 height 16
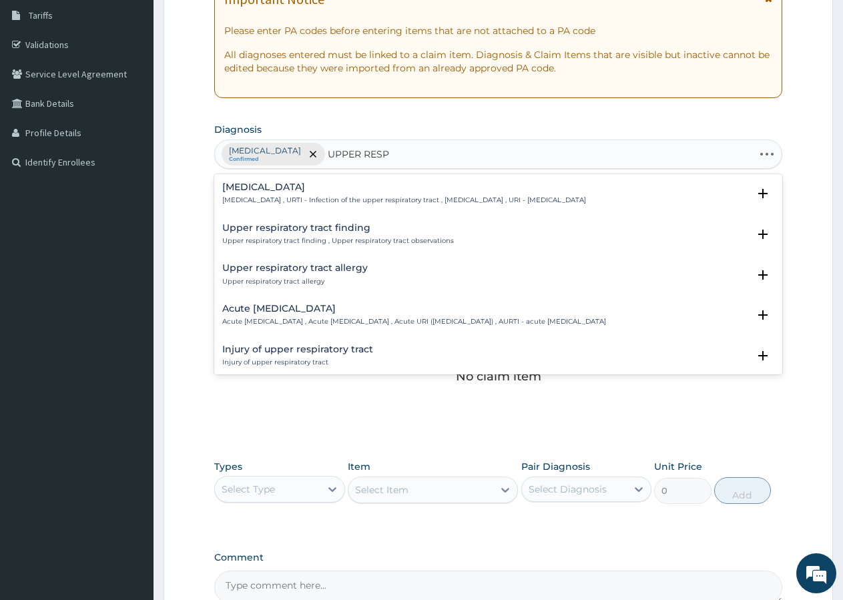
type input "UPPER RESPI"
click at [314, 196] on p "Upper respiratory infection , URTI - Infection of the upper respiratory tract ,…" at bounding box center [404, 200] width 364 height 9
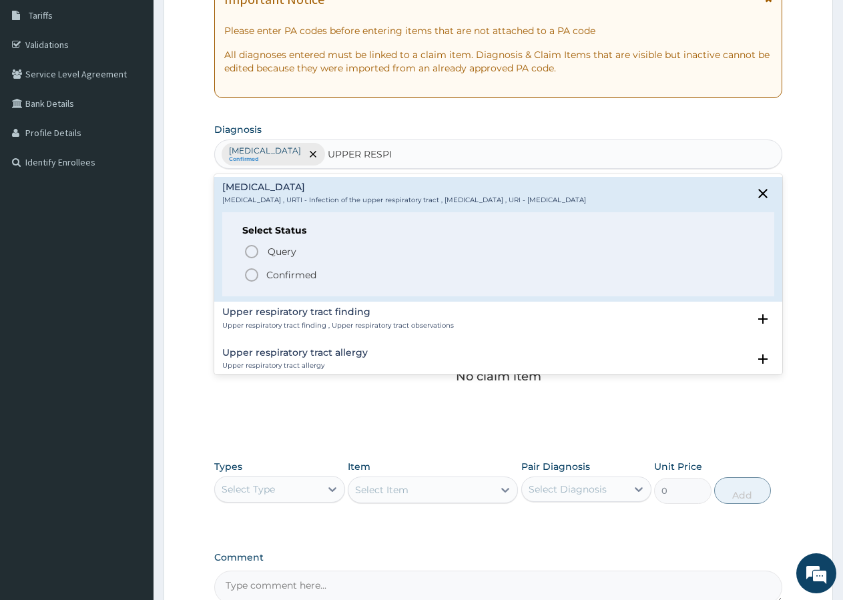
click at [257, 272] on circle "status option filled" at bounding box center [252, 275] width 12 height 12
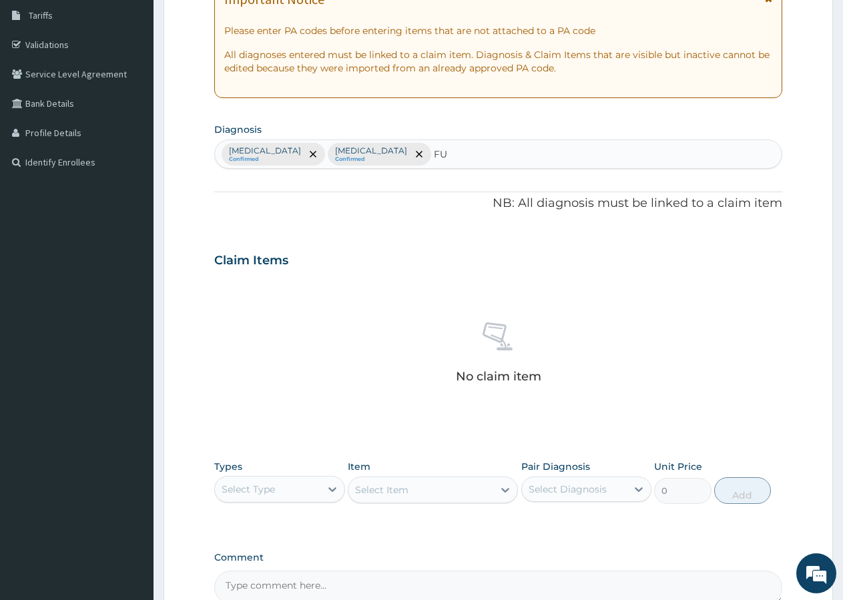
type input "F"
type input "COLO"
click at [464, 141] on div "Malaria Confirmed Upper respiratory infection Confirmed" at bounding box center [498, 154] width 567 height 28
type input "F"
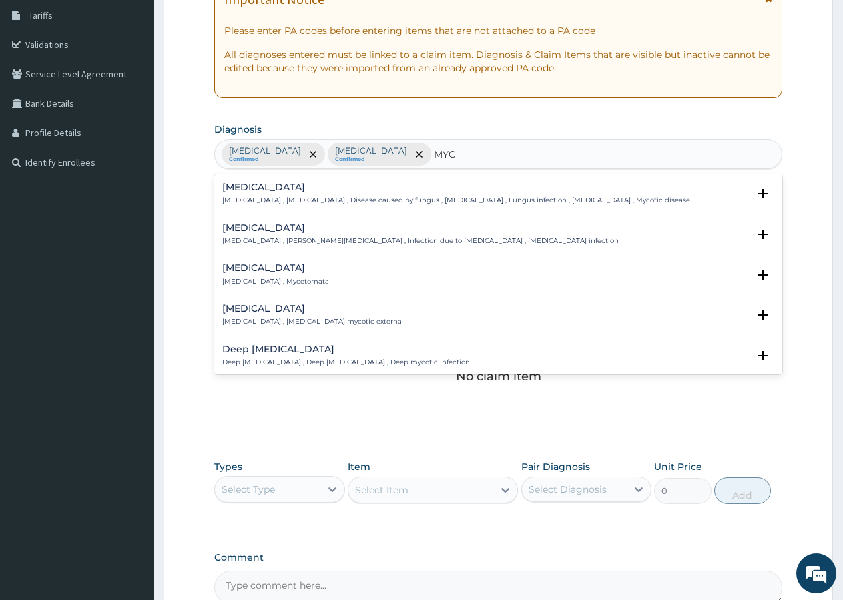
type input "MYCO"
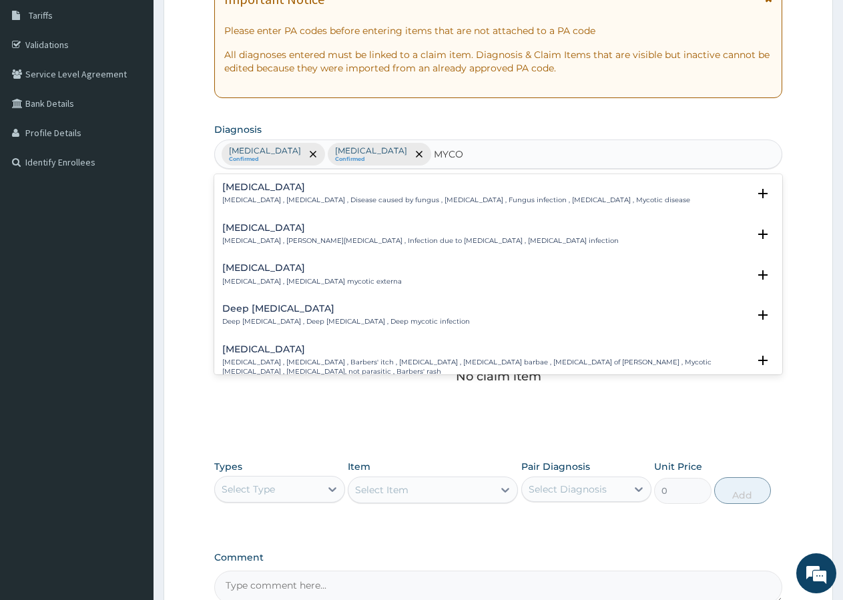
click at [274, 195] on div "Mycosis Mycosis , Fungal infection , Disease caused by fungus , Fungal infectio…" at bounding box center [456, 193] width 468 height 23
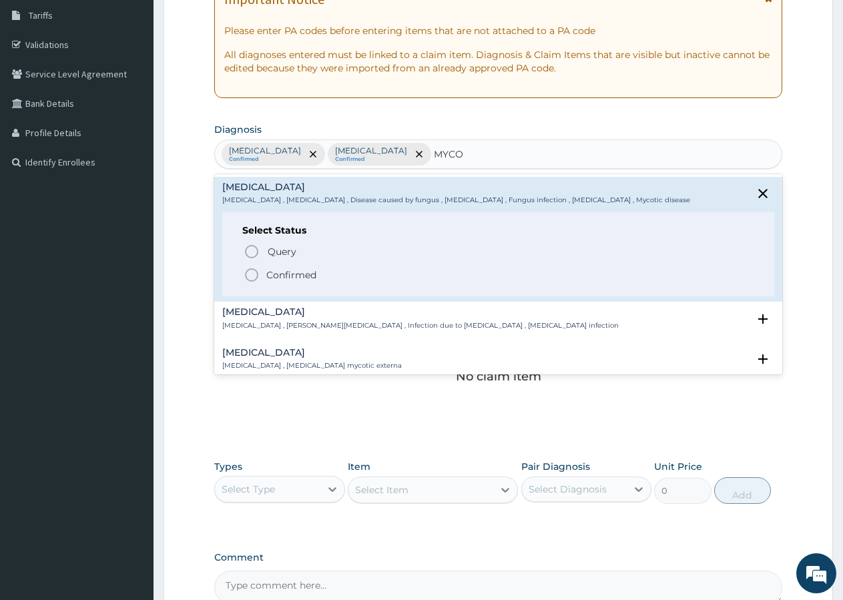
click at [274, 272] on p "Confirmed" at bounding box center [291, 274] width 50 height 13
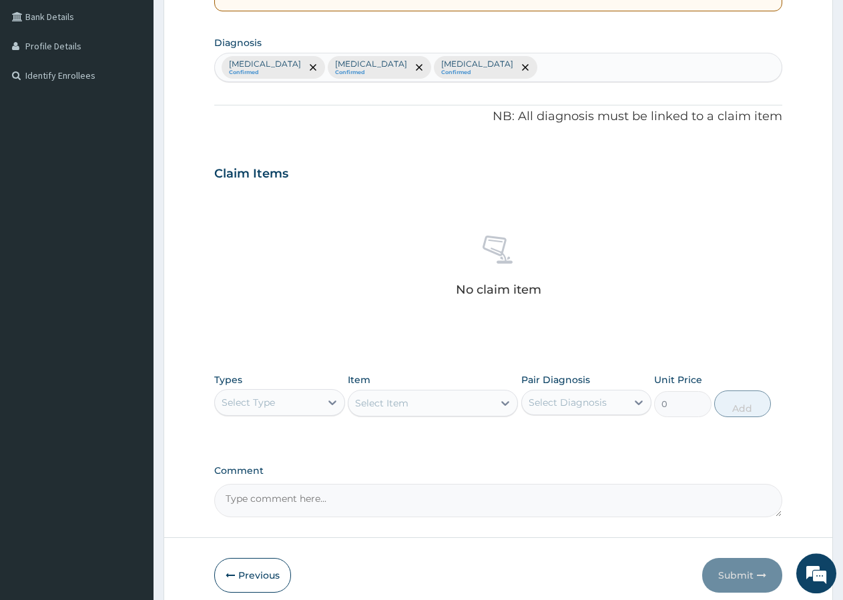
scroll to position [362, 0]
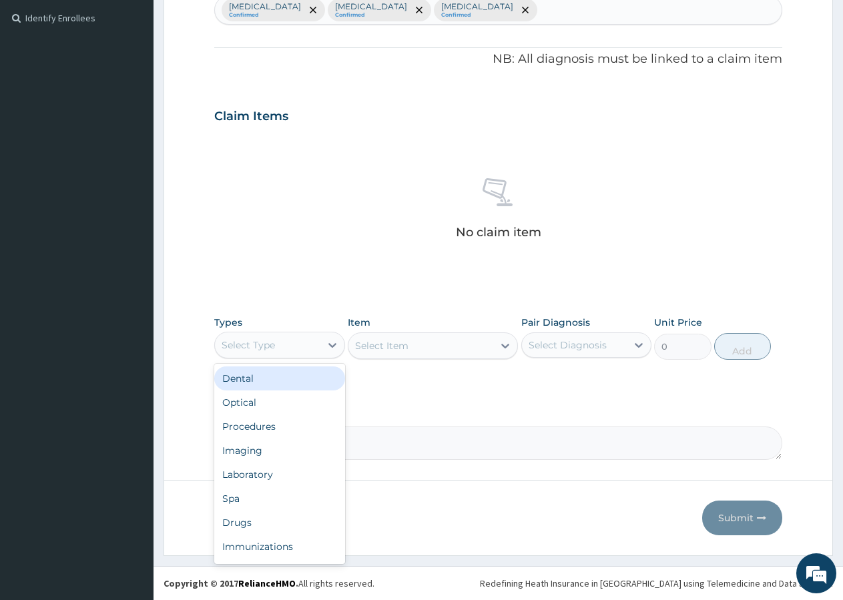
click at [227, 354] on div "Select Type" at bounding box center [267, 344] width 105 height 21
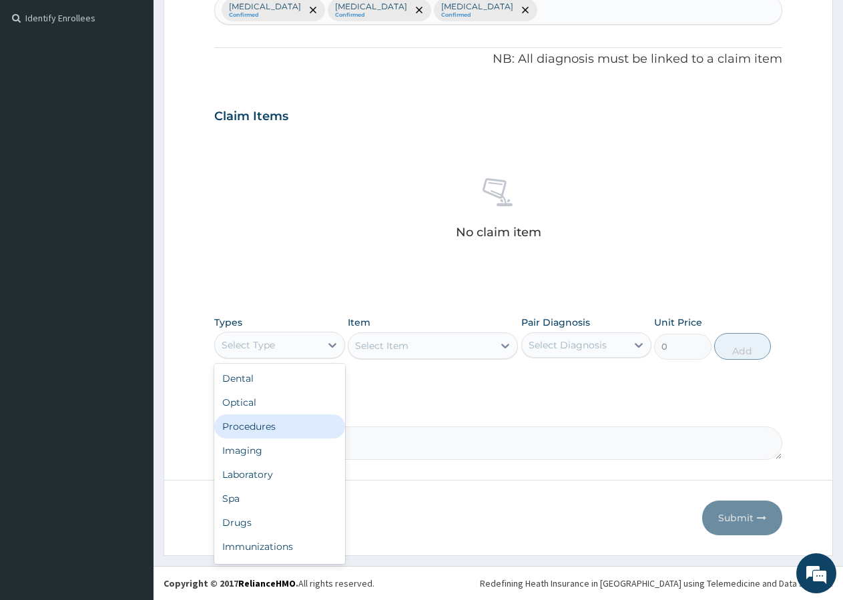
click at [236, 431] on div "Procedures" at bounding box center [279, 426] width 131 height 24
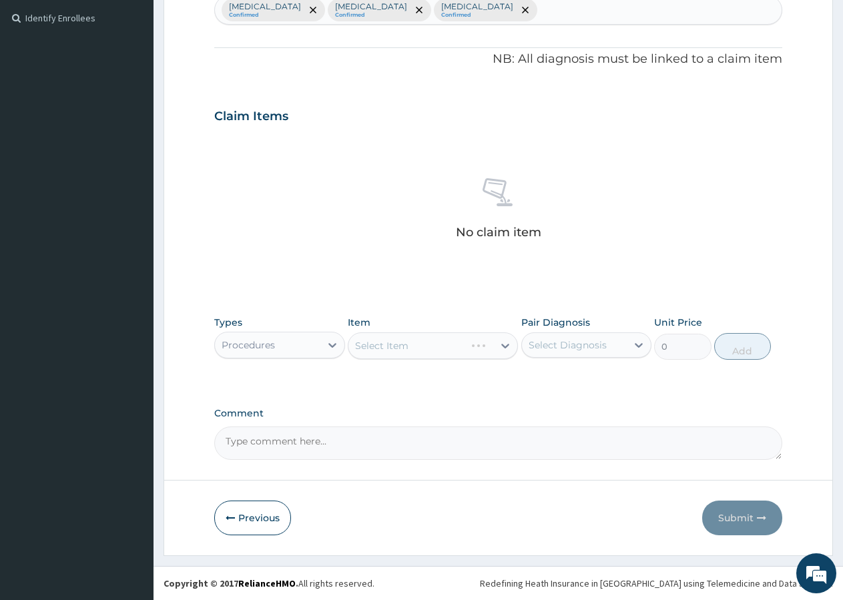
click at [410, 352] on div "Select Item" at bounding box center [433, 345] width 170 height 27
click at [411, 349] on div "Select Item" at bounding box center [433, 345] width 170 height 27
click at [407, 350] on div "Select Item" at bounding box center [433, 345] width 170 height 27
click at [416, 352] on div "Select Item" at bounding box center [433, 345] width 170 height 27
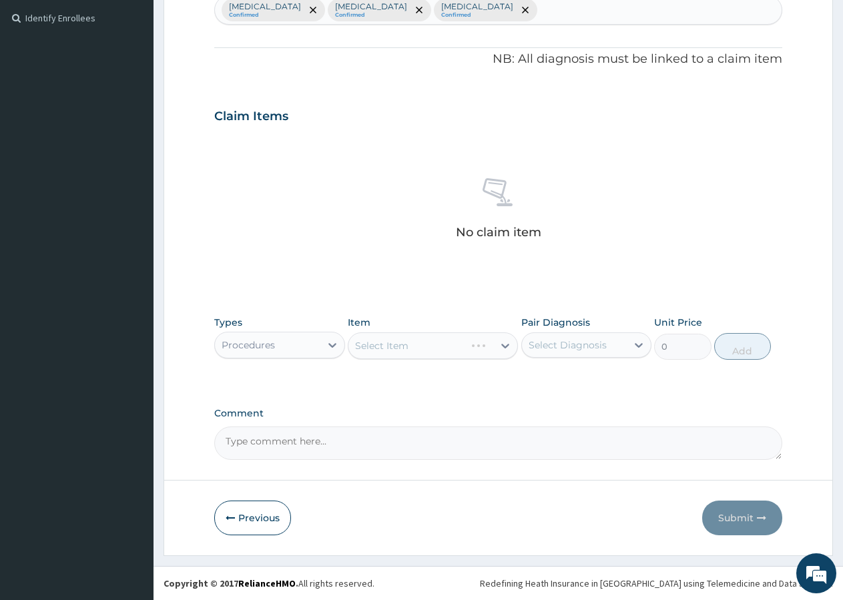
click at [424, 352] on div "Select Item" at bounding box center [433, 345] width 170 height 27
click at [424, 346] on div "Select Item" at bounding box center [433, 345] width 170 height 27
click at [451, 346] on div "Select Item" at bounding box center [433, 345] width 170 height 27
click at [477, 350] on div "Select Item" at bounding box center [433, 345] width 170 height 27
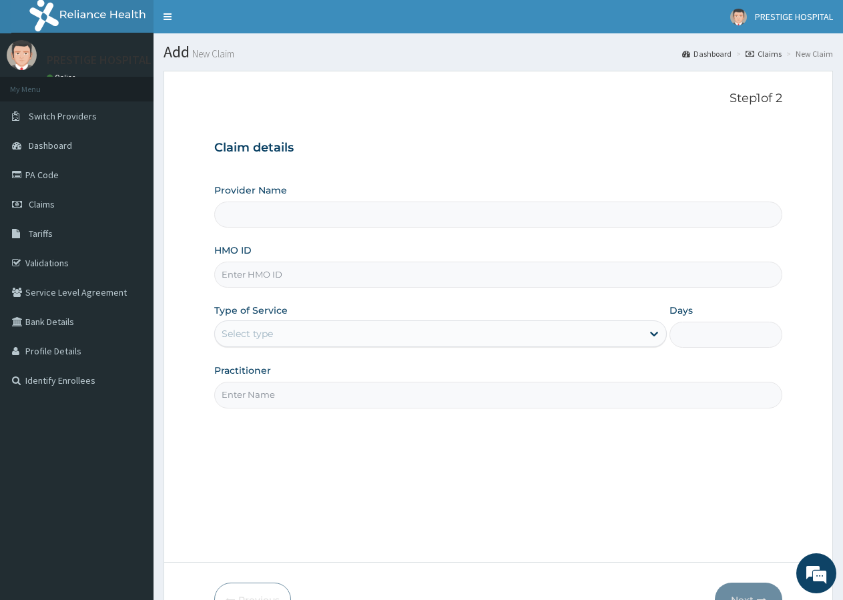
type input "Prestige Hospital and Maternity Ltd"
click at [245, 280] on input "HMO ID" at bounding box center [498, 275] width 568 height 26
type input "TMT/10017/D"
click at [250, 333] on div "Select type" at bounding box center [247, 333] width 51 height 13
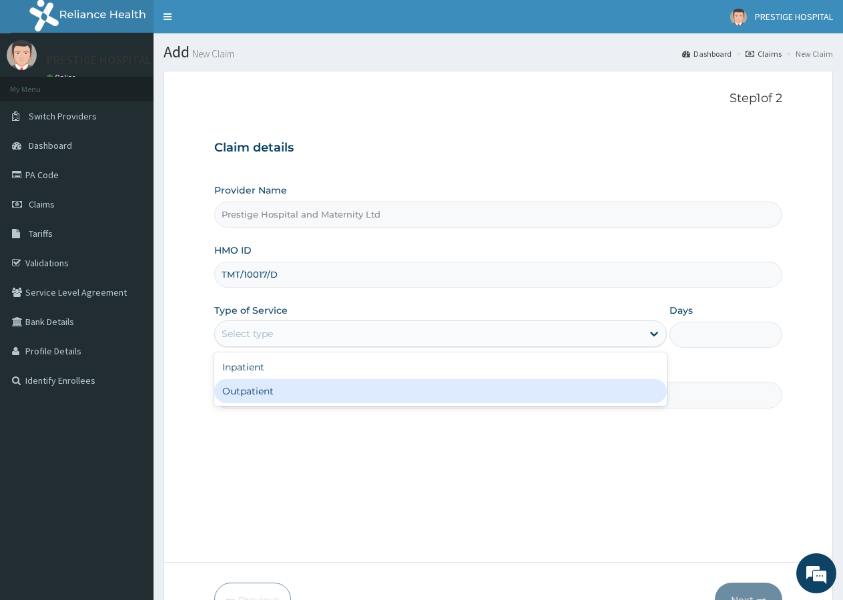
click at [249, 390] on div "Outpatient" at bounding box center [440, 391] width 452 height 24
type input "1"
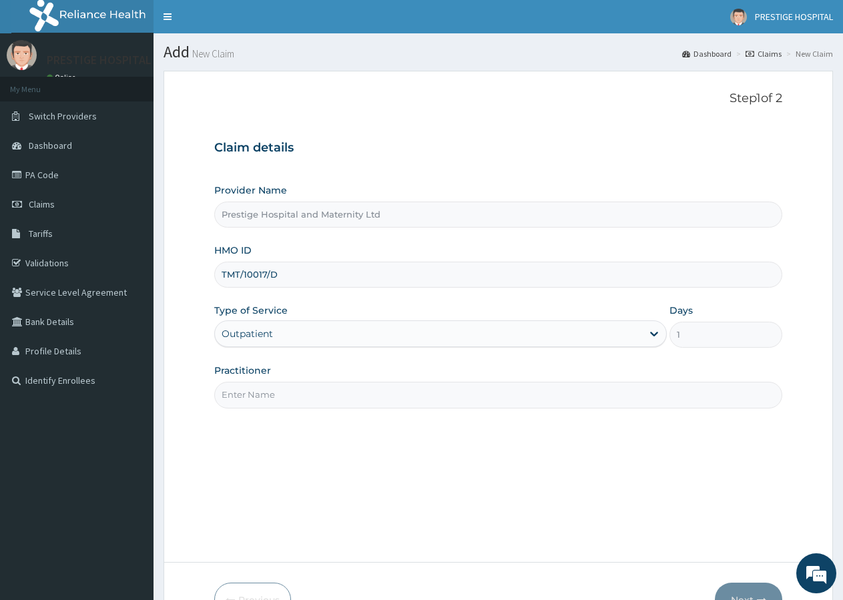
click at [241, 388] on input "Practitioner" at bounding box center [498, 395] width 568 height 26
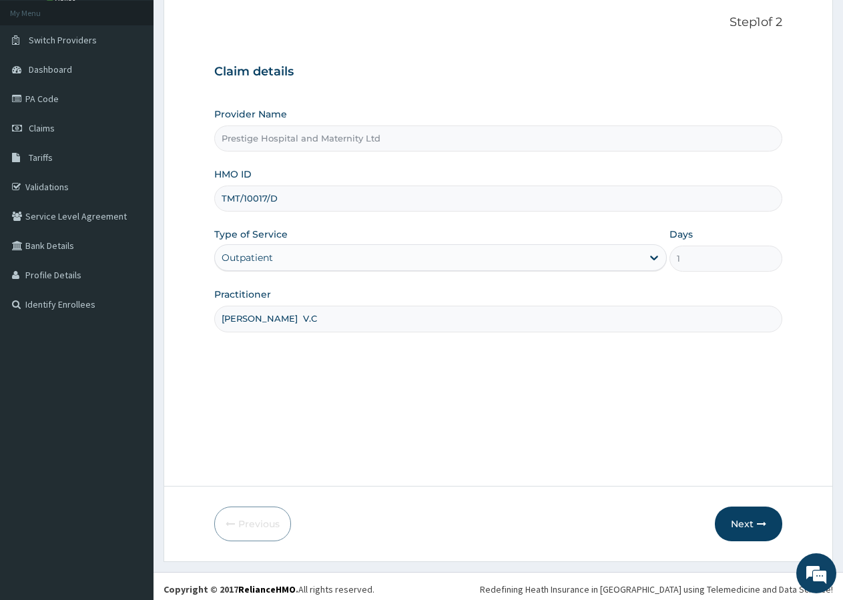
scroll to position [82, 0]
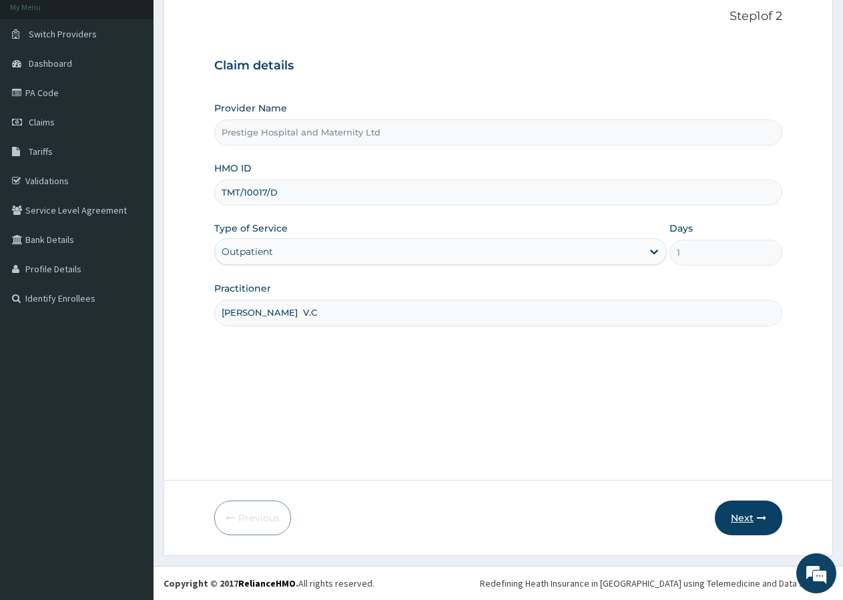
type input "[PERSON_NAME] V.C"
click at [762, 521] on icon "button" at bounding box center [761, 517] width 9 height 9
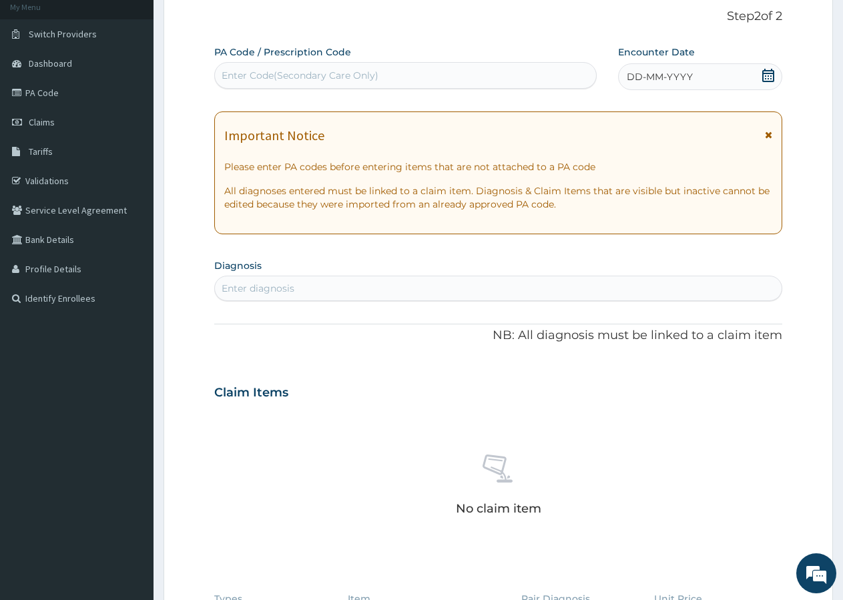
click at [765, 75] on icon at bounding box center [767, 75] width 13 height 13
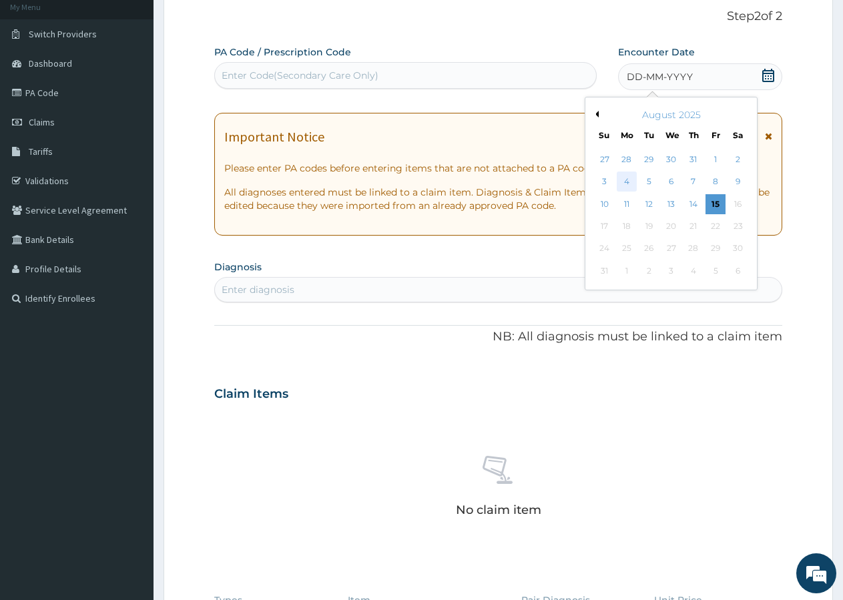
click at [626, 186] on div "4" at bounding box center [627, 182] width 20 height 20
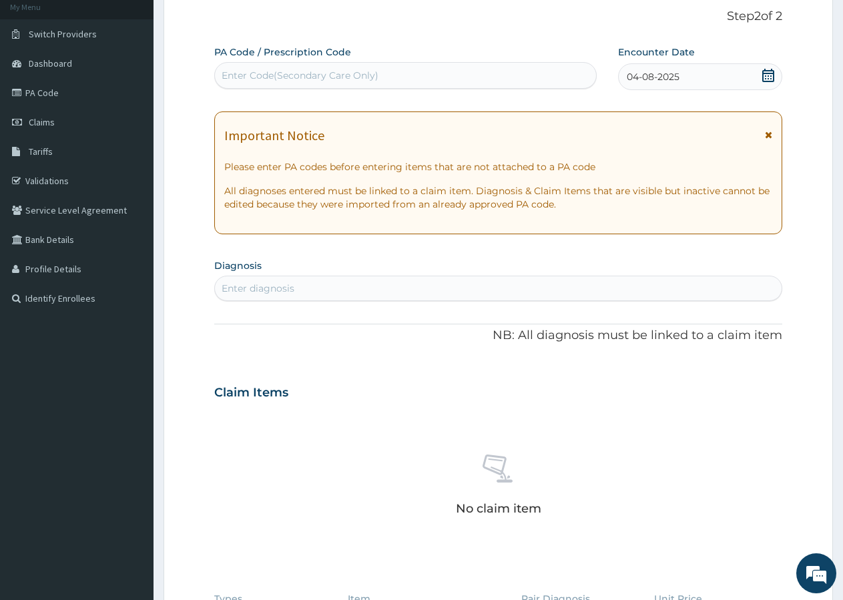
click at [292, 300] on div "Enter diagnosis" at bounding box center [498, 288] width 568 height 25
type input "[MEDICAL_DATA]"
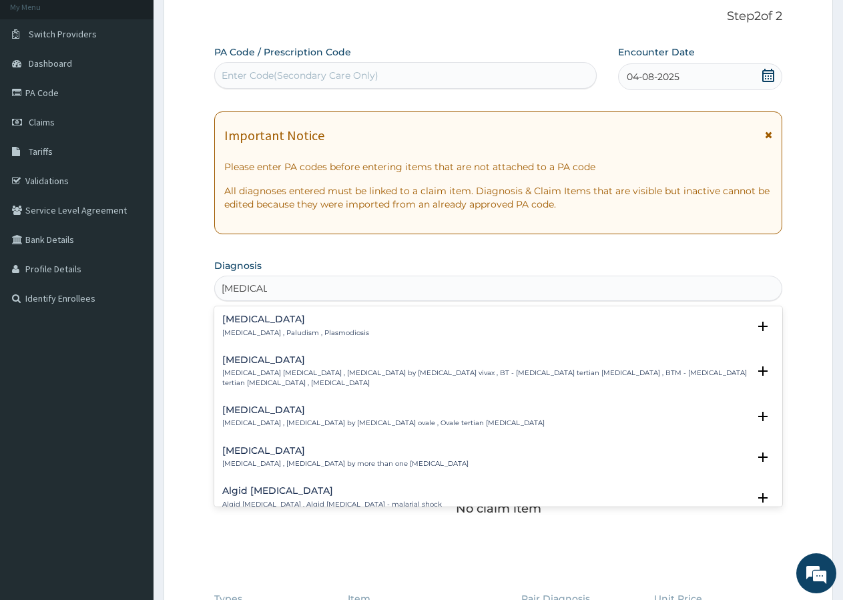
click at [242, 317] on h4 "[MEDICAL_DATA]" at bounding box center [295, 319] width 147 height 10
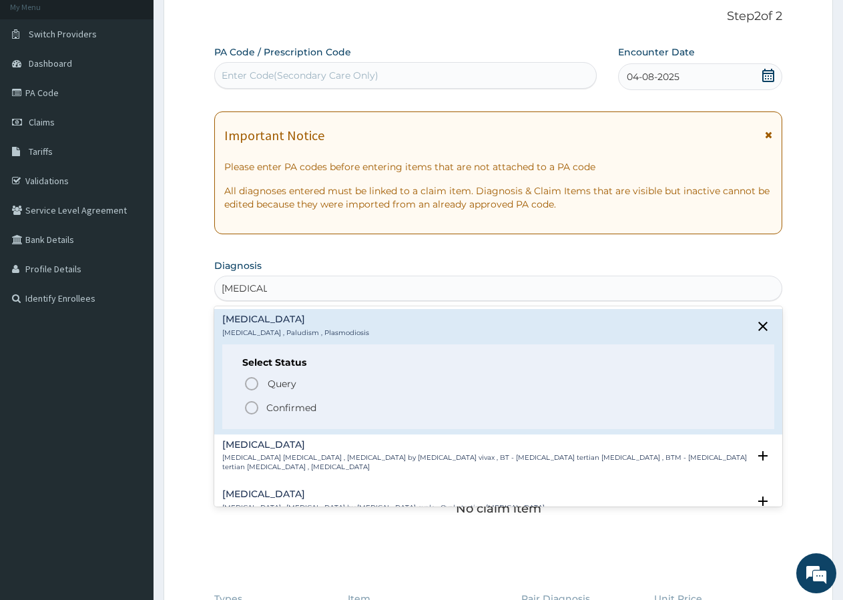
click at [252, 409] on icon "status option filled" at bounding box center [252, 408] width 16 height 16
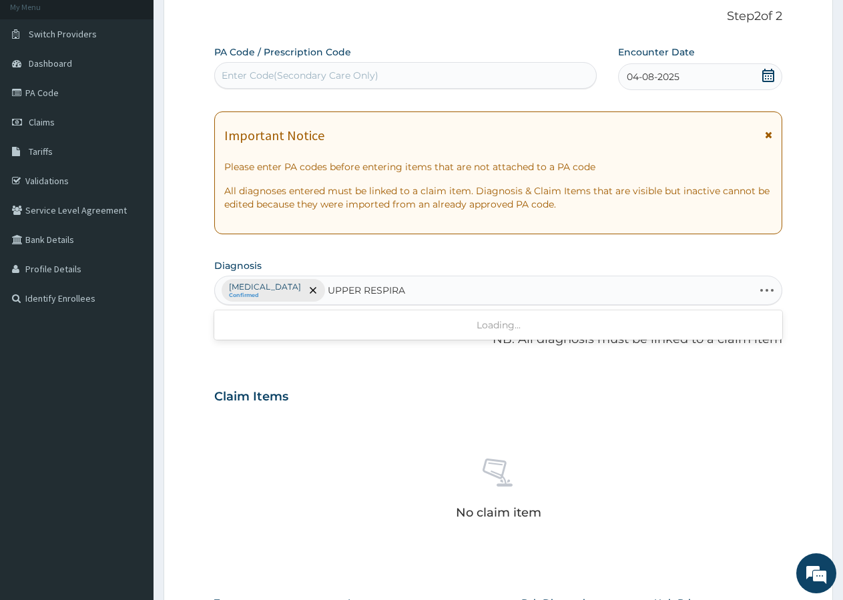
type input "UPPER RESPIRAT"
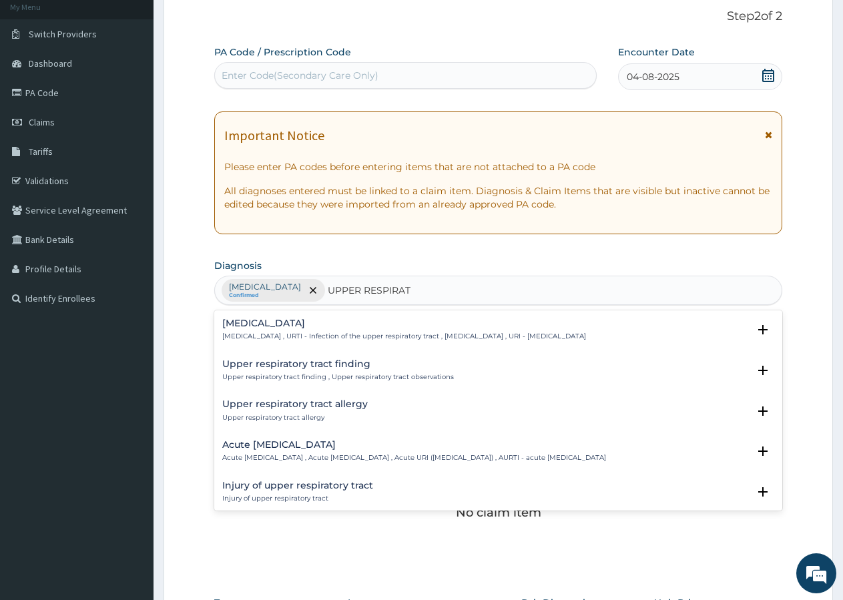
click at [294, 330] on div "[MEDICAL_DATA] [MEDICAL_DATA] , URTI - Infection of the upper respiratory tract…" at bounding box center [404, 329] width 364 height 23
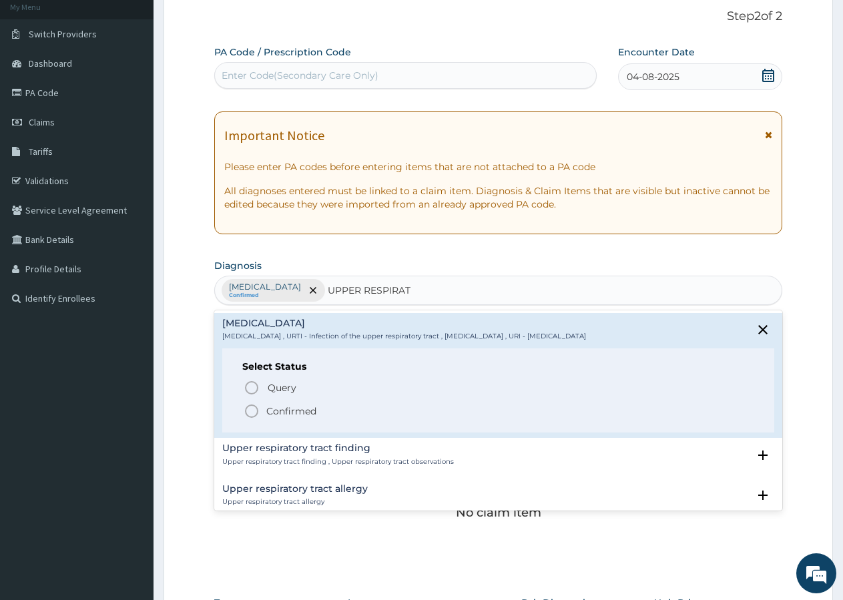
click at [261, 402] on div "Query Query covers suspected (?), Keep in view (kiv), Ruled out (r/o) Confirmed" at bounding box center [498, 398] width 512 height 41
click at [253, 414] on icon "status option filled" at bounding box center [252, 411] width 16 height 16
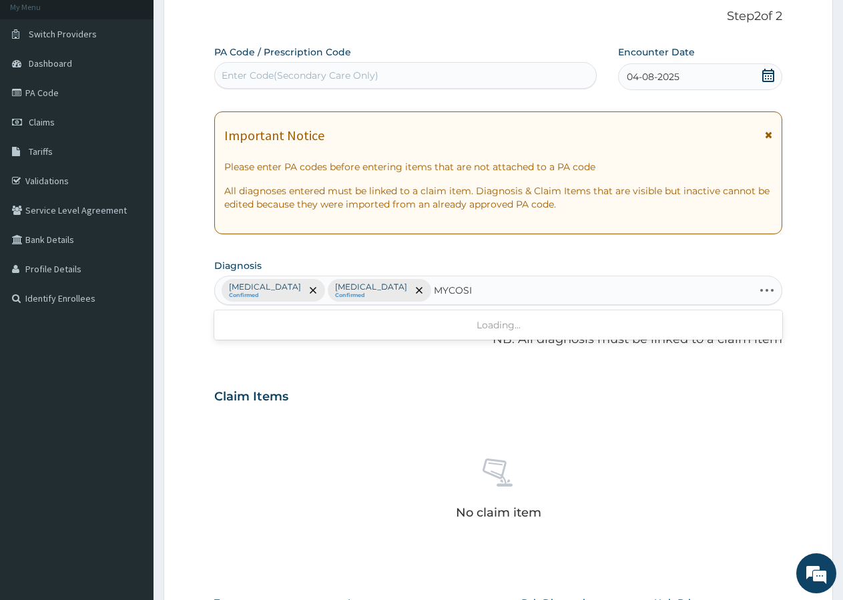
type input "[MEDICAL_DATA]"
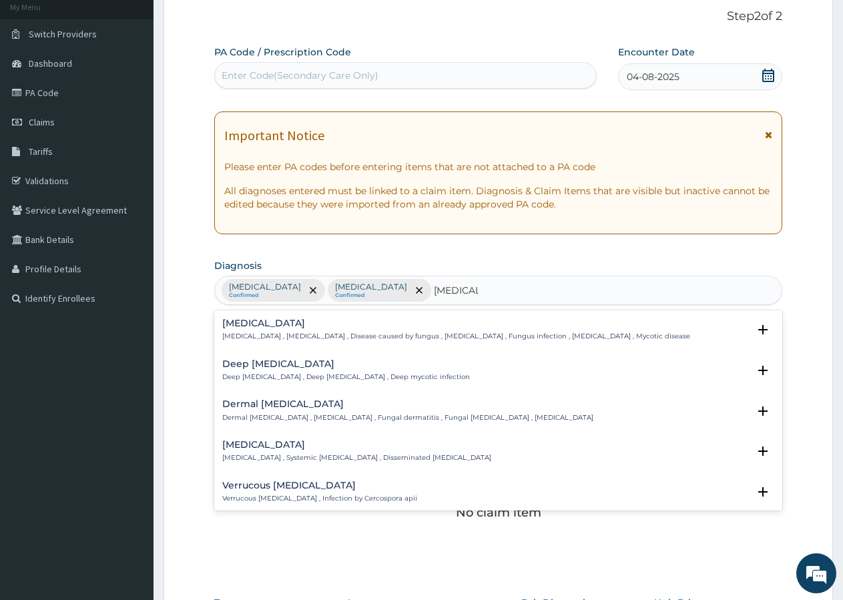
click at [256, 327] on h4 "Mycosis" at bounding box center [456, 323] width 468 height 10
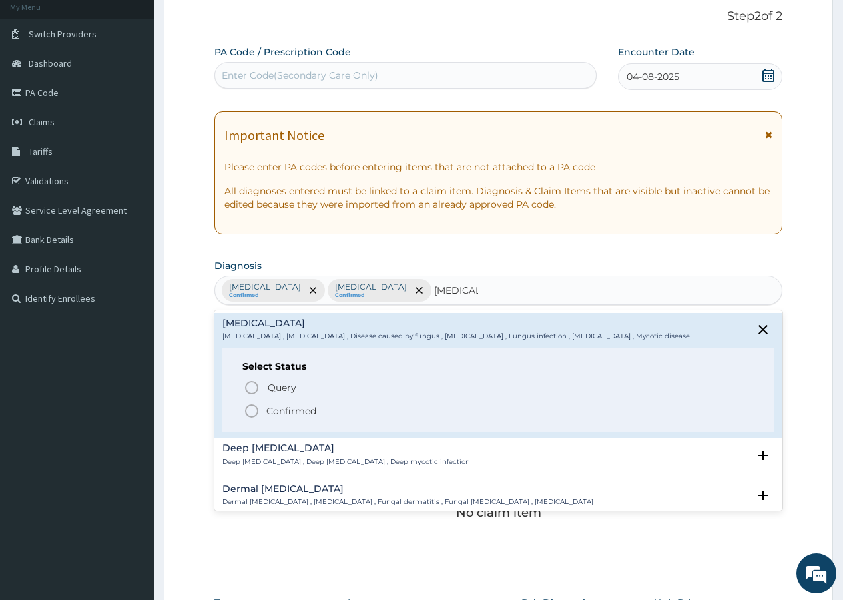
click at [250, 412] on icon "status option filled" at bounding box center [252, 411] width 16 height 16
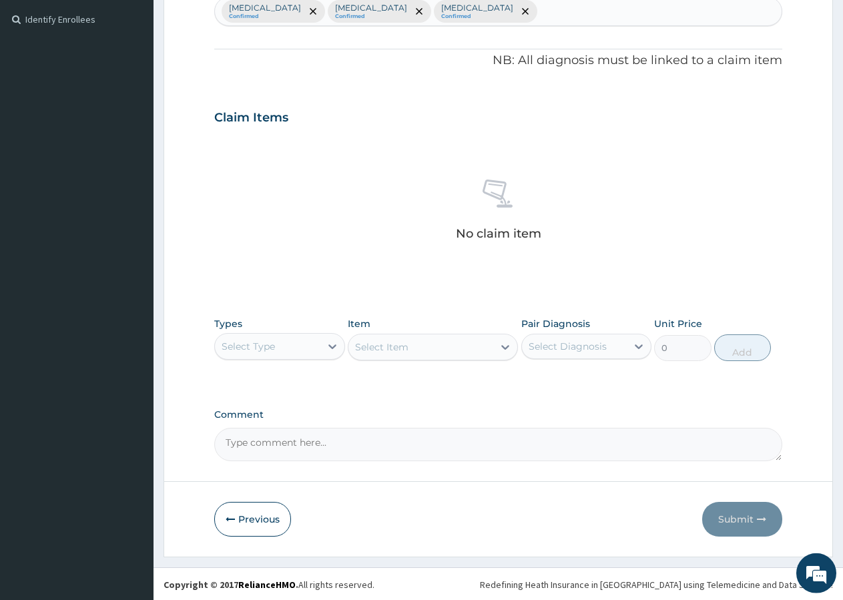
scroll to position [362, 0]
click at [272, 348] on div "Select Type" at bounding box center [248, 344] width 53 height 13
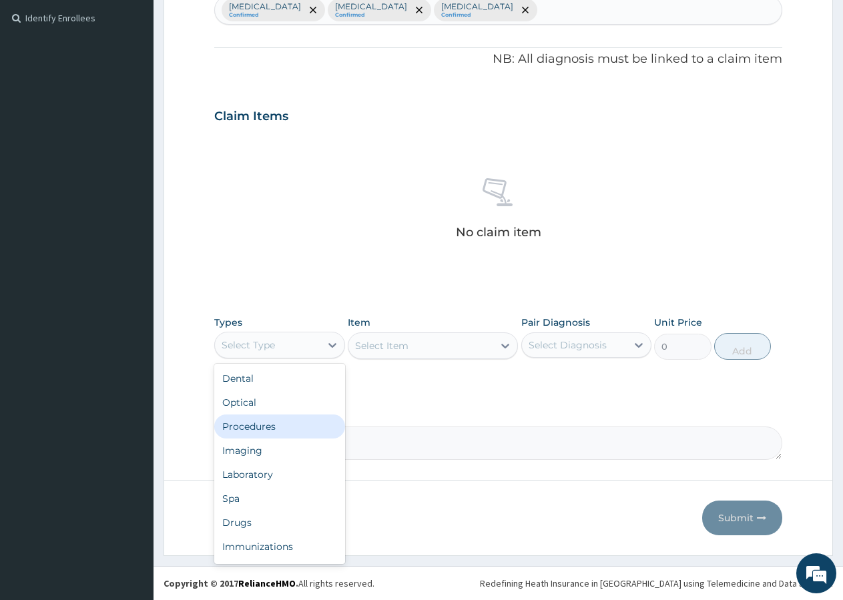
click at [252, 424] on div "Procedures" at bounding box center [279, 426] width 131 height 24
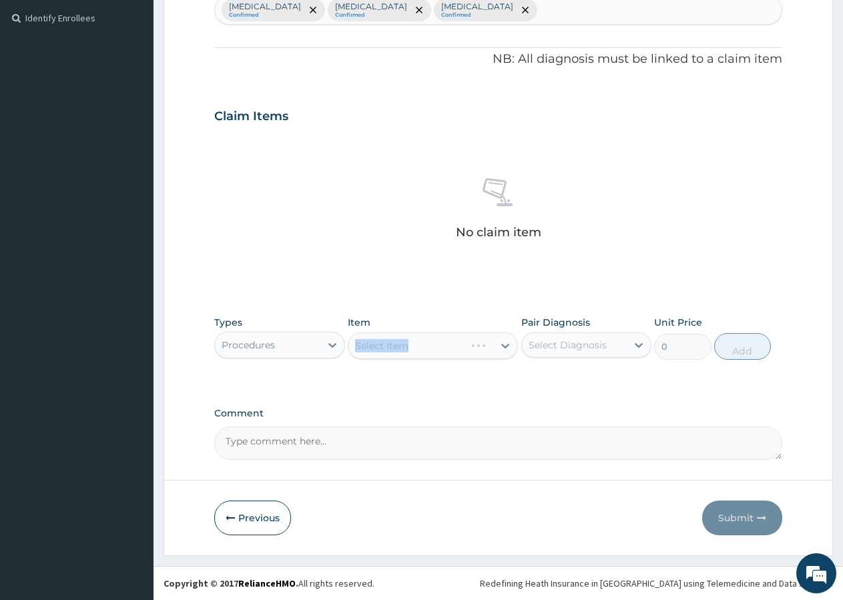
click at [404, 345] on div "Select Item" at bounding box center [433, 345] width 170 height 27
click at [416, 344] on div "Select Item" at bounding box center [433, 345] width 170 height 27
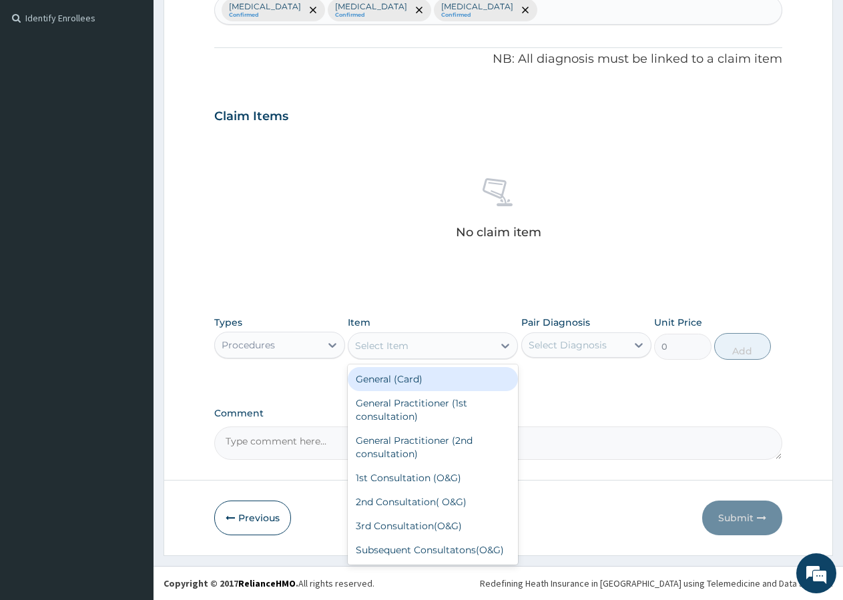
click at [415, 345] on div "Select Item" at bounding box center [420, 345] width 145 height 21
type input "GP"
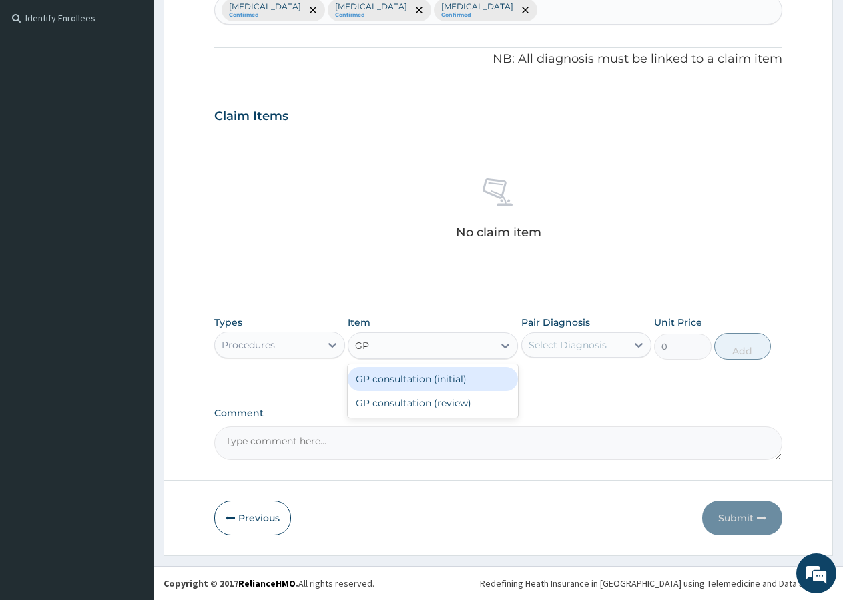
click at [440, 377] on div "GP consultation (initial)" at bounding box center [433, 379] width 170 height 24
type input "3000"
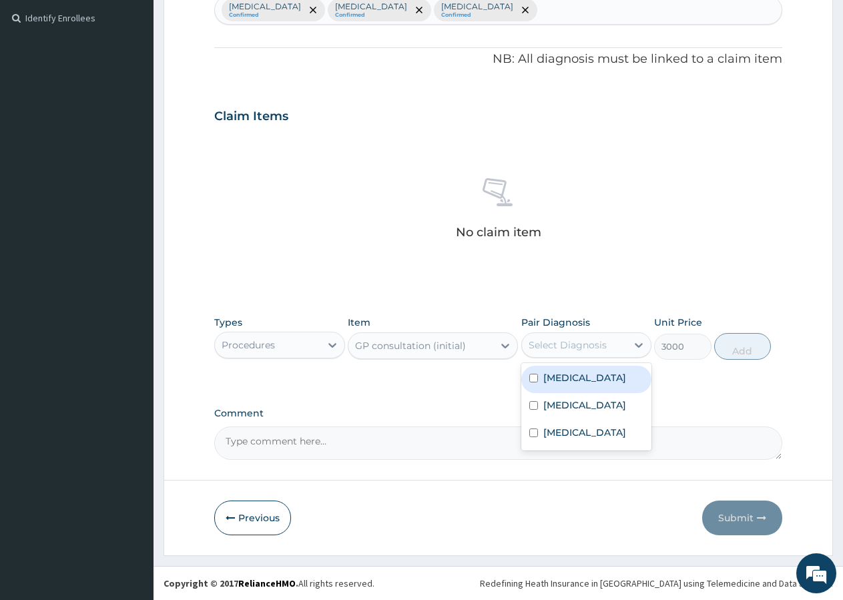
click at [572, 344] on div "Select Diagnosis" at bounding box center [568, 344] width 78 height 13
click at [555, 374] on label "Malaria" at bounding box center [584, 377] width 83 height 13
checkbox input "true"
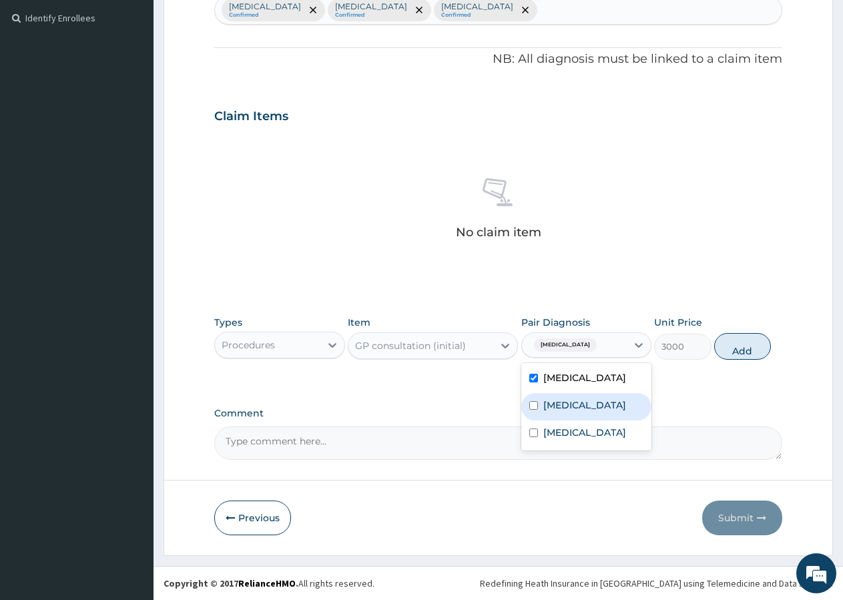
click at [557, 397] on div "Upper respiratory infection" at bounding box center [586, 406] width 131 height 27
checkbox input "true"
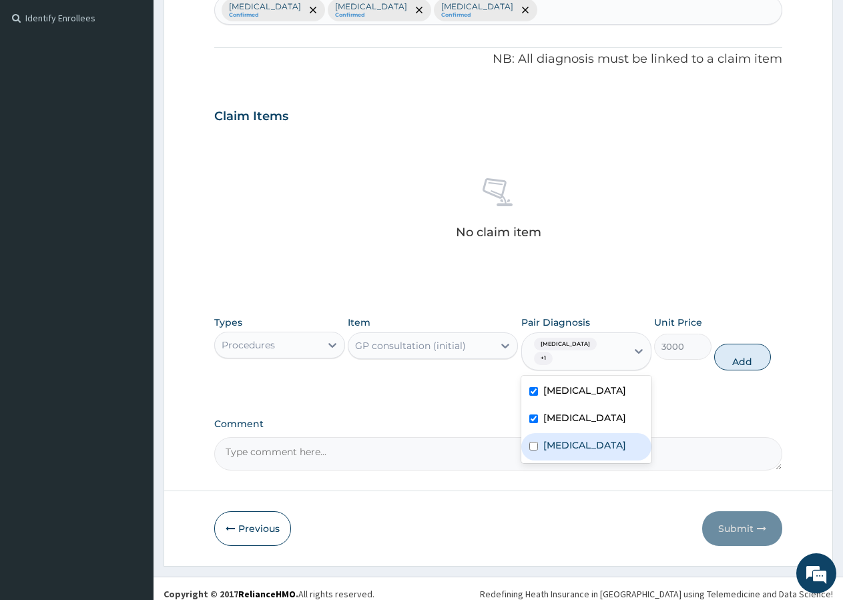
click at [553, 439] on label "Mycosis" at bounding box center [584, 444] width 83 height 13
checkbox input "true"
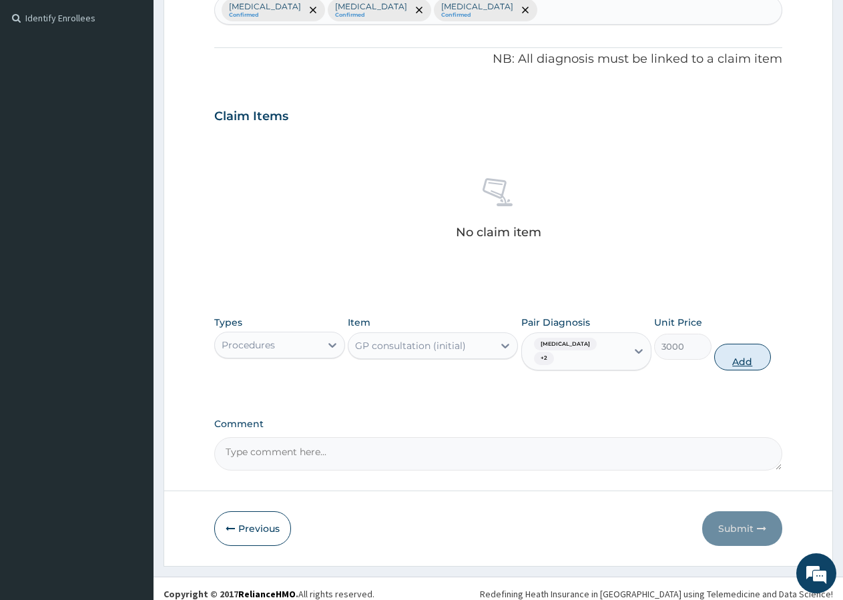
drag, startPoint x: 748, startPoint y: 340, endPoint x: 720, endPoint y: 340, distance: 28.0
click at [747, 344] on button "Add" at bounding box center [742, 357] width 57 height 27
type input "0"
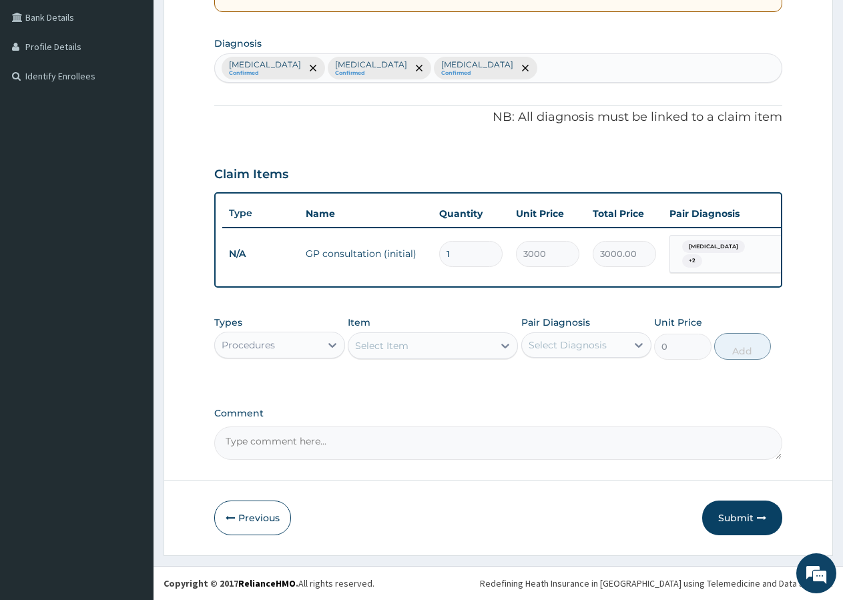
scroll to position [310, 0]
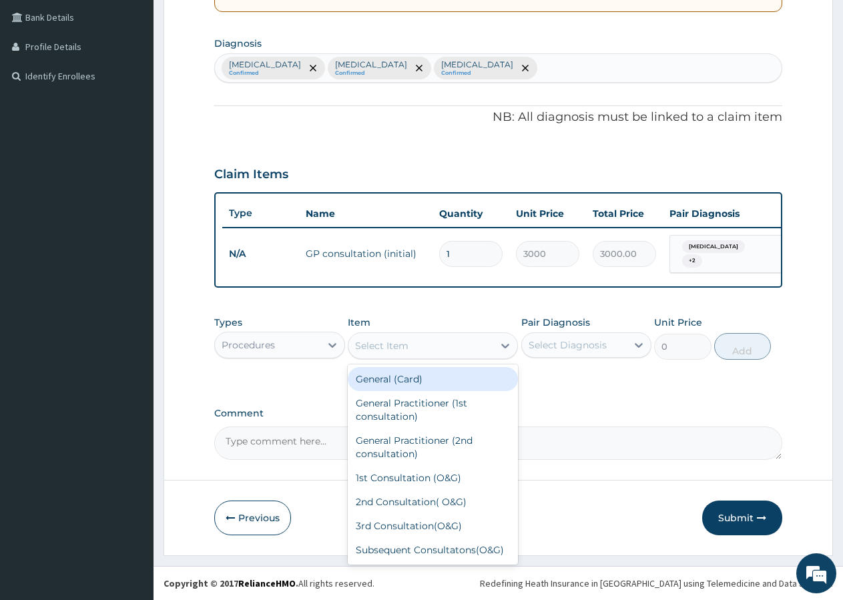
click at [440, 354] on div "Select Item" at bounding box center [420, 345] width 145 height 21
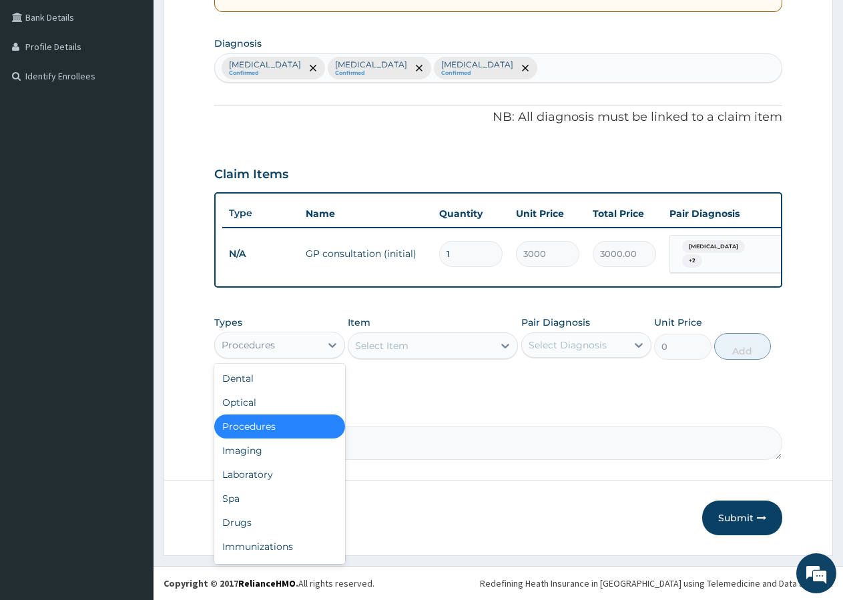
click at [252, 345] on div "Procedures" at bounding box center [248, 344] width 53 height 13
click at [240, 473] on div "Laboratory" at bounding box center [279, 474] width 131 height 24
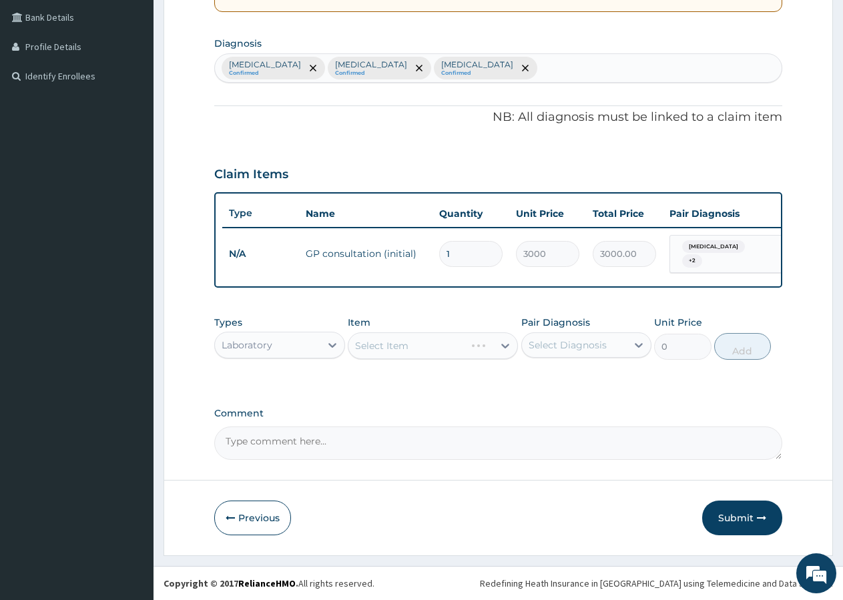
click at [415, 344] on div "Select Item" at bounding box center [433, 345] width 170 height 27
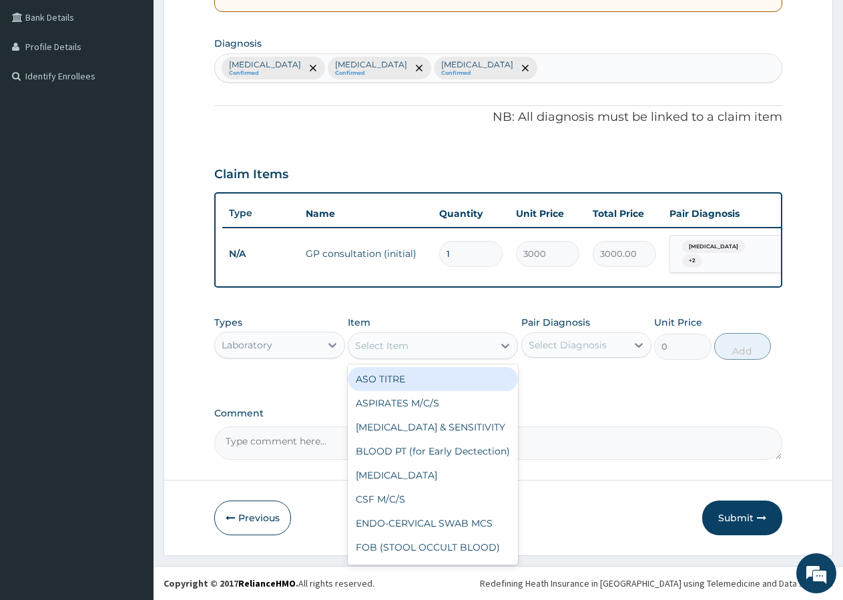
click at [379, 343] on div "Select Item" at bounding box center [381, 345] width 53 height 13
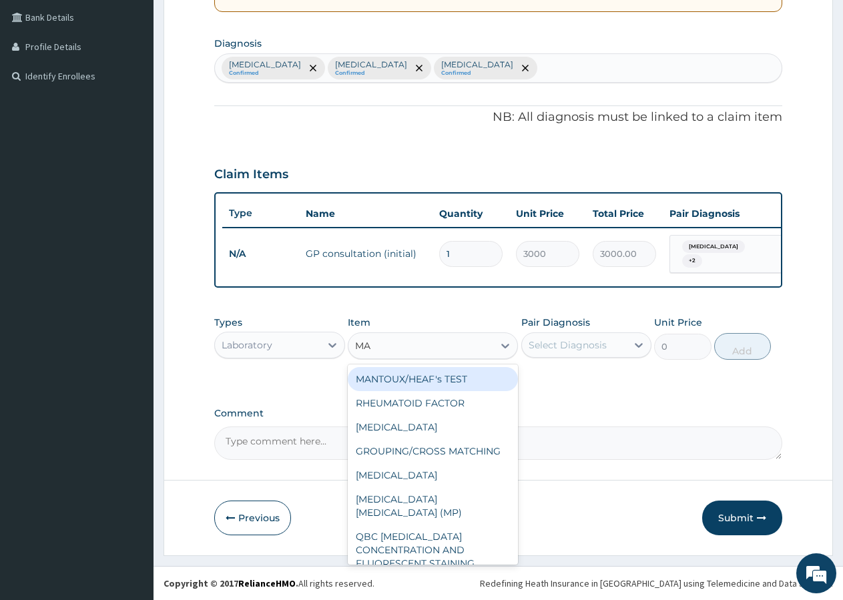
type input "MAL"
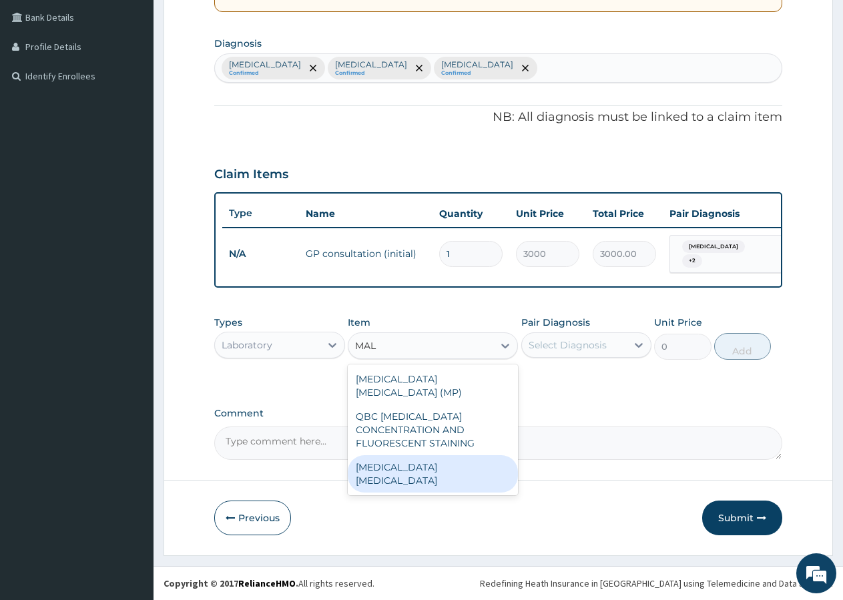
click at [380, 455] on div "malaria parasite" at bounding box center [433, 473] width 170 height 37
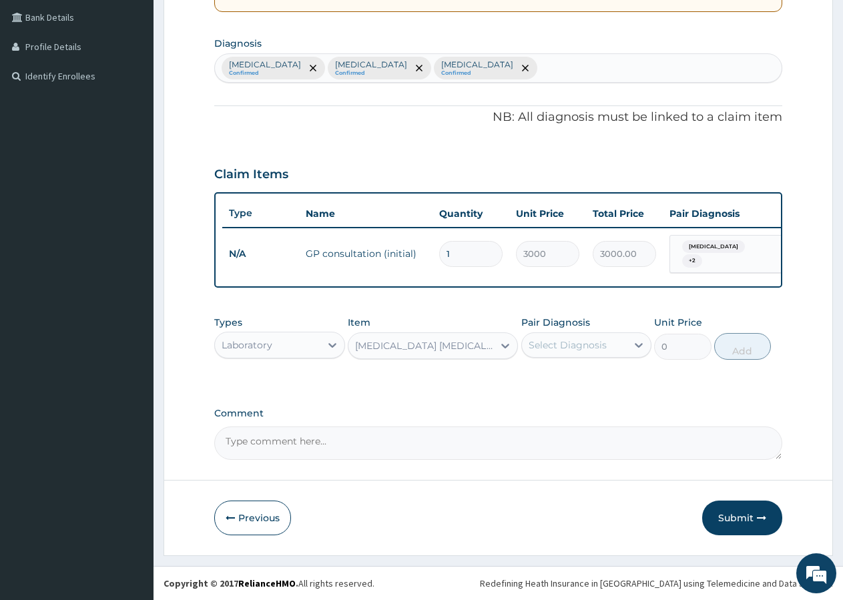
type input "800"
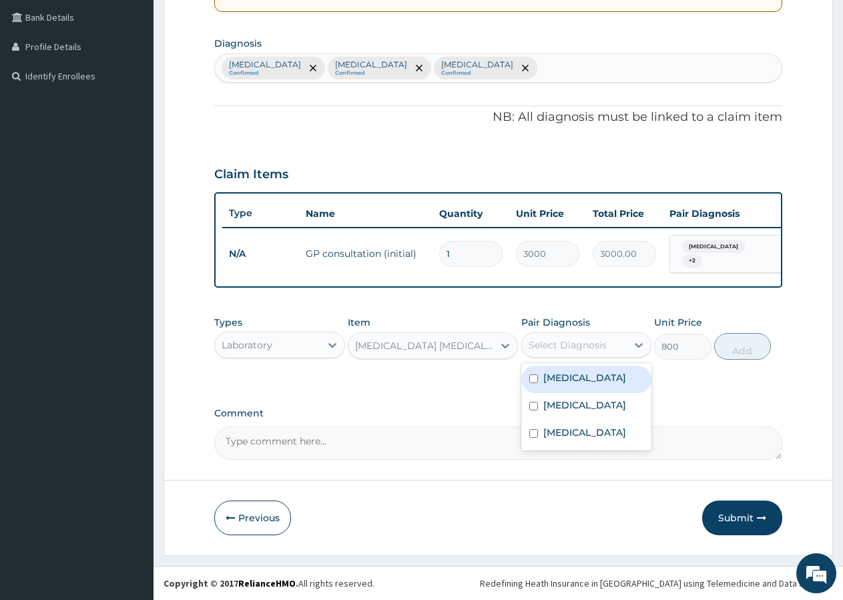
click at [587, 354] on div "Select Diagnosis" at bounding box center [574, 344] width 105 height 21
click at [565, 374] on label "Malaria" at bounding box center [584, 377] width 83 height 13
checkbox input "true"
click at [751, 344] on button "Add" at bounding box center [742, 346] width 57 height 27
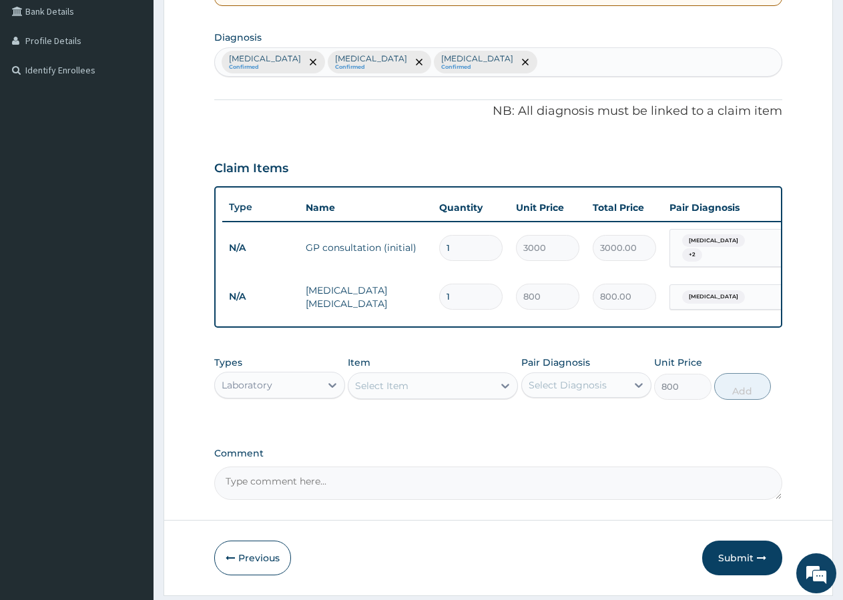
type input "0"
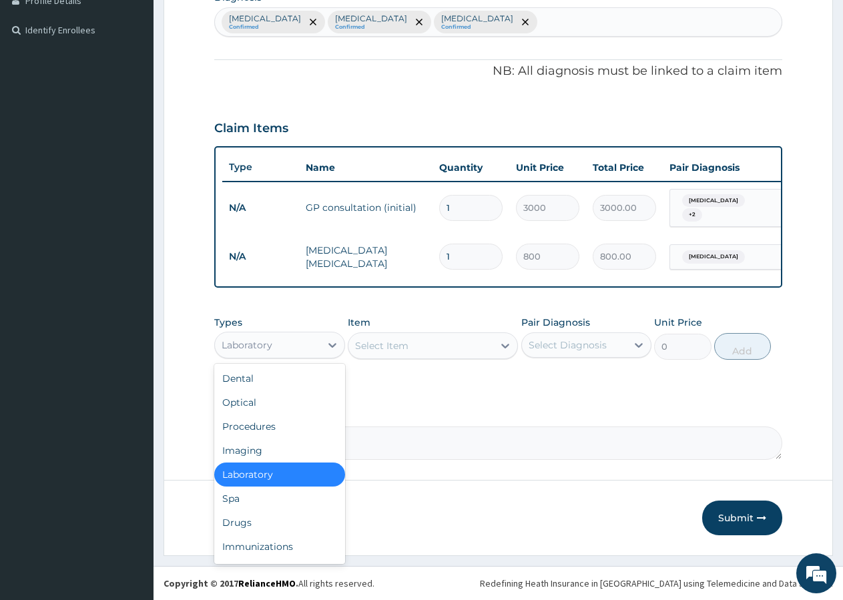
click at [242, 344] on div "Laboratory" at bounding box center [247, 344] width 51 height 13
click at [240, 523] on div "Drugs" at bounding box center [279, 523] width 131 height 24
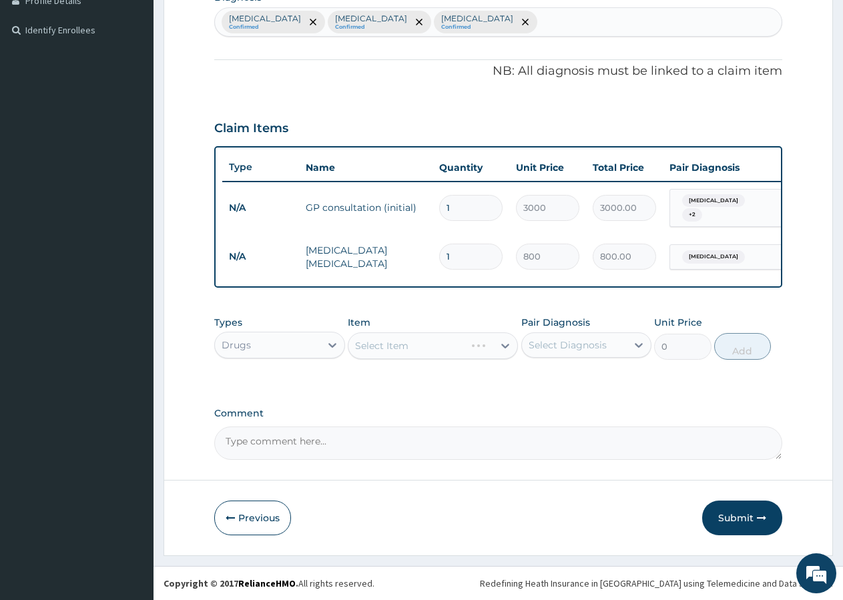
click at [403, 344] on div "Select Item" at bounding box center [433, 345] width 170 height 27
click at [422, 338] on div "Select Item" at bounding box center [420, 345] width 145 height 21
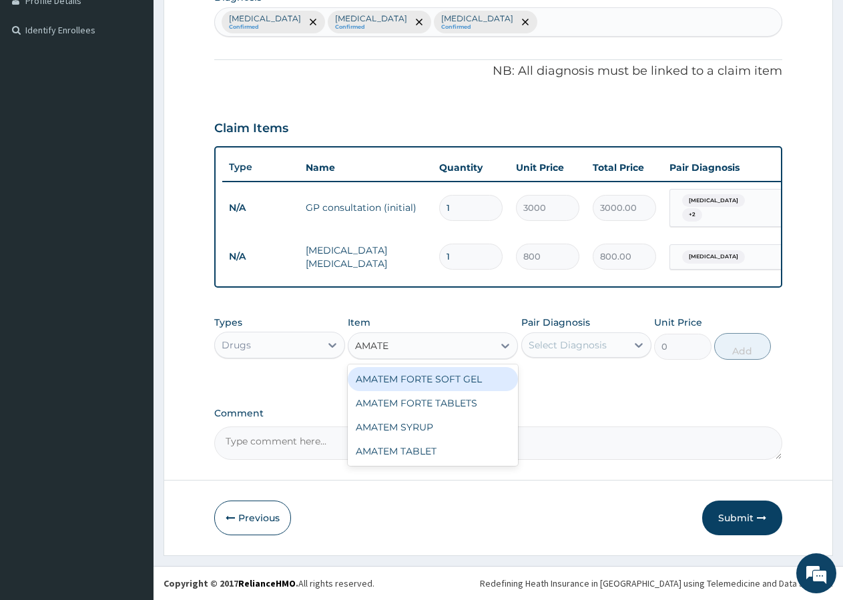
type input "AMATEM"
click at [460, 372] on div "AMATEM FORTE SOFT GEL" at bounding box center [433, 379] width 170 height 24
type input "280.5"
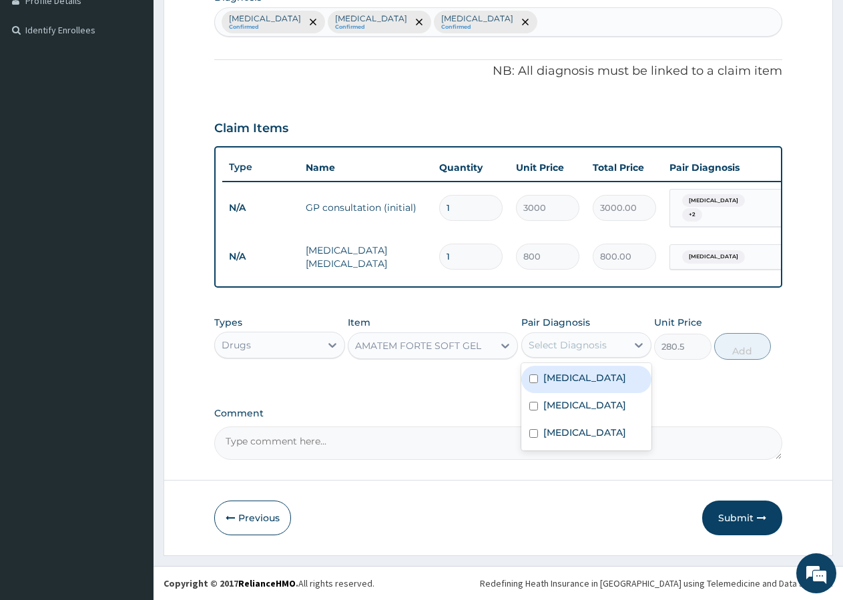
click at [571, 338] on div "Select Diagnosis" at bounding box center [568, 344] width 78 height 13
click at [559, 372] on label "Malaria" at bounding box center [584, 377] width 83 height 13
checkbox input "true"
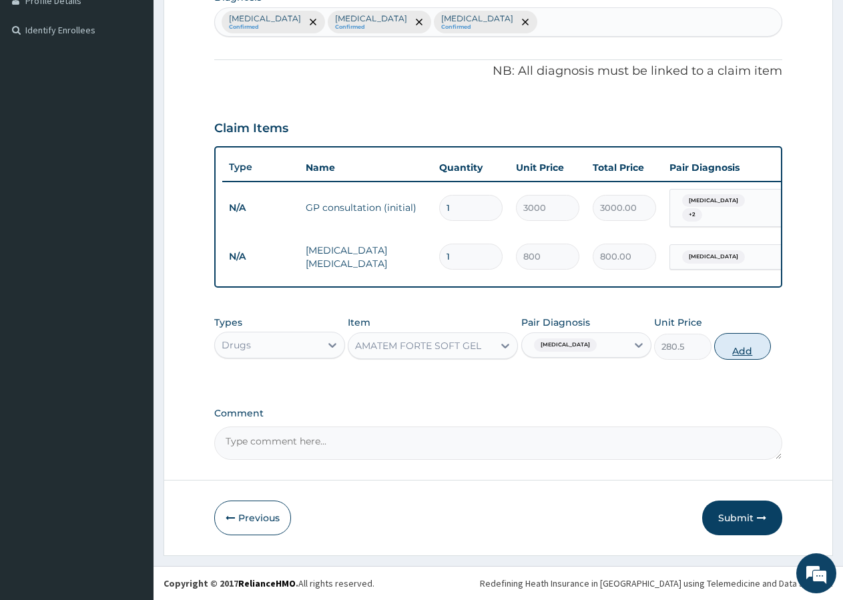
click at [749, 352] on button "Add" at bounding box center [742, 346] width 57 height 27
type input "0"
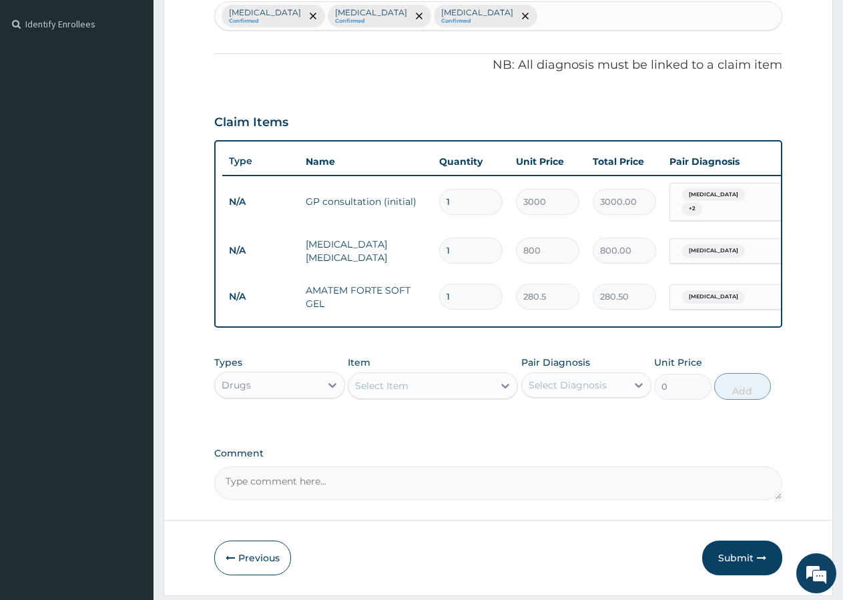
click at [464, 301] on input "1" at bounding box center [470, 297] width 63 height 26
type input "2"
type input "561.00"
type input "3"
type input "841.50"
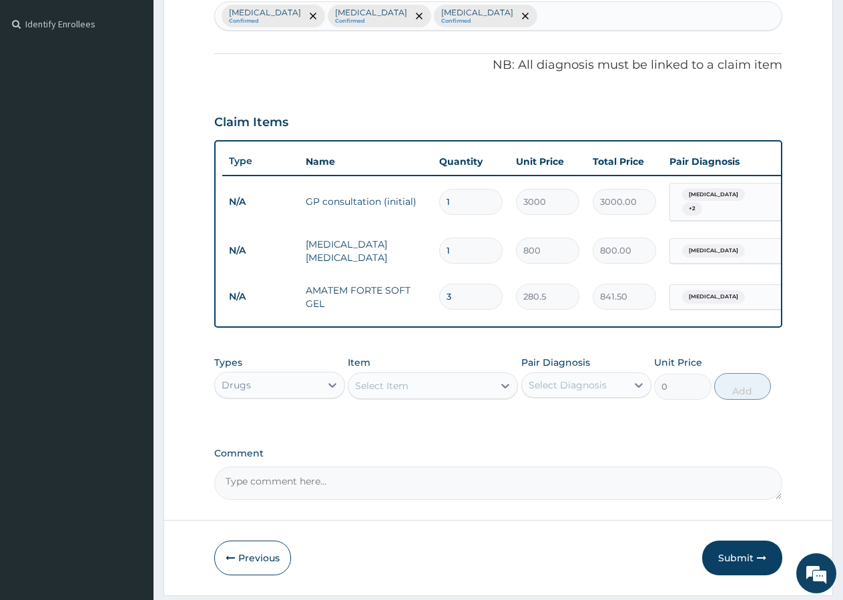
type input "4"
type input "1122.00"
type input "5"
type input "1402.50"
type input "6"
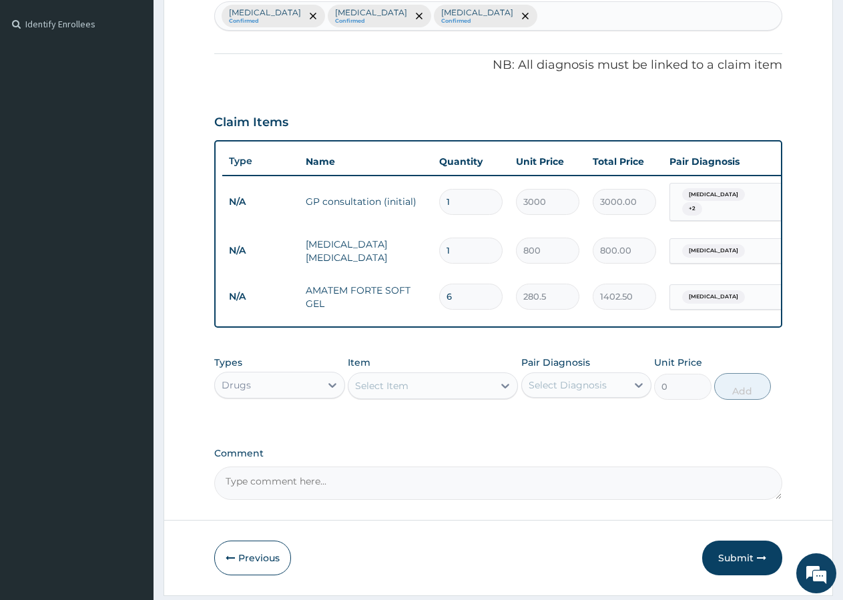
type input "1683.00"
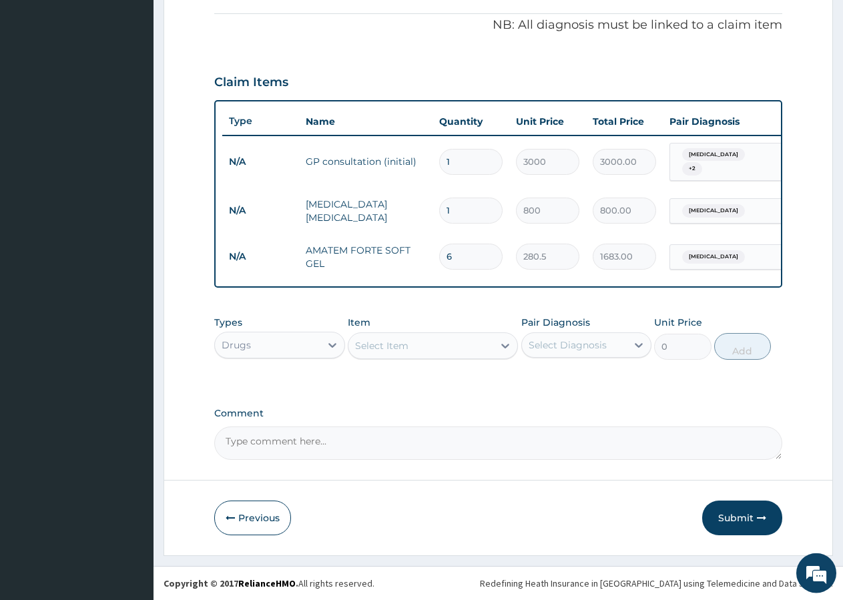
scroll to position [402, 0]
click at [419, 337] on div "Select Item" at bounding box center [420, 345] width 145 height 21
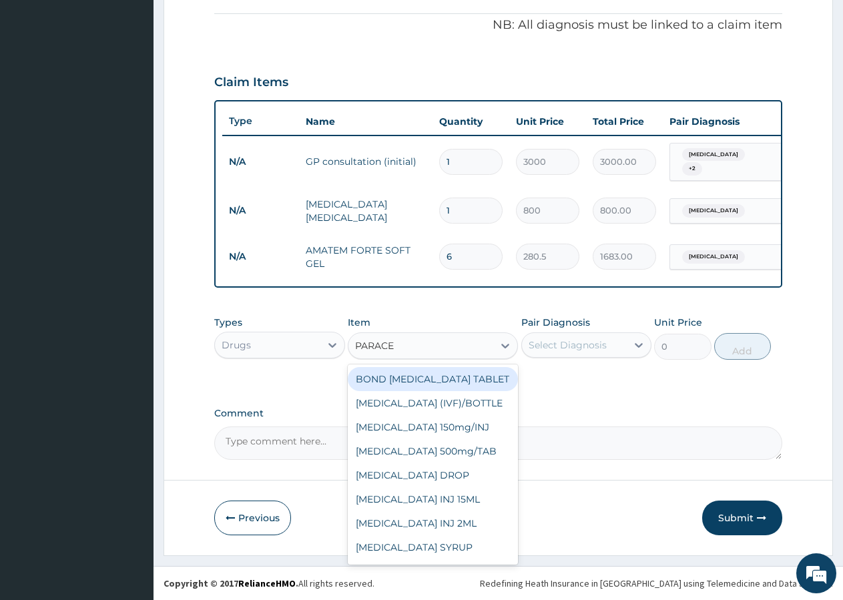
type input "PARACET"
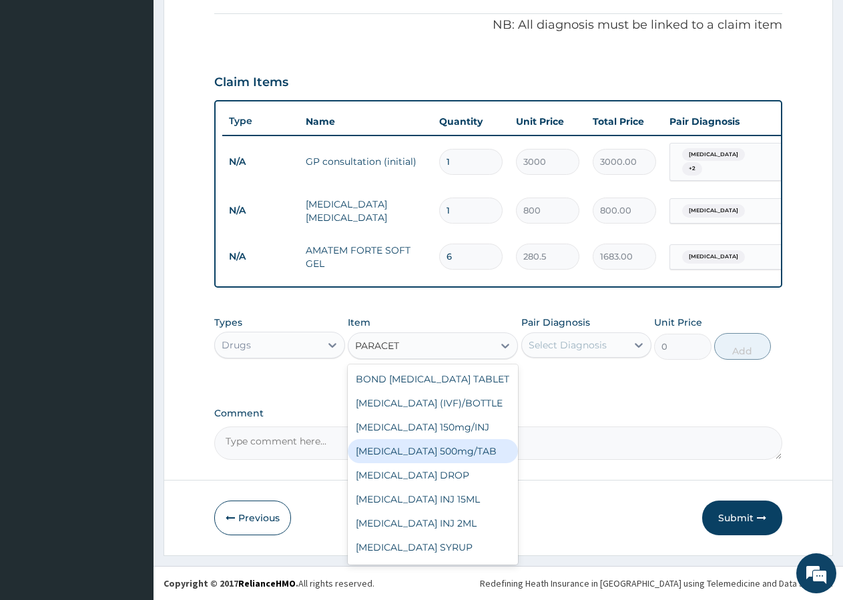
click at [451, 462] on div "PARACETAMOL 500mg/TAB" at bounding box center [433, 451] width 170 height 24
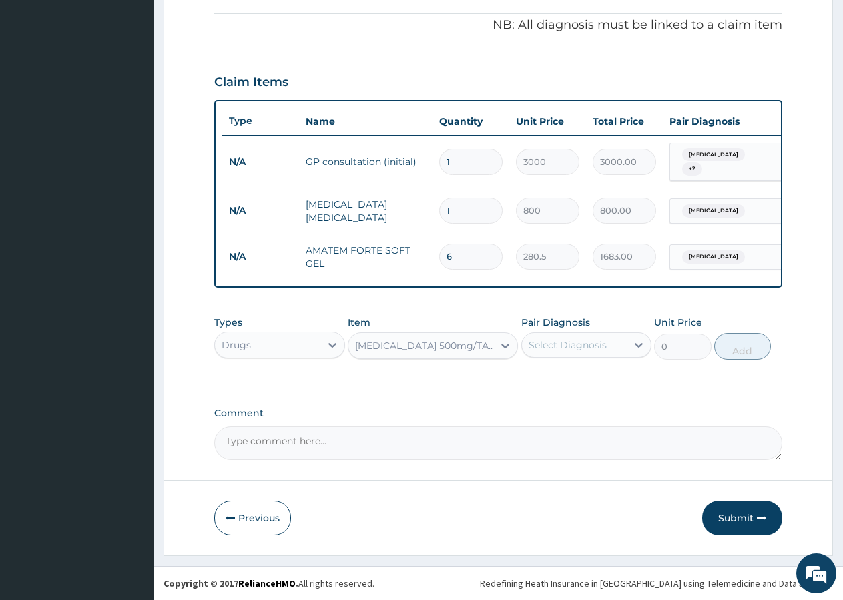
type input "10"
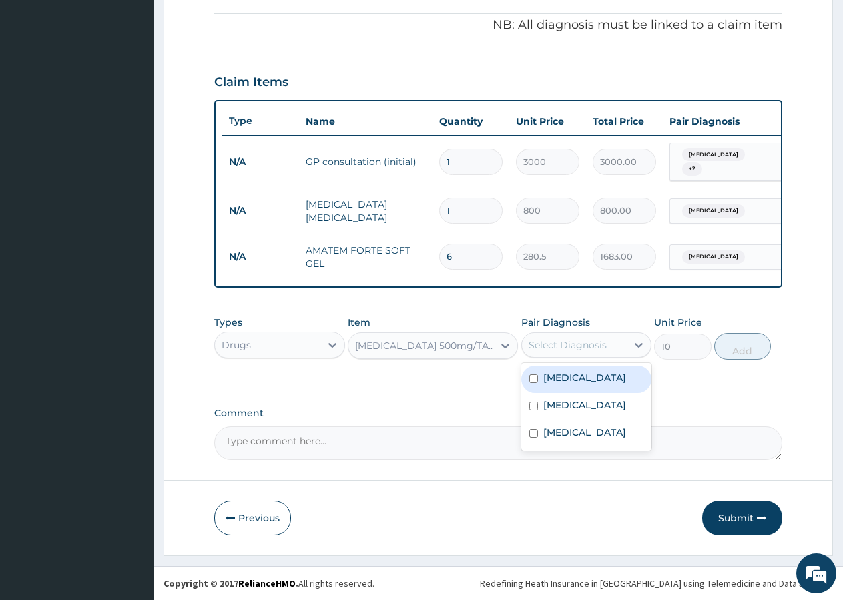
click at [597, 350] on div "Select Diagnosis" at bounding box center [568, 344] width 78 height 13
click at [573, 376] on label "Malaria" at bounding box center [584, 377] width 83 height 13
checkbox input "true"
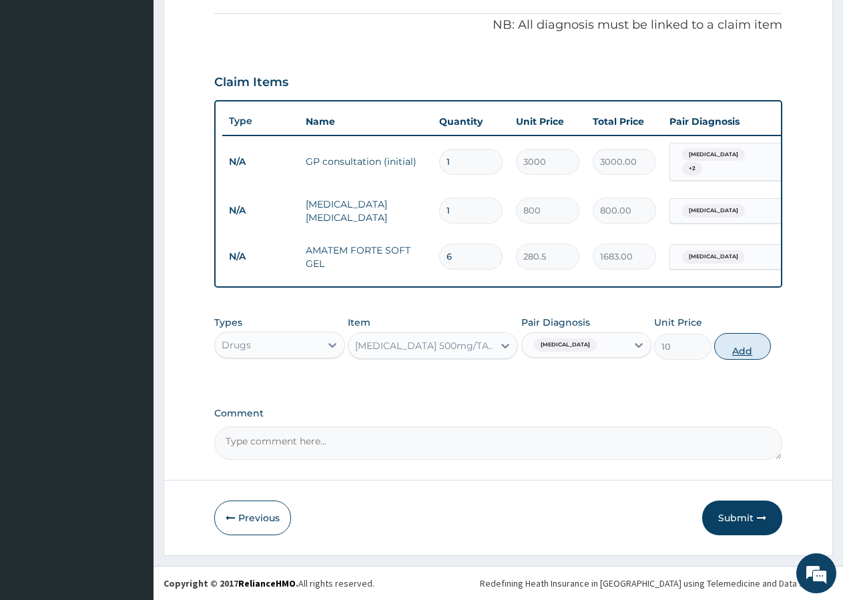
click at [756, 344] on button "Add" at bounding box center [742, 346] width 57 height 27
type input "0"
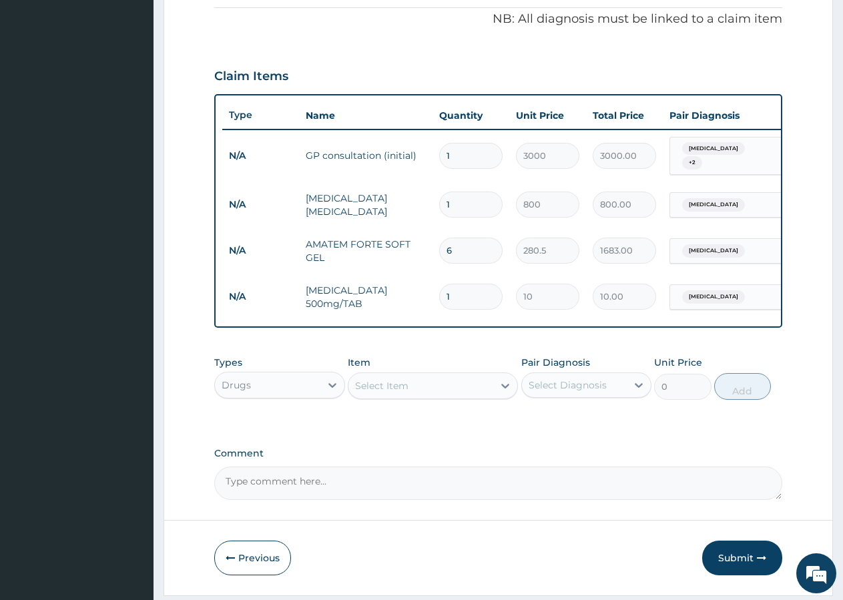
click at [457, 285] on input "1" at bounding box center [470, 297] width 63 height 26
type input "2"
type input "20.00"
type input "3"
type input "30.00"
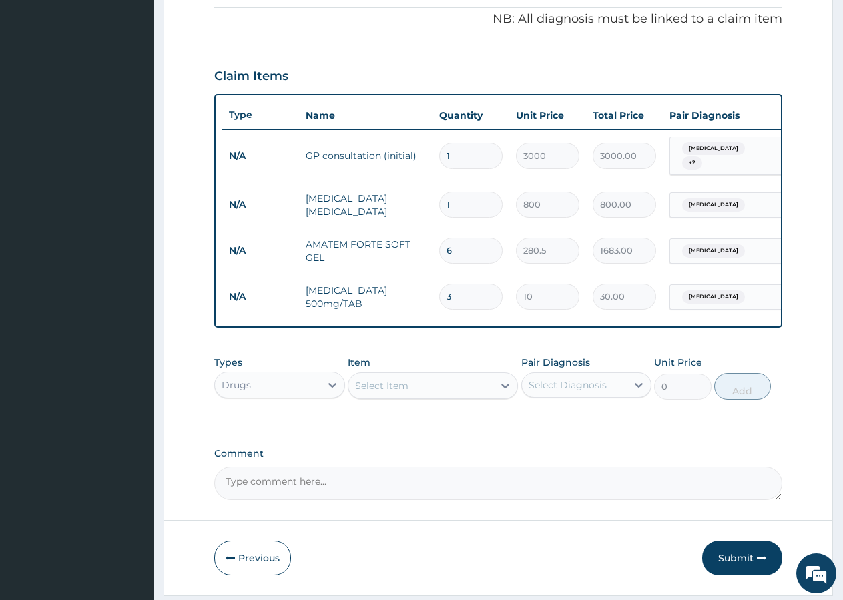
type input "4"
type input "40.00"
type input "5"
type input "50.00"
type input "6"
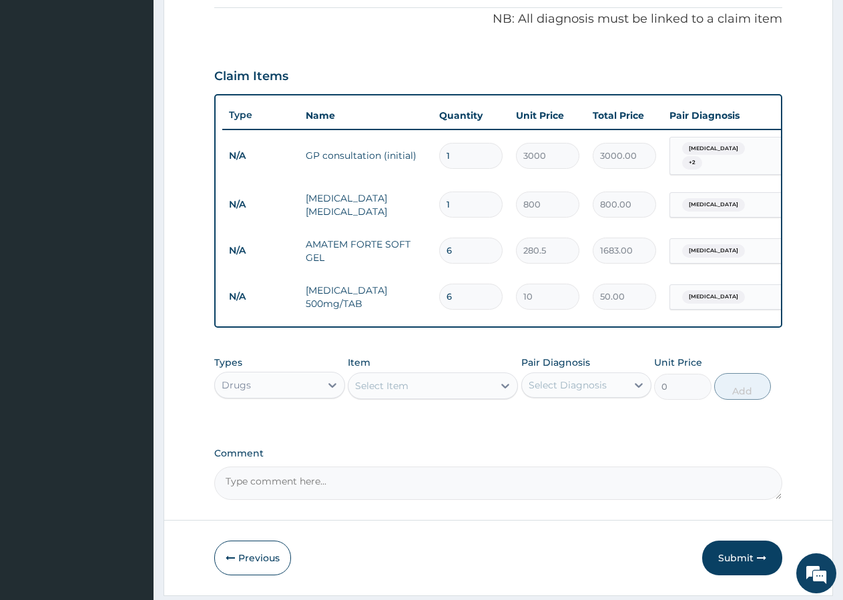
type input "60.00"
type input "7"
type input "70.00"
type input "8"
type input "80.00"
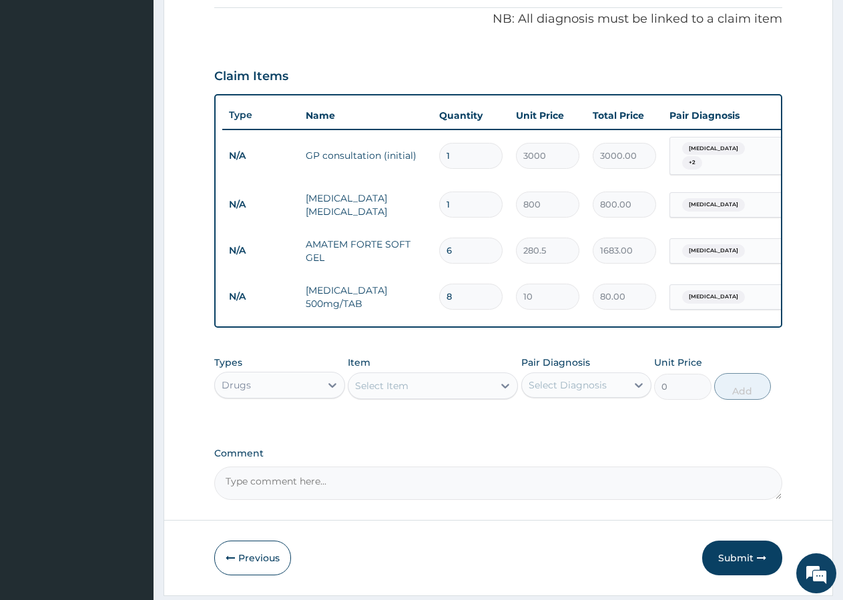
type input "9"
type input "90.00"
type input "10"
type input "100.00"
type input "11"
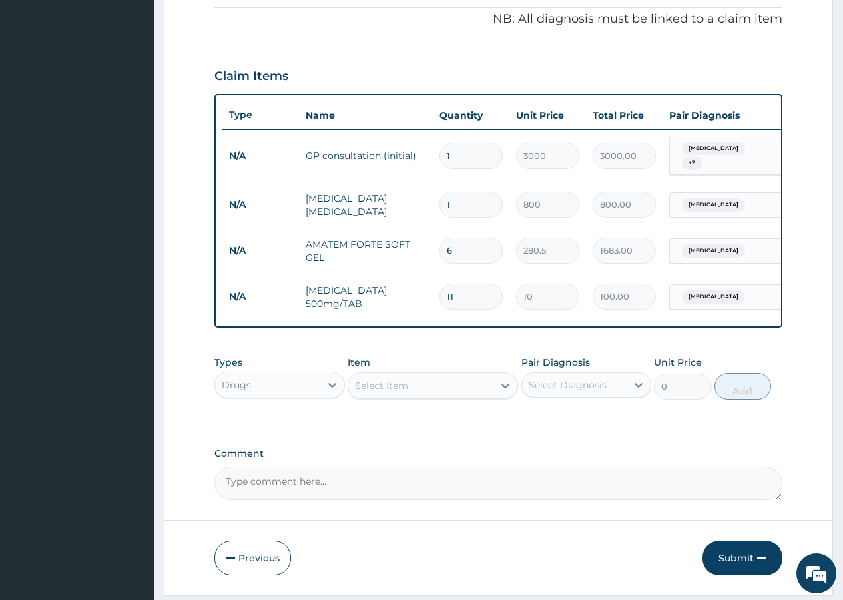
type input "110.00"
type input "13"
type input "130.00"
type input "14"
type input "140.00"
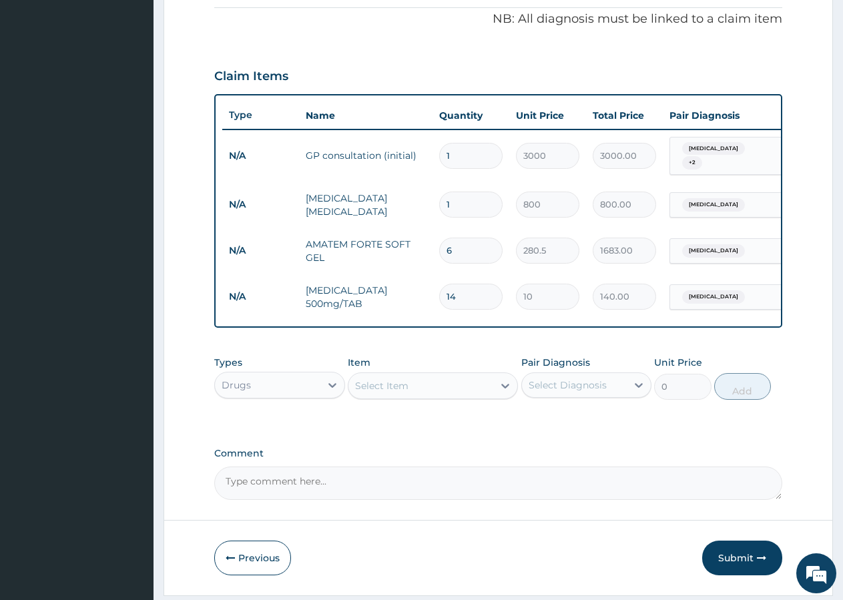
type input "15"
type input "150.00"
type input "16"
type input "160.00"
type input "17"
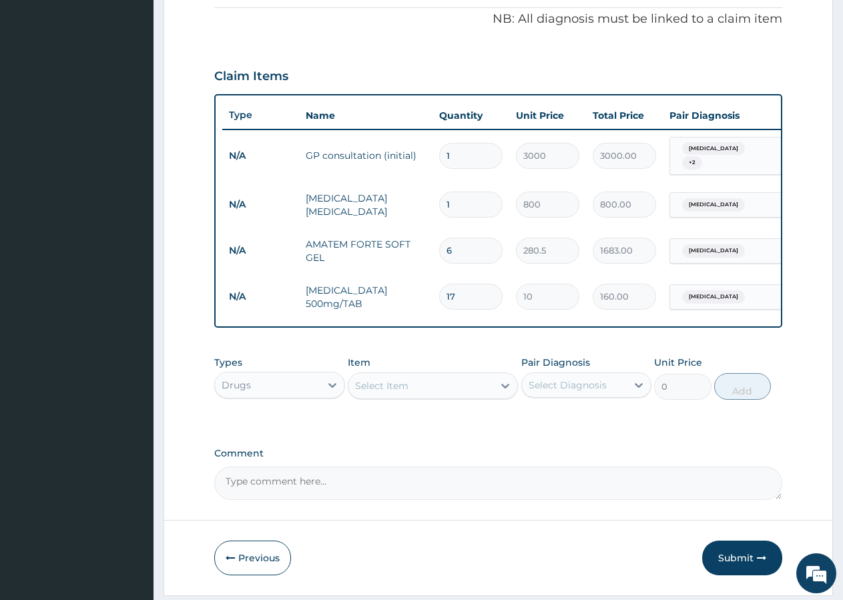
type input "170.00"
type input "18"
type input "180.00"
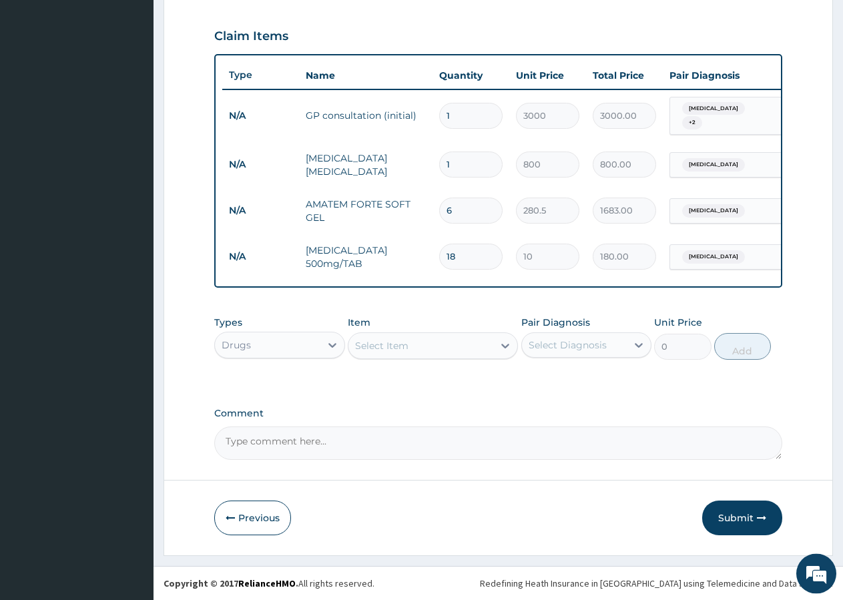
scroll to position [448, 0]
click at [424, 352] on div "Select Item" at bounding box center [420, 345] width 145 height 21
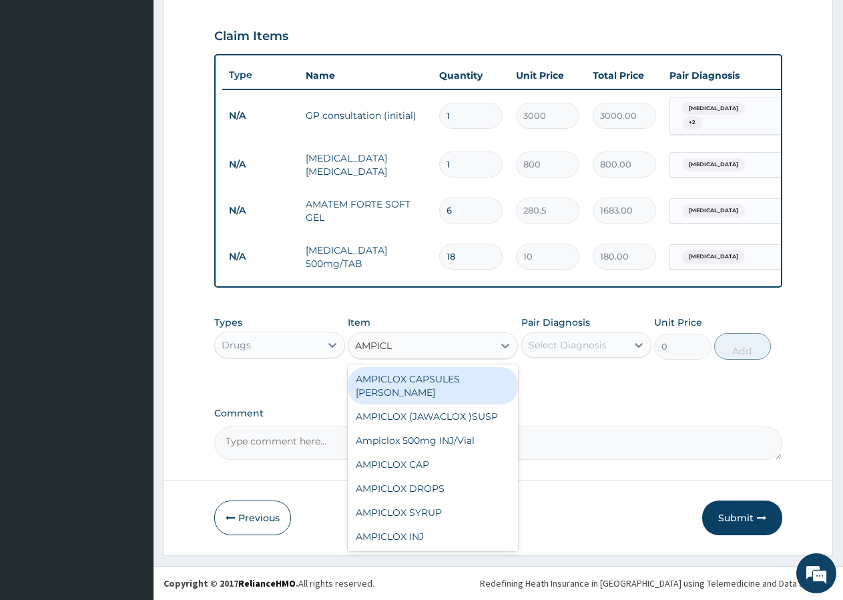
type input "AMPICLO"
click at [400, 387] on div "AMPICLOX CAPSULES BEECHAM" at bounding box center [433, 385] width 170 height 37
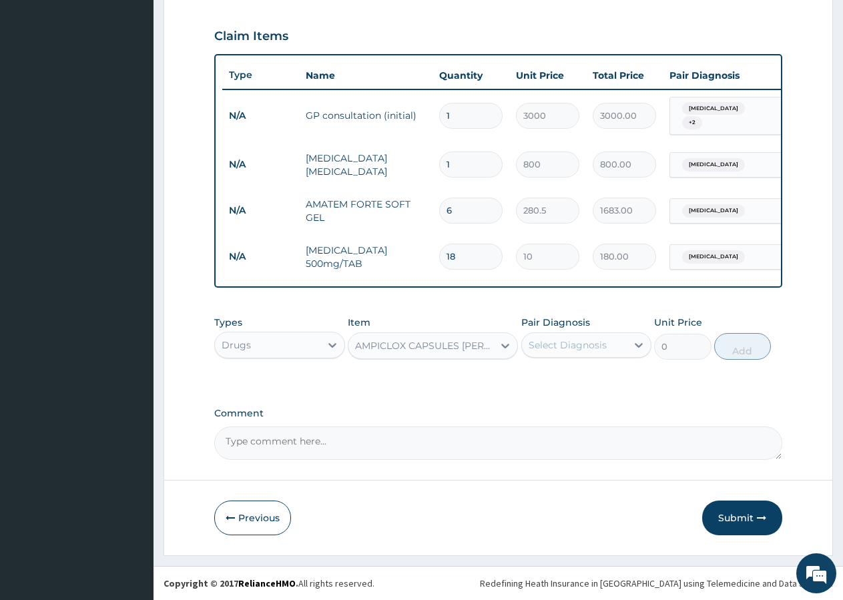
type input "250"
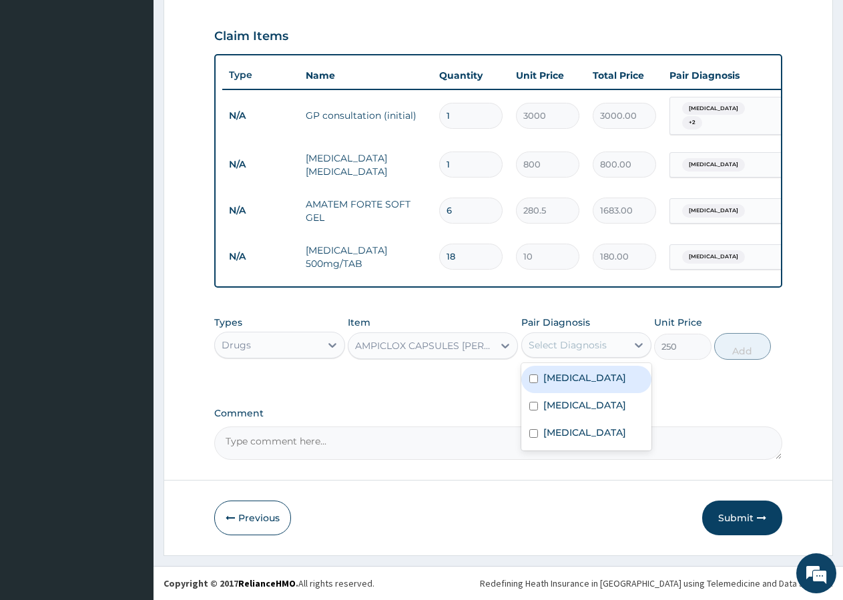
click at [587, 353] on div "Select Diagnosis" at bounding box center [574, 344] width 105 height 21
click at [562, 412] on label "Upper respiratory infection" at bounding box center [584, 404] width 83 height 13
checkbox input "true"
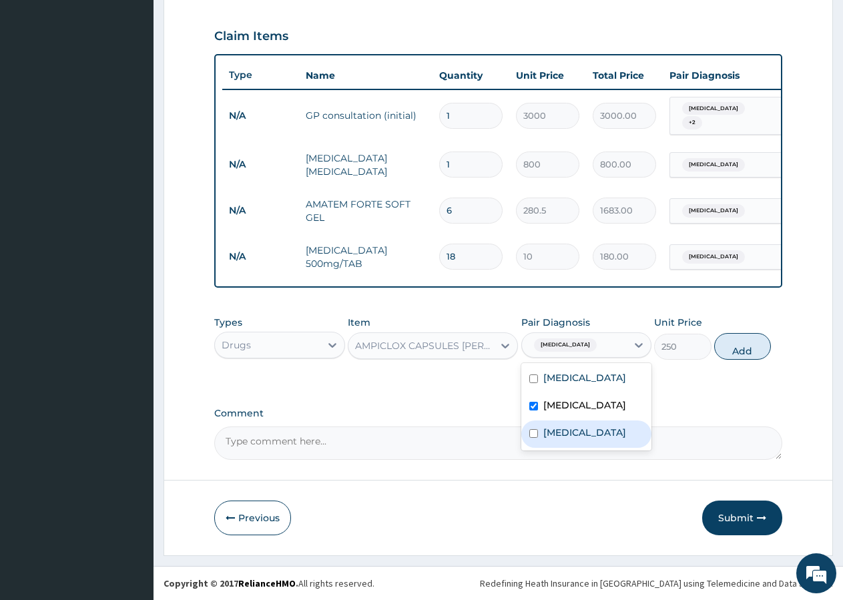
click at [560, 439] on label "Mycosis" at bounding box center [584, 432] width 83 height 13
checkbox input "true"
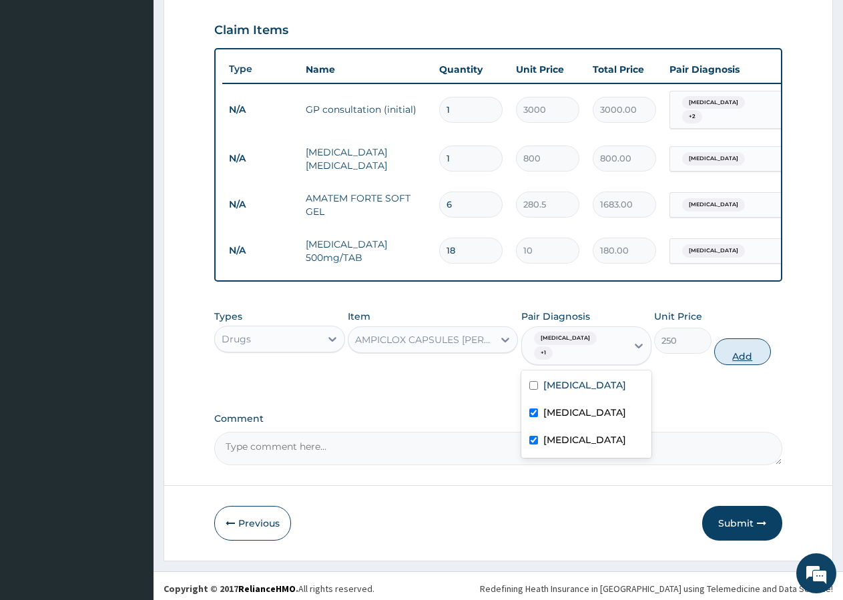
click at [749, 363] on button "Add" at bounding box center [742, 351] width 57 height 27
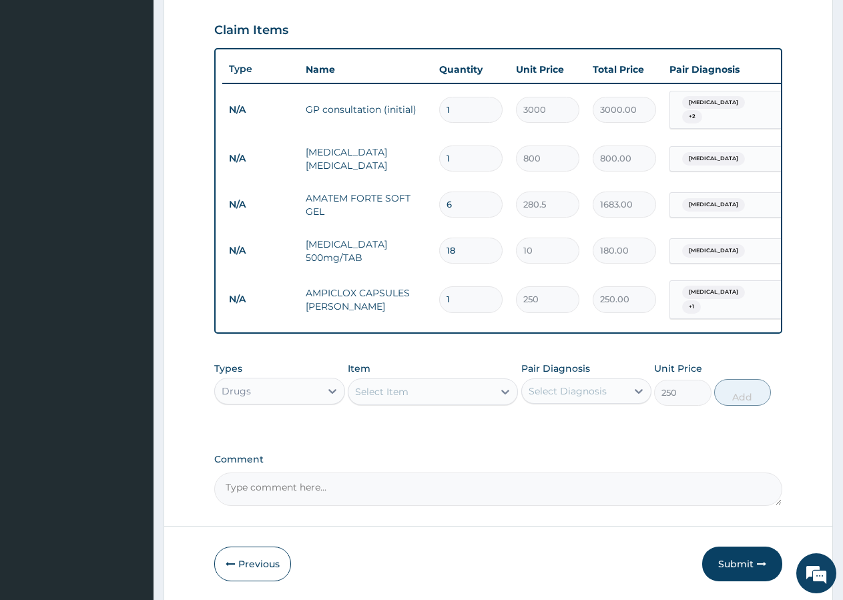
type input "0"
click at [467, 295] on input "1" at bounding box center [470, 299] width 63 height 26
type input "3"
type input "750.00"
type input "5"
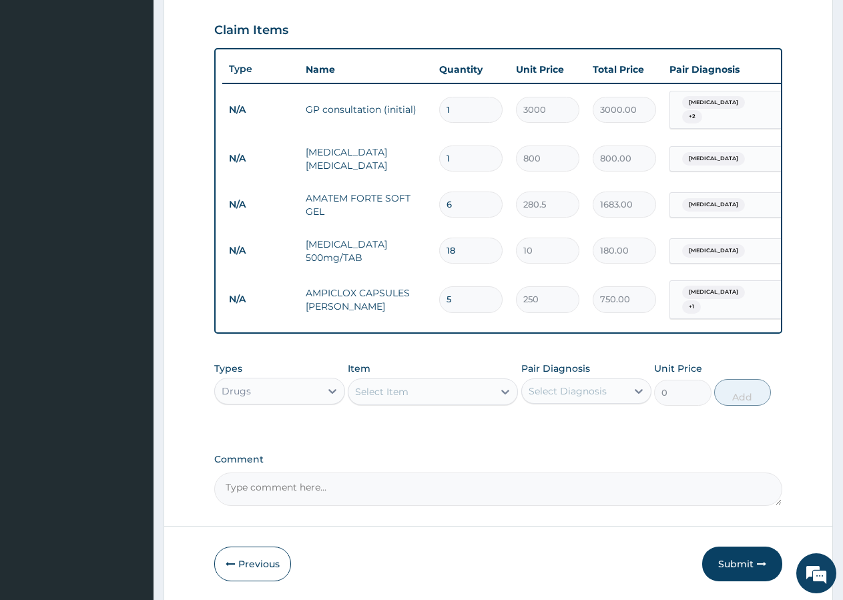
type input "1250.00"
type input "9"
type input "2250.00"
type input "10"
type input "2500.00"
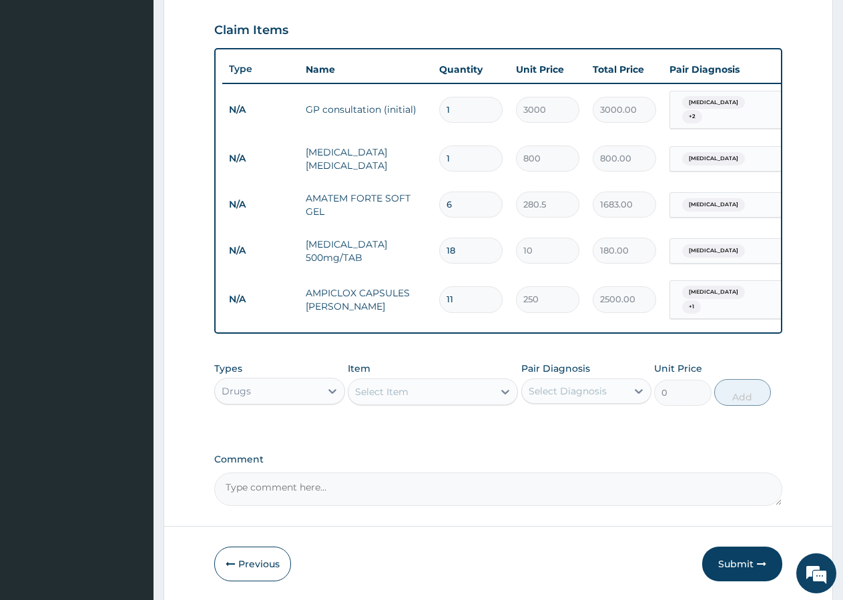
type input "12"
type input "3000.00"
type input "13"
type input "3250.00"
type input "14"
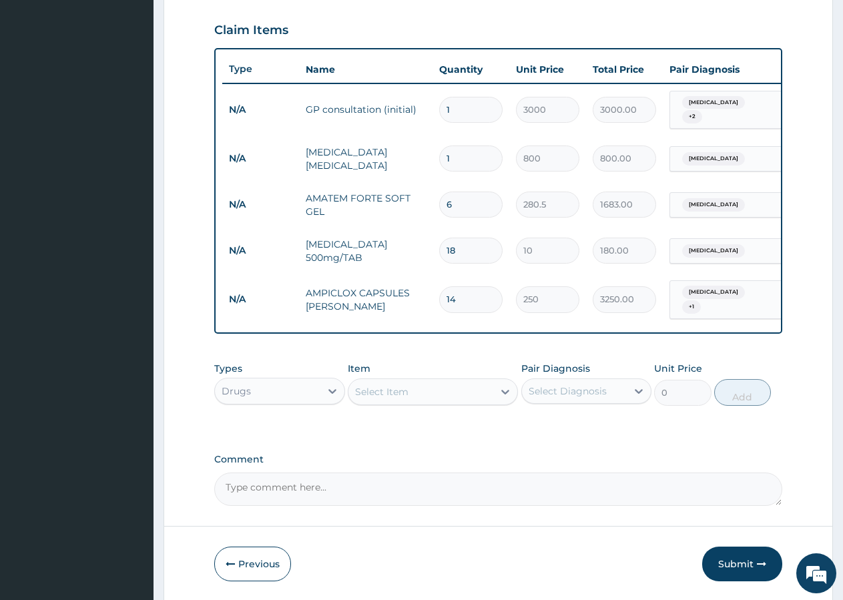
type input "3500.00"
type input "13"
type input "3250.00"
type input "14"
type input "3500.00"
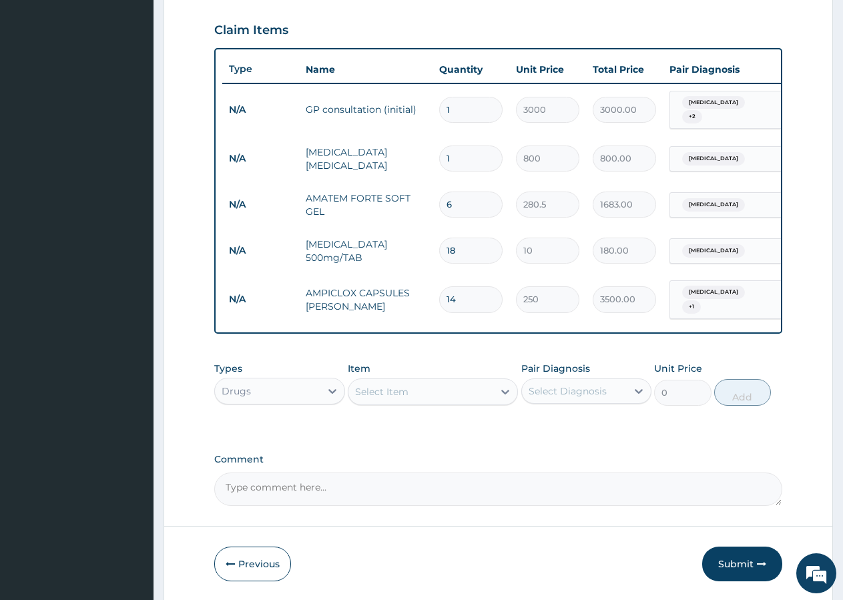
type input "15"
type input "3750.00"
type input "16"
type input "4000.00"
type input "19"
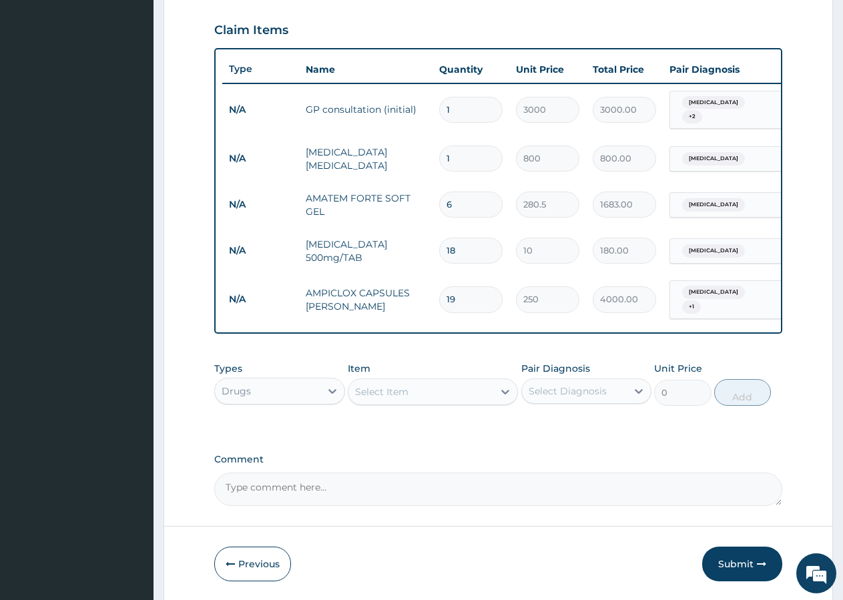
type input "4750.00"
type input "20"
type input "5000.00"
type input "21"
type input "5250.00"
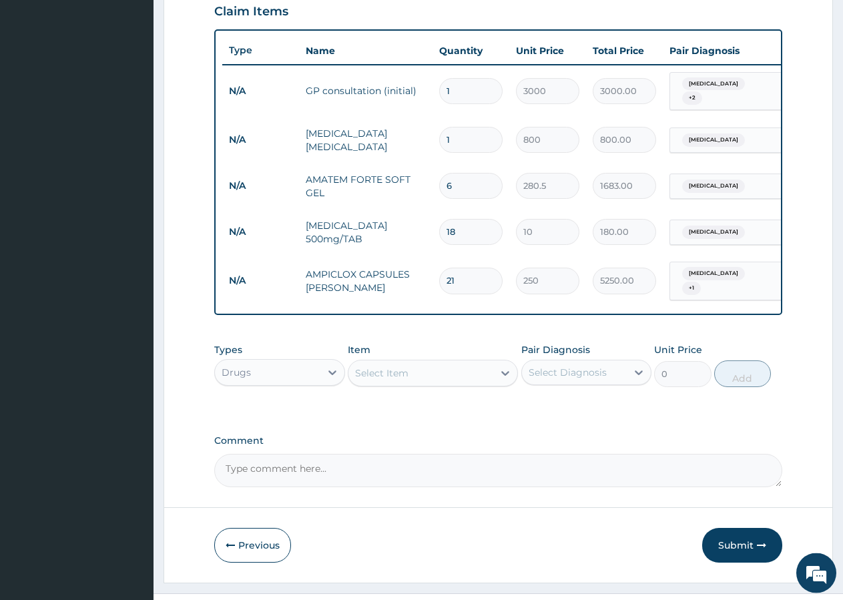
scroll to position [500, 0]
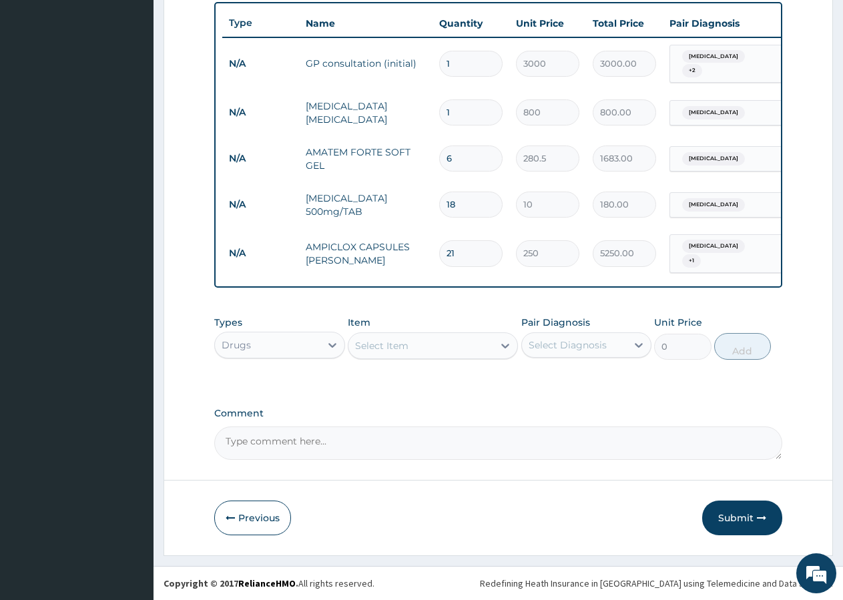
click at [437, 338] on div "Select Item" at bounding box center [420, 345] width 145 height 21
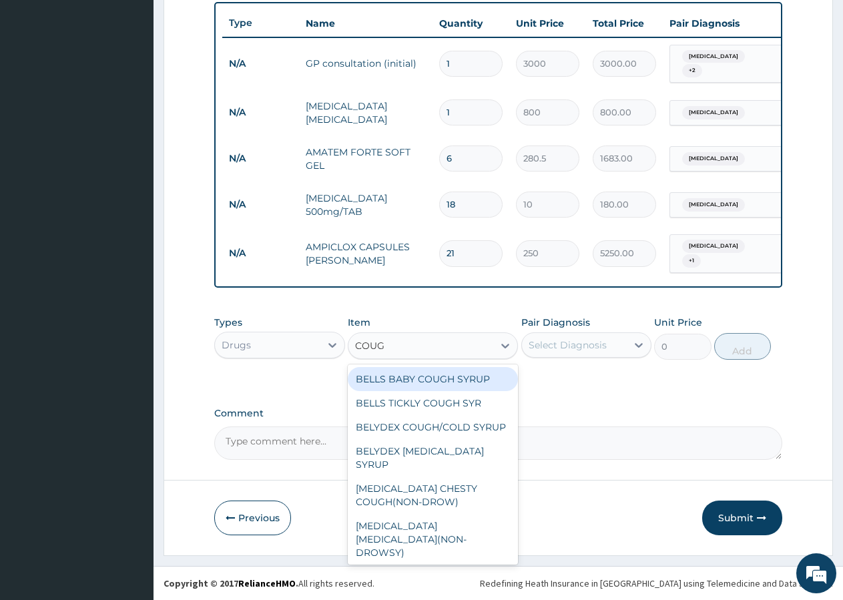
type input "COUGH"
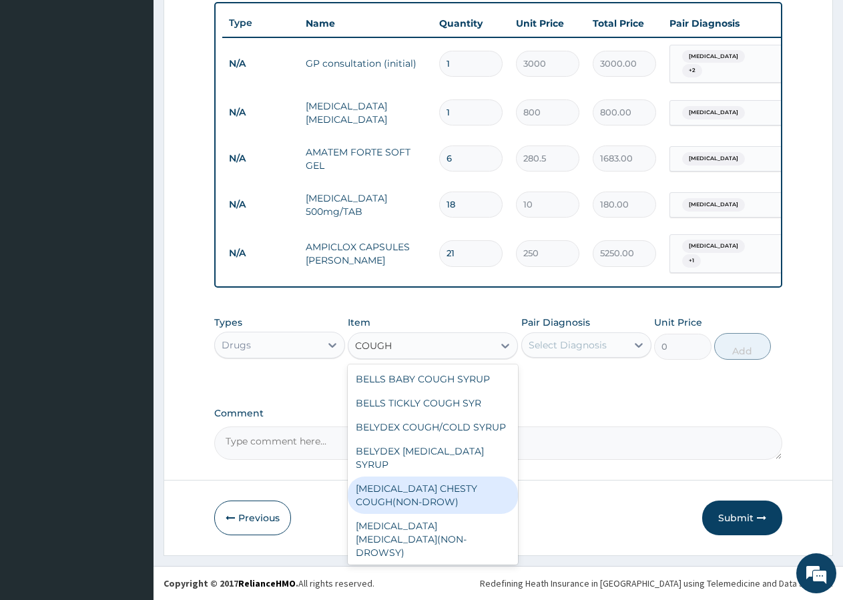
click at [416, 493] on div "BENYLIN CHESTY COUGH(NON-DROW)" at bounding box center [433, 495] width 170 height 37
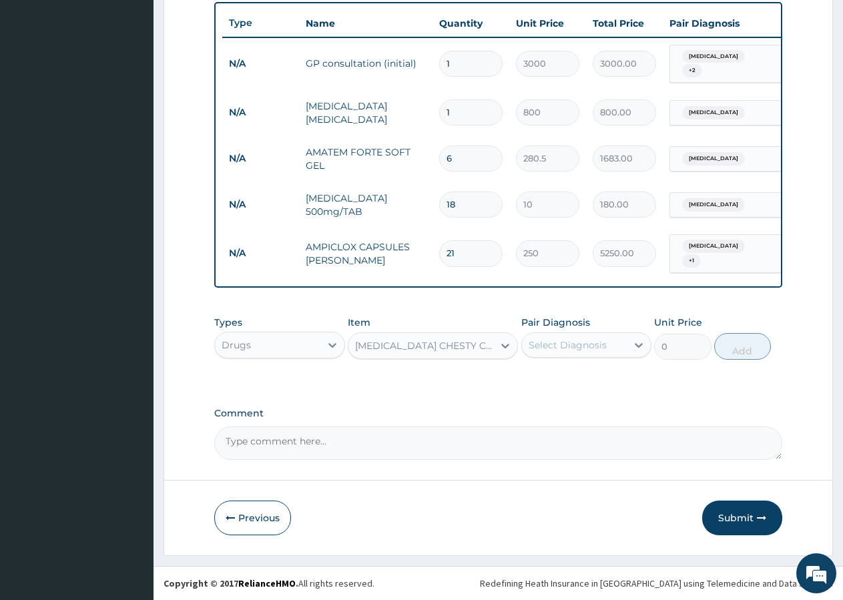
type input "1200"
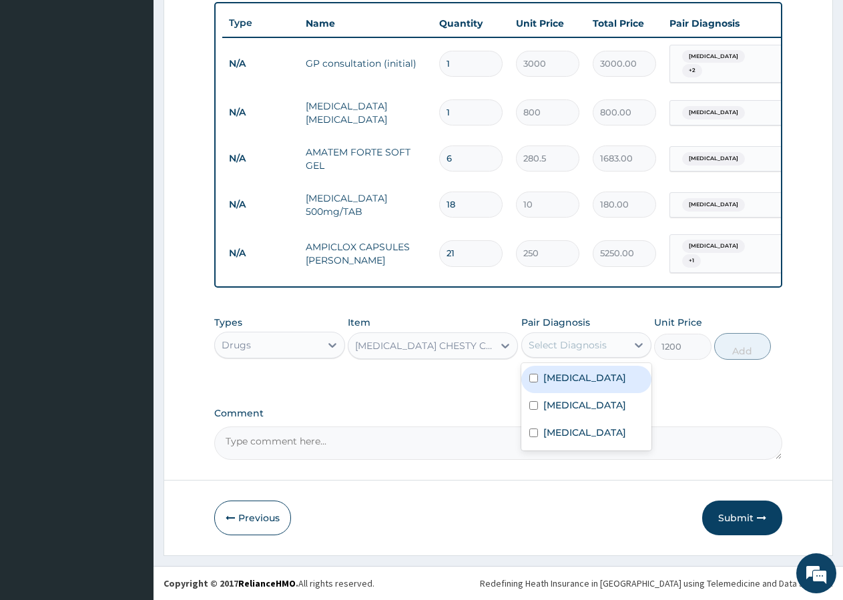
click at [601, 350] on div "Select Diagnosis" at bounding box center [568, 344] width 78 height 13
click at [553, 412] on label "Upper respiratory infection" at bounding box center [584, 404] width 83 height 13
checkbox input "true"
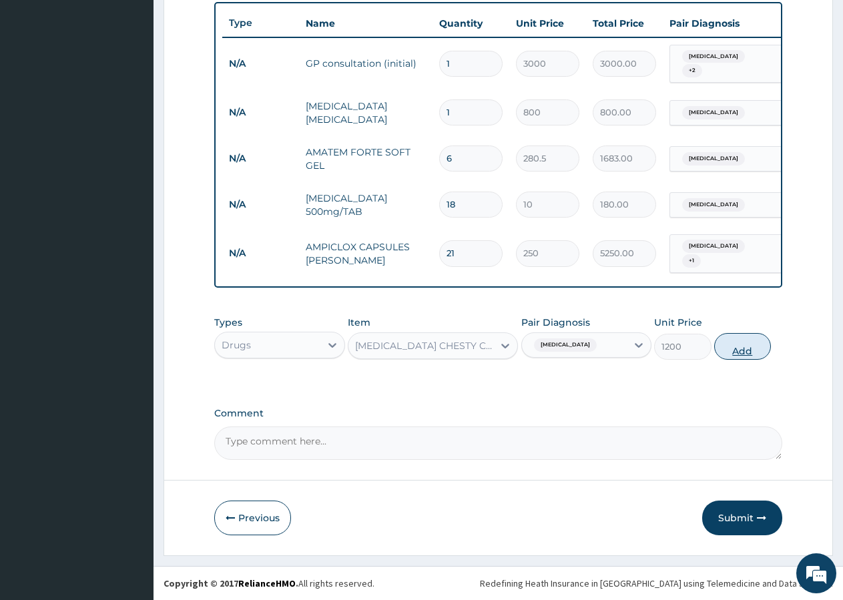
click at [728, 348] on button "Add" at bounding box center [742, 346] width 57 height 27
type input "0"
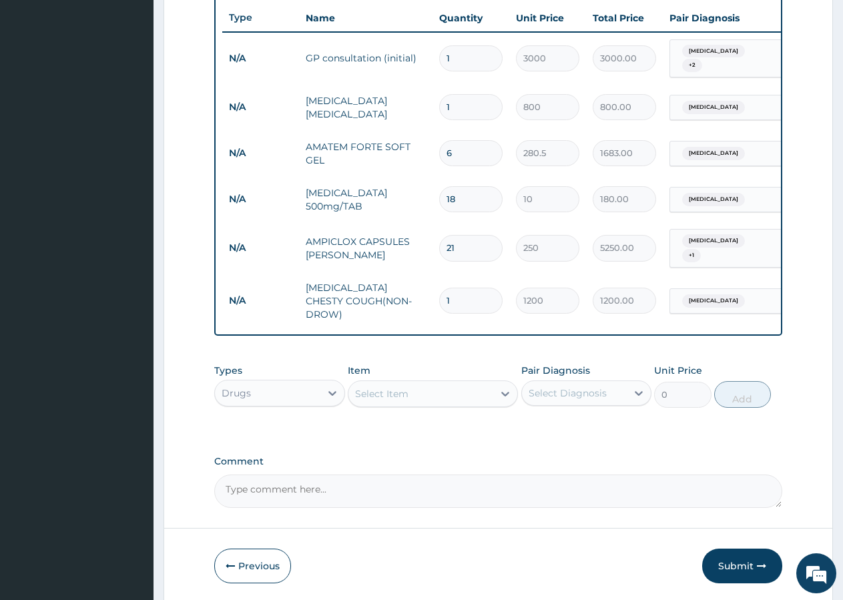
scroll to position [546, 0]
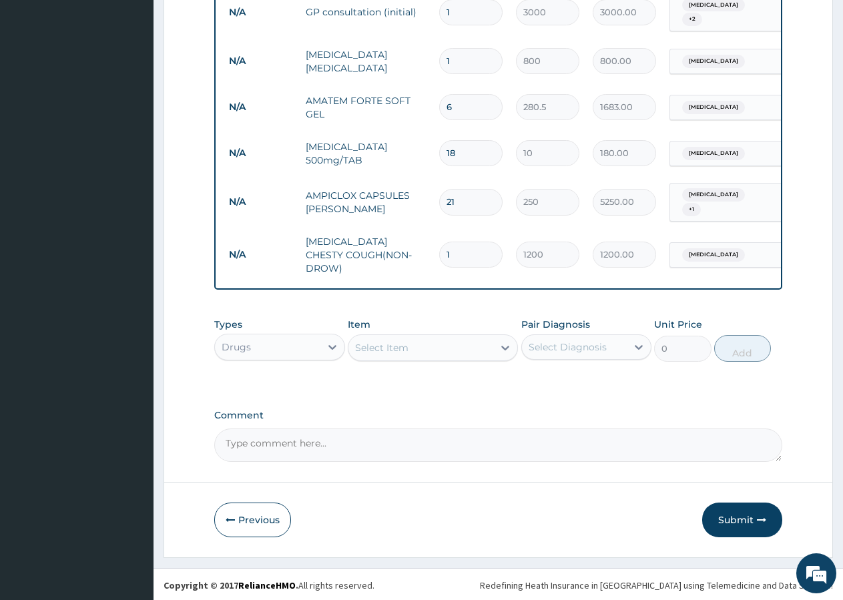
click at [404, 346] on div "Select Item" at bounding box center [381, 347] width 53 height 13
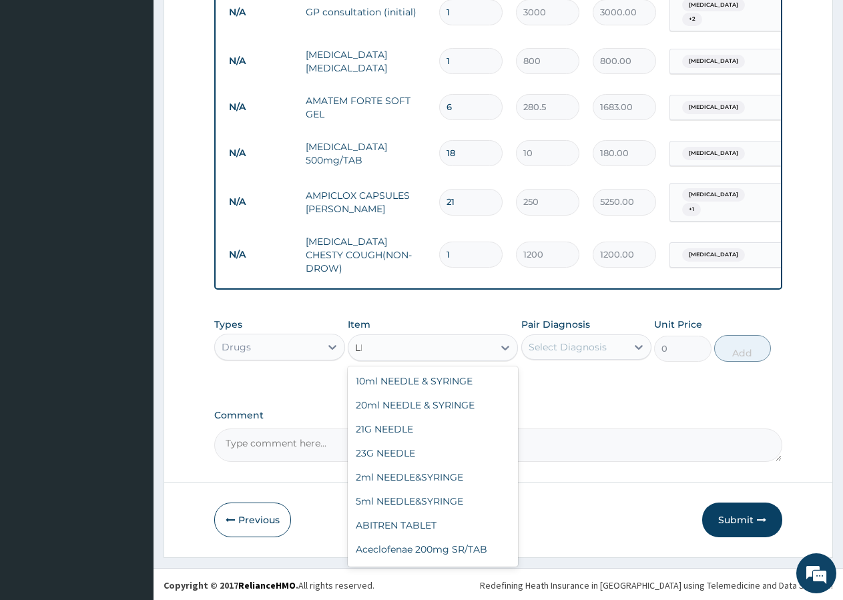
type input "L"
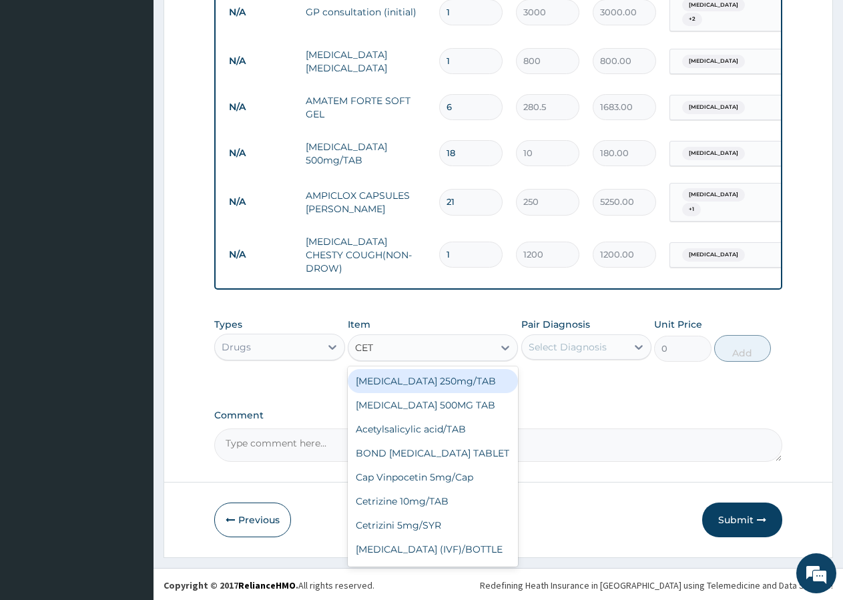
type input "CETR"
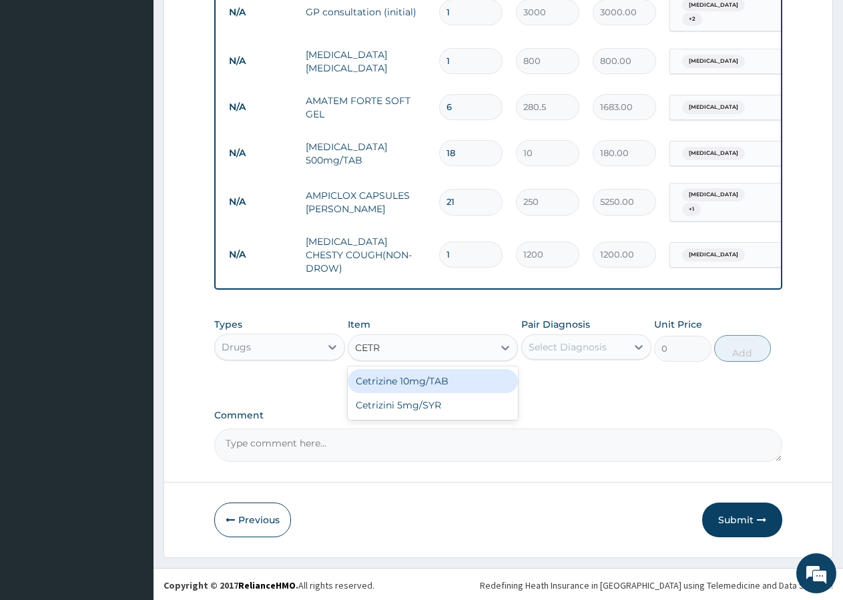
drag, startPoint x: 423, startPoint y: 377, endPoint x: 432, endPoint y: 379, distance: 8.9
click at [424, 379] on div "Cetrizine 10mg/TAB" at bounding box center [433, 381] width 170 height 24
type input "320"
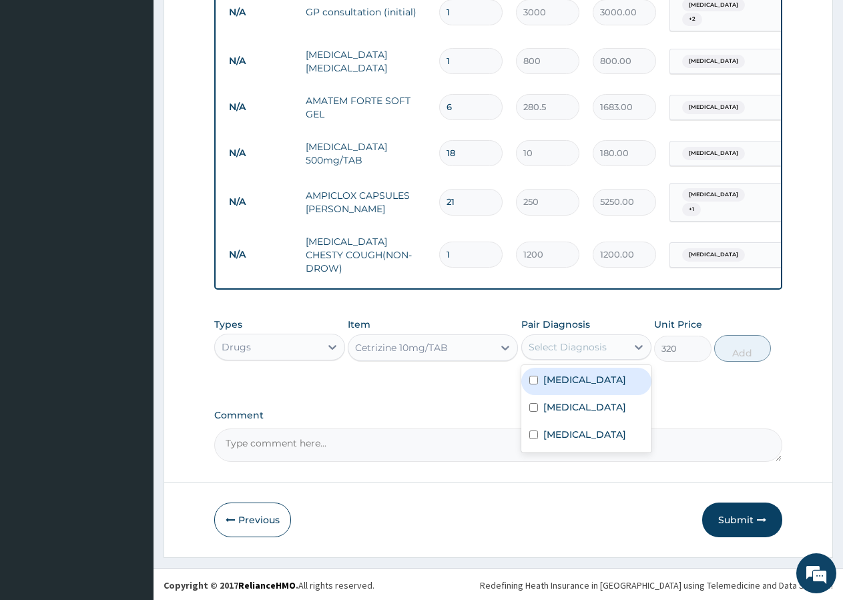
click at [566, 348] on div "Select Diagnosis" at bounding box center [568, 346] width 78 height 13
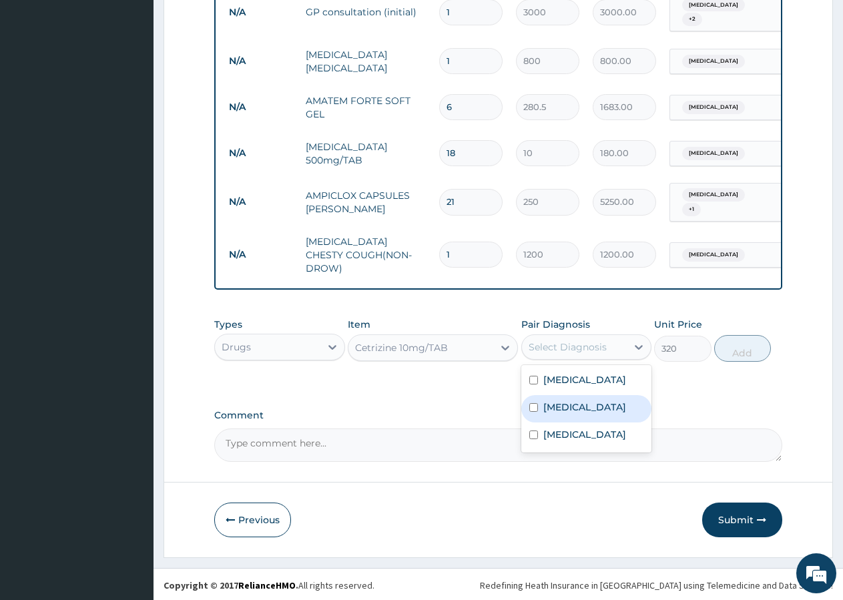
click at [556, 406] on label "Upper respiratory infection" at bounding box center [584, 406] width 83 height 13
checkbox input "true"
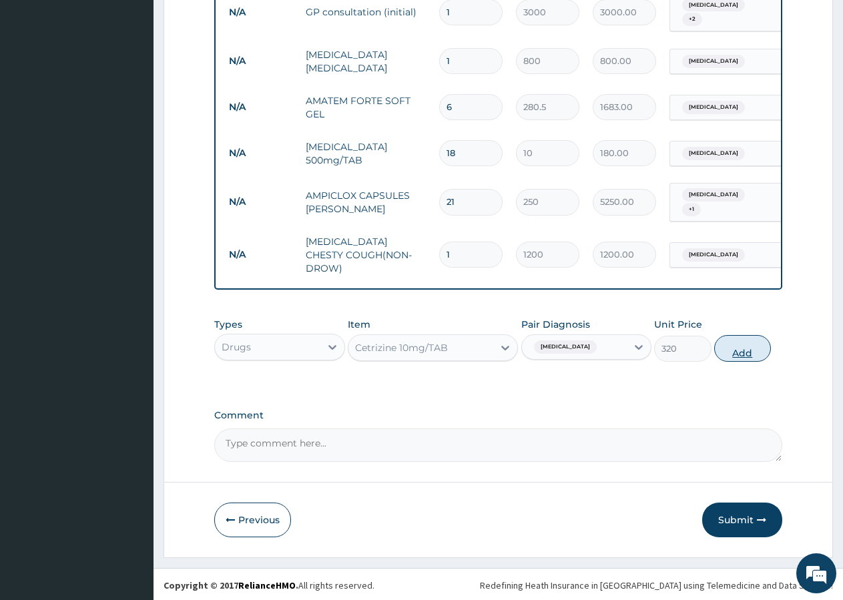
click at [743, 351] on button "Add" at bounding box center [742, 348] width 57 height 27
type input "0"
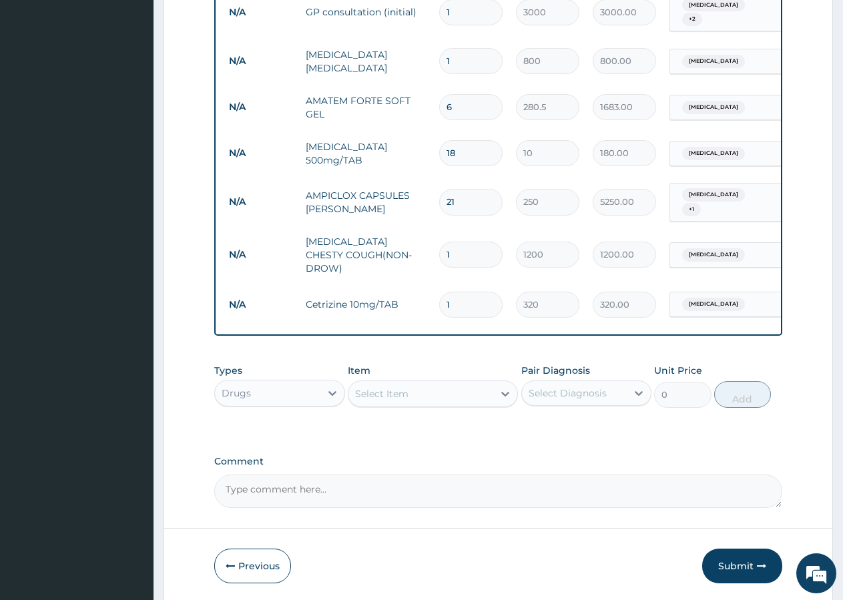
click at [475, 292] on input "1" at bounding box center [470, 305] width 63 height 26
type input "3"
type input "960.00"
type input "4"
type input "1280.00"
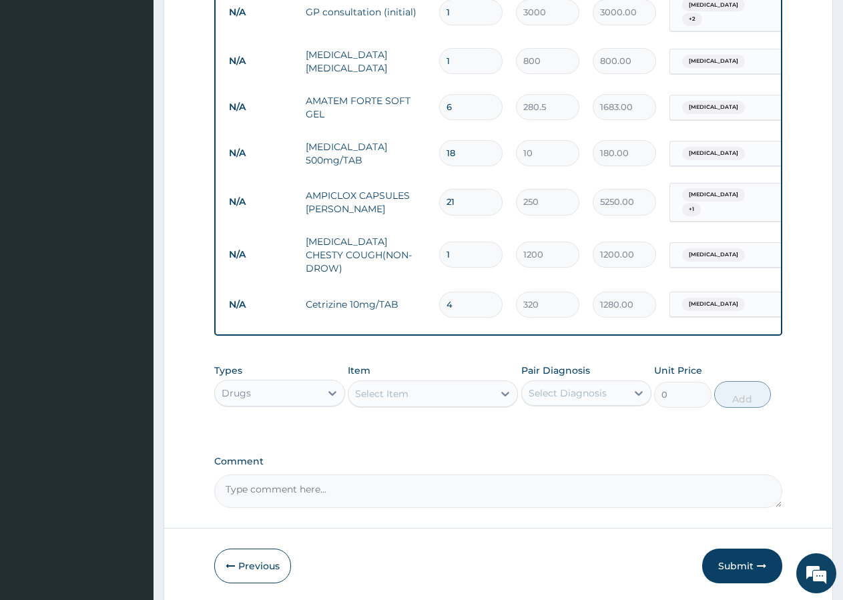
type input "5"
type input "1600.00"
type input "6"
type input "1920.00"
type input "7"
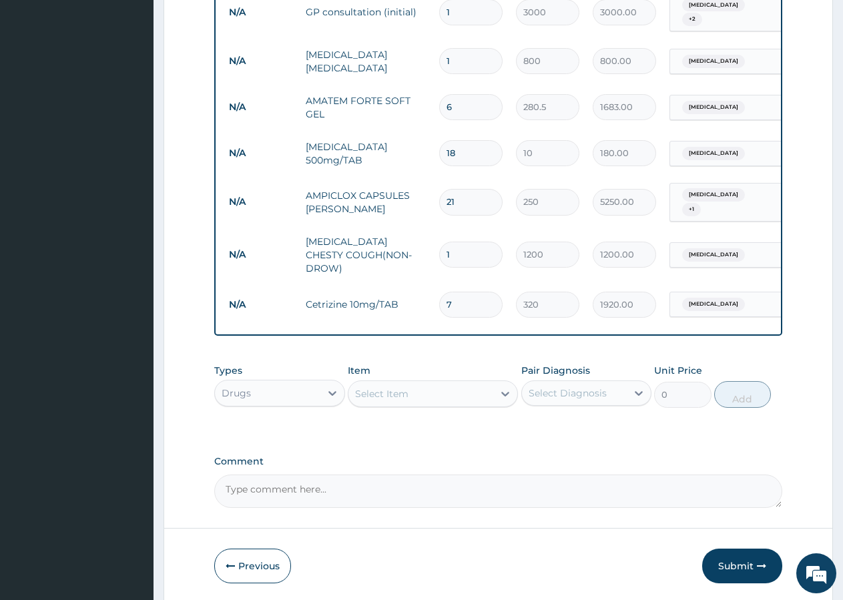
type input "2240.00"
type input "6"
type input "1920.00"
type input "7"
type input "2240.00"
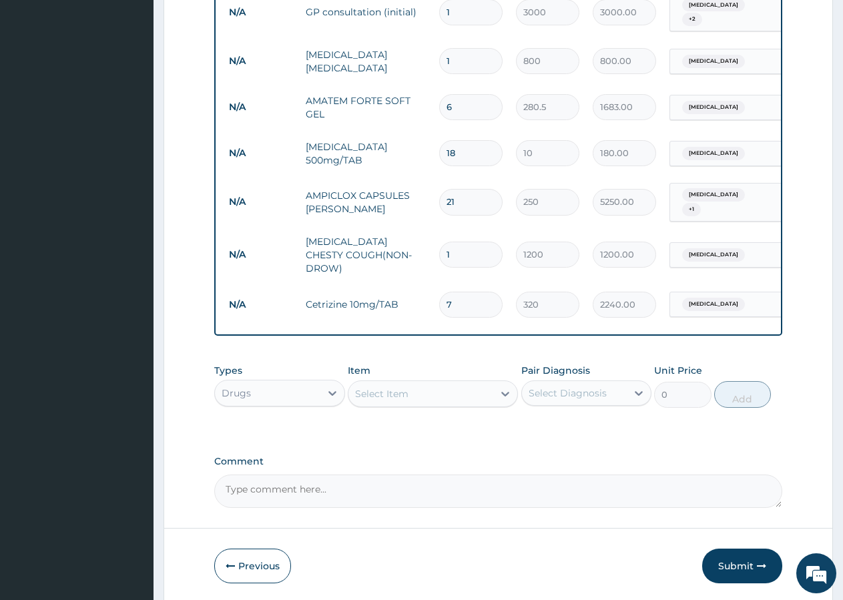
click at [240, 394] on div "Drugs" at bounding box center [236, 392] width 29 height 13
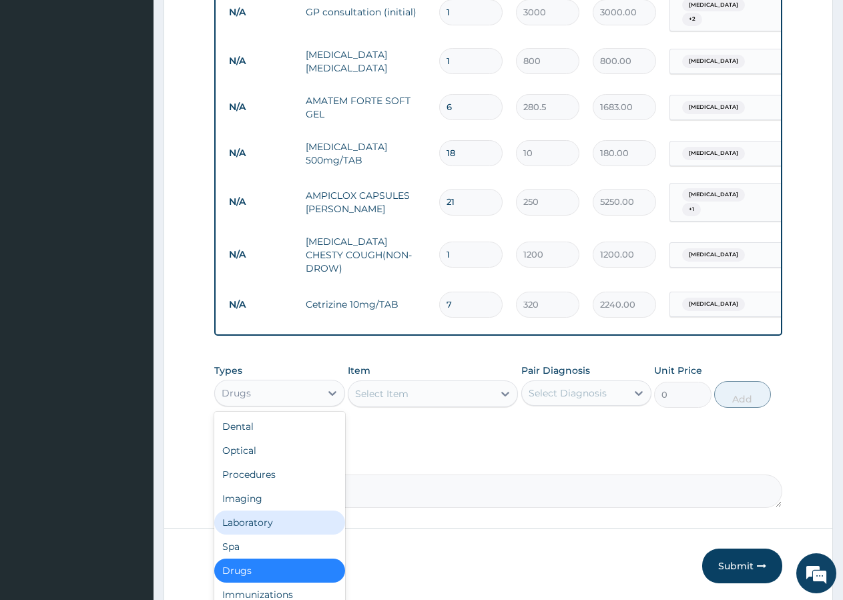
click at [258, 519] on div "Laboratory" at bounding box center [279, 523] width 131 height 24
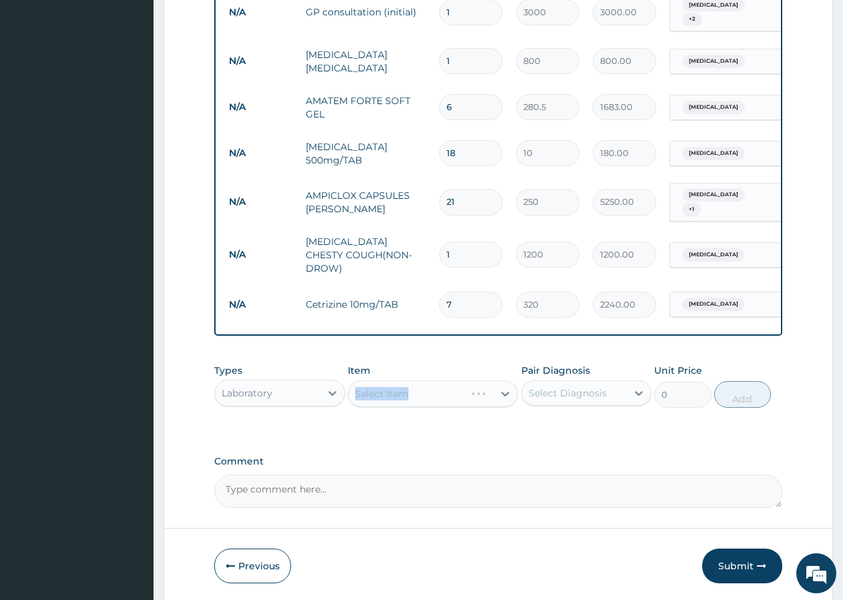
click at [361, 386] on div "Select Item" at bounding box center [433, 393] width 170 height 27
click at [390, 392] on div "Select Item" at bounding box center [433, 393] width 170 height 27
click at [416, 389] on div "Select Item" at bounding box center [433, 393] width 170 height 27
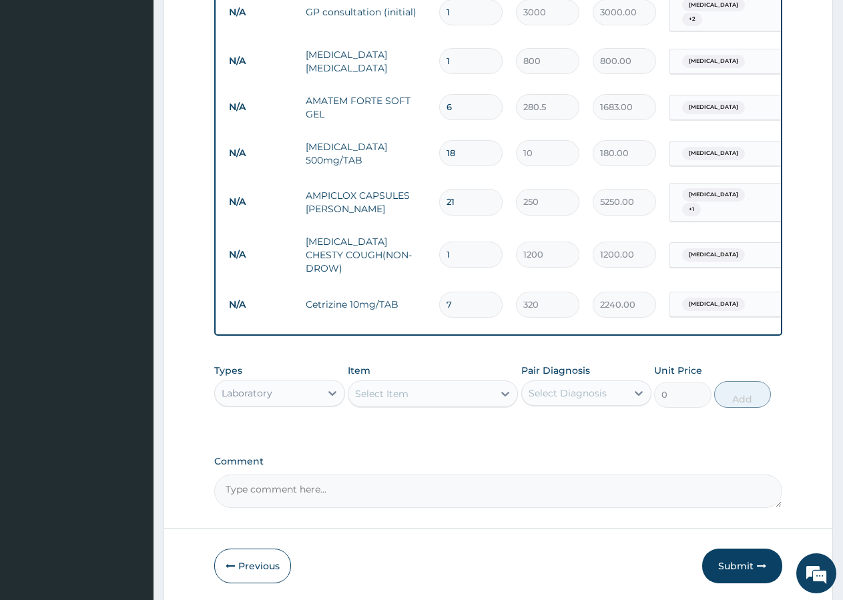
click at [424, 402] on div "Select Item" at bounding box center [420, 393] width 145 height 21
type input "PCV"
click at [360, 444] on div "PCV" at bounding box center [433, 451] width 170 height 24
type input "700"
click at [549, 383] on div "Select Diagnosis" at bounding box center [574, 392] width 105 height 21
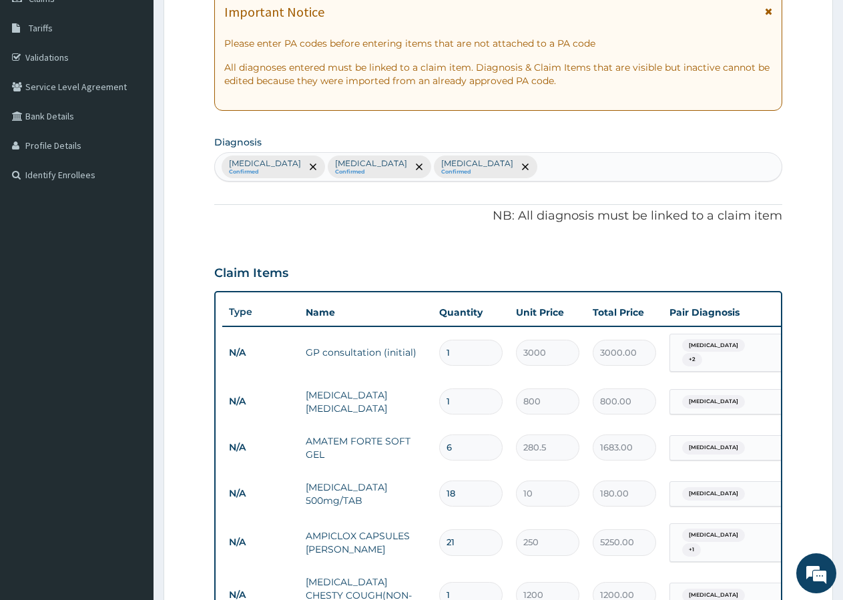
scroll to position [137, 0]
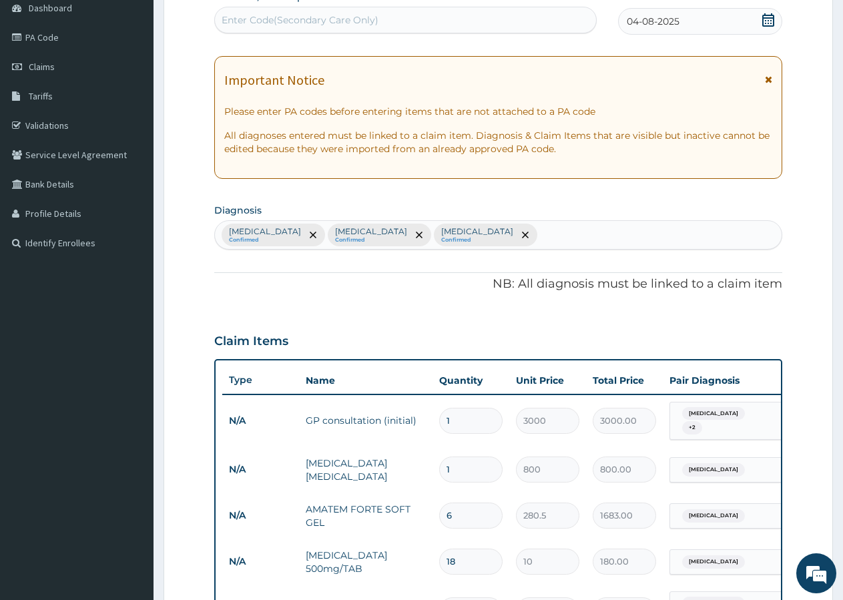
click at [509, 236] on div "Malaria Confirmed Upper respiratory infection Confirmed Mycosis Confirmed" at bounding box center [498, 235] width 567 height 28
type input "ANEMIA"
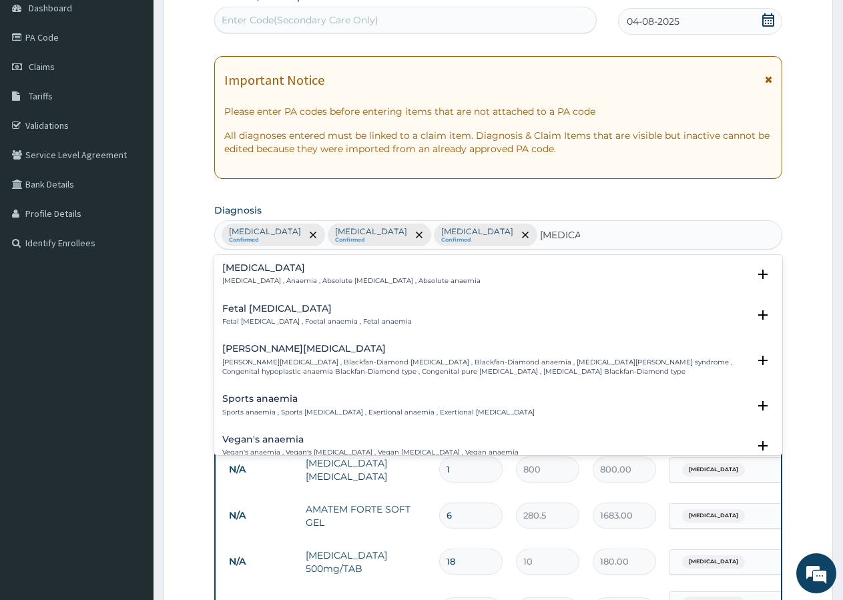
click at [260, 271] on h4 "Anemia" at bounding box center [351, 268] width 258 height 10
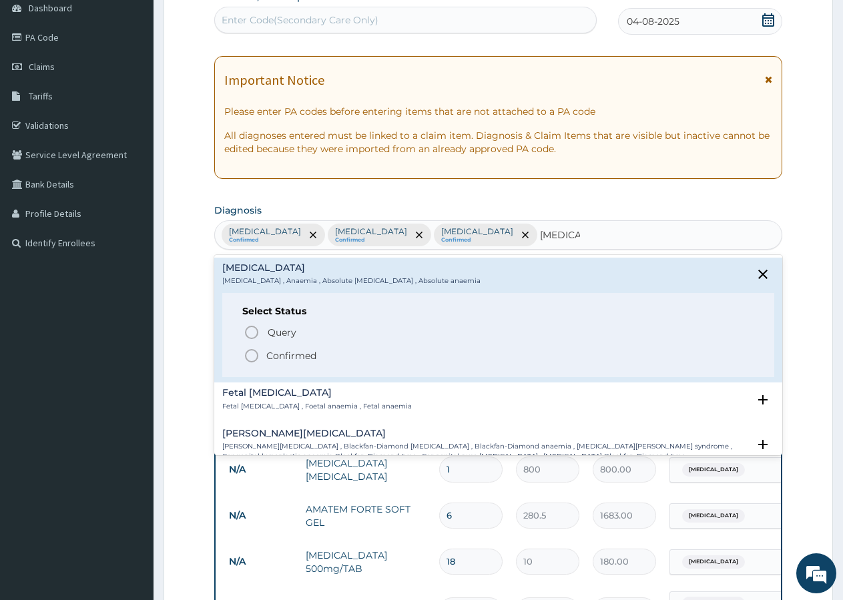
drag, startPoint x: 255, startPoint y: 356, endPoint x: 550, endPoint y: 338, distance: 295.5
click at [257, 357] on icon "status option filled" at bounding box center [252, 356] width 16 height 16
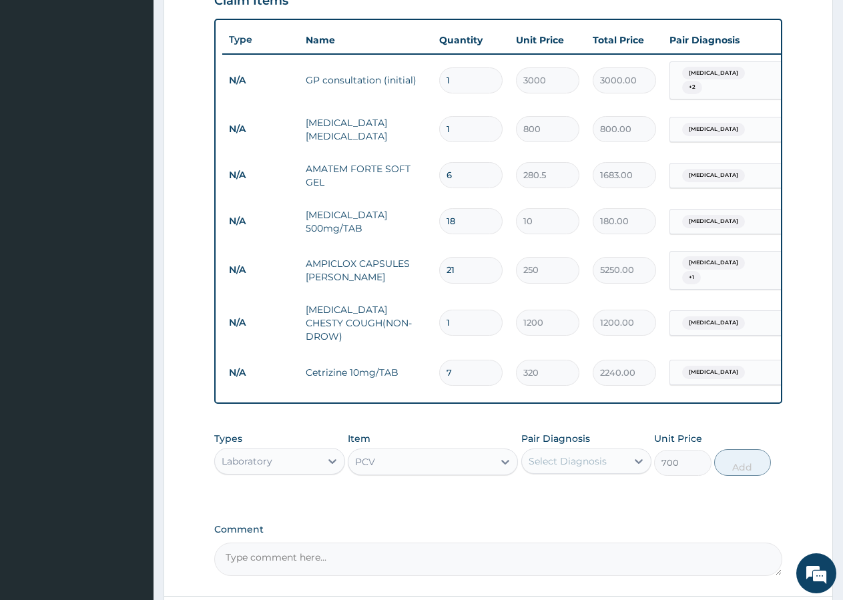
scroll to position [592, 0]
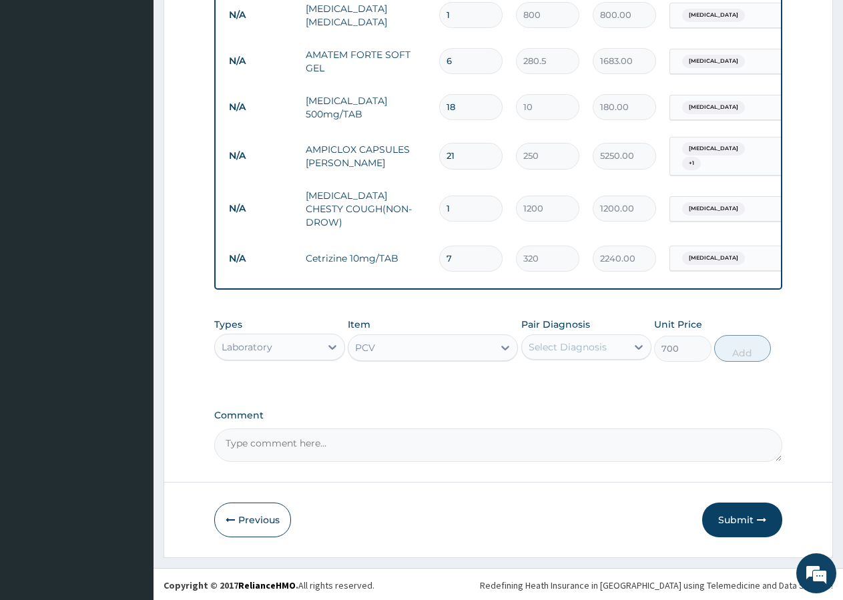
click at [592, 340] on div "Select Diagnosis" at bounding box center [568, 346] width 78 height 13
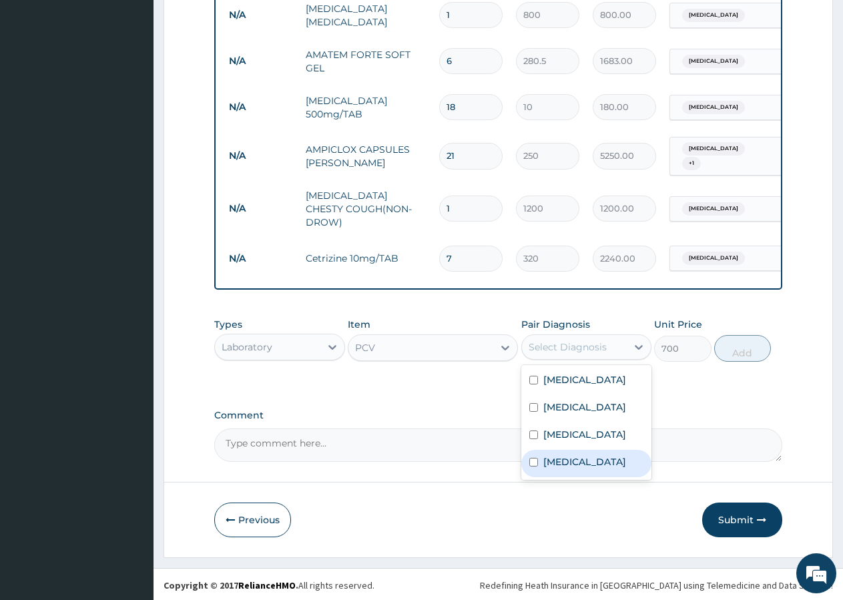
click at [551, 469] on label "Anemia" at bounding box center [584, 461] width 83 height 13
checkbox input "true"
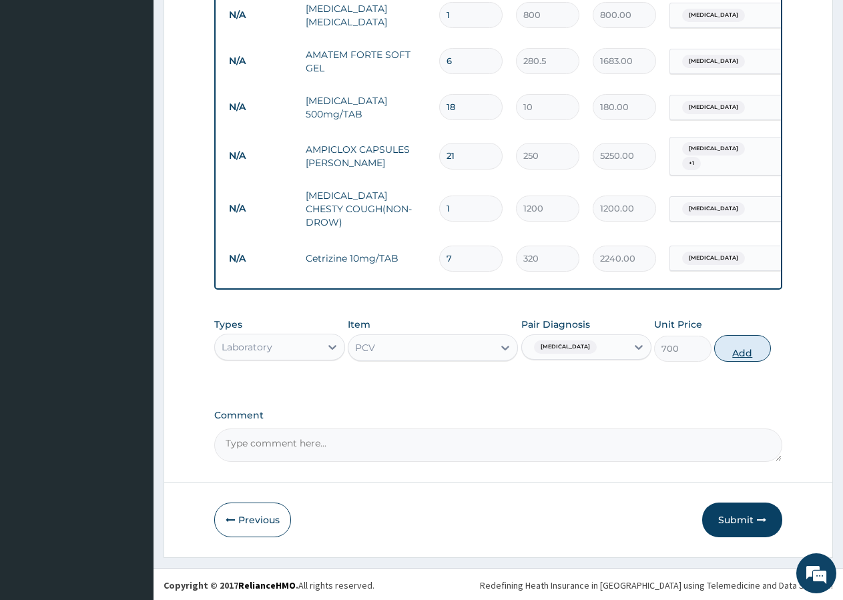
click at [737, 356] on button "Add" at bounding box center [742, 348] width 57 height 27
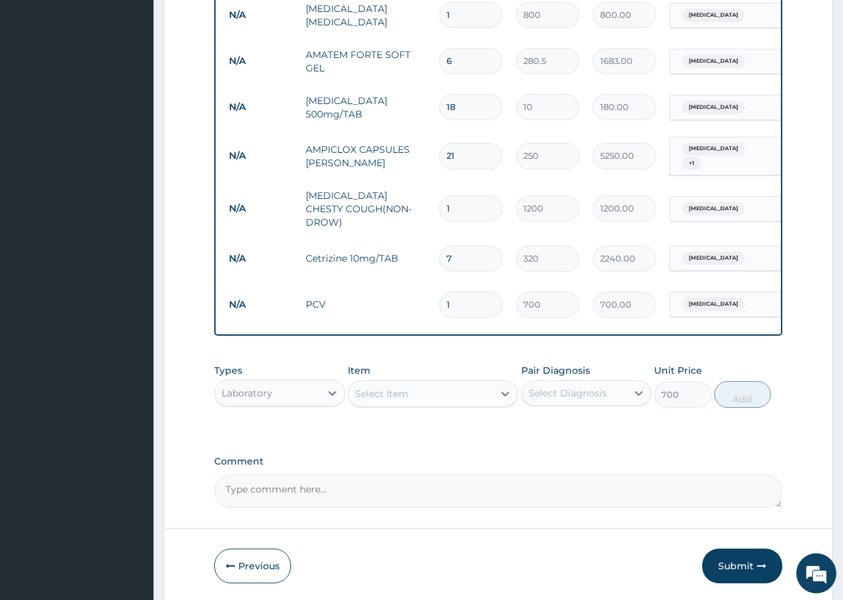
type input "0"
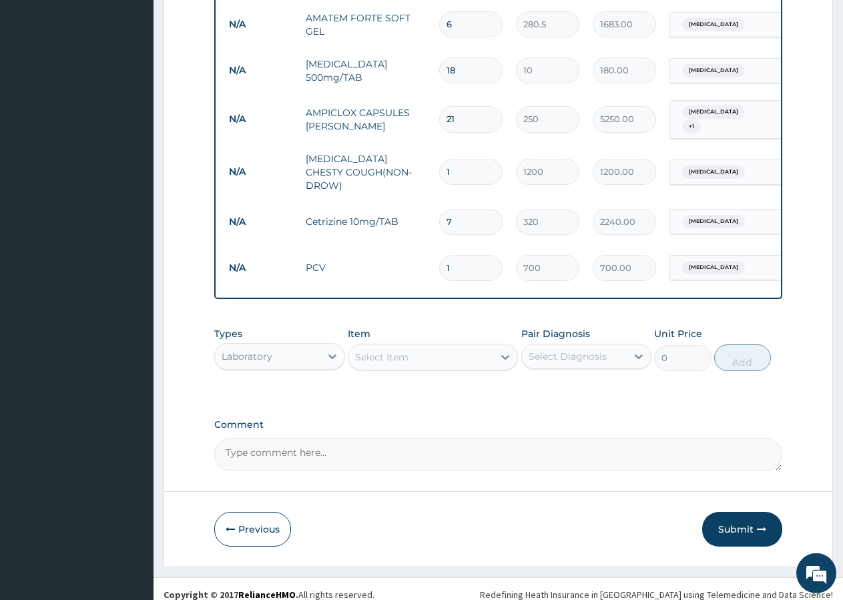
scroll to position [638, 0]
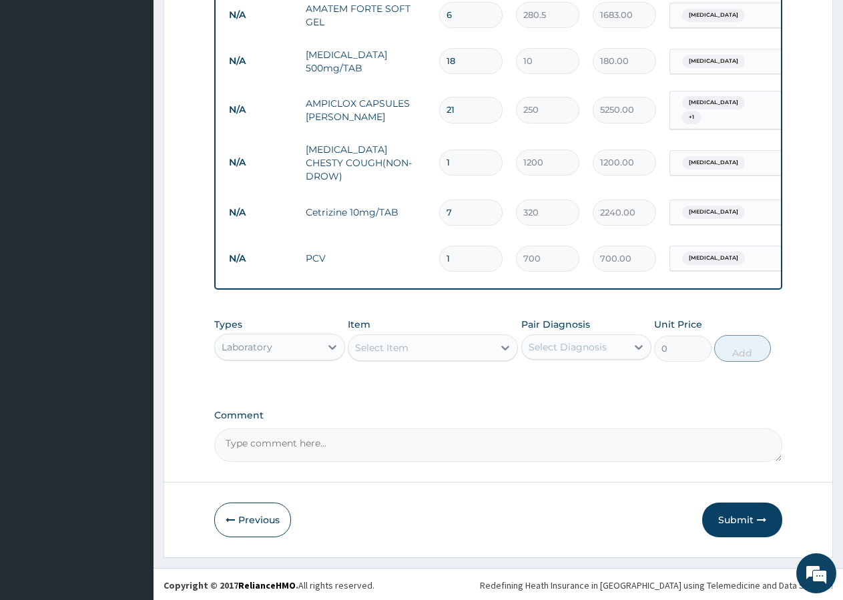
click at [743, 515] on button "Submit" at bounding box center [742, 520] width 80 height 35
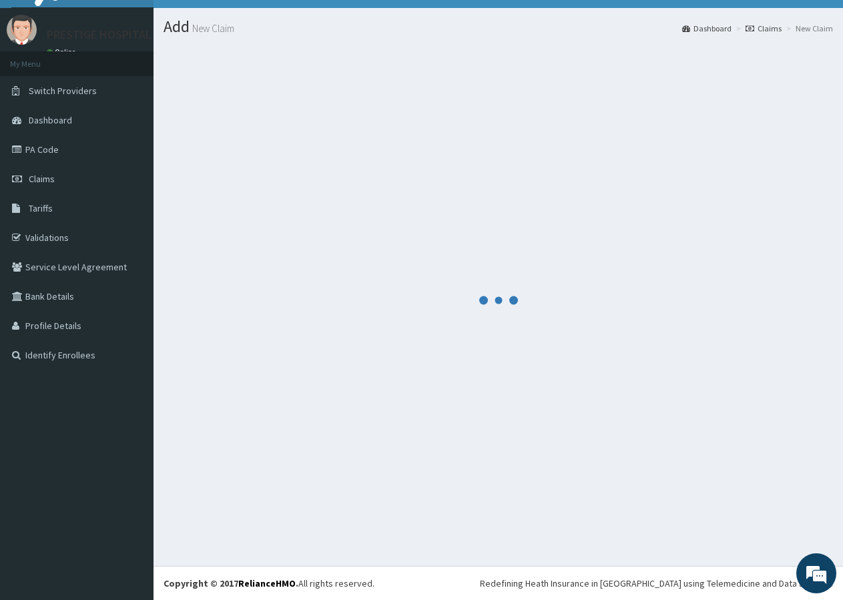
scroll to position [25, 0]
